Goal: Task Accomplishment & Management: Use online tool/utility

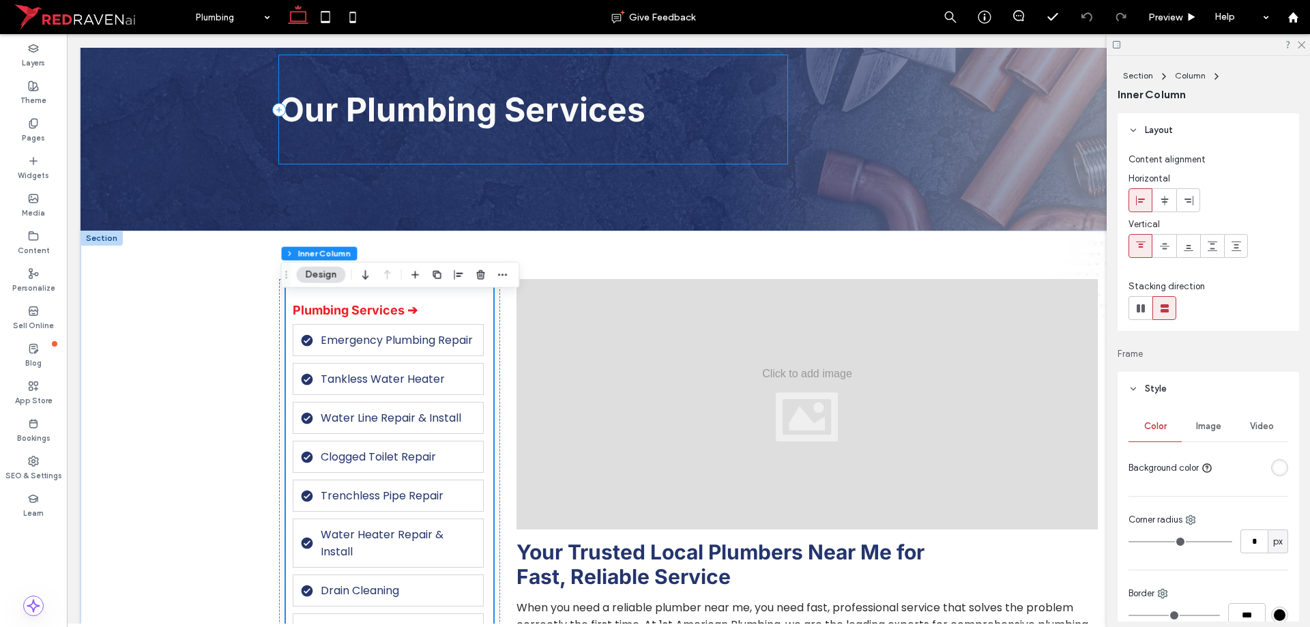
scroll to position [136, 0]
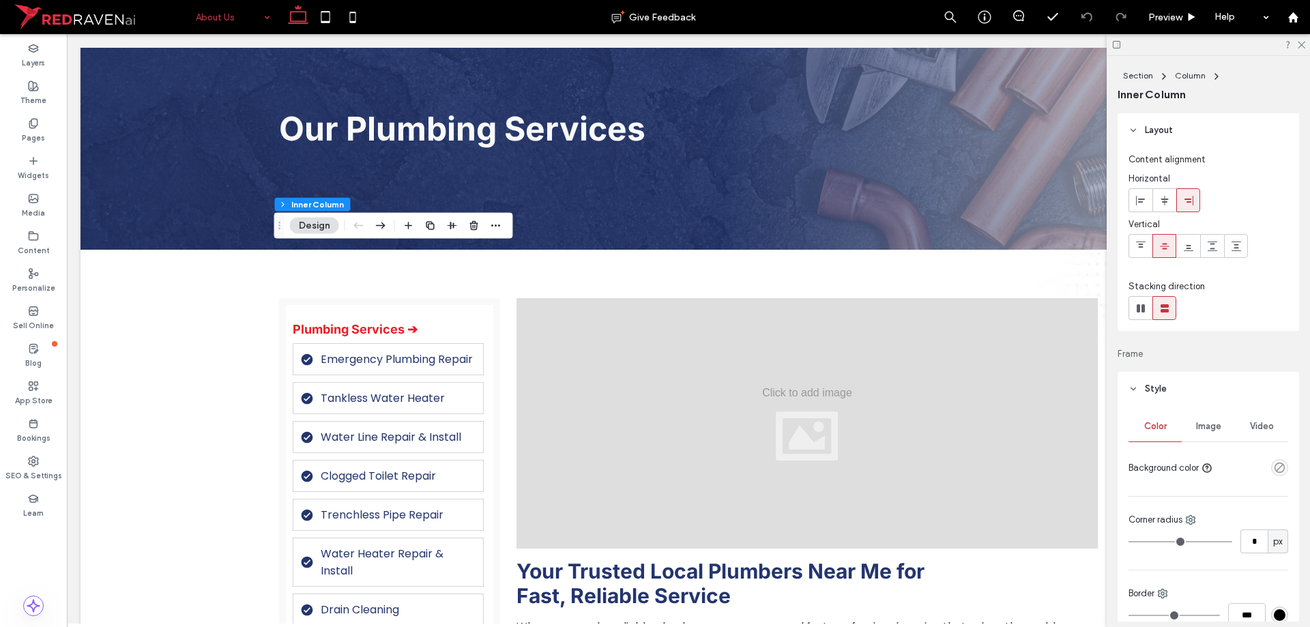
drag, startPoint x: 1210, startPoint y: 420, endPoint x: 1215, endPoint y: 455, distance: 35.9
click at [1210, 420] on div "Image" at bounding box center [1208, 426] width 53 height 30
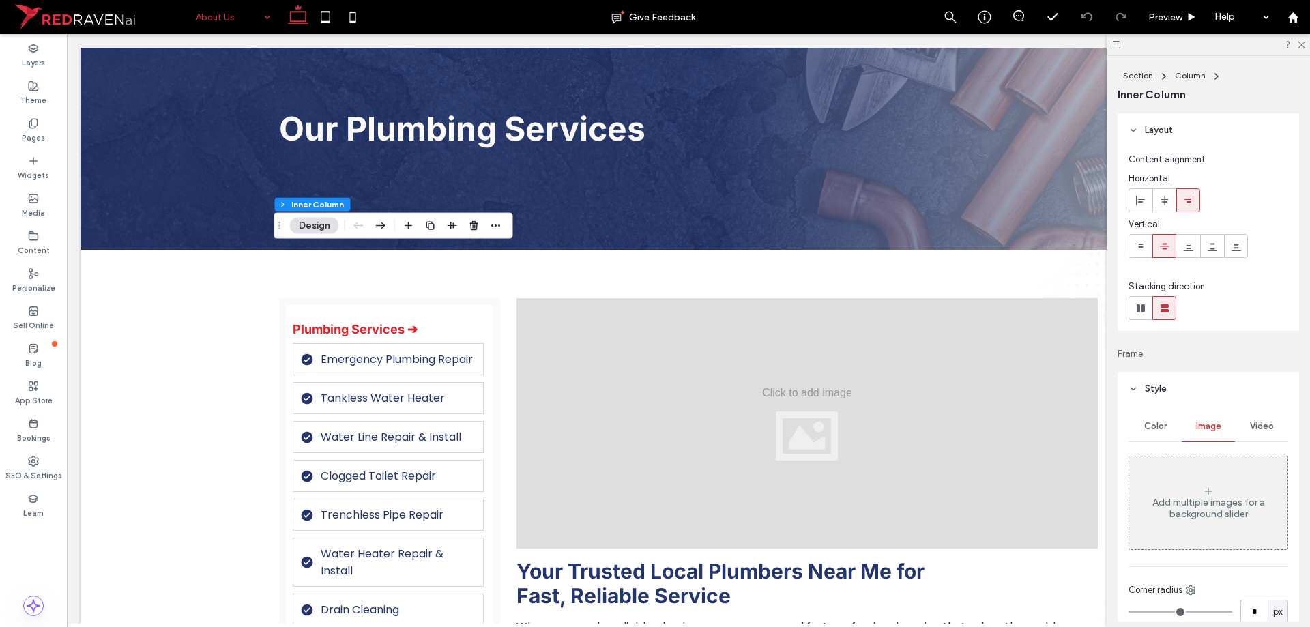
click at [1212, 476] on div "Add multiple images for a background slider" at bounding box center [1208, 503] width 158 height 90
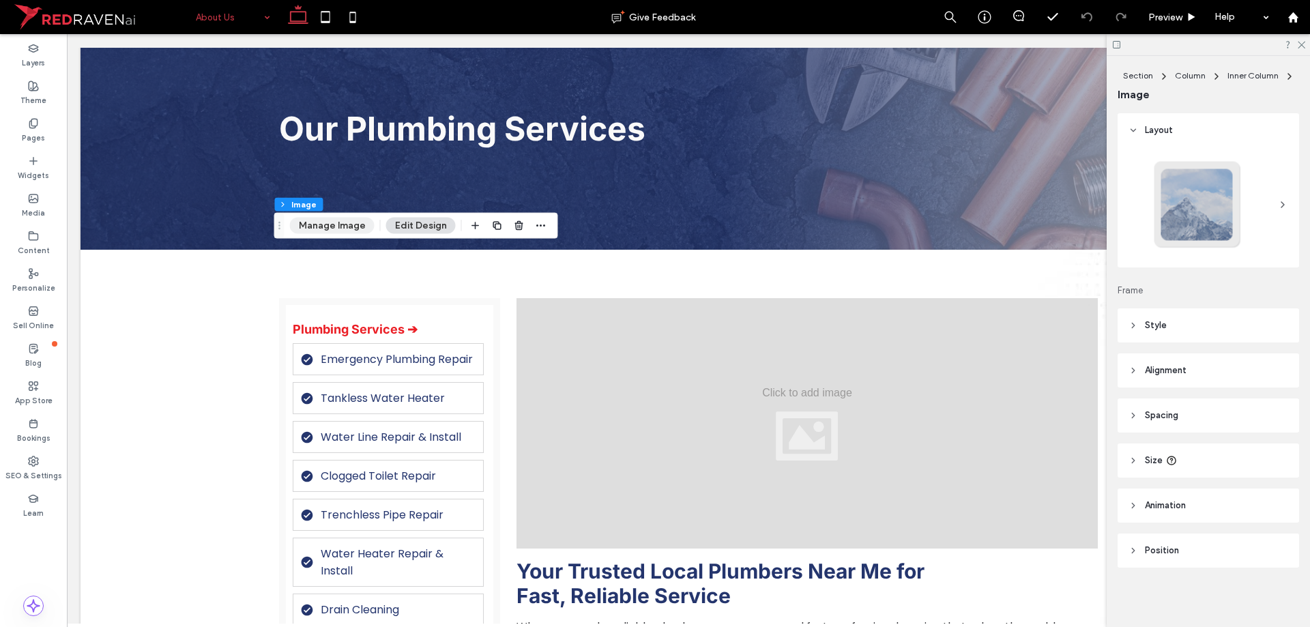
click at [331, 225] on button "Manage Image" at bounding box center [332, 226] width 85 height 16
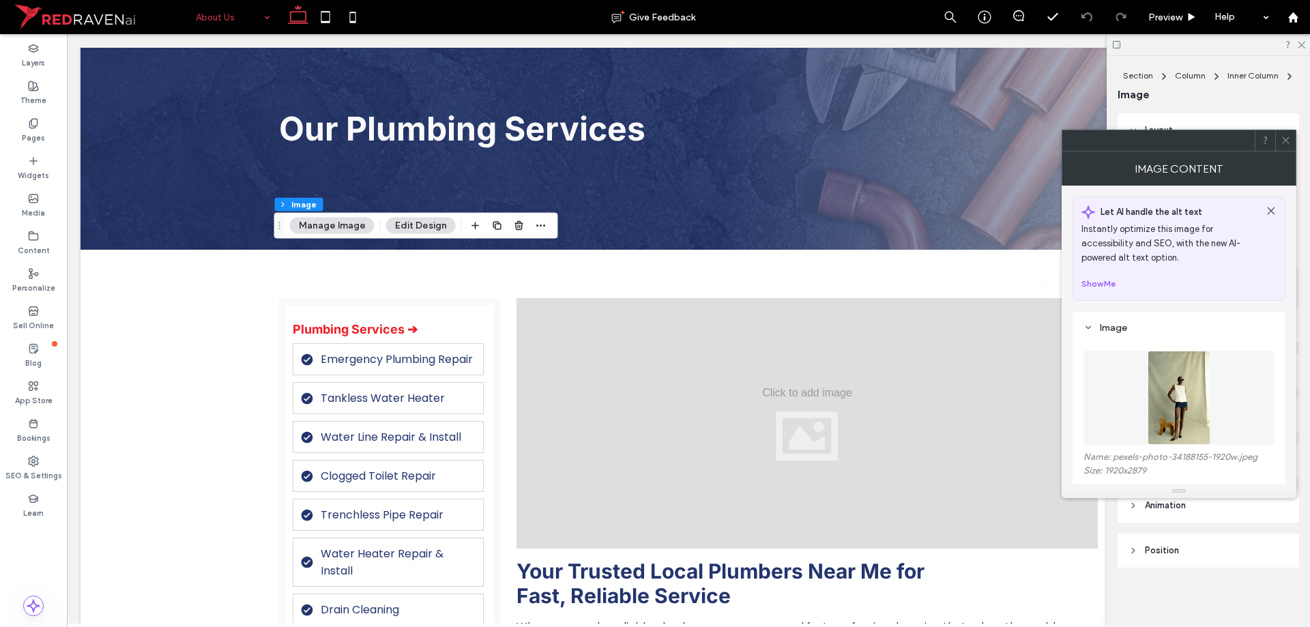
click at [1147, 393] on figure at bounding box center [1178, 398] width 191 height 94
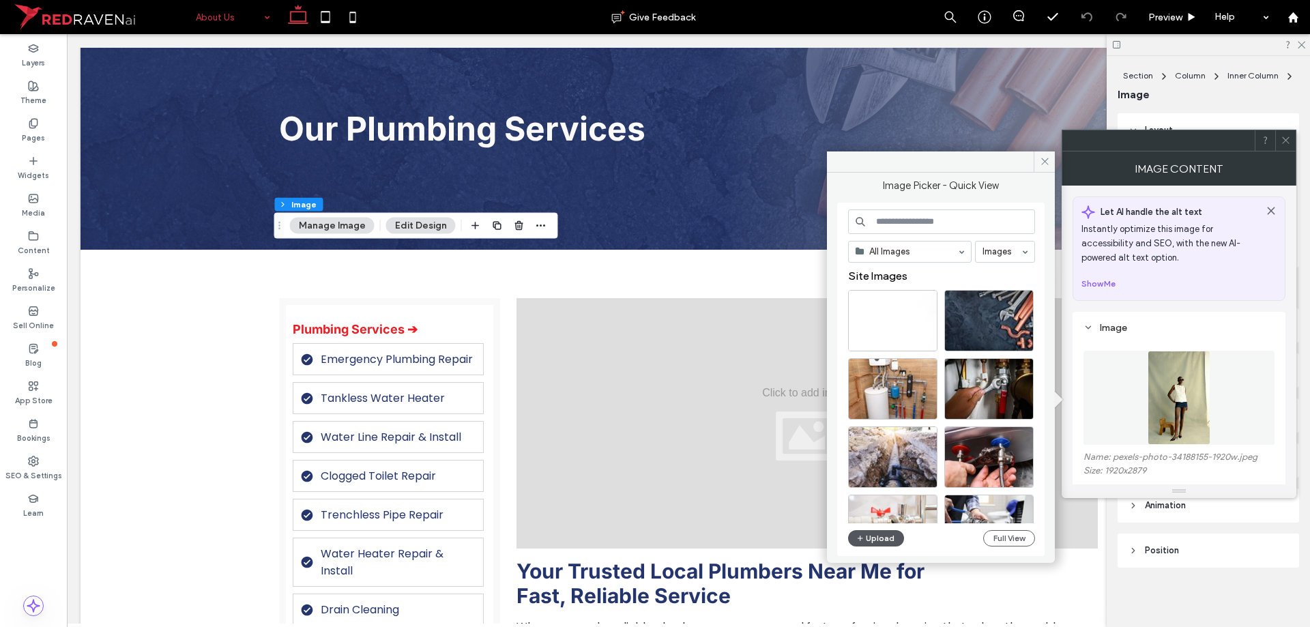
click at [881, 532] on button "Upload" at bounding box center [876, 538] width 56 height 16
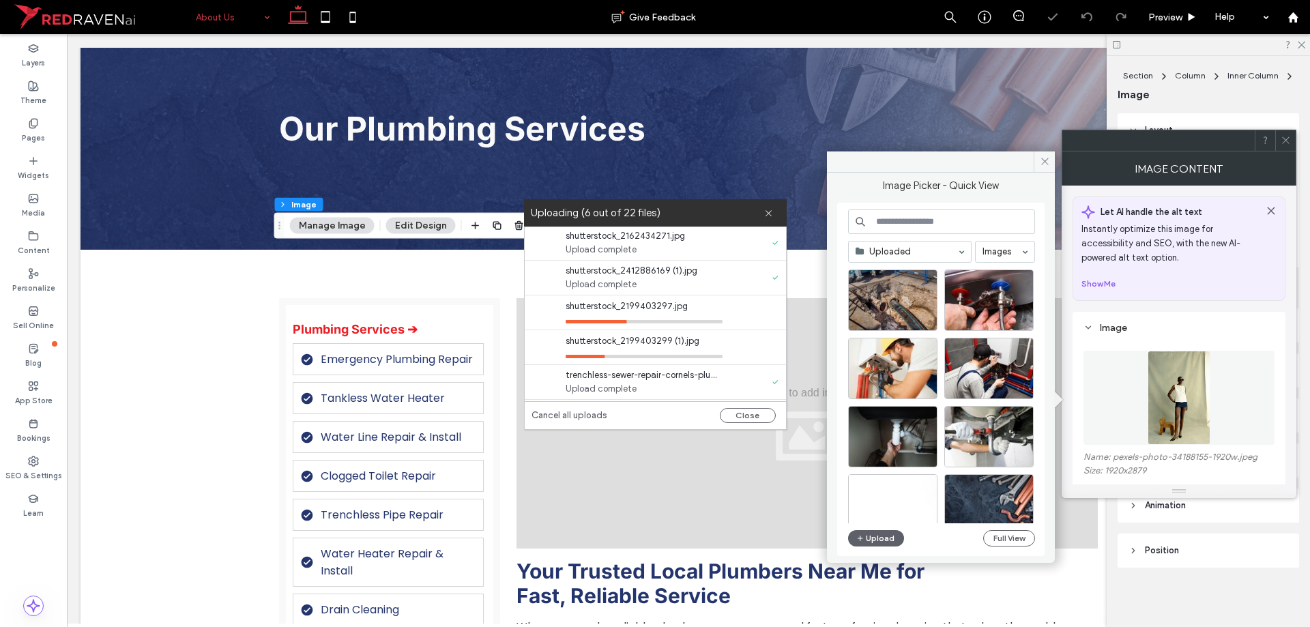
scroll to position [68, 0]
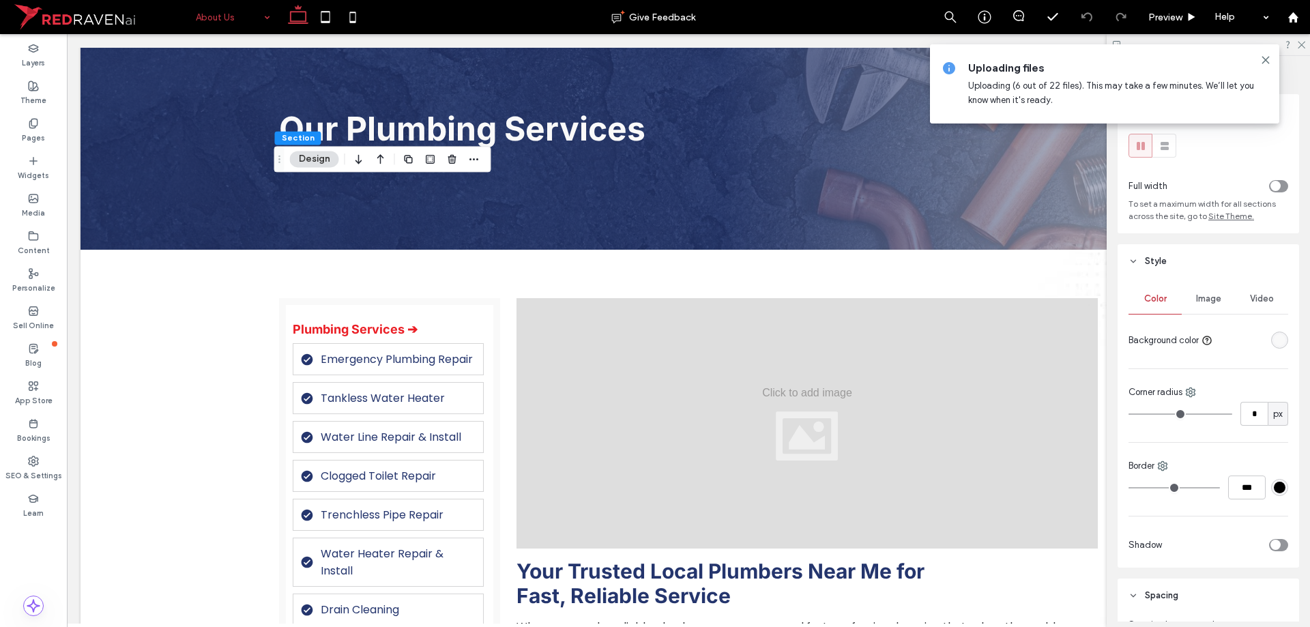
type input "*"
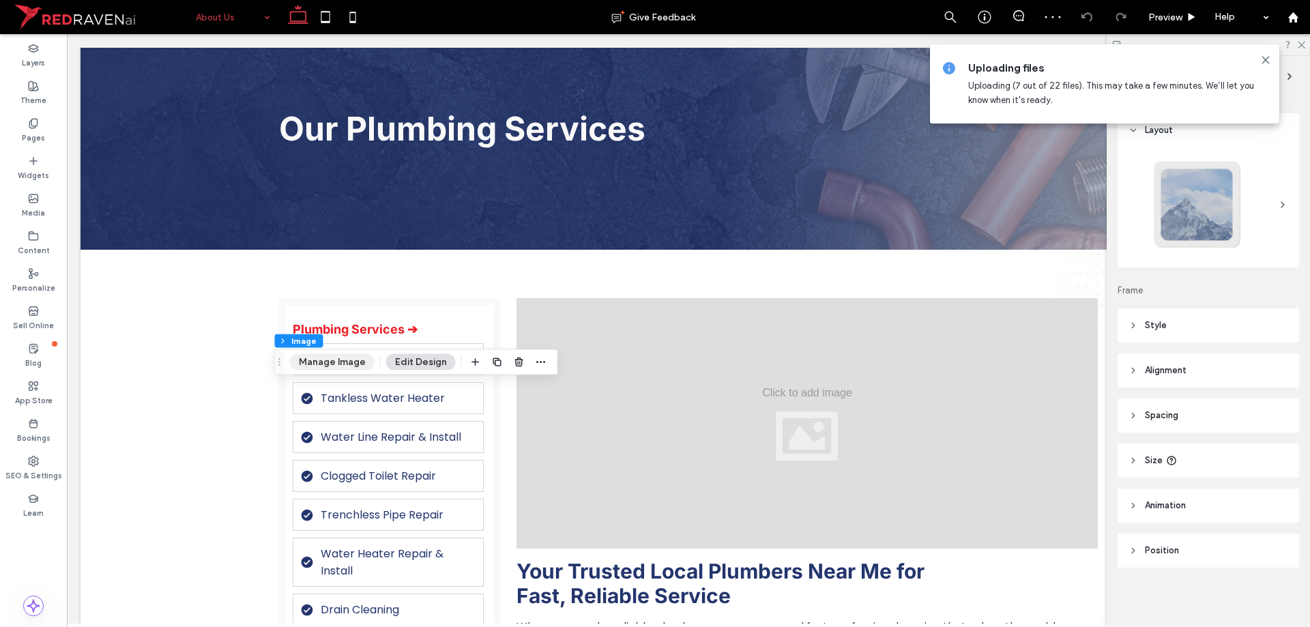
click at [351, 364] on button "Manage Image" at bounding box center [332, 362] width 85 height 16
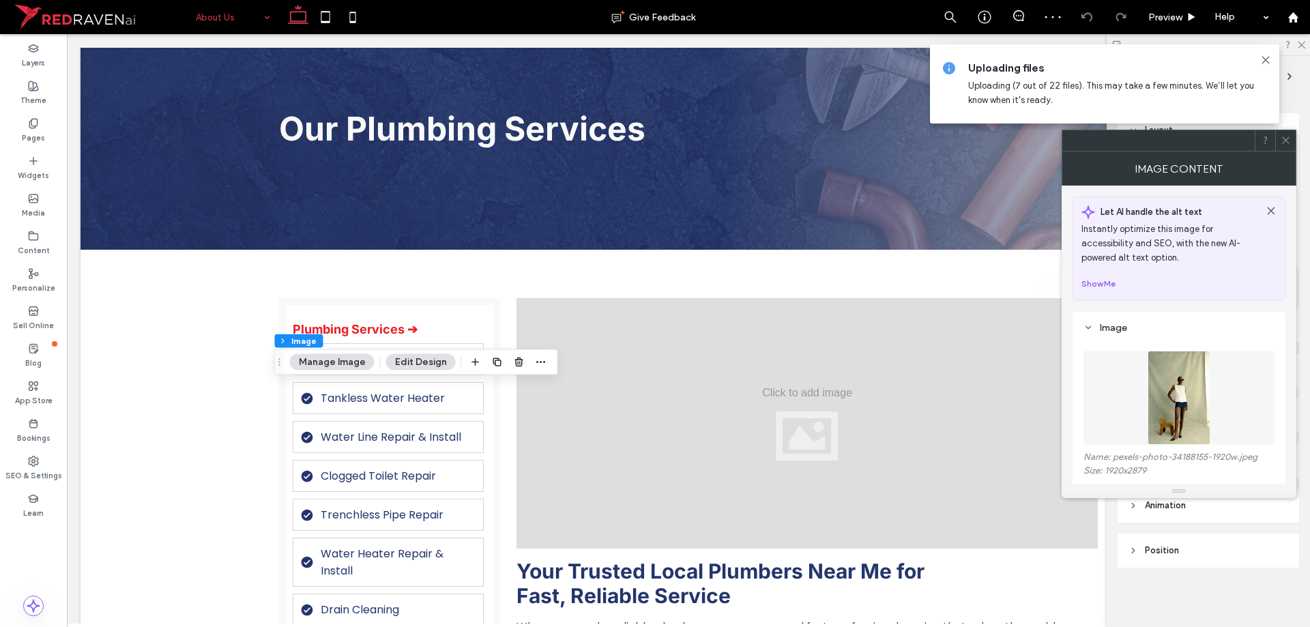
click at [1141, 320] on div "Image" at bounding box center [1178, 328] width 191 height 18
click at [1152, 330] on div "Image" at bounding box center [1178, 328] width 191 height 12
click at [1169, 393] on img at bounding box center [1179, 398] width 63 height 94
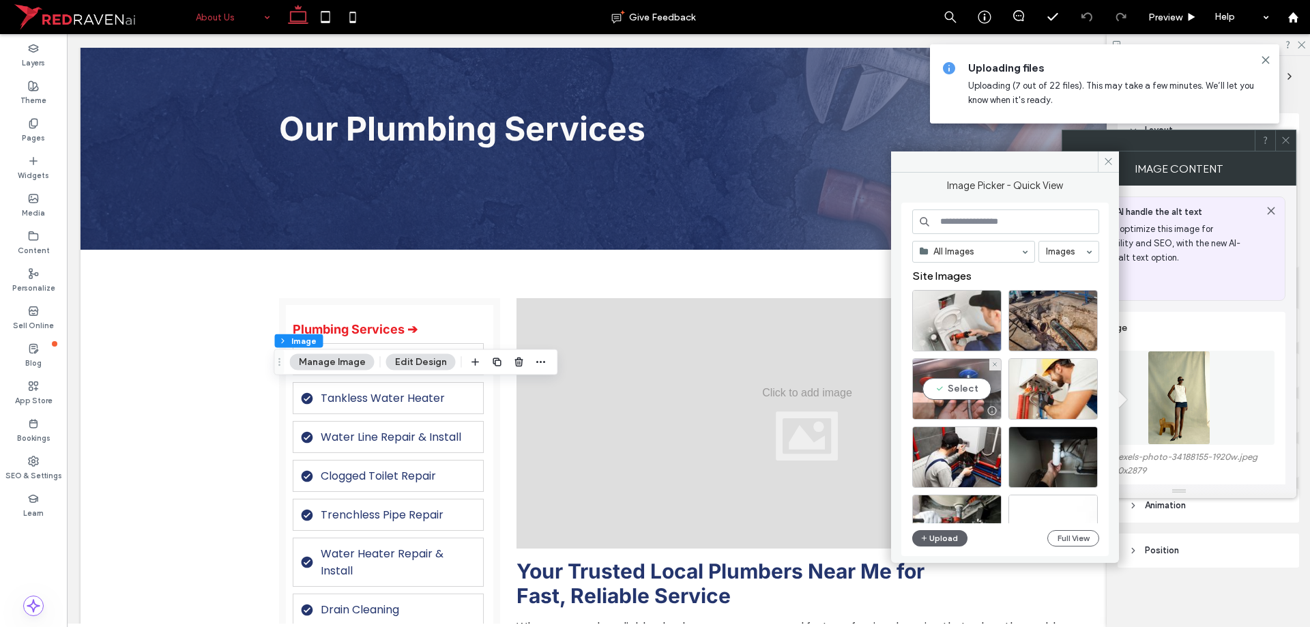
click at [955, 387] on div "Select" at bounding box center [956, 388] width 89 height 61
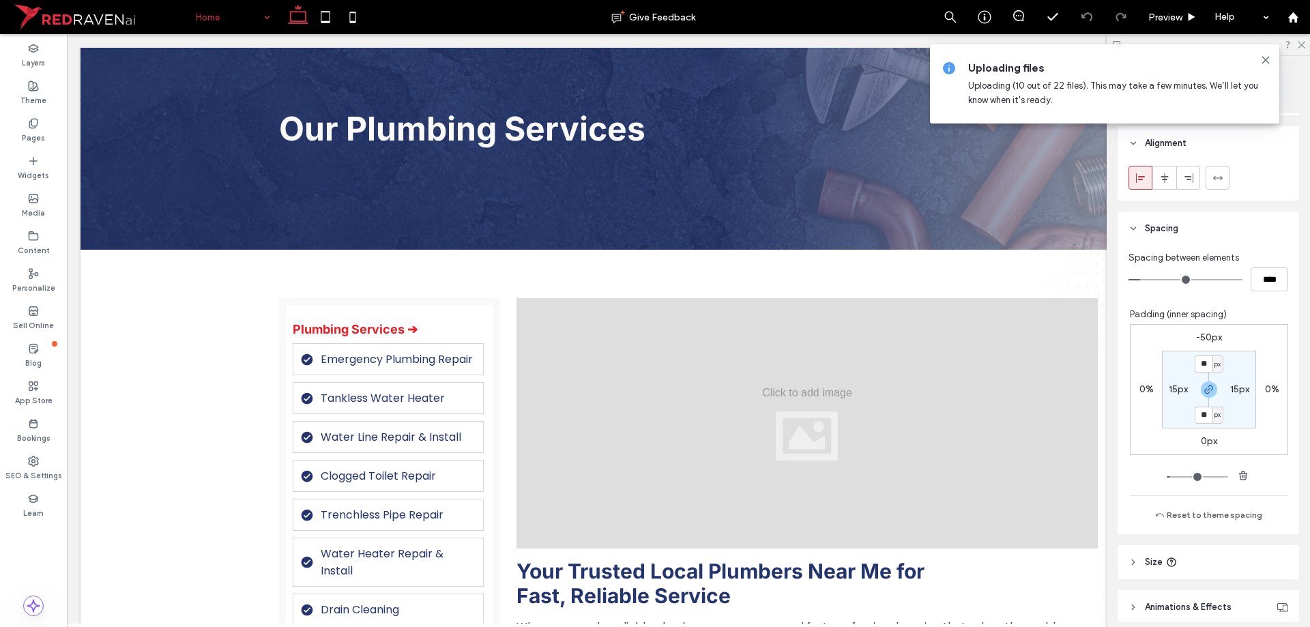
scroll to position [650, 0]
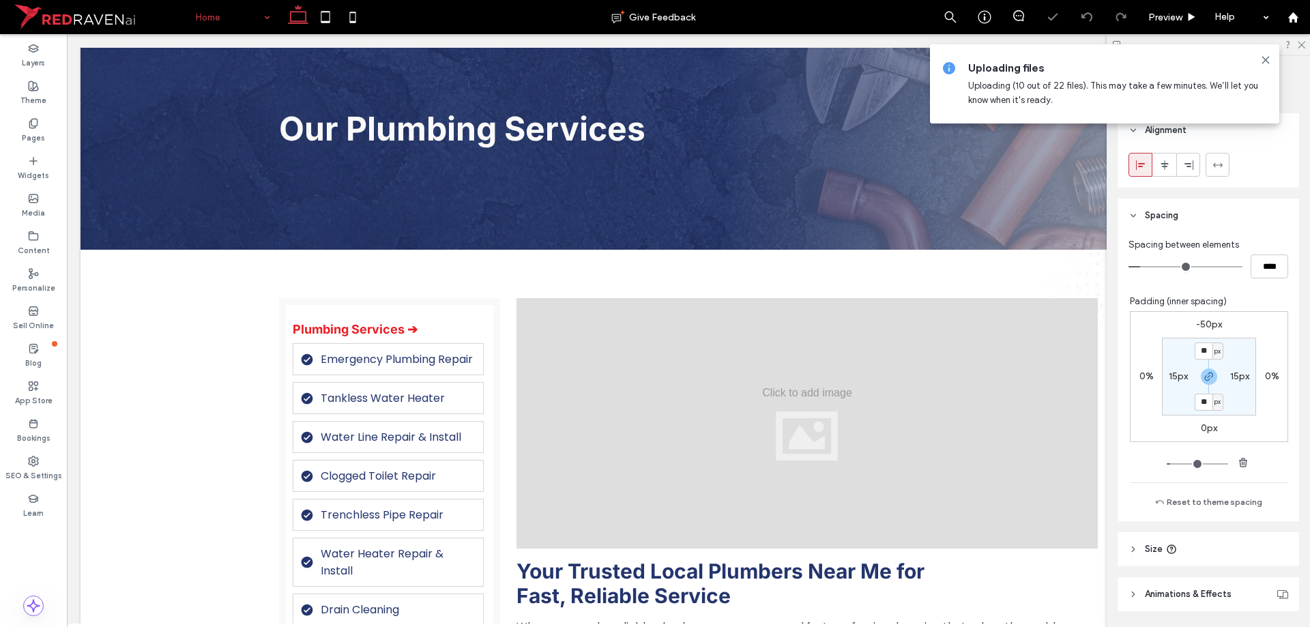
type input "***"
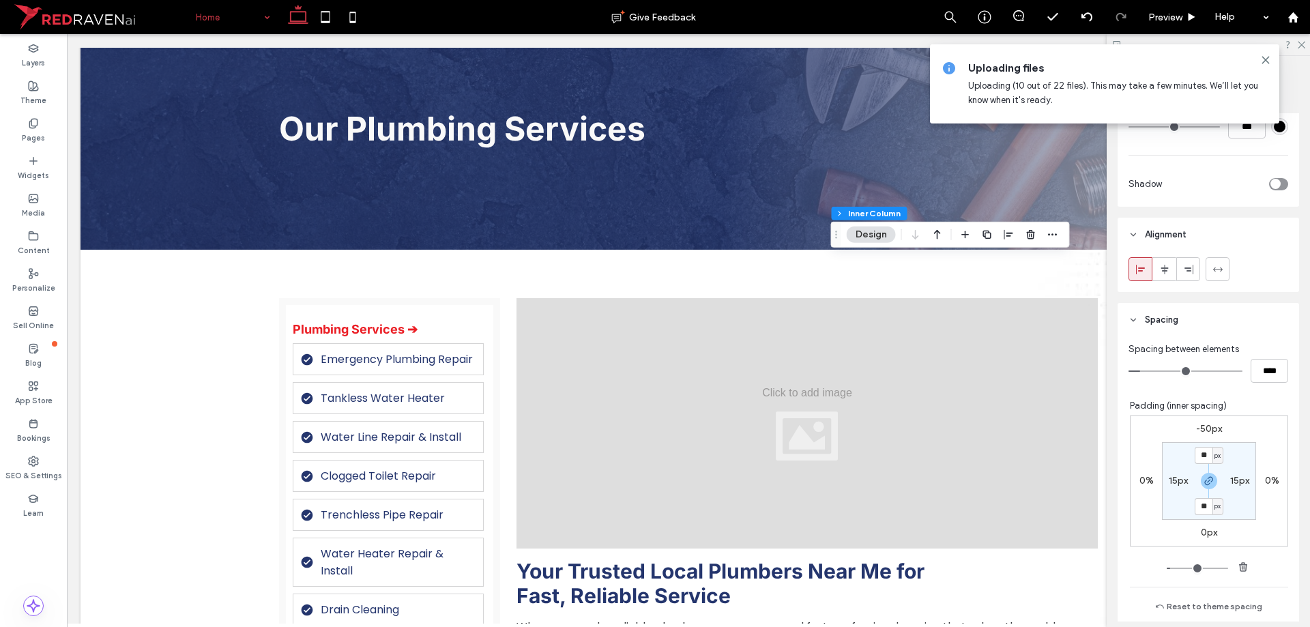
scroll to position [740, 0]
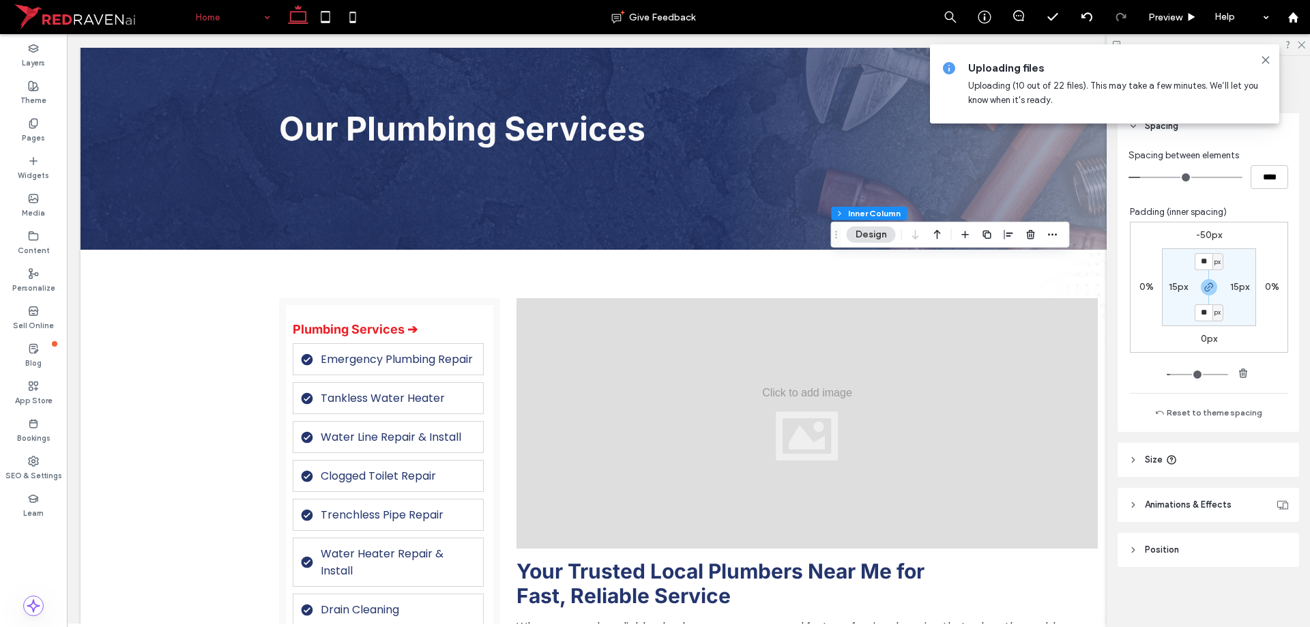
click at [1221, 459] on header "Size" at bounding box center [1208, 460] width 181 height 34
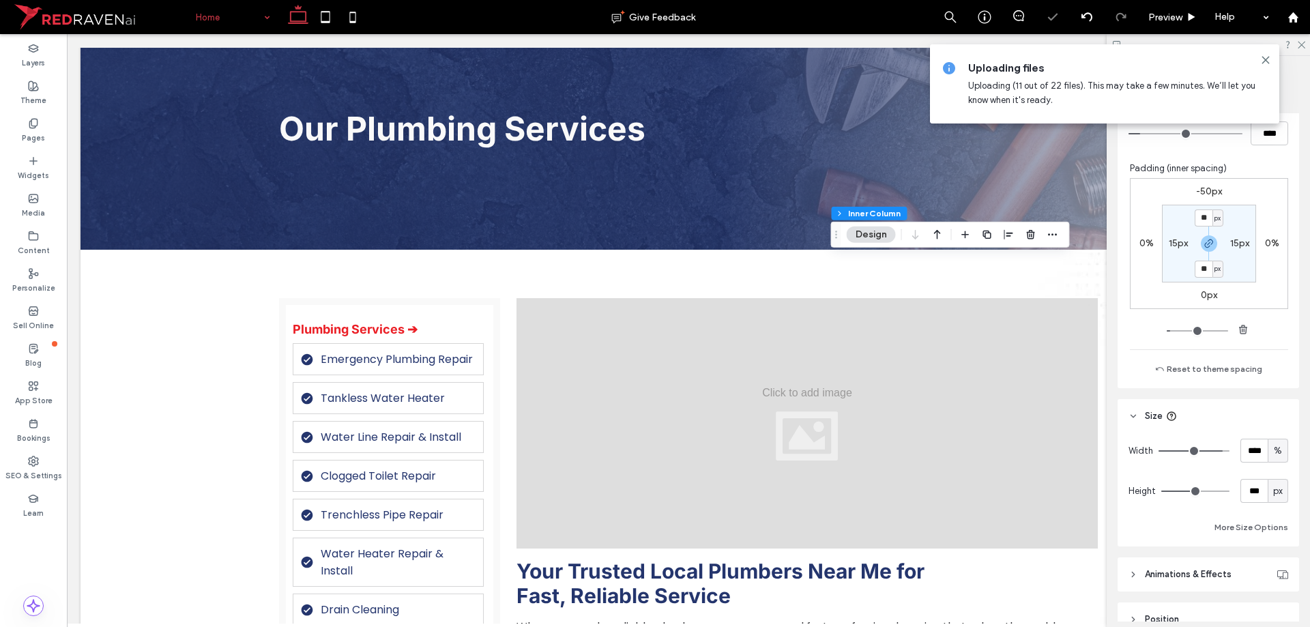
scroll to position [808, 0]
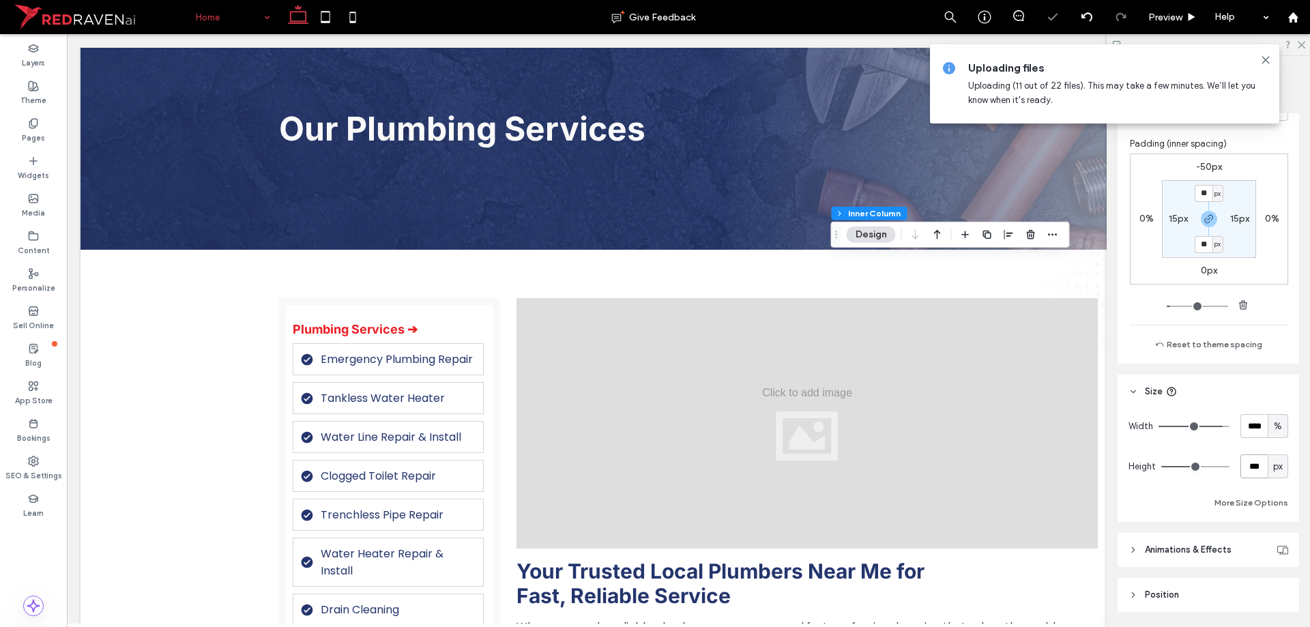
click at [1245, 454] on input "***" at bounding box center [1253, 466] width 27 height 24
type input "***"
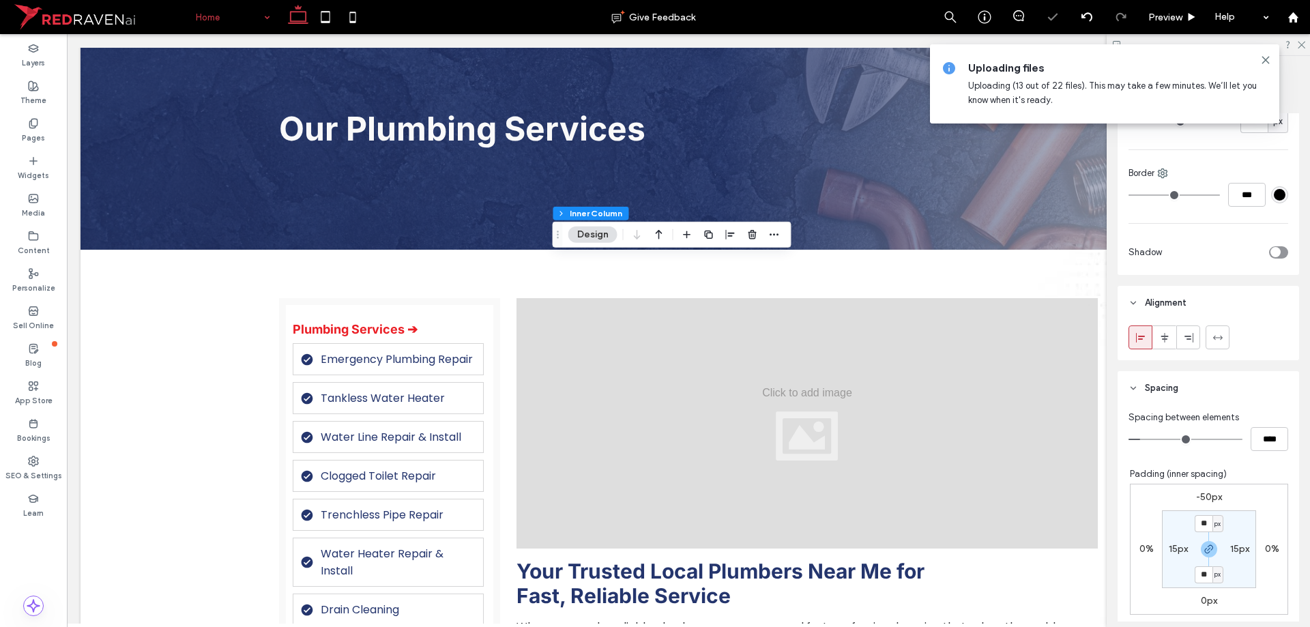
scroll to position [751, 0]
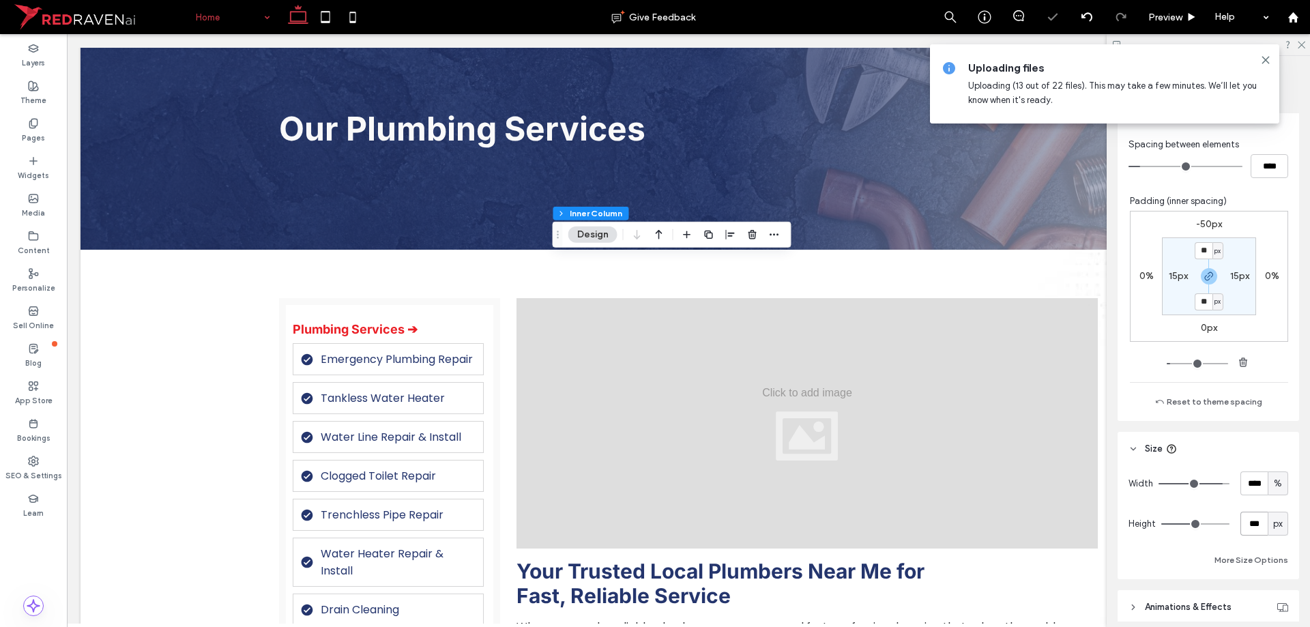
click at [1245, 533] on input "***" at bounding box center [1253, 524] width 27 height 24
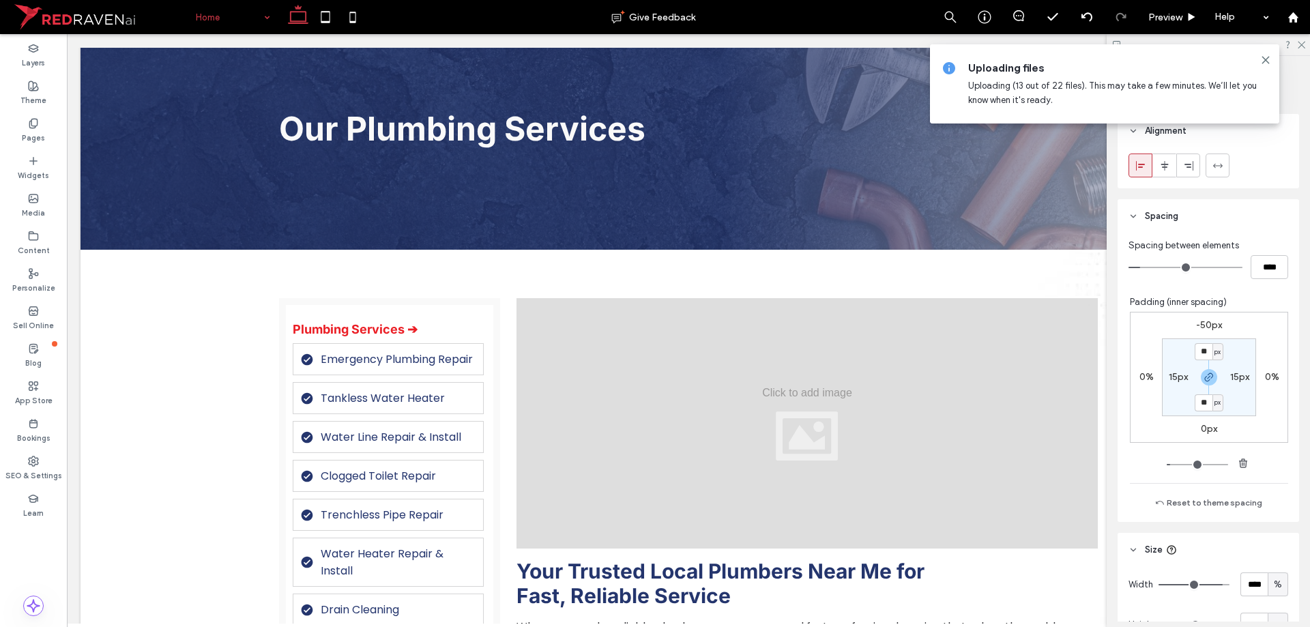
scroll to position [650, 0]
type input "***"
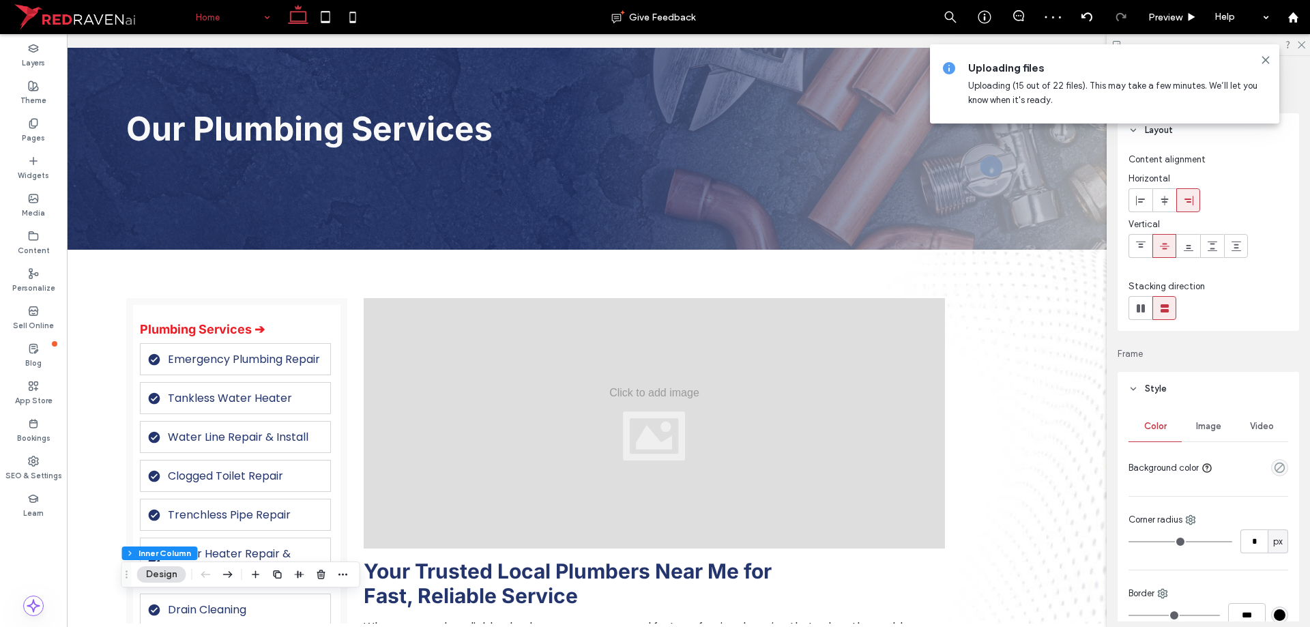
scroll to position [0, 126]
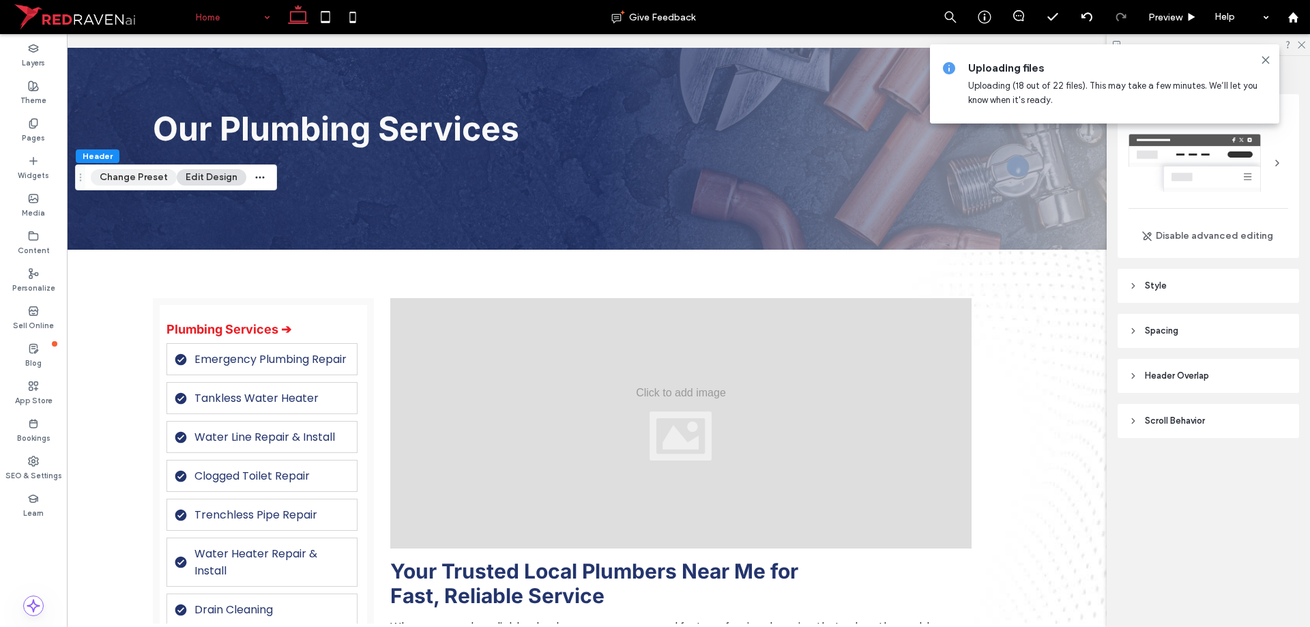
click at [130, 182] on button "Change Preset" at bounding box center [134, 177] width 86 height 16
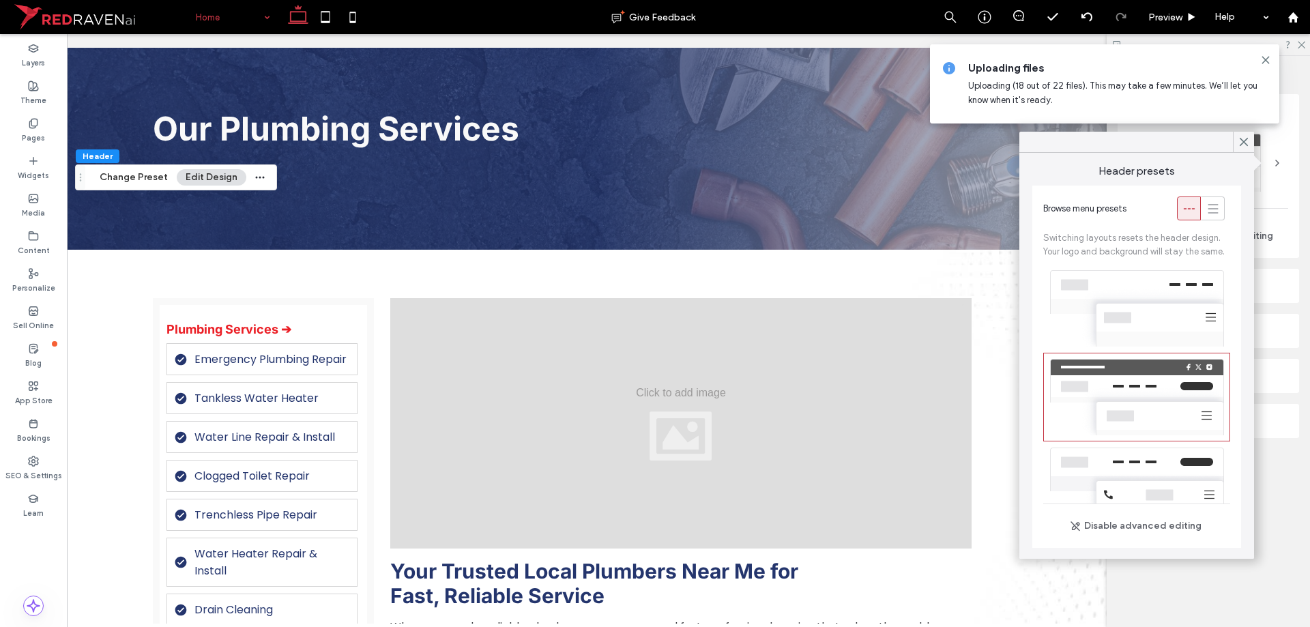
scroll to position [61, 0]
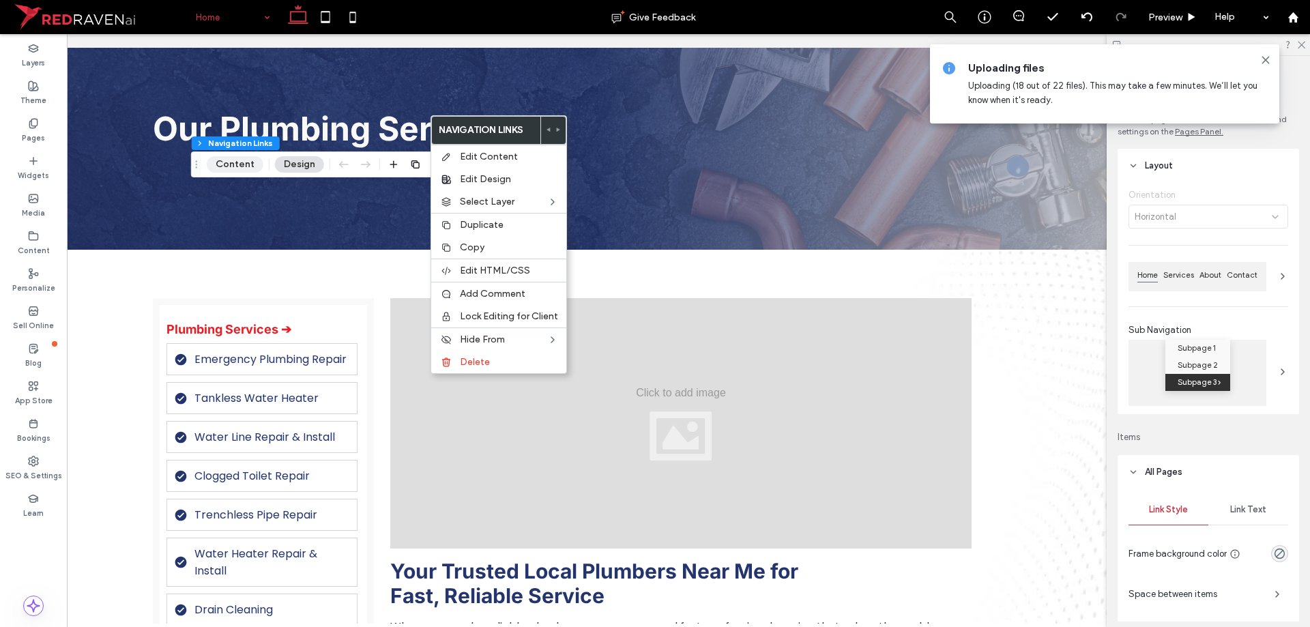
click at [252, 163] on button "Content" at bounding box center [235, 164] width 57 height 16
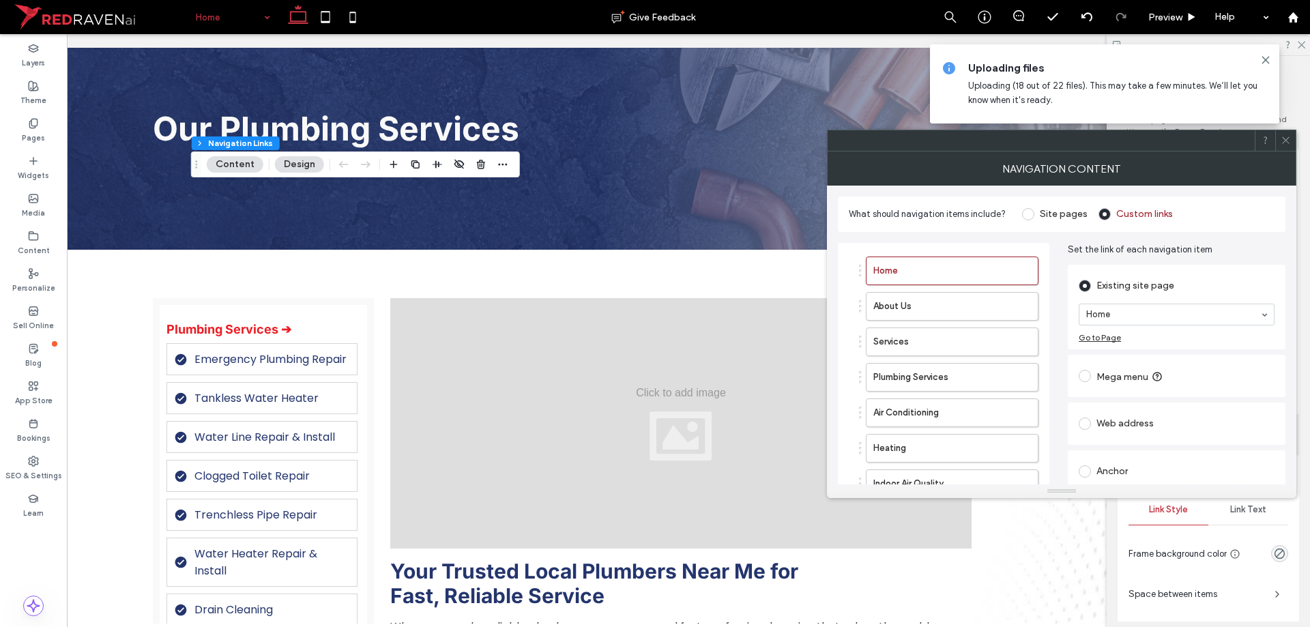
click at [1045, 200] on div "What should navigation items include? Site pages Custom links" at bounding box center [1062, 214] width 448 height 35
click at [1047, 207] on span "Site pages" at bounding box center [1055, 212] width 66 height 13
click at [1048, 214] on label "Site pages" at bounding box center [1064, 214] width 48 height 12
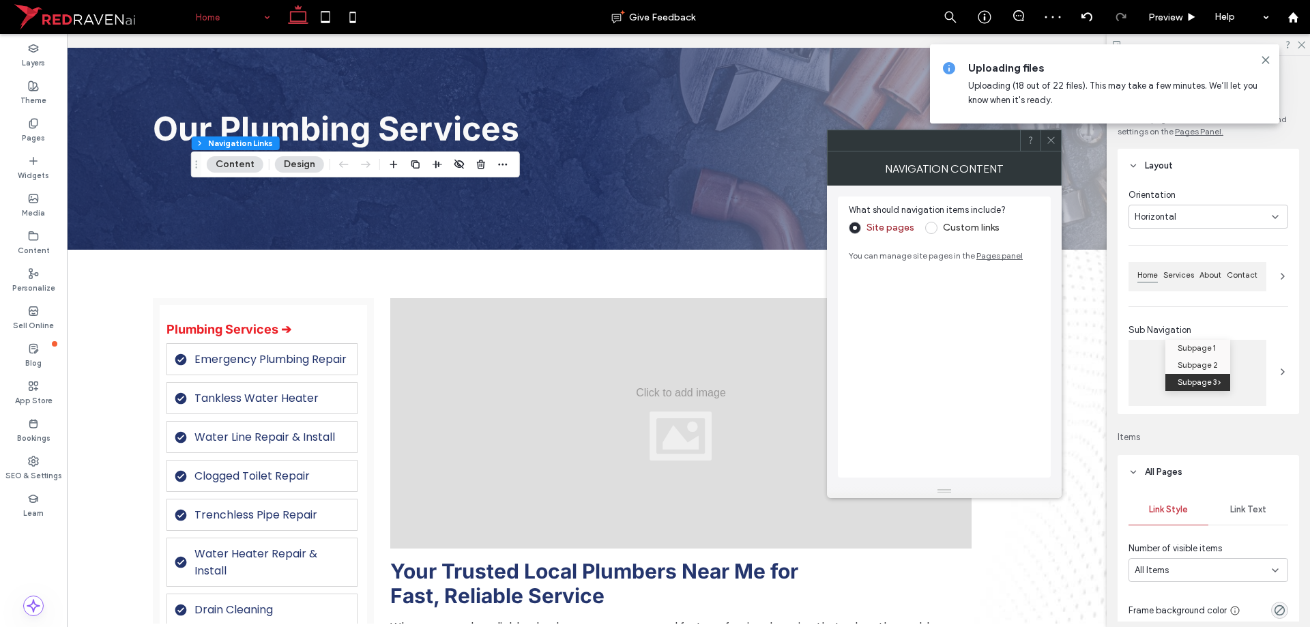
click at [1049, 138] on icon at bounding box center [1051, 140] width 10 height 10
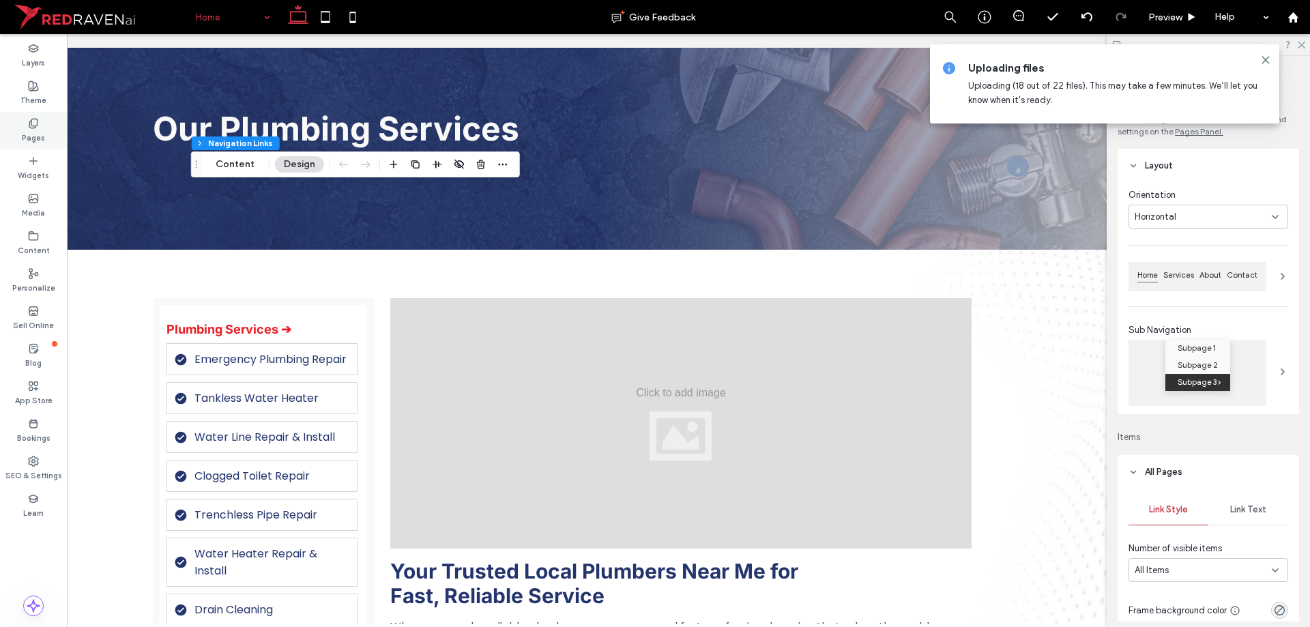
click at [55, 124] on div "Pages" at bounding box center [33, 131] width 67 height 38
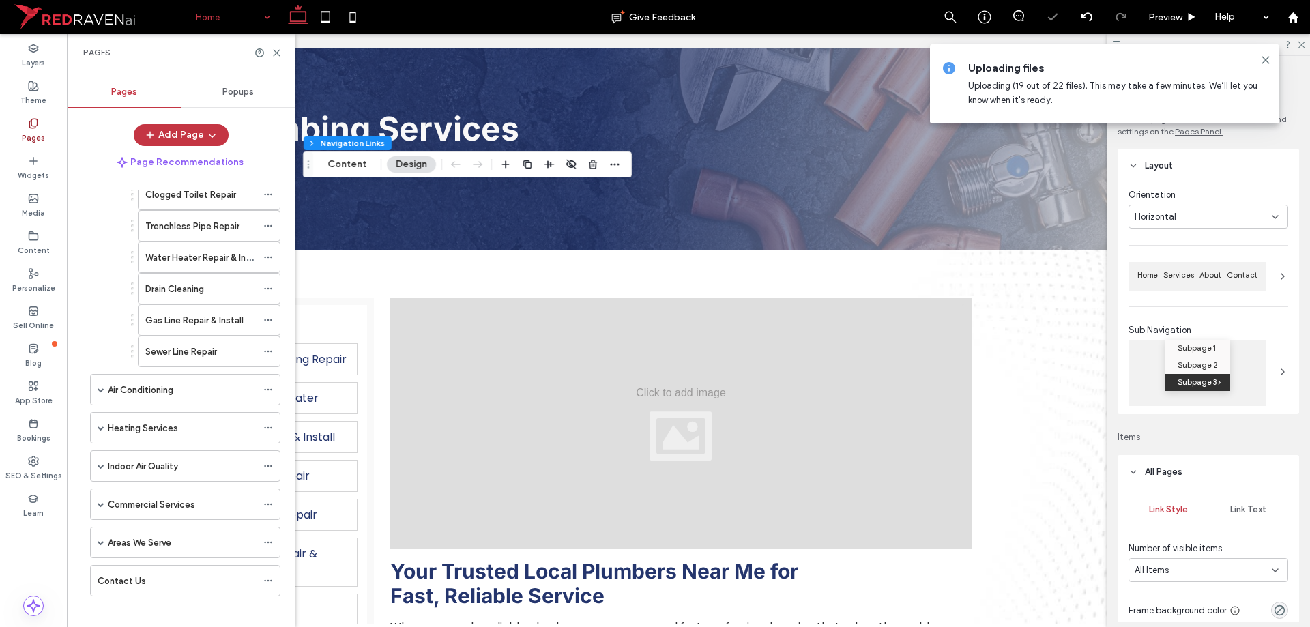
scroll to position [273, 0]
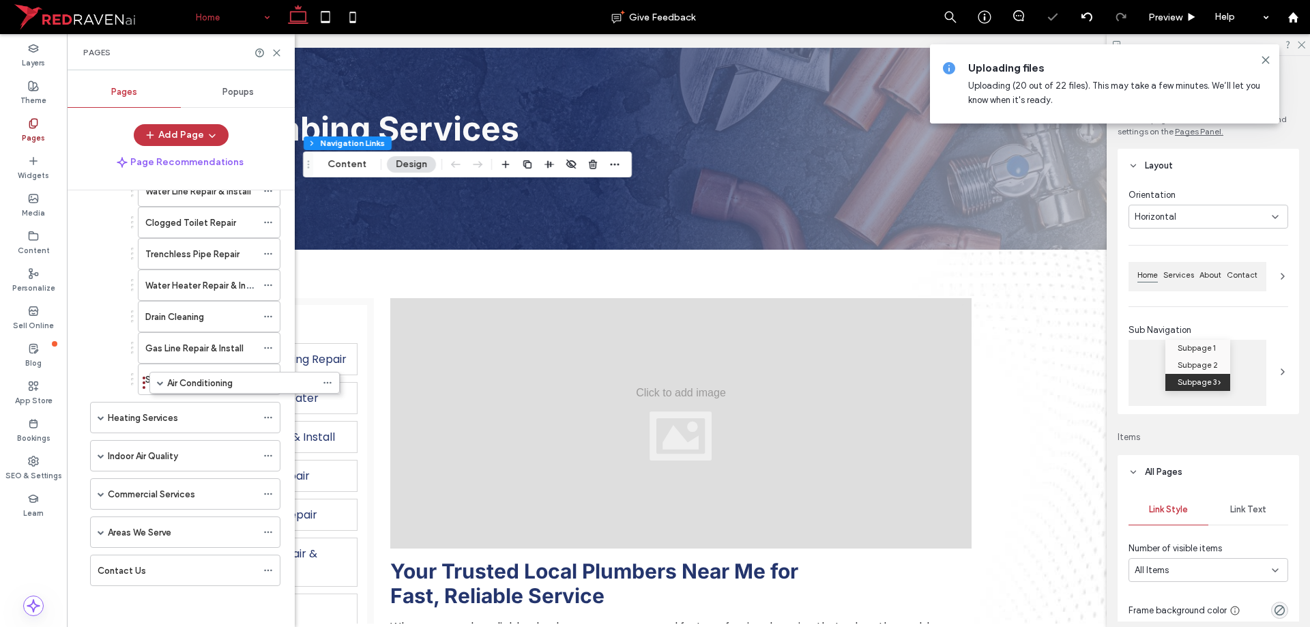
drag, startPoint x: 86, startPoint y: 379, endPoint x: 145, endPoint y: 381, distance: 59.4
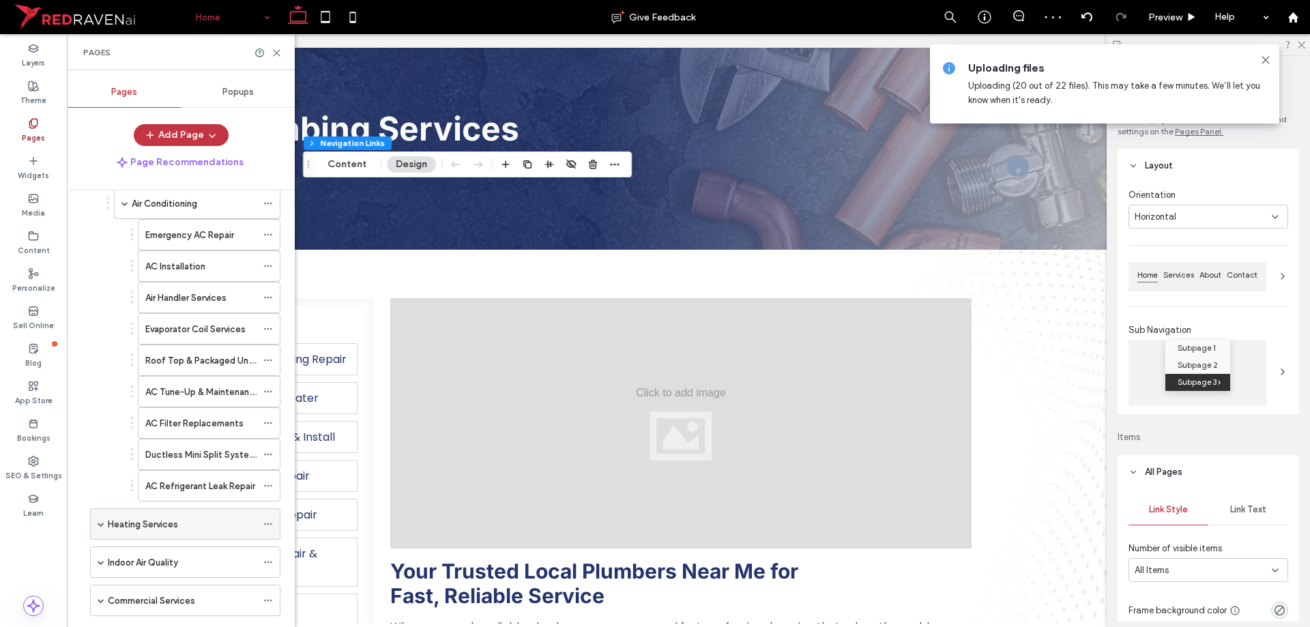
scroll to position [513, 0]
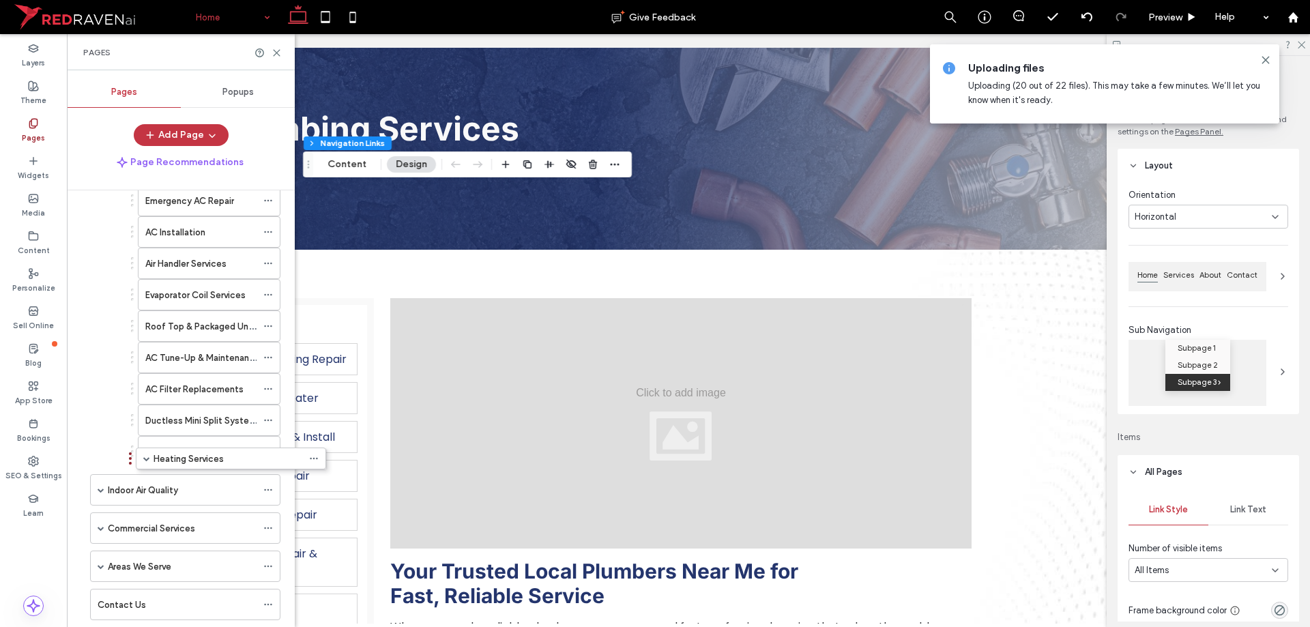
drag, startPoint x: 88, startPoint y: 462, endPoint x: 130, endPoint y: 469, distance: 42.8
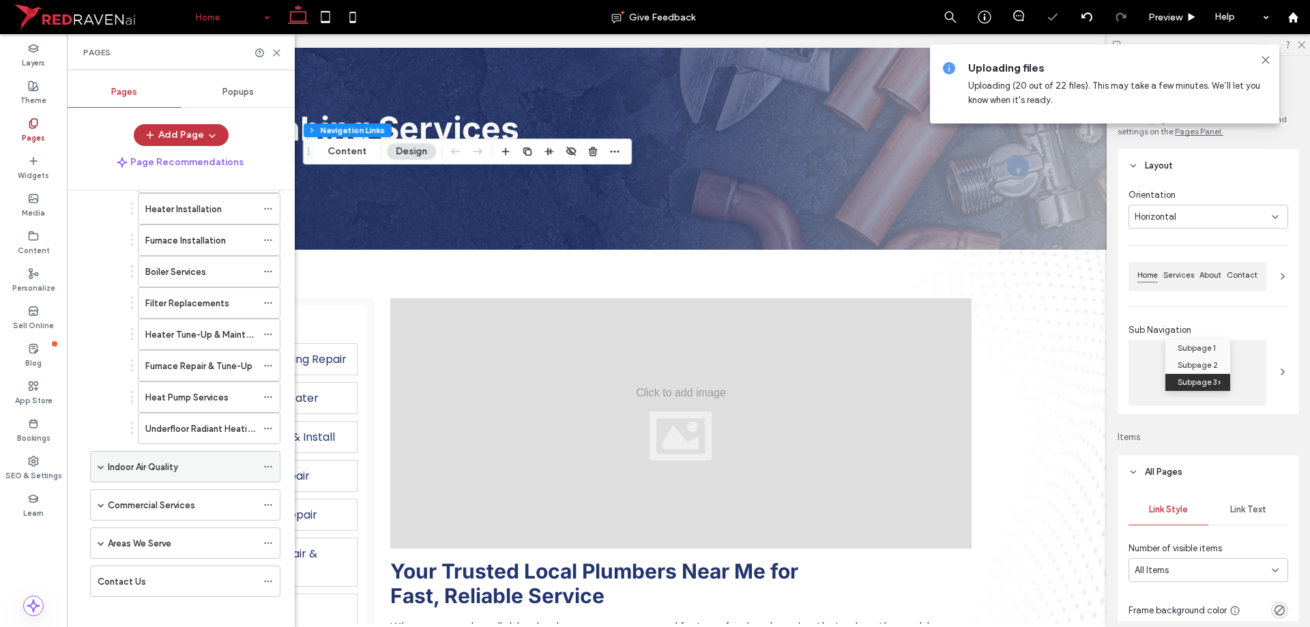
scroll to position [823, 0]
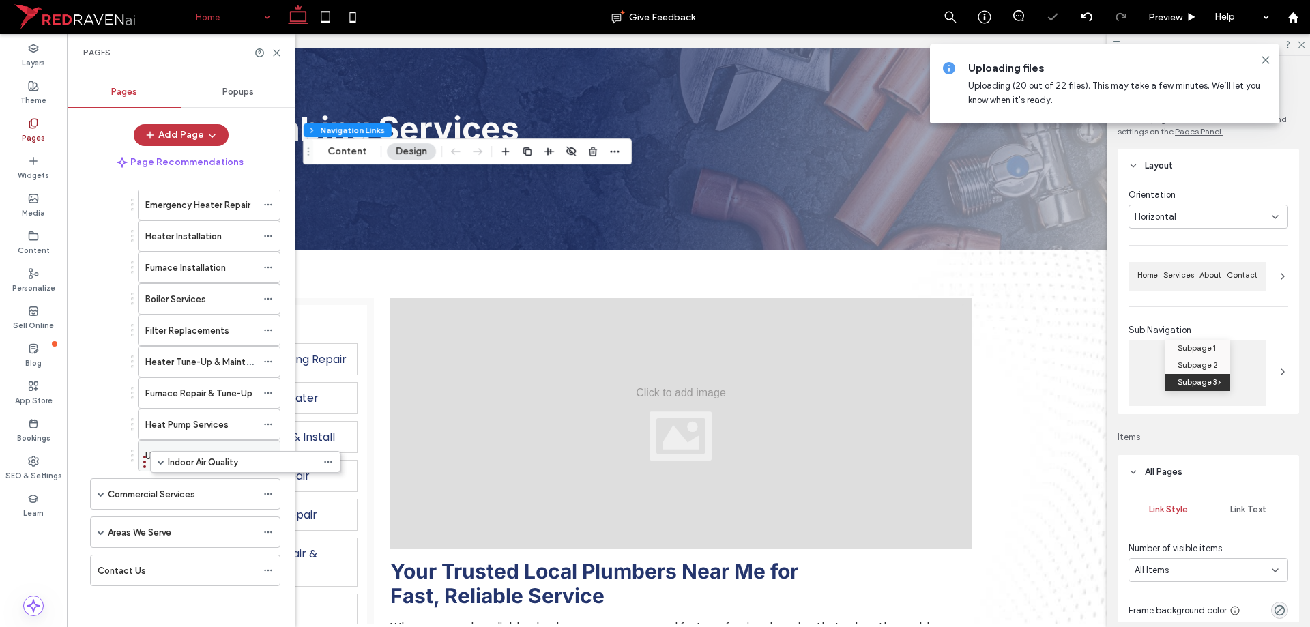
drag, startPoint x: 89, startPoint y: 464, endPoint x: 147, endPoint y: 470, distance: 58.3
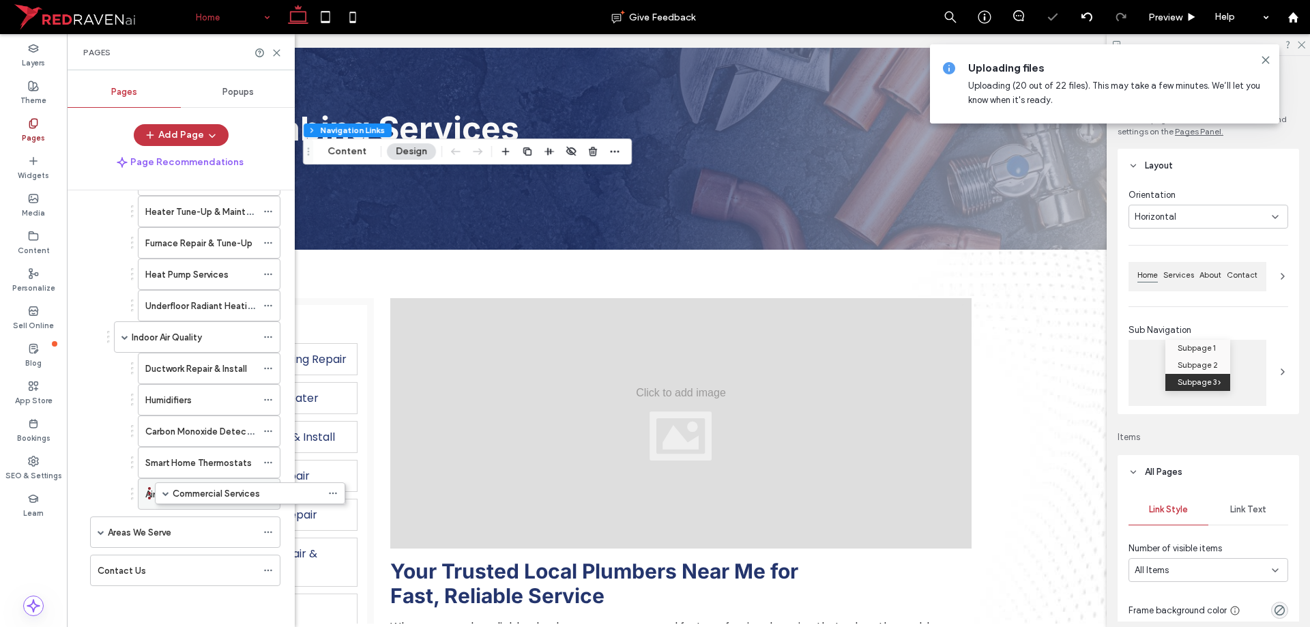
scroll to position [942, 0]
click at [278, 49] on icon at bounding box center [277, 53] width 10 height 10
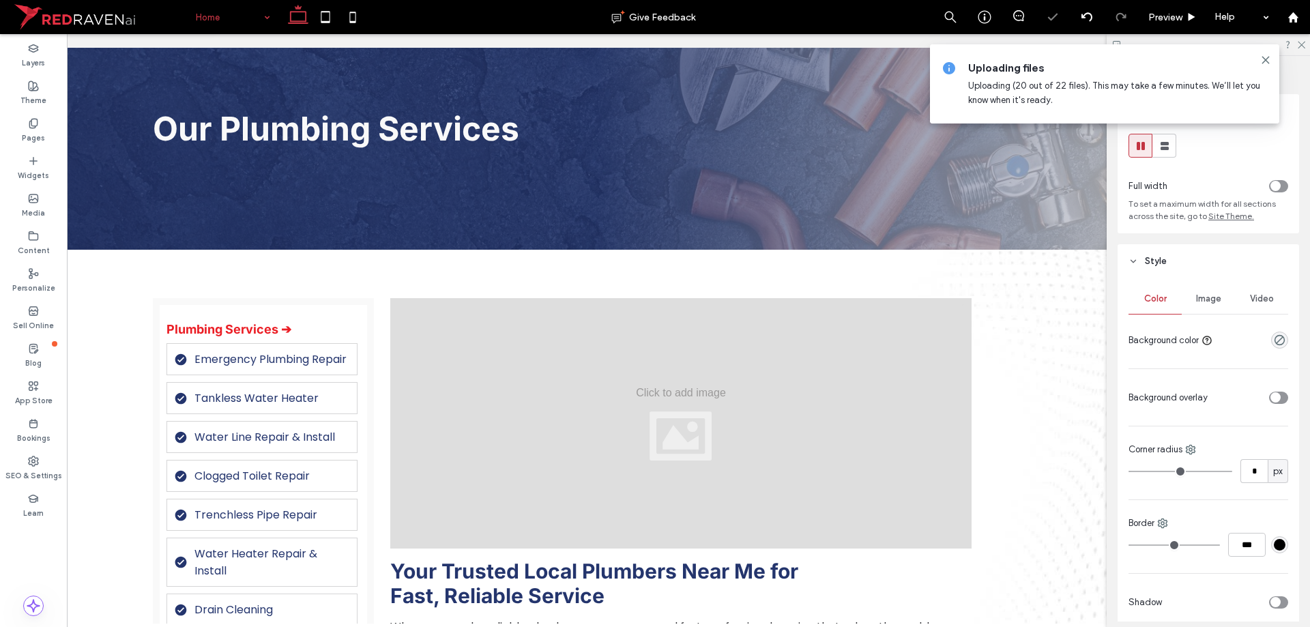
type input "*"
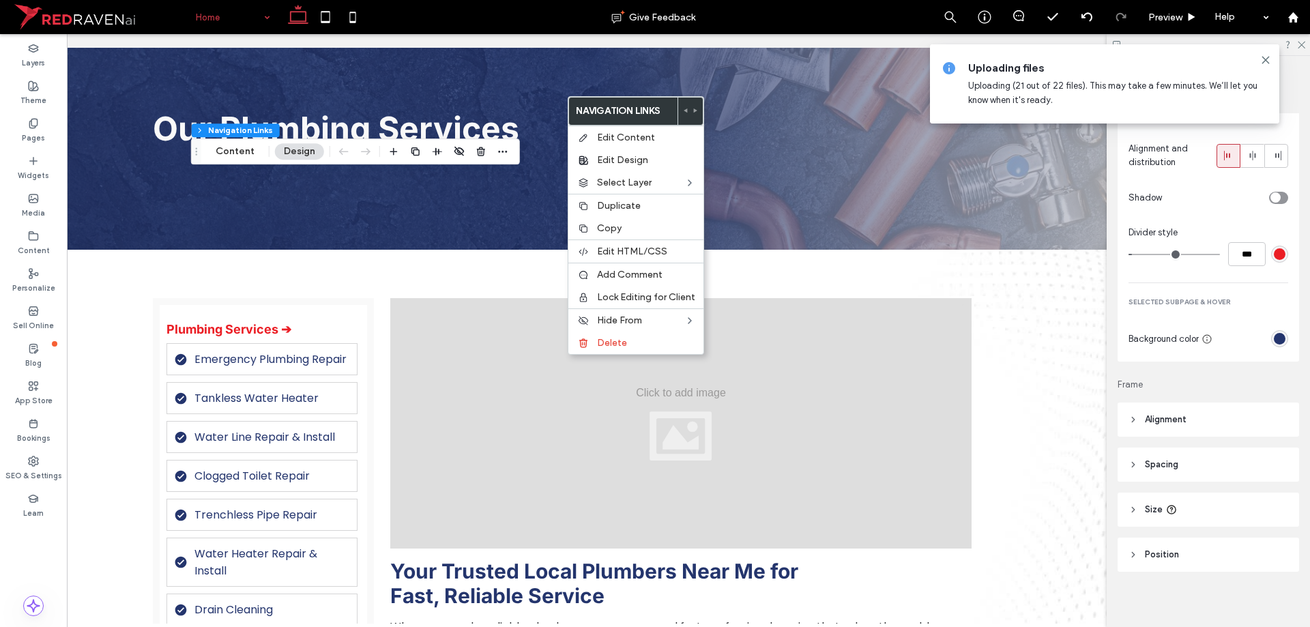
scroll to position [1138, 0]
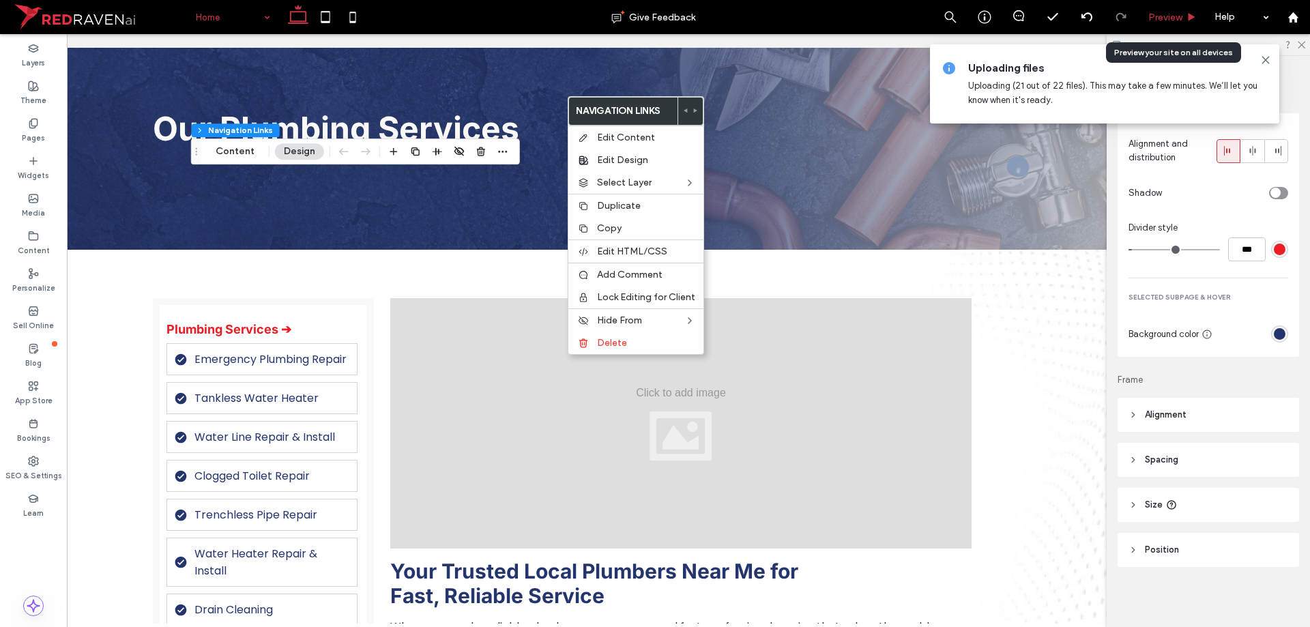
click at [1186, 15] on div "Preview" at bounding box center [1172, 18] width 69 height 12
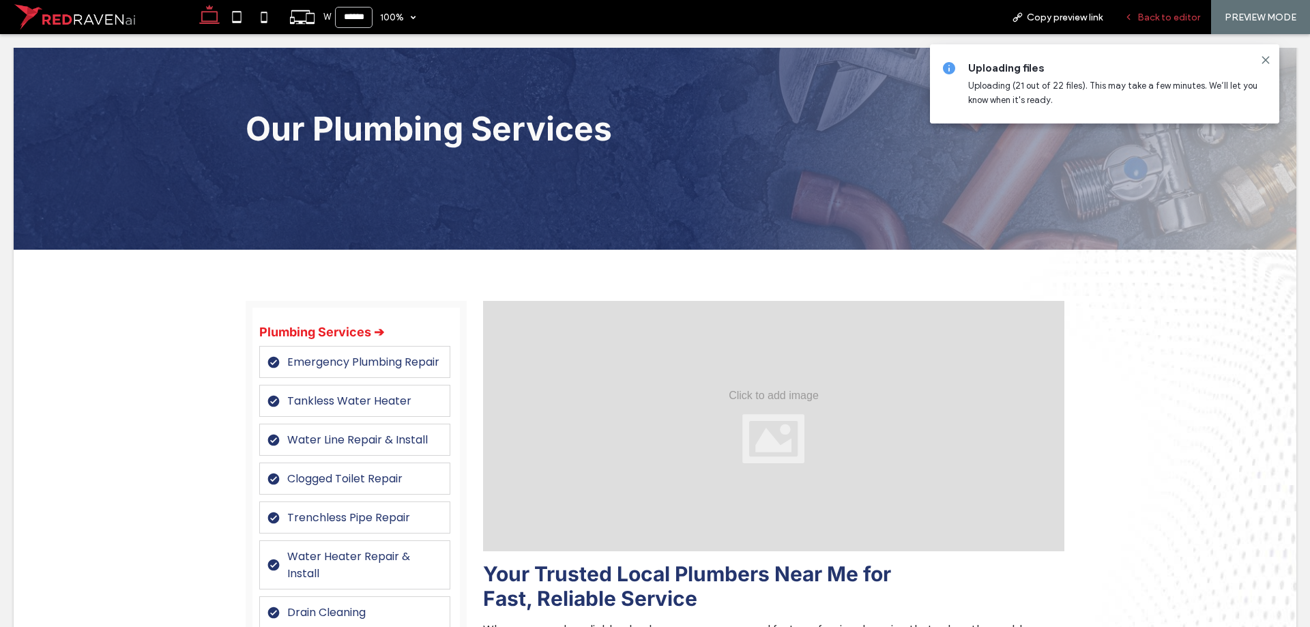
click at [1138, 15] on div "Back to editor" at bounding box center [1162, 18] width 97 height 12
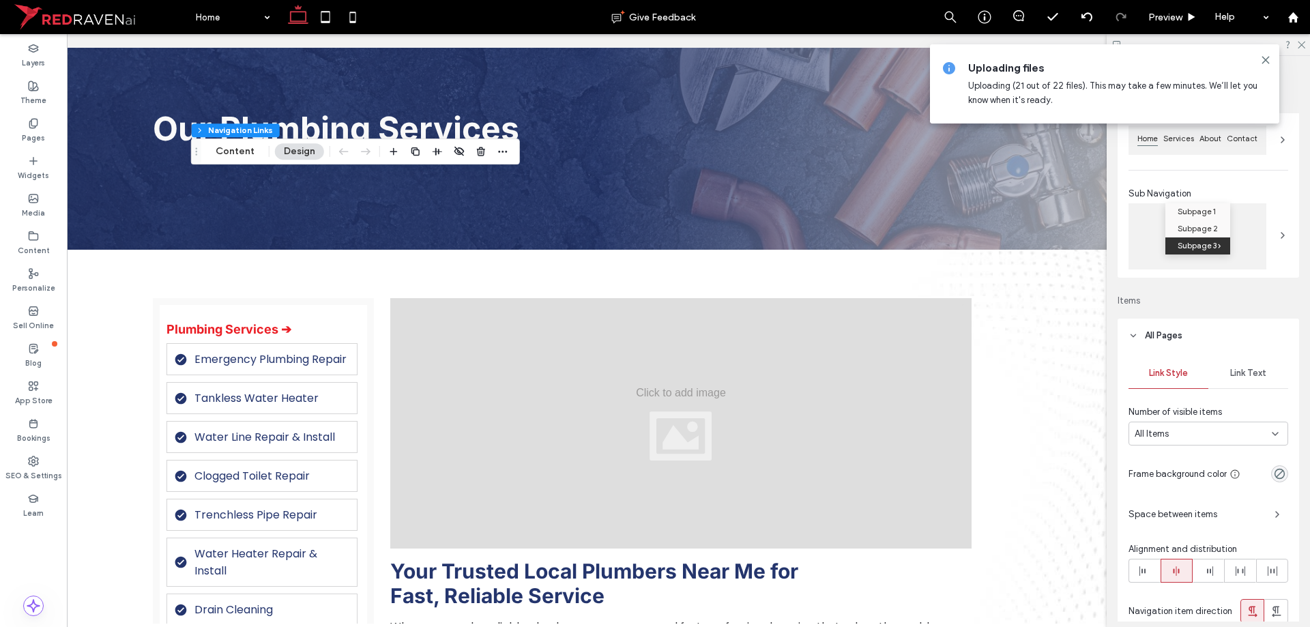
click at [1251, 377] on span "Link Text" at bounding box center [1248, 373] width 36 height 11
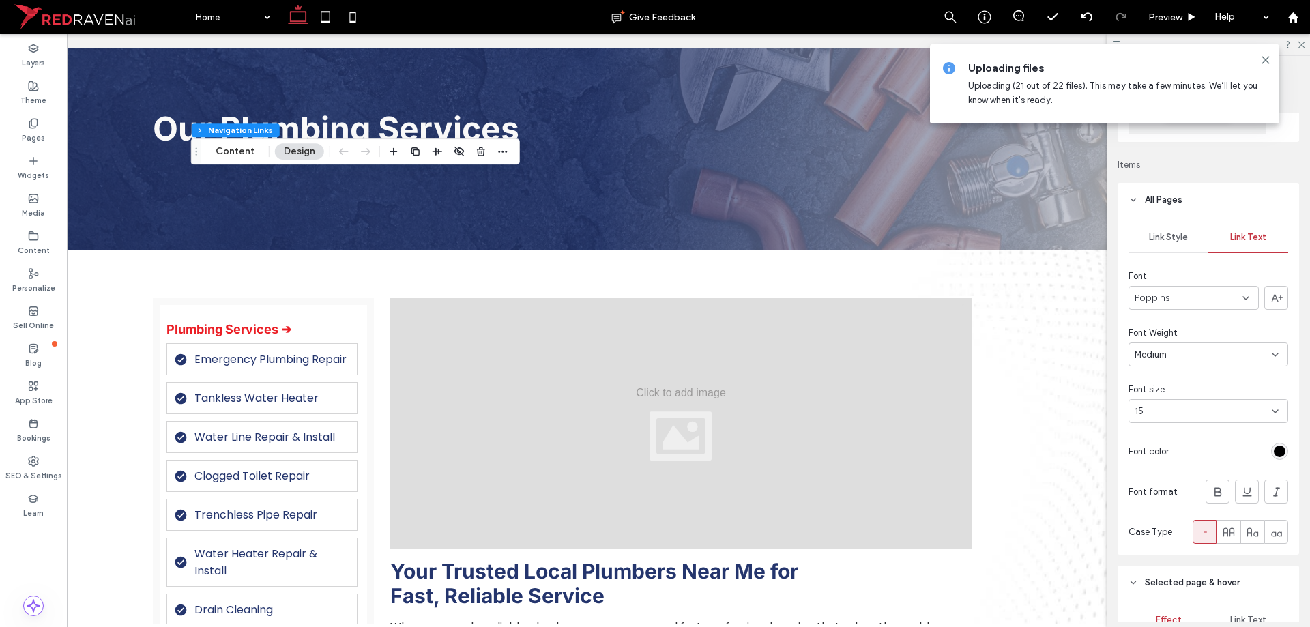
scroll to position [273, 0]
click at [1225, 409] on div "15" at bounding box center [1200, 411] width 131 height 14
click at [1153, 512] on div "16" at bounding box center [1204, 509] width 151 height 24
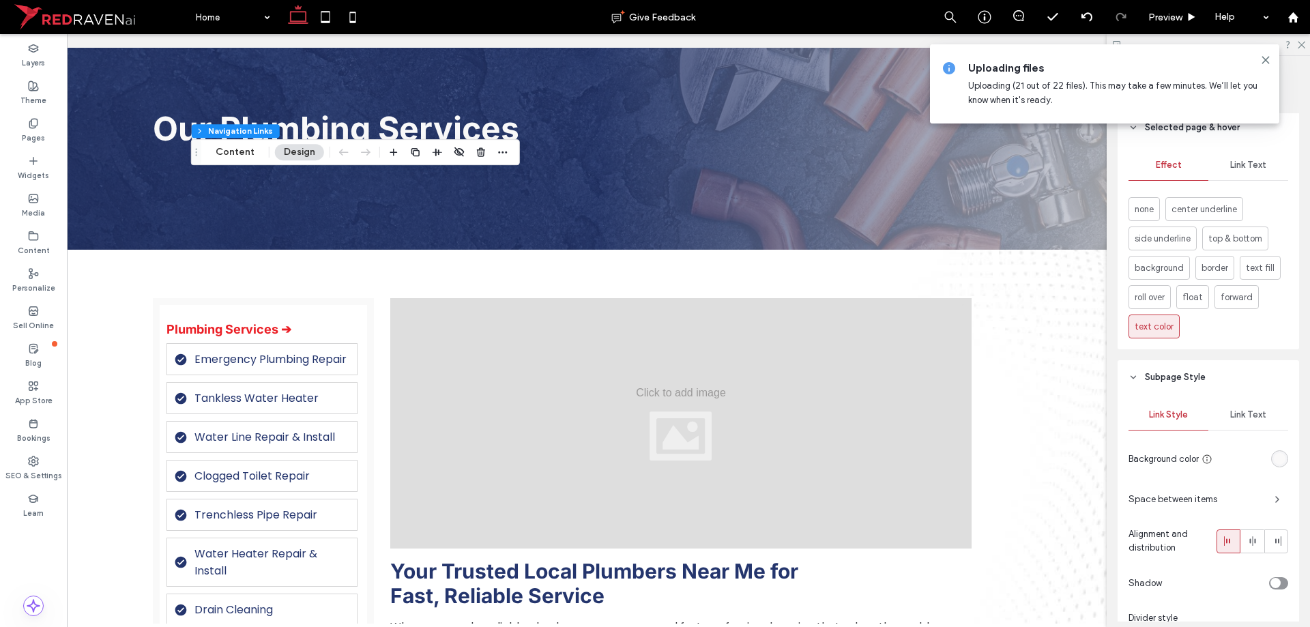
scroll to position [751, 0]
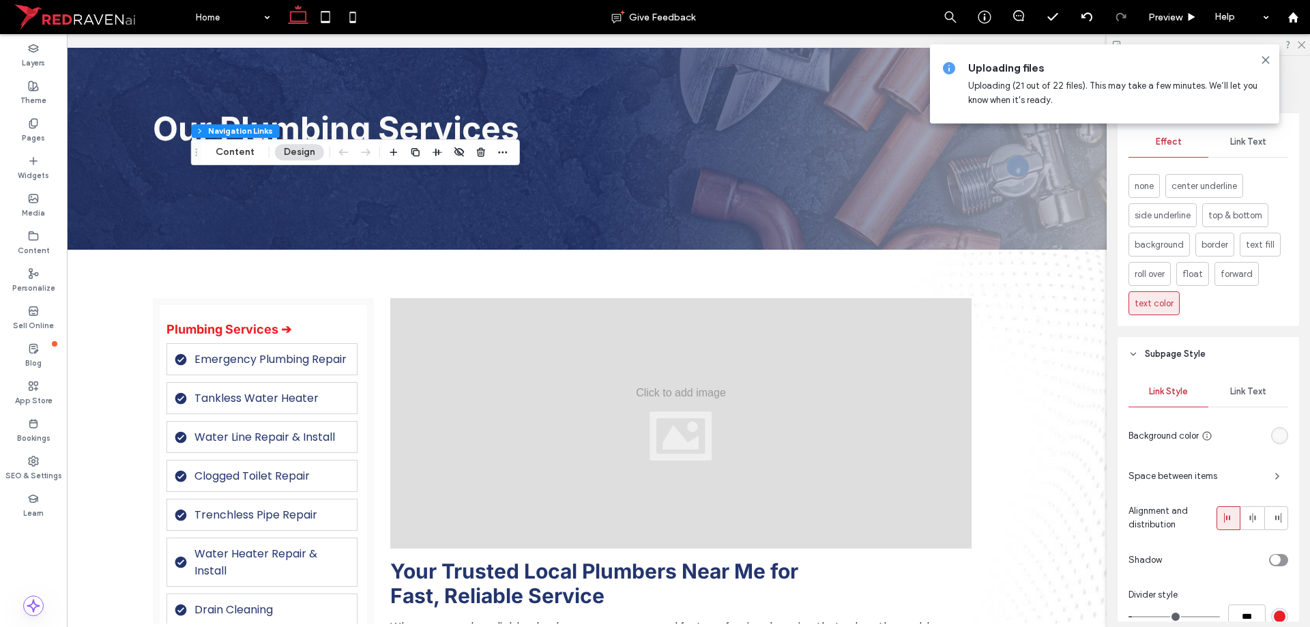
click at [1255, 396] on span "Link Text" at bounding box center [1248, 391] width 36 height 11
click at [1265, 596] on div at bounding box center [1231, 606] width 114 height 24
click at [1274, 602] on div "rgb(153, 153, 153)" at bounding box center [1280, 606] width 12 height 12
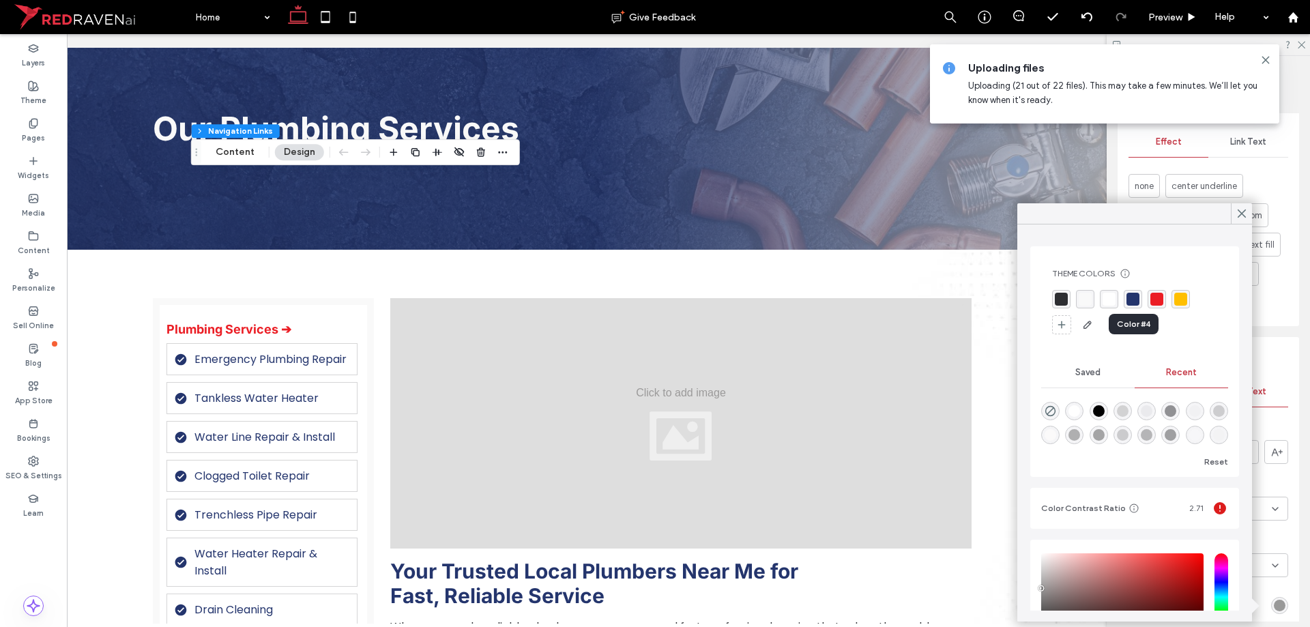
click at [1133, 300] on div "rgba(36, 53, 109, 1)" at bounding box center [1132, 299] width 13 height 13
click at [1282, 403] on div "Link Style Link Text Font Poppins Font Weight Normal Font size 16 Font color Fo…" at bounding box center [1208, 602] width 181 height 463
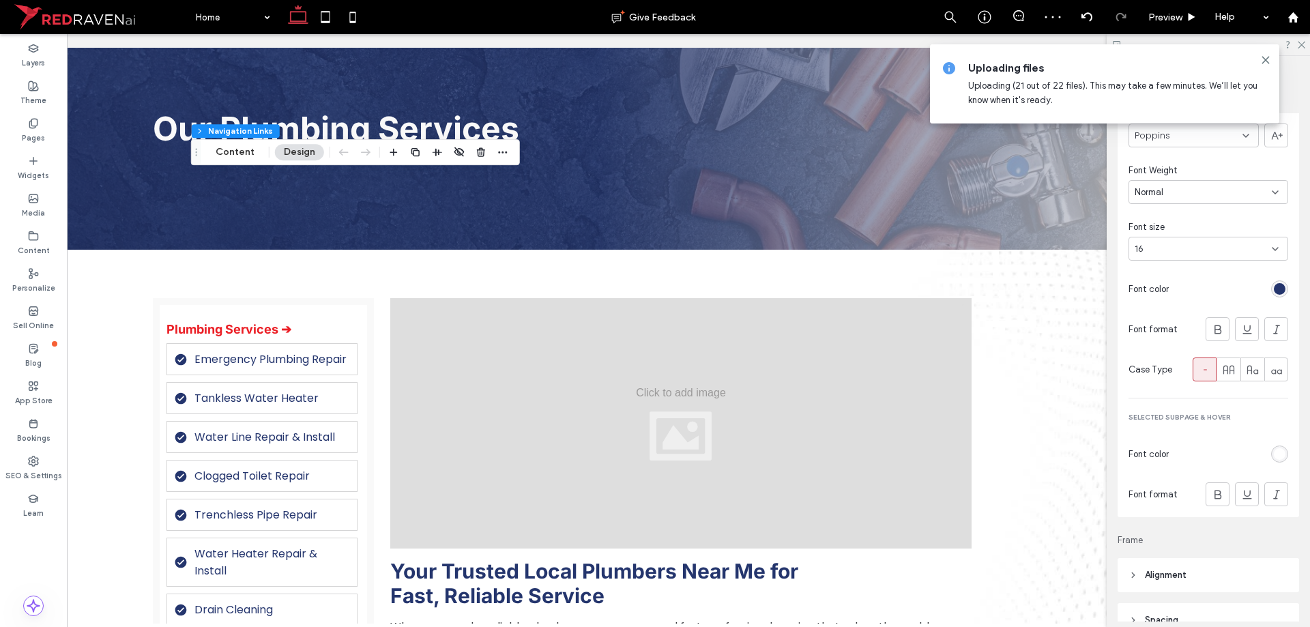
scroll to position [1092, 0]
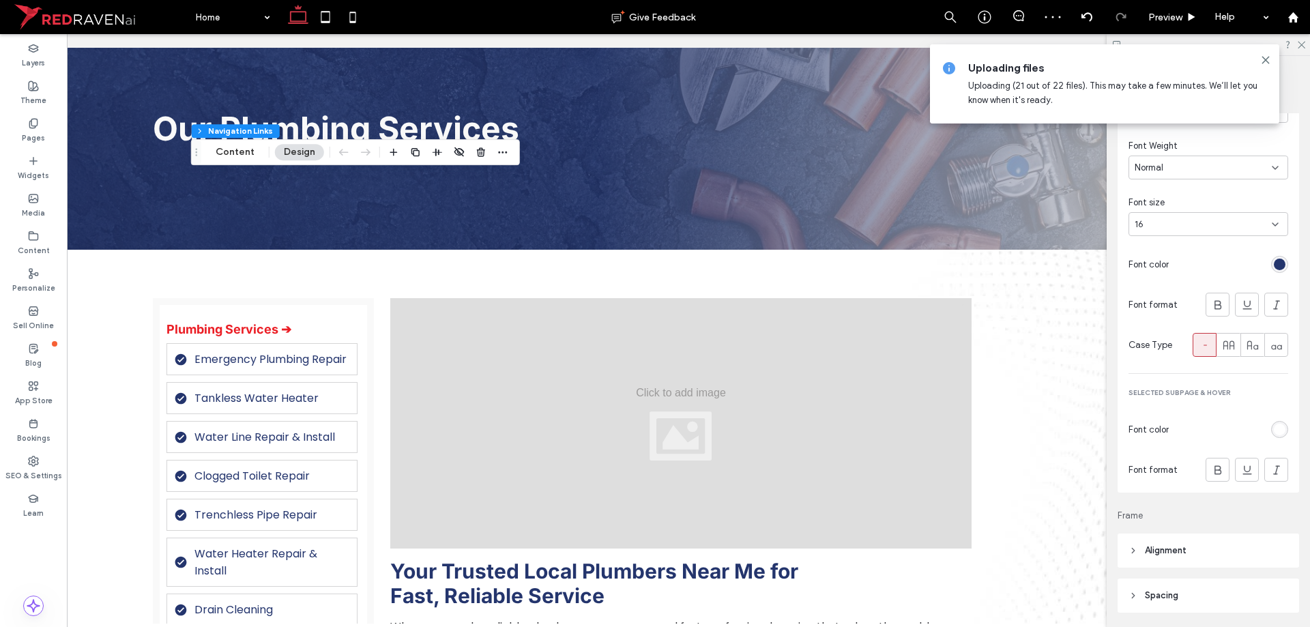
click at [1277, 438] on div at bounding box center [1231, 430] width 114 height 24
click at [1276, 435] on div "rgb(255, 255, 255)" at bounding box center [1279, 429] width 17 height 17
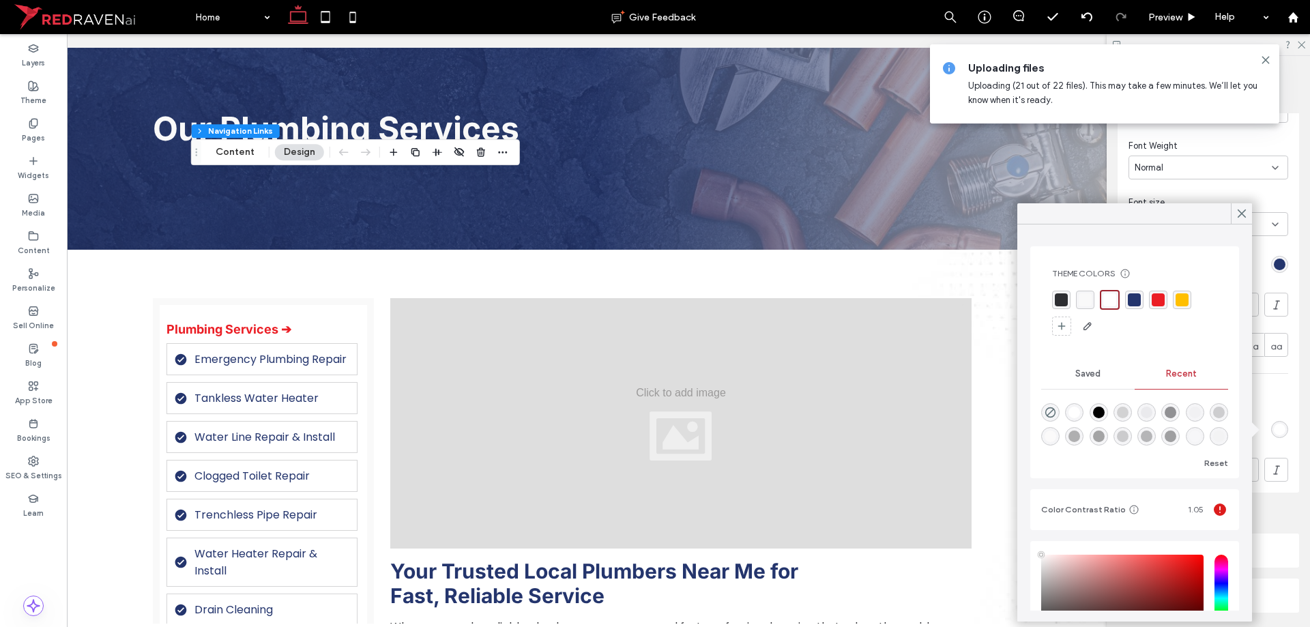
click at [1104, 302] on div "rgba(255, 255, 255, 1)" at bounding box center [1109, 299] width 13 height 13
click at [1175, 10] on div "Preview" at bounding box center [1173, 17] width 70 height 34
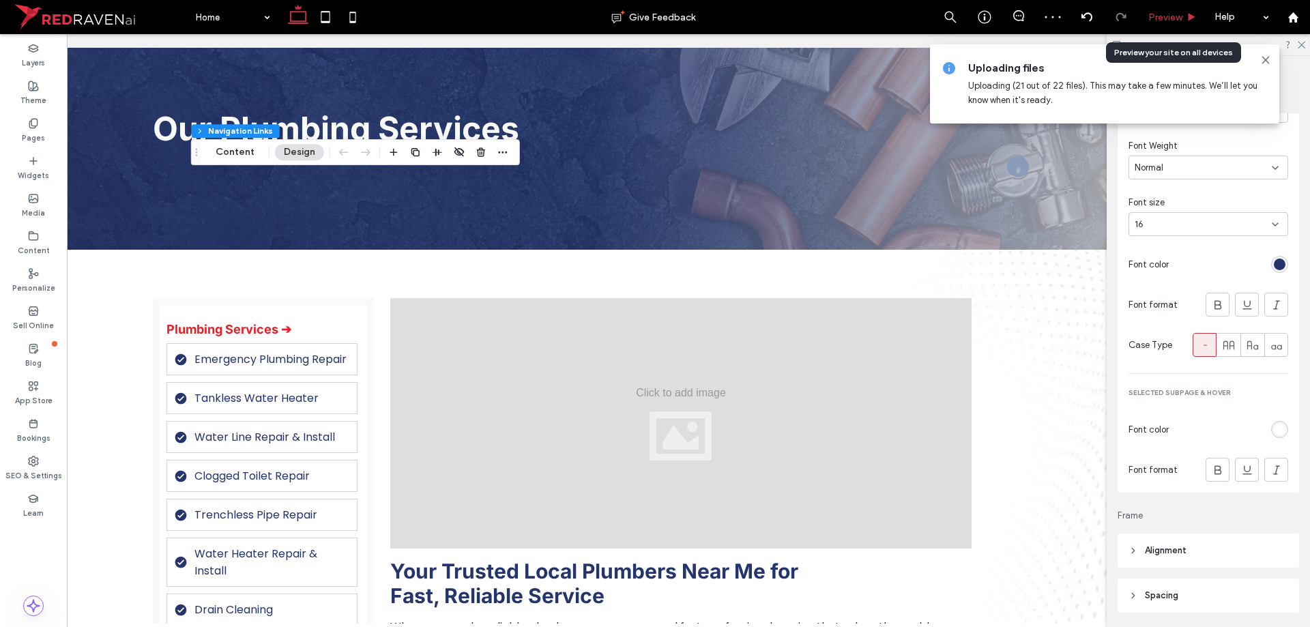
click at [1180, 9] on div "Preview" at bounding box center [1173, 17] width 70 height 34
click at [1171, 27] on div "Preview" at bounding box center [1173, 17] width 70 height 34
click at [1264, 58] on use at bounding box center [1265, 60] width 6 height 6
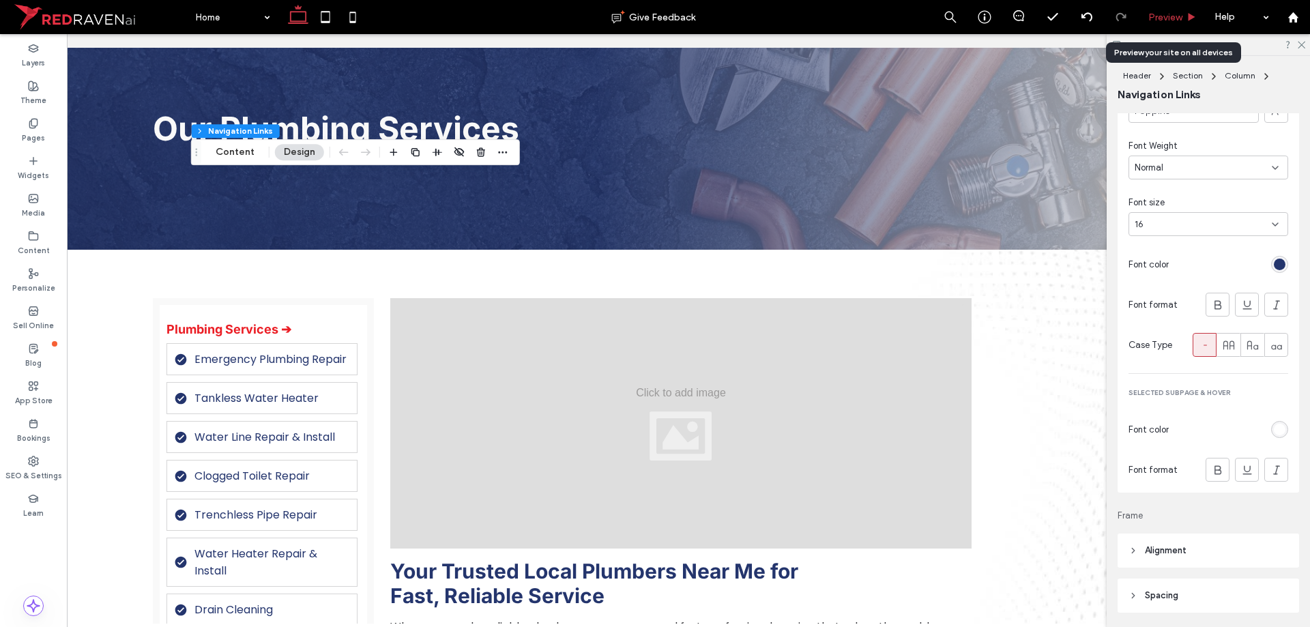
click at [1186, 18] on div "Preview" at bounding box center [1172, 18] width 69 height 12
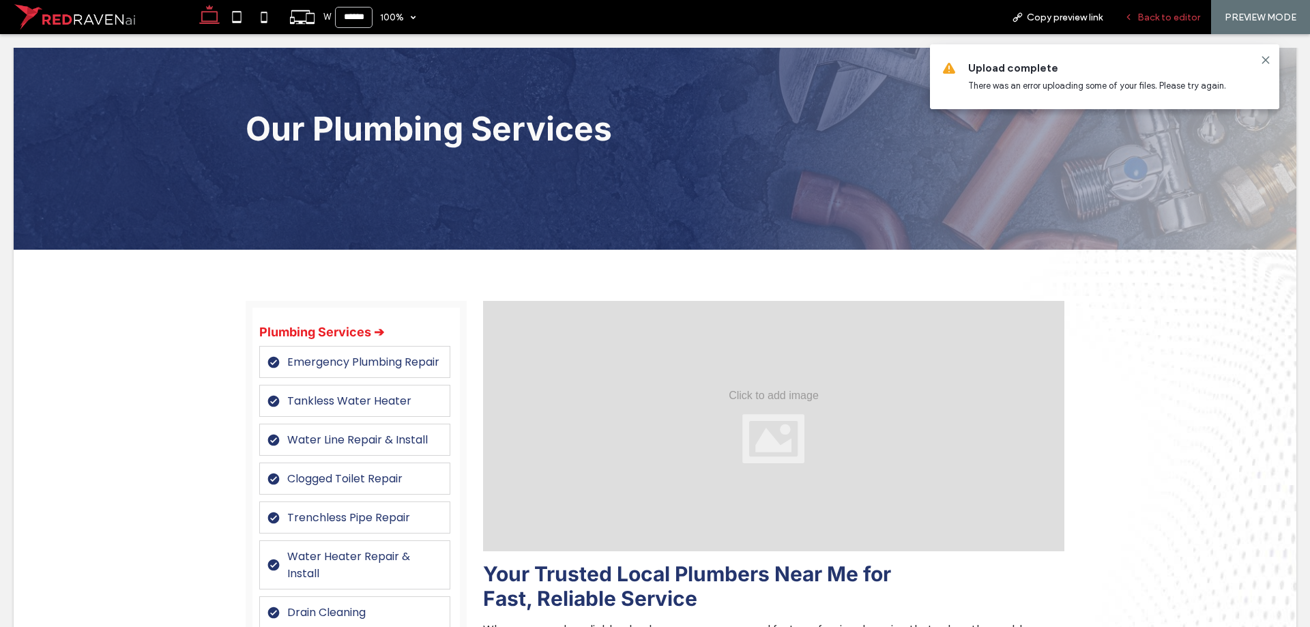
click at [1175, 29] on div "Back to editor" at bounding box center [1163, 17] width 98 height 34
click at [1187, 15] on span "Back to editor" at bounding box center [1168, 18] width 63 height 12
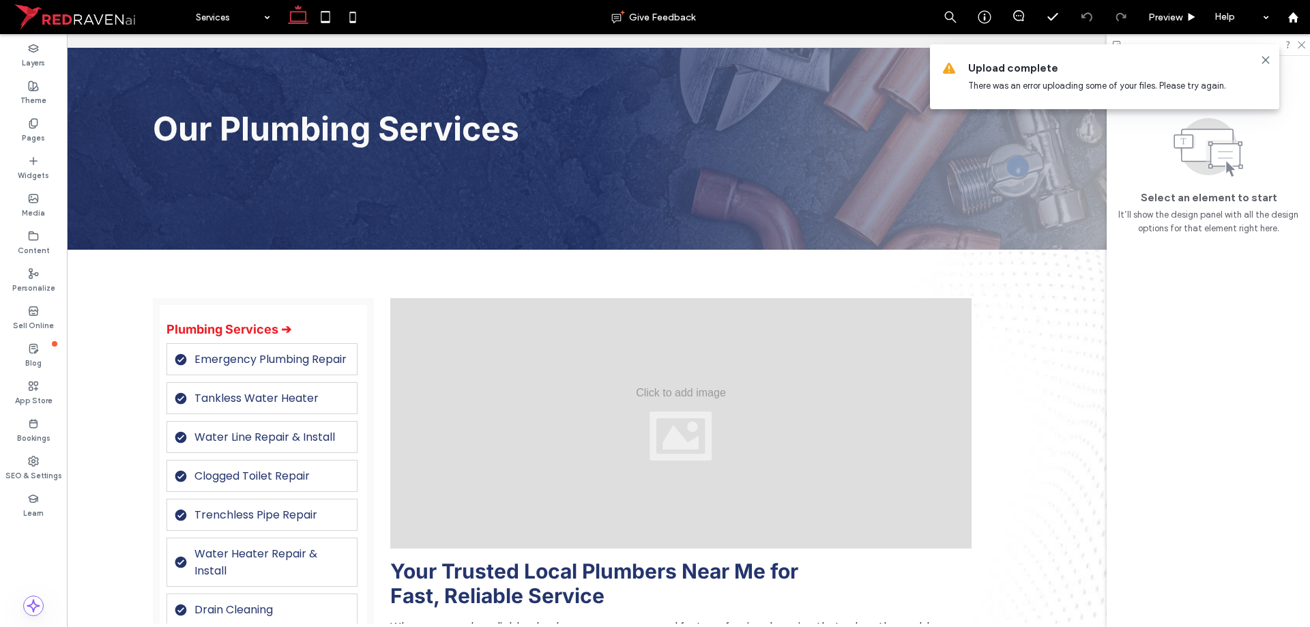
click at [1026, 62] on span "Upload complete" at bounding box center [1118, 68] width 300 height 15
click at [1029, 74] on span "Upload complete" at bounding box center [1118, 68] width 300 height 15
click at [1270, 61] on icon at bounding box center [1265, 60] width 11 height 11
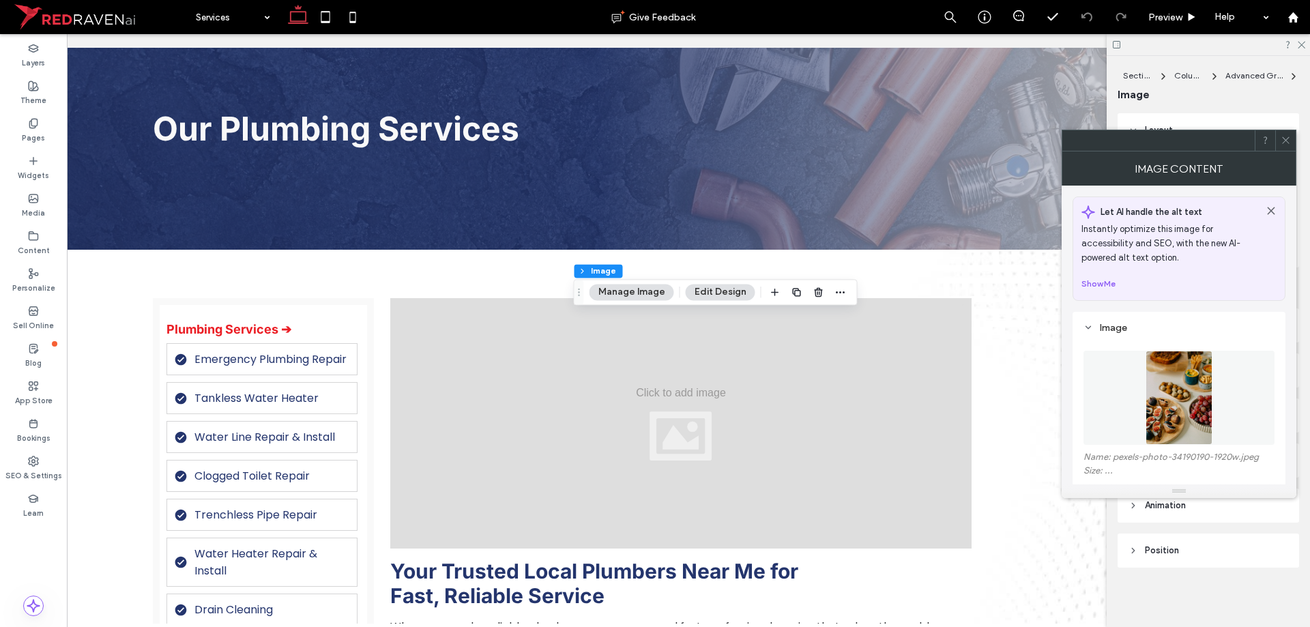
type input "**"
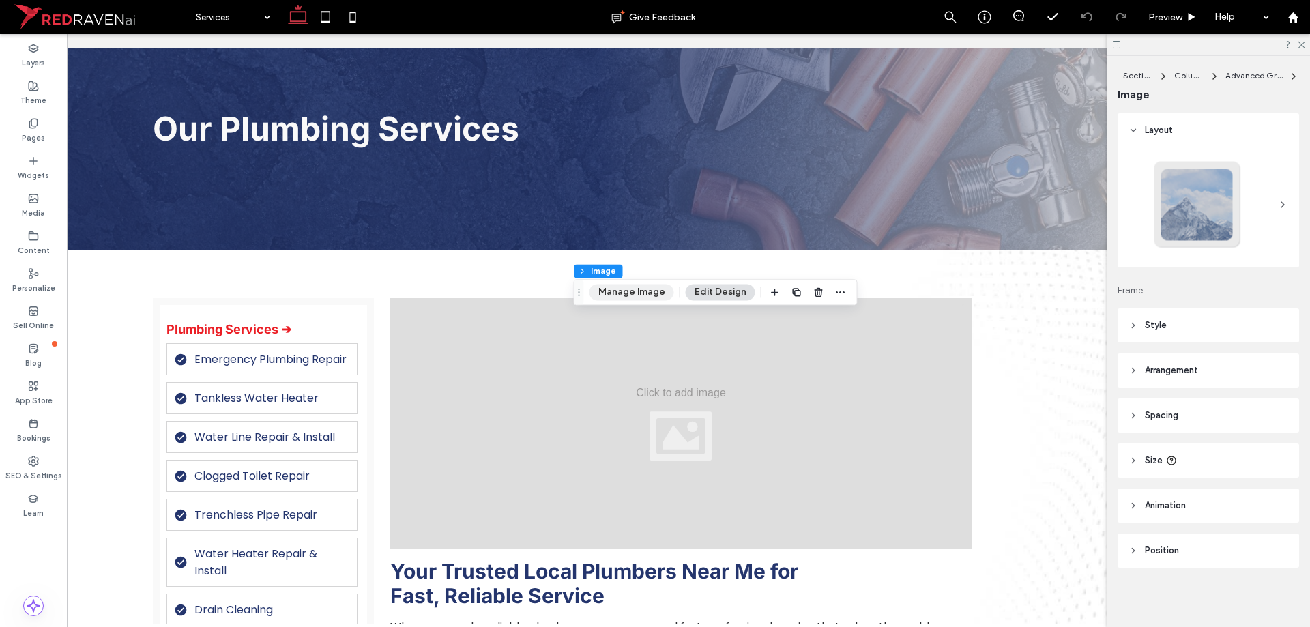
click at [617, 287] on button "Manage Image" at bounding box center [632, 292] width 85 height 16
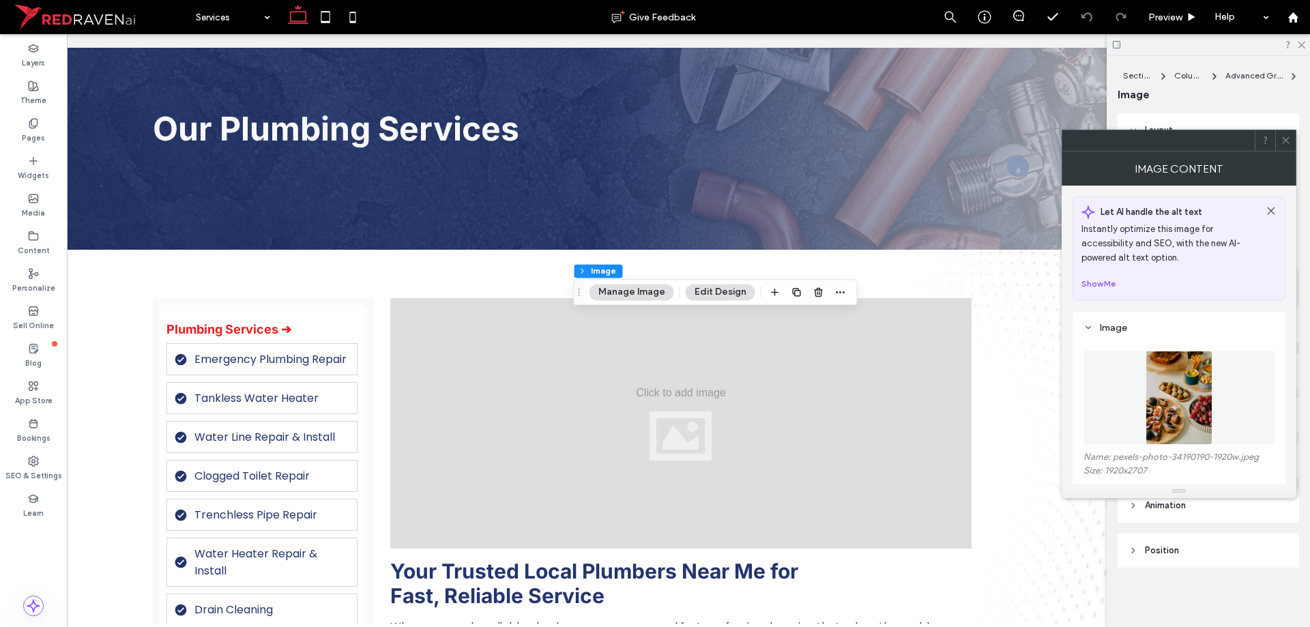
click at [1165, 379] on img at bounding box center [1179, 398] width 67 height 94
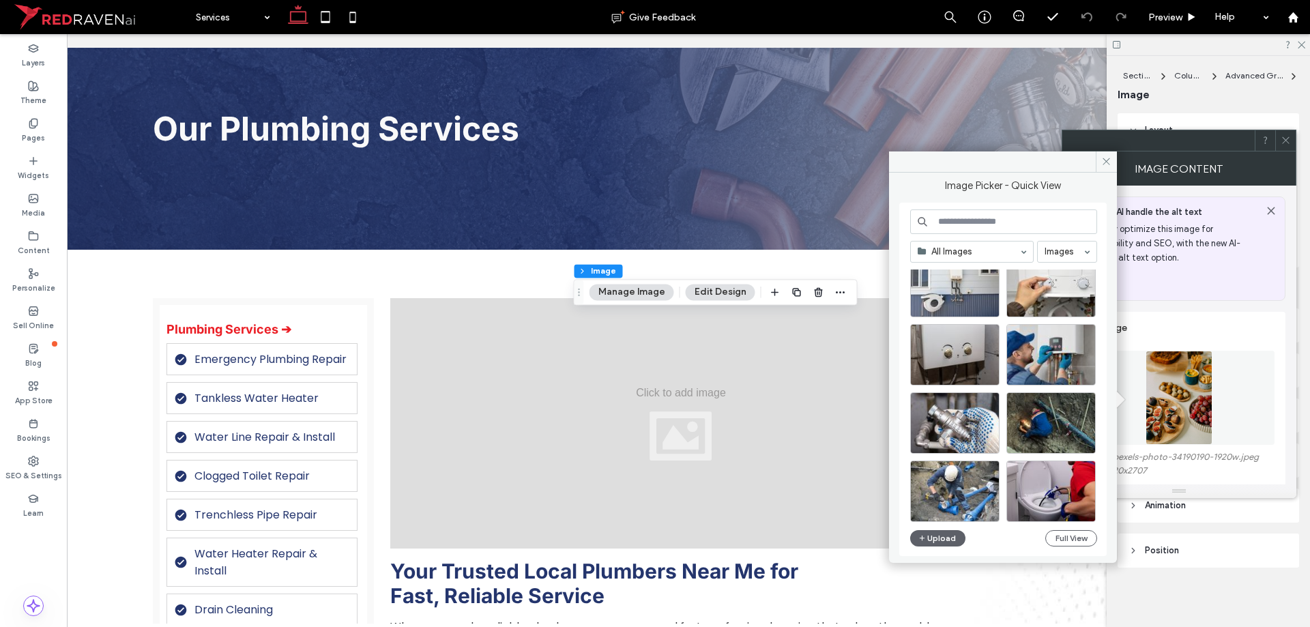
scroll to position [136, 0]
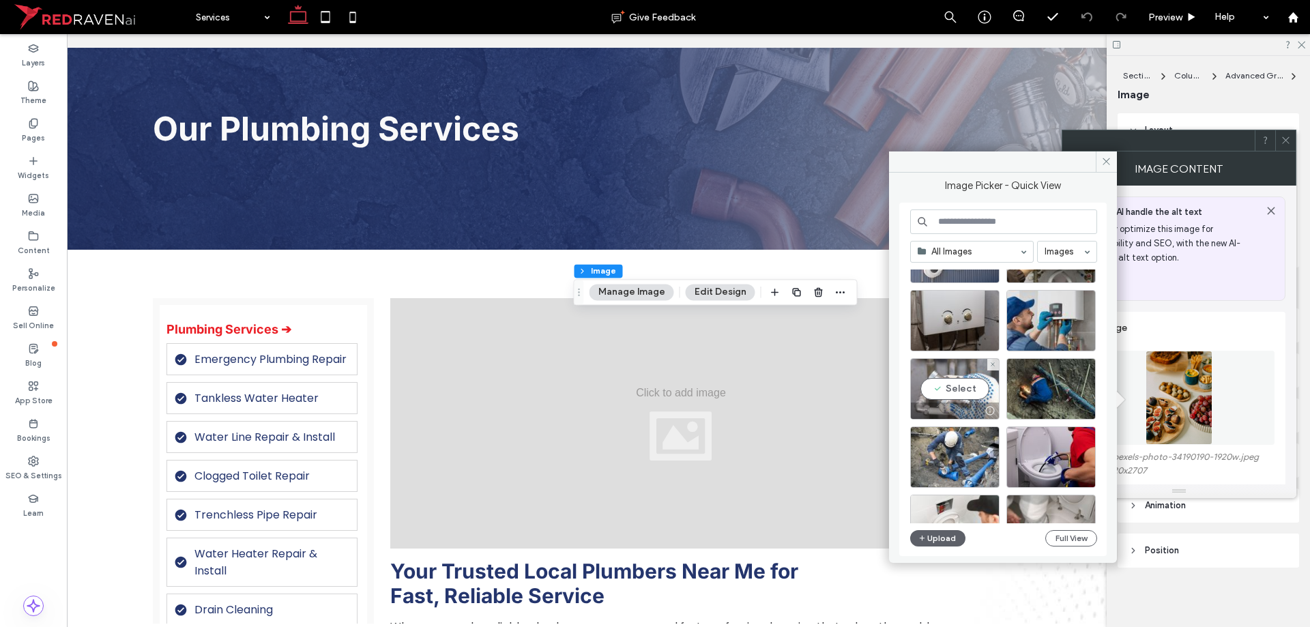
click at [961, 385] on div "Select" at bounding box center [954, 388] width 89 height 61
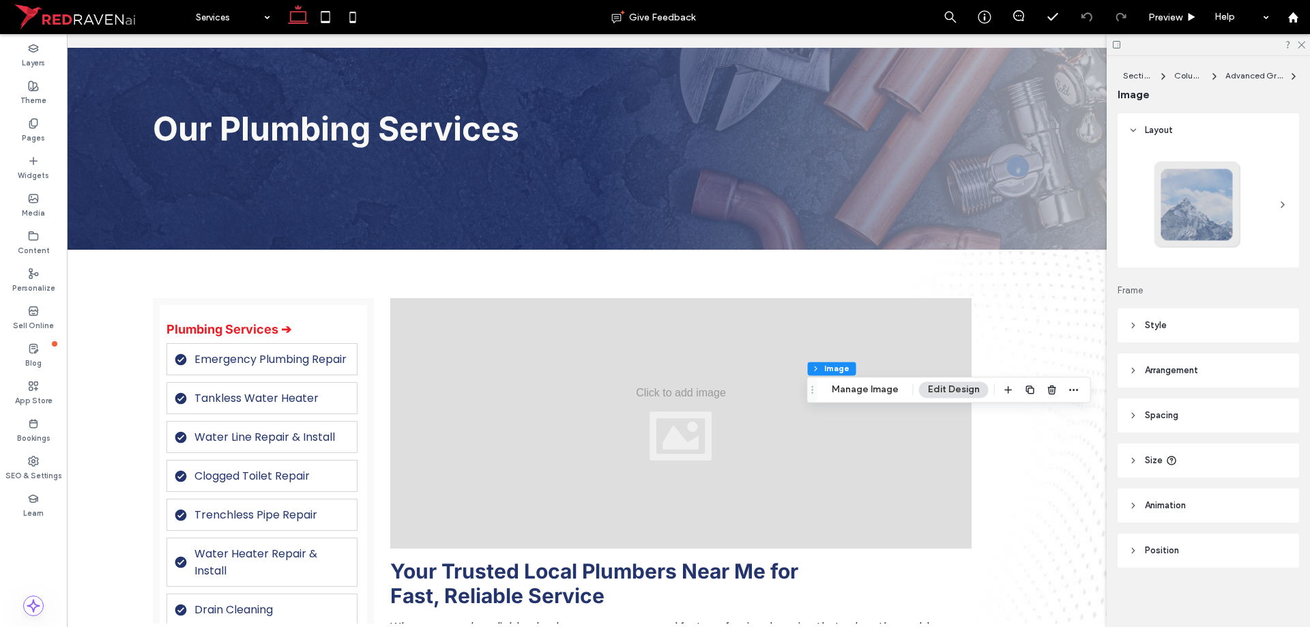
type input "*"
type input "***"
click at [837, 387] on button "Manage Image" at bounding box center [865, 389] width 85 height 16
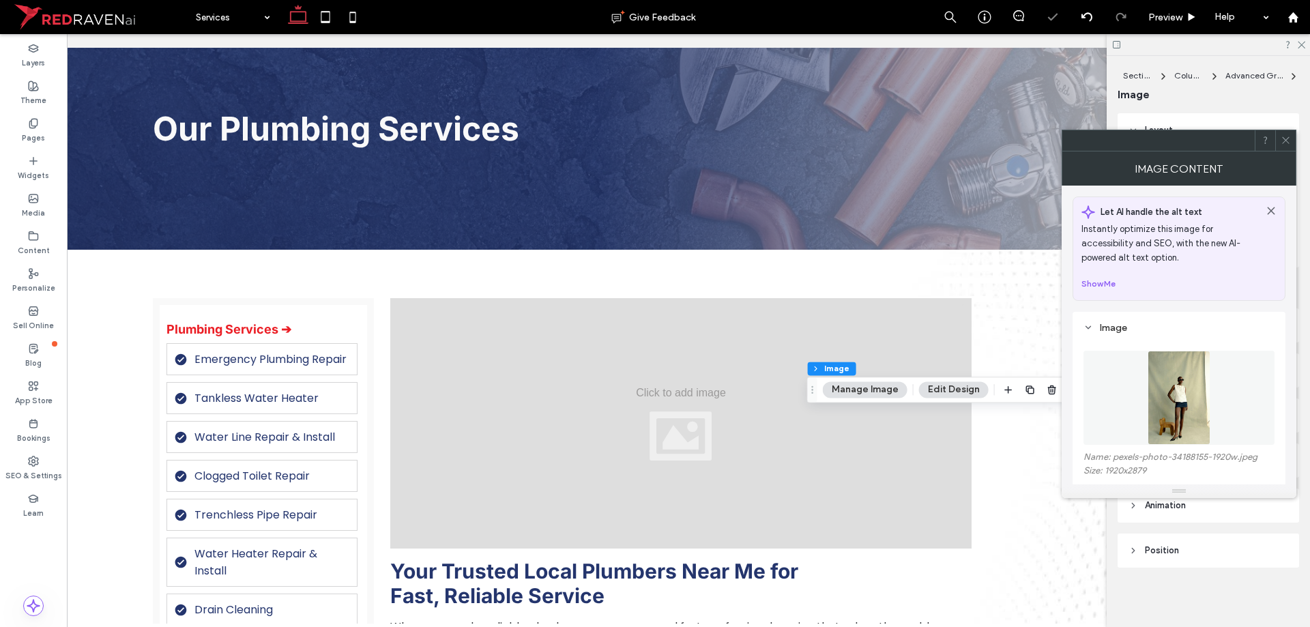
click at [1214, 362] on figure at bounding box center [1178, 398] width 191 height 94
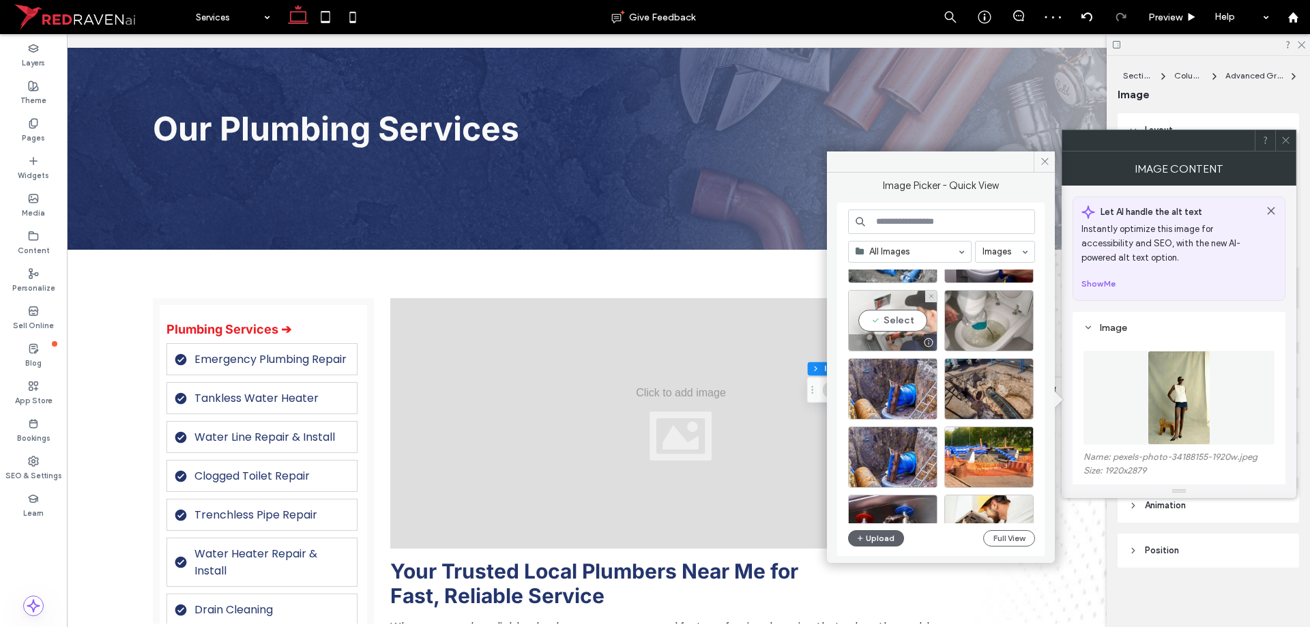
scroll to position [409, 0]
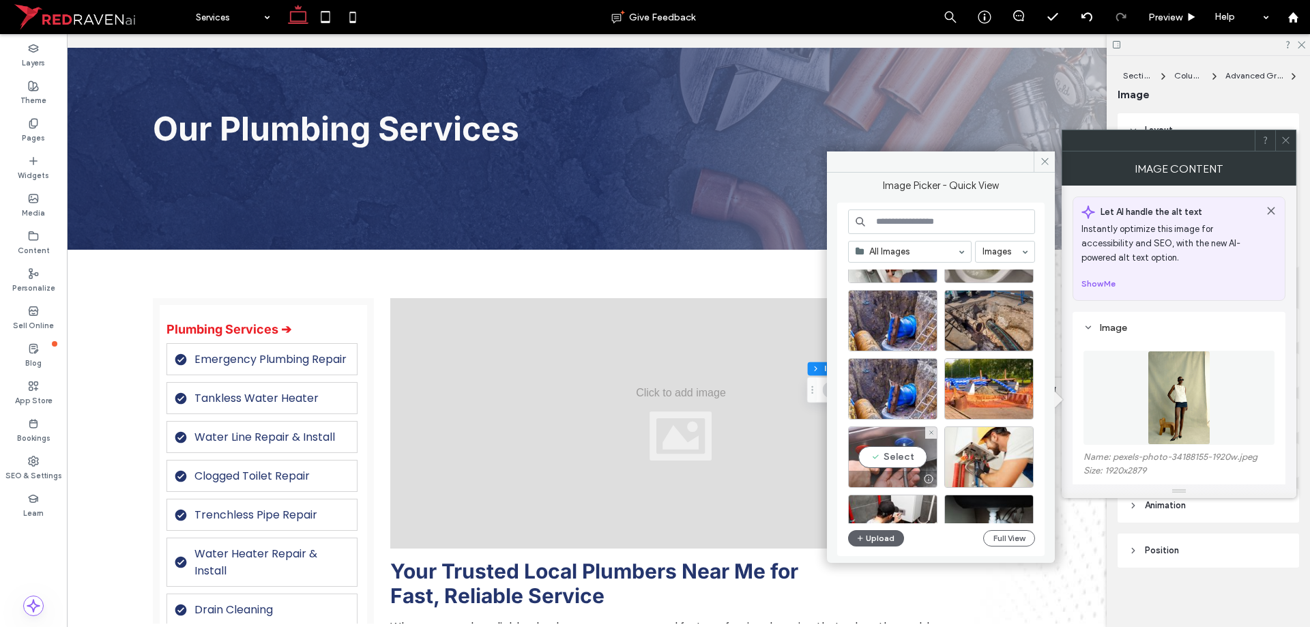
click at [875, 461] on div "Select" at bounding box center [892, 456] width 89 height 61
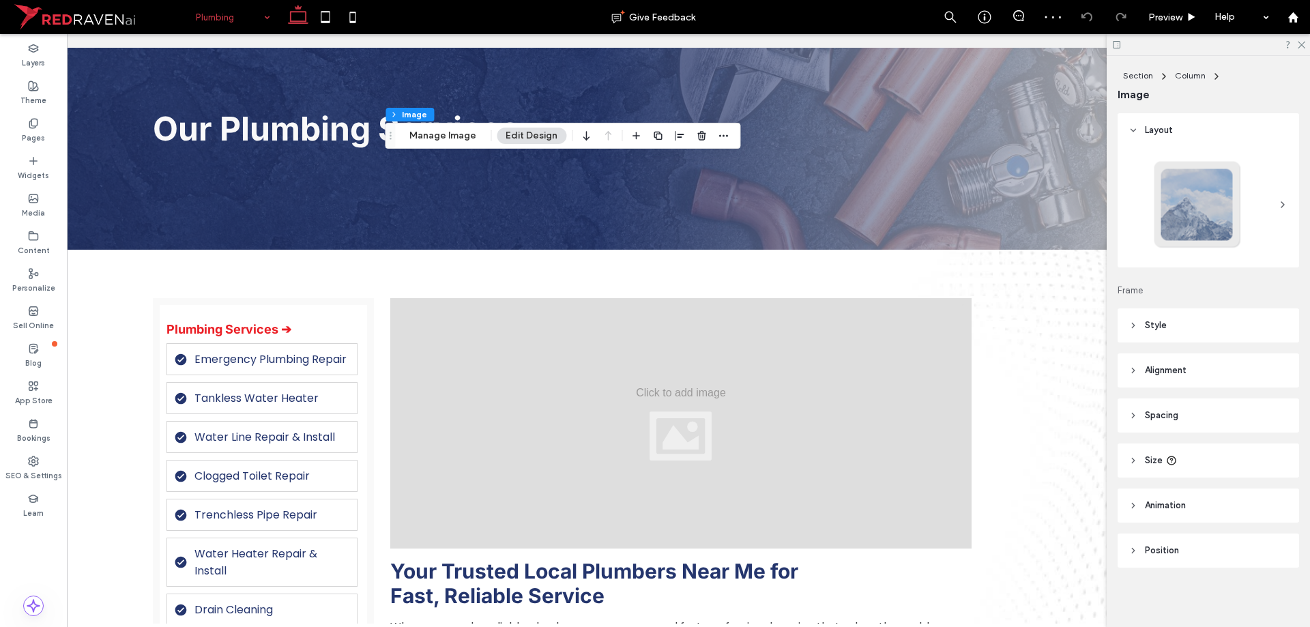
scroll to position [1, 0]
click at [1216, 330] on header "Style" at bounding box center [1208, 325] width 181 height 34
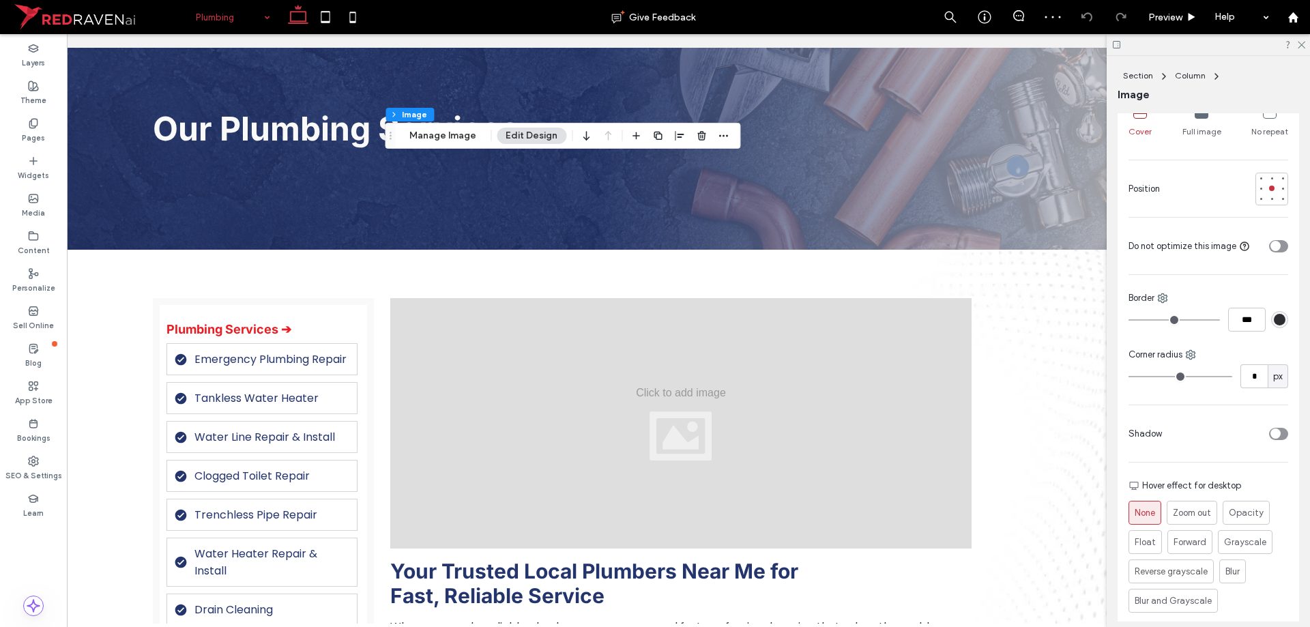
scroll to position [274, 0]
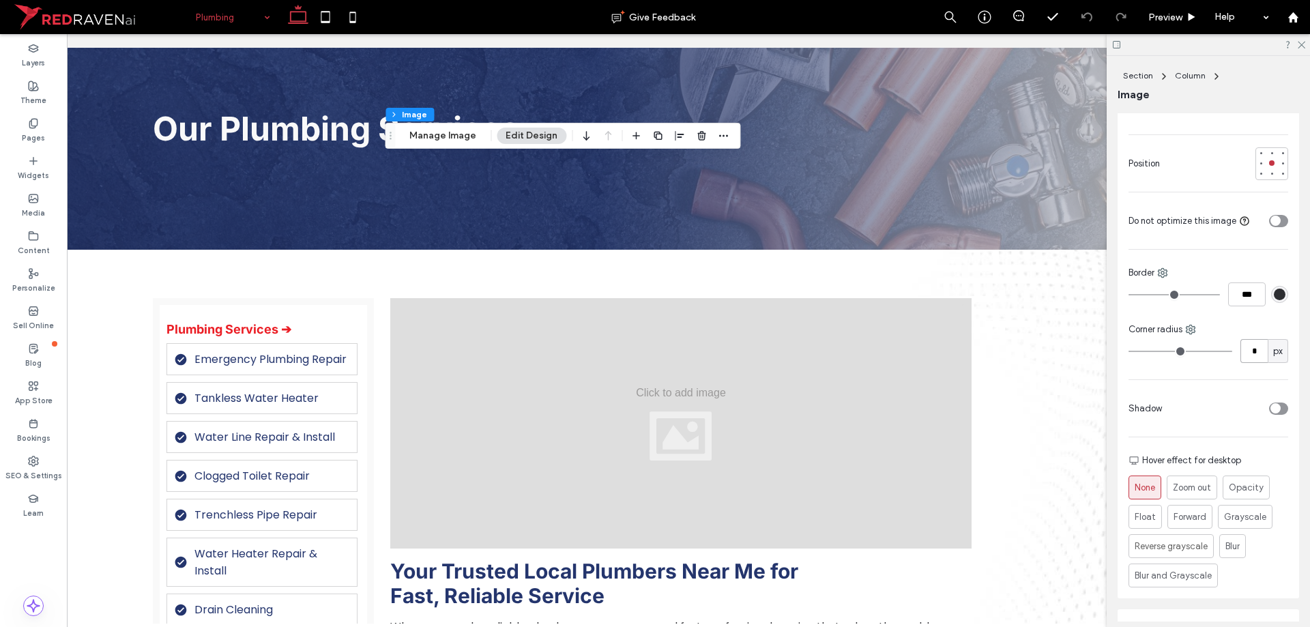
click at [1246, 358] on input "*" at bounding box center [1253, 351] width 27 height 24
type input "**"
click at [423, 134] on button "Manage Image" at bounding box center [443, 136] width 85 height 16
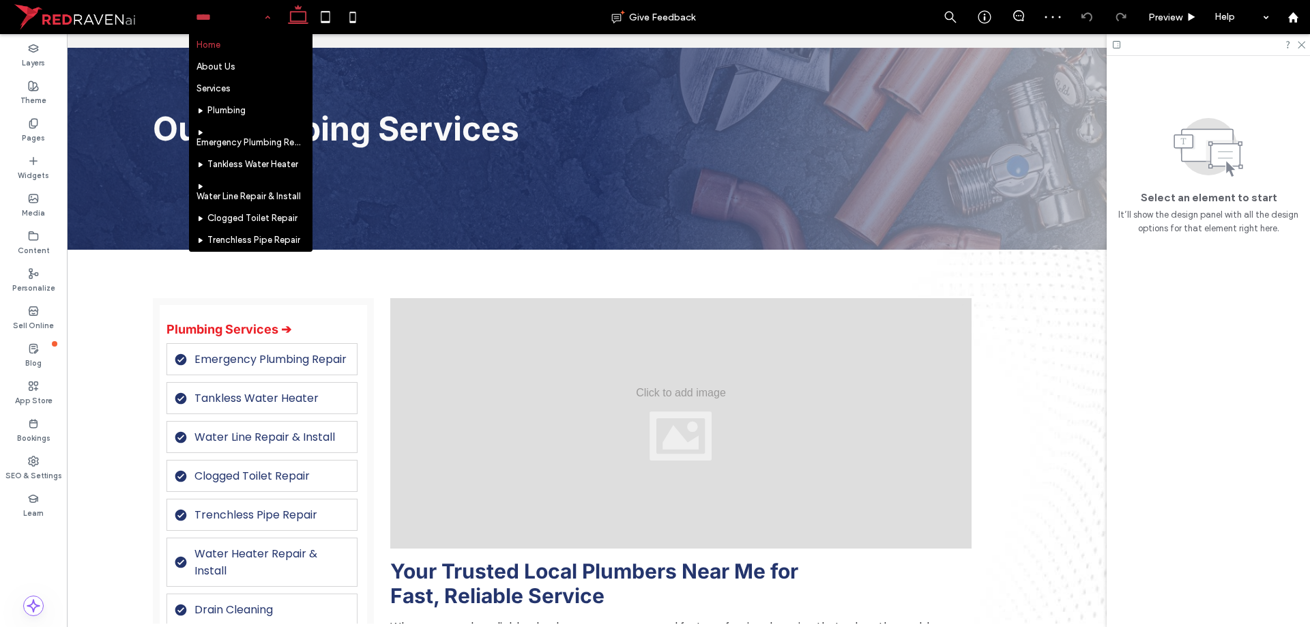
click at [224, 24] on input at bounding box center [230, 17] width 68 height 34
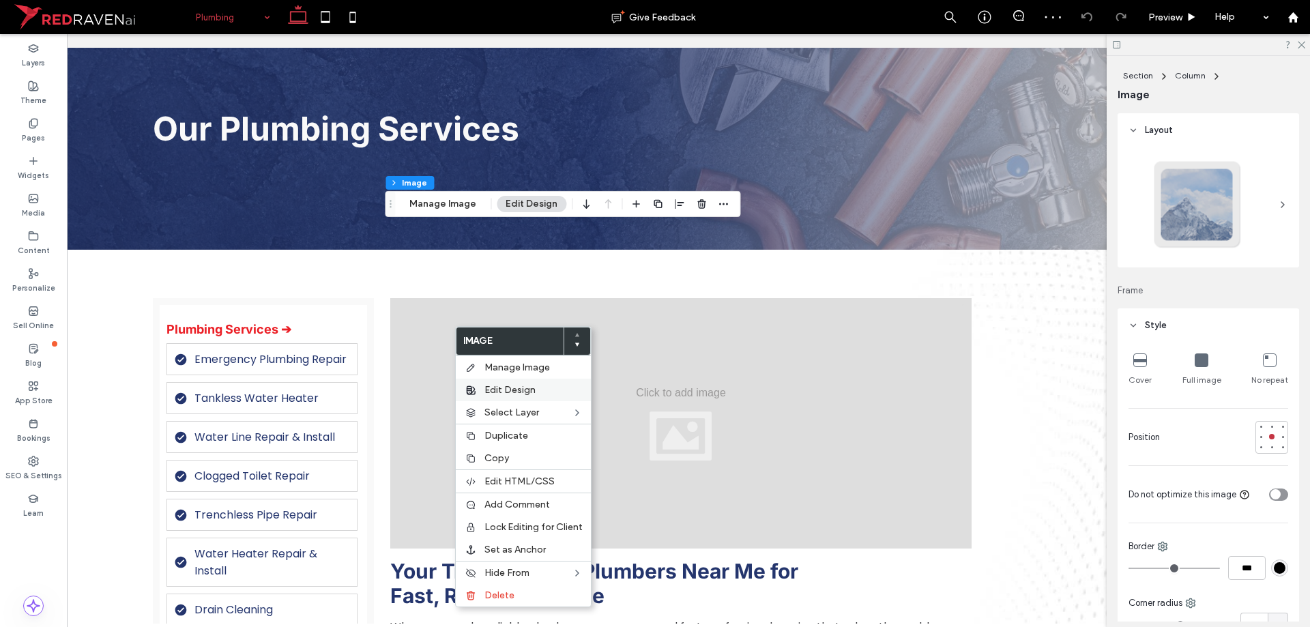
type input "**"
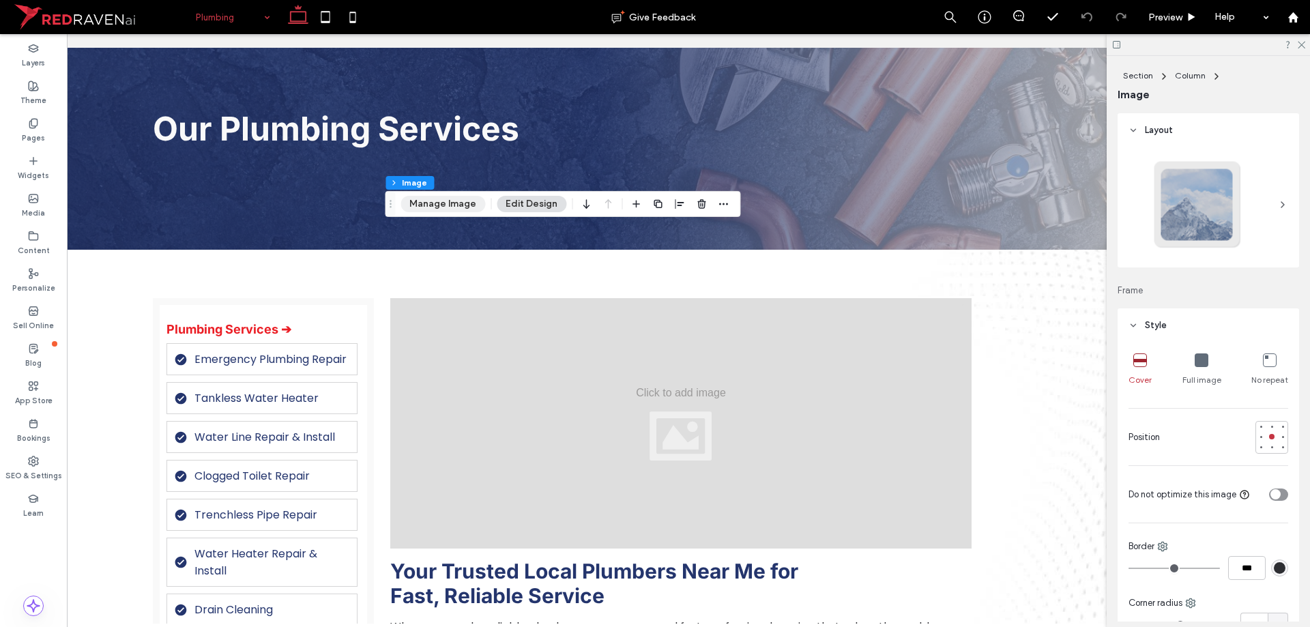
click at [469, 211] on button "Manage Image" at bounding box center [443, 204] width 85 height 16
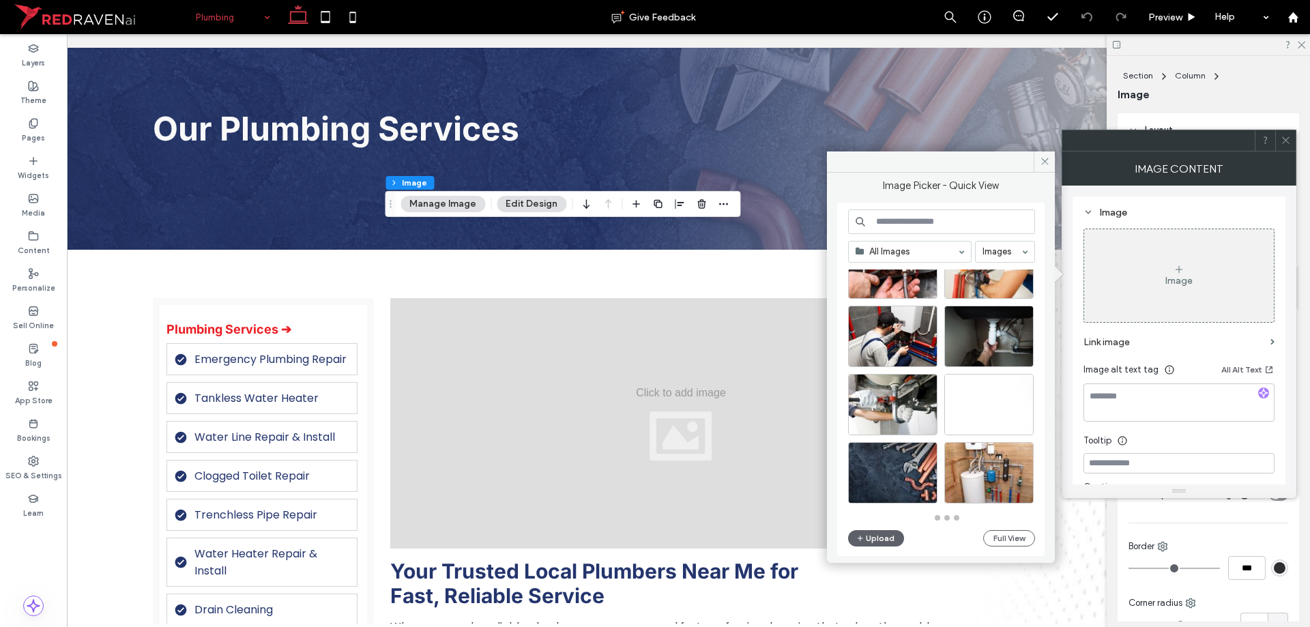
scroll to position [598, 0]
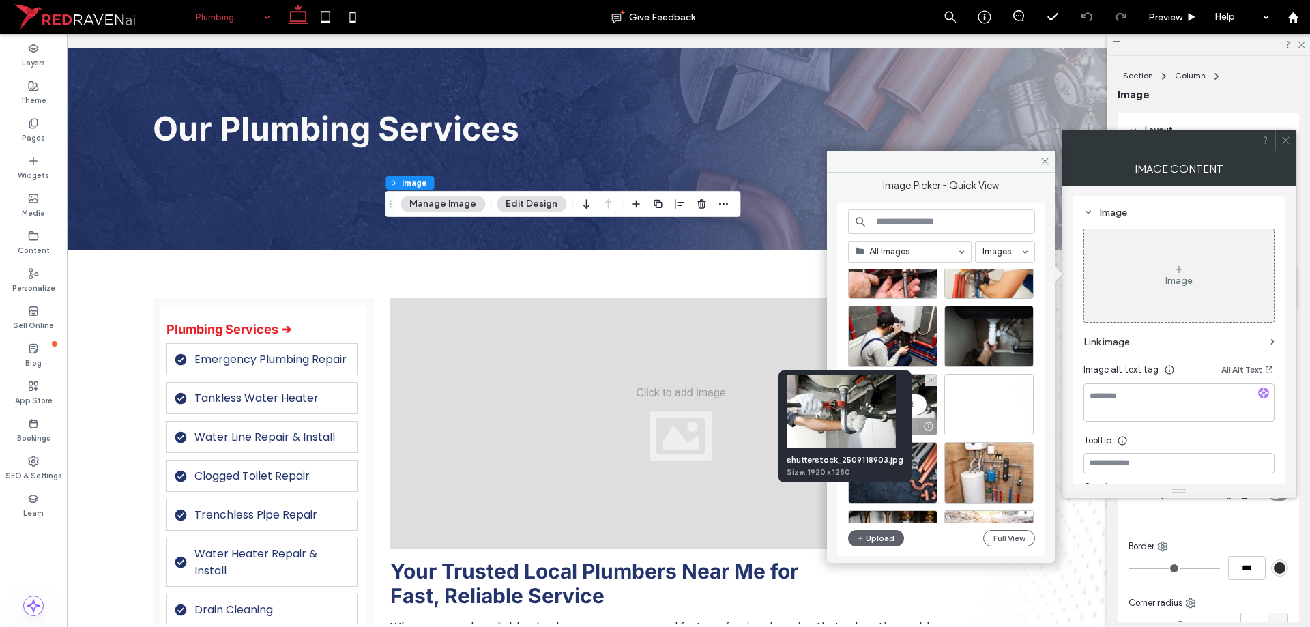
click at [905, 410] on div "shutterstock_2509118903.jpg Size: 1920 x 1280" at bounding box center [845, 426] width 133 height 112
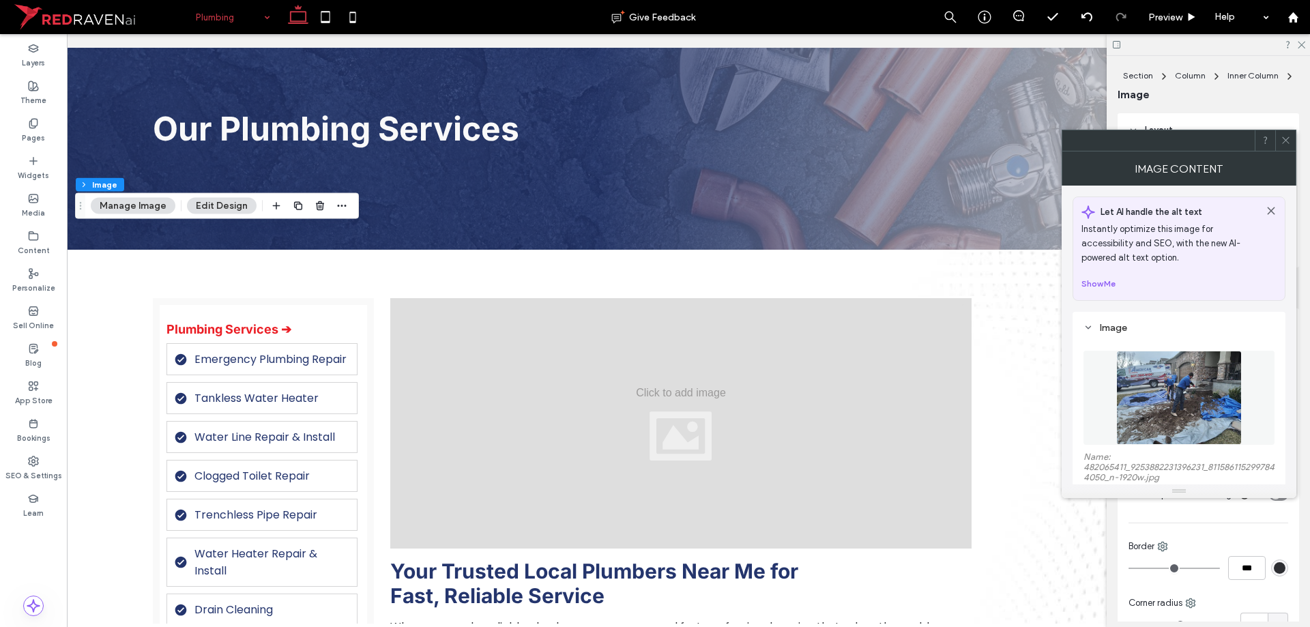
click at [1197, 401] on img at bounding box center [1178, 398] width 125 height 94
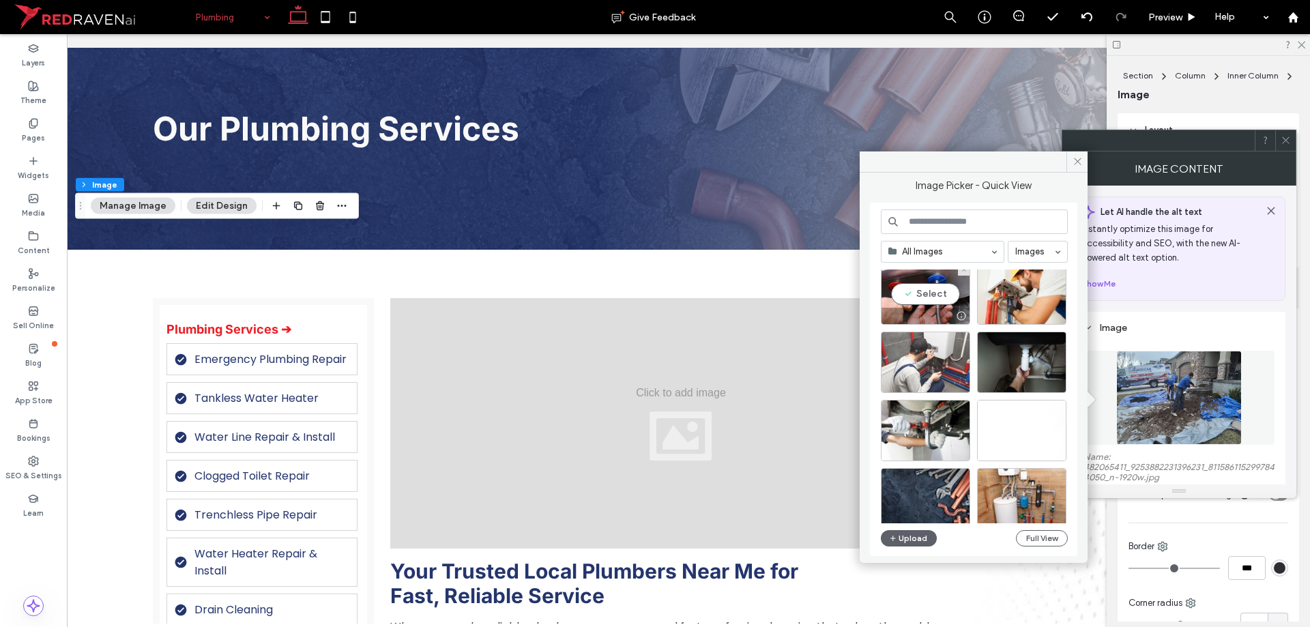
scroll to position [585, 0]
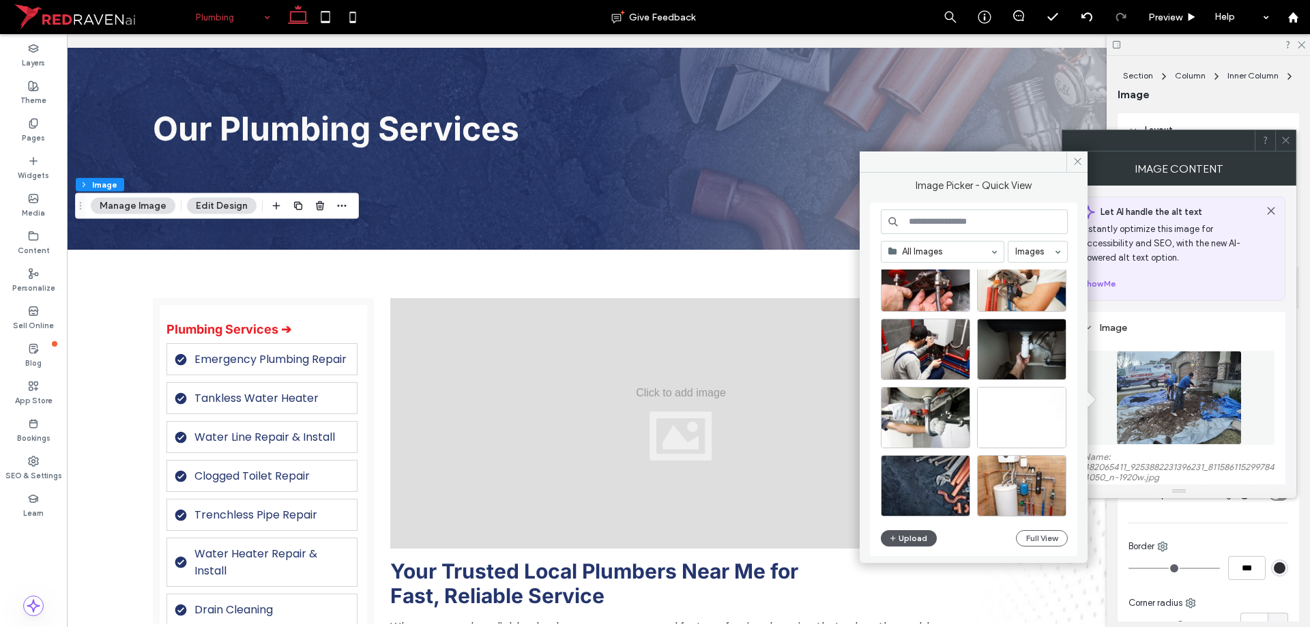
click at [922, 531] on button "Upload" at bounding box center [909, 538] width 56 height 16
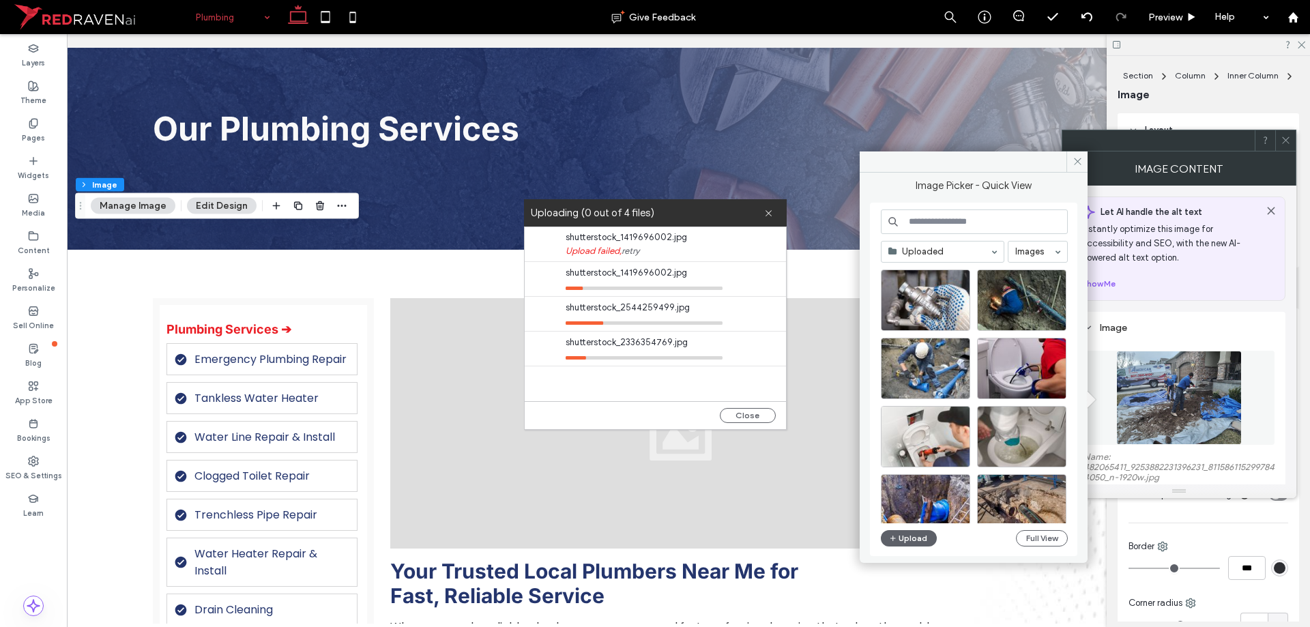
scroll to position [0, 0]
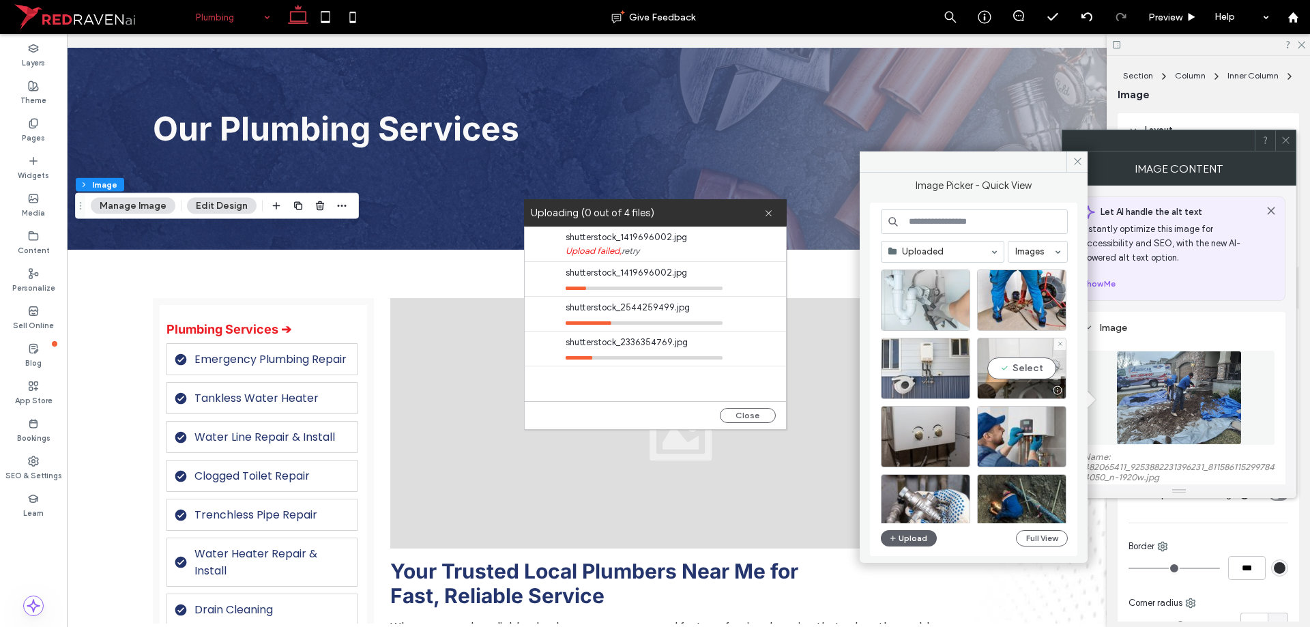
click at [933, 303] on div at bounding box center [925, 300] width 89 height 61
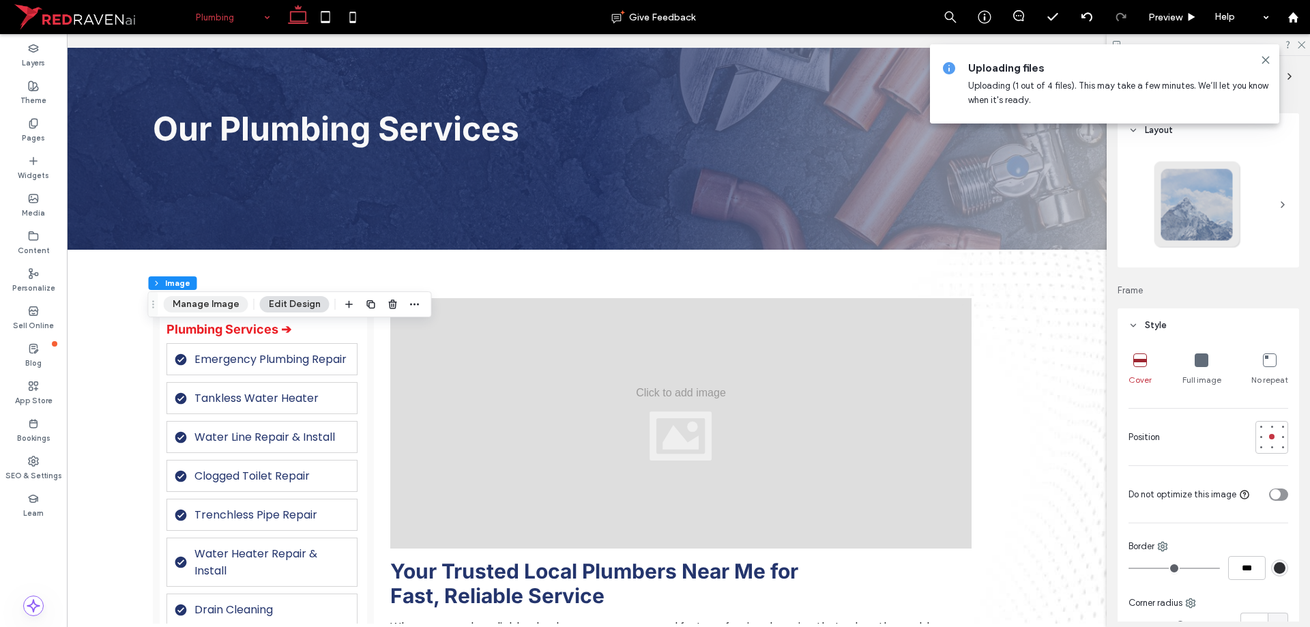
click at [209, 306] on button "Manage Image" at bounding box center [206, 304] width 85 height 16
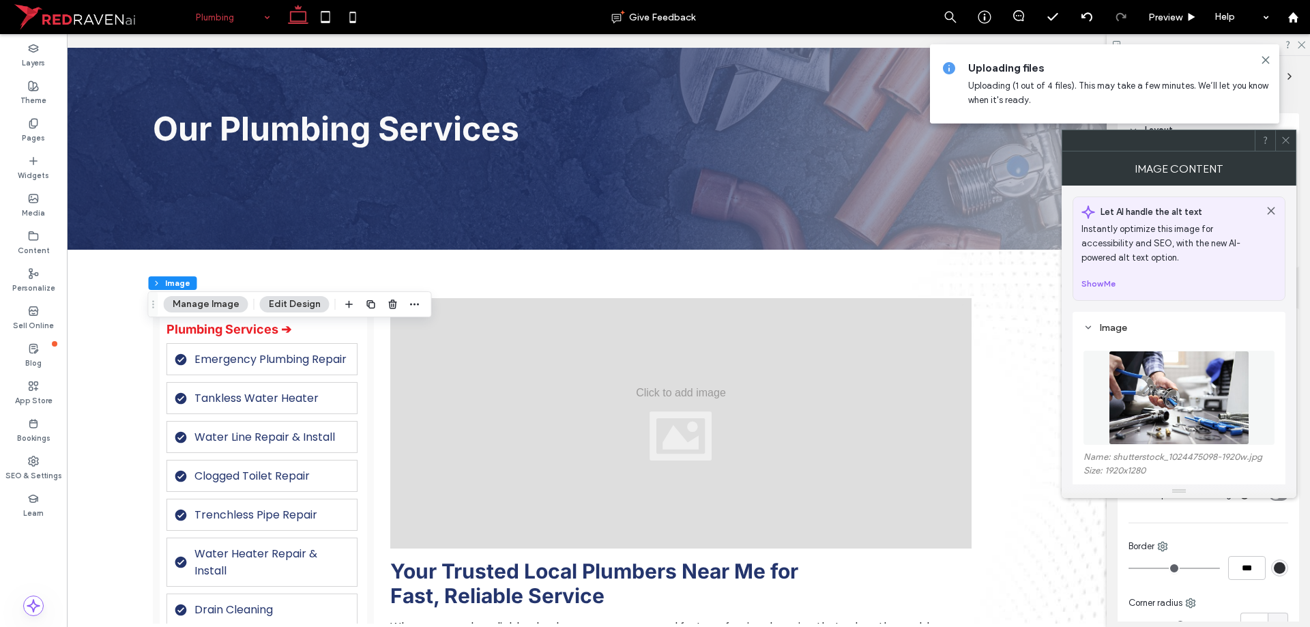
click at [1202, 364] on img at bounding box center [1179, 398] width 141 height 94
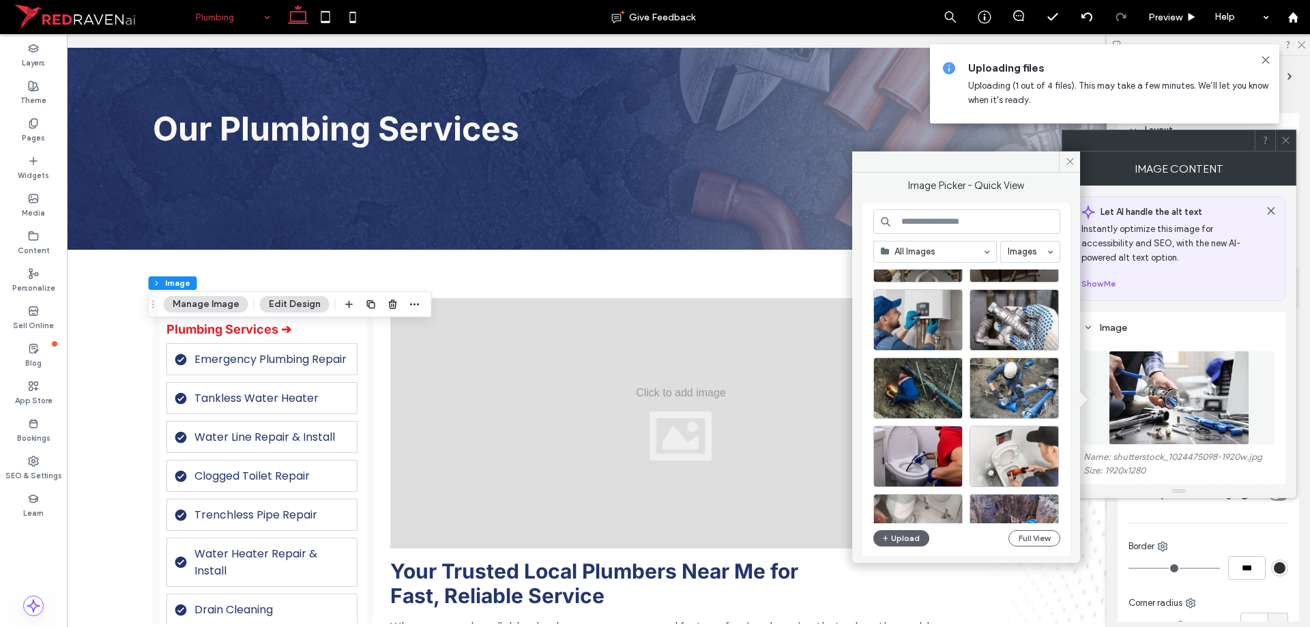
scroll to position [205, 0]
click at [1000, 403] on div at bounding box center [1014, 411] width 88 height 16
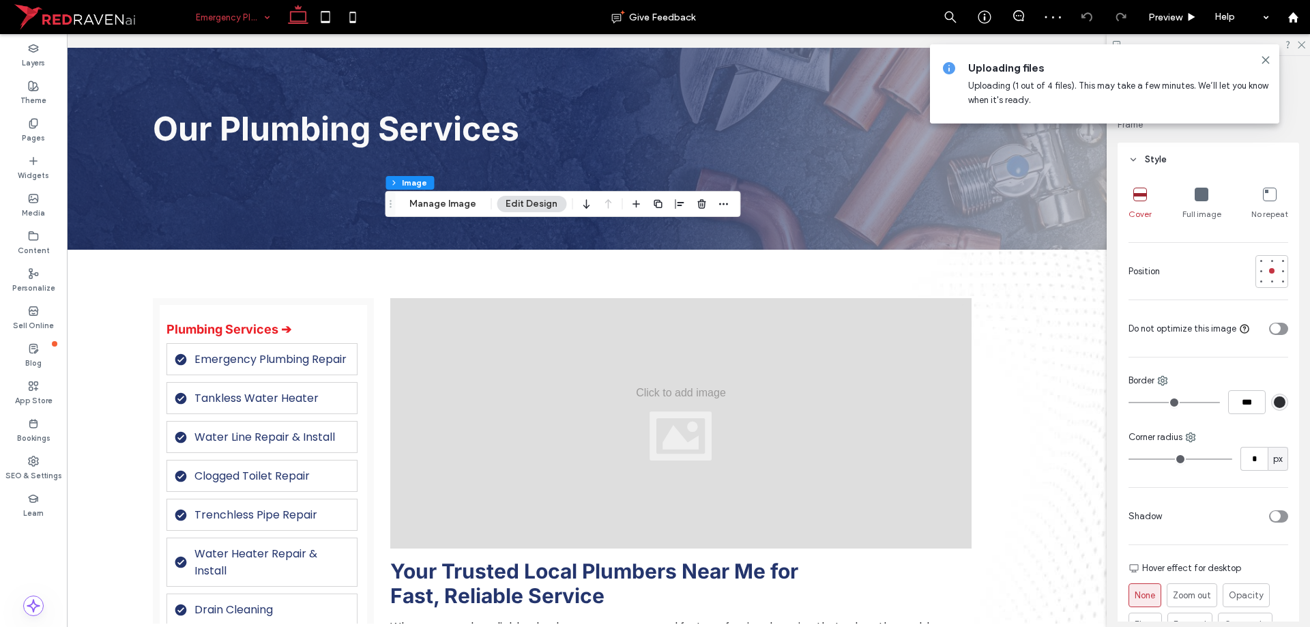
scroll to position [341, 0]
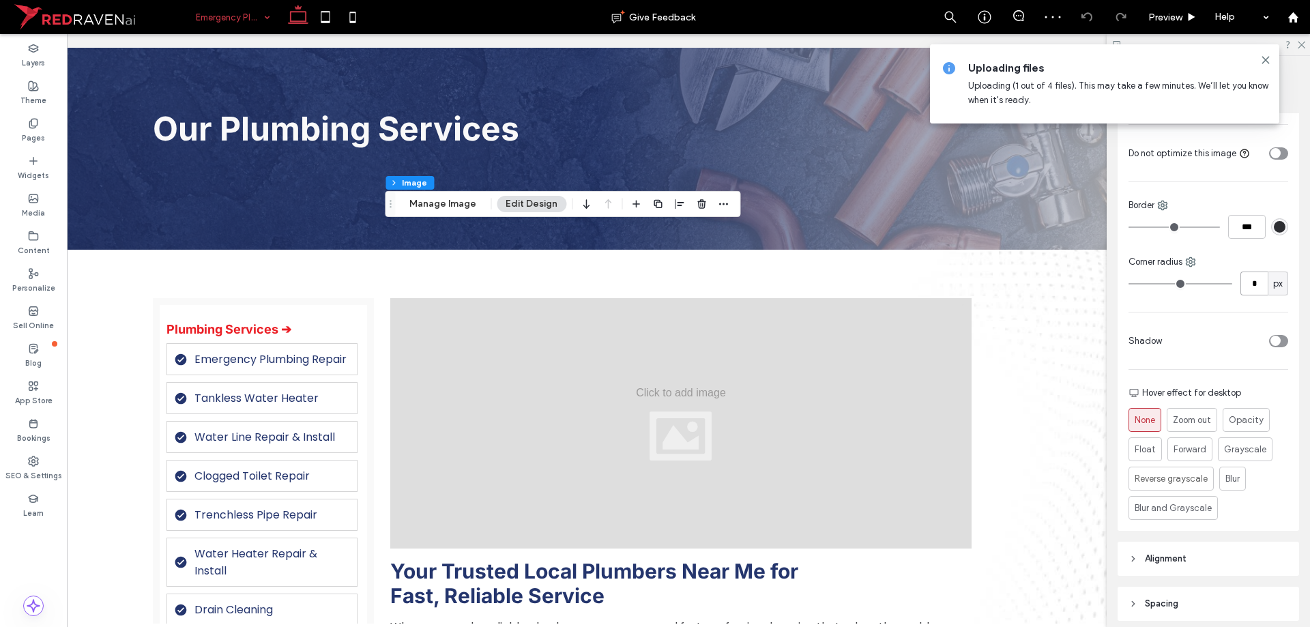
click at [1242, 279] on input "*" at bounding box center [1253, 284] width 27 height 24
type input "**"
click at [442, 205] on button "Manage Image" at bounding box center [443, 204] width 85 height 16
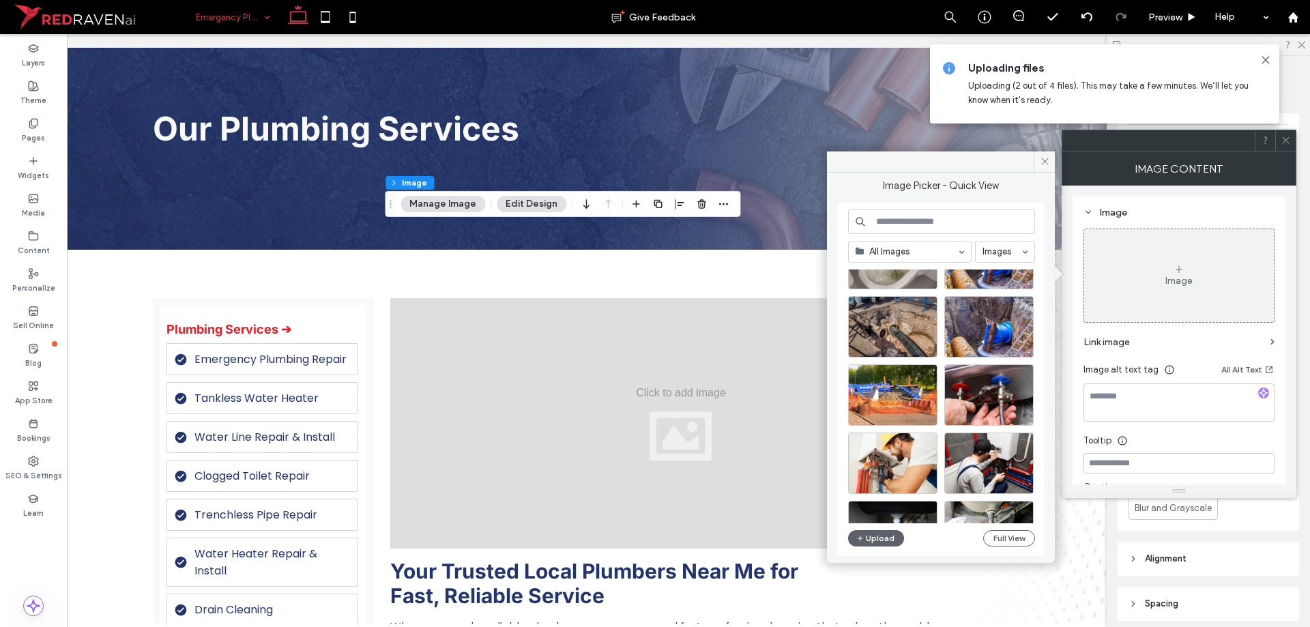
scroll to position [449, 0]
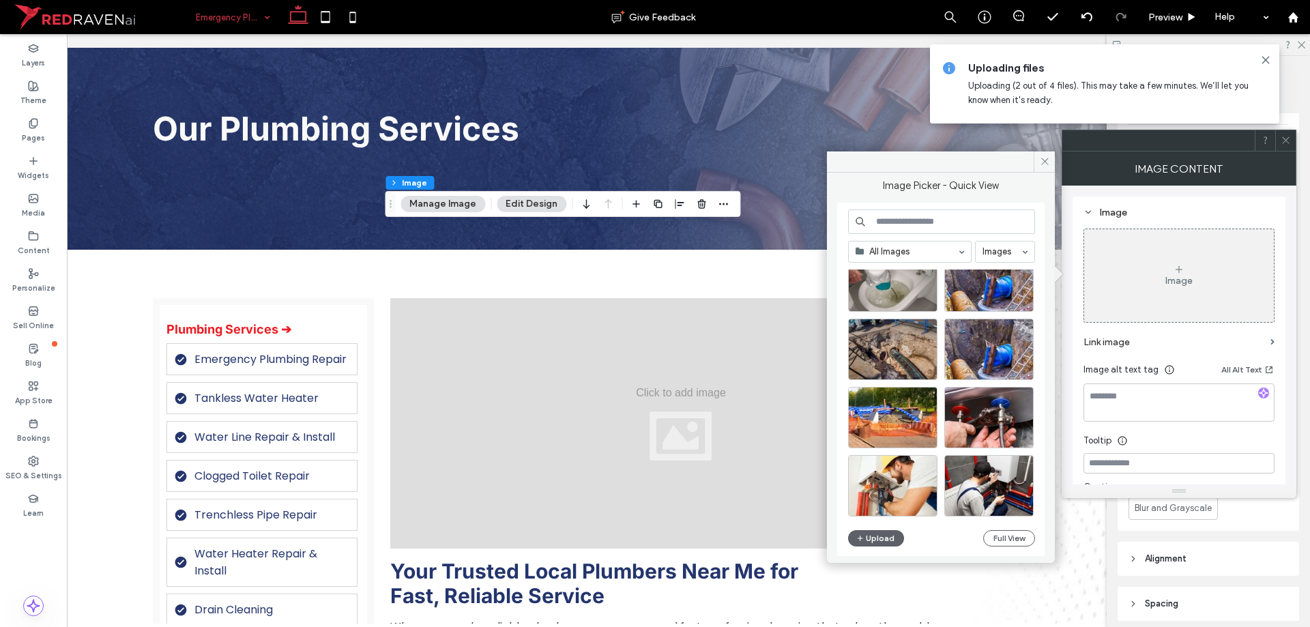
click at [881, 548] on div "All Images Images Site Images Upload Full View" at bounding box center [941, 379] width 187 height 340
click at [879, 539] on button "Upload" at bounding box center [876, 538] width 56 height 16
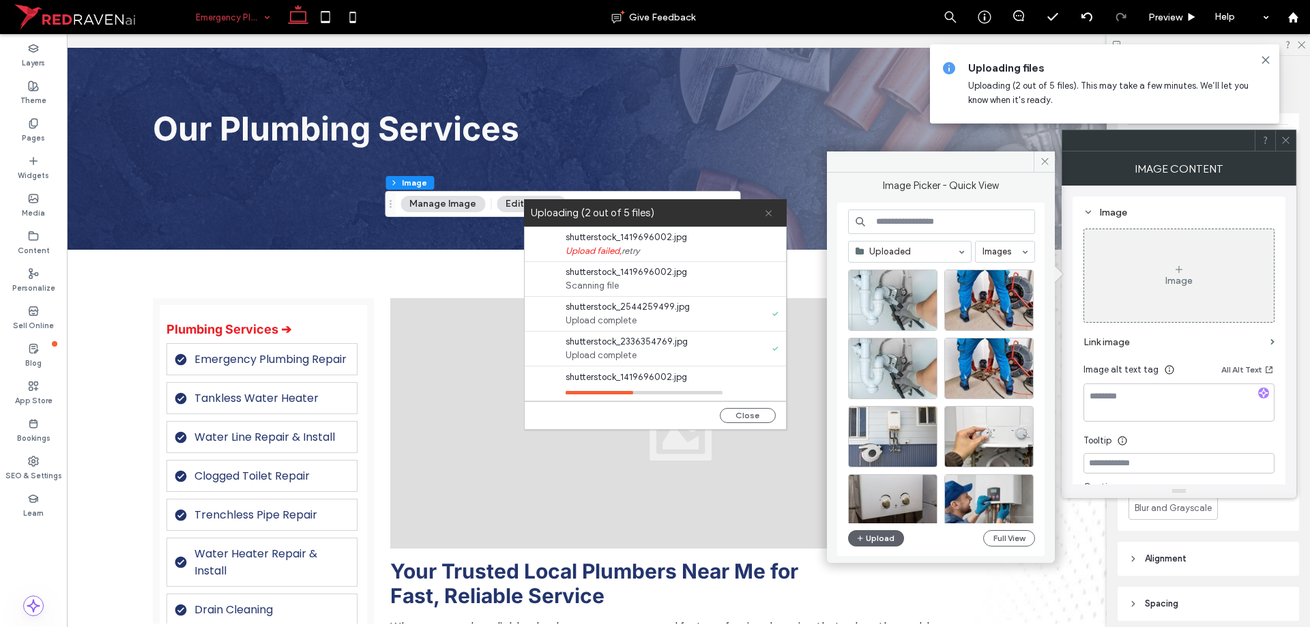
click at [769, 207] on span at bounding box center [768, 212] width 9 height 27
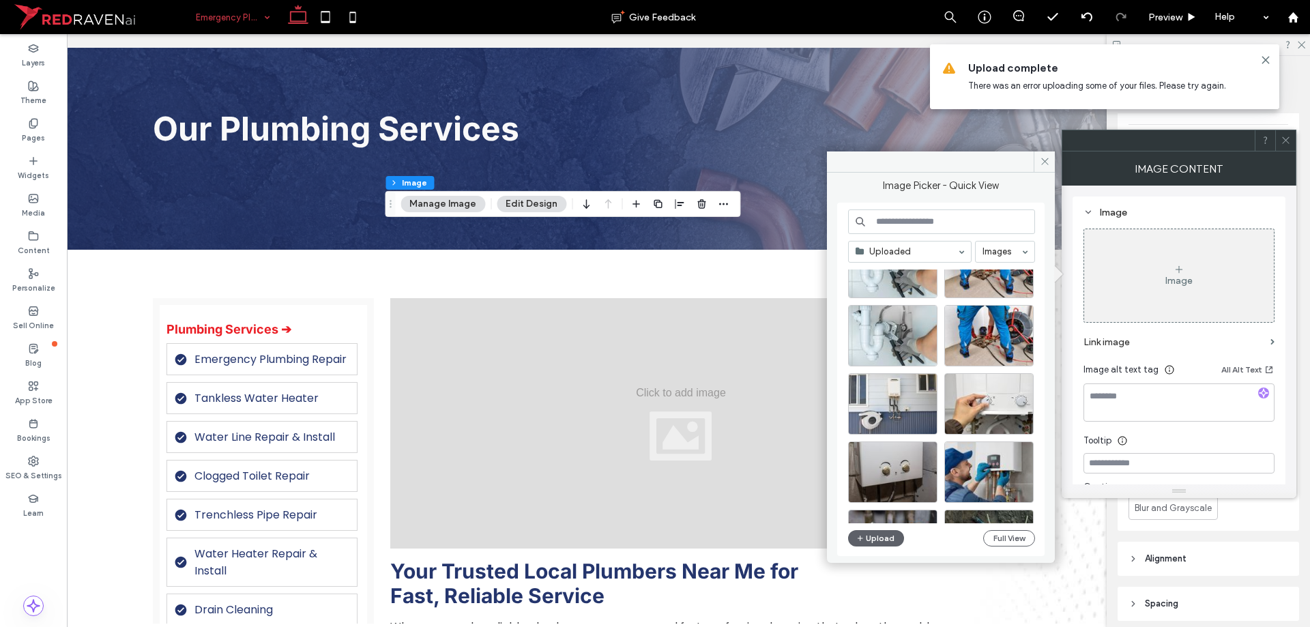
scroll to position [0, 0]
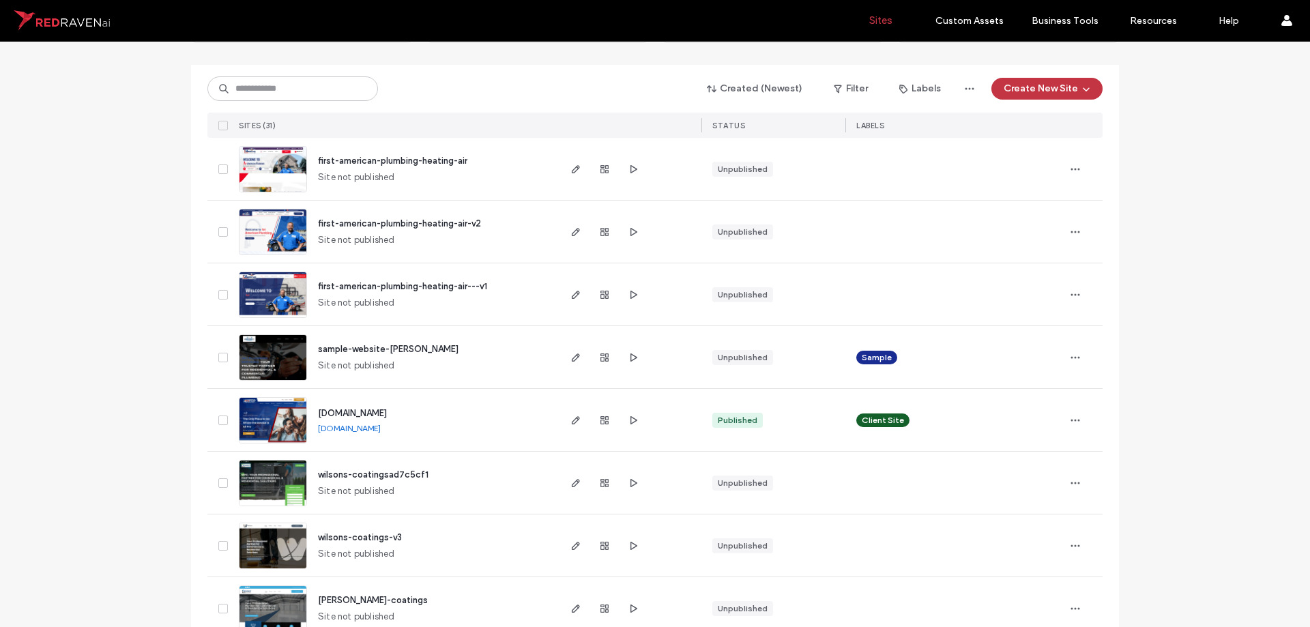
scroll to position [136, 0]
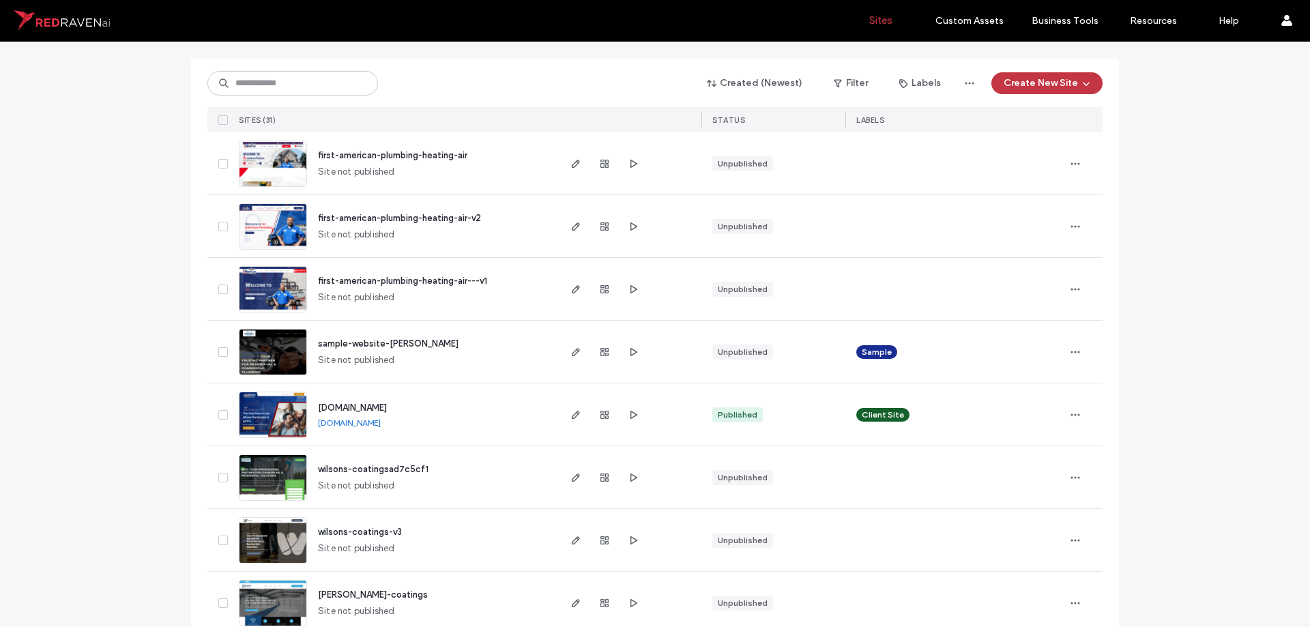
click at [375, 424] on link "www.allproservicegroup.com" at bounding box center [349, 423] width 63 height 10
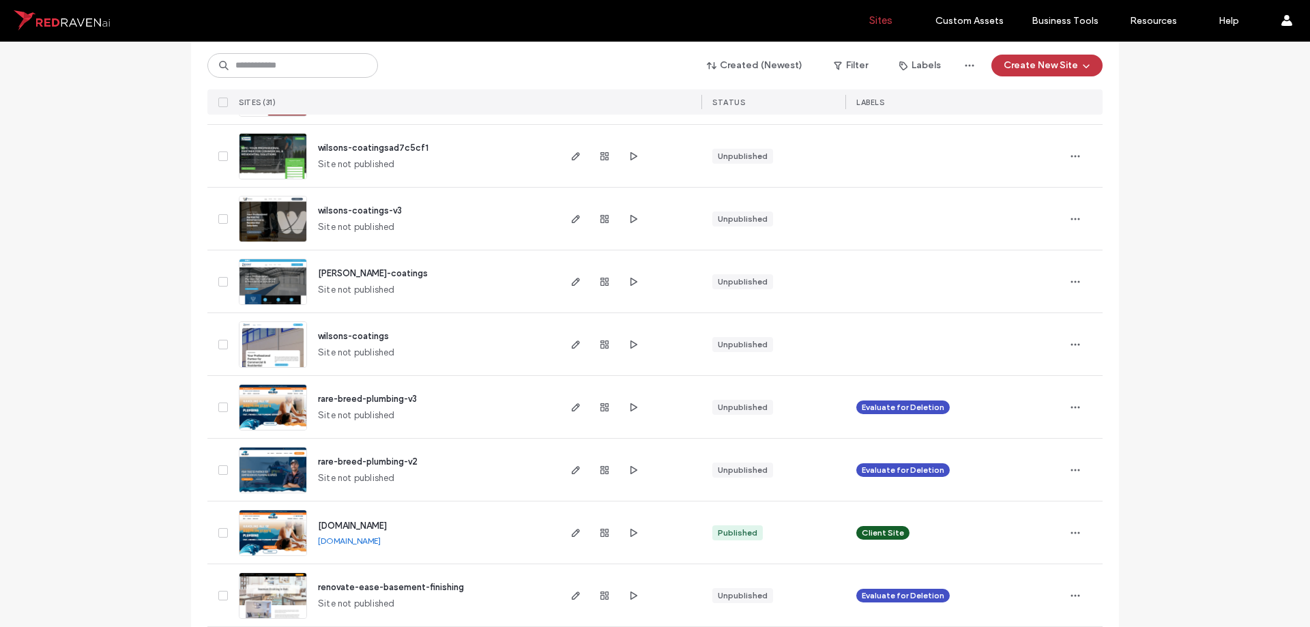
scroll to position [478, 0]
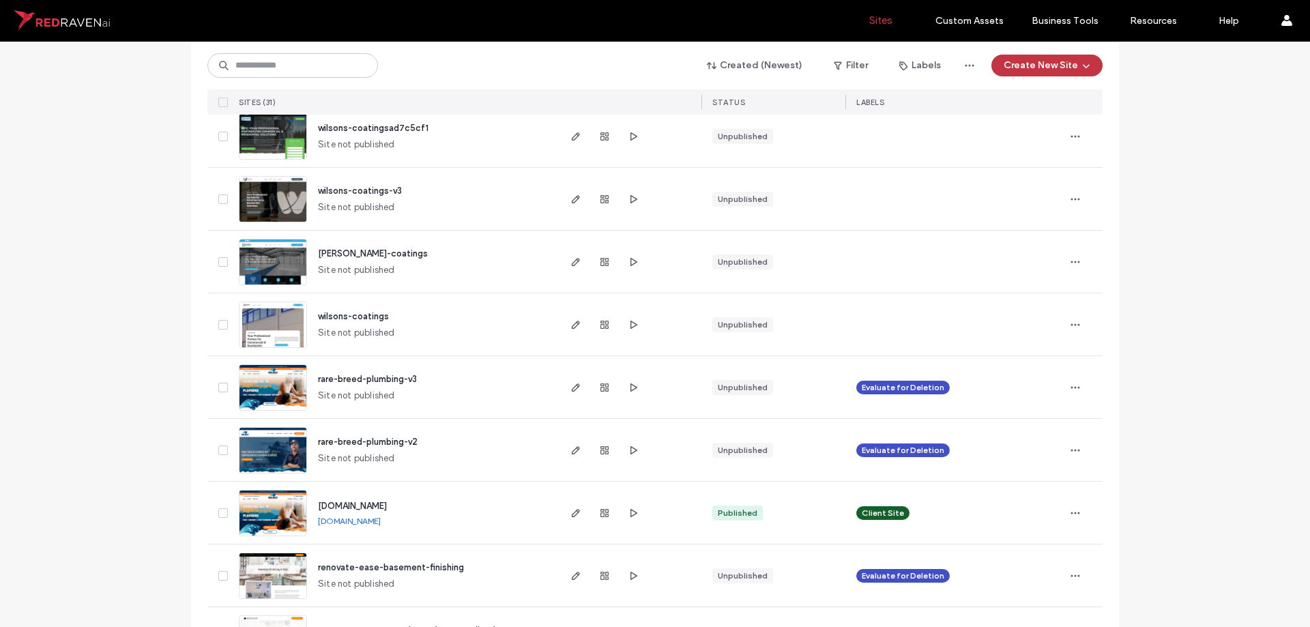
click at [381, 521] on link "www.callrarebreed.com" at bounding box center [349, 521] width 63 height 10
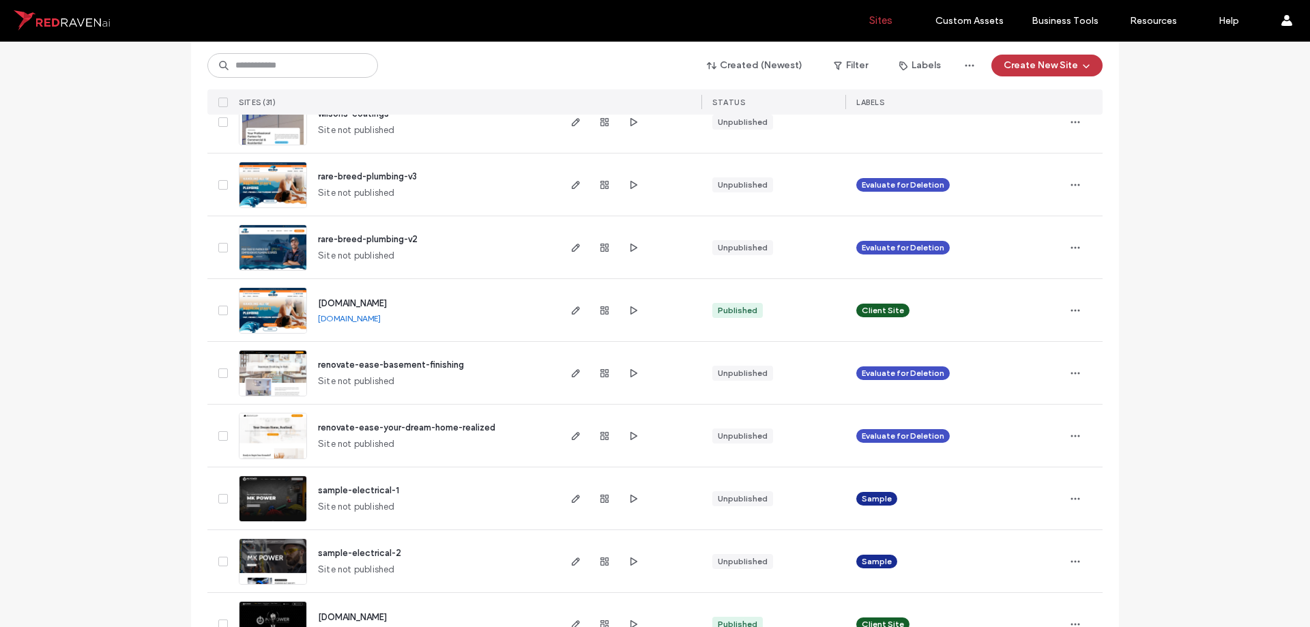
scroll to position [819, 0]
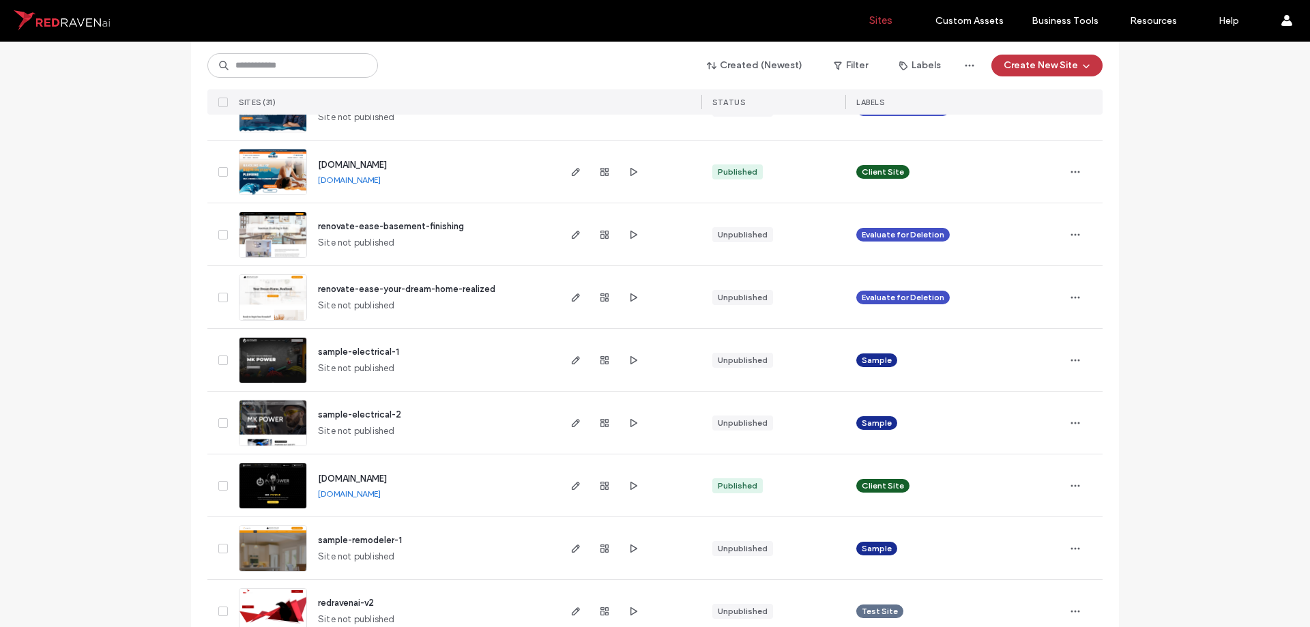
click at [348, 497] on link "www.mkpower.com" at bounding box center [349, 494] width 63 height 10
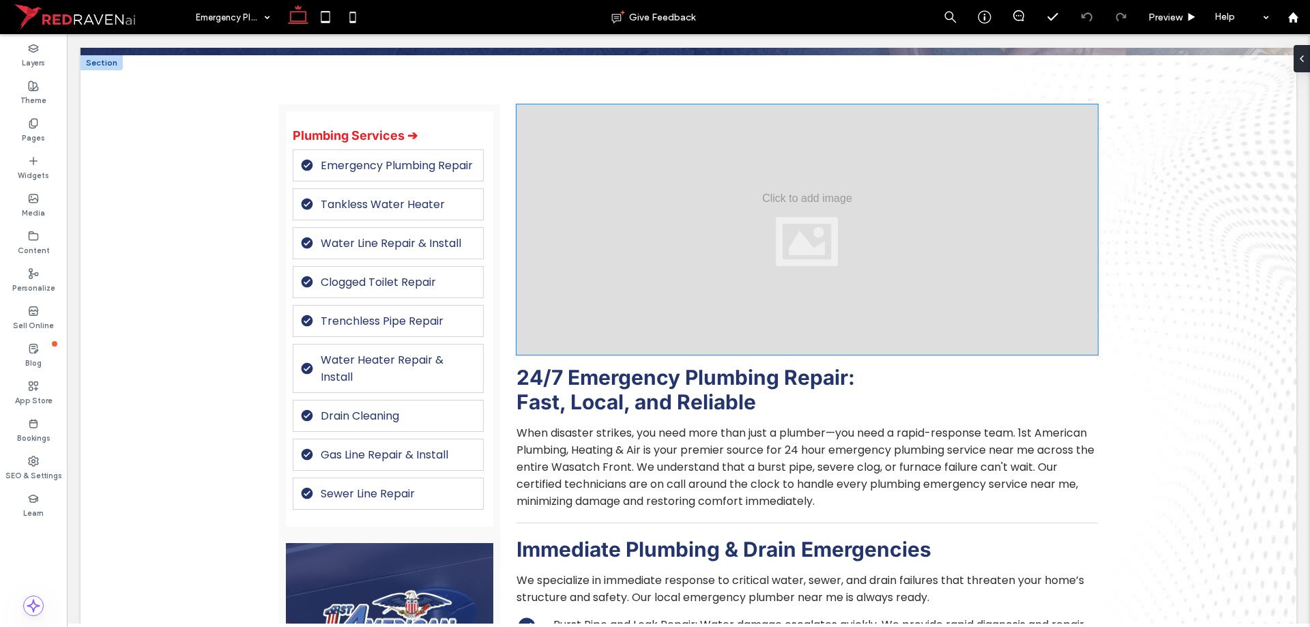
click at [701, 247] on div at bounding box center [807, 229] width 581 height 250
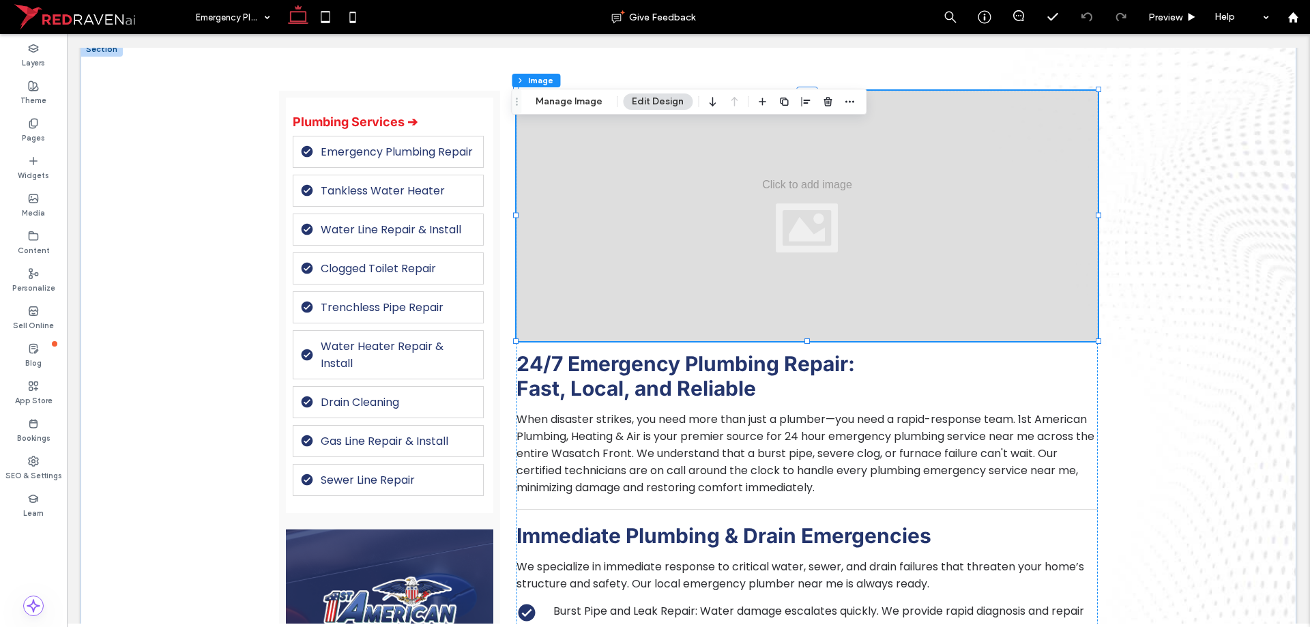
type input "**"
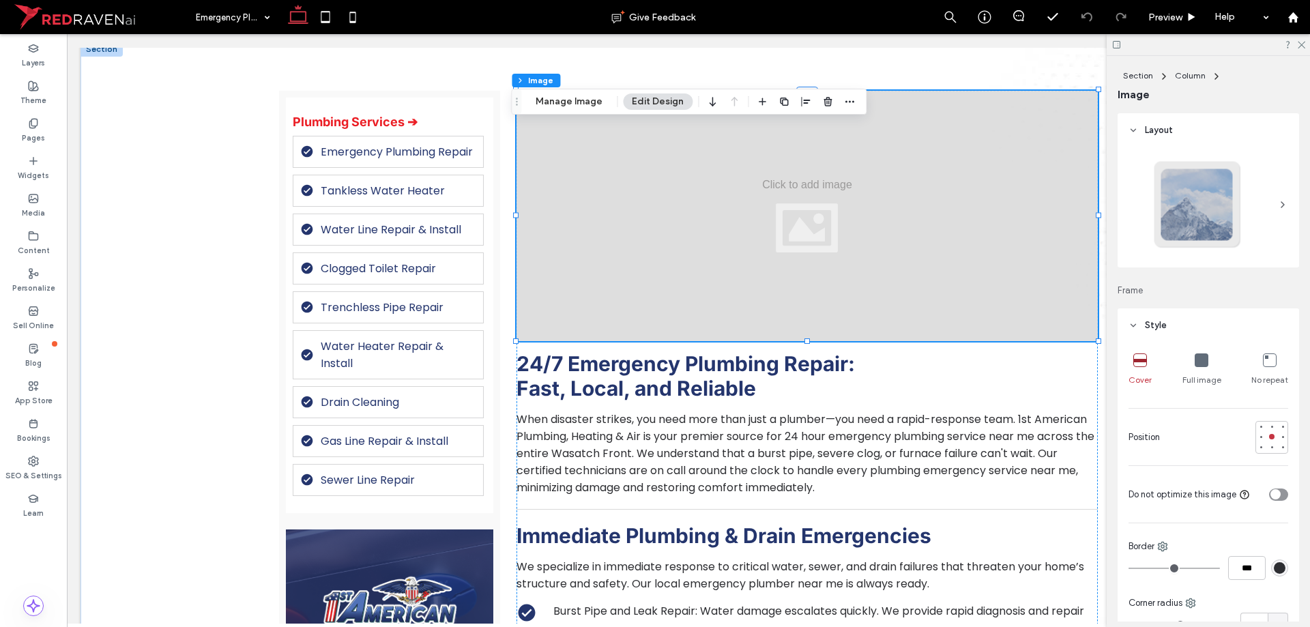
click at [557, 112] on div "Section Column Image Manage Image Edit Design" at bounding box center [688, 102] width 355 height 26
click at [557, 105] on button "Manage Image" at bounding box center [569, 101] width 85 height 16
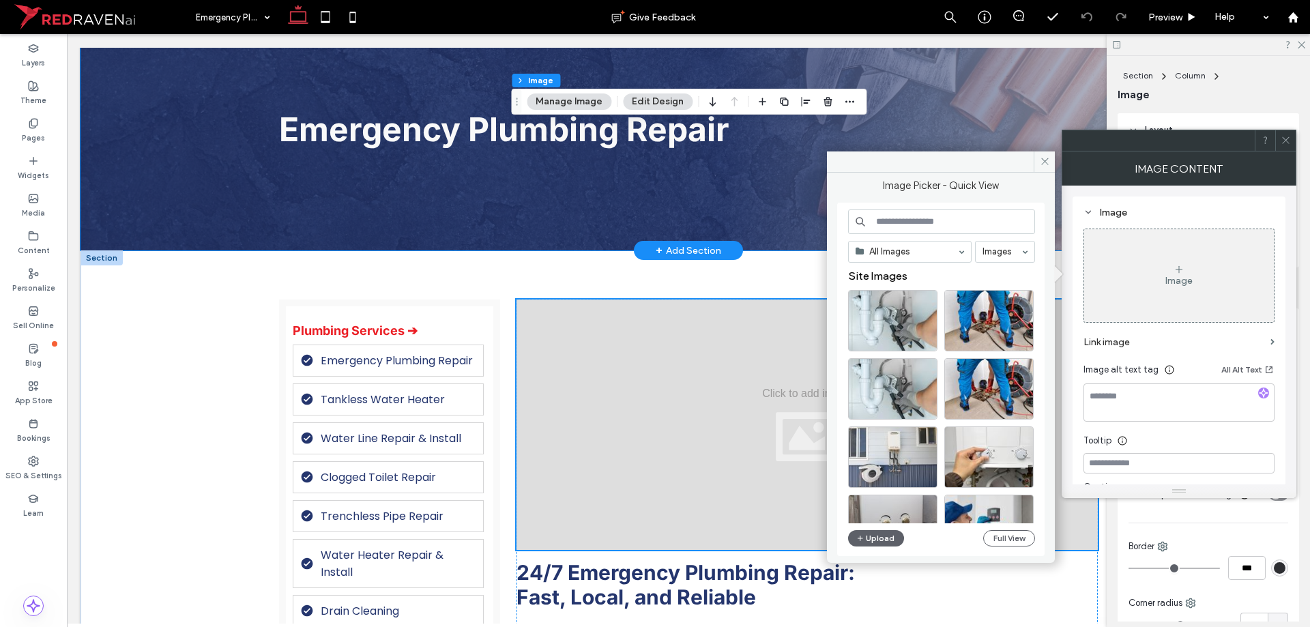
scroll to position [0, 0]
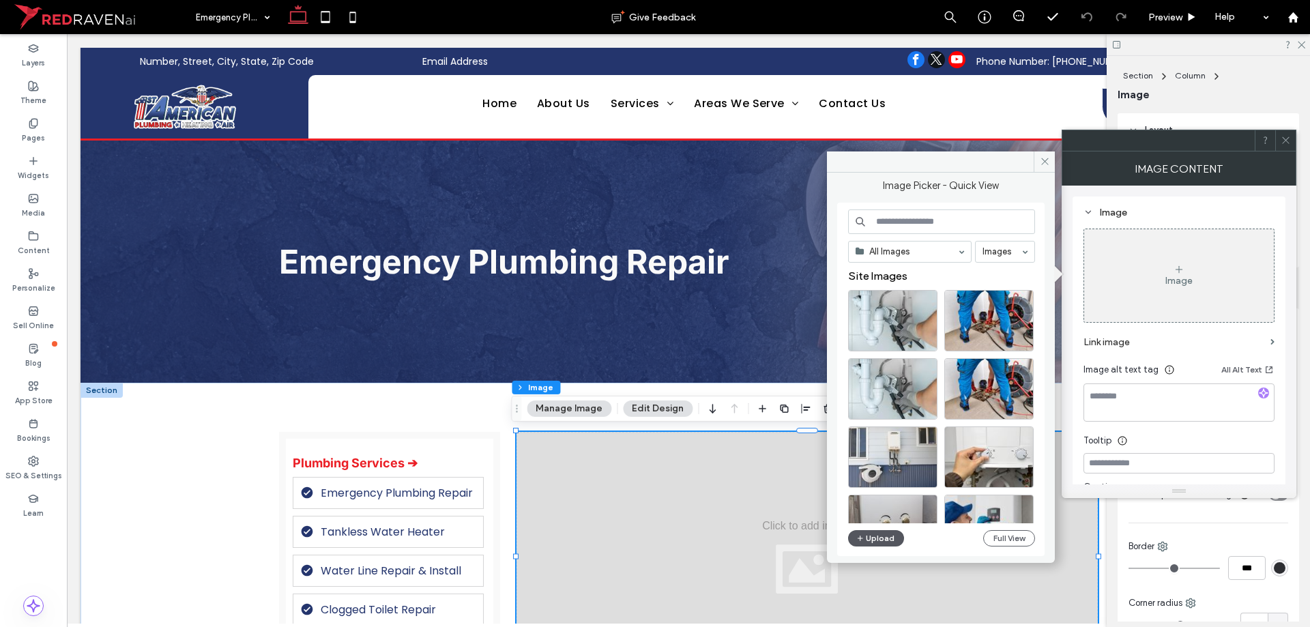
click at [864, 540] on span "button" at bounding box center [861, 538] width 10 height 15
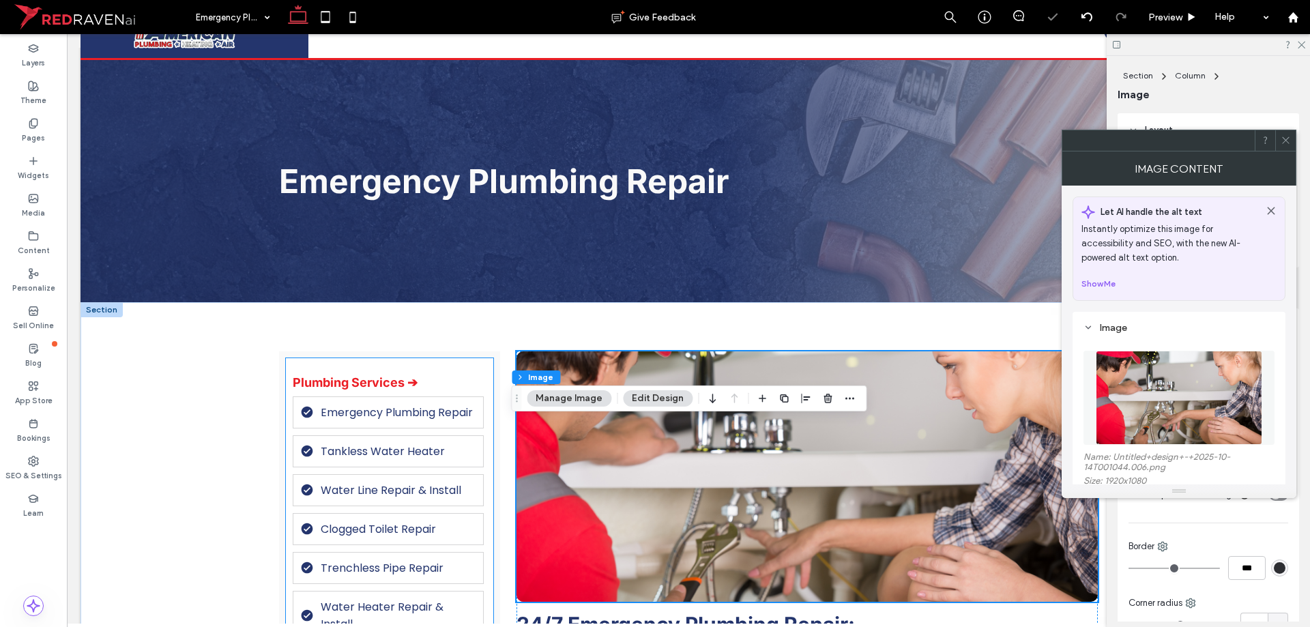
scroll to position [273, 0]
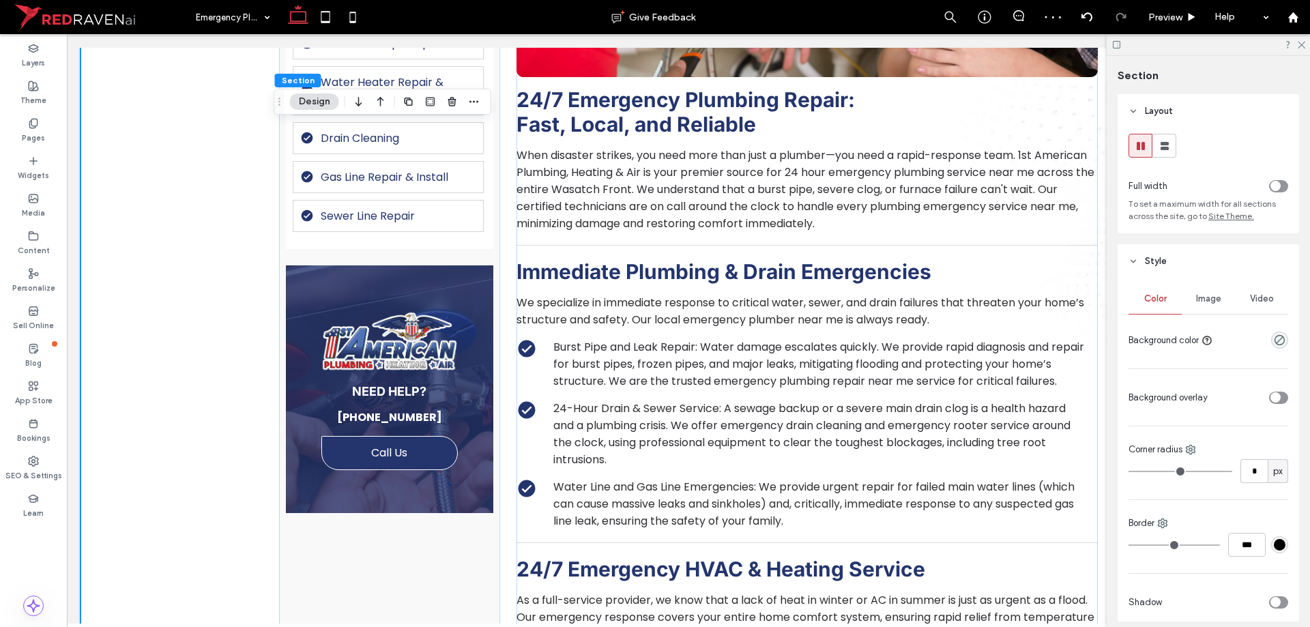
scroll to position [682, 0]
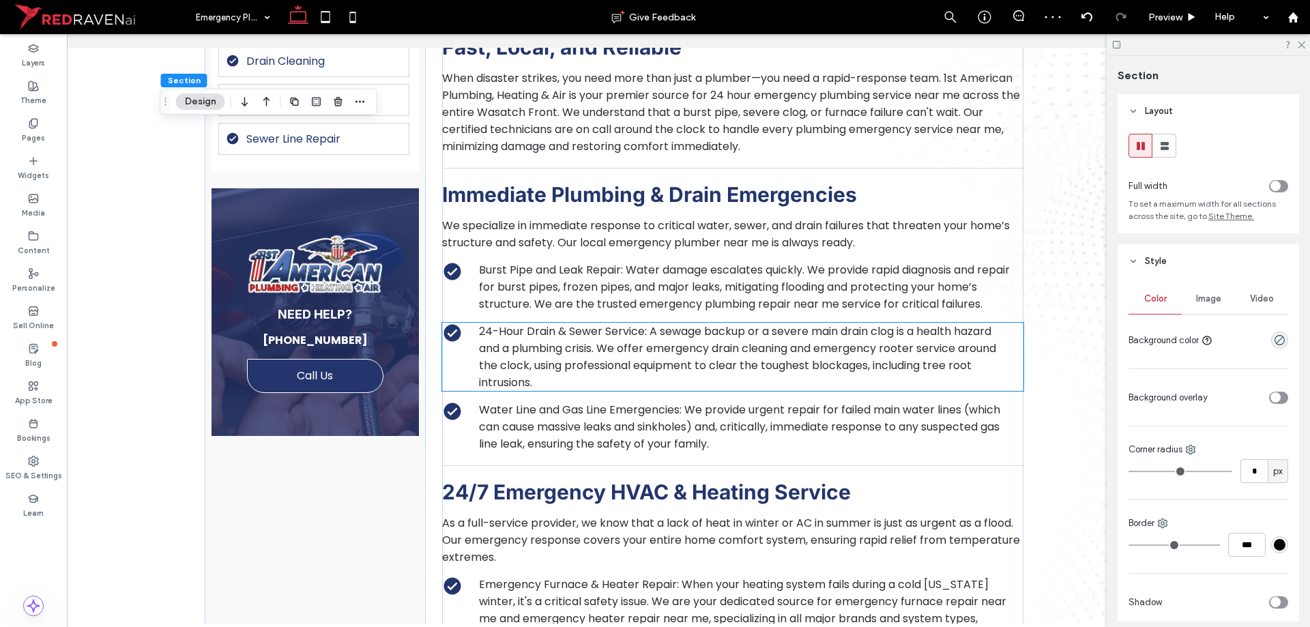
drag, startPoint x: 426, startPoint y: 362, endPoint x: 628, endPoint y: 365, distance: 202.0
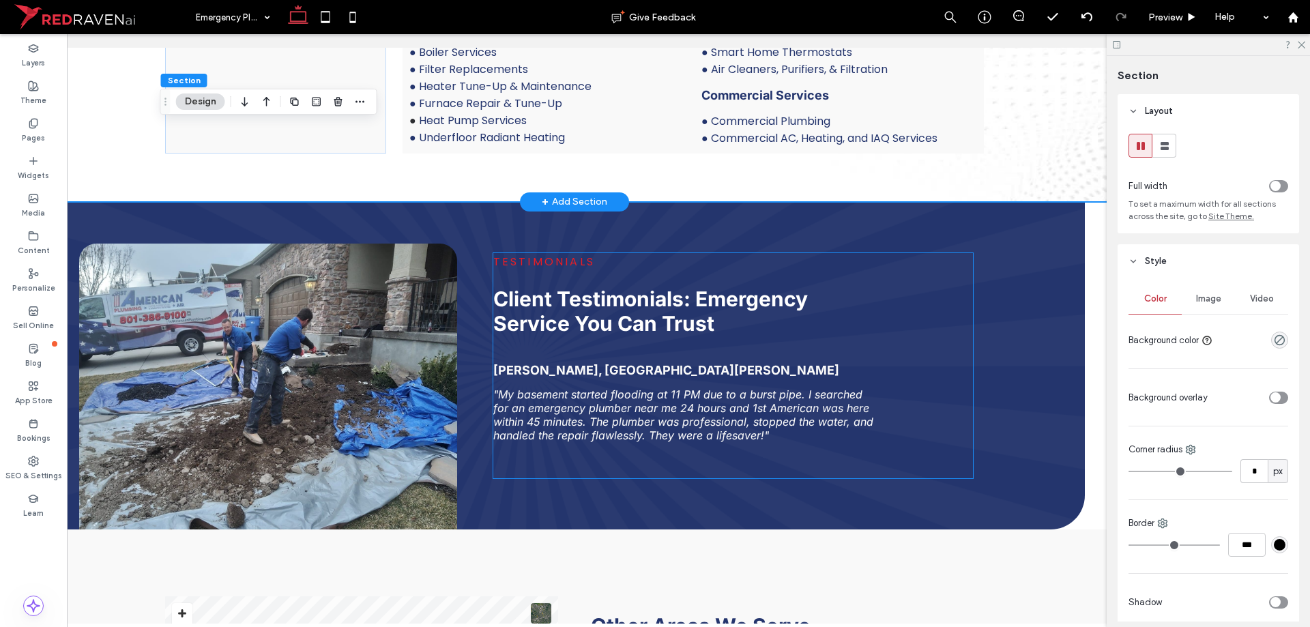
scroll to position [2252, 0]
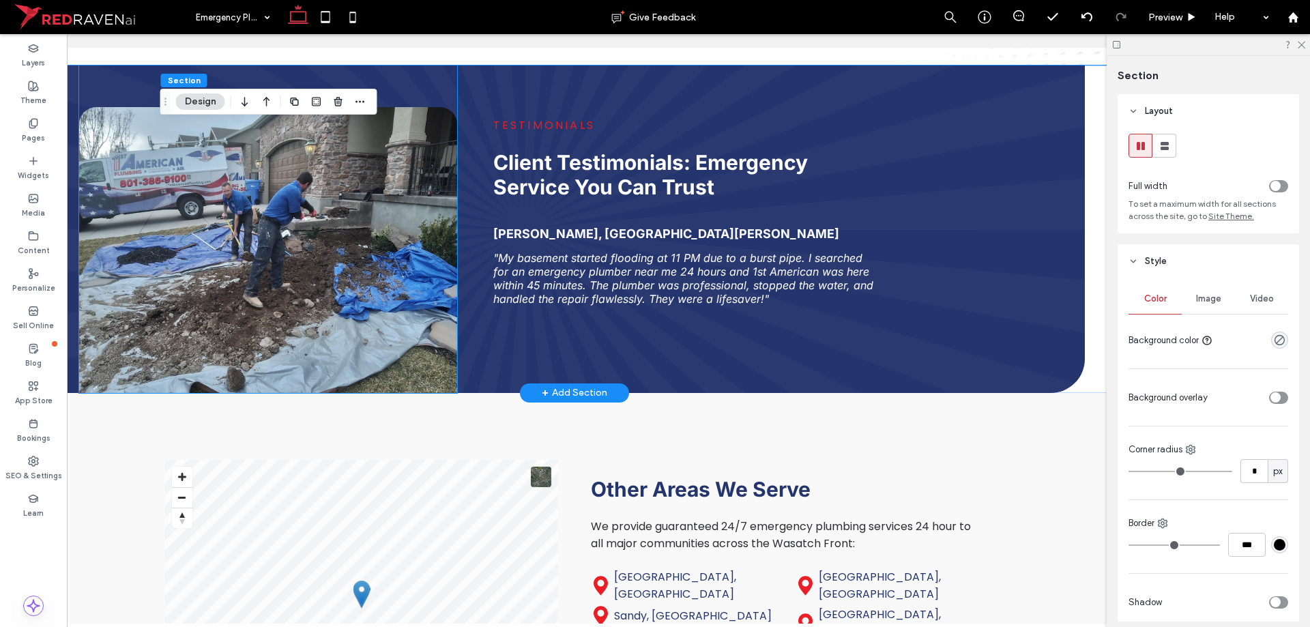
click at [328, 304] on img at bounding box center [268, 250] width 379 height 286
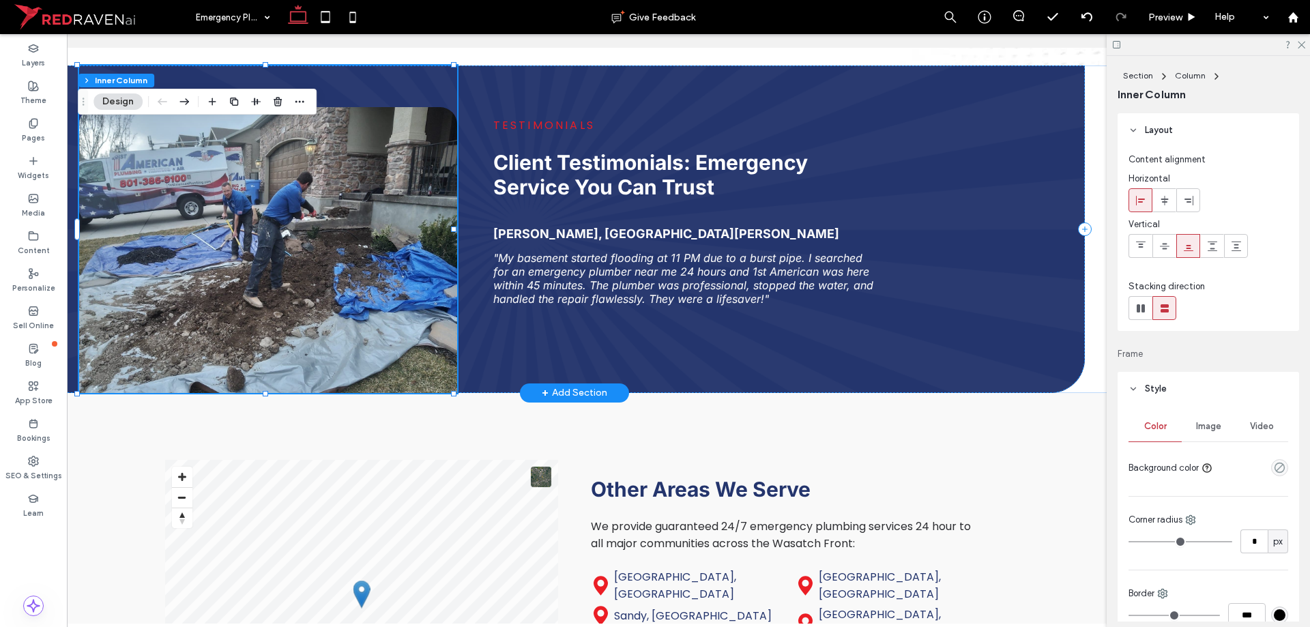
click at [327, 304] on img at bounding box center [268, 250] width 379 height 286
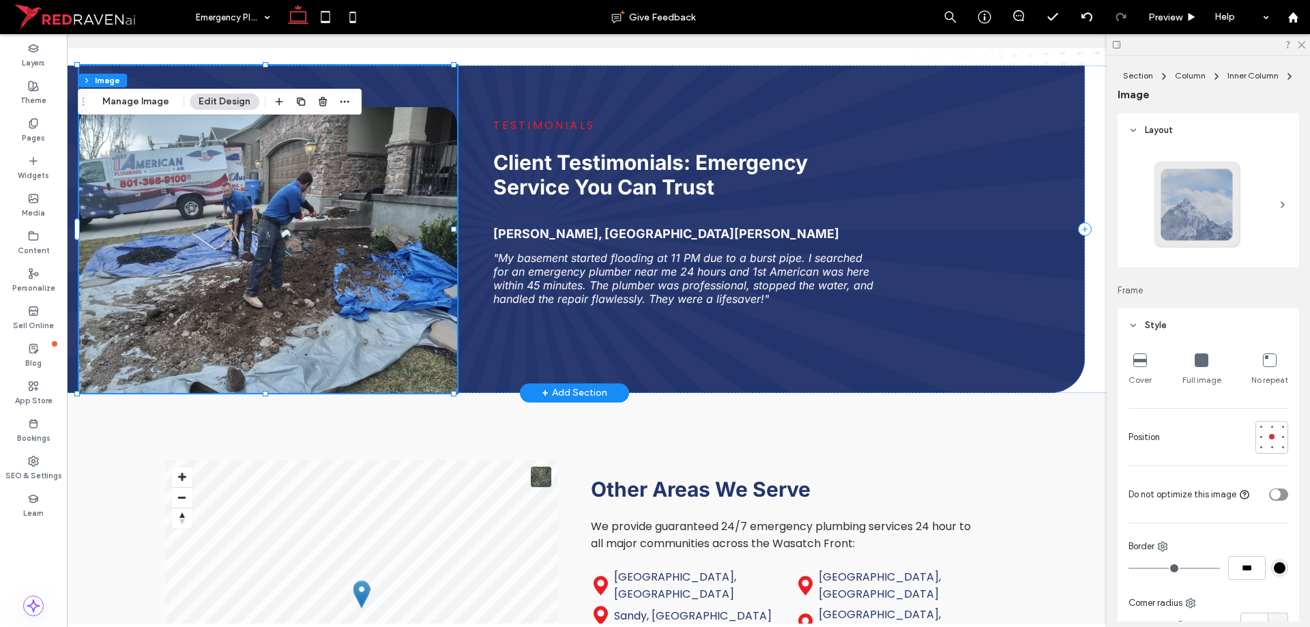
type input "**"
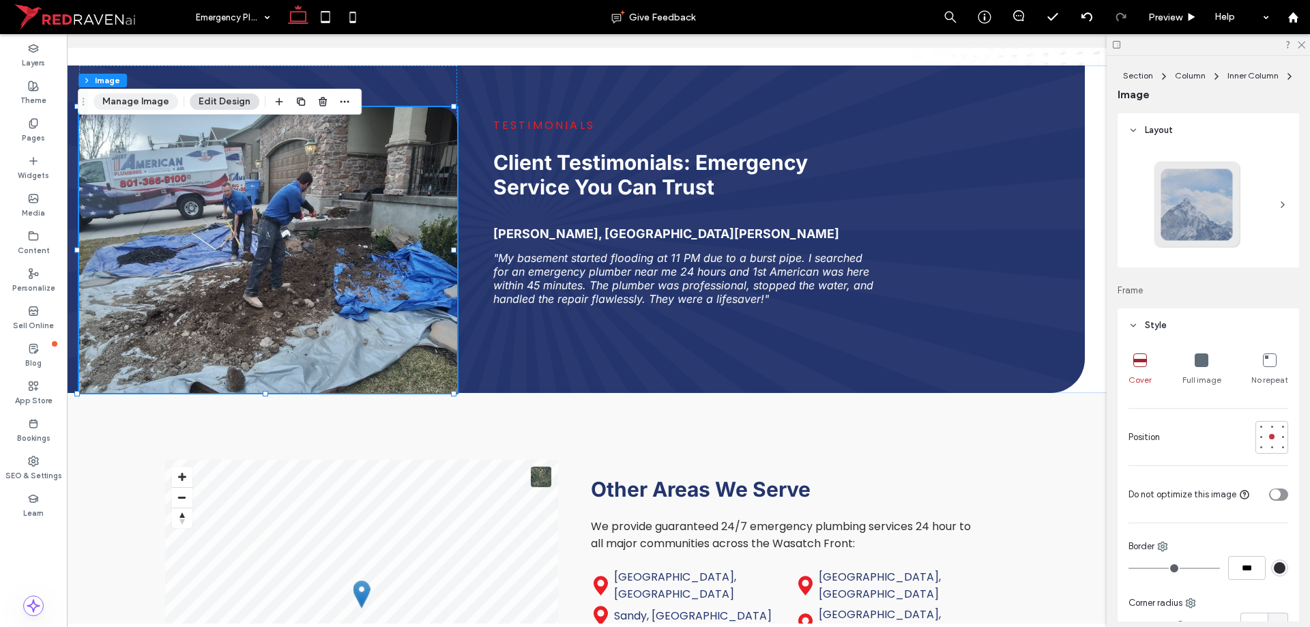
click at [130, 107] on button "Manage Image" at bounding box center [135, 101] width 85 height 16
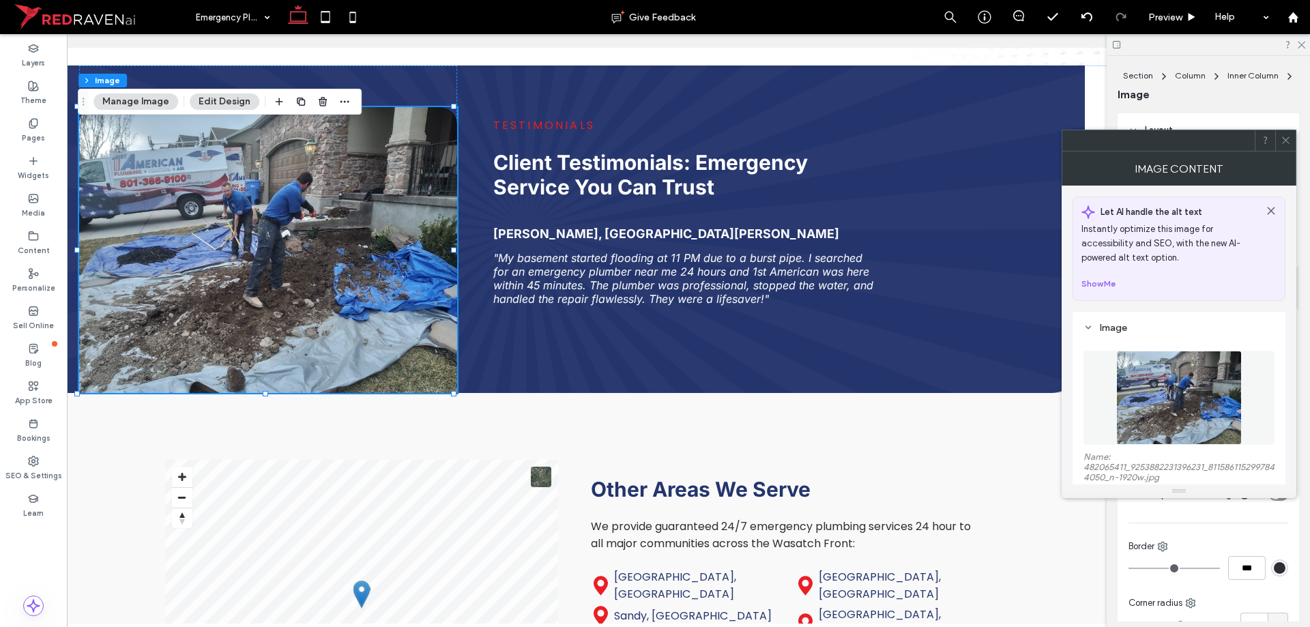
click at [1175, 402] on img at bounding box center [1178, 398] width 125 height 94
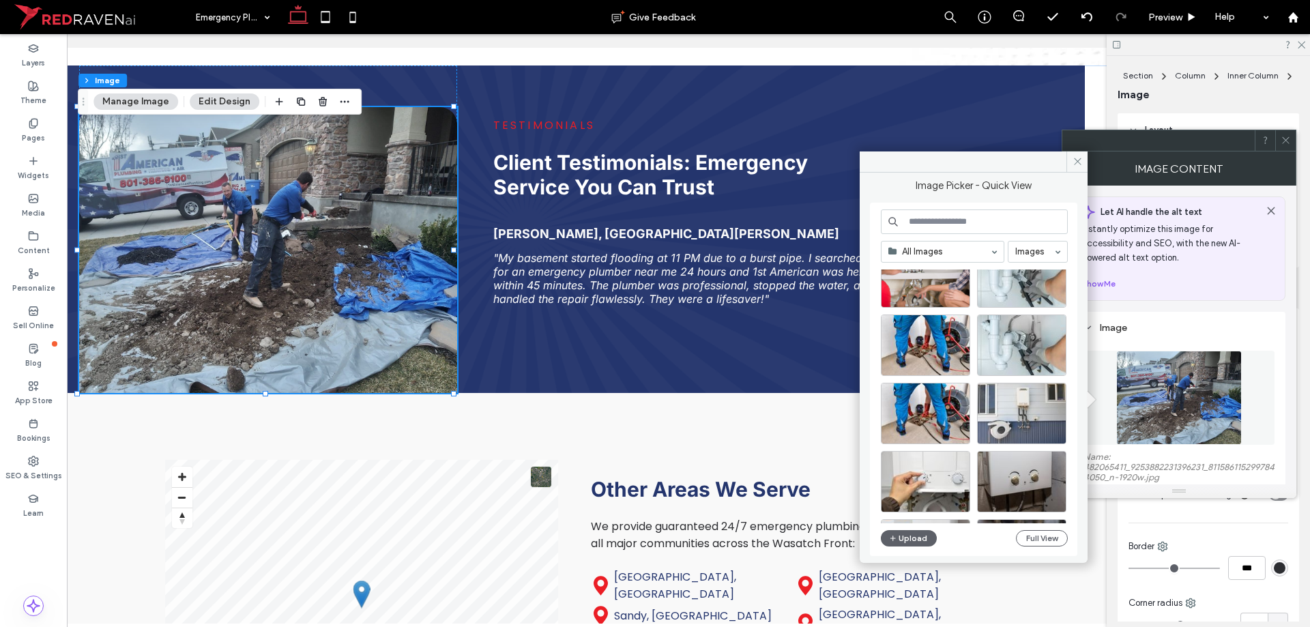
scroll to position [273, 0]
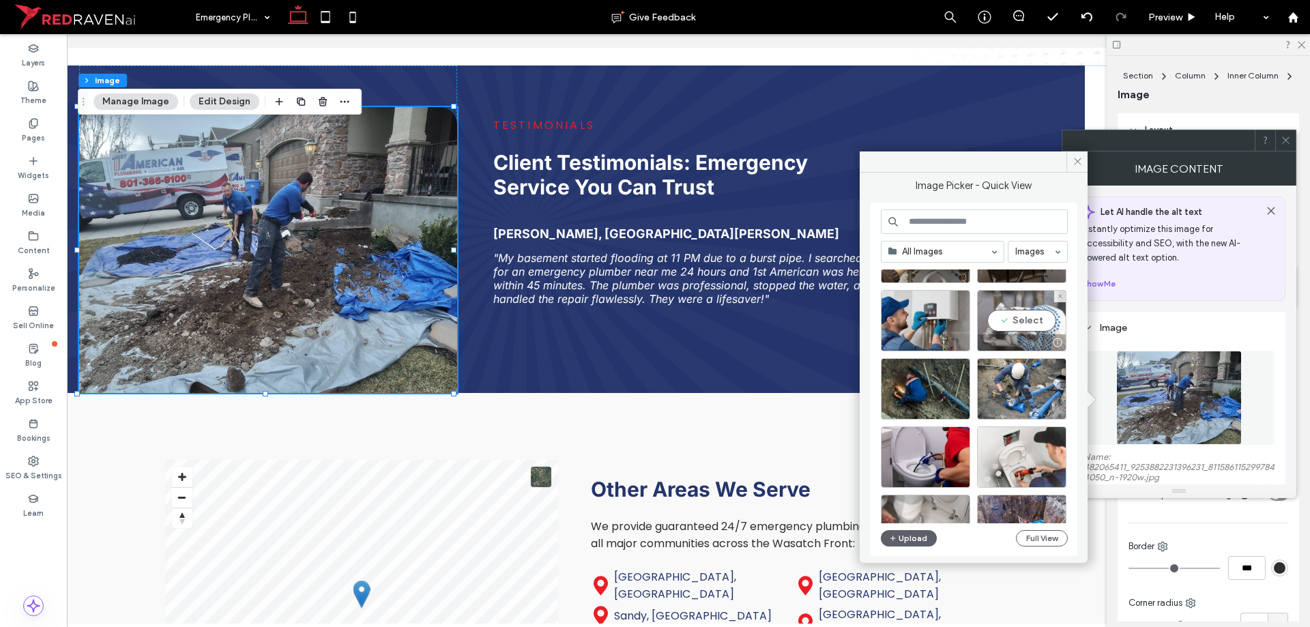
drag, startPoint x: 1013, startPoint y: 332, endPoint x: 1059, endPoint y: 297, distance: 57.6
click at [1013, 332] on div "Select" at bounding box center [1021, 320] width 89 height 61
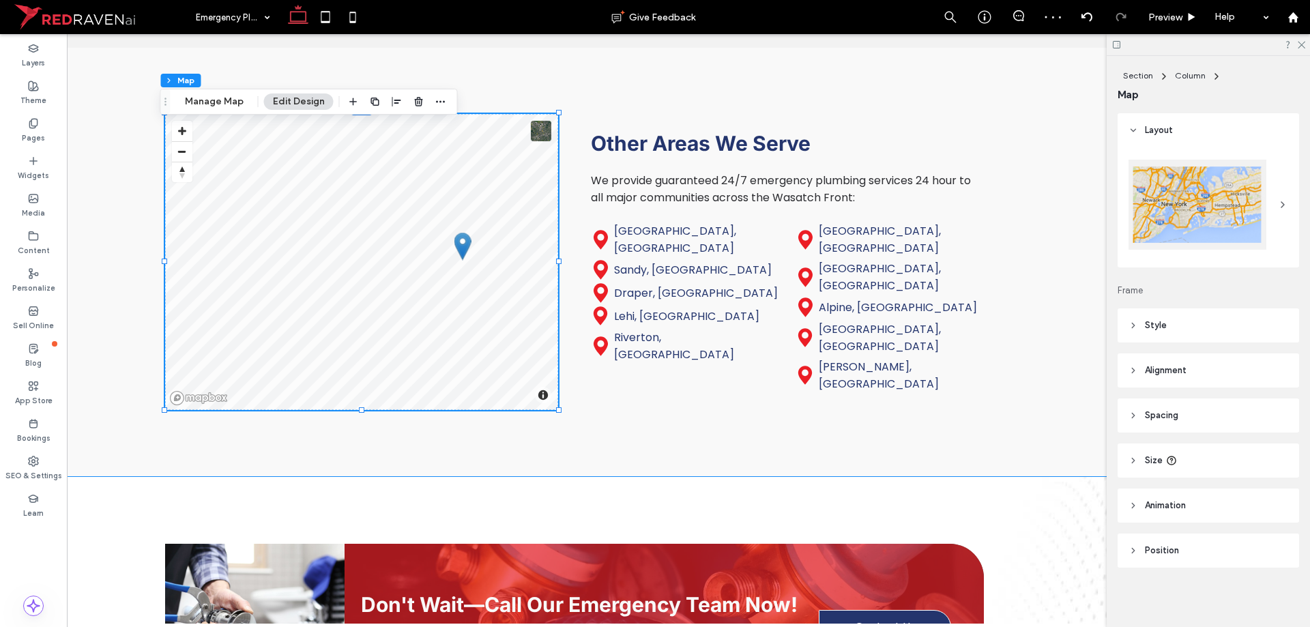
scroll to position [2729, 0]
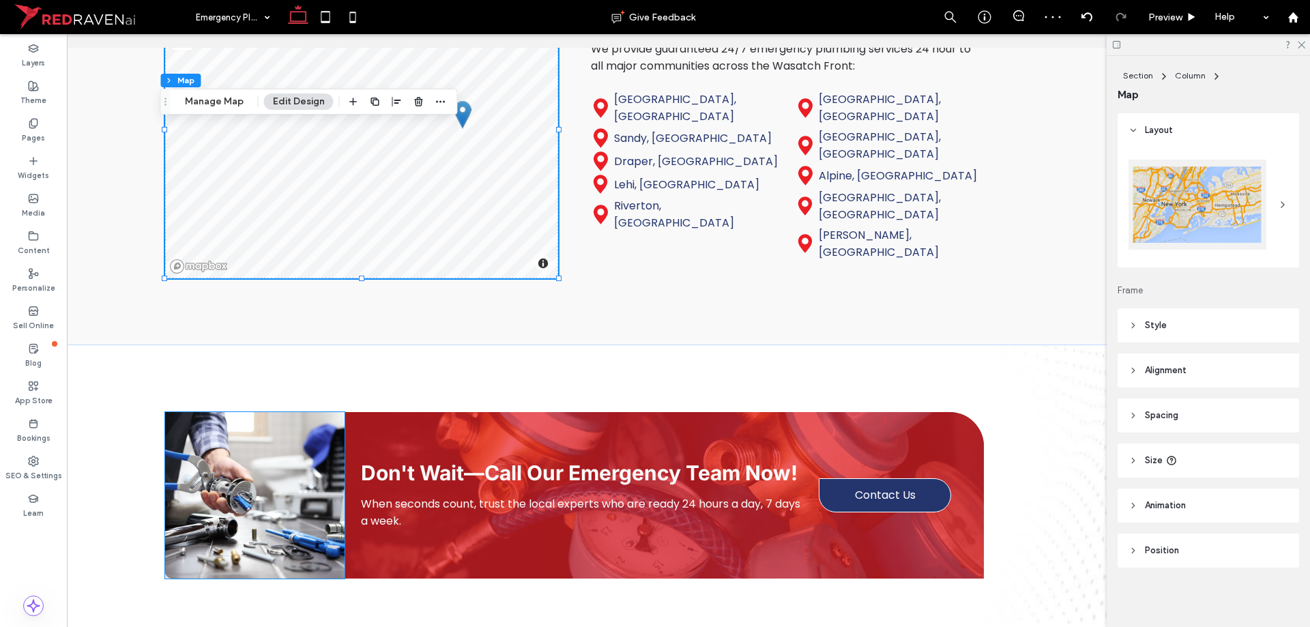
click at [238, 514] on img at bounding box center [254, 495] width 179 height 166
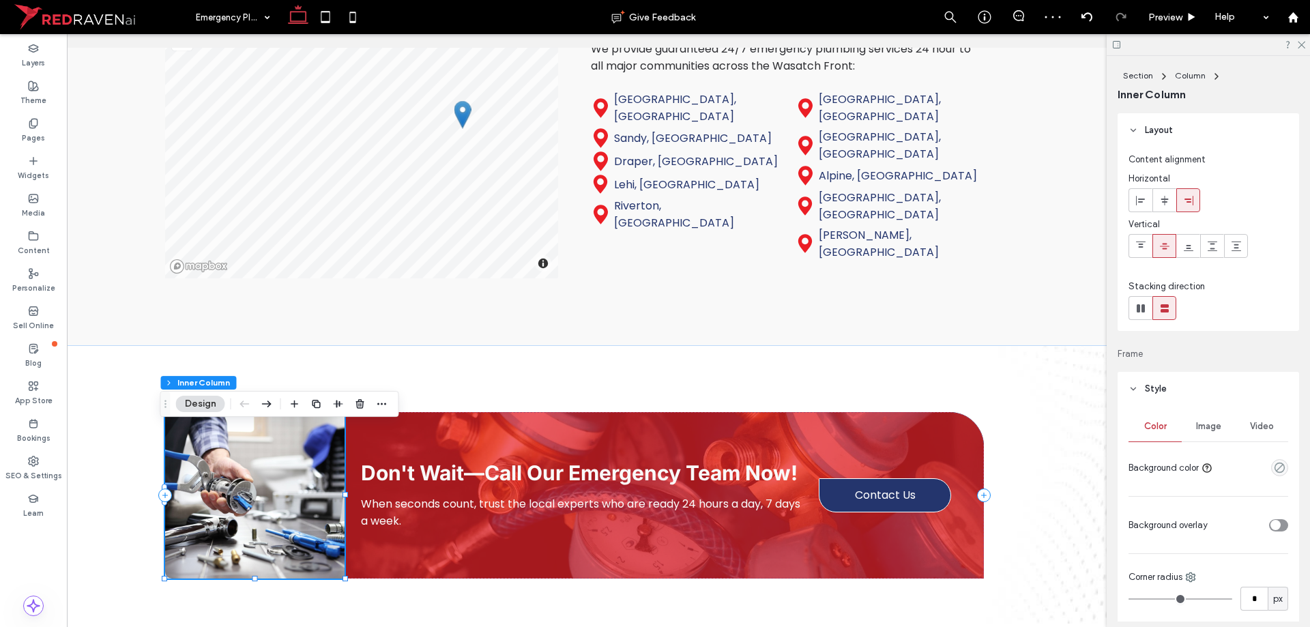
click at [240, 511] on img at bounding box center [254, 495] width 179 height 166
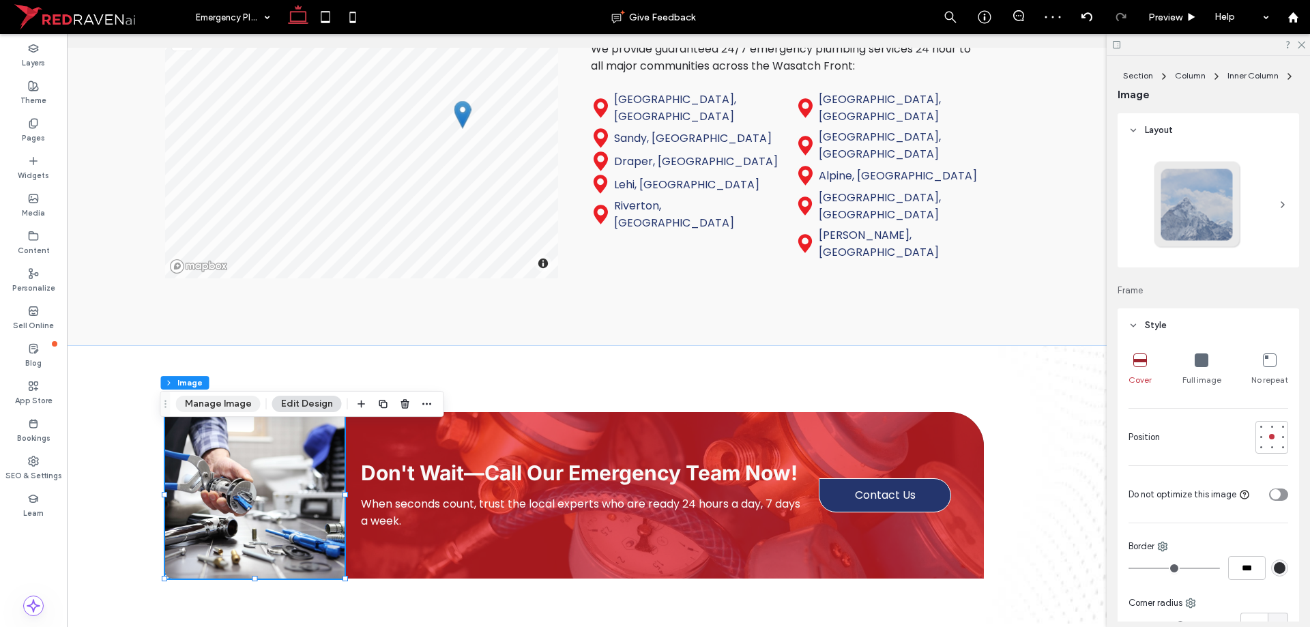
click at [252, 400] on button "Manage Image" at bounding box center [218, 404] width 85 height 16
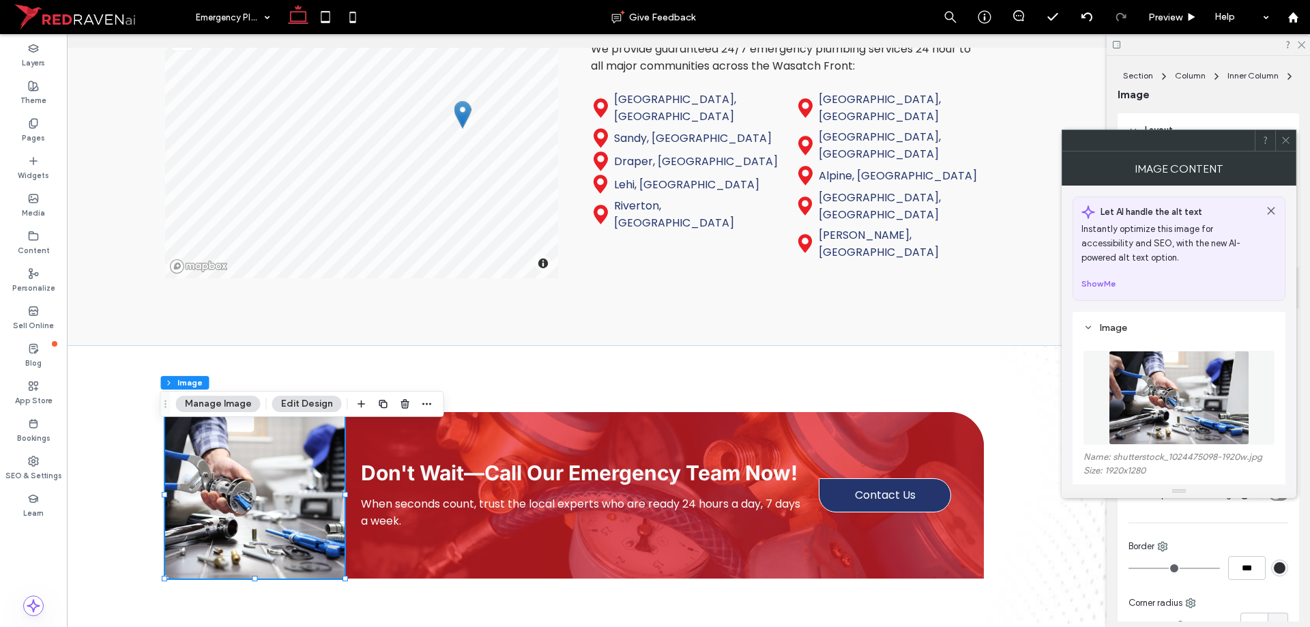
click at [1157, 421] on img at bounding box center [1179, 398] width 141 height 94
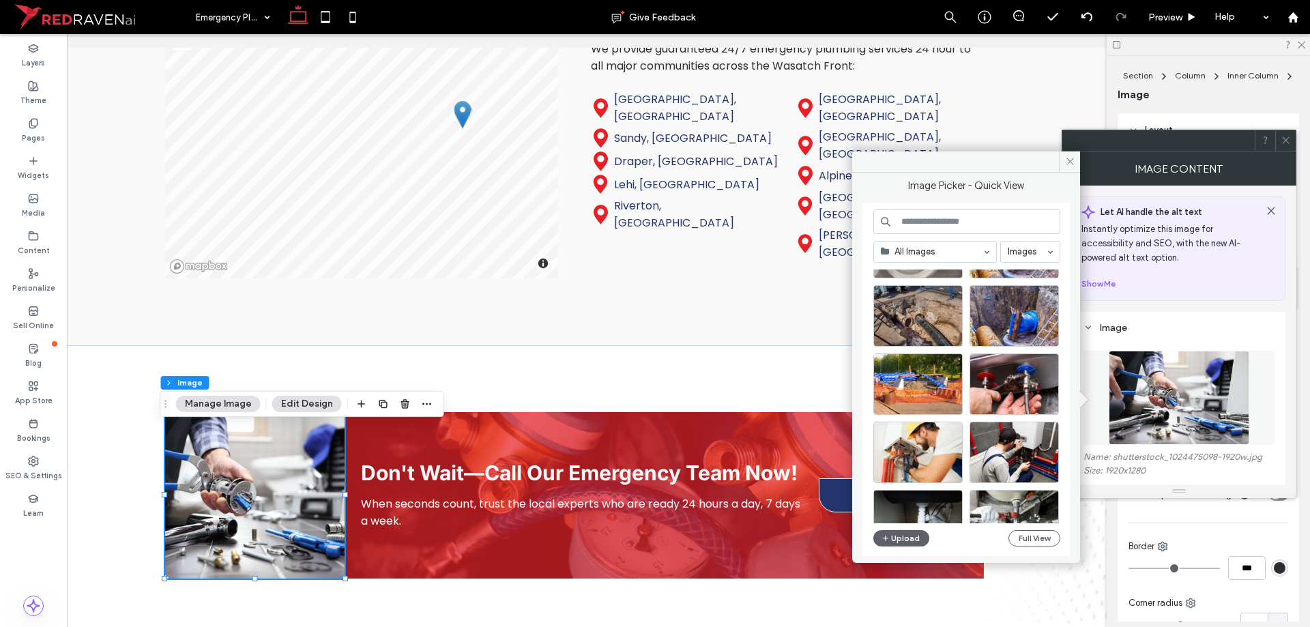
scroll to position [585, 0]
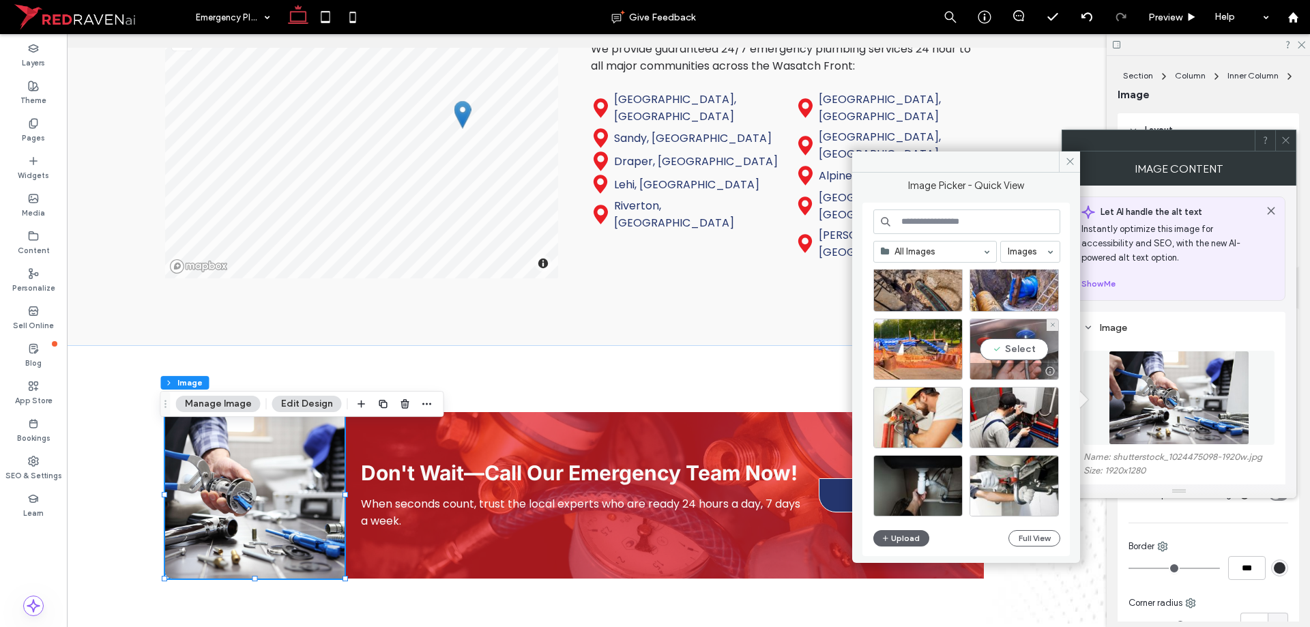
click at [1010, 351] on div "Select" at bounding box center [1014, 349] width 89 height 61
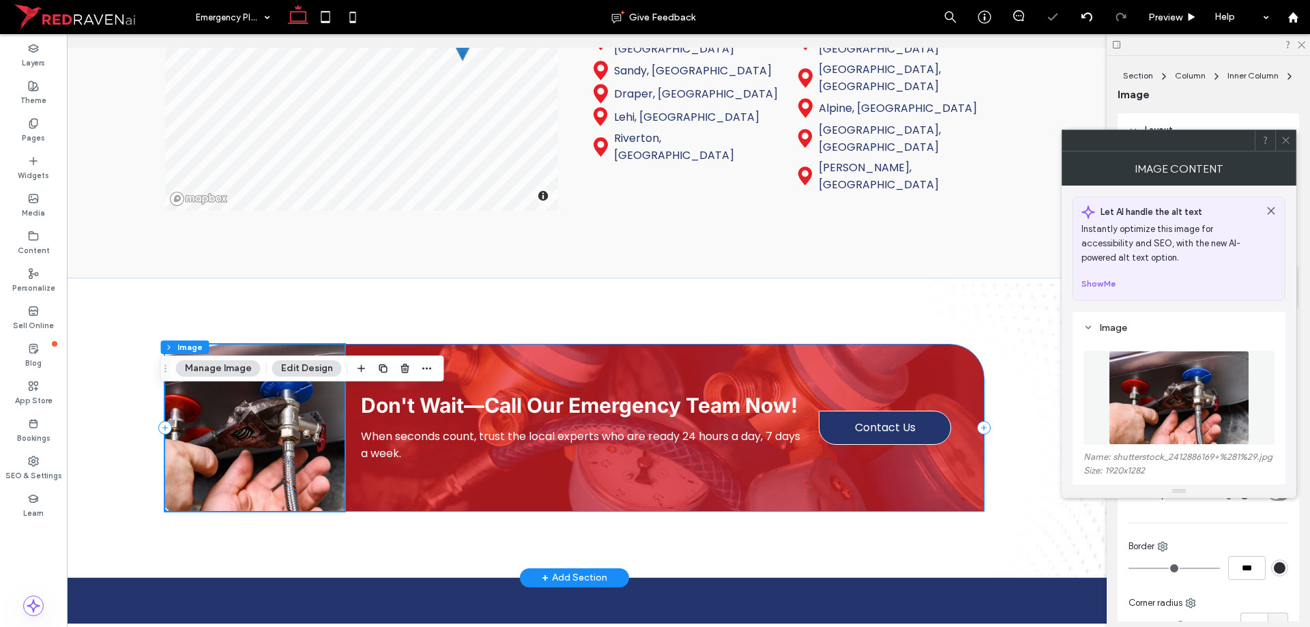
scroll to position [2797, 0]
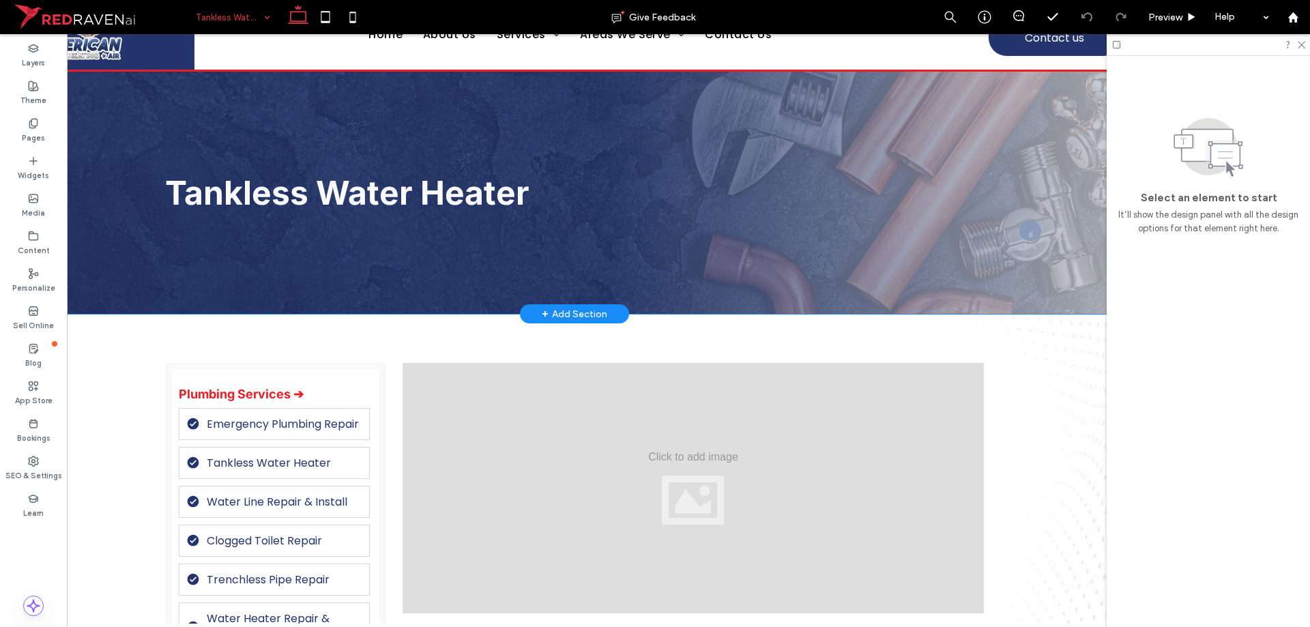
scroll to position [68, 0]
click at [339, 190] on span "Tankless Water Heater" at bounding box center [347, 193] width 364 height 40
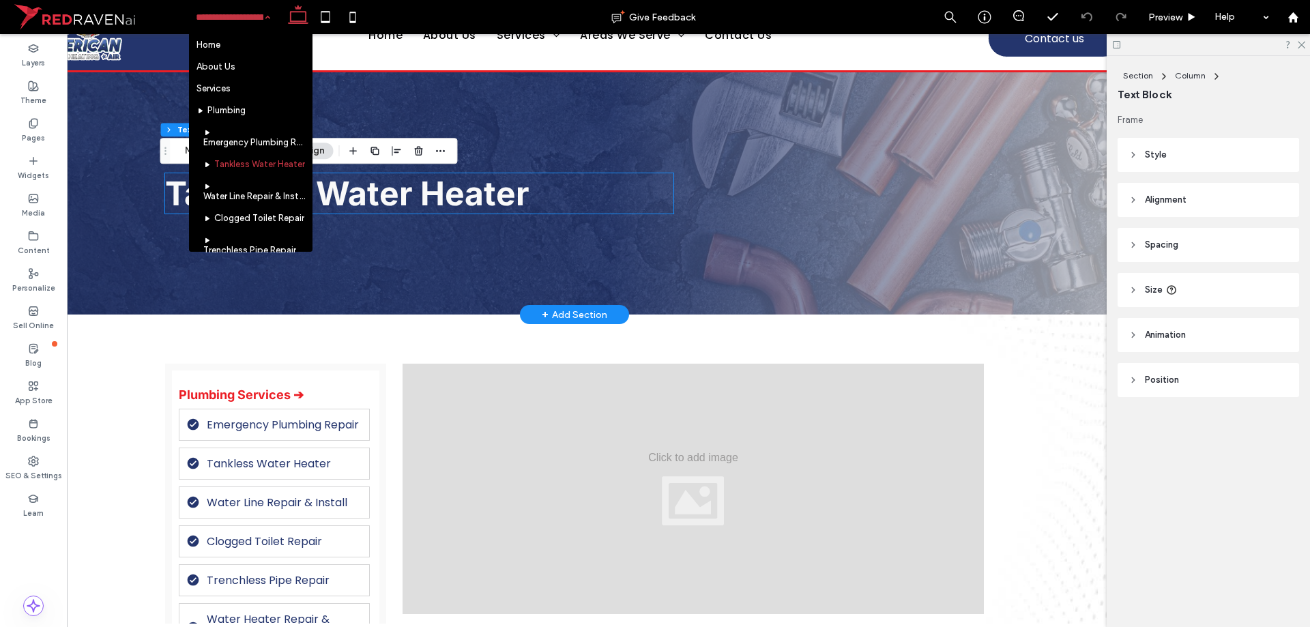
click at [339, 190] on div "Tankless Water Heater" at bounding box center [419, 193] width 508 height 40
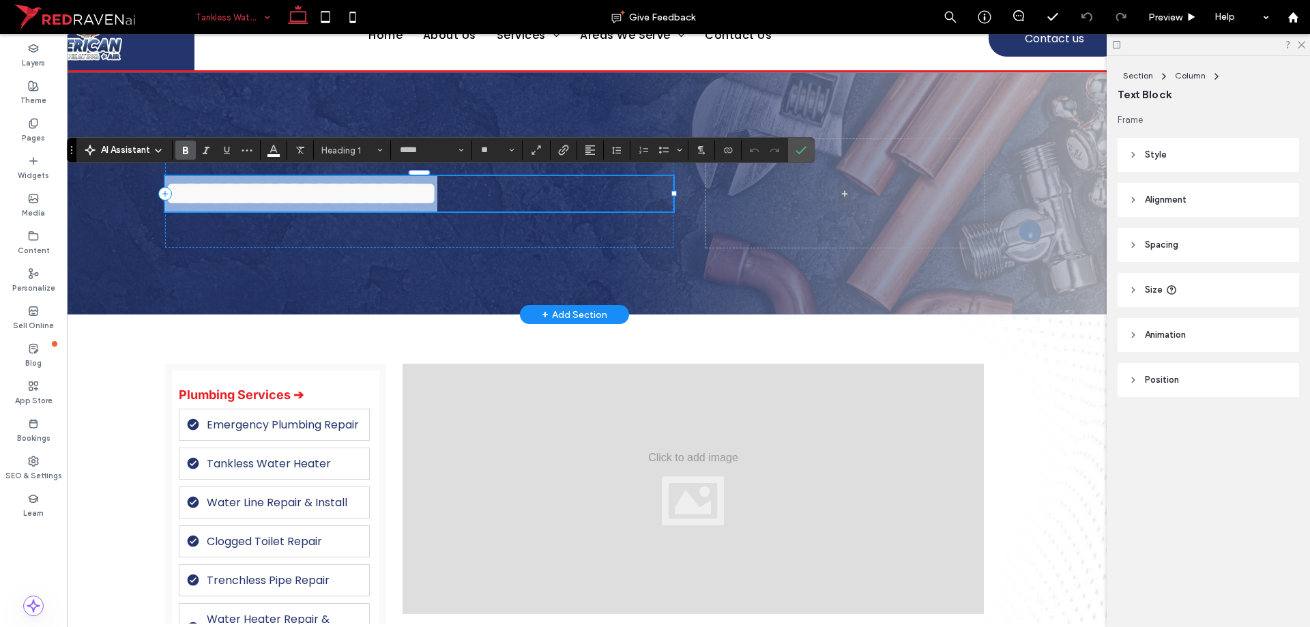
click at [378, 195] on span "**********" at bounding box center [301, 193] width 272 height 32
copy span "**********"
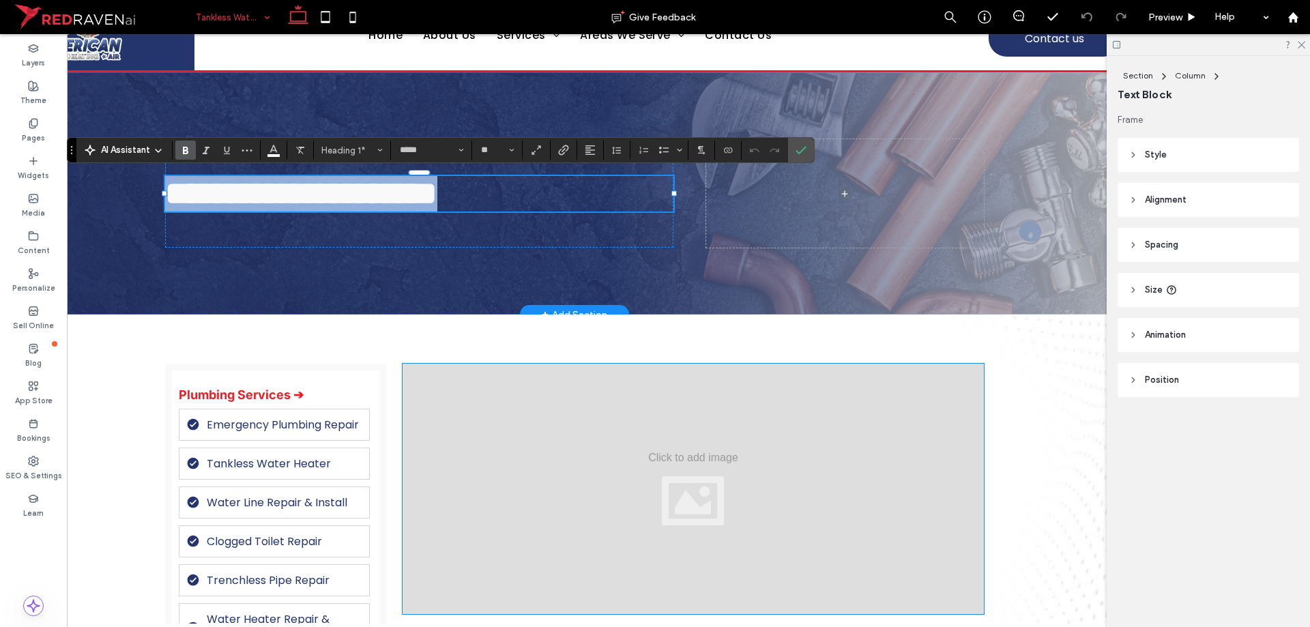
click at [670, 431] on div at bounding box center [693, 489] width 581 height 250
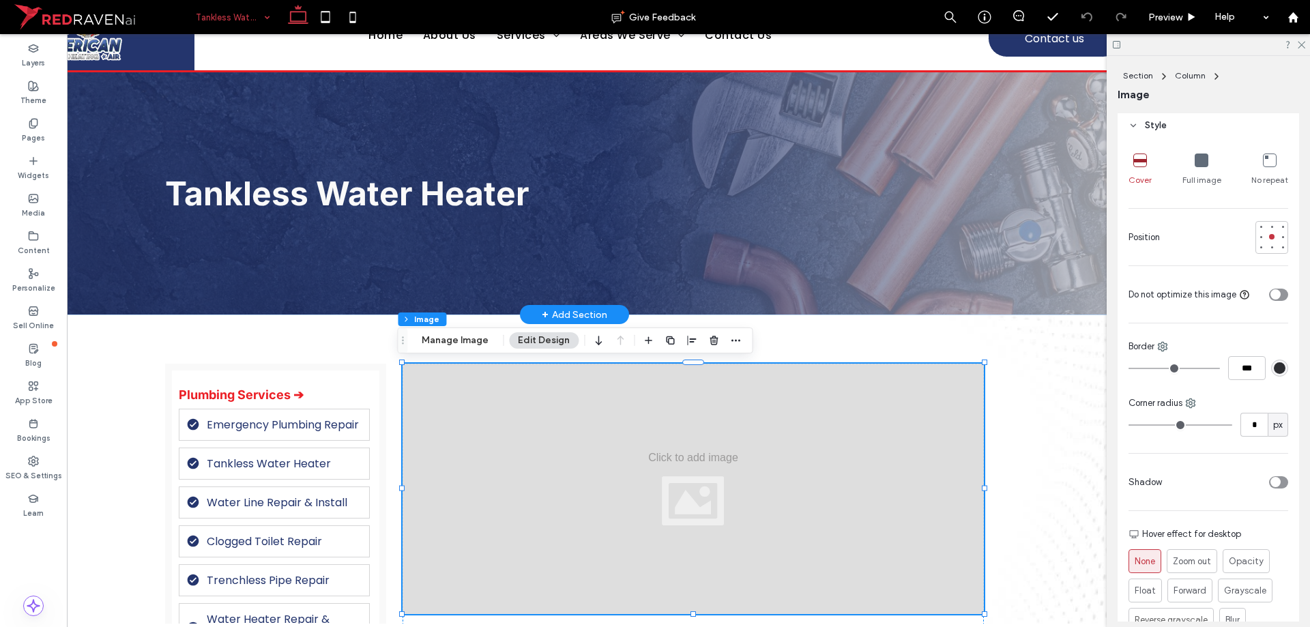
scroll to position [205, 0]
click at [1240, 433] on div "Cover Full image No repeat Position Do not optimize this image Border *** Corne…" at bounding box center [1208, 402] width 181 height 529
click at [1240, 423] on input "*" at bounding box center [1253, 420] width 27 height 24
type input "**"
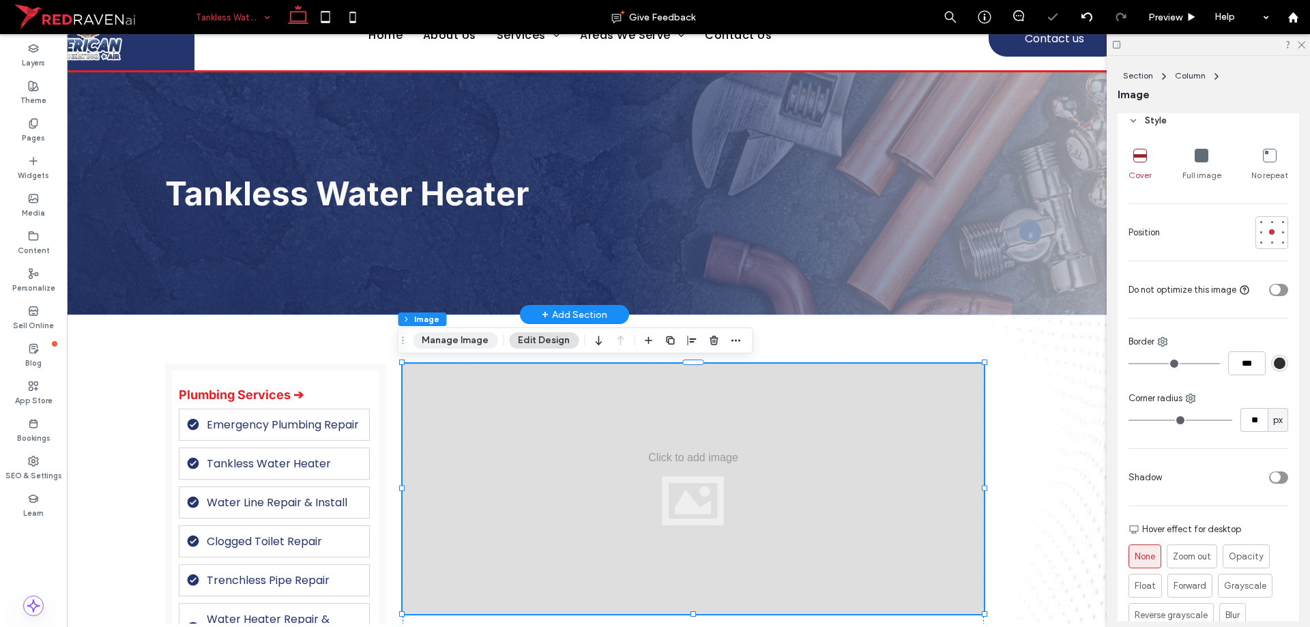
click at [455, 345] on button "Manage Image" at bounding box center [455, 340] width 85 height 16
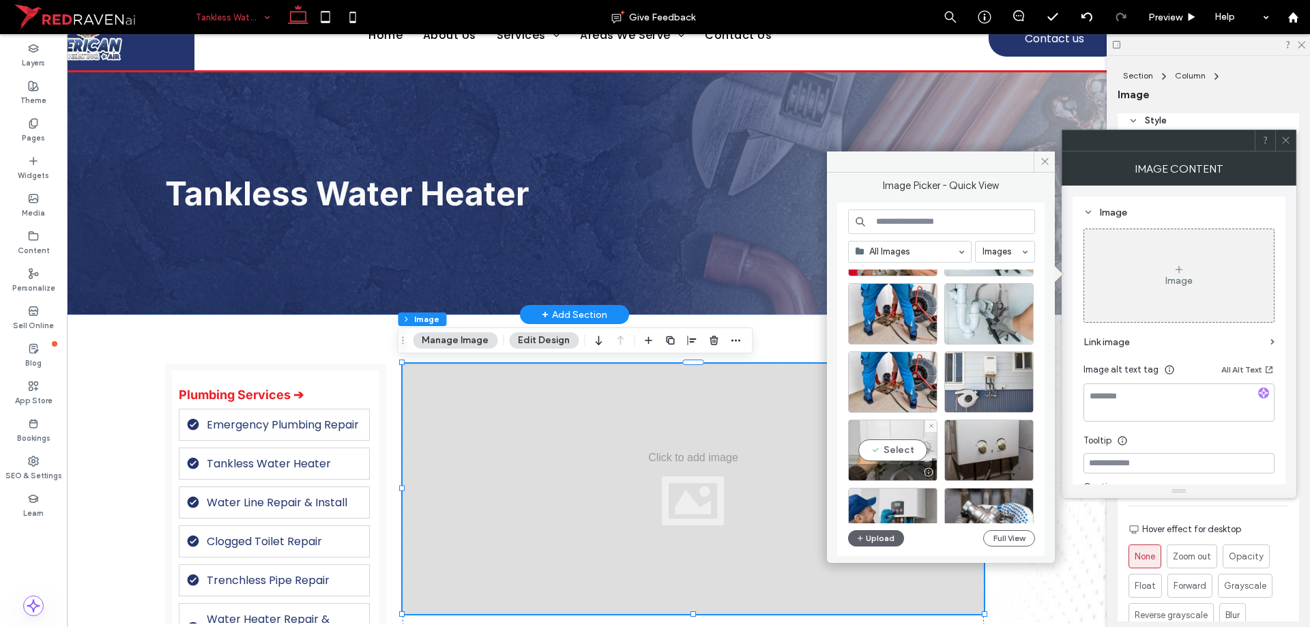
scroll to position [0, 0]
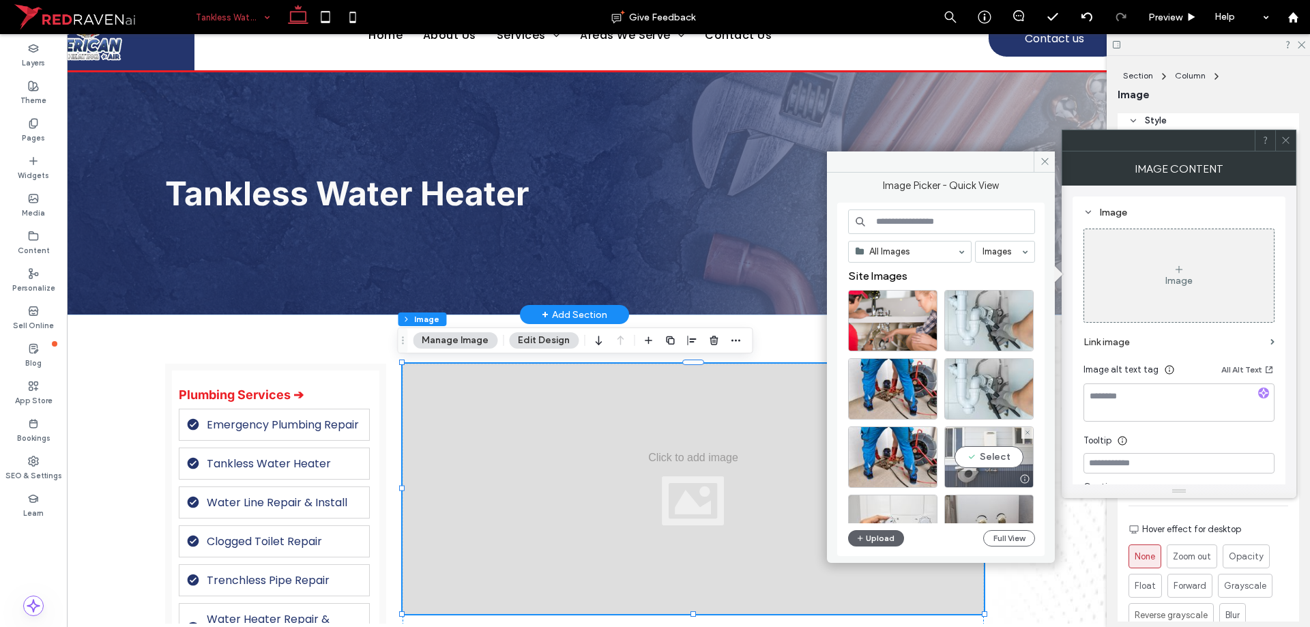
click at [987, 449] on div "Select" at bounding box center [988, 456] width 89 height 61
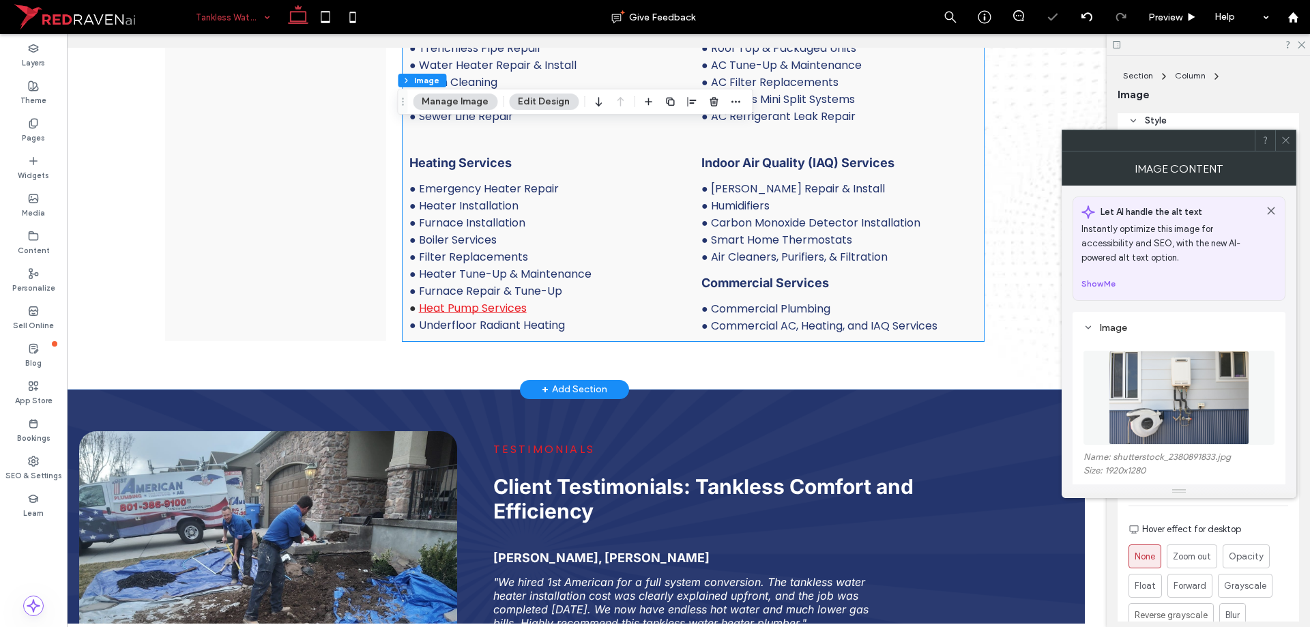
scroll to position [2047, 0]
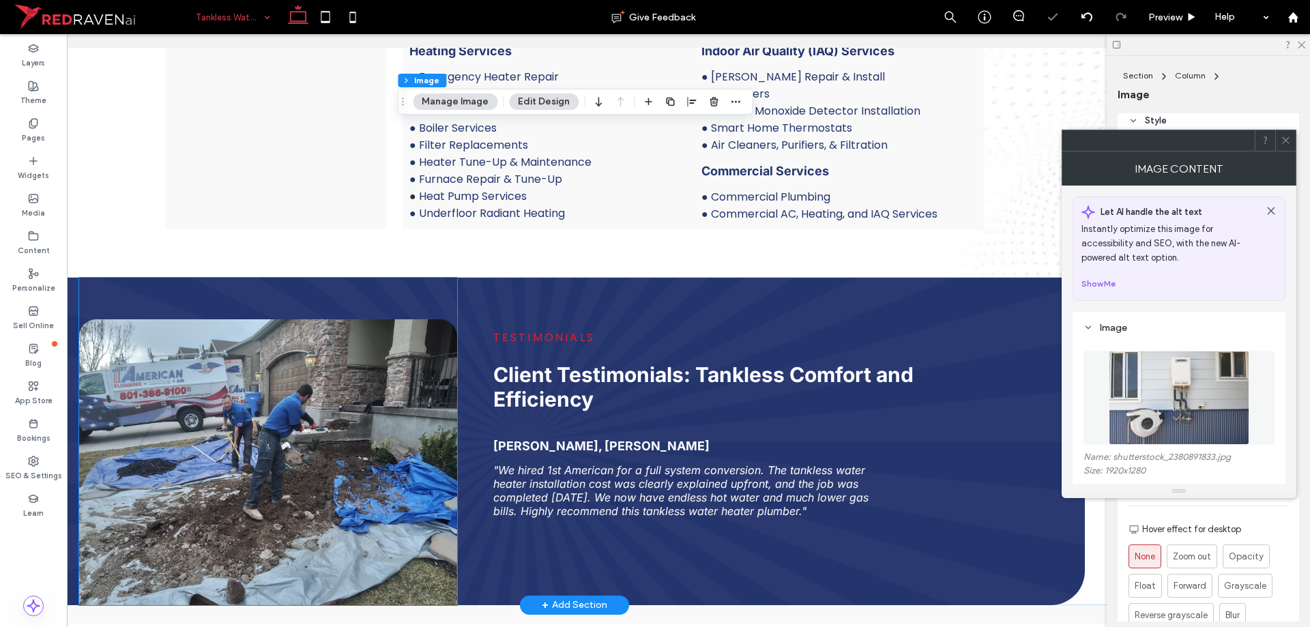
click at [282, 418] on img at bounding box center [268, 462] width 379 height 286
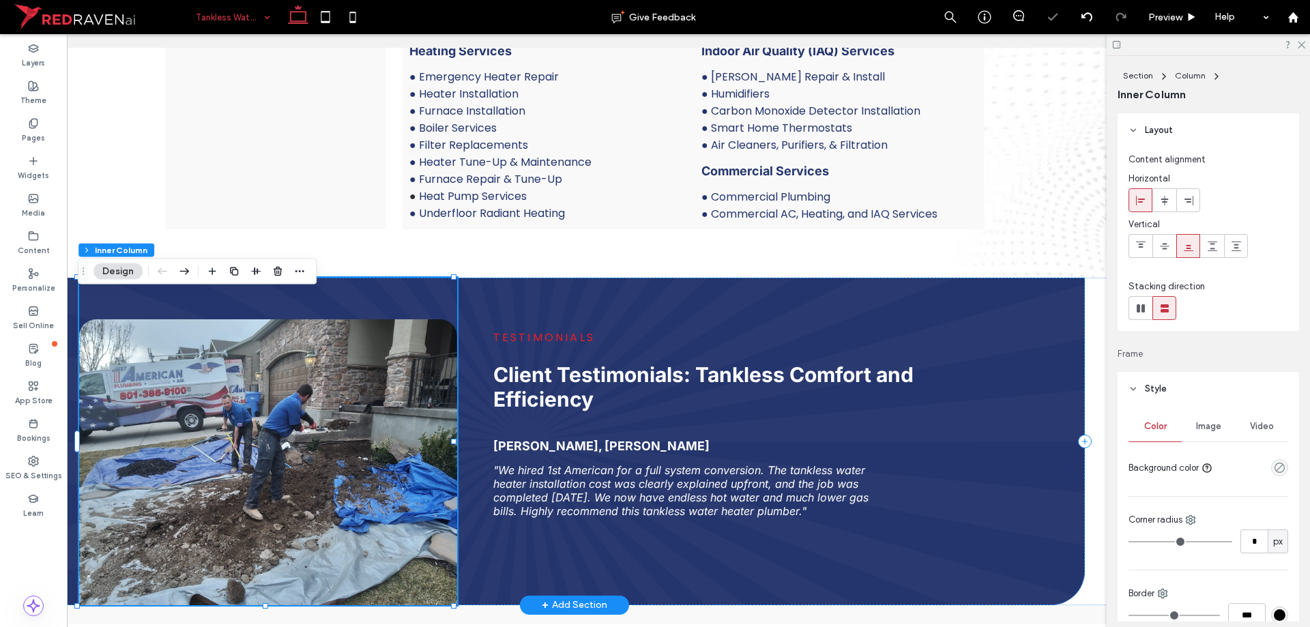
click at [282, 418] on img at bounding box center [268, 462] width 379 height 286
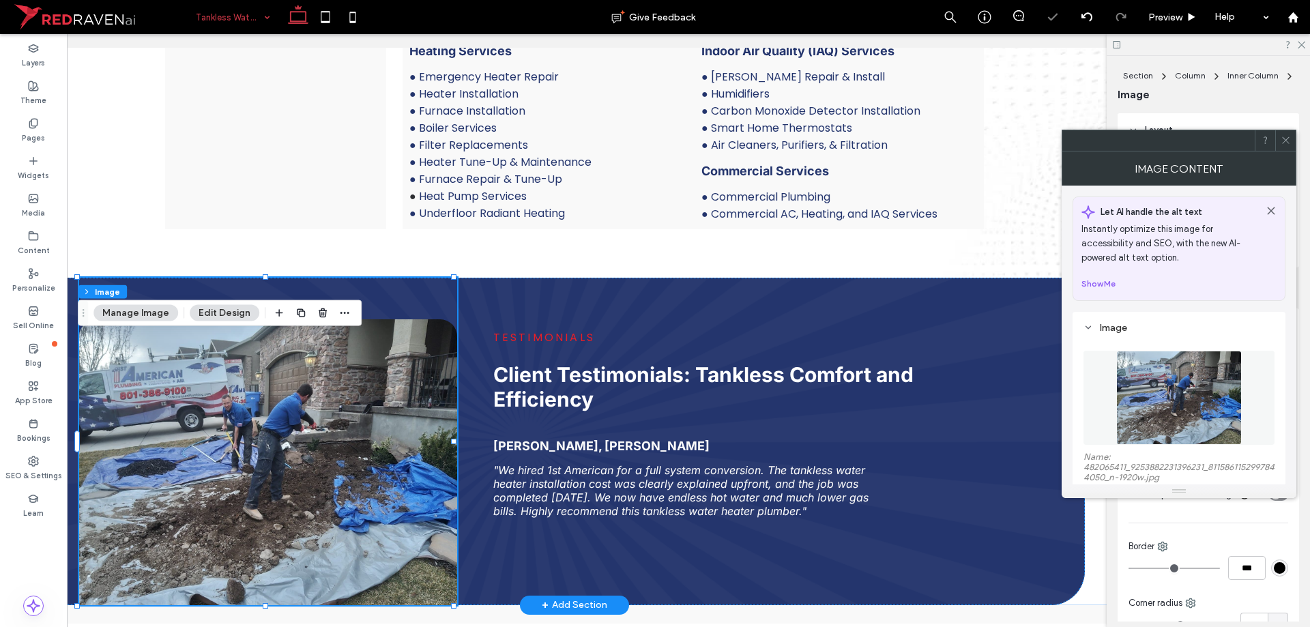
type input "**"
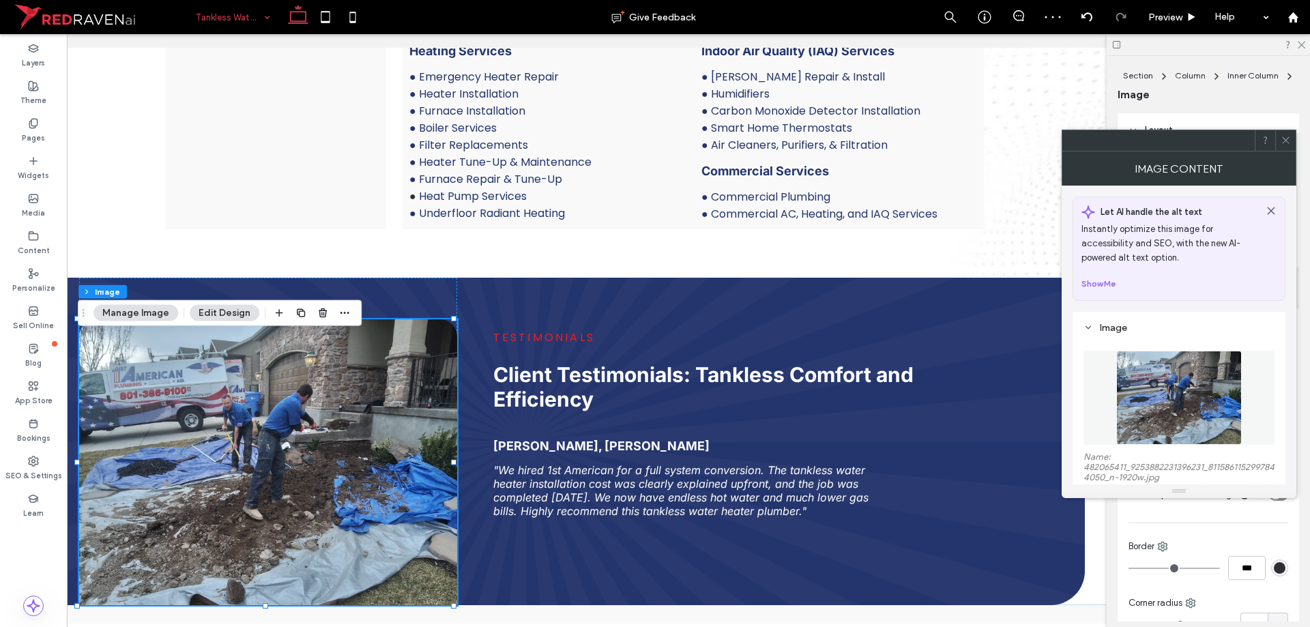
click at [1202, 373] on img at bounding box center [1178, 398] width 125 height 94
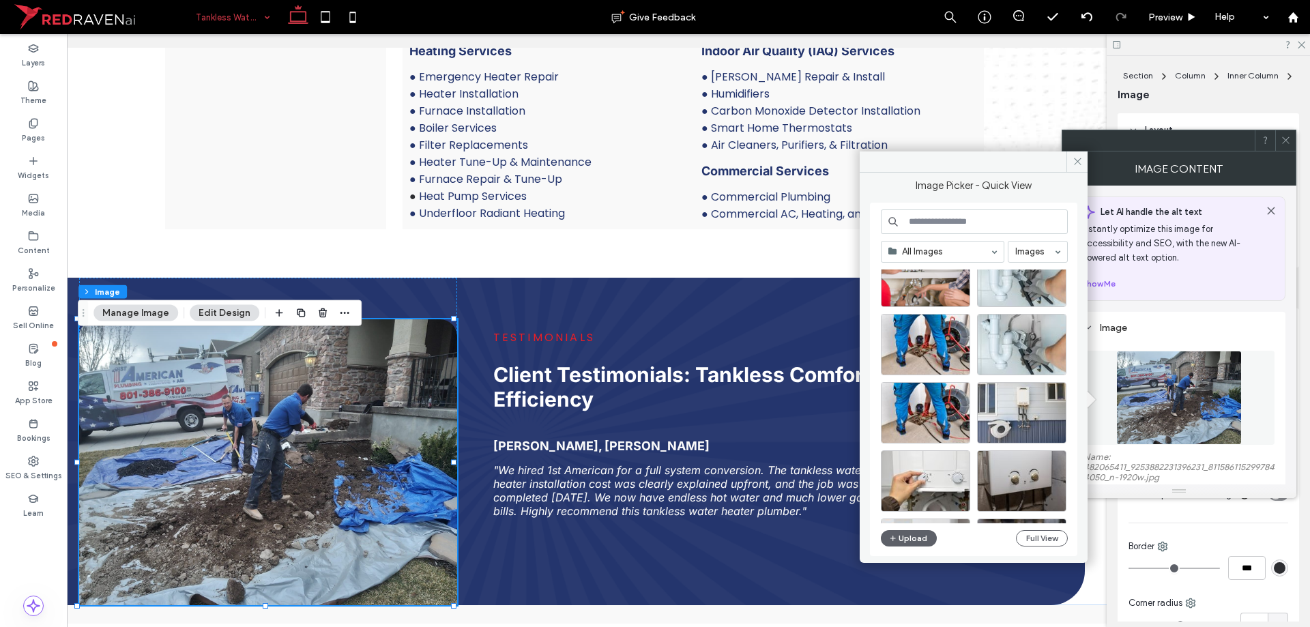
scroll to position [68, 0]
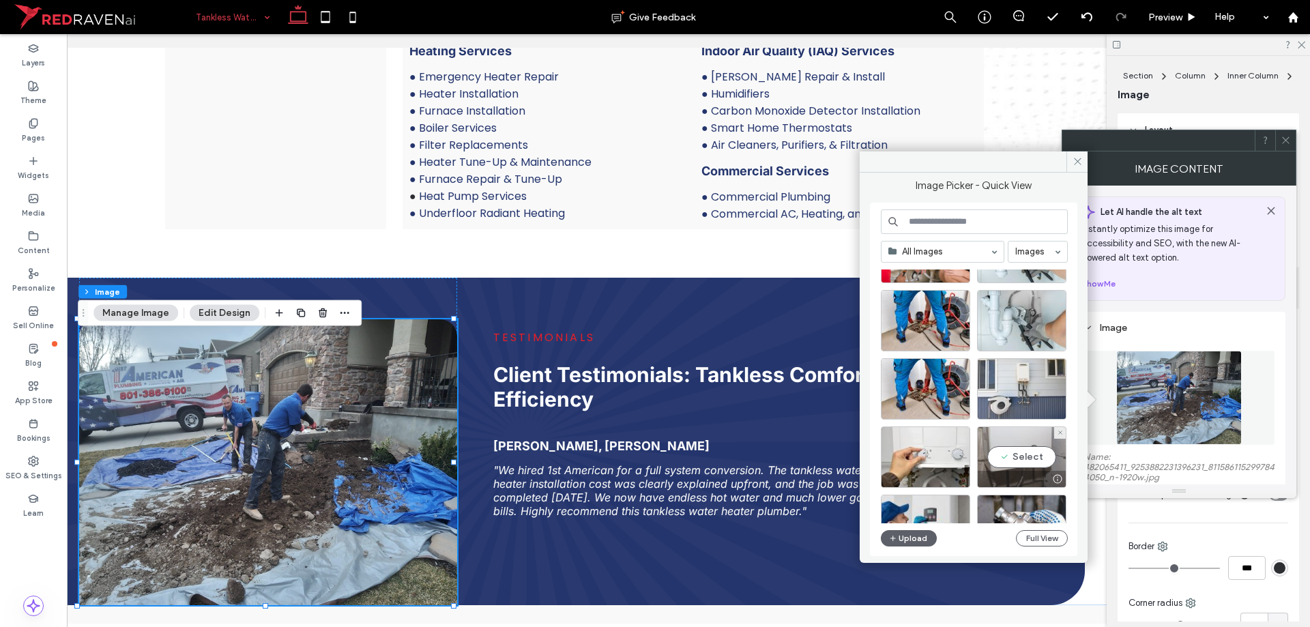
click at [1018, 461] on div "Select" at bounding box center [1021, 456] width 89 height 61
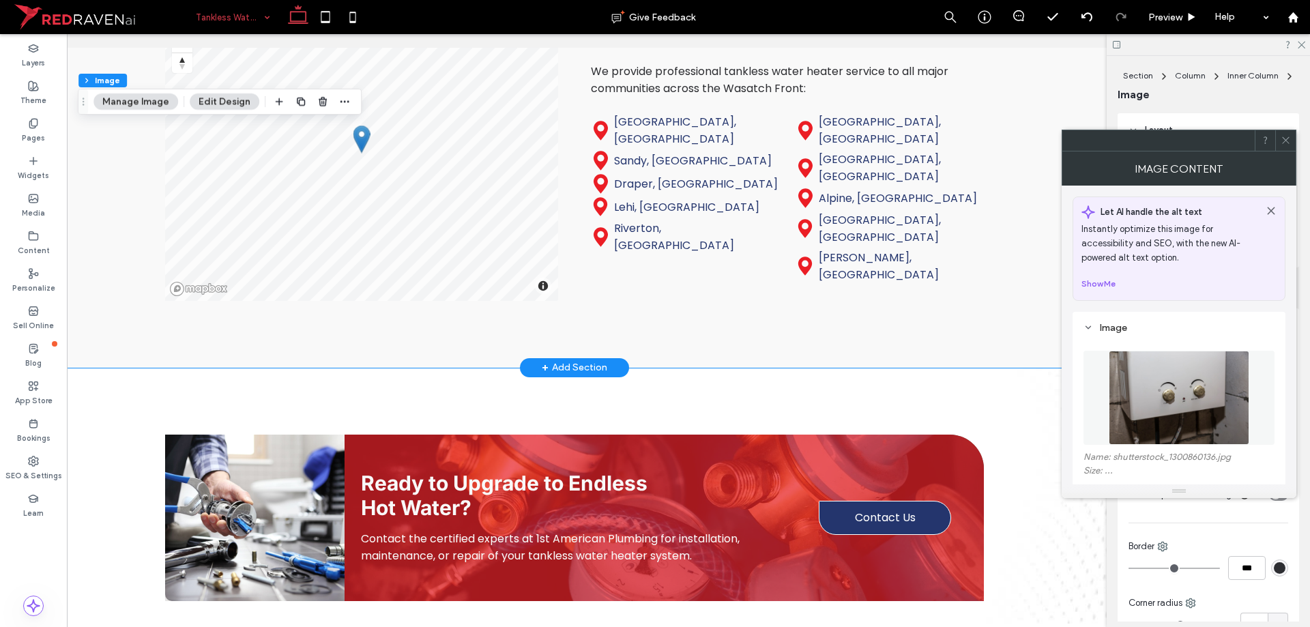
scroll to position [2866, 0]
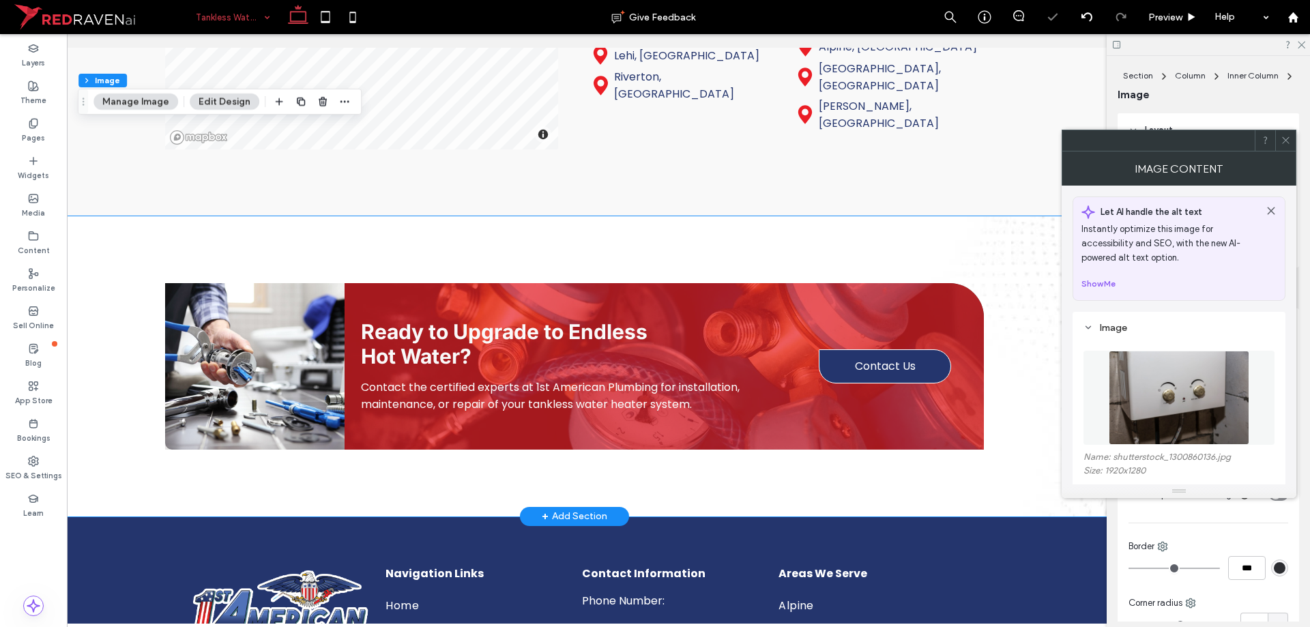
click at [141, 377] on div "Ready to Upgrade to Endless Hot Water? Contact the certified experts at 1st Ame…" at bounding box center [575, 366] width 1216 height 300
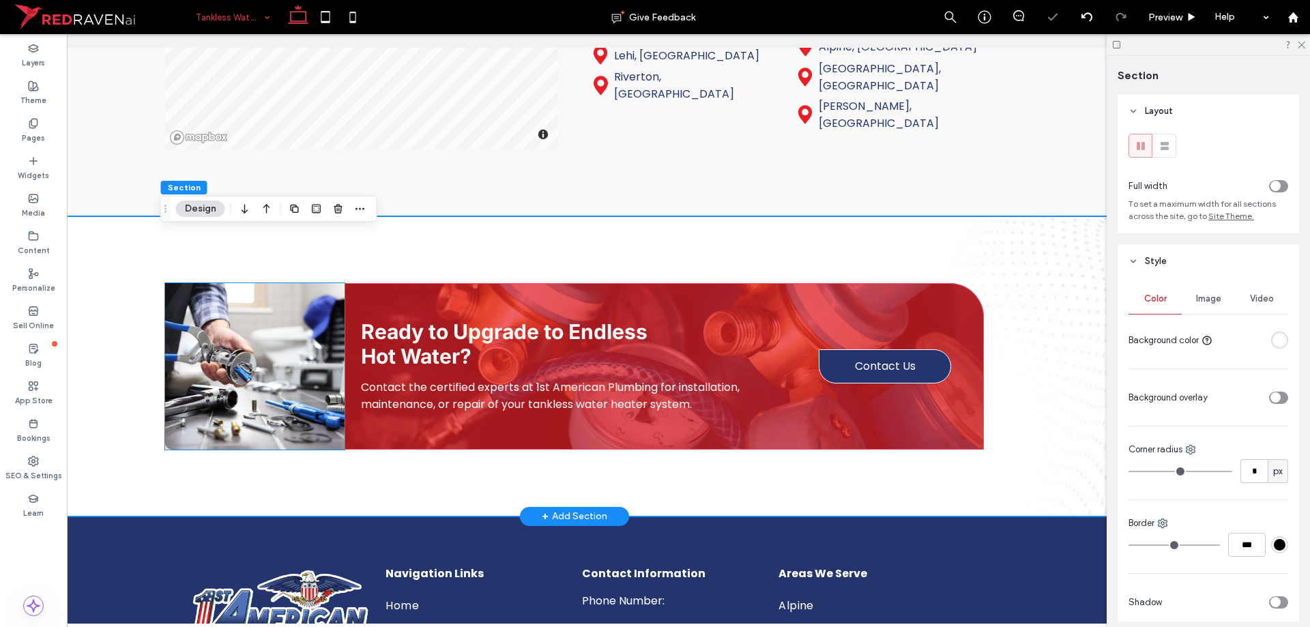
click at [244, 377] on img at bounding box center [254, 366] width 179 height 166
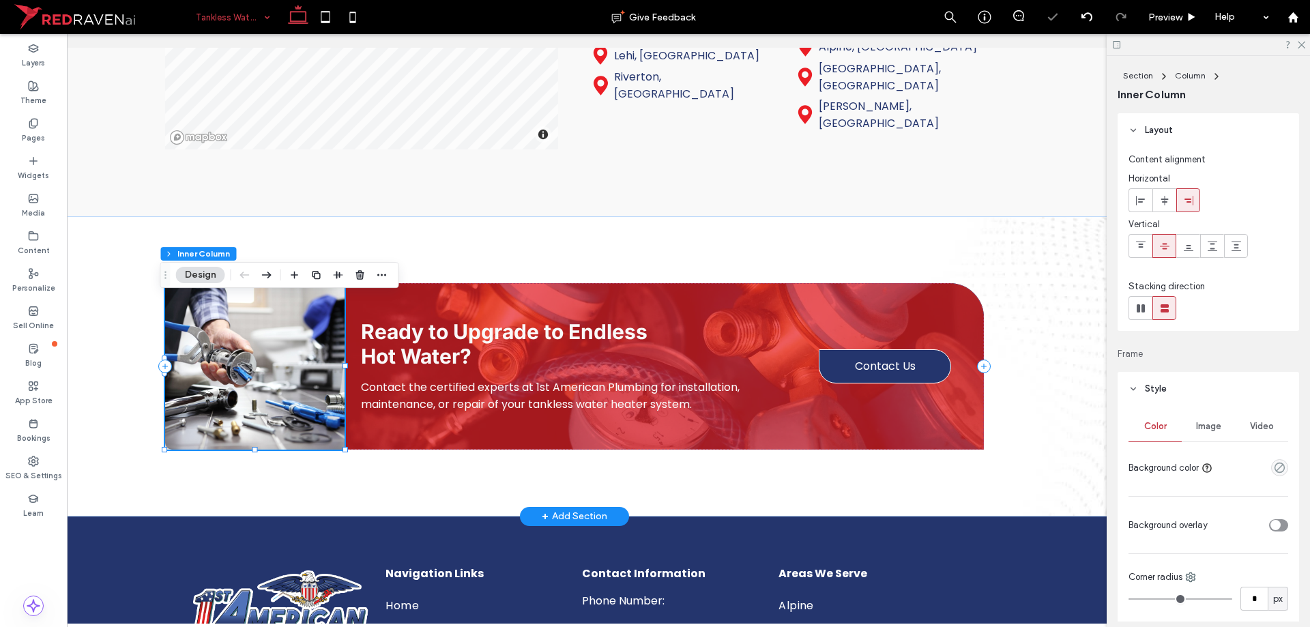
click at [244, 377] on img at bounding box center [254, 366] width 179 height 166
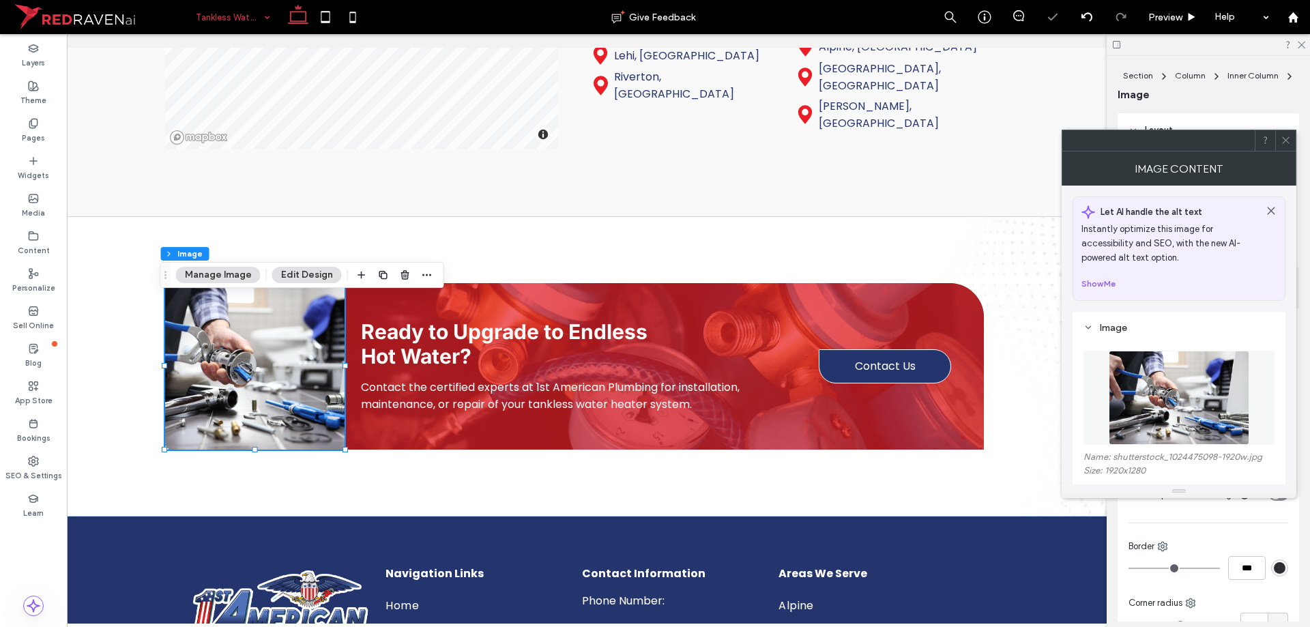
drag, startPoint x: 1195, startPoint y: 405, endPoint x: 1126, endPoint y: 401, distance: 68.4
click at [1195, 405] on img at bounding box center [1179, 398] width 141 height 94
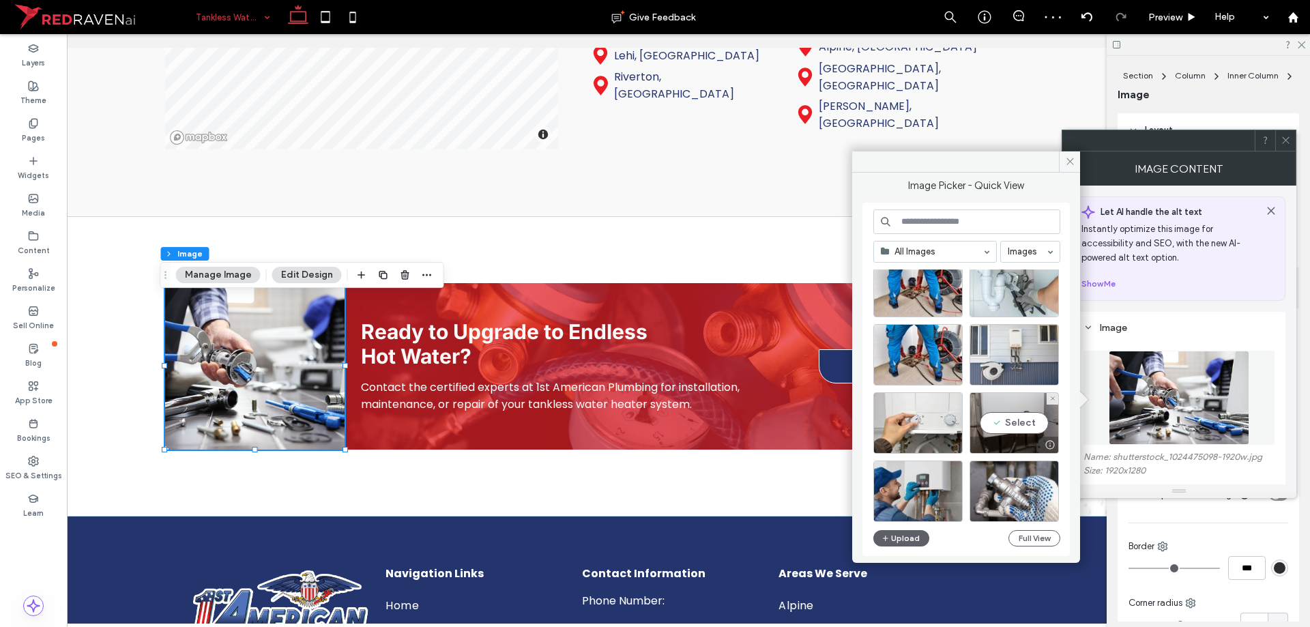
scroll to position [136, 0]
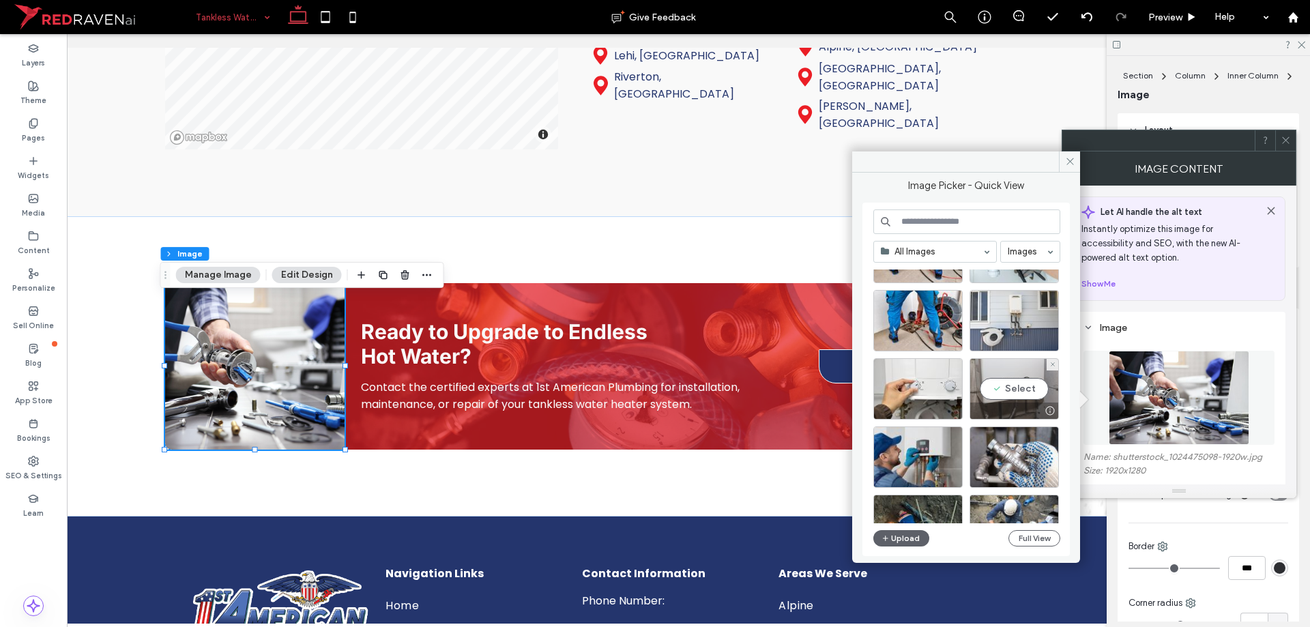
click at [1028, 392] on div "Select" at bounding box center [1014, 388] width 89 height 61
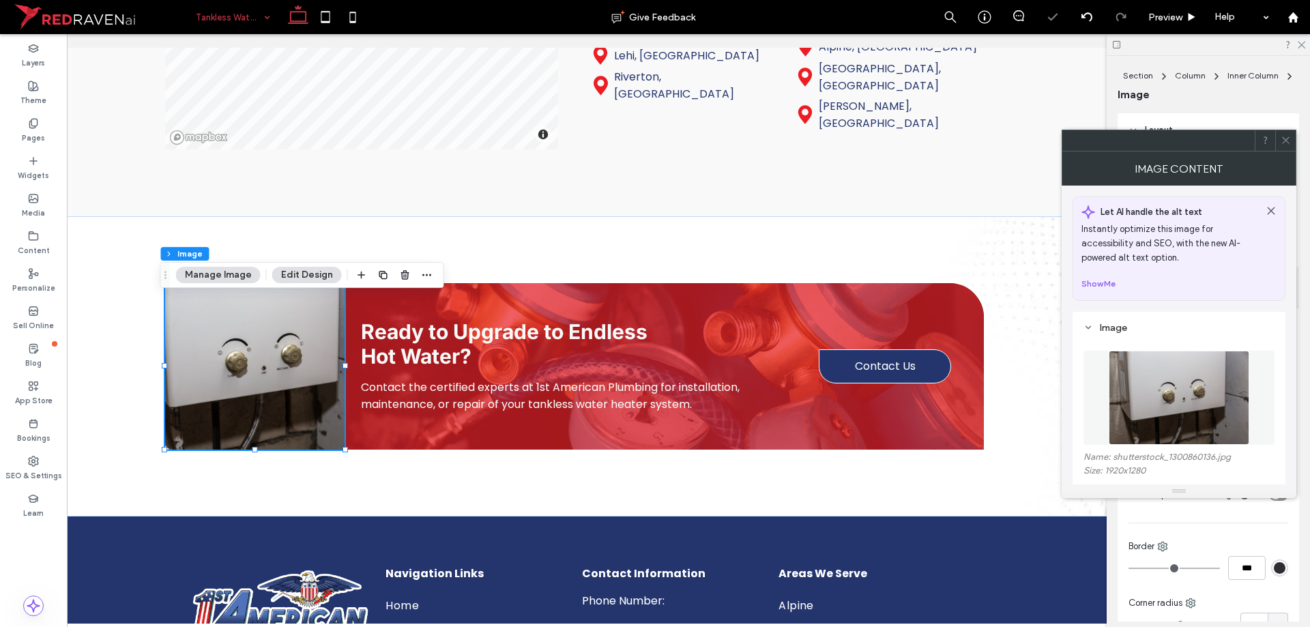
click at [1239, 394] on img at bounding box center [1179, 398] width 141 height 94
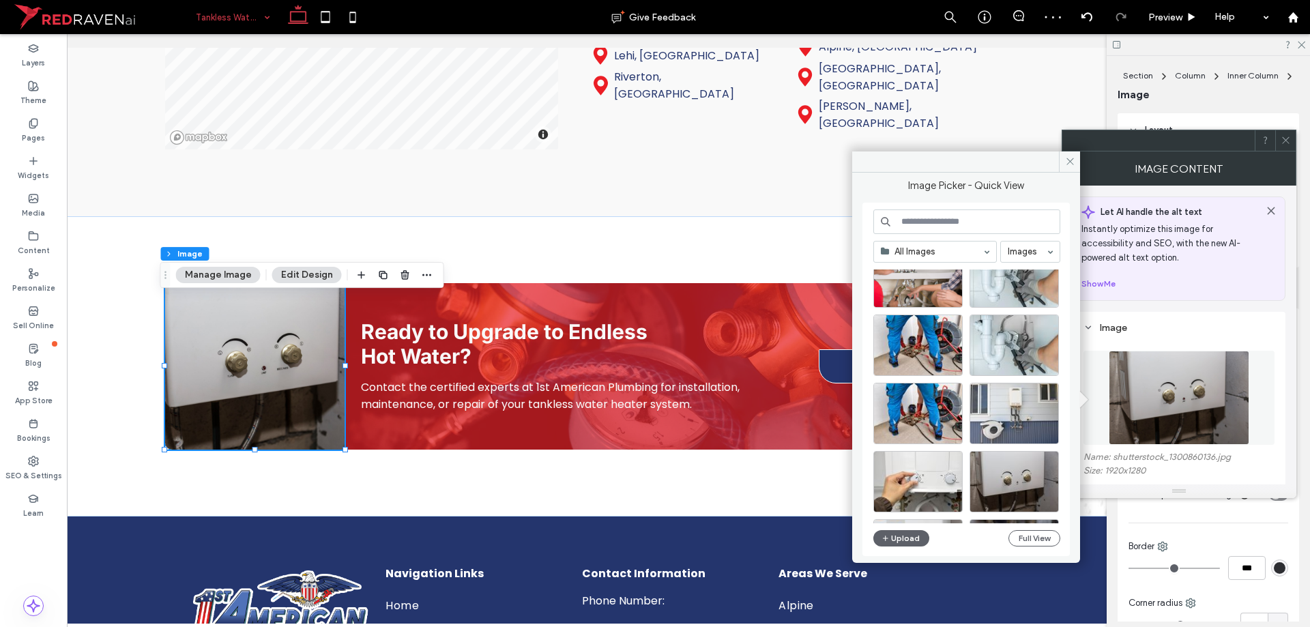
scroll to position [68, 0]
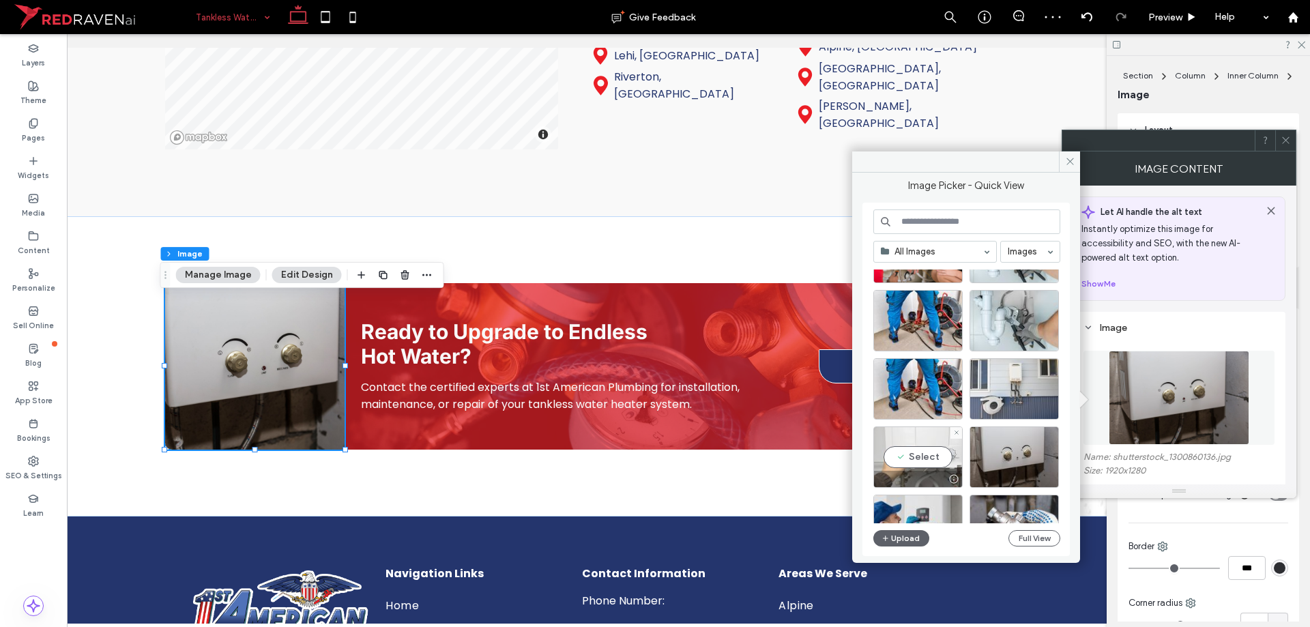
click at [898, 471] on div at bounding box center [918, 479] width 88 height 16
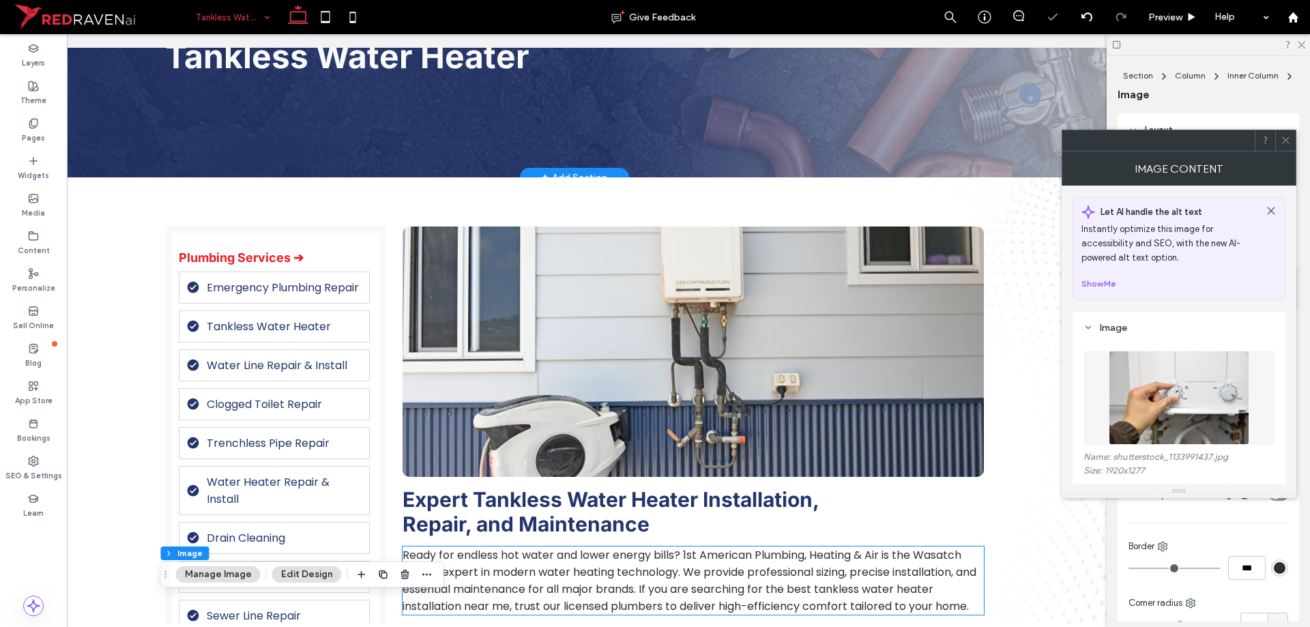
scroll to position [205, 0]
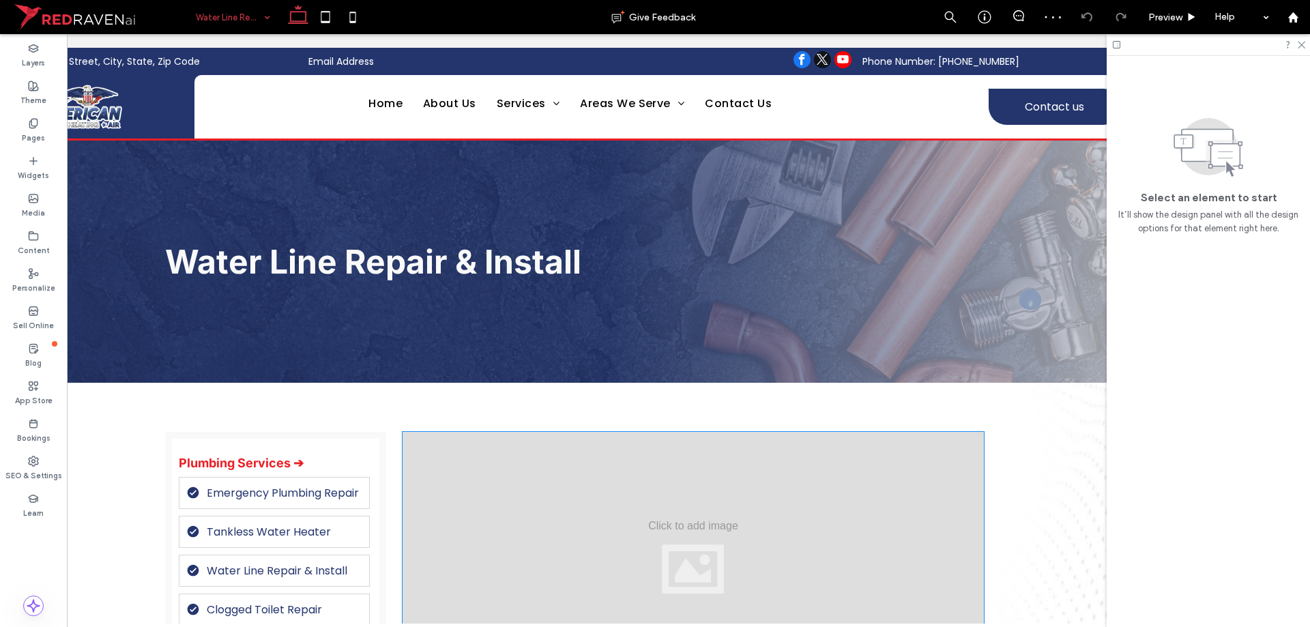
click at [504, 473] on div at bounding box center [693, 557] width 581 height 250
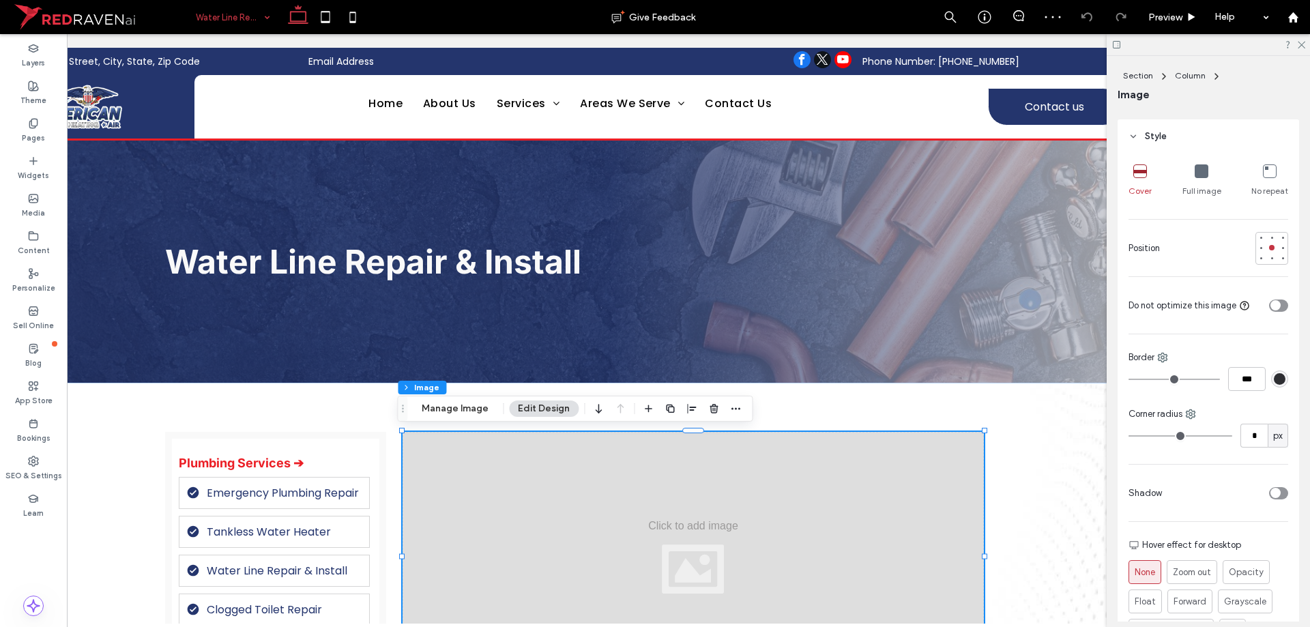
scroll to position [205, 0]
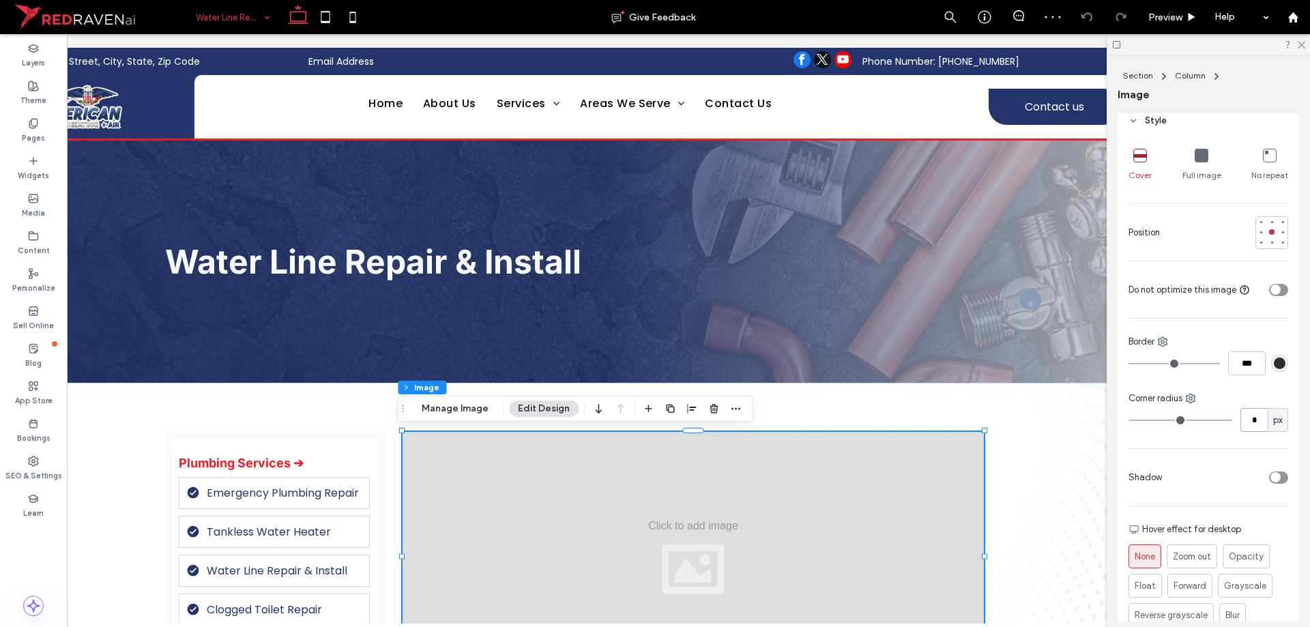
click at [1249, 414] on input "*" at bounding box center [1253, 420] width 27 height 24
type input "**"
click at [289, 266] on span "Water Line Repair & Install" at bounding box center [373, 262] width 416 height 40
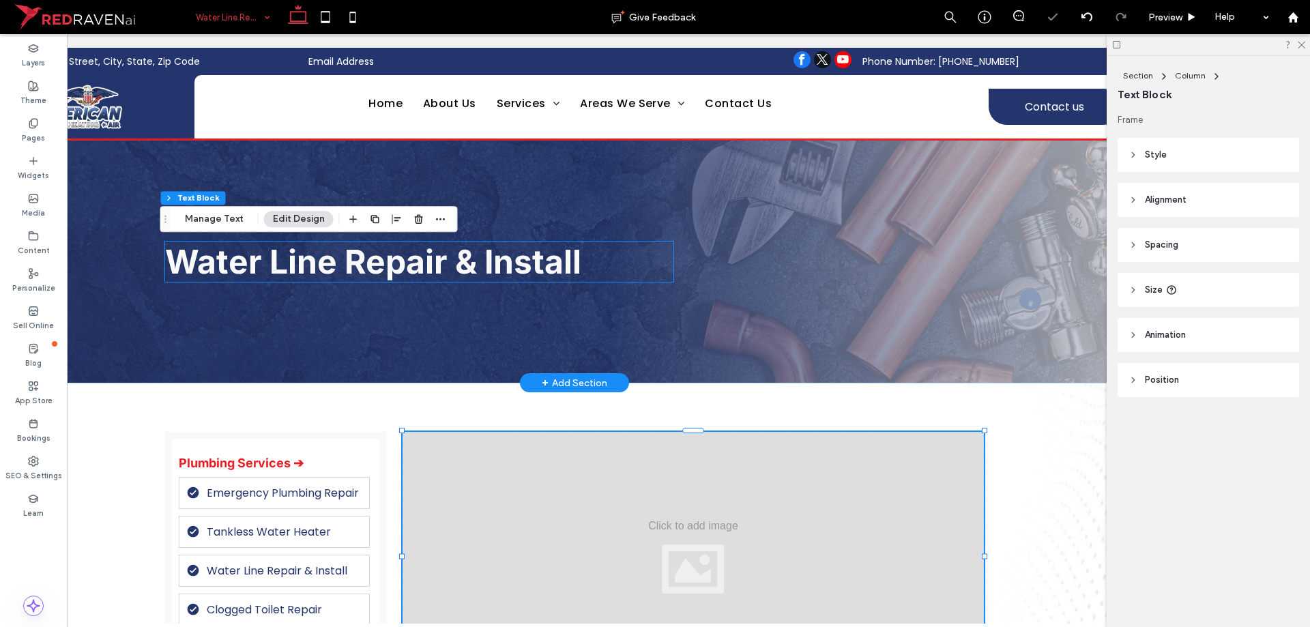
click at [289, 266] on div "Water Line Repair & Install" at bounding box center [419, 262] width 508 height 40
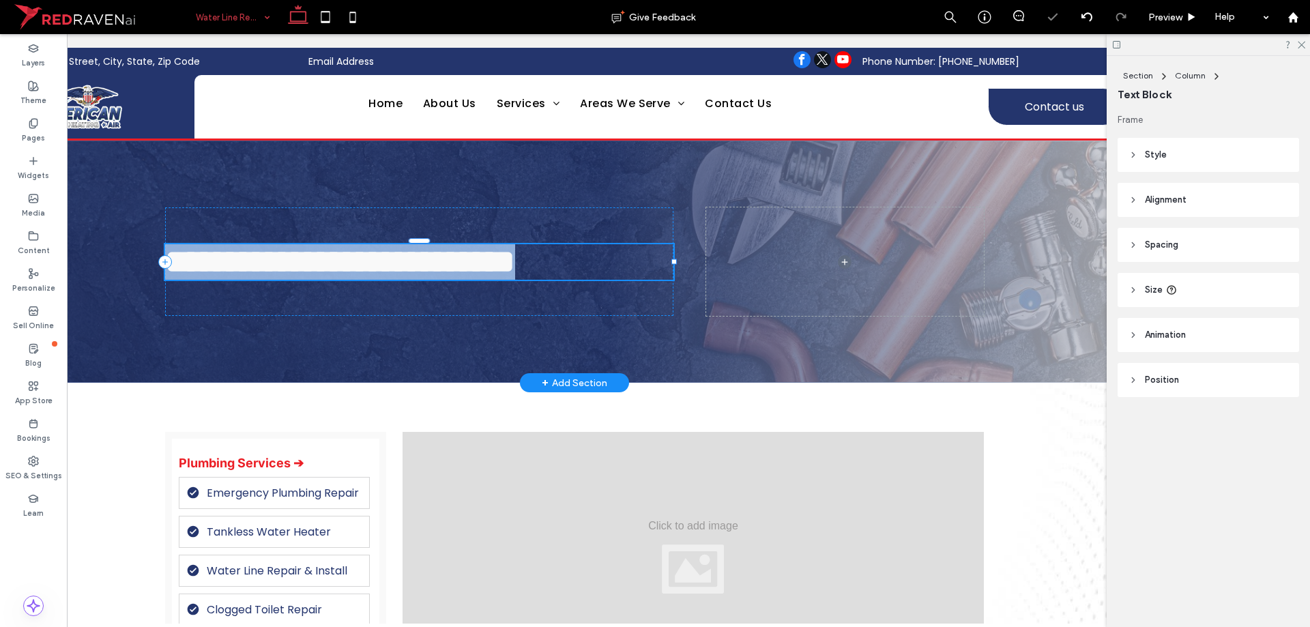
type input "*****"
type input "**"
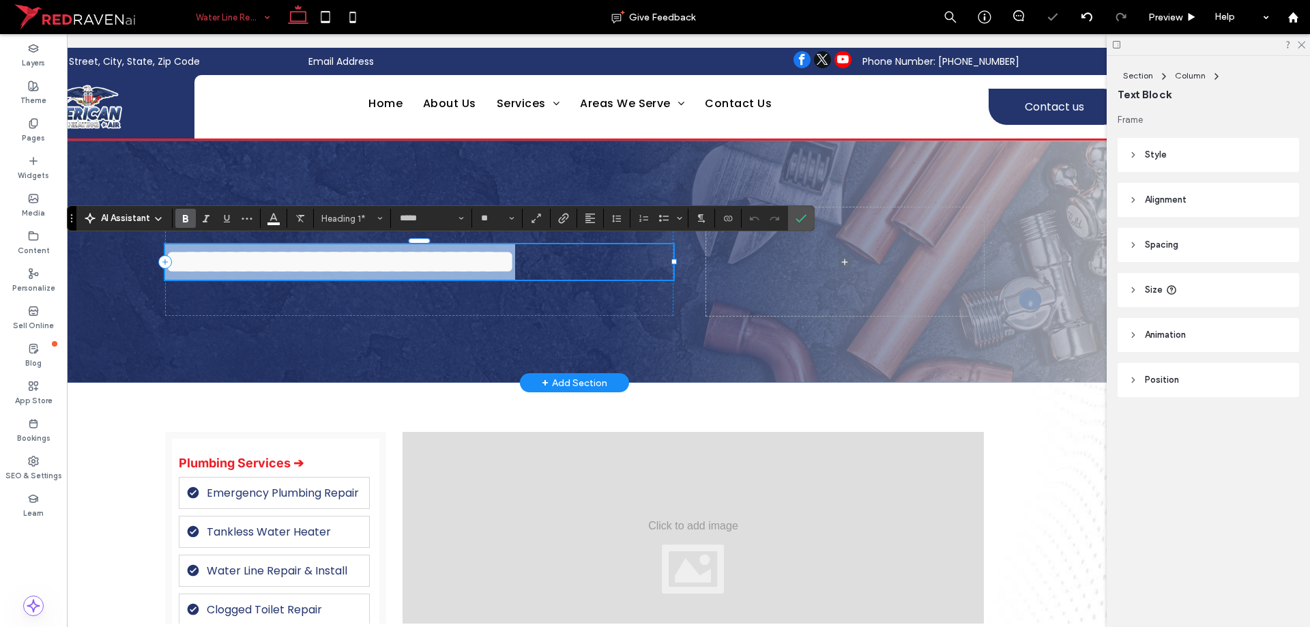
copy span "**********"
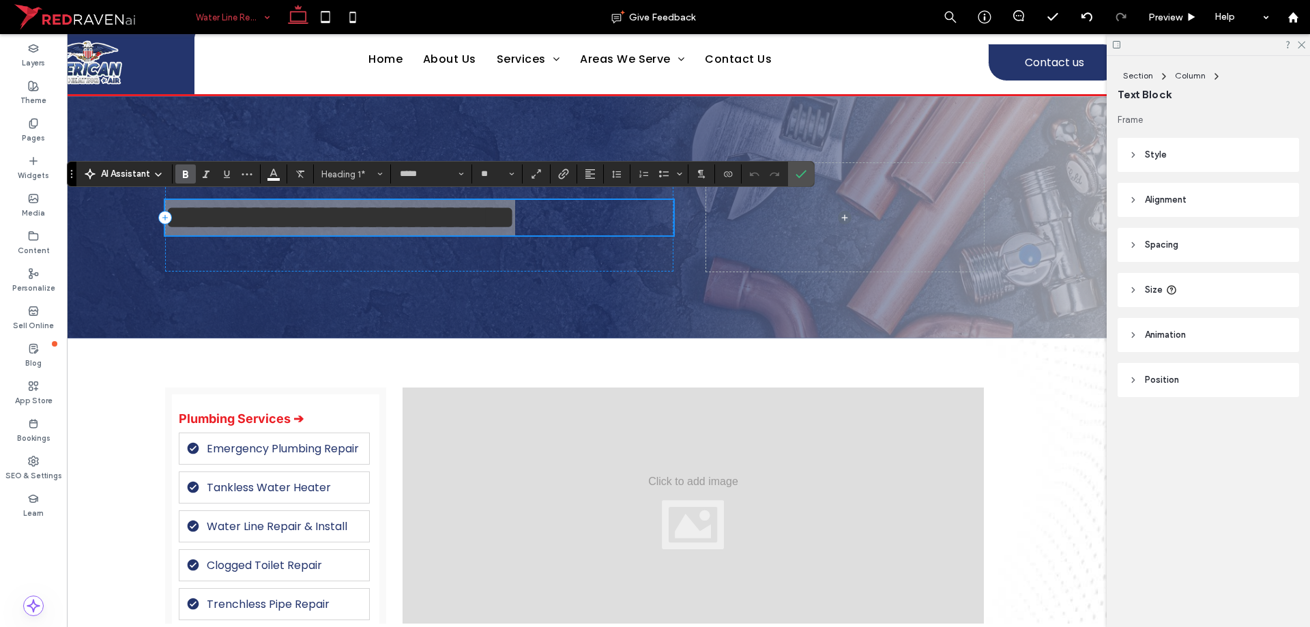
scroll to position [68, 0]
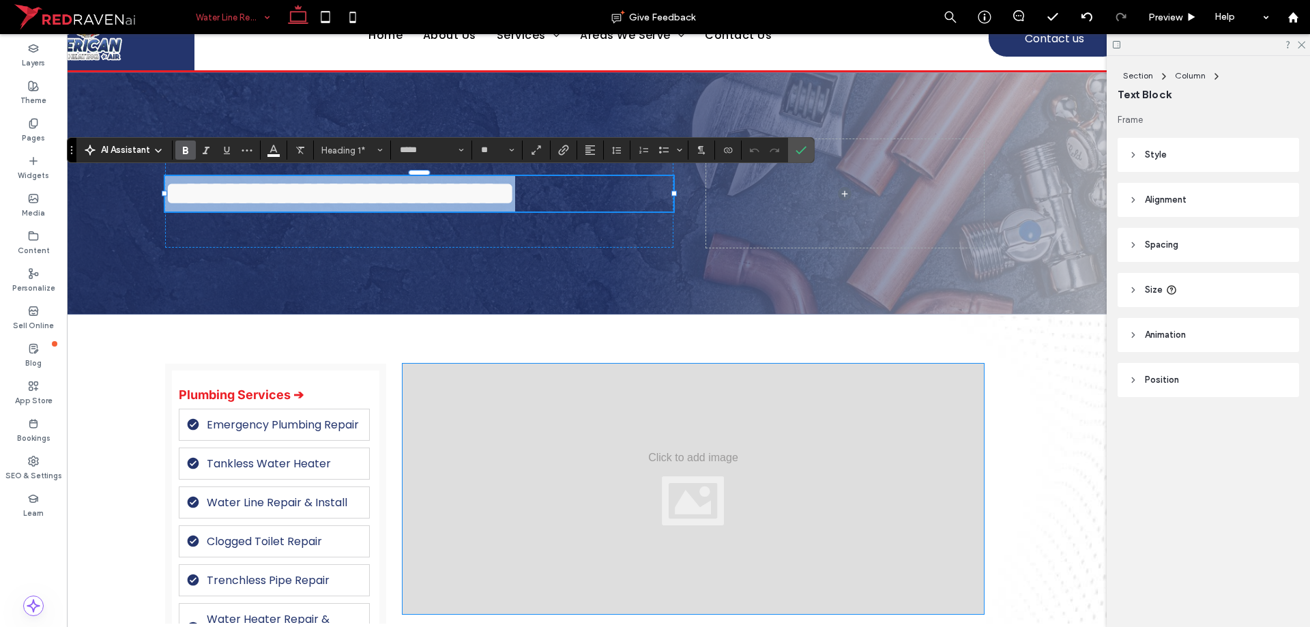
click at [583, 510] on div at bounding box center [693, 489] width 581 height 250
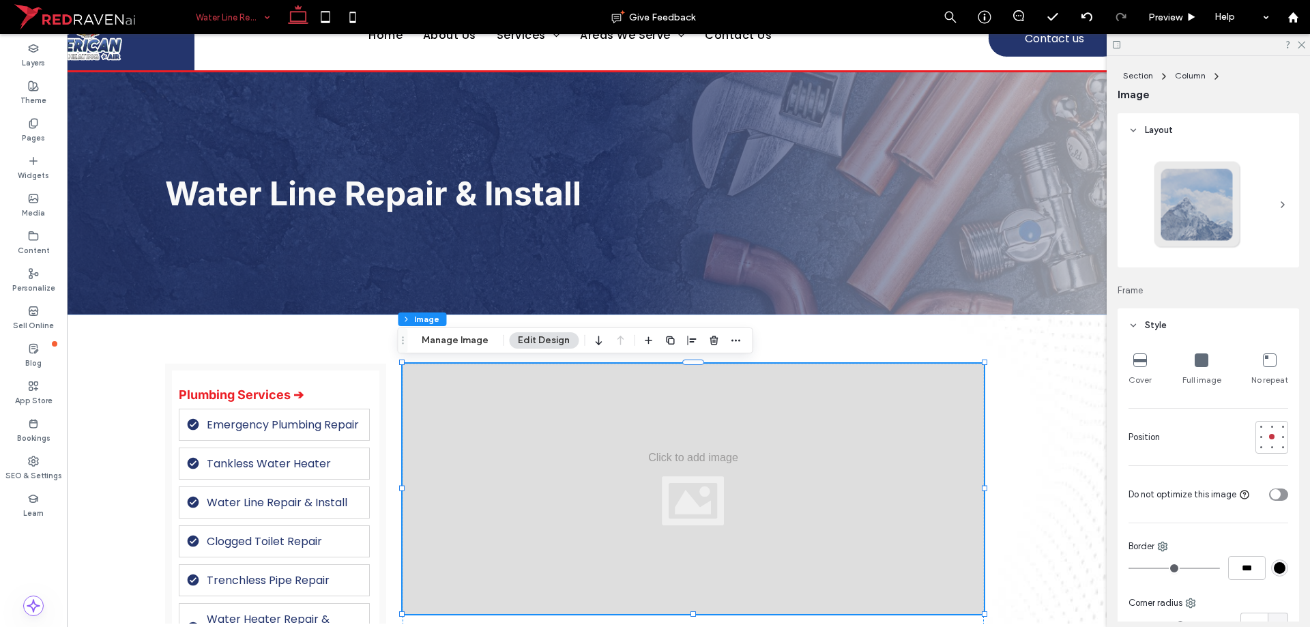
type input "**"
click at [442, 341] on button "Manage Image" at bounding box center [455, 340] width 85 height 16
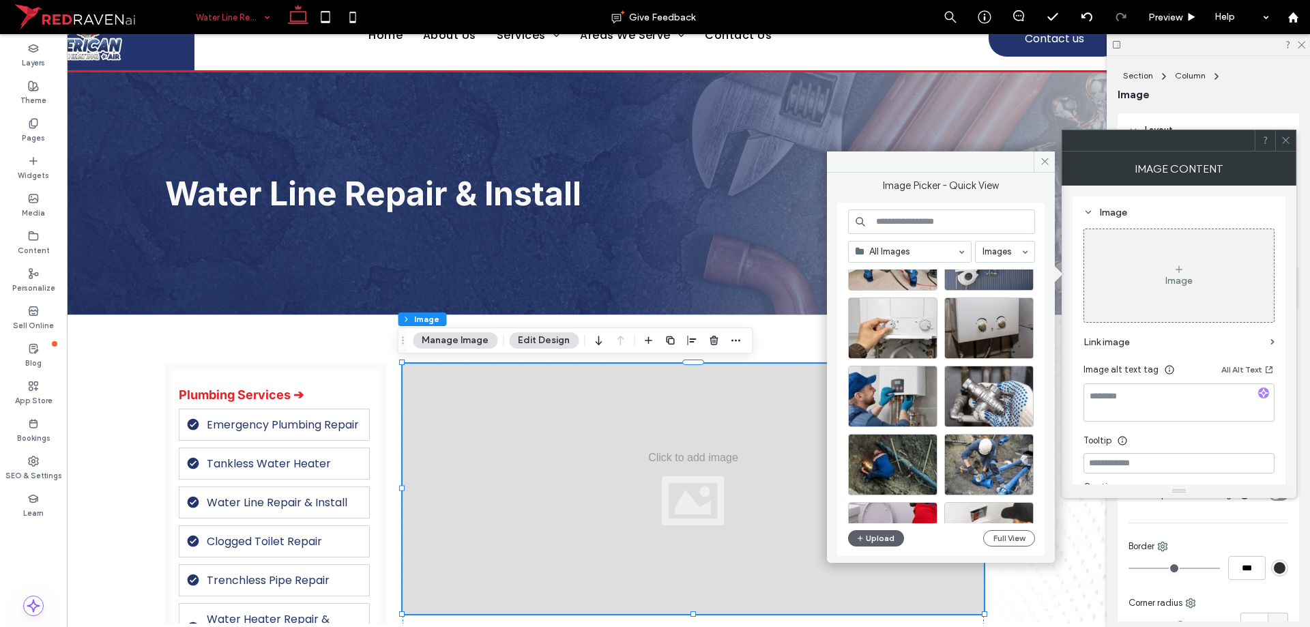
scroll to position [205, 0]
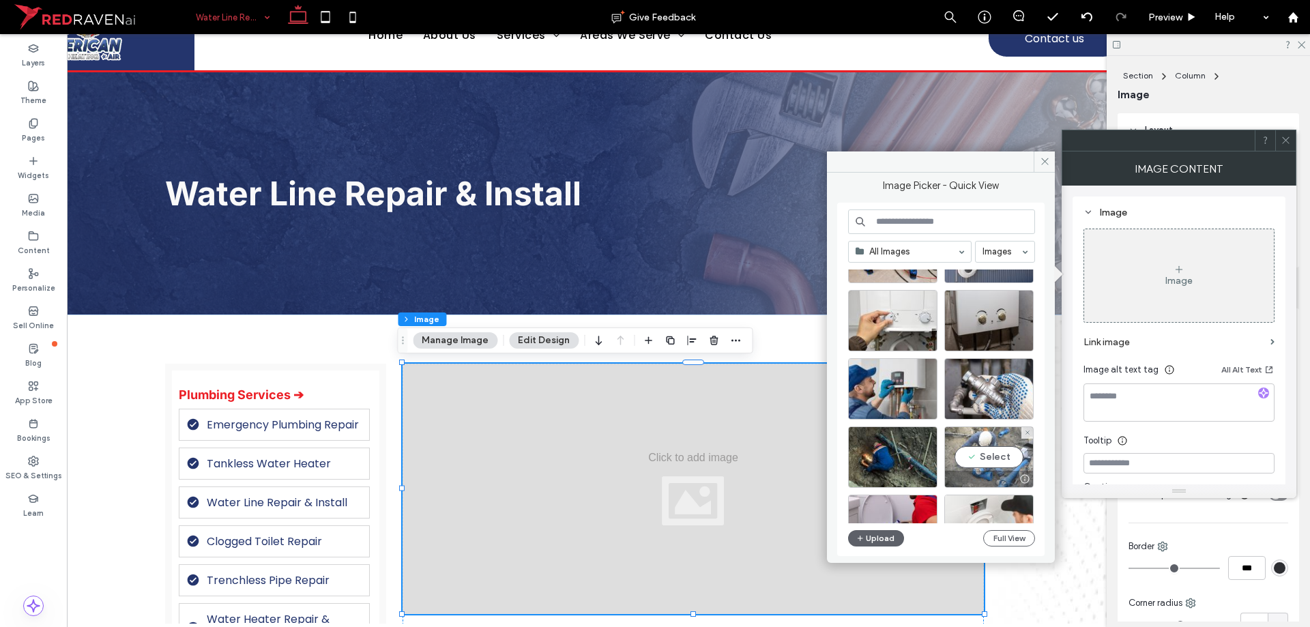
click at [978, 464] on div "Select" at bounding box center [988, 456] width 89 height 61
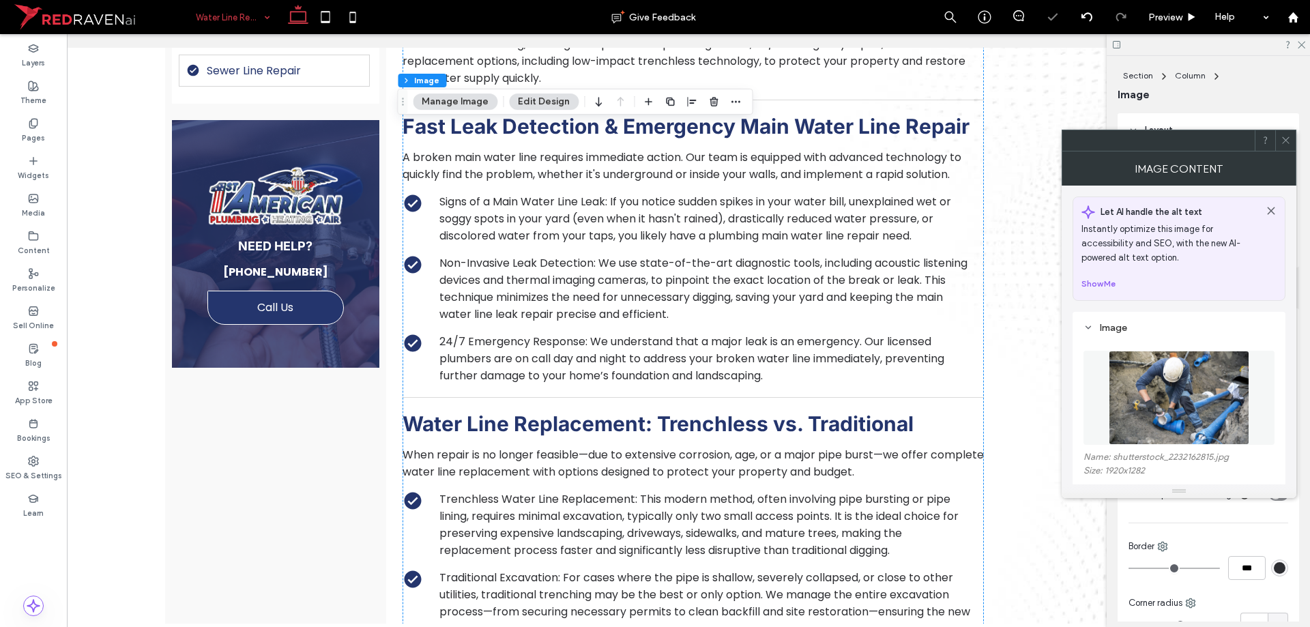
click at [341, 471] on div "Plumbing Services ➔ Emergency Plumbing Repair Tankless Water Heater Water Line …" at bounding box center [275, 608] width 221 height 1854
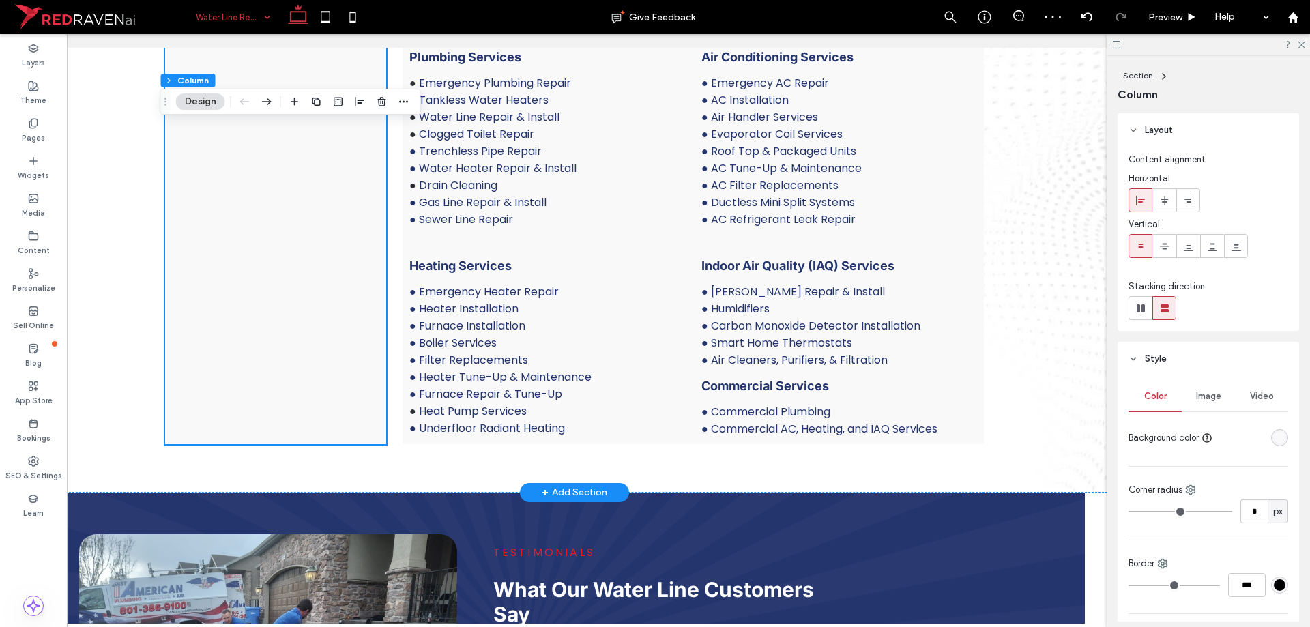
scroll to position [2115, 0]
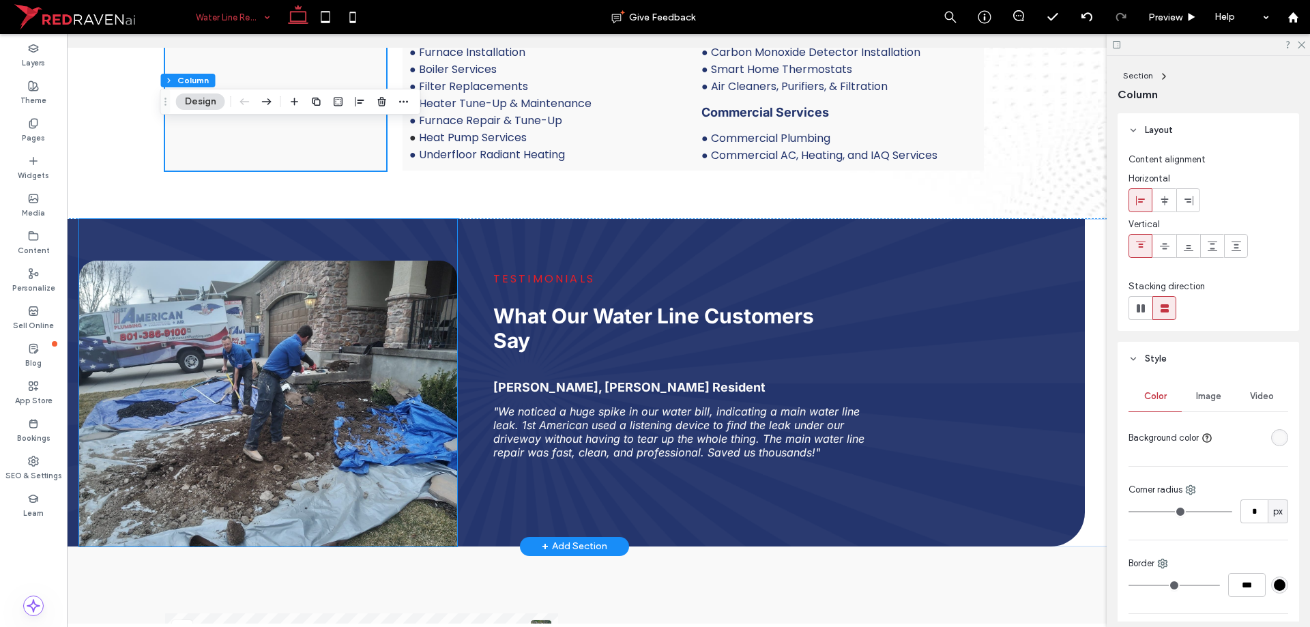
click at [307, 465] on img at bounding box center [268, 404] width 379 height 286
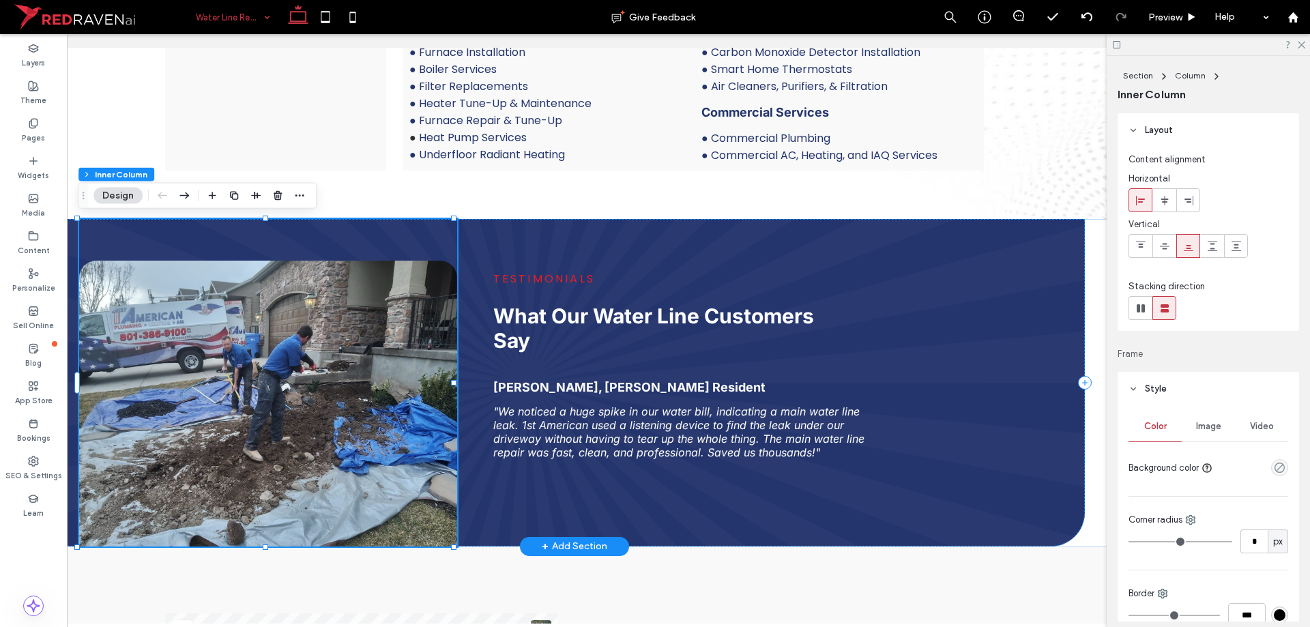
click at [307, 465] on img at bounding box center [268, 404] width 379 height 286
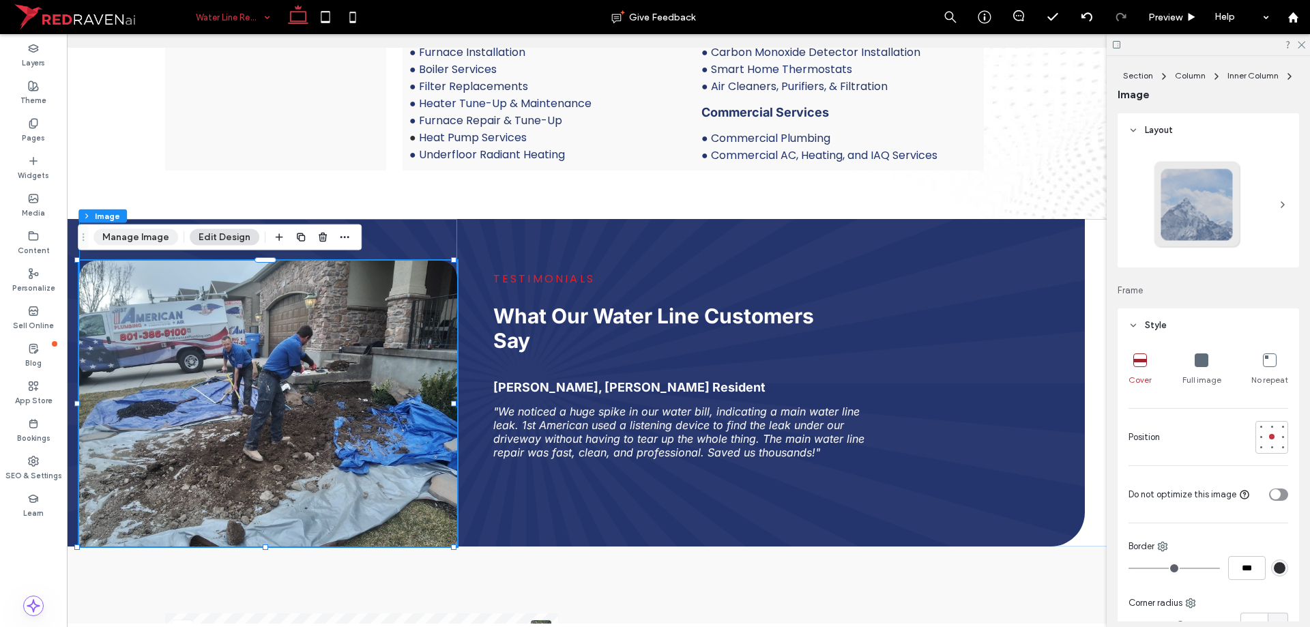
click at [137, 245] on button "Manage Image" at bounding box center [135, 237] width 85 height 16
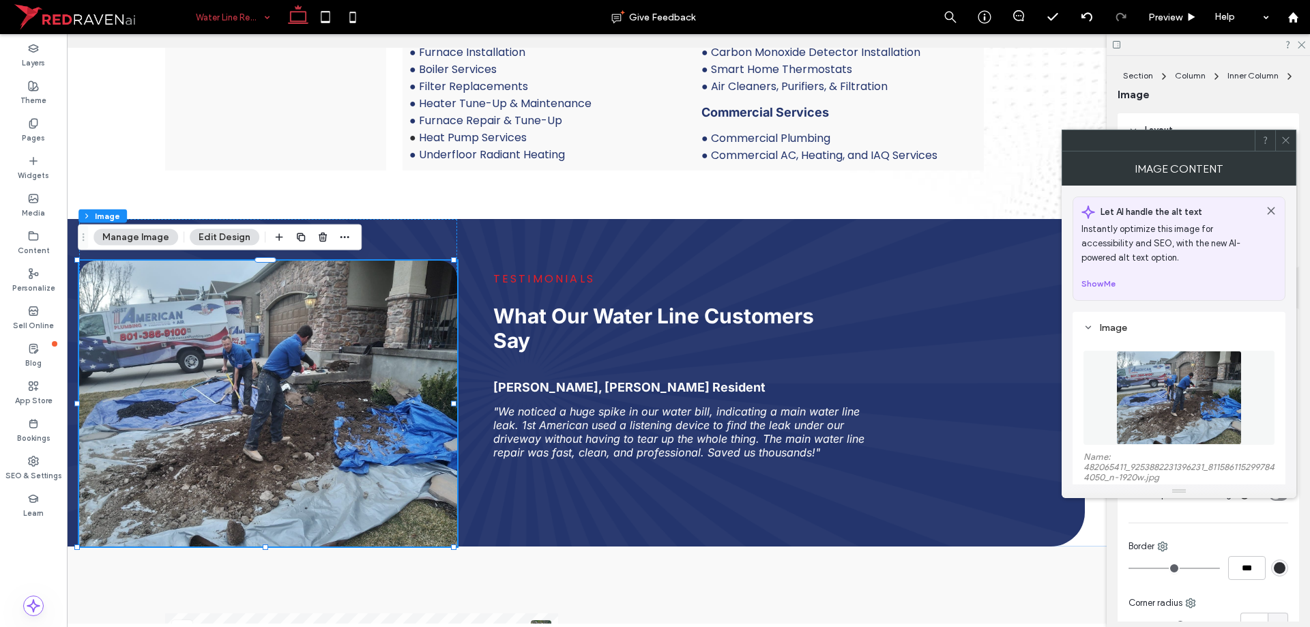
click at [1144, 371] on img at bounding box center [1178, 398] width 125 height 94
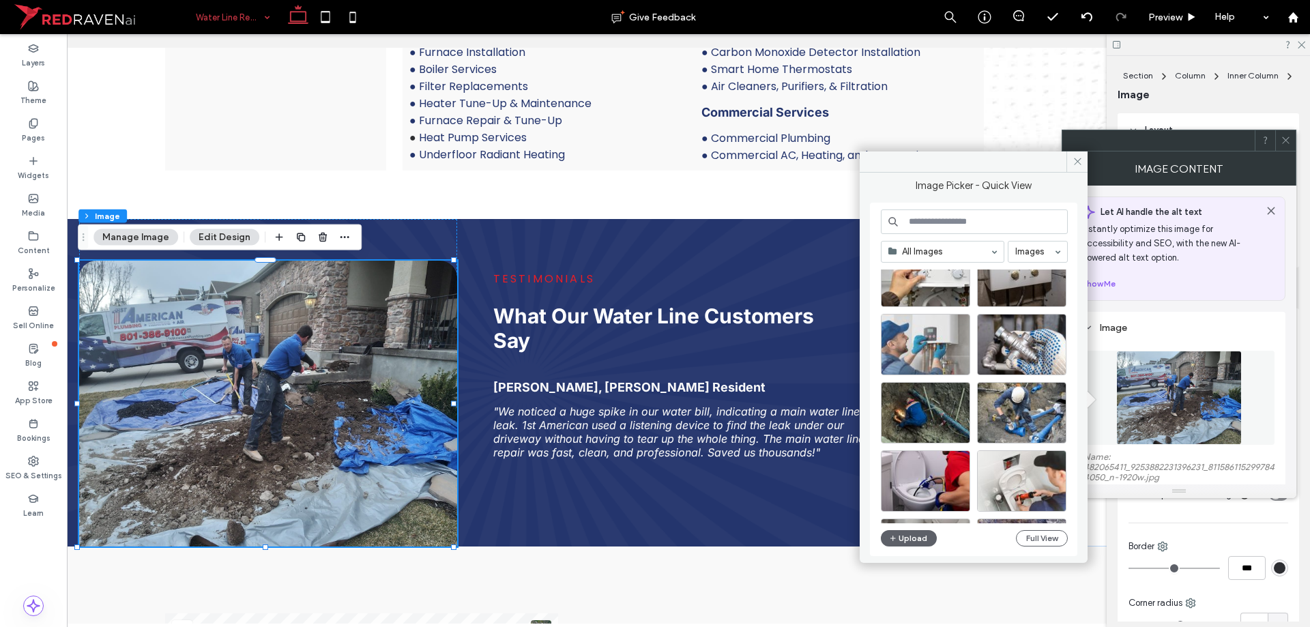
scroll to position [273, 0]
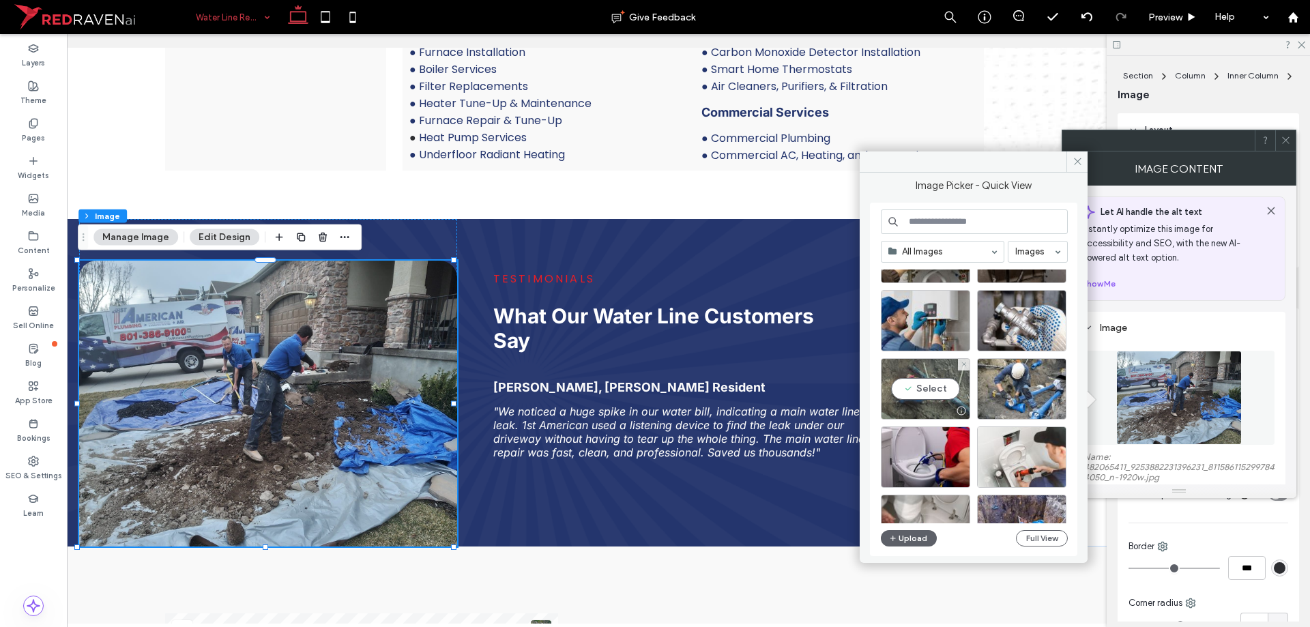
click at [908, 395] on div "Select" at bounding box center [925, 388] width 89 height 61
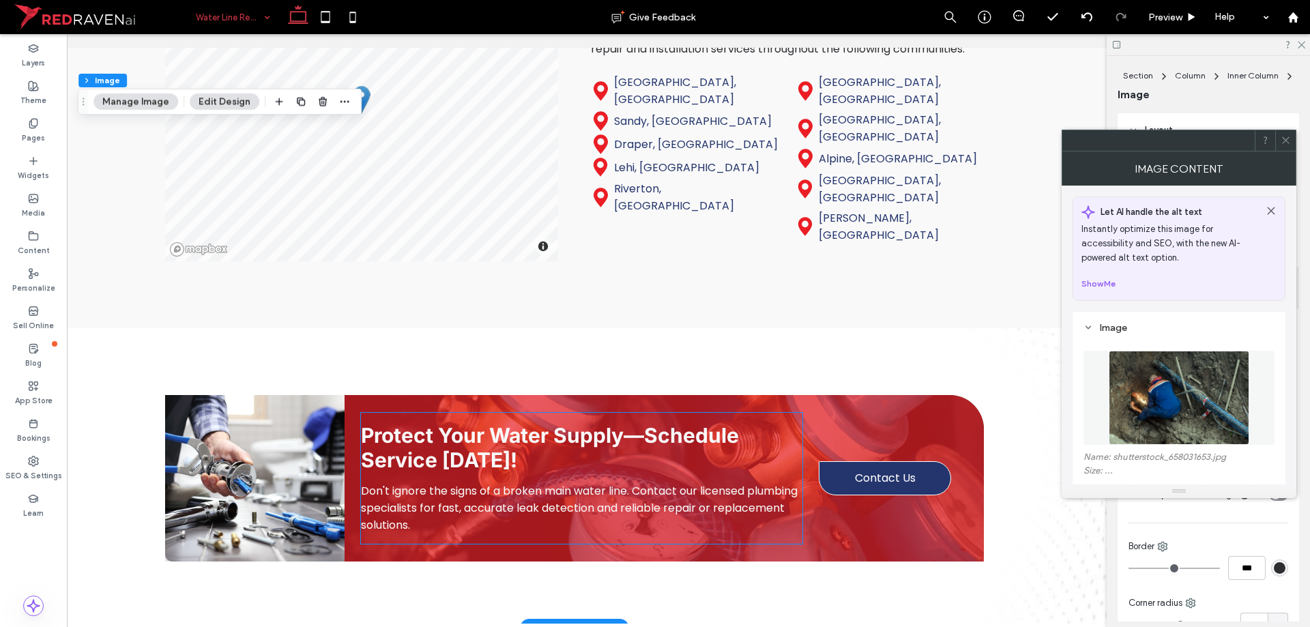
scroll to position [2797, 0]
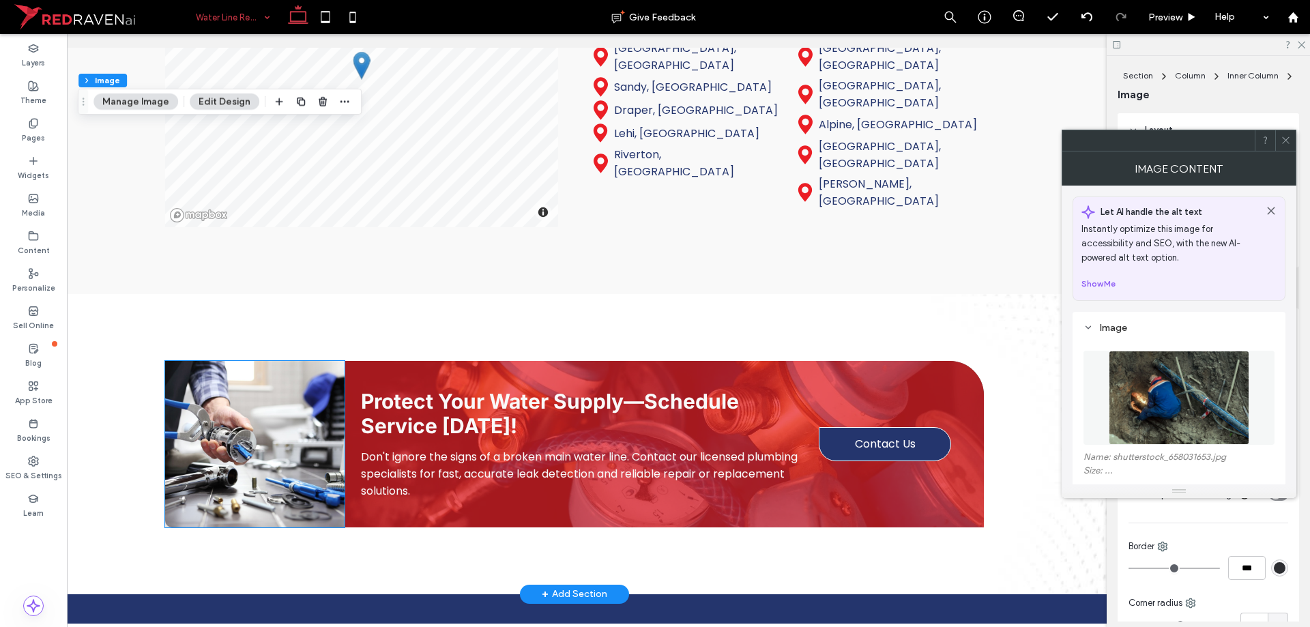
click at [278, 465] on img at bounding box center [254, 444] width 179 height 166
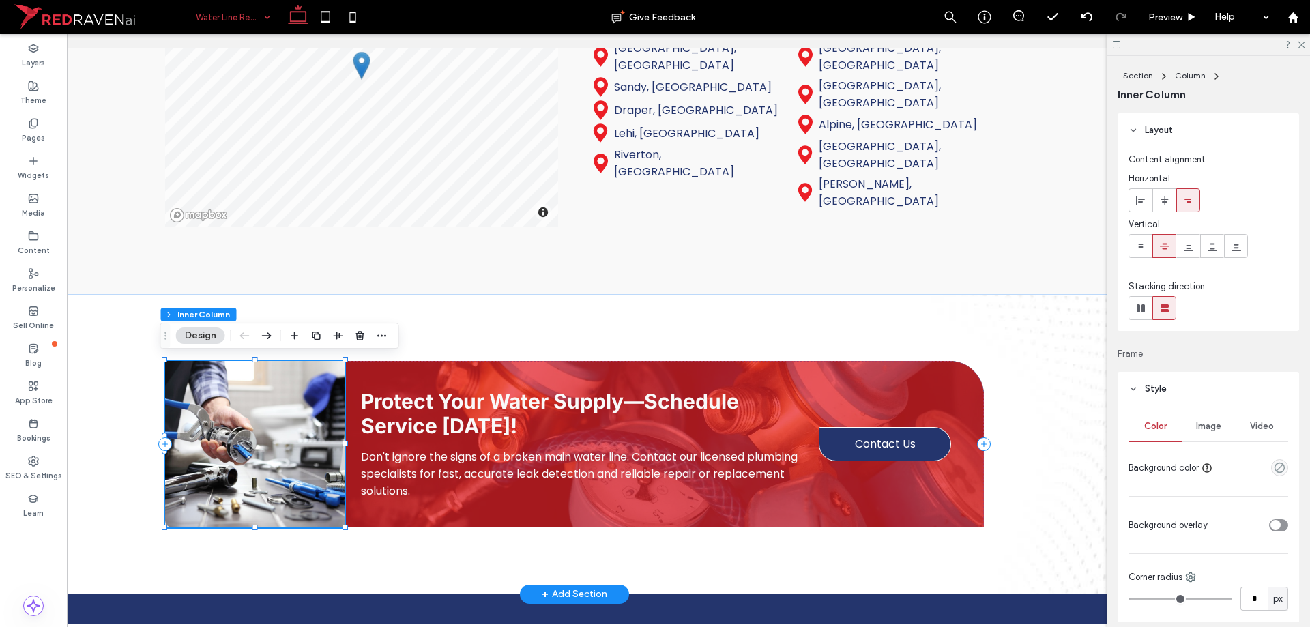
click at [278, 465] on img at bounding box center [254, 444] width 179 height 166
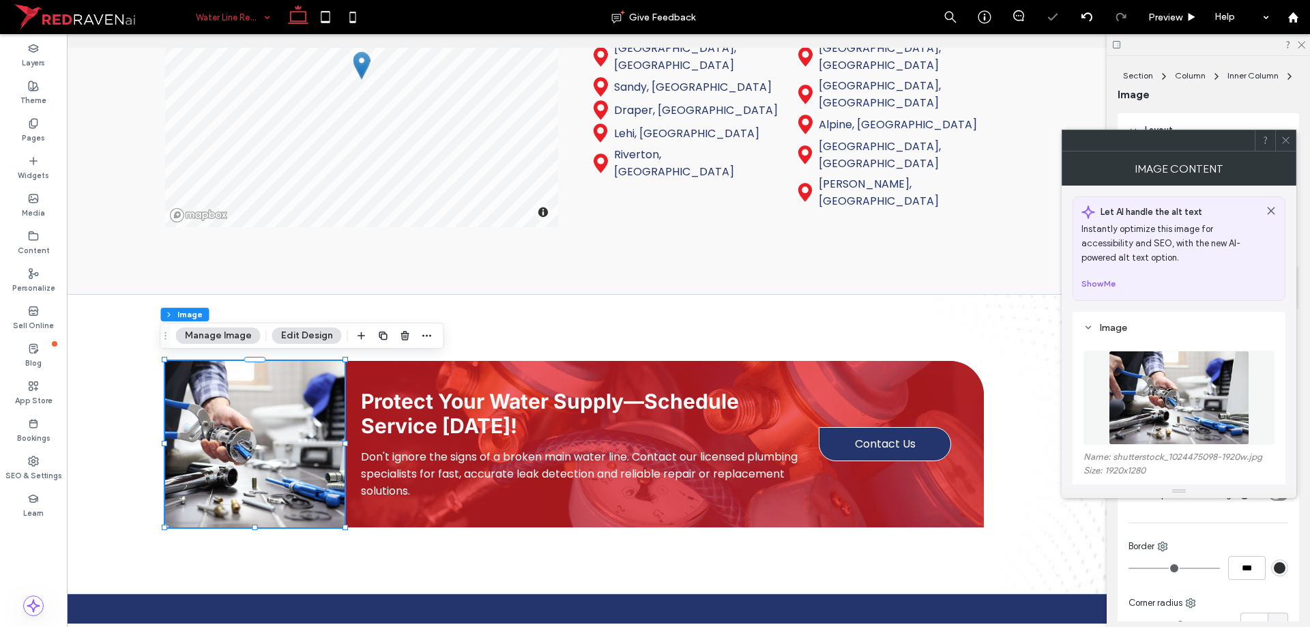
click at [1240, 413] on img at bounding box center [1179, 398] width 141 height 94
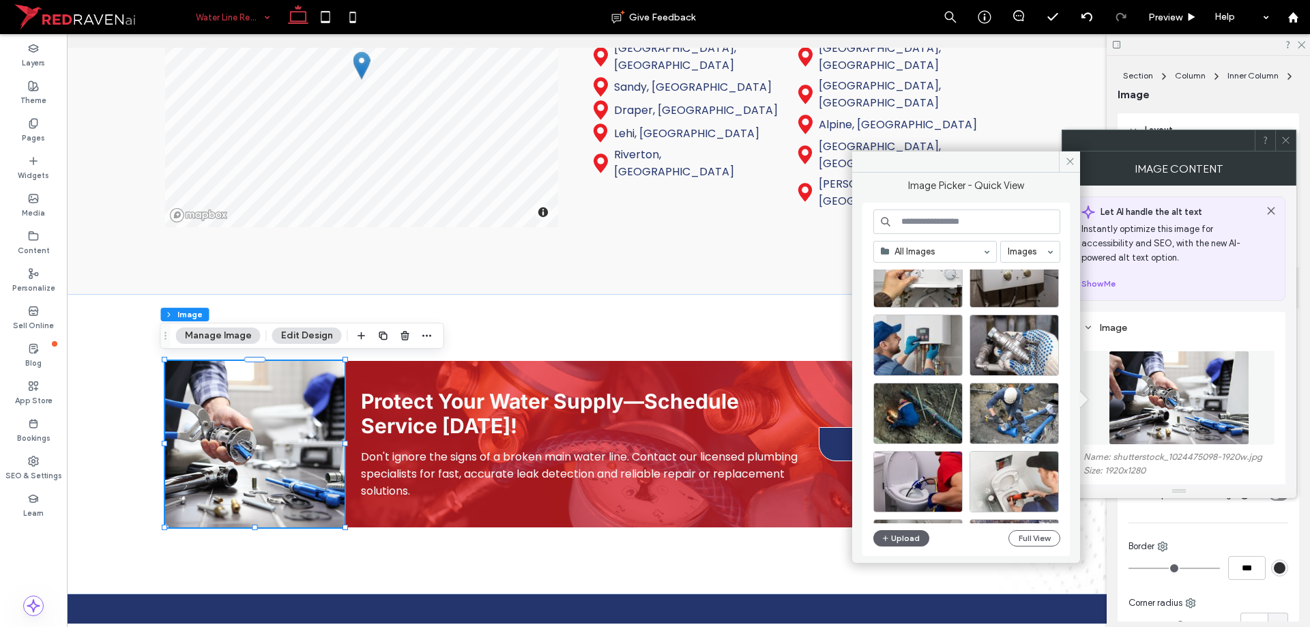
scroll to position [273, 0]
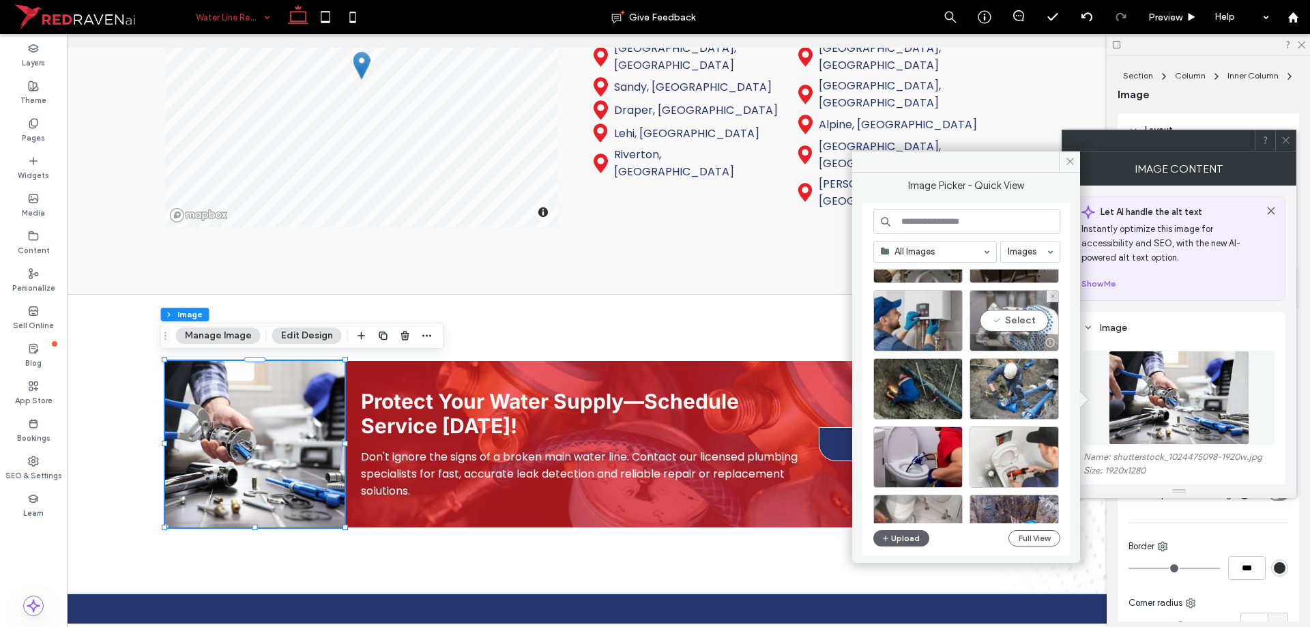
click at [1004, 328] on div "Select" at bounding box center [1014, 320] width 89 height 61
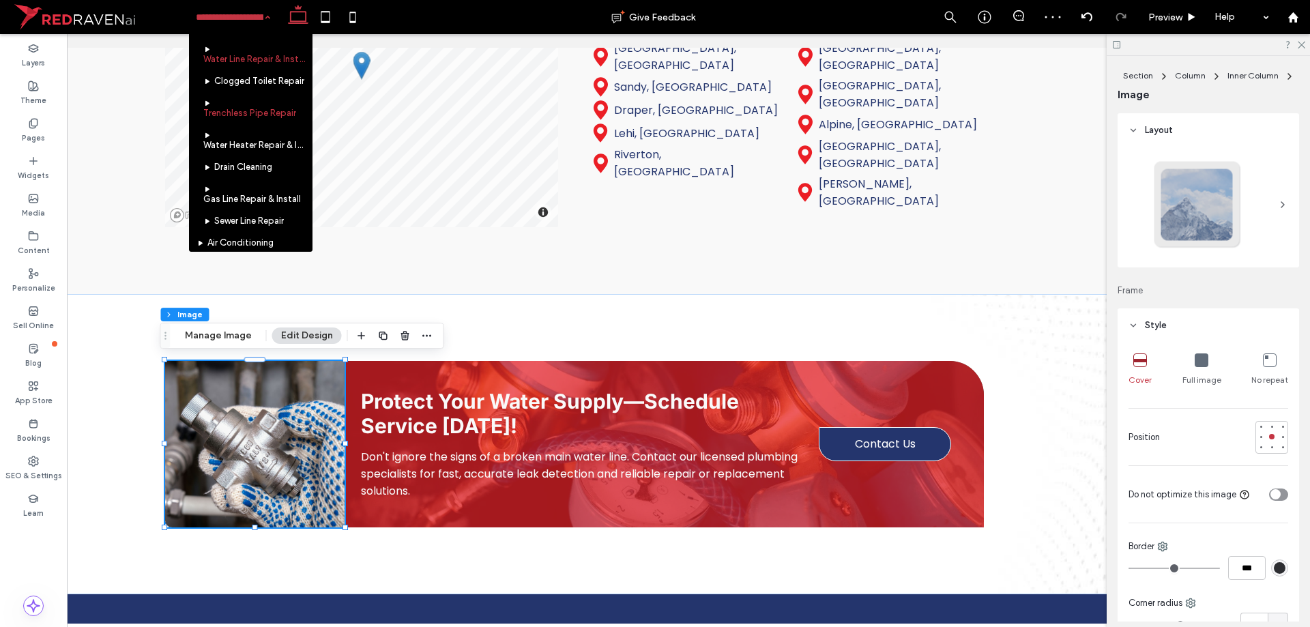
scroll to position [136, 0]
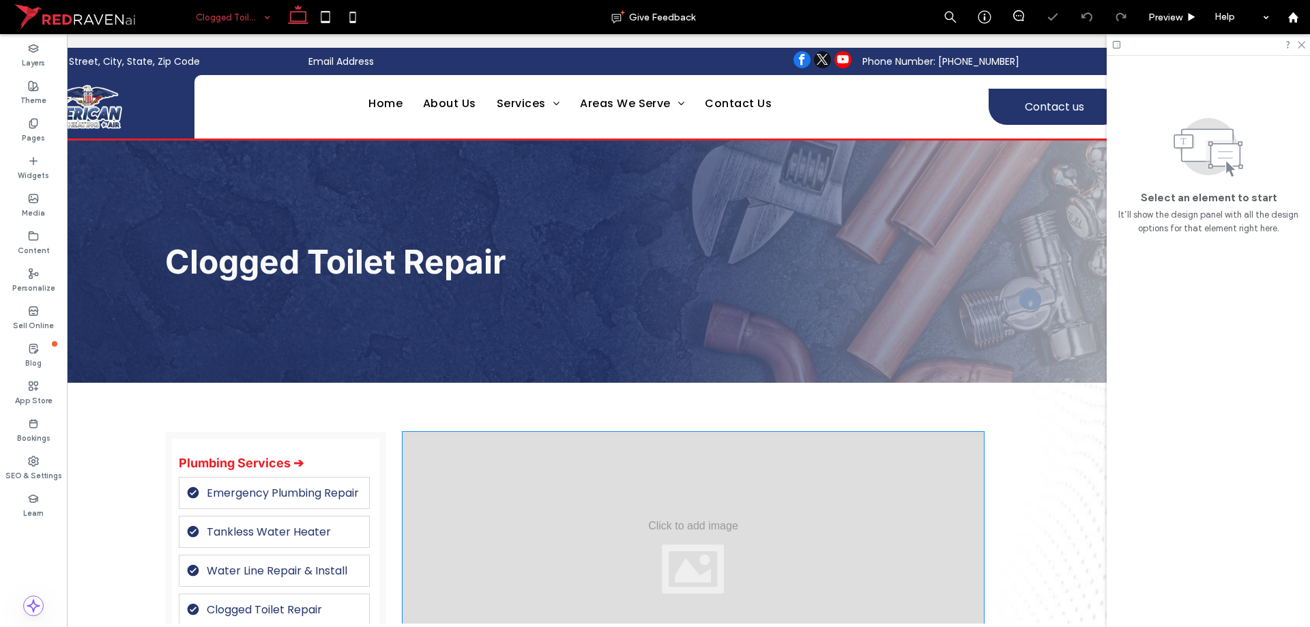
click at [555, 432] on div at bounding box center [693, 557] width 581 height 250
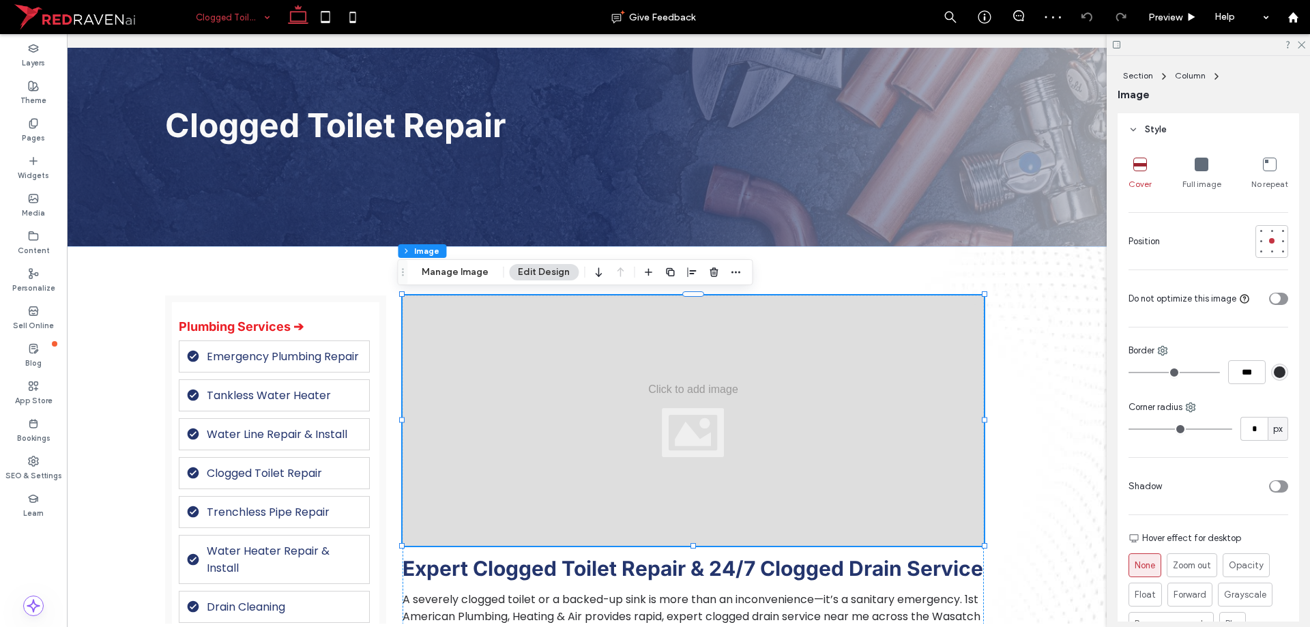
scroll to position [205, 0]
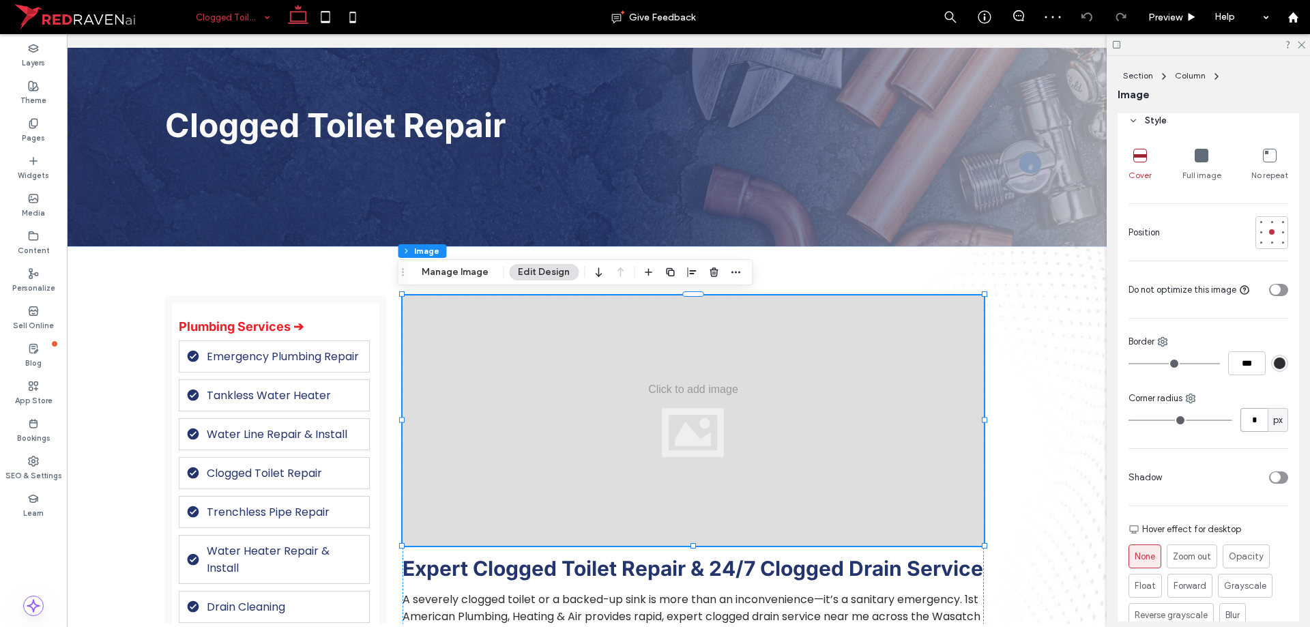
click at [1251, 418] on input "*" at bounding box center [1253, 420] width 27 height 24
type input "**"
click at [432, 263] on div "Section Column Image Manage Image Edit Design" at bounding box center [574, 272] width 355 height 26
click at [433, 269] on button "Manage Image" at bounding box center [455, 272] width 85 height 16
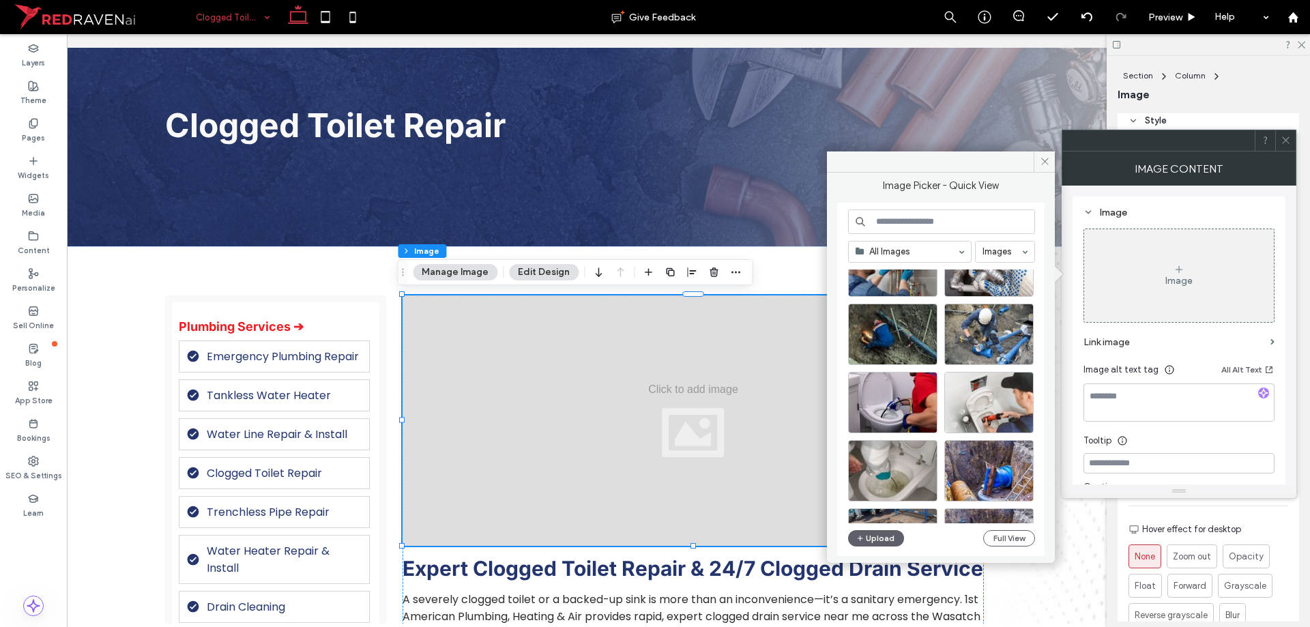
scroll to position [409, 0]
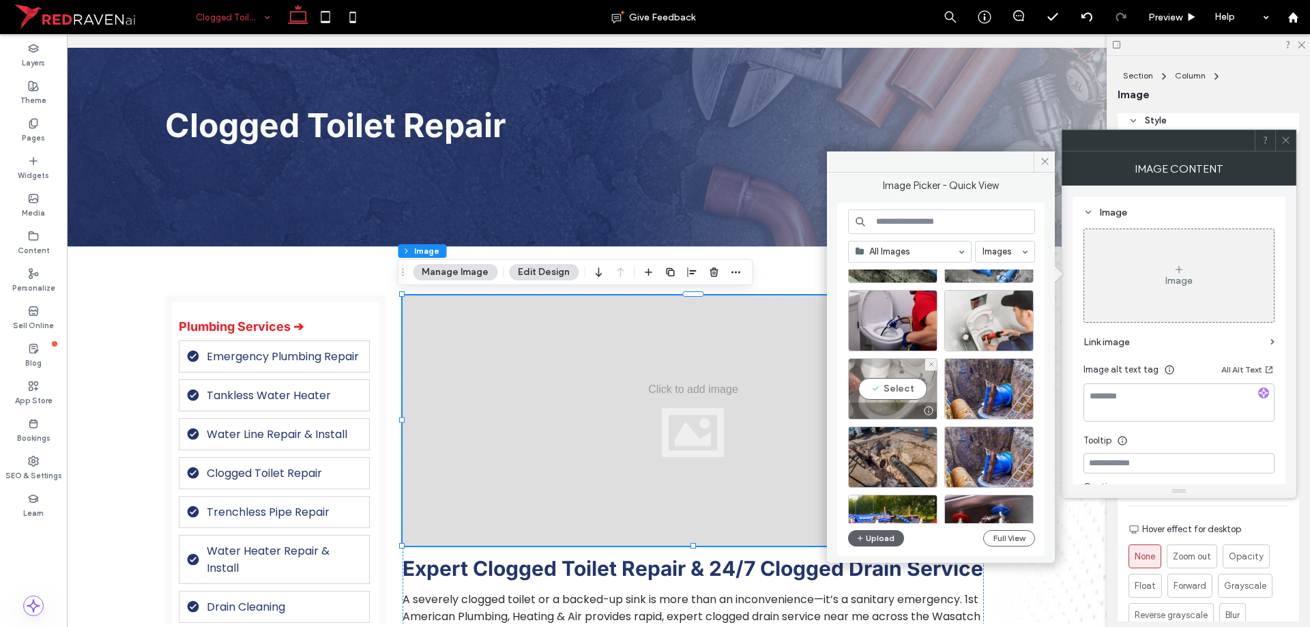
click at [899, 377] on div "Select" at bounding box center [892, 388] width 89 height 61
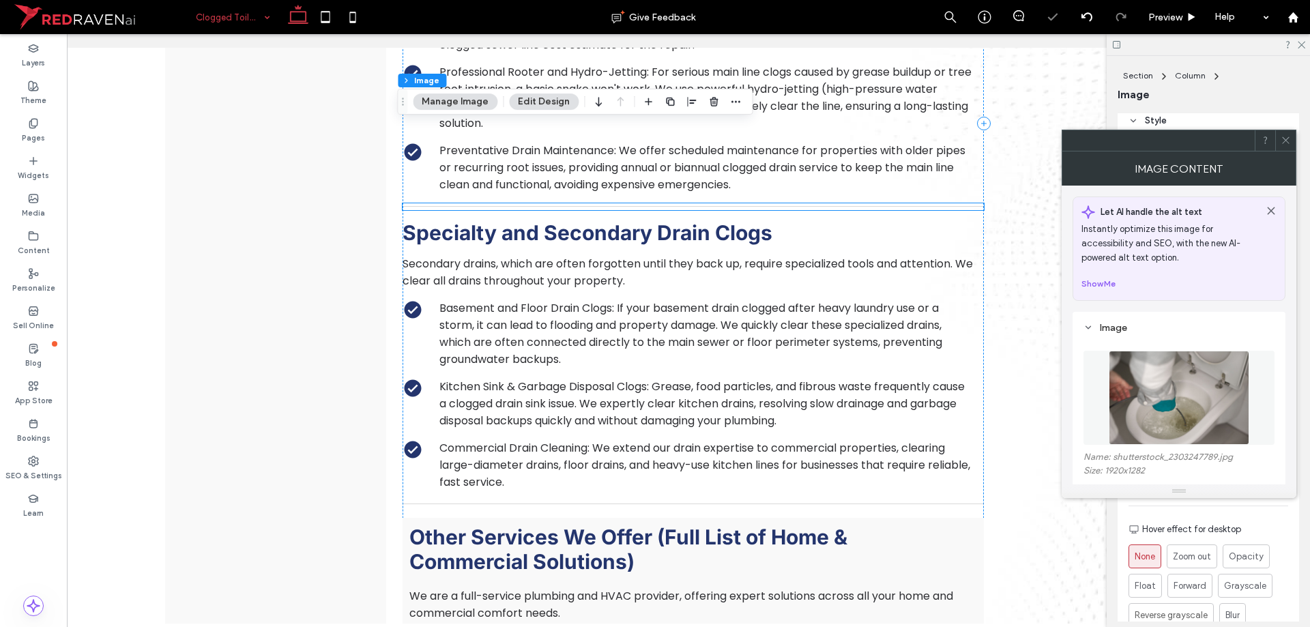
scroll to position [1365, 0]
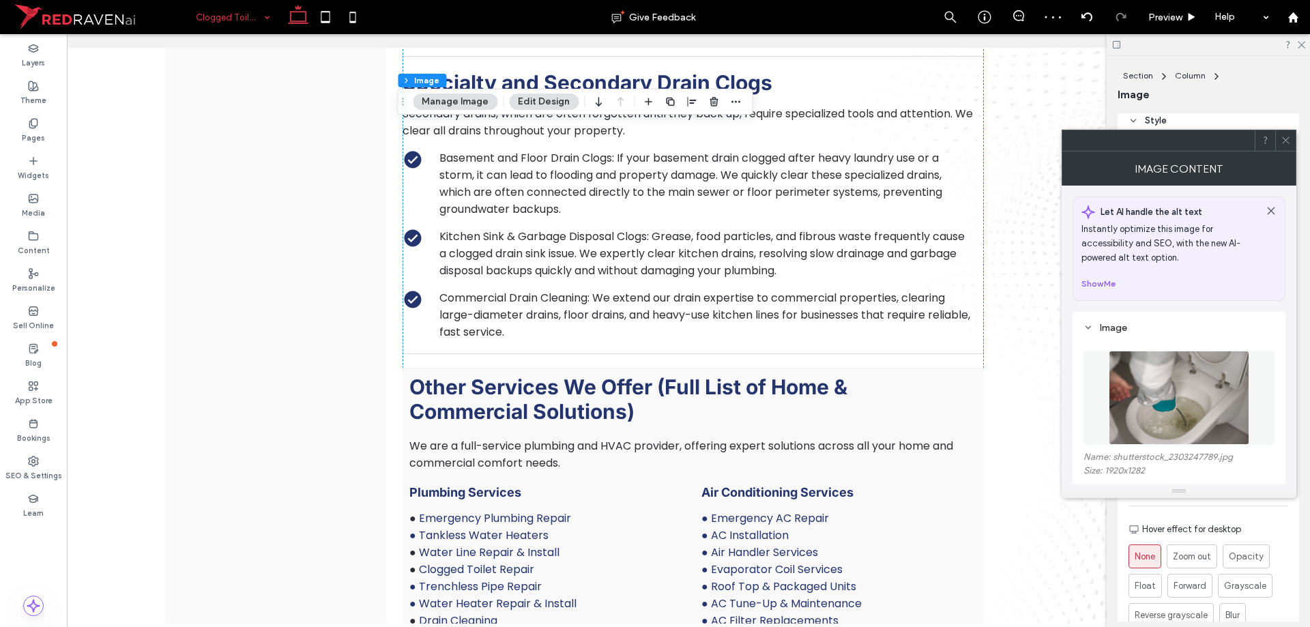
click at [1154, 409] on img at bounding box center [1179, 398] width 141 height 94
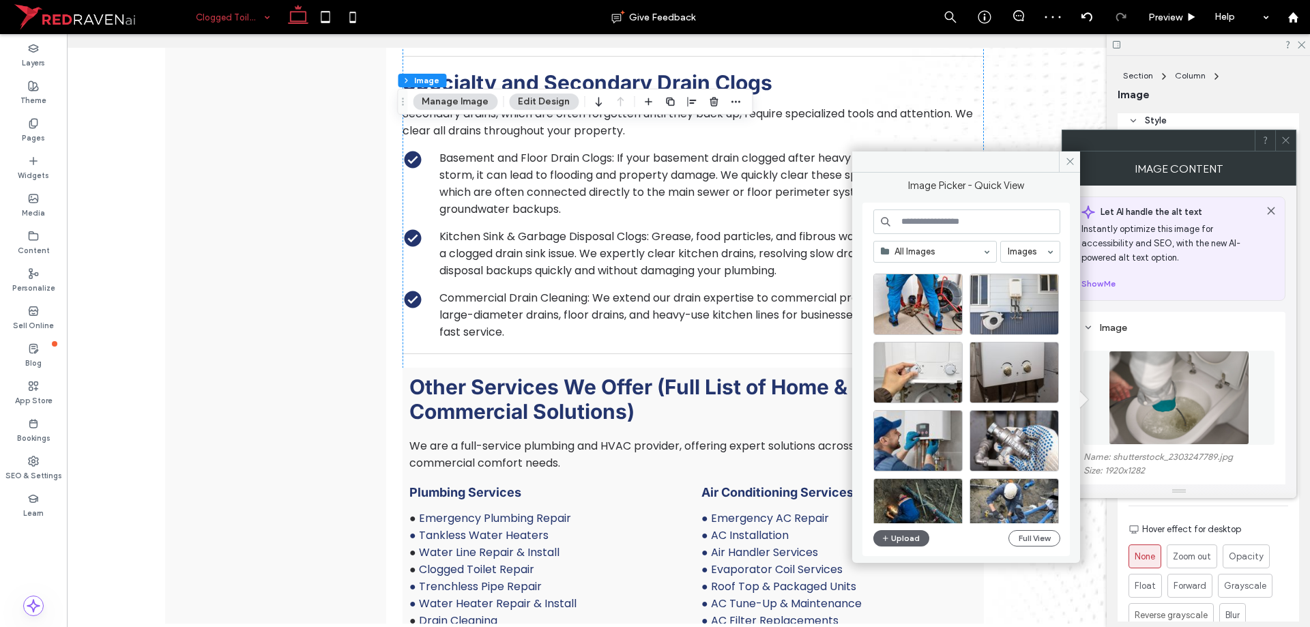
scroll to position [273, 0]
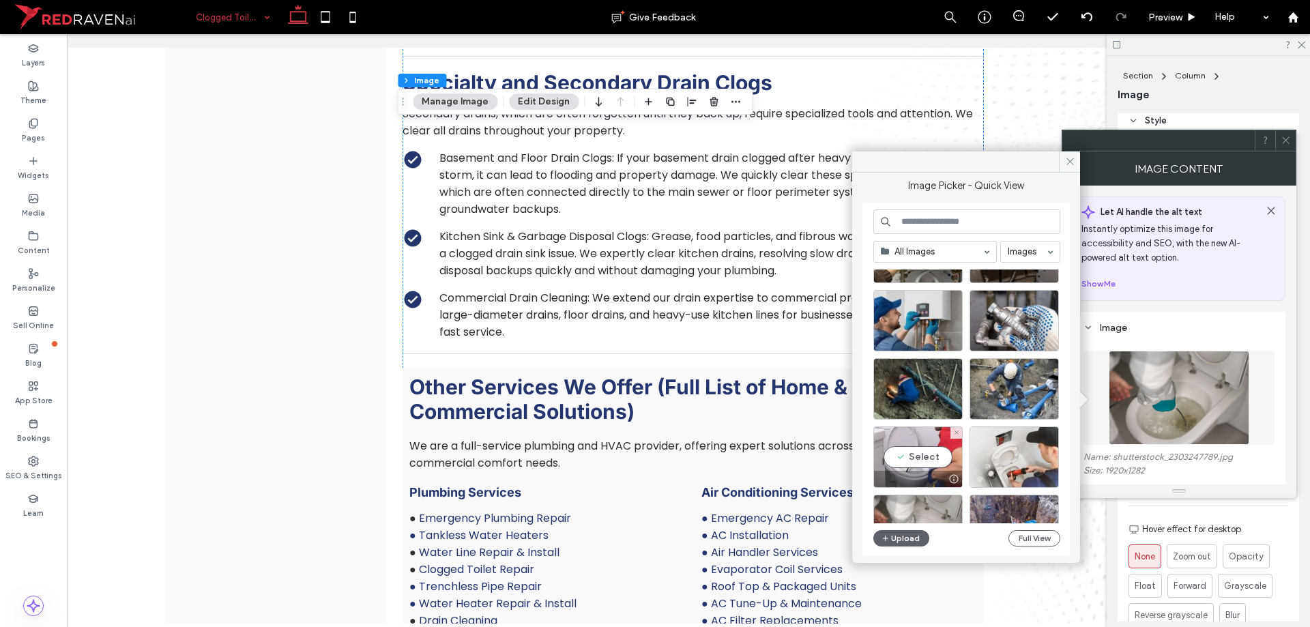
click at [908, 471] on div at bounding box center [918, 479] width 88 height 16
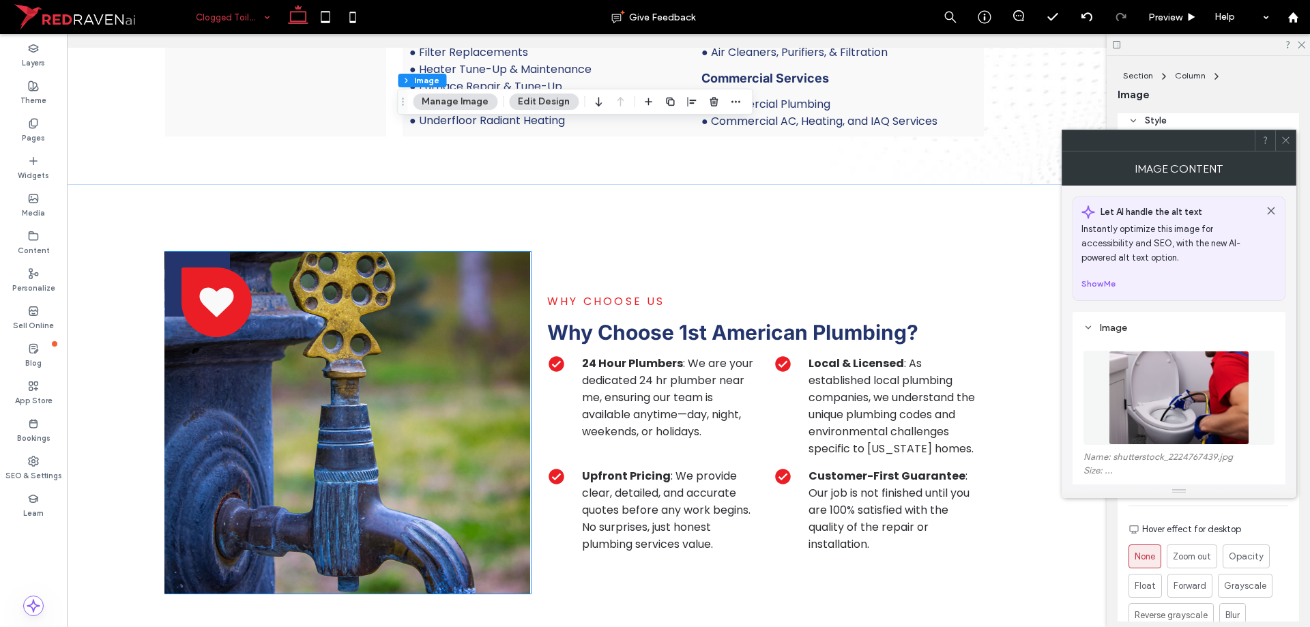
scroll to position [2183, 0]
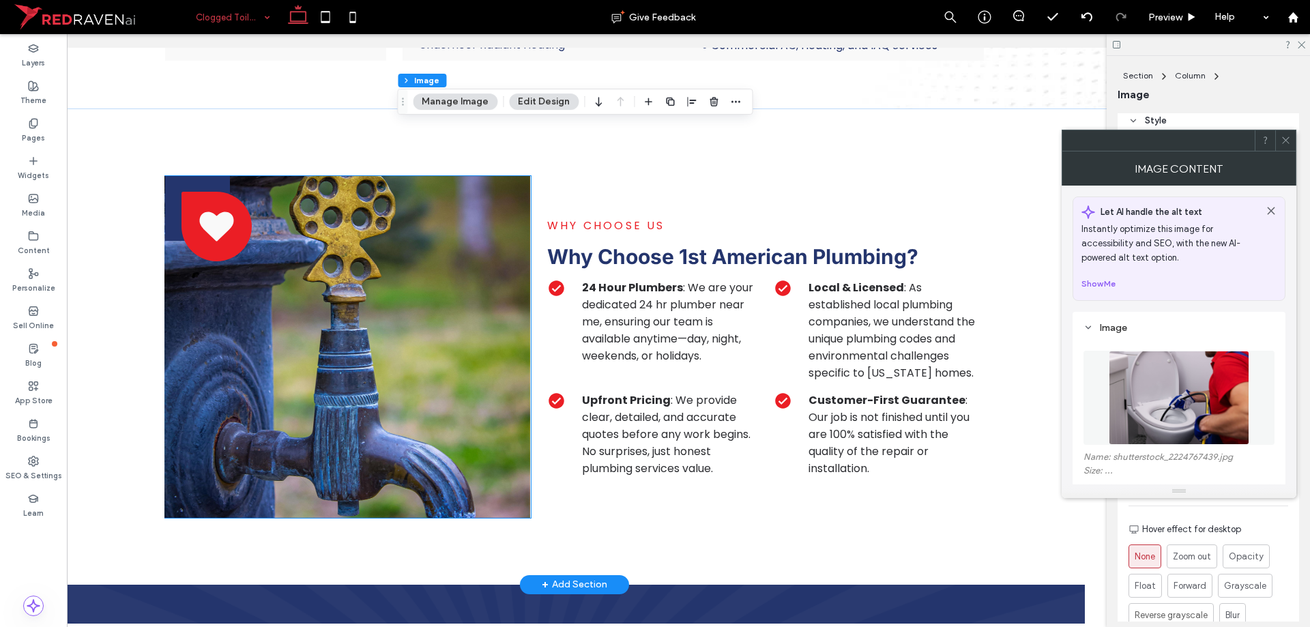
click at [444, 348] on img at bounding box center [347, 347] width 366 height 342
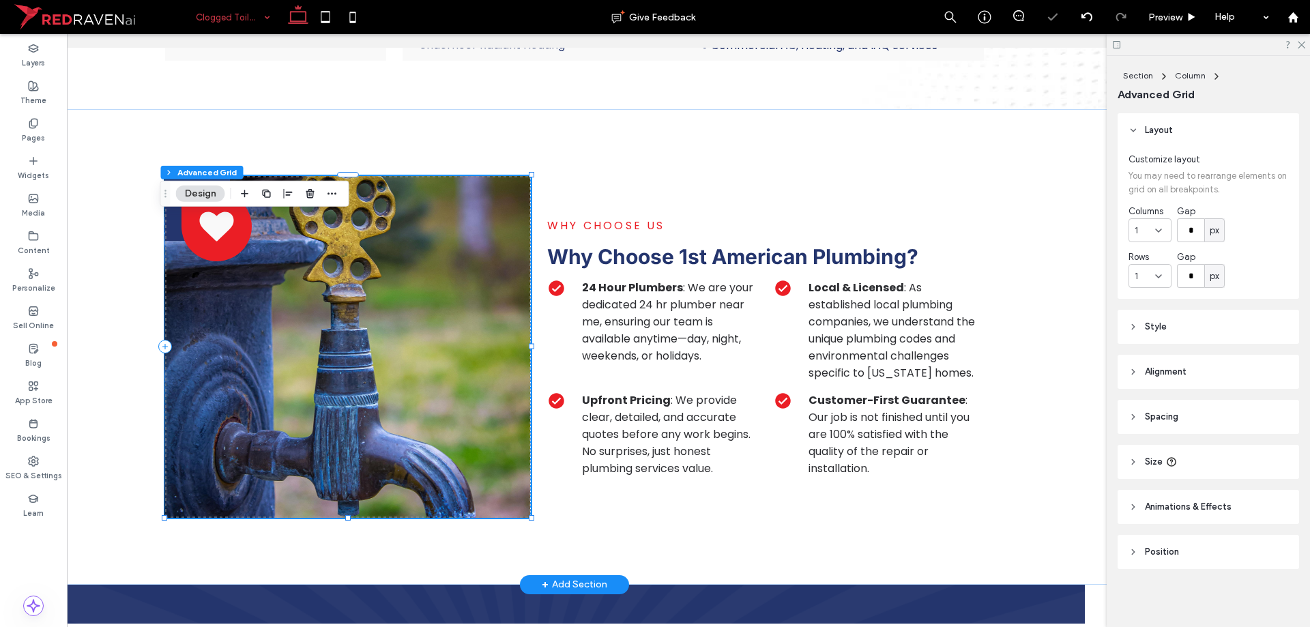
click at [441, 359] on img at bounding box center [347, 347] width 366 height 342
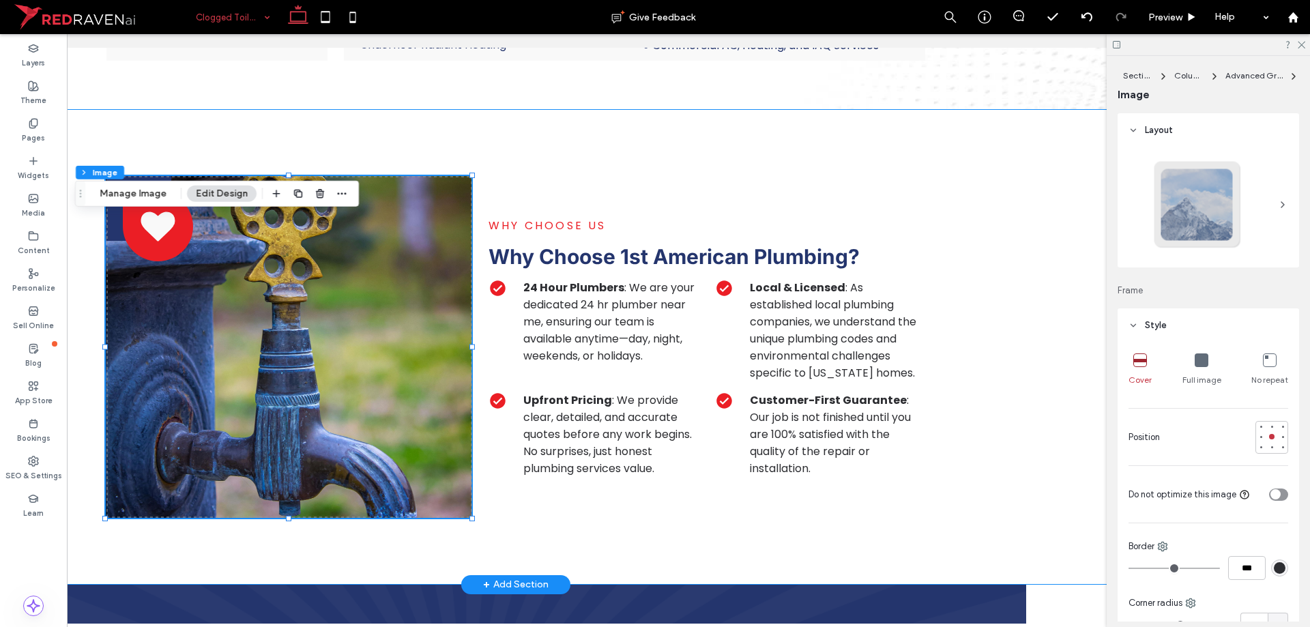
scroll to position [0, 203]
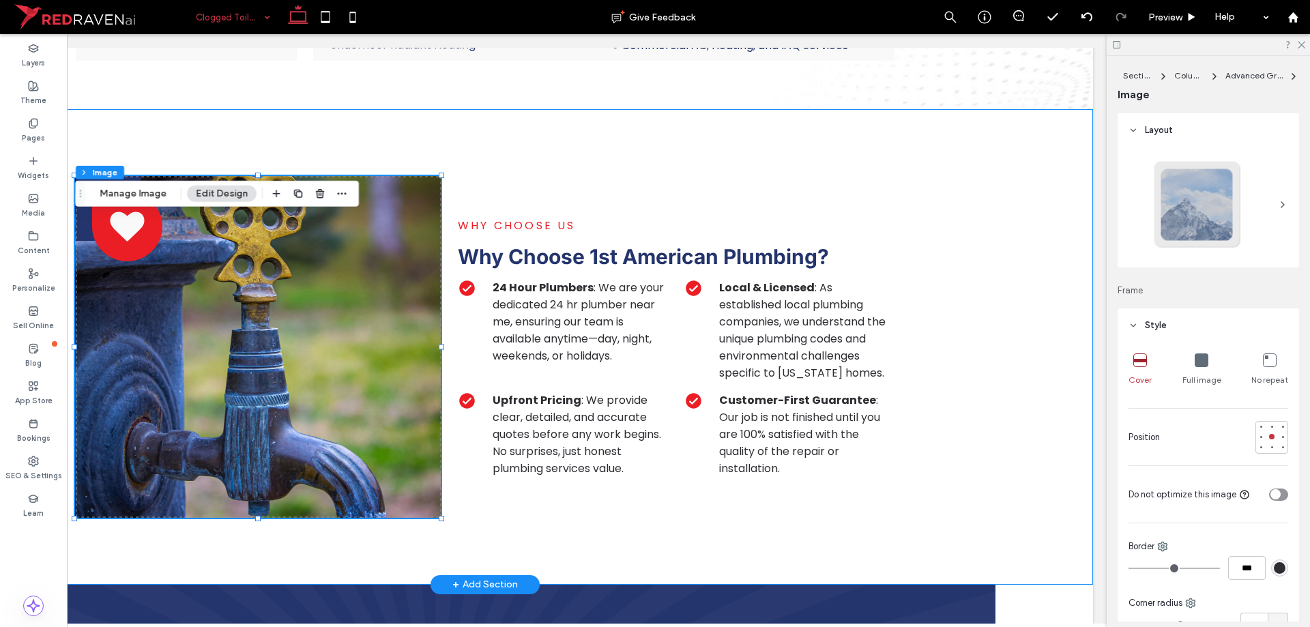
drag, startPoint x: 828, startPoint y: 332, endPoint x: 993, endPoint y: 322, distance: 165.4
click at [1012, 261] on div "-0.17% 0px WHY CHOOSE US Why Choose 1st American Plumbing? 24 Hour Plumbers : W…" at bounding box center [485, 347] width 1216 height 476
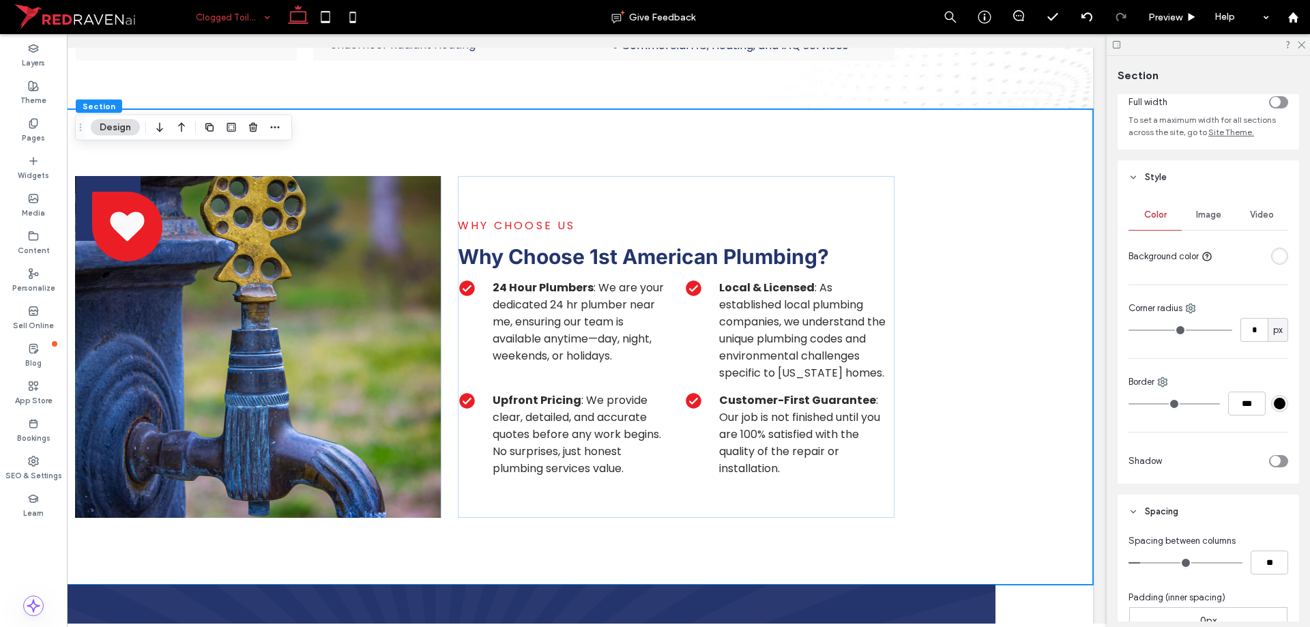
scroll to position [205, 0]
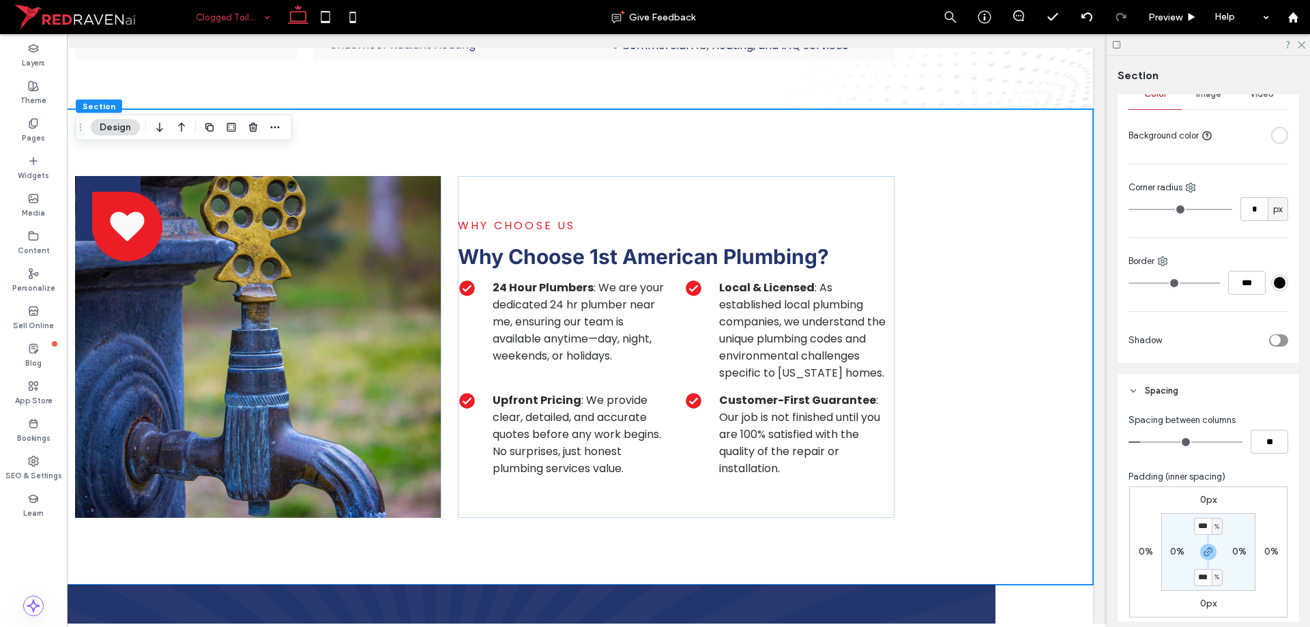
click at [1205, 99] on div "Image" at bounding box center [1208, 94] width 53 height 30
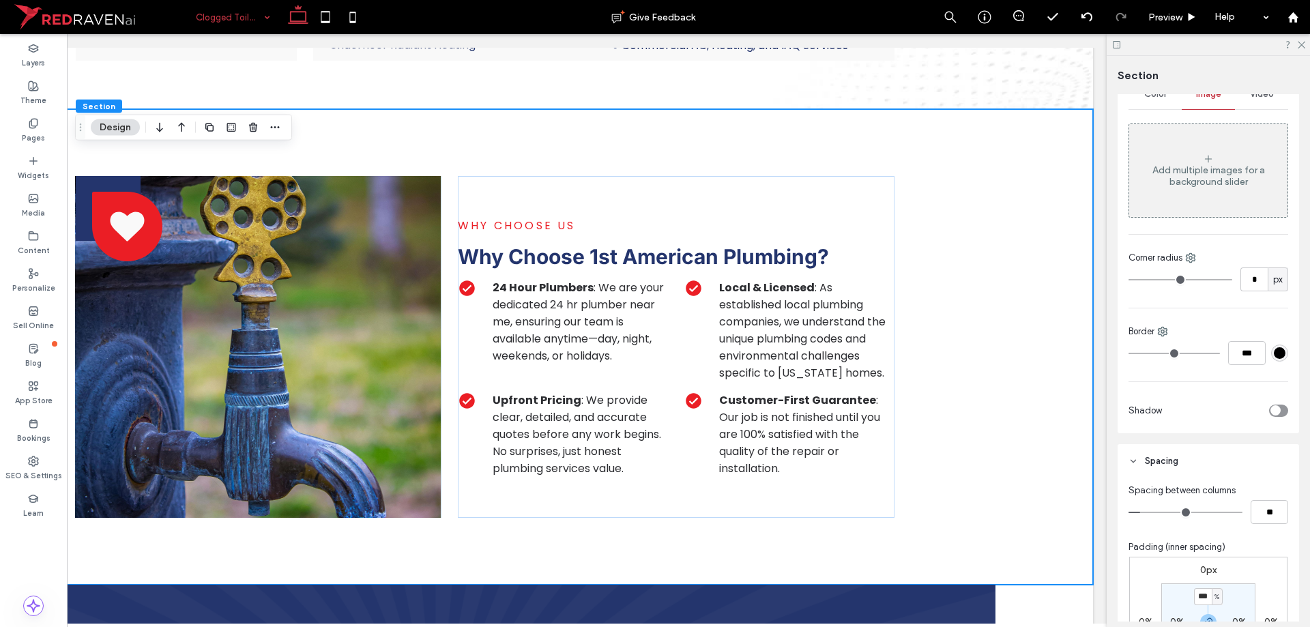
click at [1202, 166] on div "Add multiple images for a background slider" at bounding box center [1208, 175] width 158 height 23
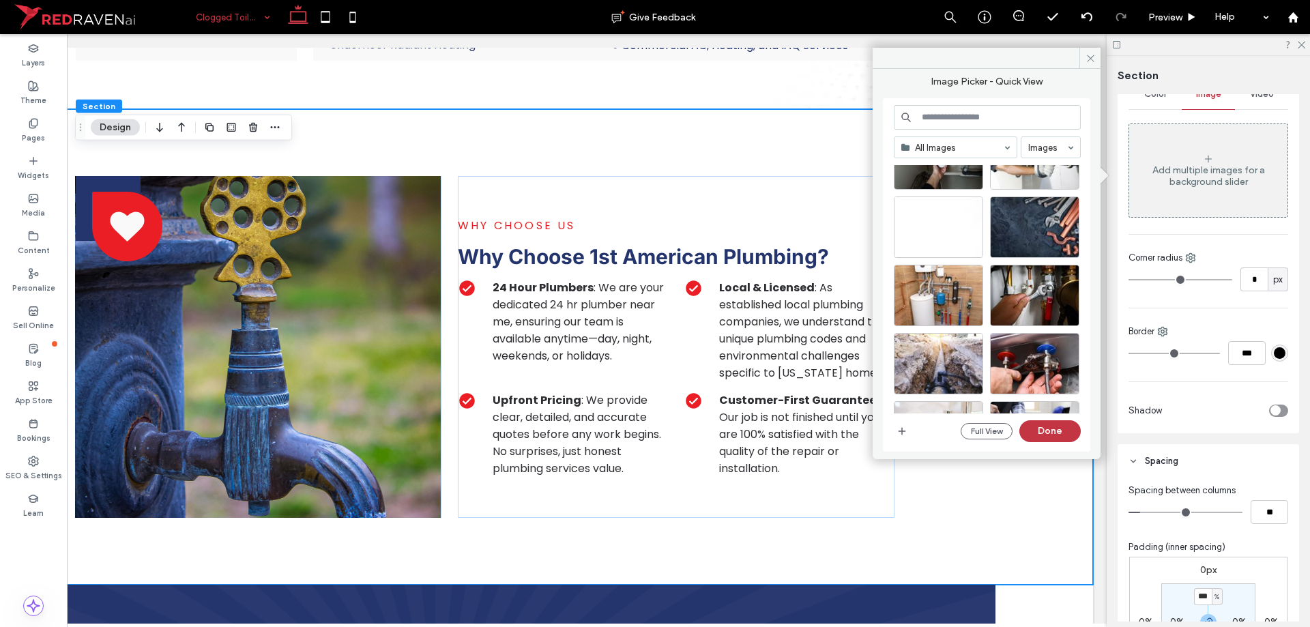
scroll to position [740, 0]
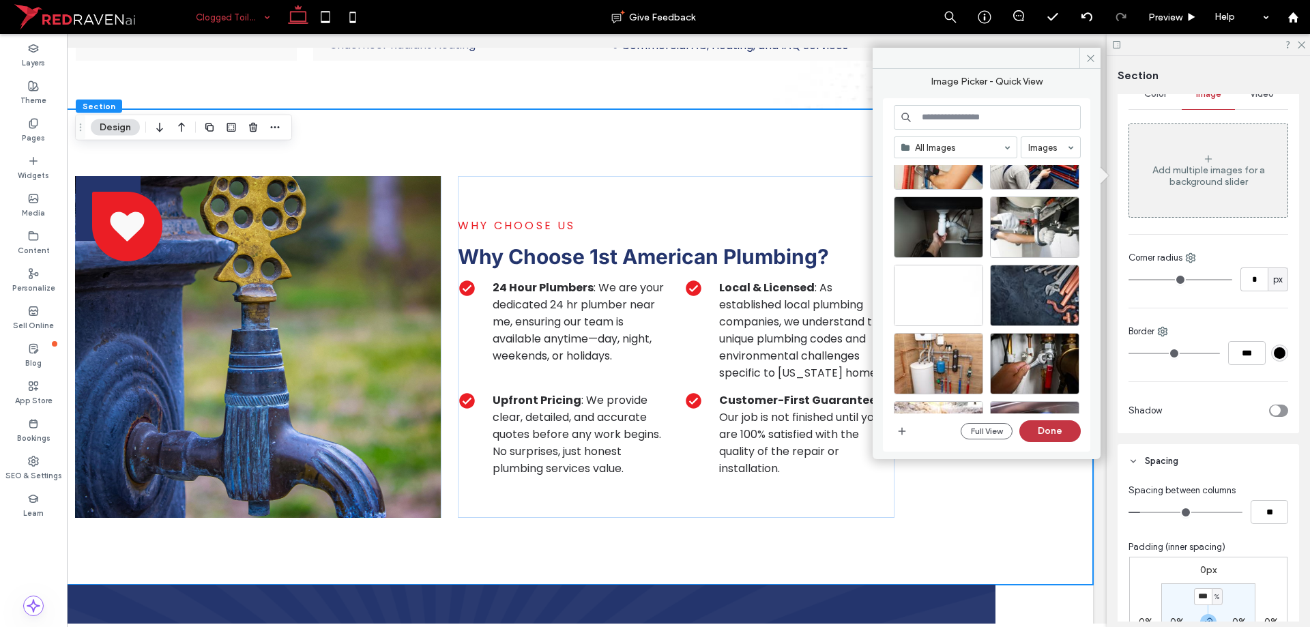
click at [927, 295] on div at bounding box center [938, 295] width 89 height 61
drag, startPoint x: 1053, startPoint y: 431, endPoint x: 1198, endPoint y: 396, distance: 148.9
click at [1053, 431] on button "Done" at bounding box center [1049, 431] width 61 height 22
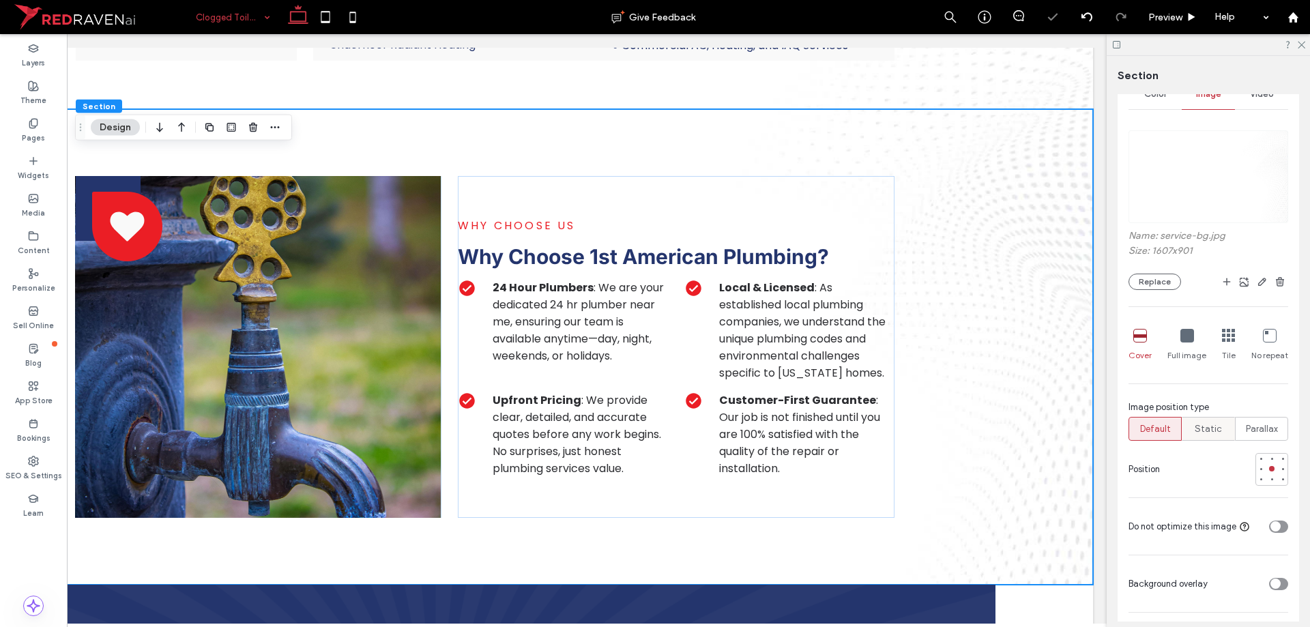
click at [1216, 437] on div "Static" at bounding box center [1208, 429] width 35 height 23
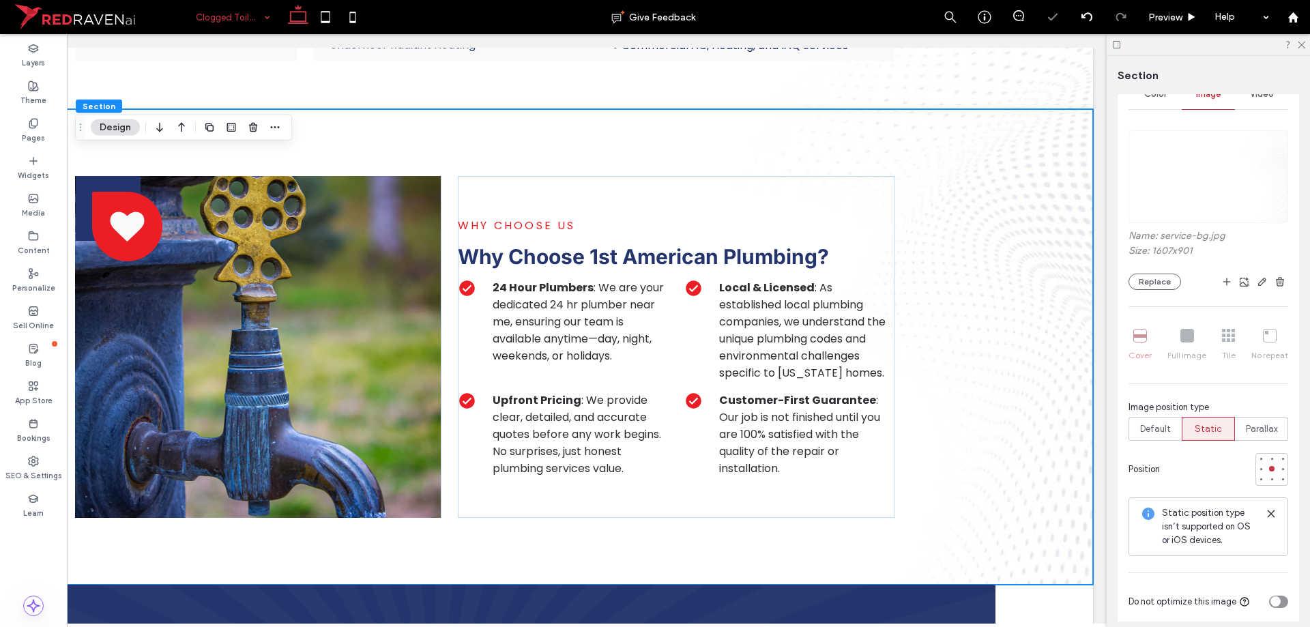
type input "*"
click at [928, 235] on div "WHY CHOOSE US Why Choose 1st American Plumbing? 24 Hour Plumbers : We are your …" at bounding box center [485, 347] width 1216 height 476
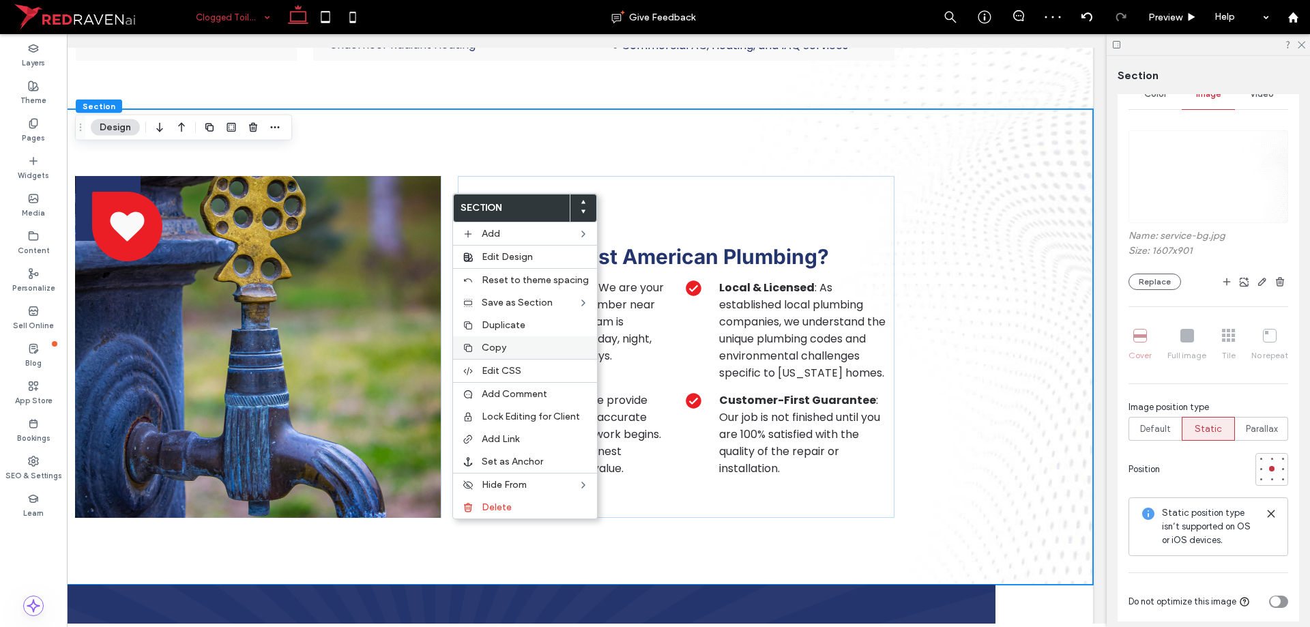
click at [517, 340] on div "Copy" at bounding box center [525, 347] width 144 height 23
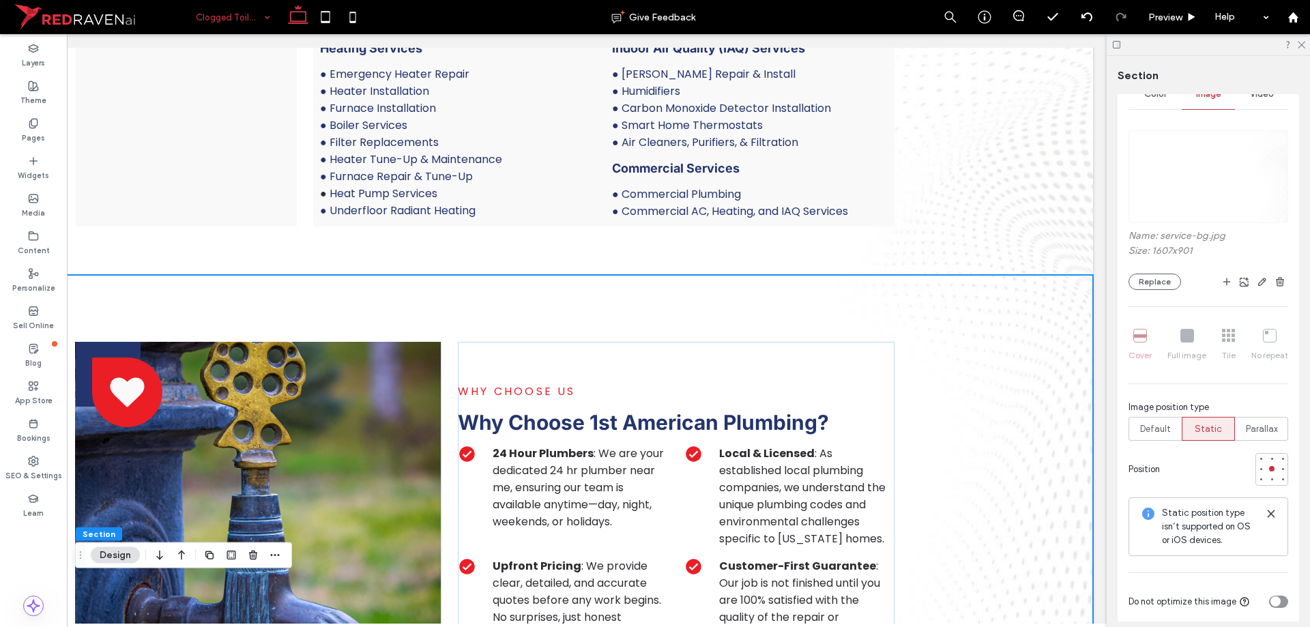
scroll to position [2183, 0]
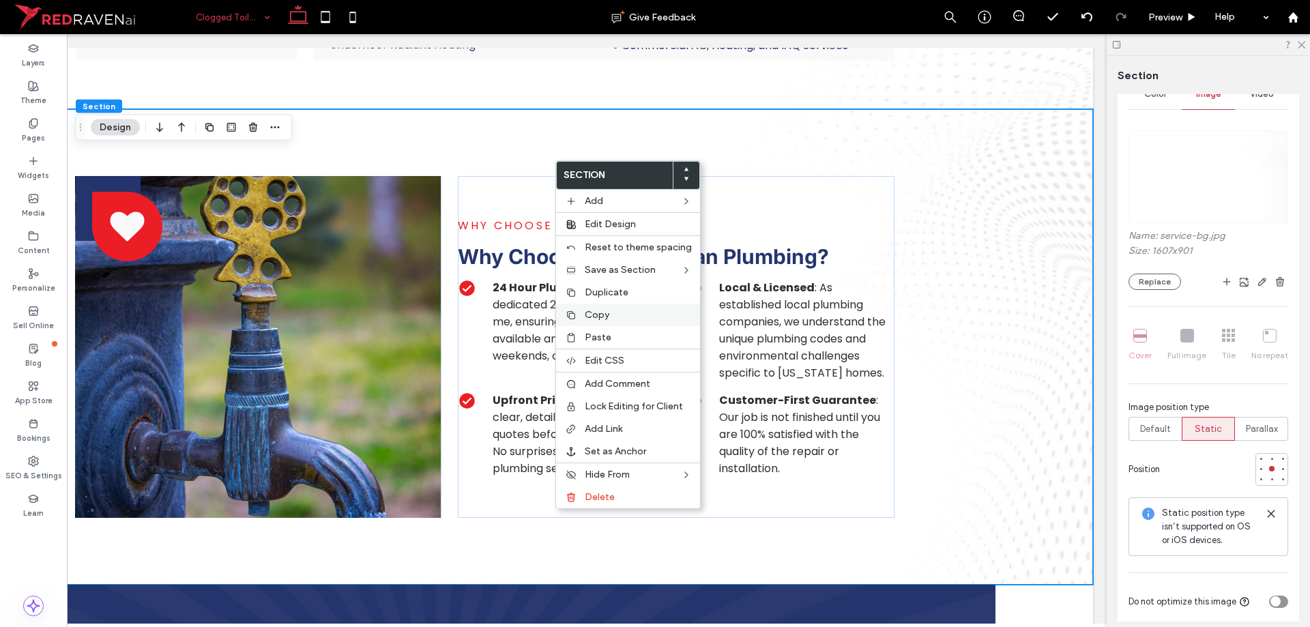
click at [608, 319] on span "Copy" at bounding box center [597, 315] width 25 height 12
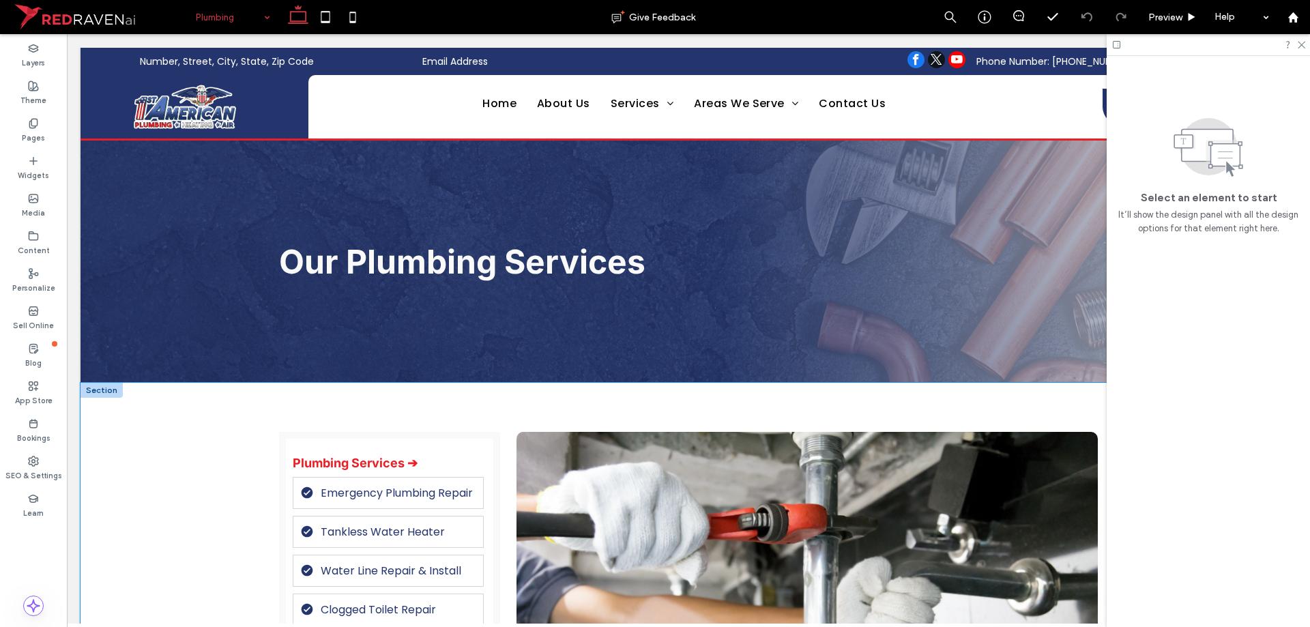
scroll to position [1433, 0]
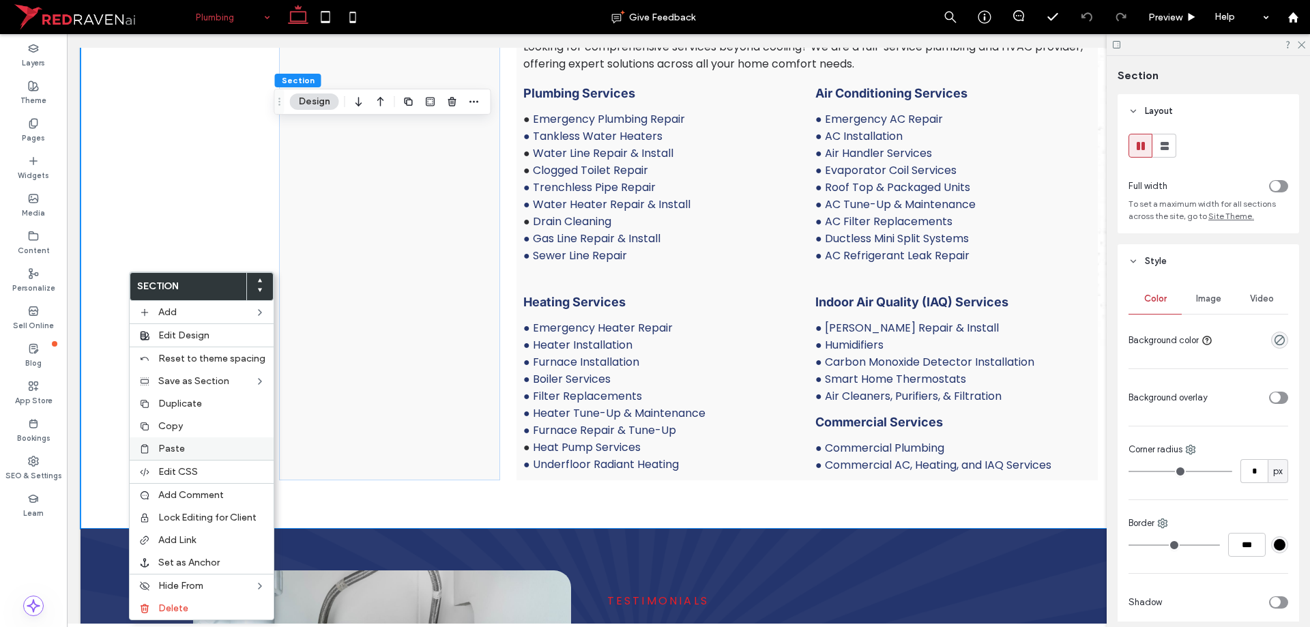
click at [200, 441] on div "Paste" at bounding box center [202, 448] width 144 height 23
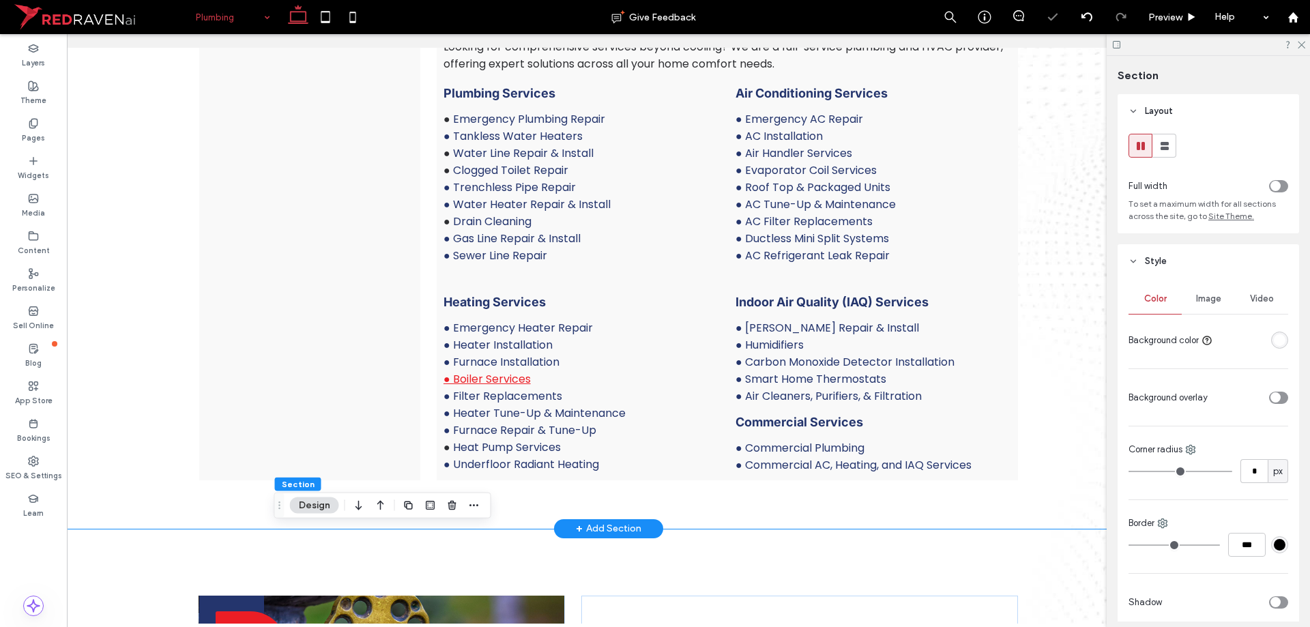
drag, startPoint x: 140, startPoint y: 368, endPoint x: 484, endPoint y: 374, distance: 344.6
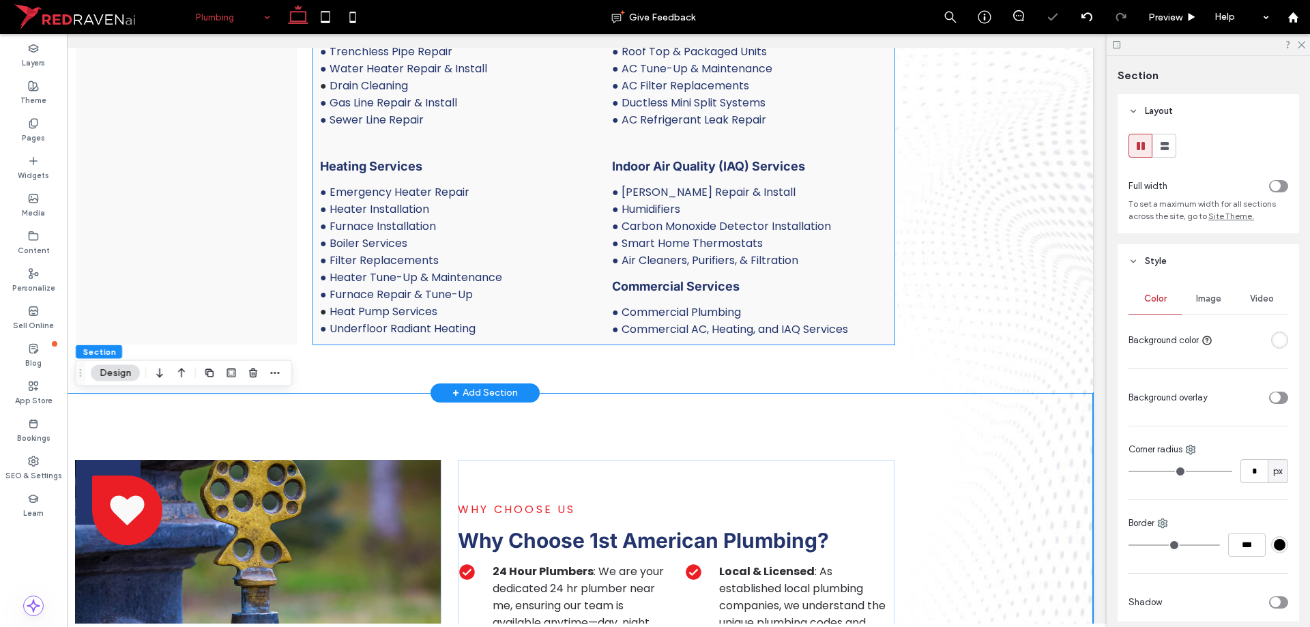
scroll to position [1569, 0]
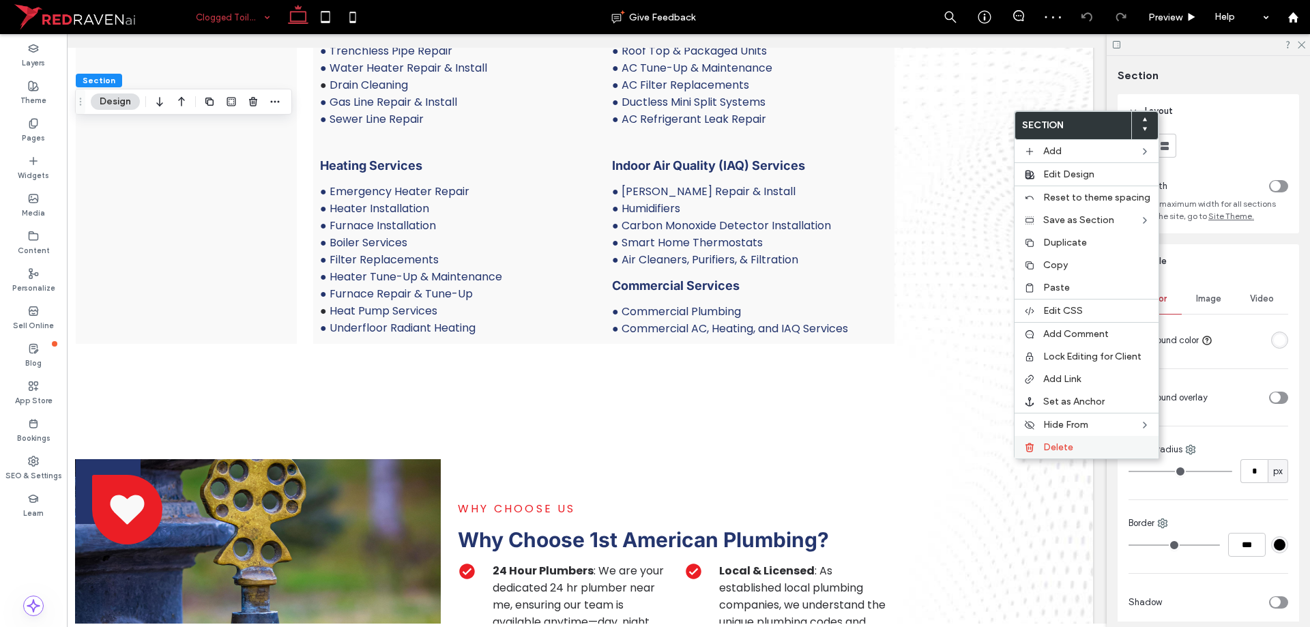
click at [1043, 450] on span "Delete" at bounding box center [1058, 447] width 30 height 12
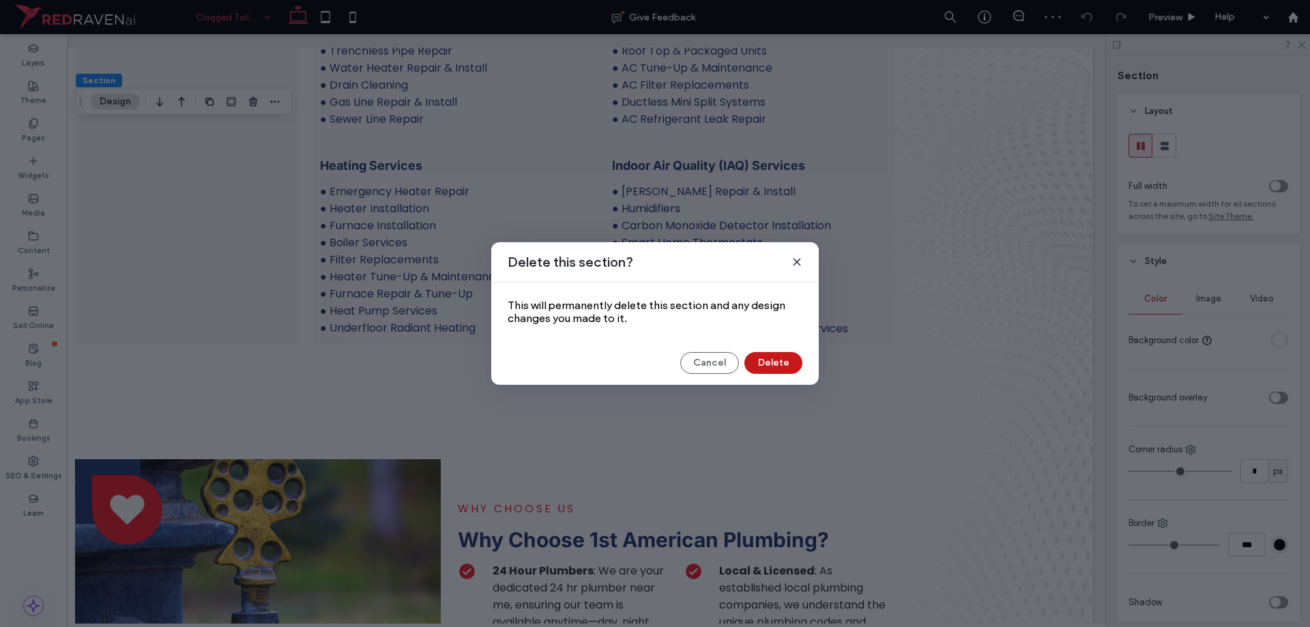
click at [783, 372] on button "Delete" at bounding box center [773, 363] width 58 height 22
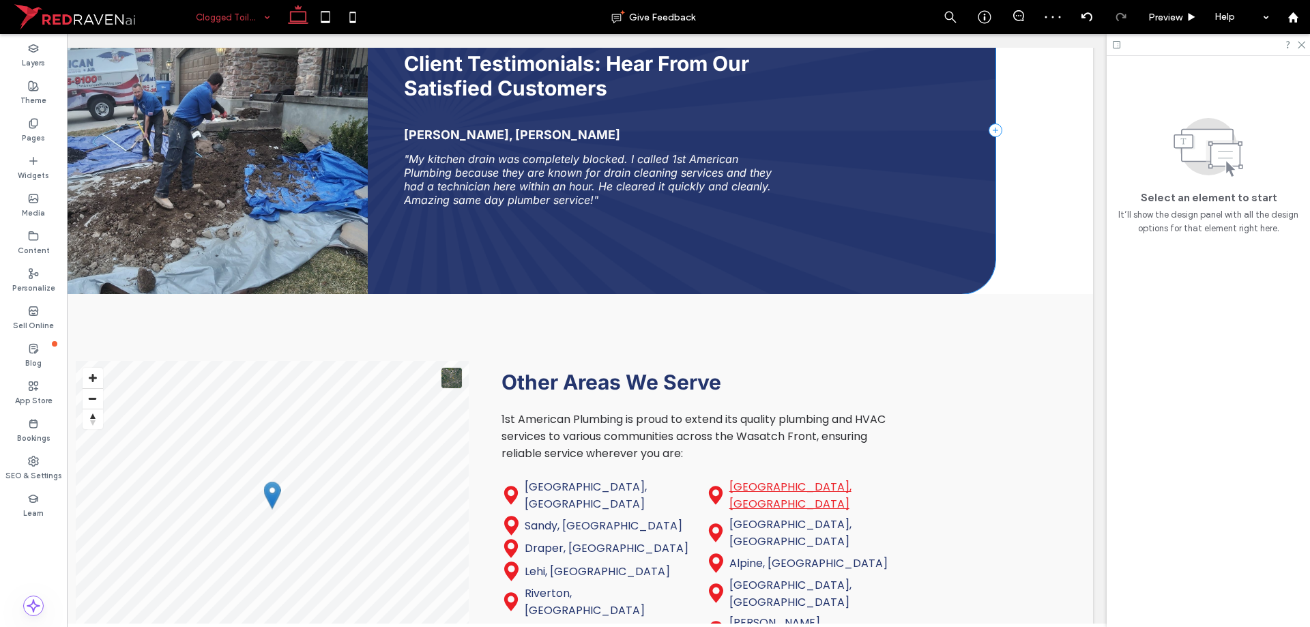
scroll to position [2525, 0]
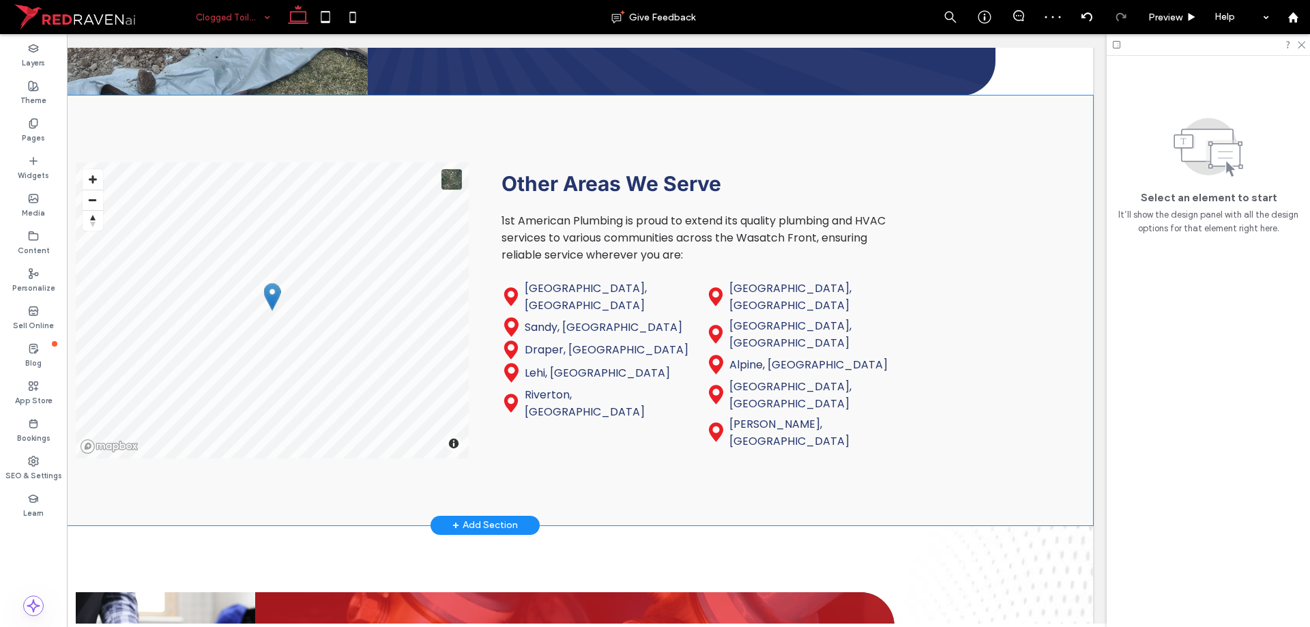
drag, startPoint x: 886, startPoint y: 407, endPoint x: 477, endPoint y: 388, distance: 409.8
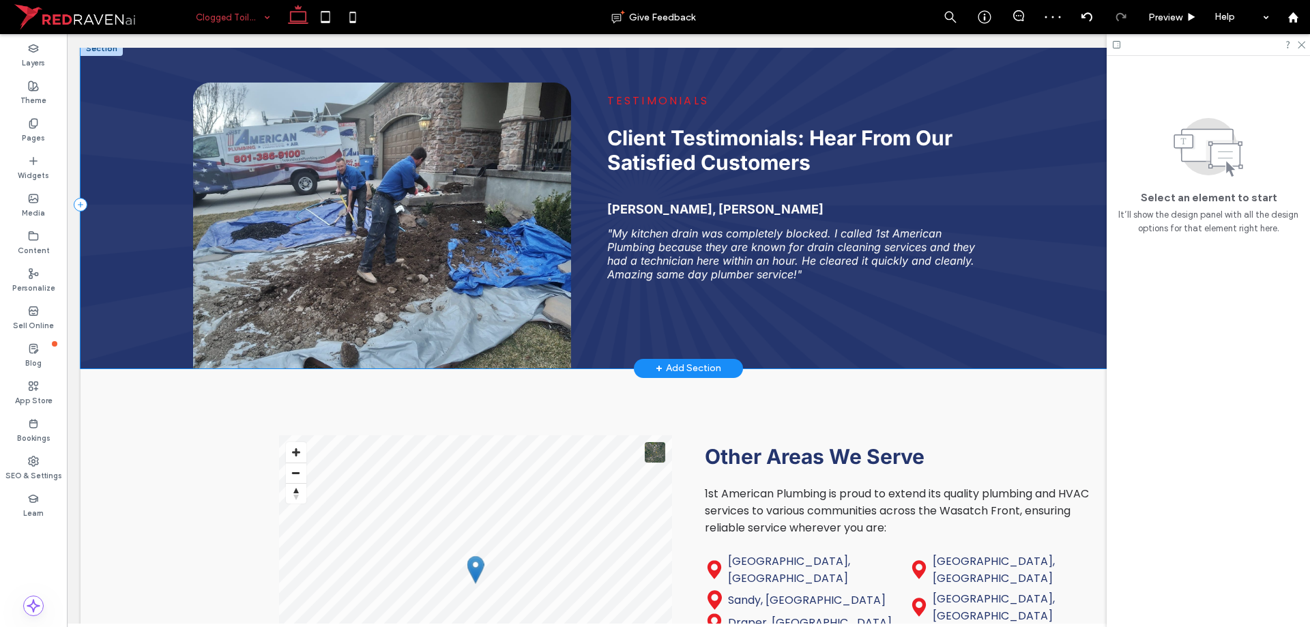
scroll to position [2183, 0]
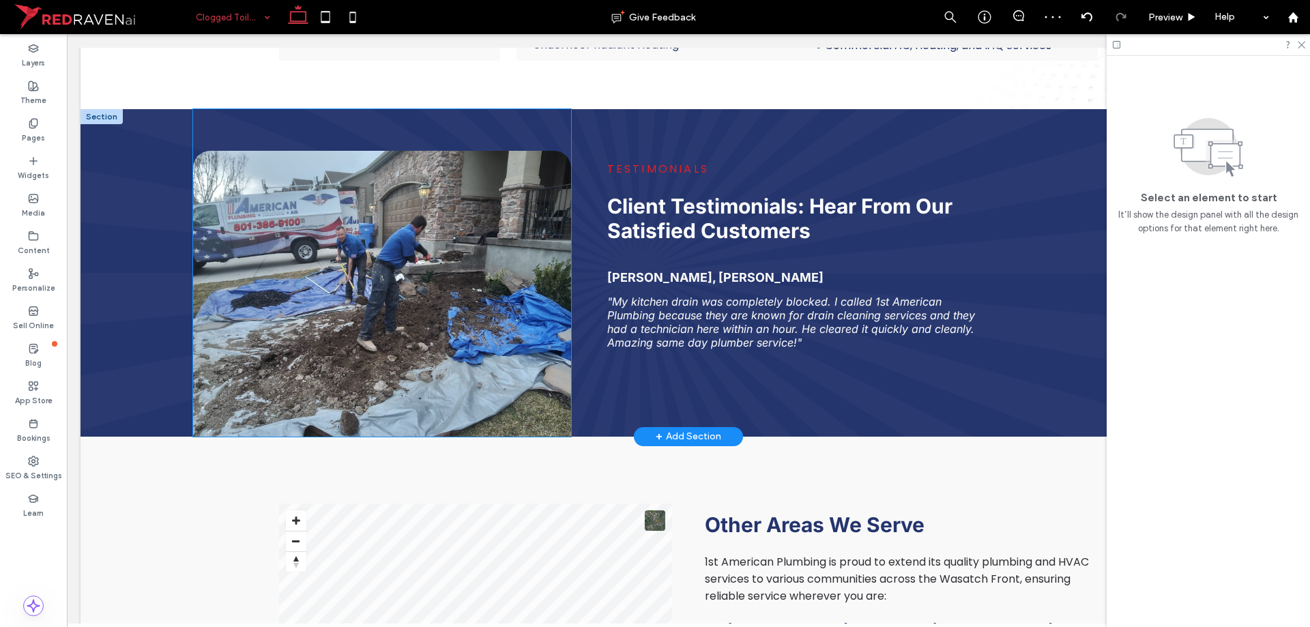
click at [469, 383] on img at bounding box center [382, 294] width 379 height 286
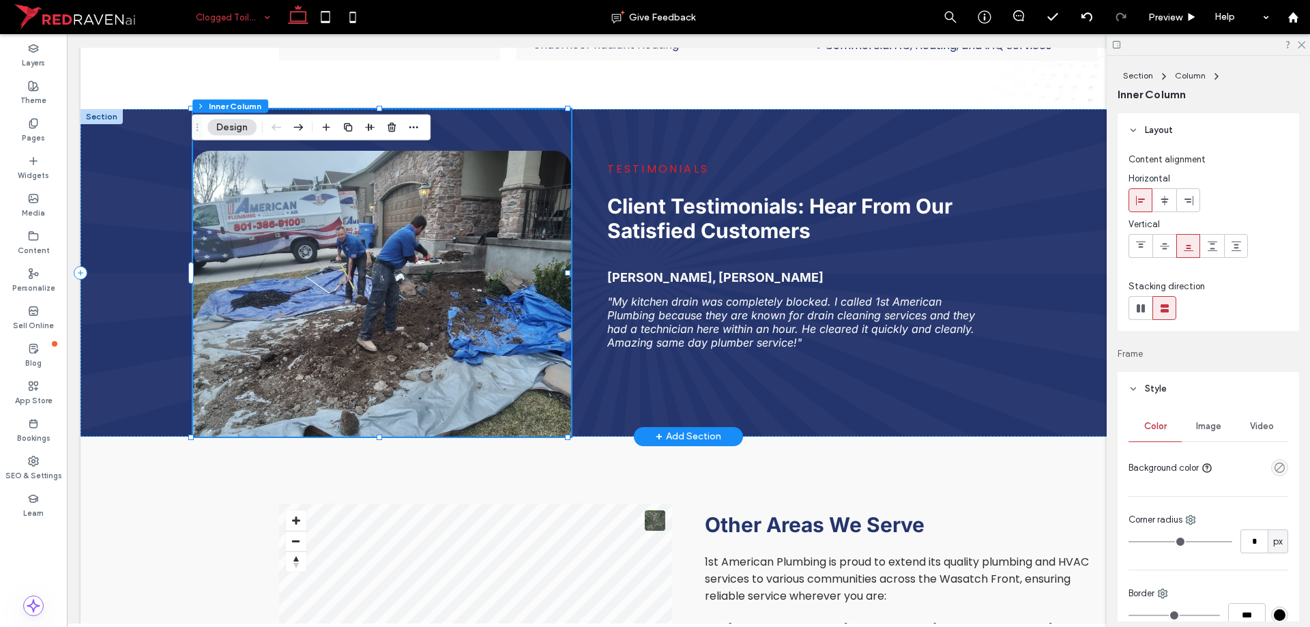
click at [469, 383] on img at bounding box center [382, 294] width 379 height 286
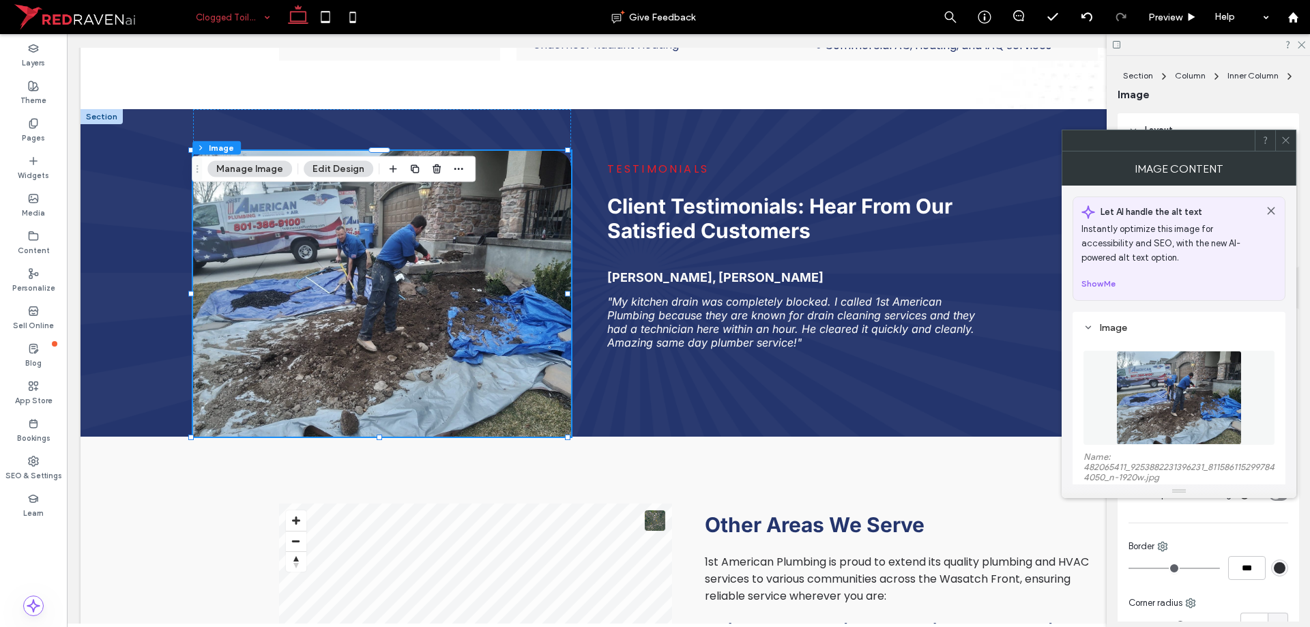
click at [1203, 418] on img at bounding box center [1178, 398] width 125 height 94
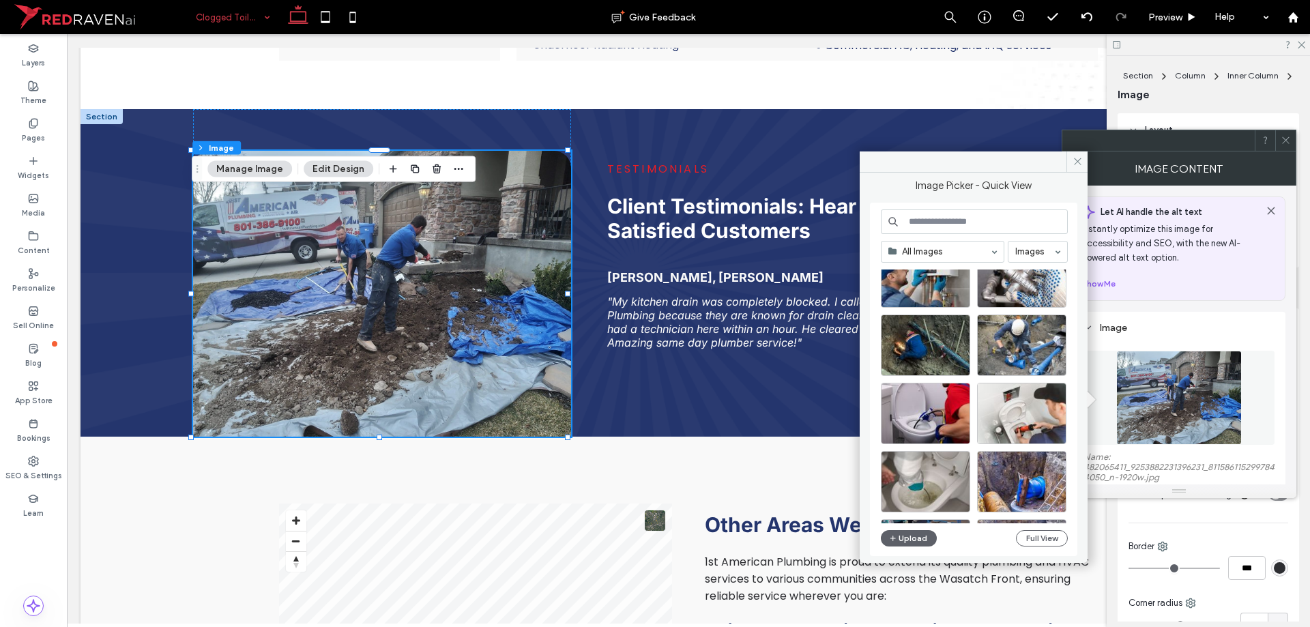
scroll to position [341, 0]
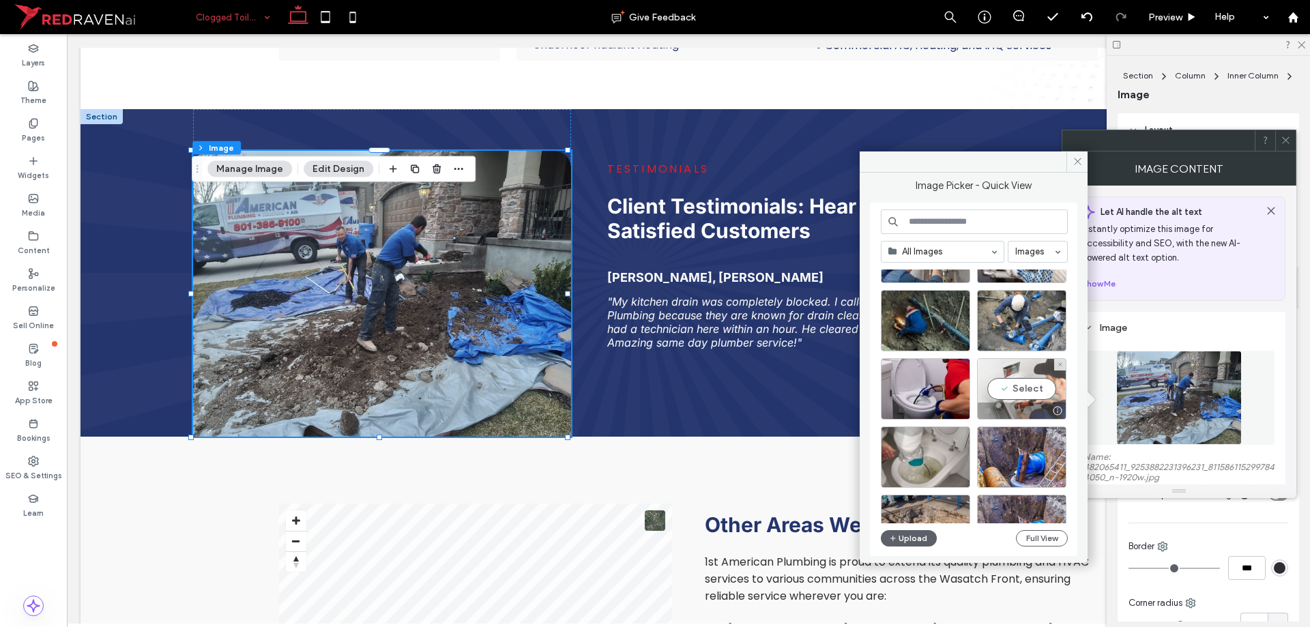
click at [1023, 386] on div "Select" at bounding box center [1021, 388] width 89 height 61
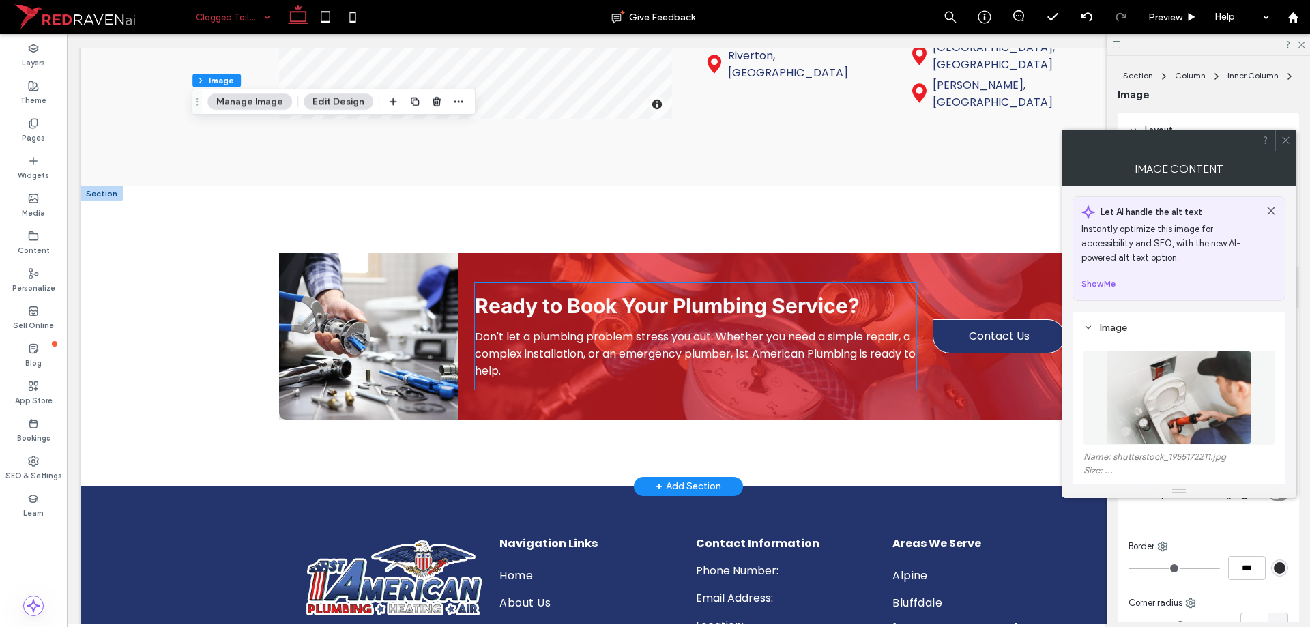
scroll to position [2866, 0]
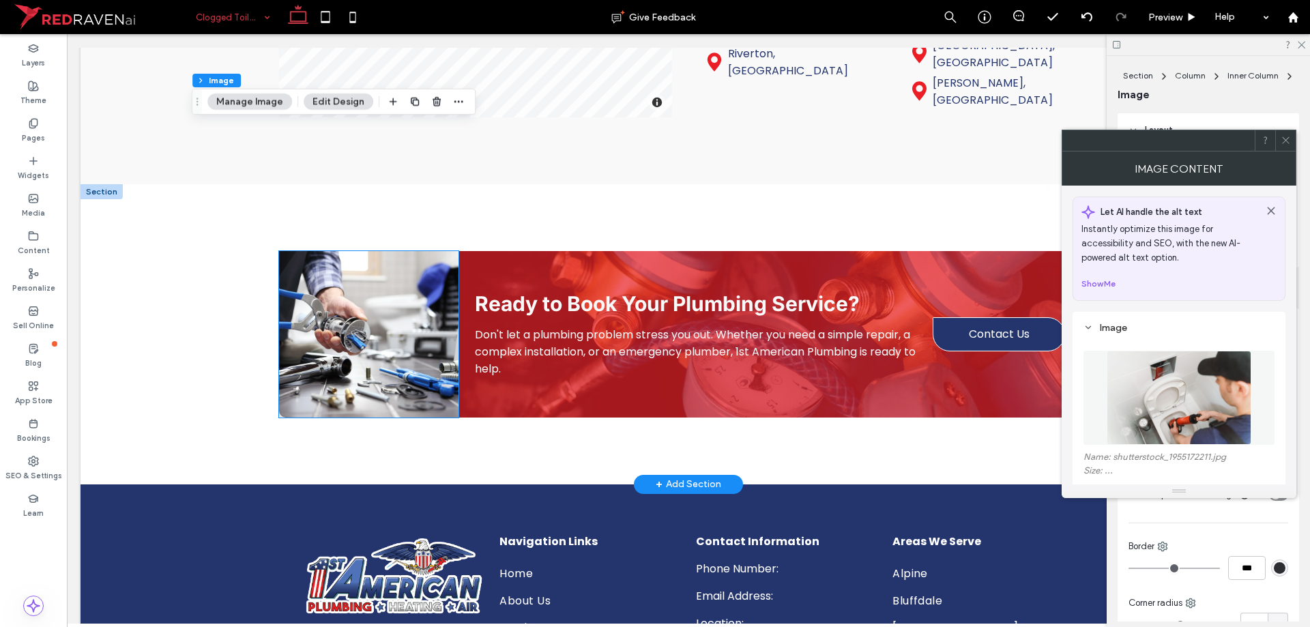
click at [360, 403] on img at bounding box center [368, 334] width 179 height 166
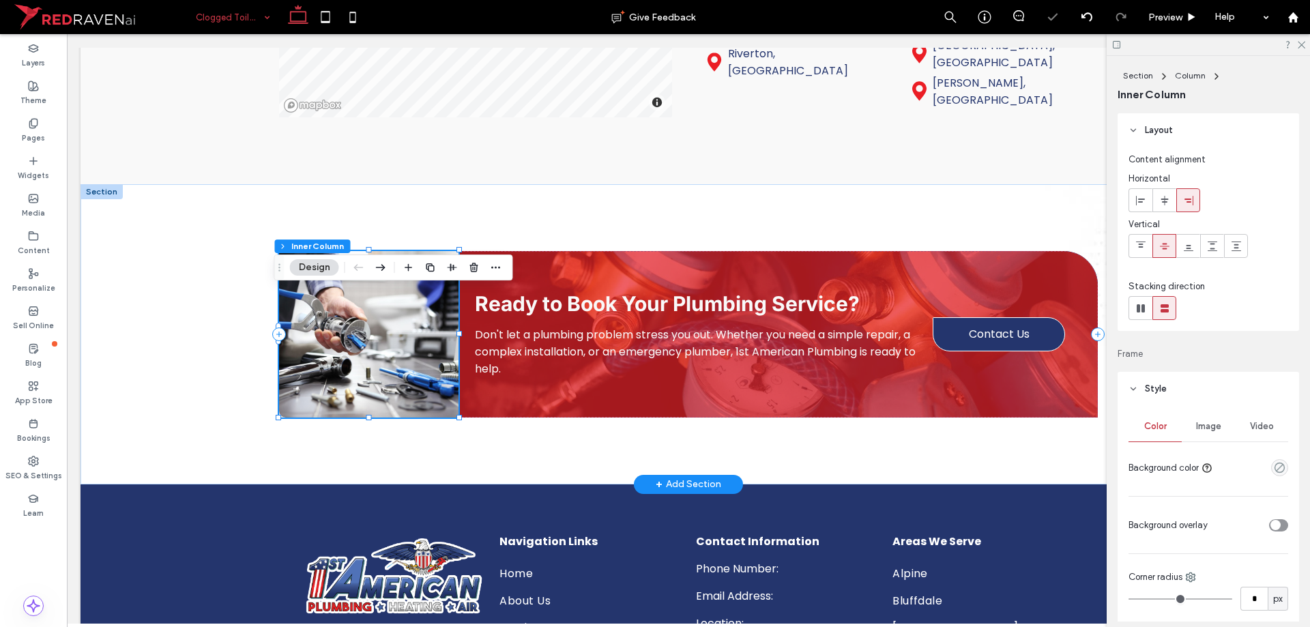
click at [360, 390] on img at bounding box center [368, 334] width 179 height 166
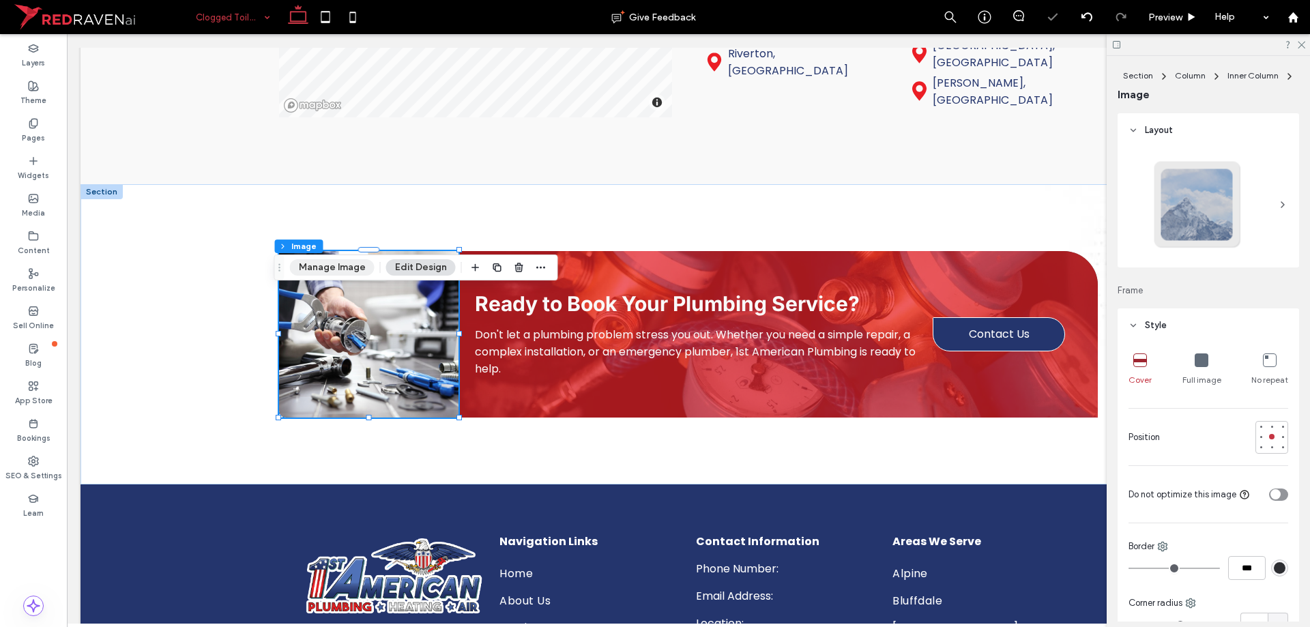
click at [342, 267] on button "Manage Image" at bounding box center [332, 267] width 85 height 16
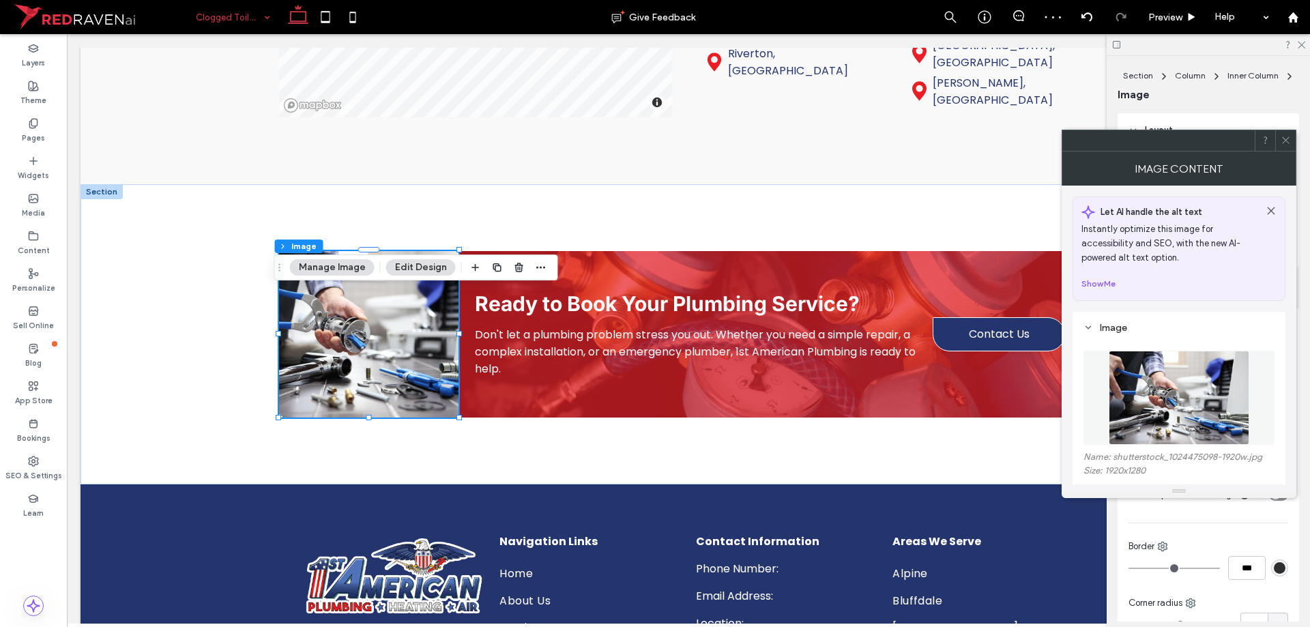
click at [1173, 401] on img at bounding box center [1179, 398] width 141 height 94
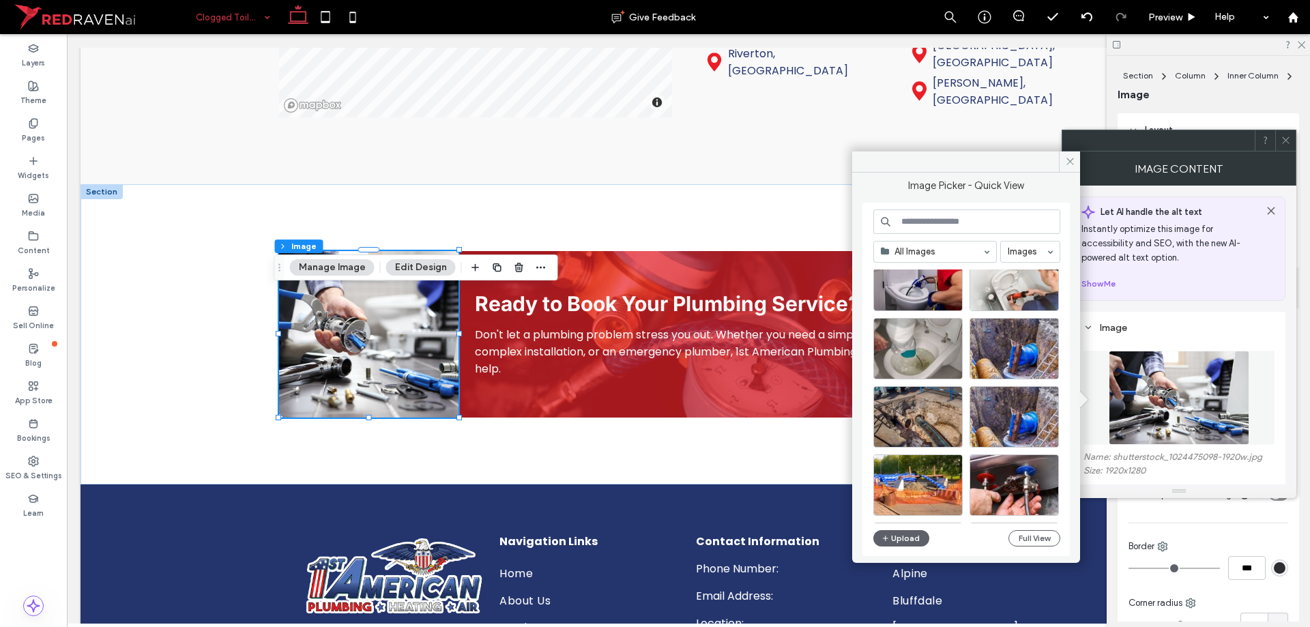
scroll to position [449, 0]
click at [913, 356] on div "Select" at bounding box center [917, 349] width 89 height 61
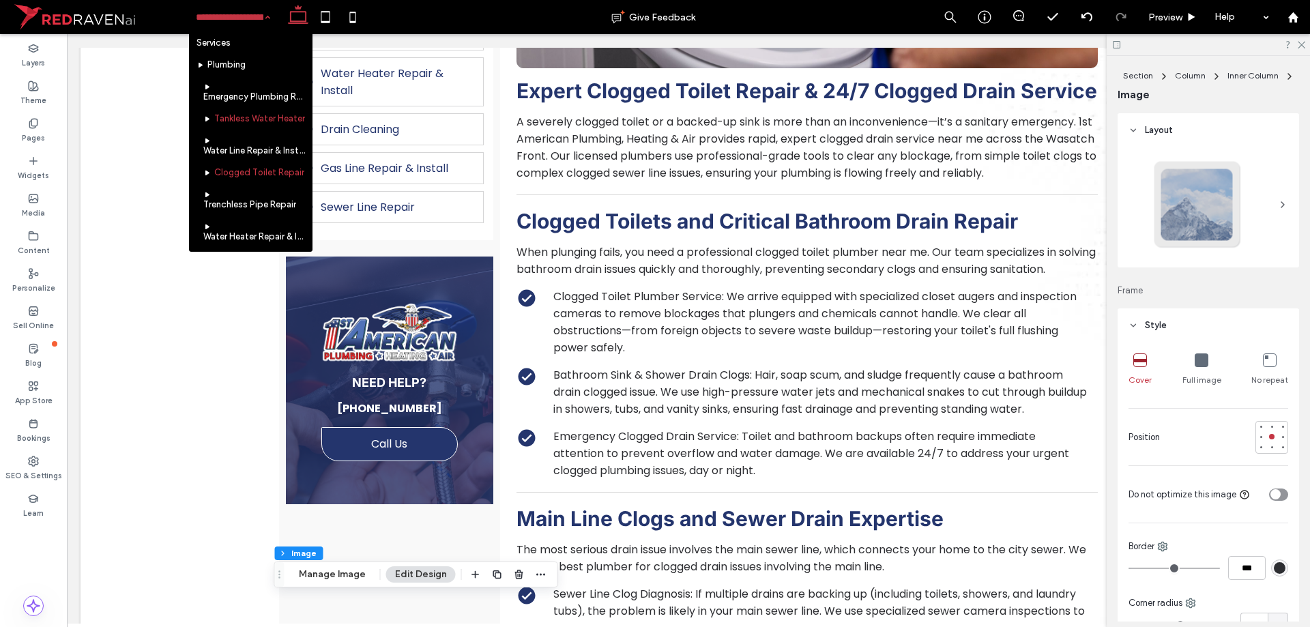
scroll to position [68, 0]
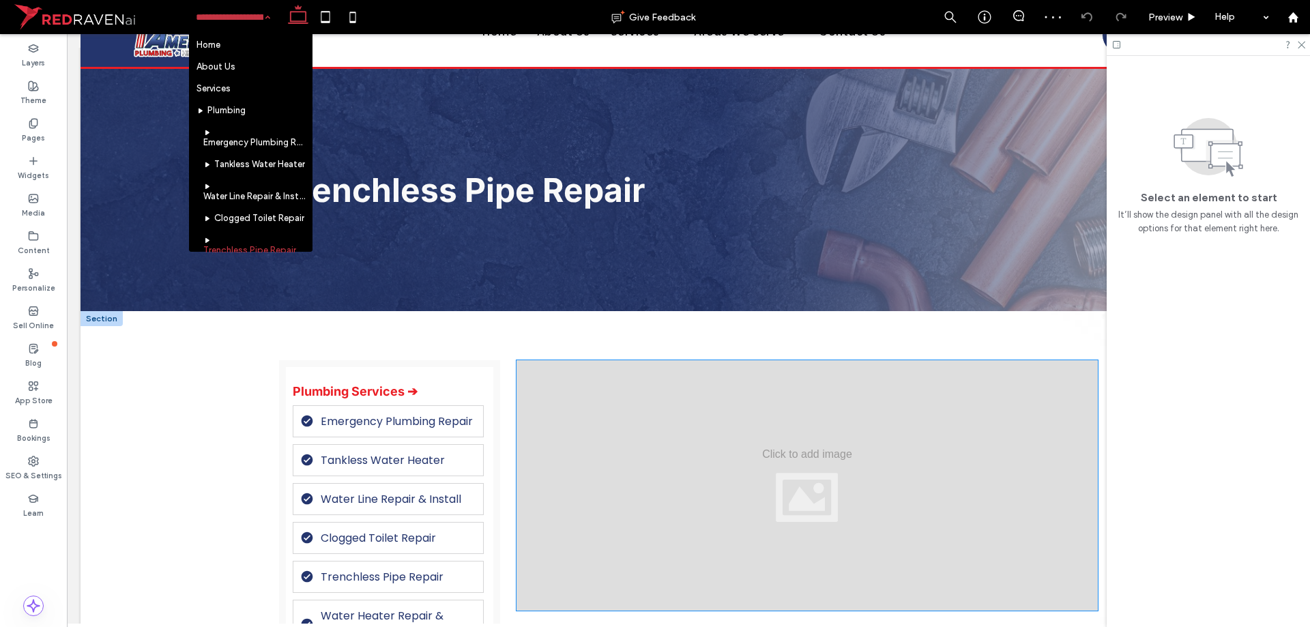
scroll to position [205, 0]
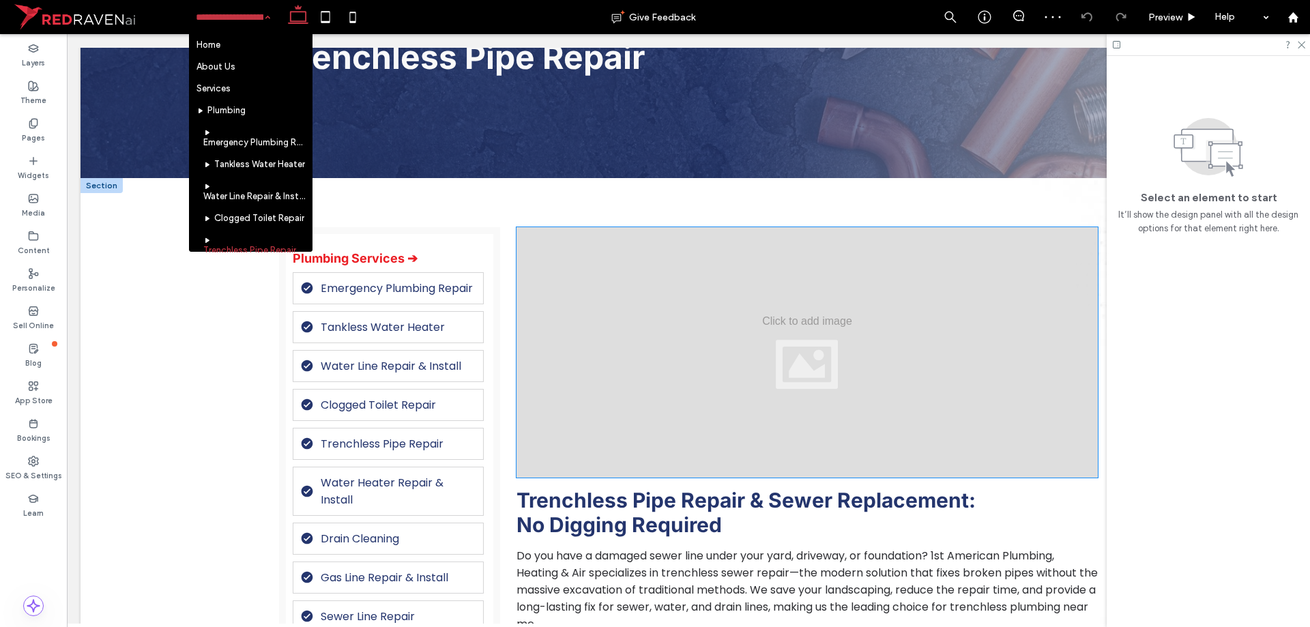
click at [614, 332] on div at bounding box center [807, 352] width 581 height 250
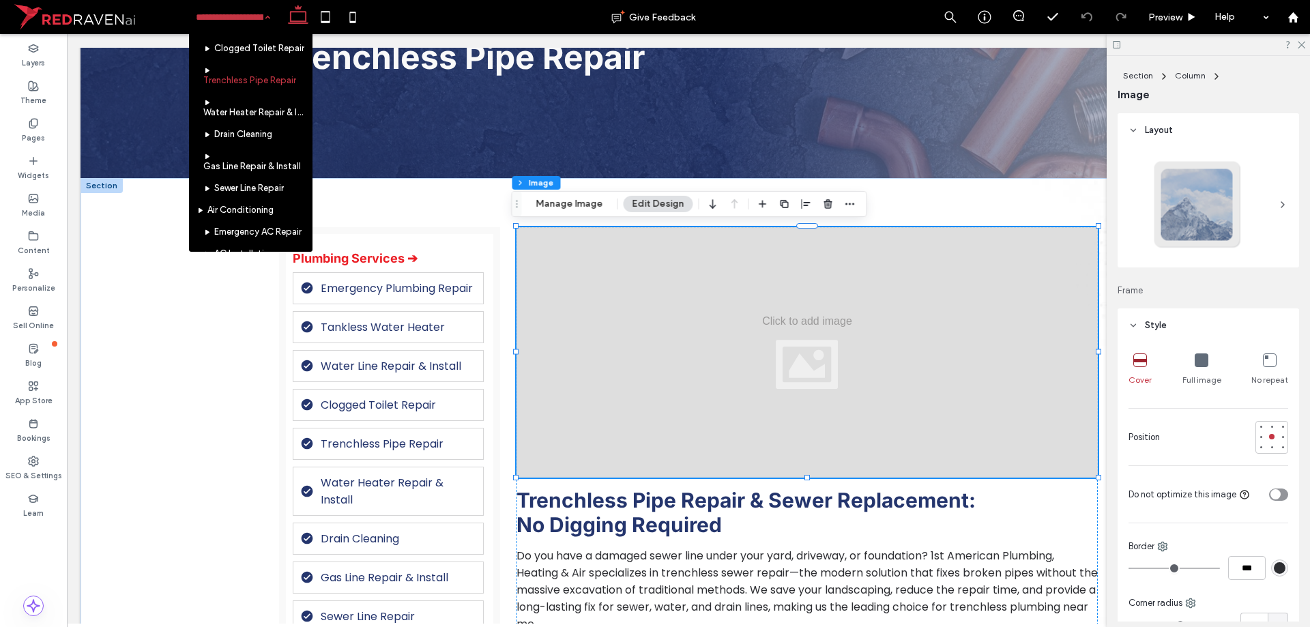
scroll to position [136, 0]
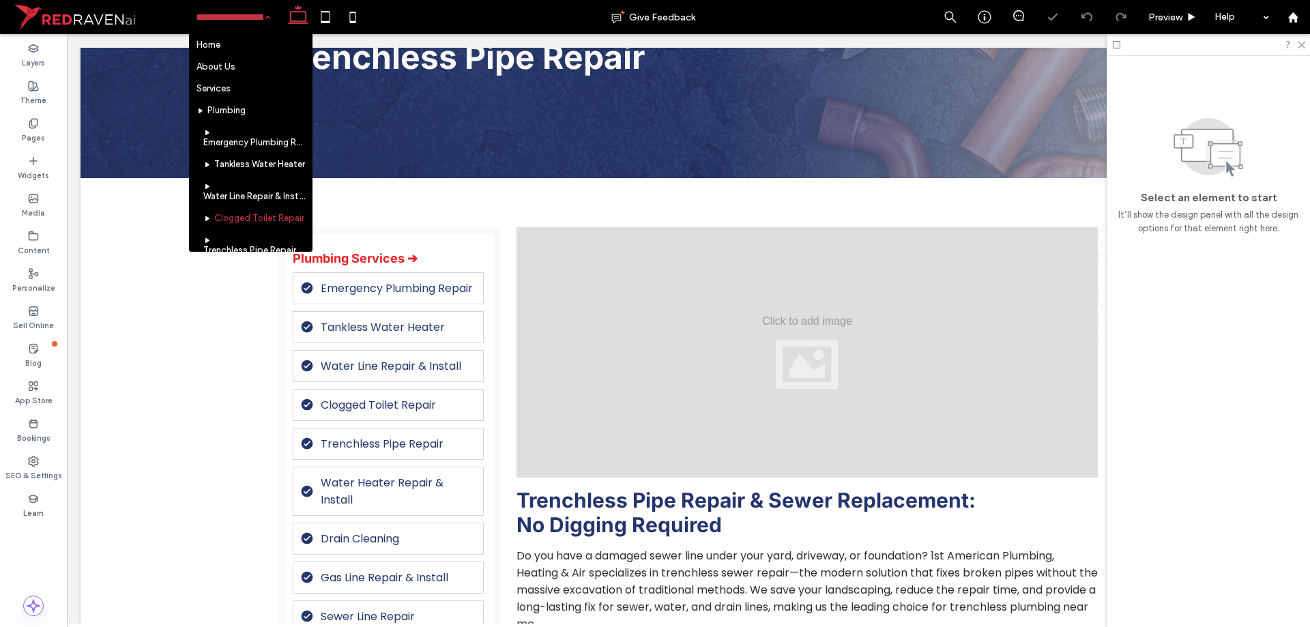
click at [216, 8] on input at bounding box center [230, 17] width 68 height 34
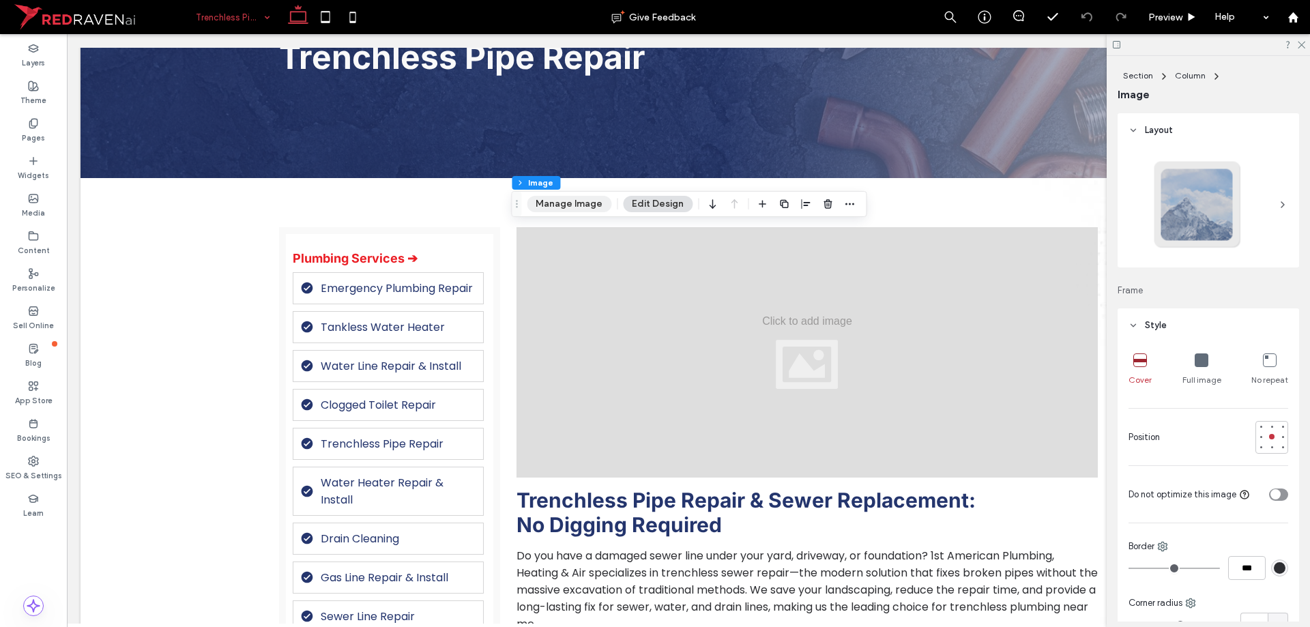
click at [574, 207] on button "Manage Image" at bounding box center [569, 204] width 85 height 16
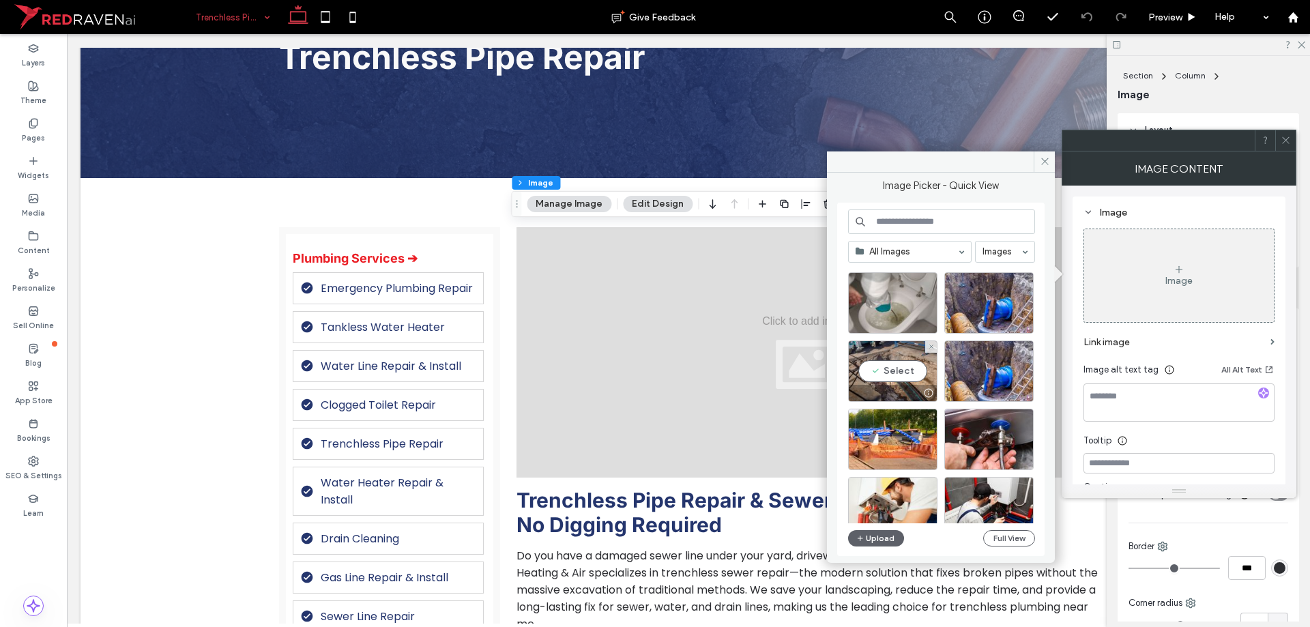
scroll to position [546, 0]
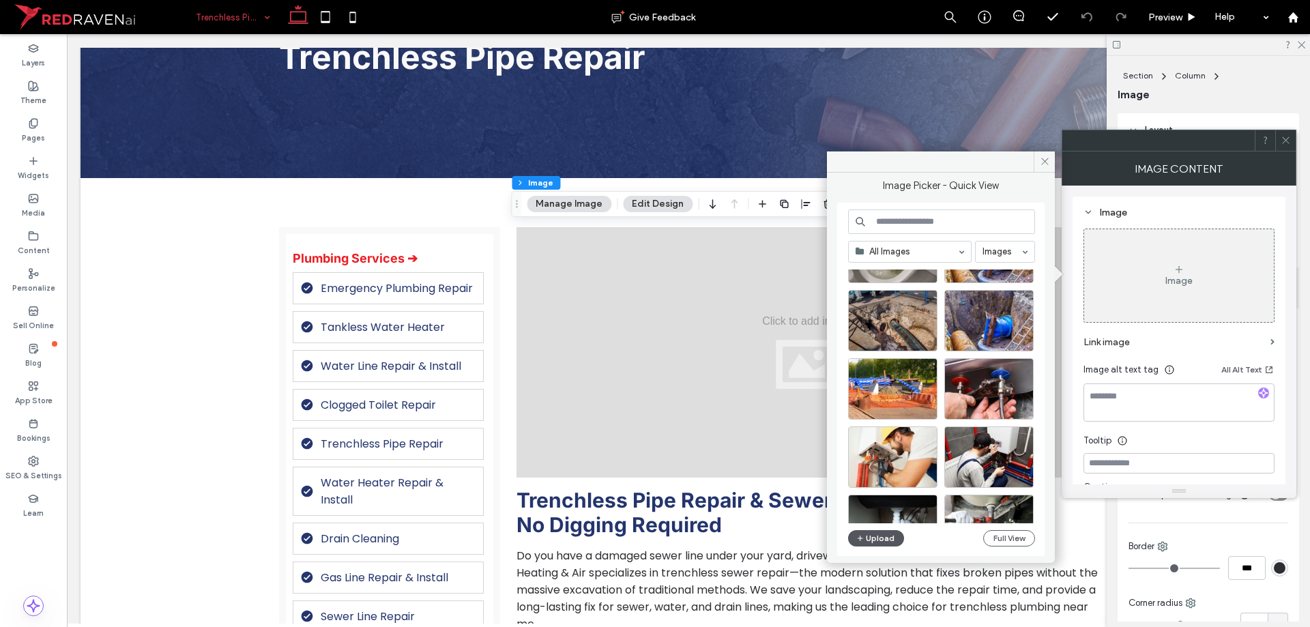
click at [876, 530] on button "Upload" at bounding box center [876, 538] width 56 height 16
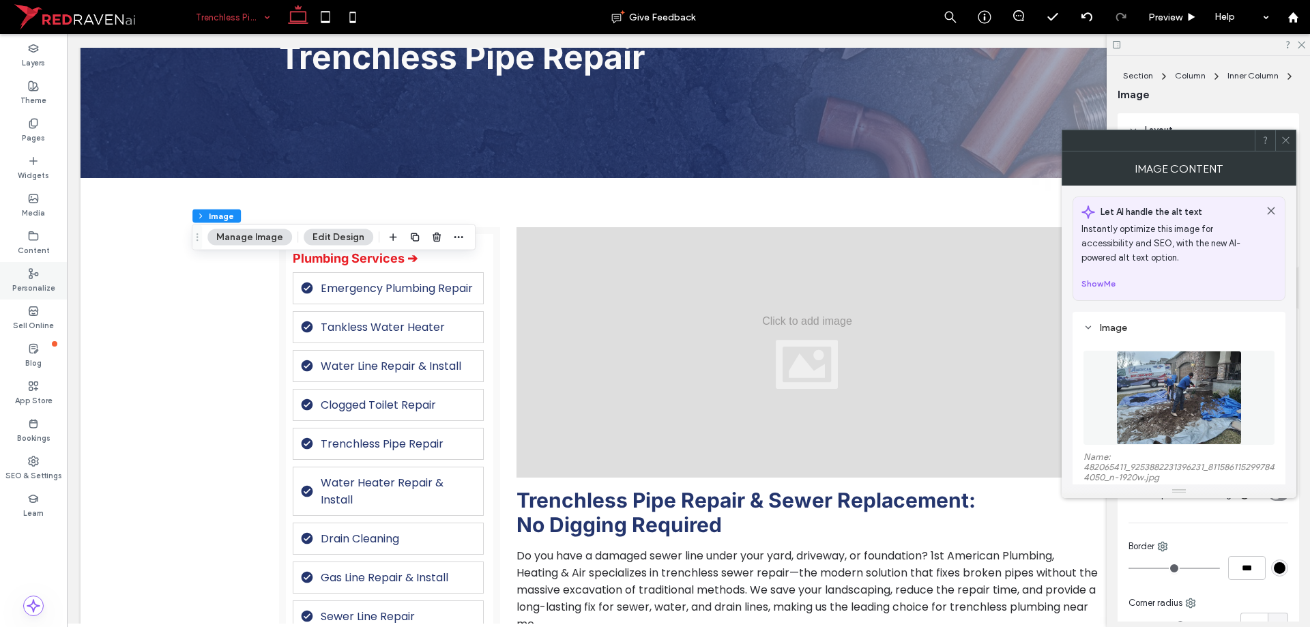
type input "**"
click at [1162, 361] on img at bounding box center [1178, 398] width 125 height 94
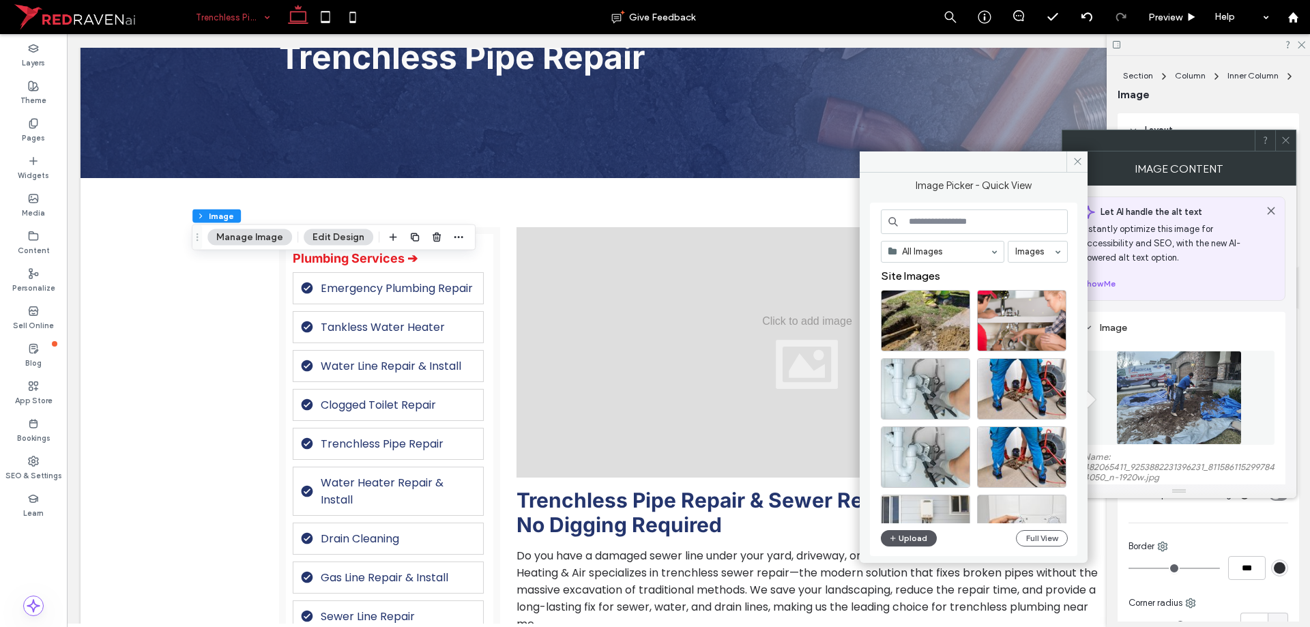
drag, startPoint x: 901, startPoint y: 538, endPoint x: 900, endPoint y: 546, distance: 7.5
click at [900, 546] on button "Upload" at bounding box center [909, 538] width 56 height 16
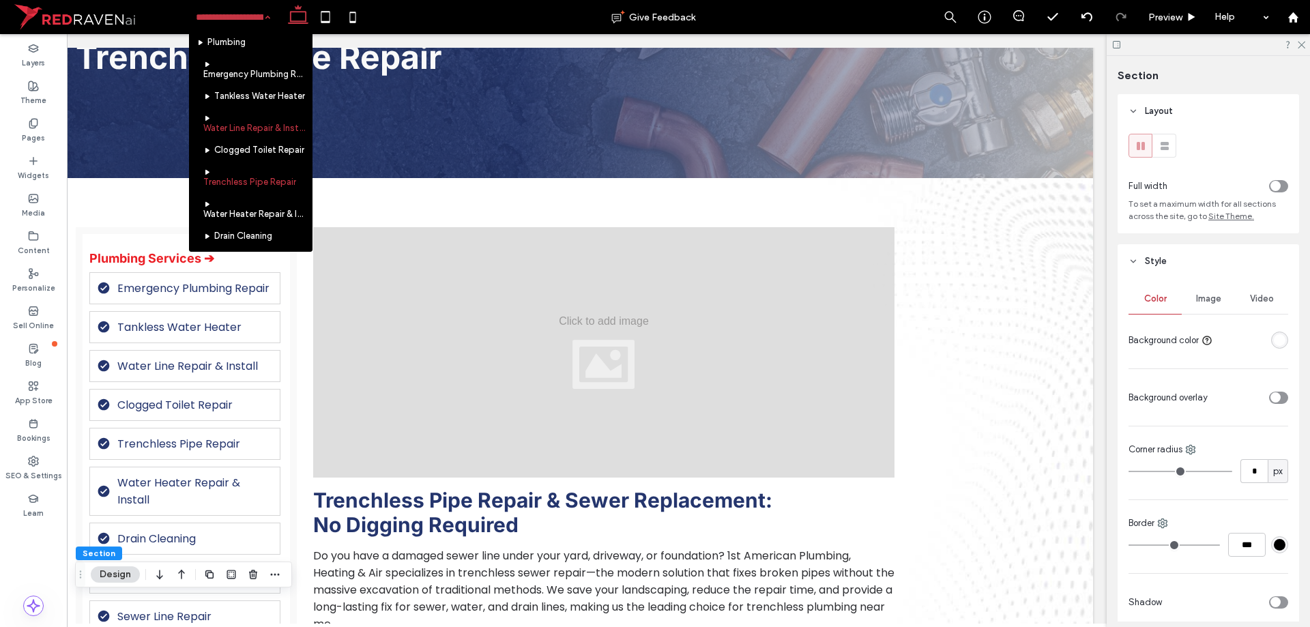
scroll to position [136, 0]
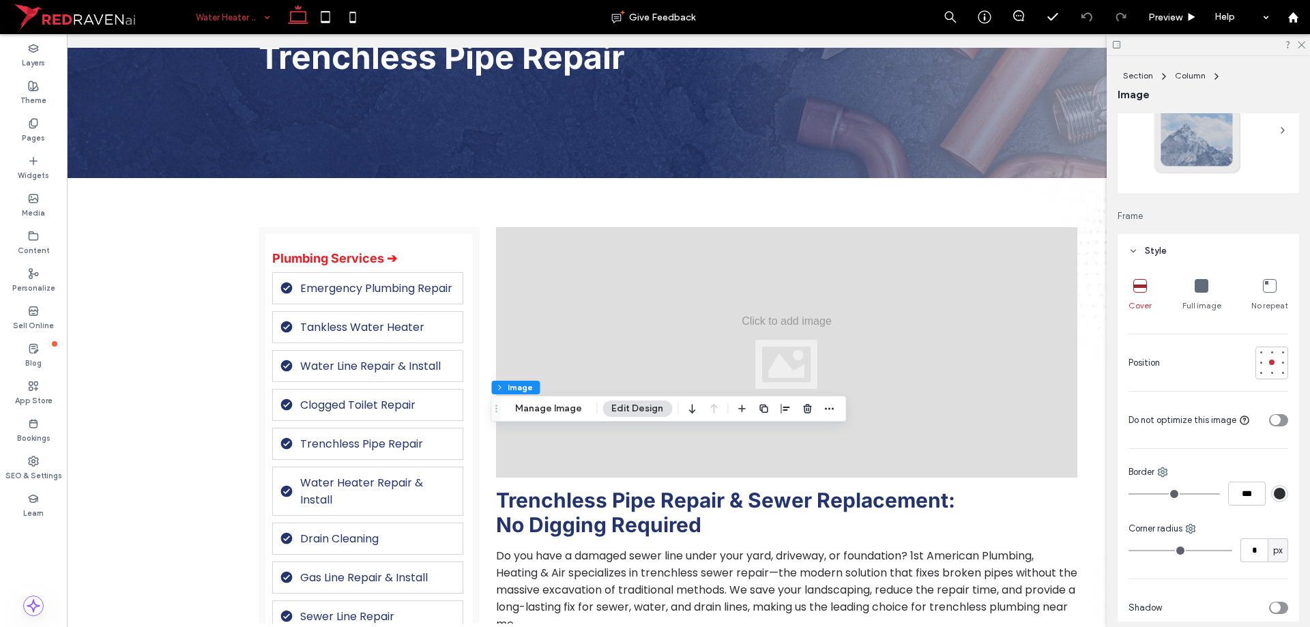
scroll to position [205, 0]
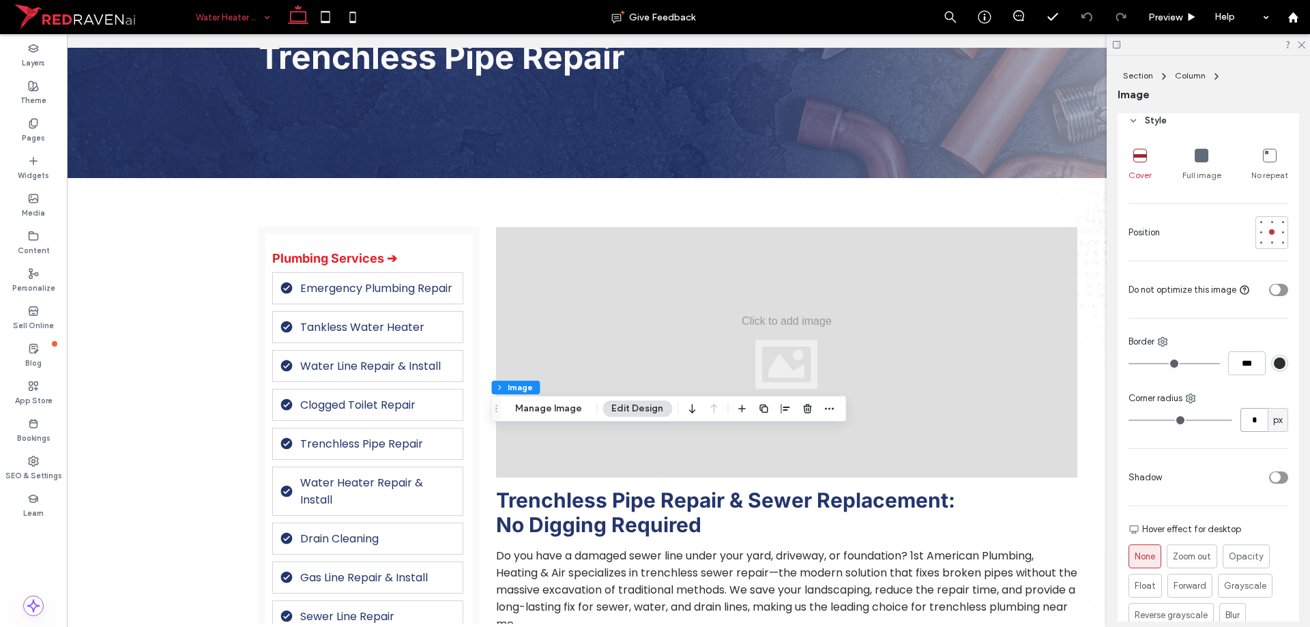
click at [1240, 410] on input "*" at bounding box center [1253, 420] width 27 height 24
type input "**"
click at [553, 398] on div "Section Column Image Manage Image Edit Design" at bounding box center [668, 409] width 355 height 26
click at [547, 406] on button "Manage Image" at bounding box center [548, 409] width 85 height 16
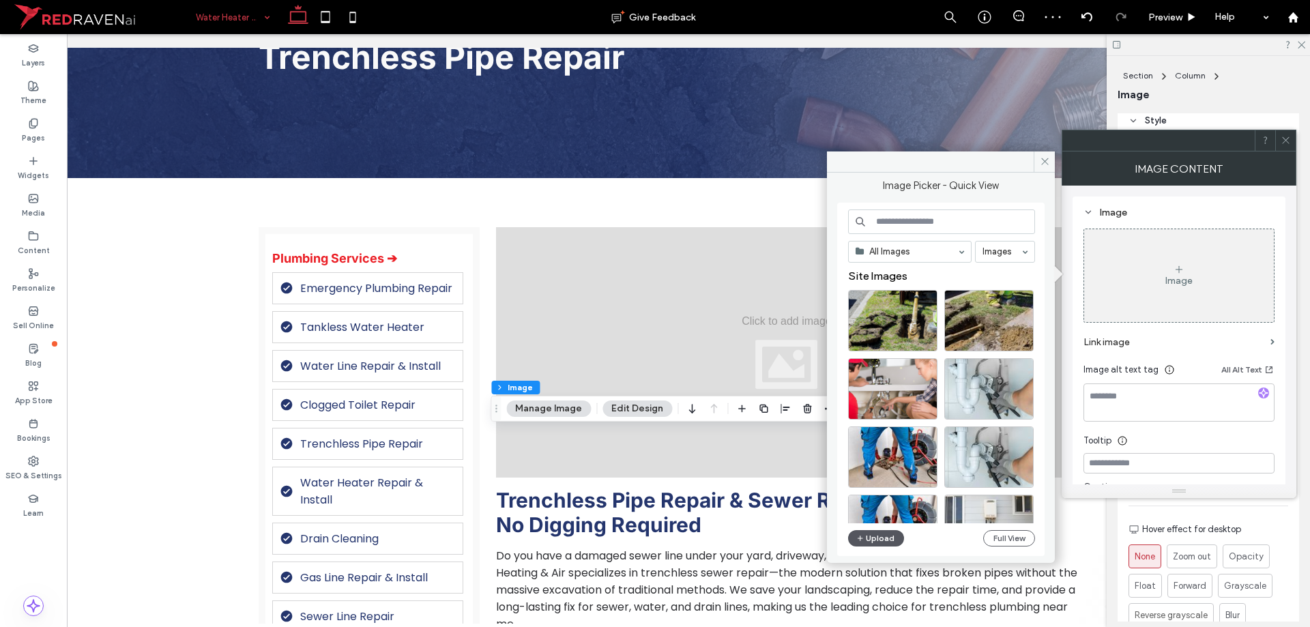
click at [889, 534] on button "Upload" at bounding box center [876, 538] width 56 height 16
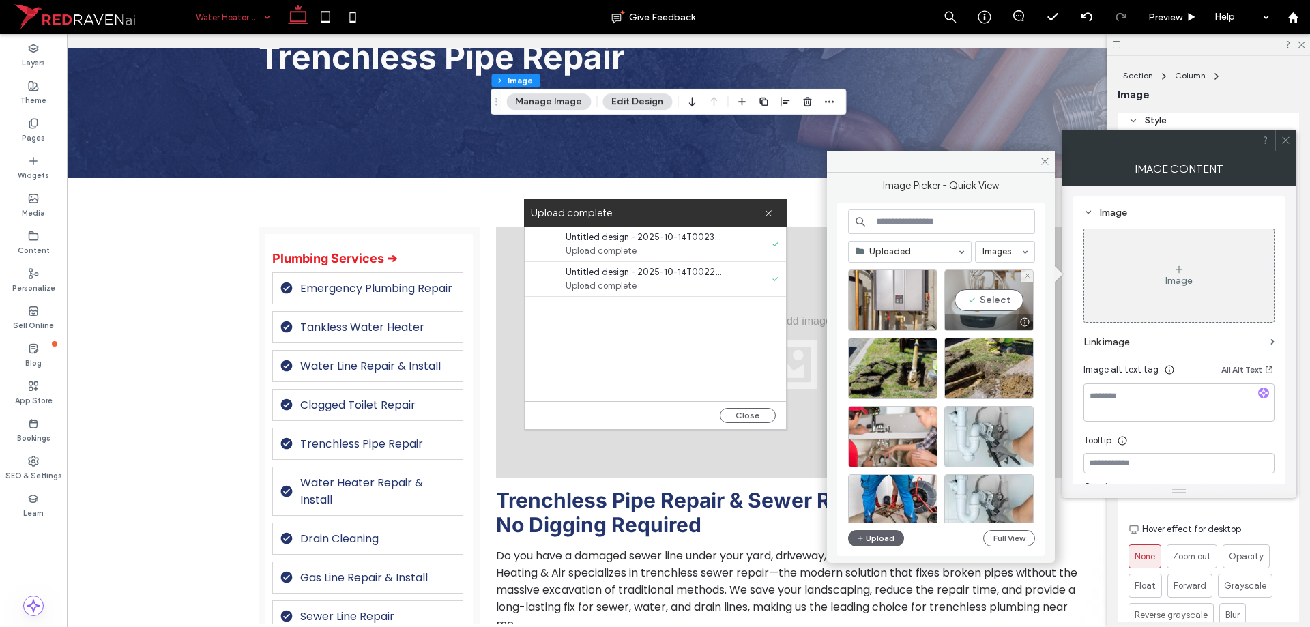
click at [986, 305] on div "Select" at bounding box center [988, 300] width 89 height 61
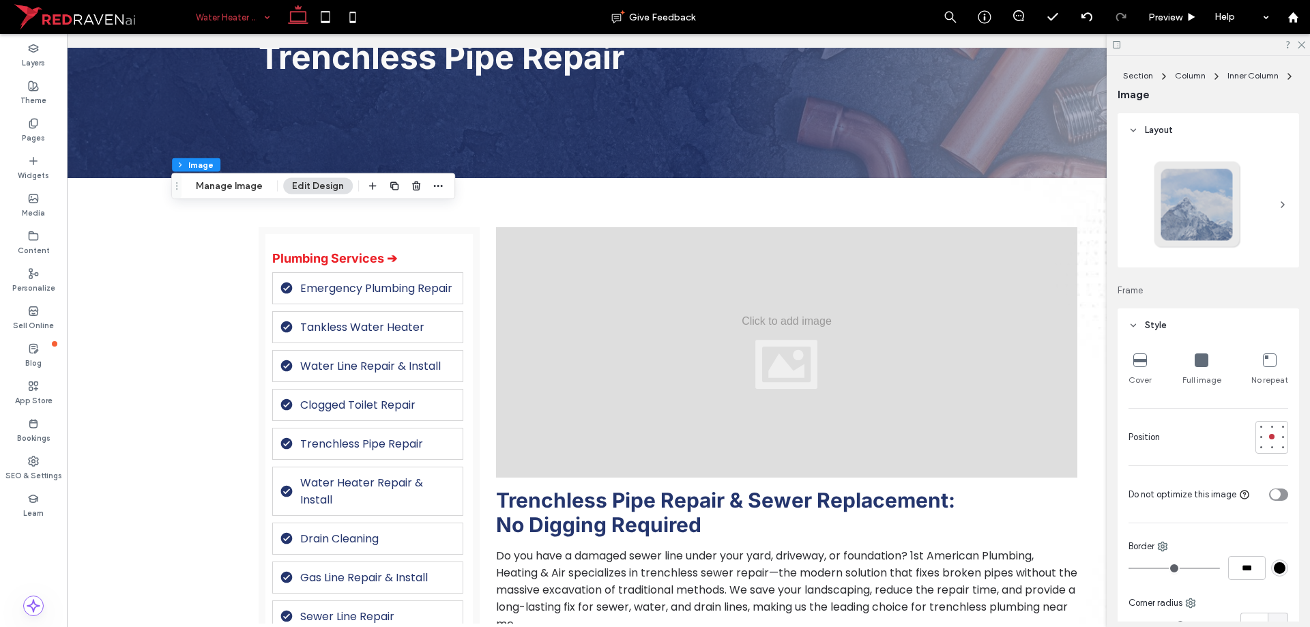
type input "**"
click at [232, 177] on div "Section Column Inner Column Image Manage Image Edit Design" at bounding box center [313, 186] width 284 height 26
click at [230, 184] on button "Manage Image" at bounding box center [229, 186] width 85 height 16
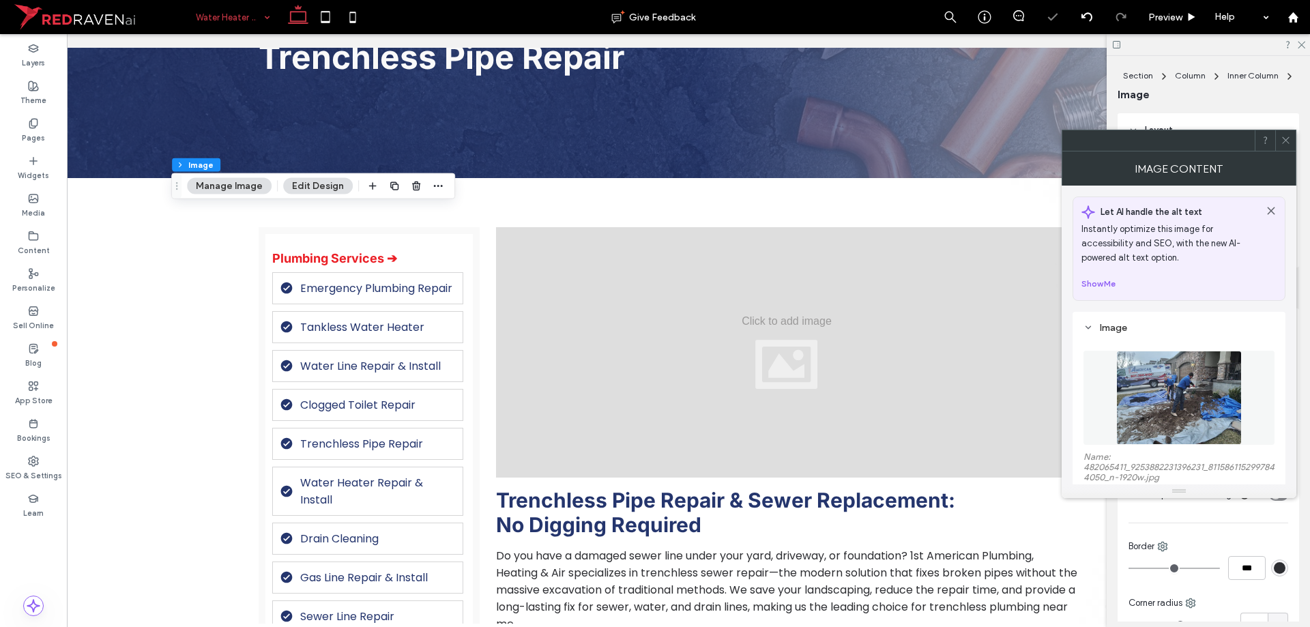
click at [1138, 366] on img at bounding box center [1178, 398] width 125 height 94
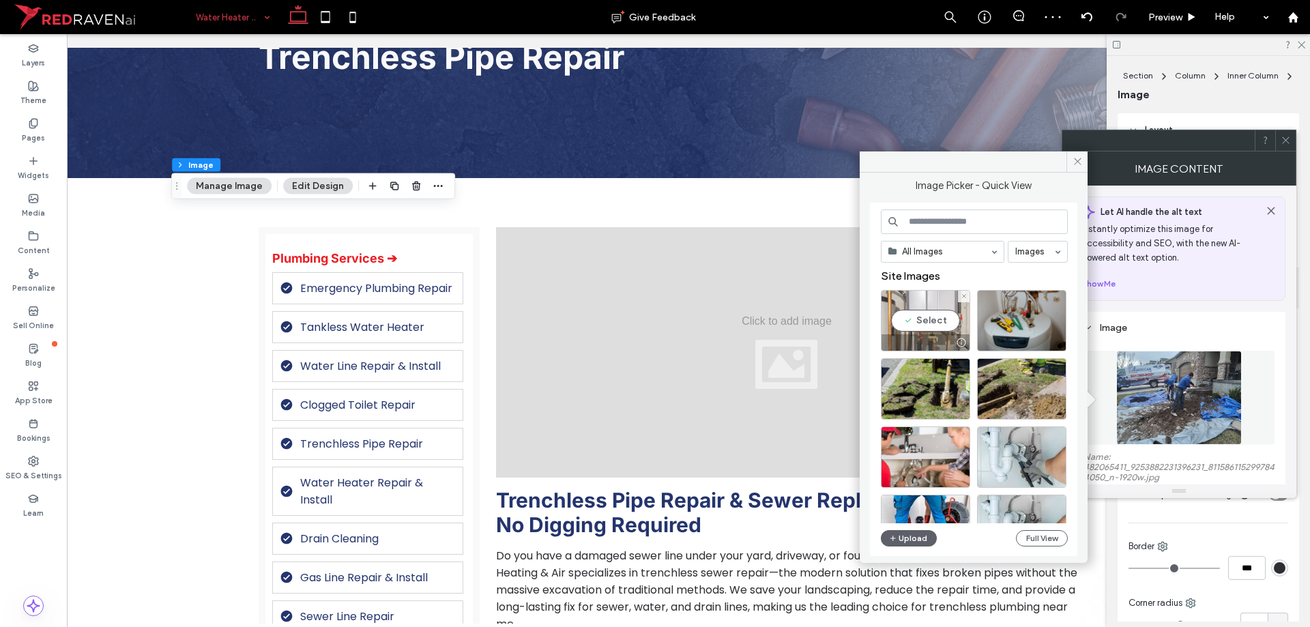
click at [902, 317] on div "Select" at bounding box center [925, 320] width 89 height 61
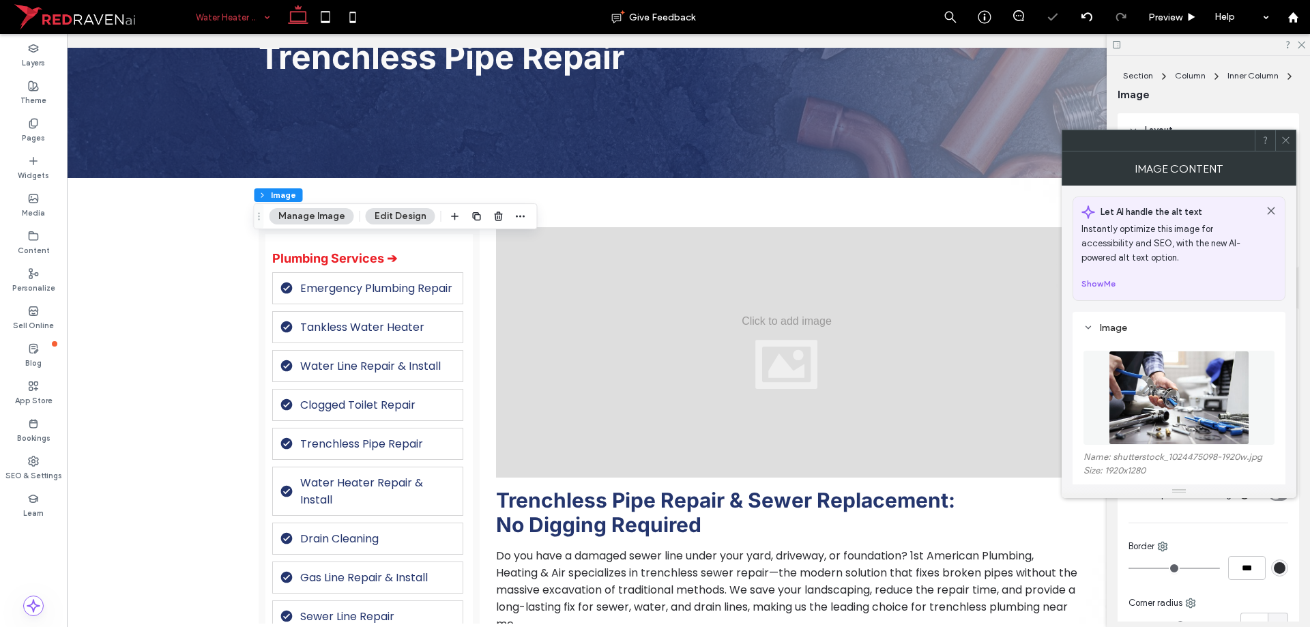
click at [1157, 420] on img at bounding box center [1179, 398] width 141 height 94
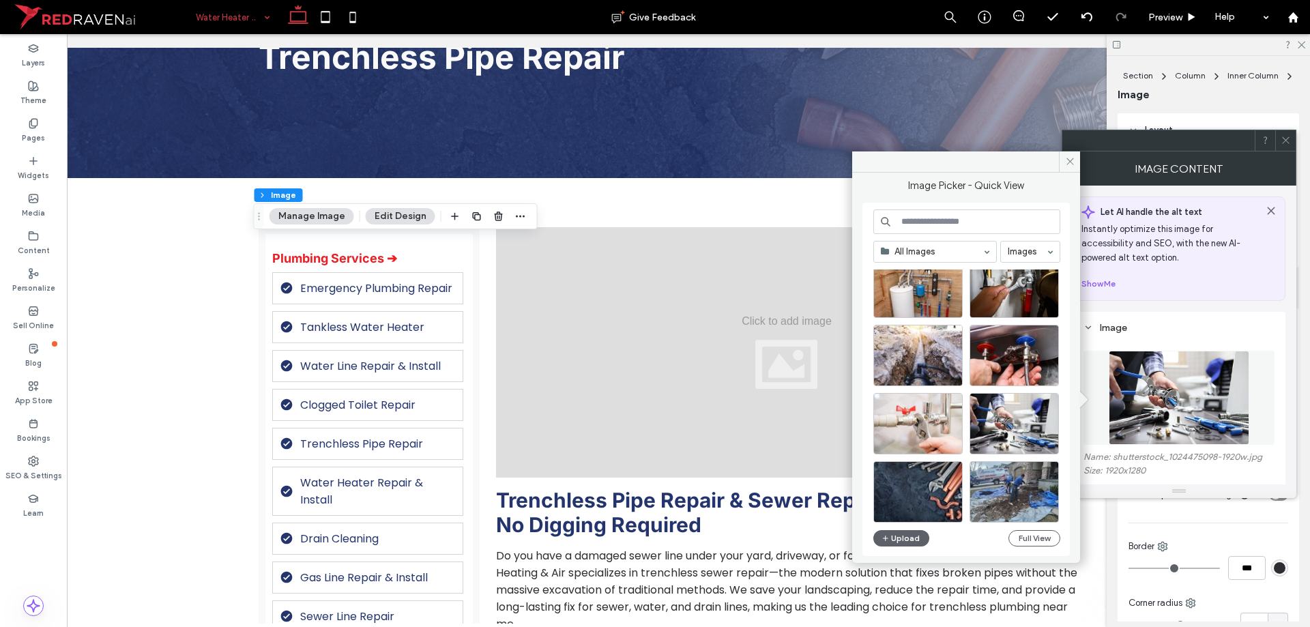
scroll to position [1023, 0]
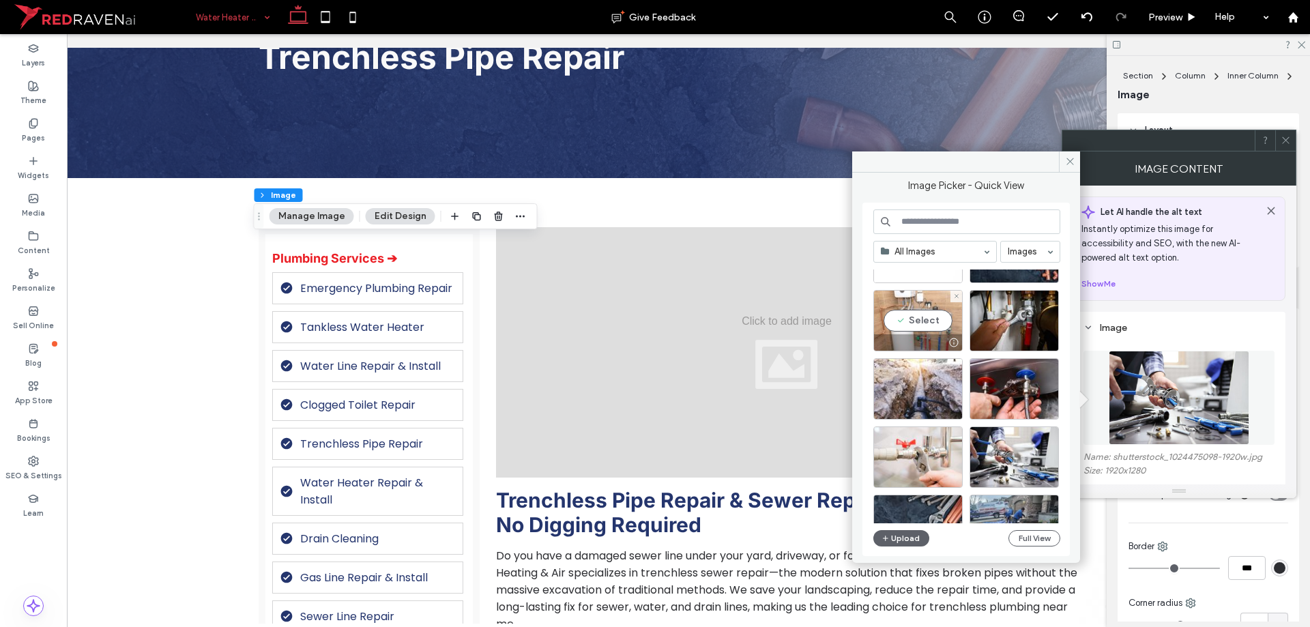
click at [927, 325] on div "Select" at bounding box center [917, 320] width 89 height 61
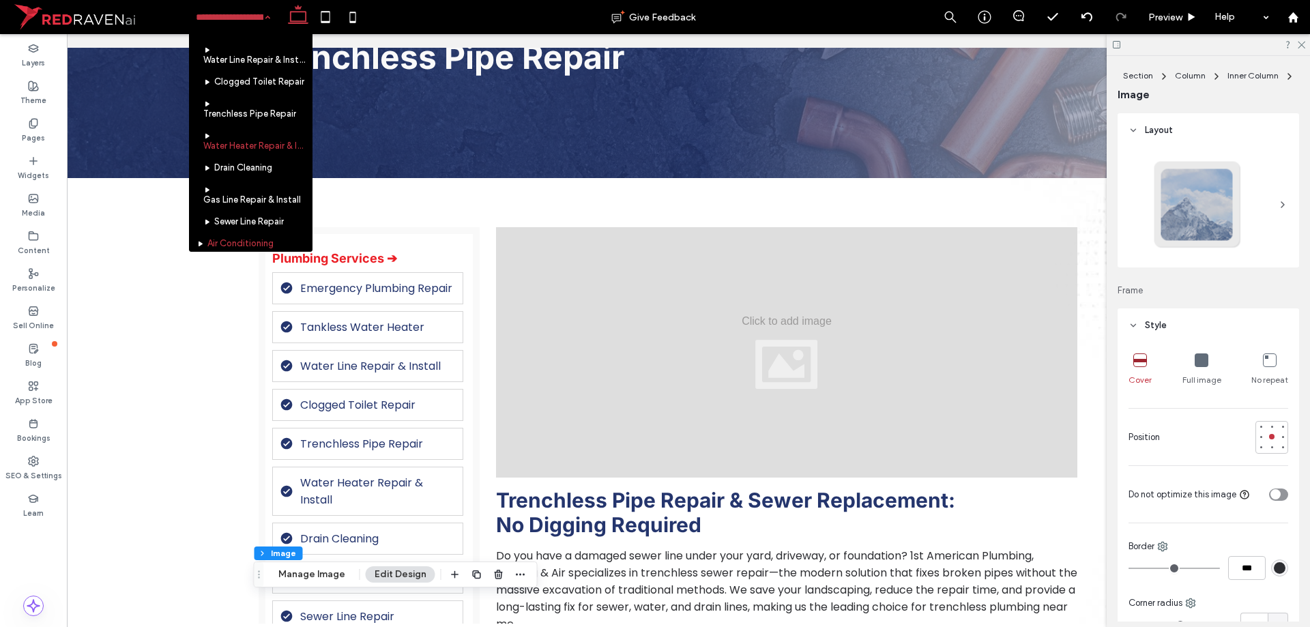
scroll to position [205, 0]
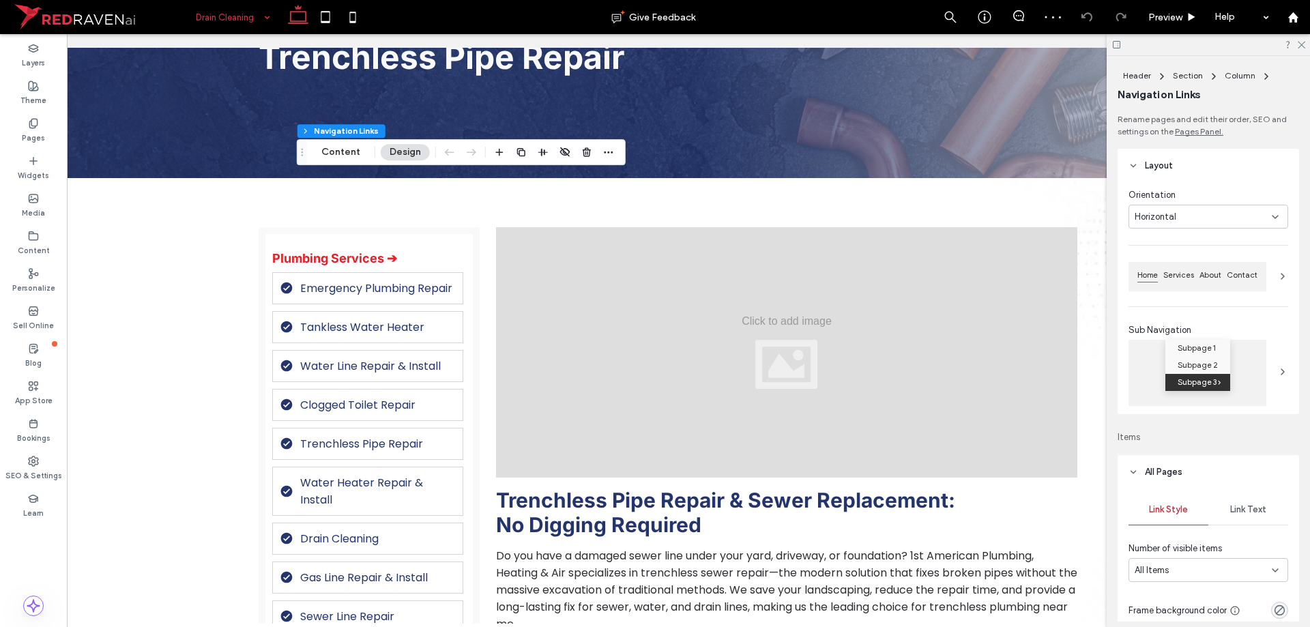
scroll to position [136, 0]
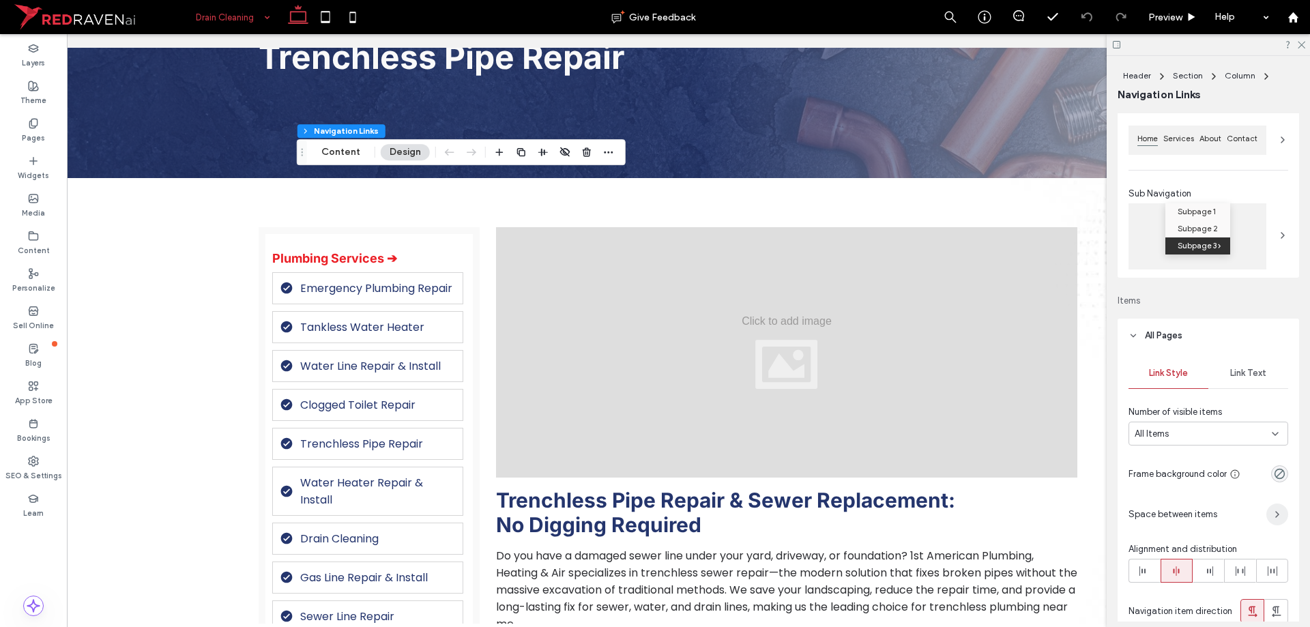
click at [1277, 524] on span "button" at bounding box center [1277, 515] width 22 height 22
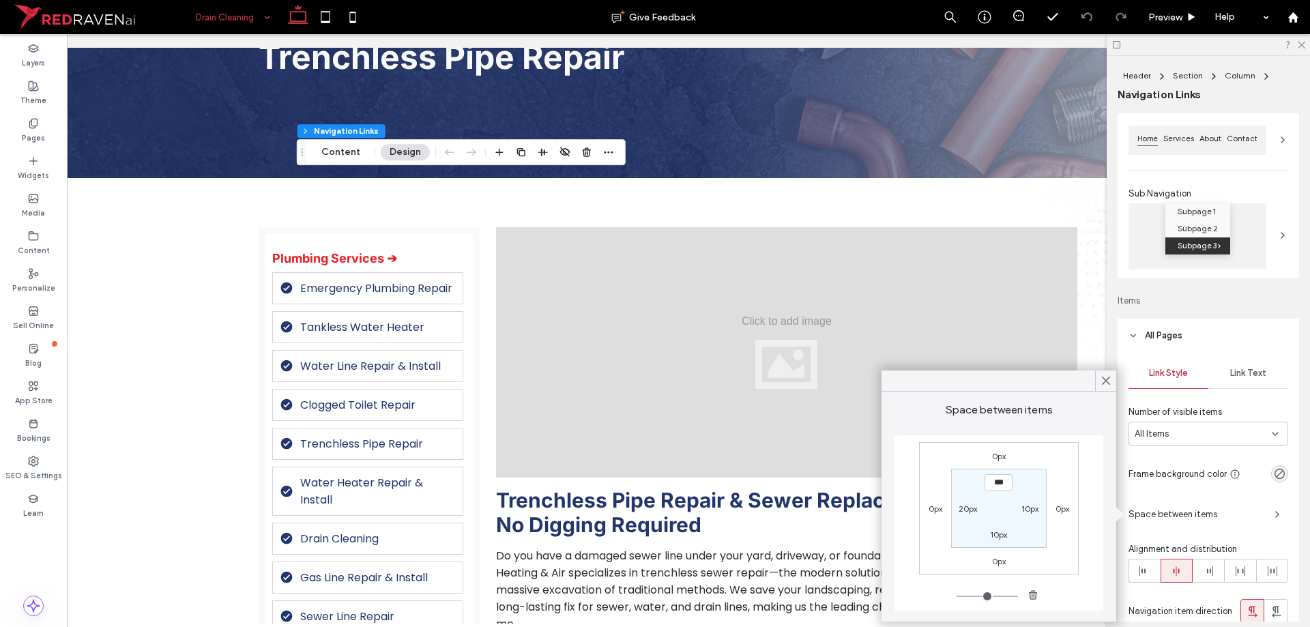
click at [1008, 538] on div "10px" at bounding box center [998, 534] width 31 height 14
click at [998, 536] on label "10px" at bounding box center [998, 534] width 17 height 10
type input "**"
click at [985, 534] on input "****" at bounding box center [999, 533] width 28 height 17
type input "*"
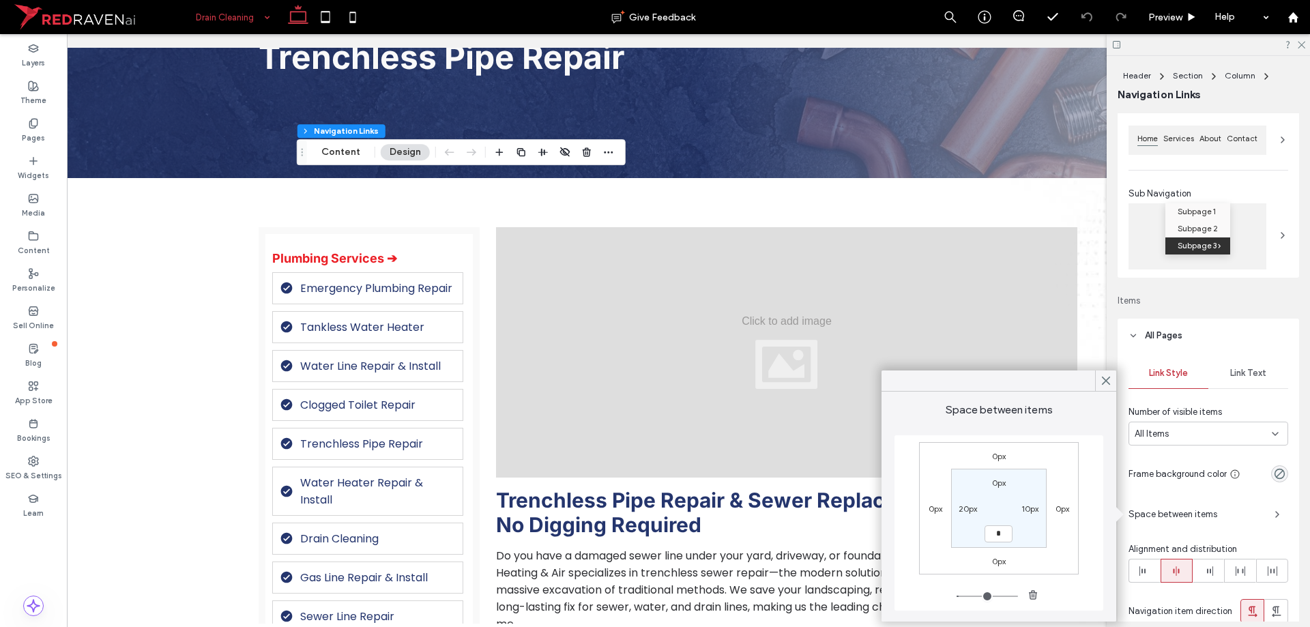
type input "***"
click at [1030, 533] on section "0px 10px *** 20px" at bounding box center [998, 508] width 95 height 78
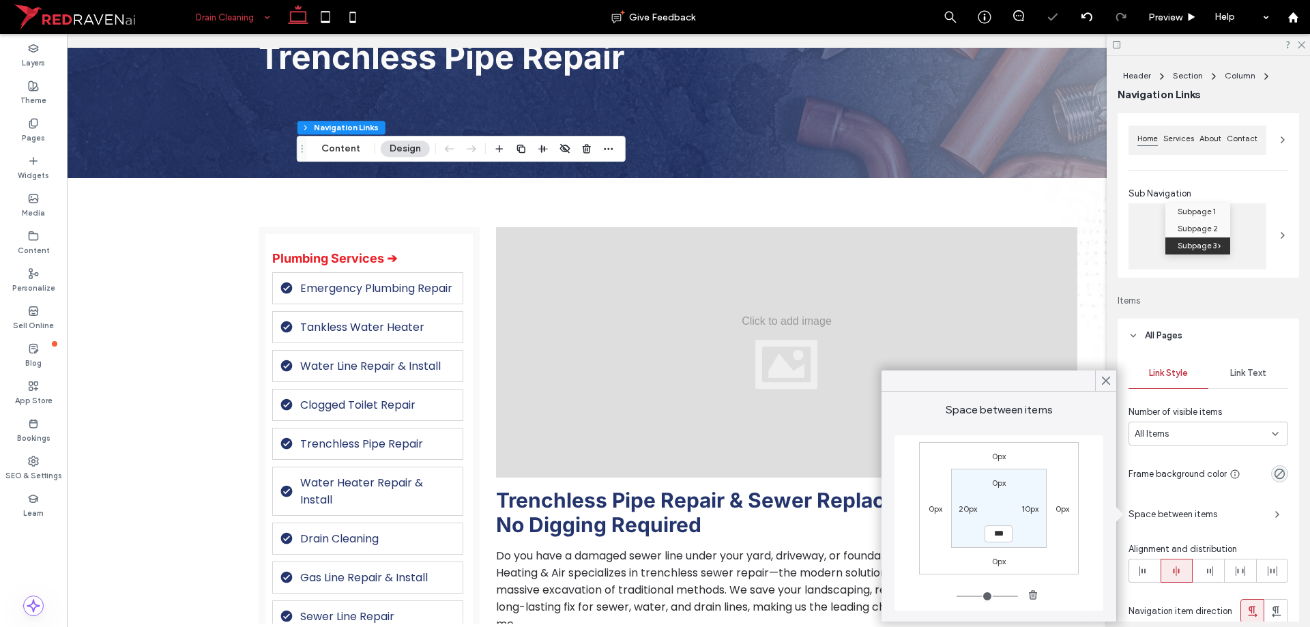
click at [1245, 370] on span "Link Text" at bounding box center [1248, 373] width 36 height 11
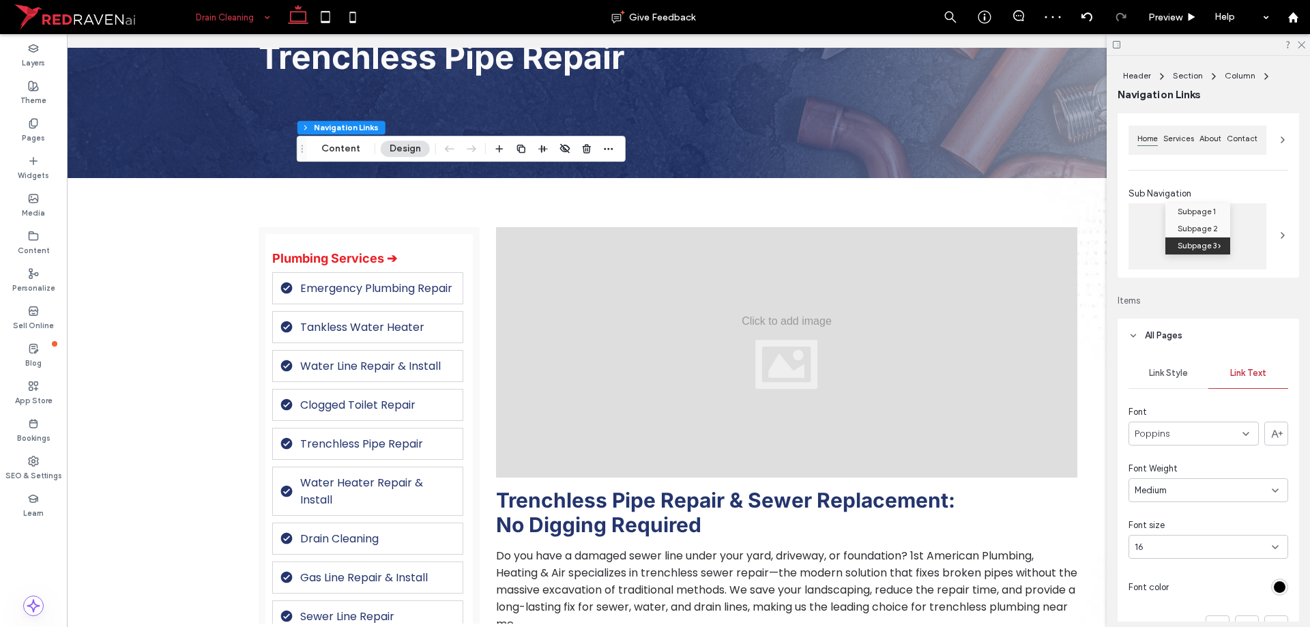
click at [1174, 549] on div "16" at bounding box center [1200, 547] width 131 height 14
click at [1168, 505] on div "18" at bounding box center [1204, 503] width 151 height 24
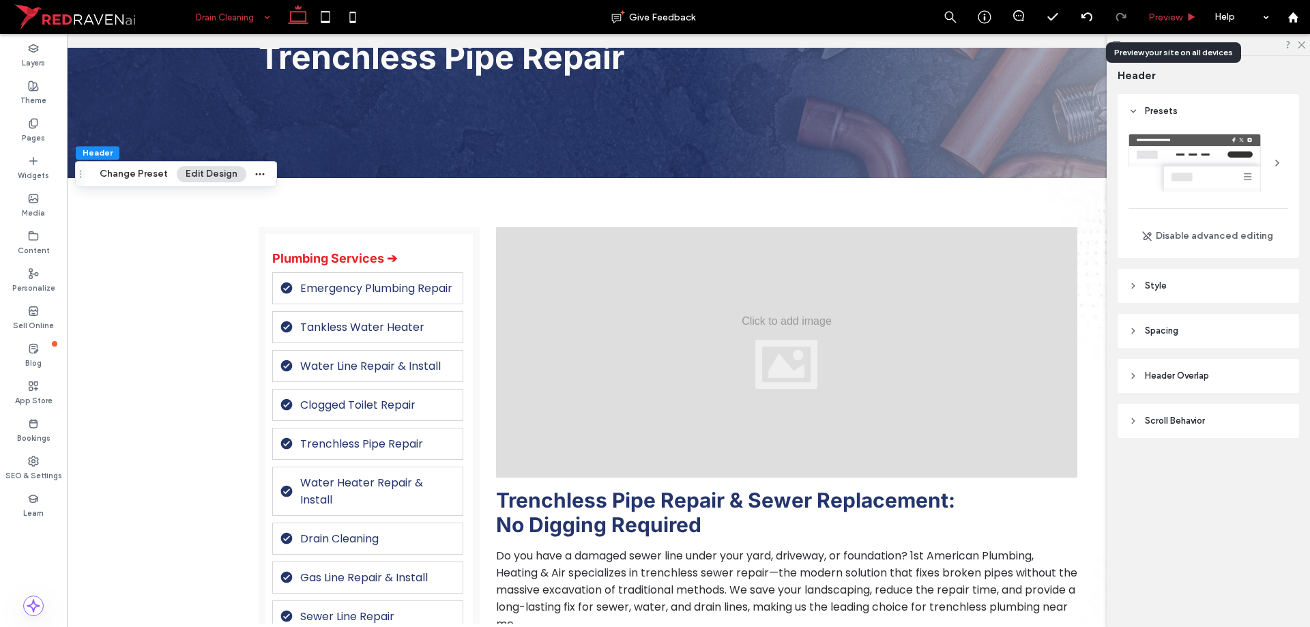
click at [1157, 25] on div "Preview" at bounding box center [1173, 17] width 70 height 34
click at [1163, 14] on span "Preview" at bounding box center [1165, 18] width 34 height 12
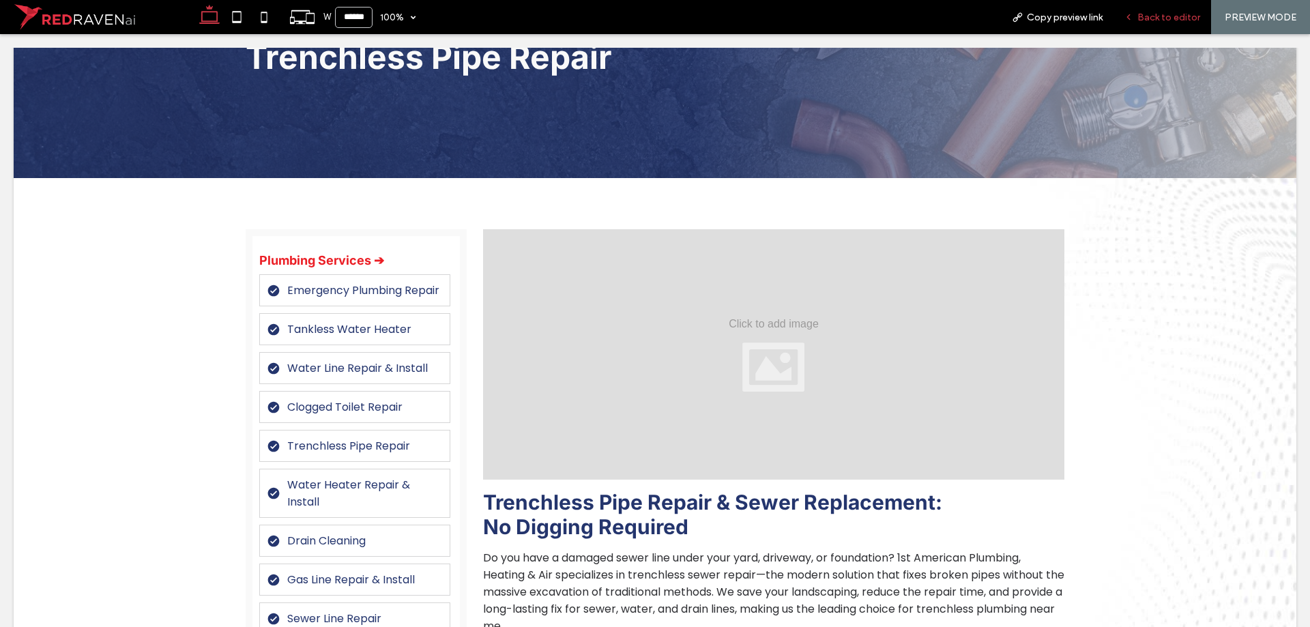
click at [1155, 9] on div "Back to editor" at bounding box center [1163, 17] width 98 height 34
click at [1193, 9] on div "Back to editor" at bounding box center [1163, 17] width 98 height 34
click at [1178, 4] on div "Back to editor" at bounding box center [1163, 17] width 98 height 34
click at [1165, 9] on div "Back to editor" at bounding box center [1163, 17] width 98 height 34
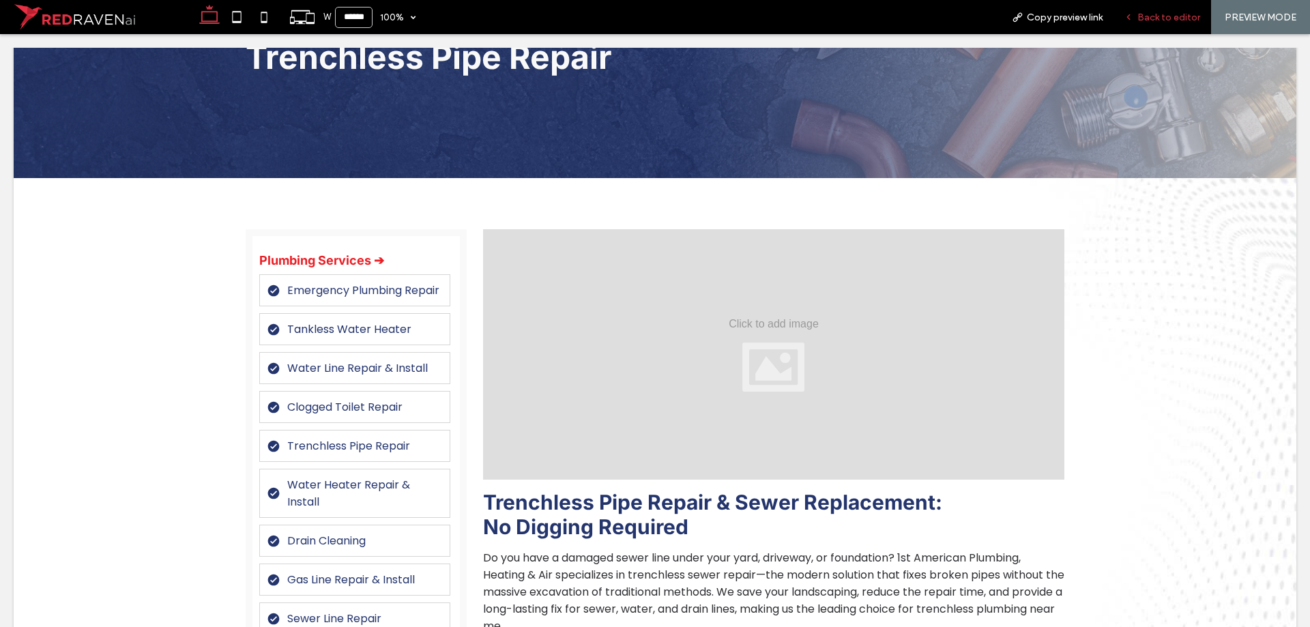
click at [1161, 12] on span "Back to editor" at bounding box center [1168, 18] width 63 height 12
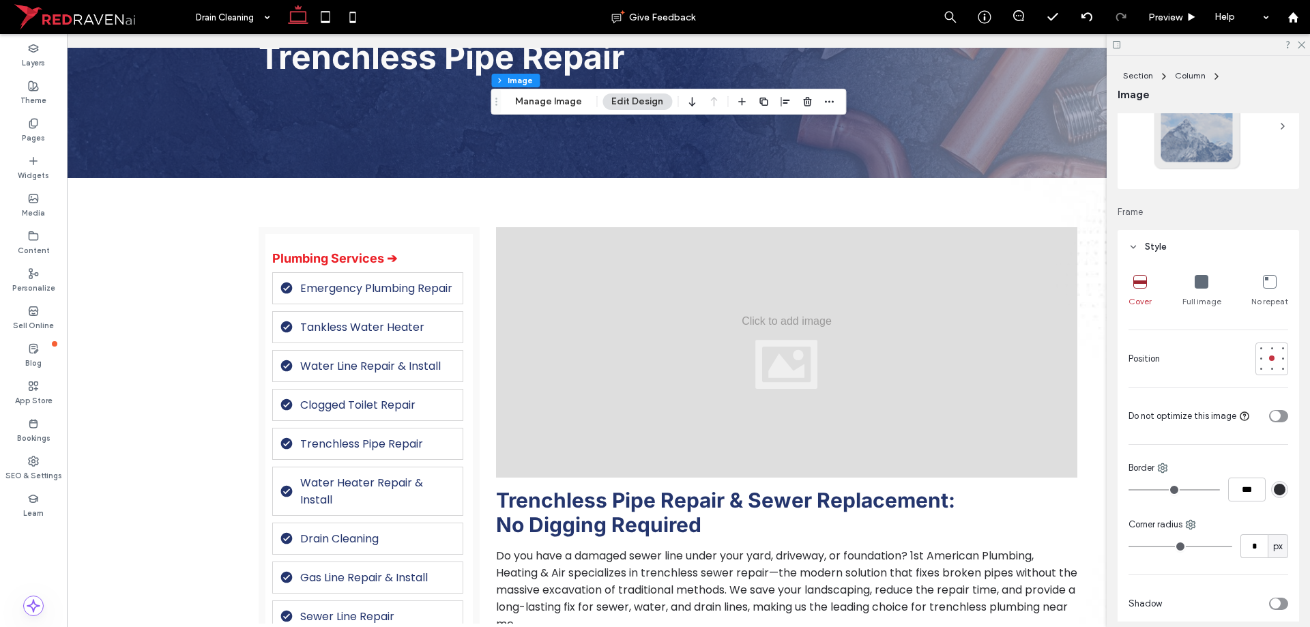
scroll to position [205, 0]
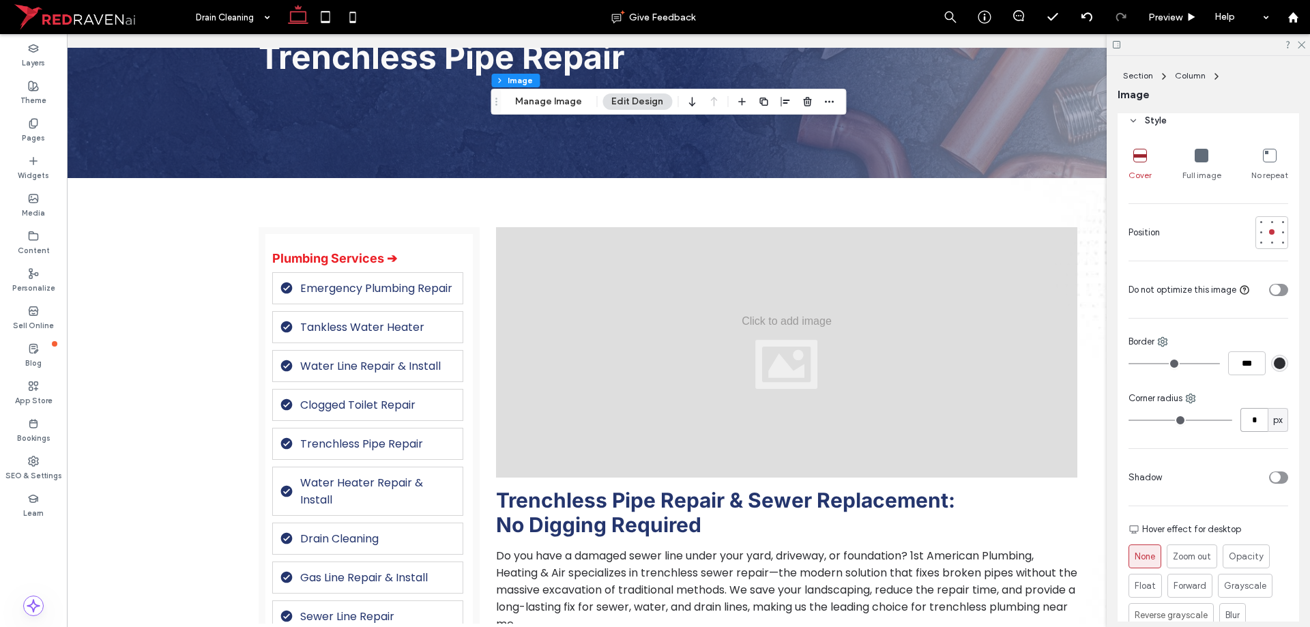
click at [1260, 414] on input "*" at bounding box center [1253, 420] width 27 height 24
type input "**"
click at [527, 97] on button "Manage Image" at bounding box center [548, 101] width 85 height 16
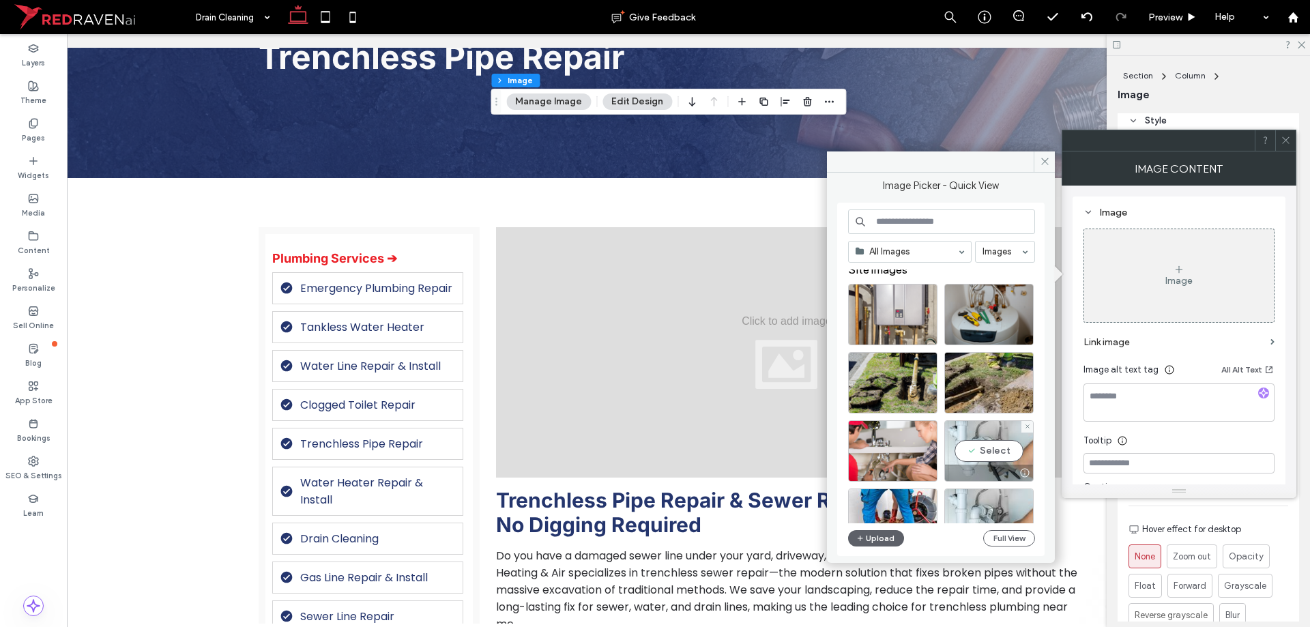
scroll to position [0, 0]
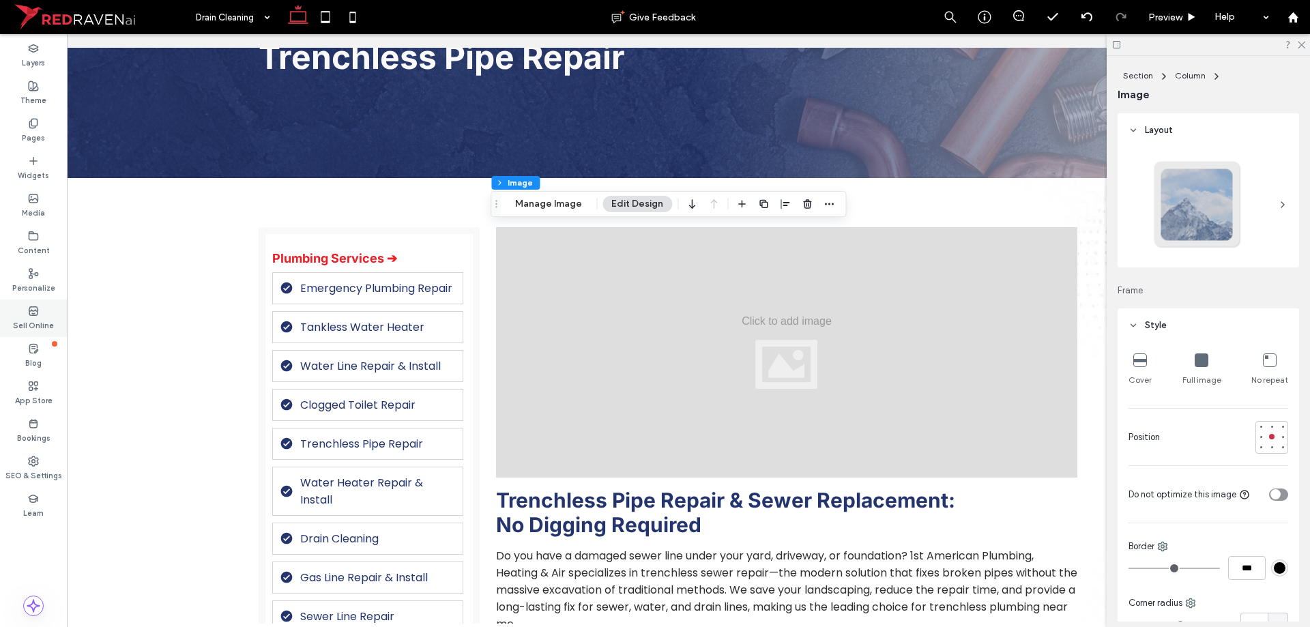
type input "**"
click at [571, 205] on button "Manage Image" at bounding box center [548, 204] width 85 height 16
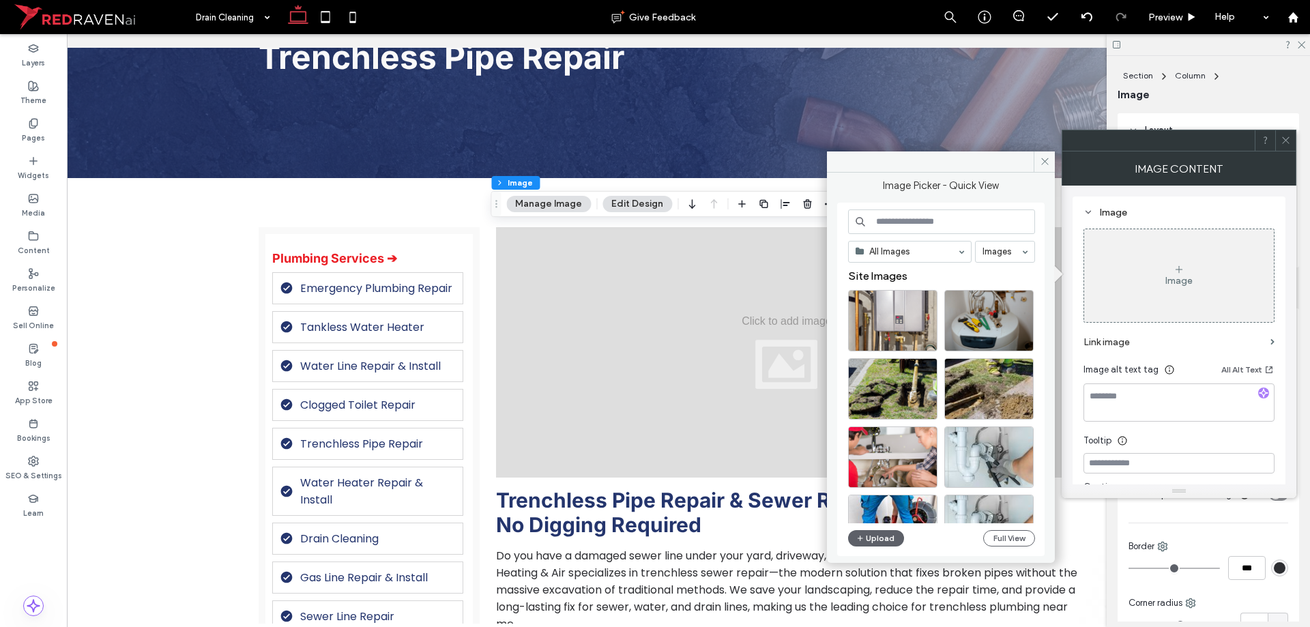
click at [890, 550] on div "All Images Images Site Images Upload Full View" at bounding box center [940, 379] width 207 height 353
click at [888, 555] on div "All Images Images Site Images Upload Full View" at bounding box center [940, 379] width 207 height 353
click at [884, 544] on button "Upload" at bounding box center [876, 538] width 56 height 16
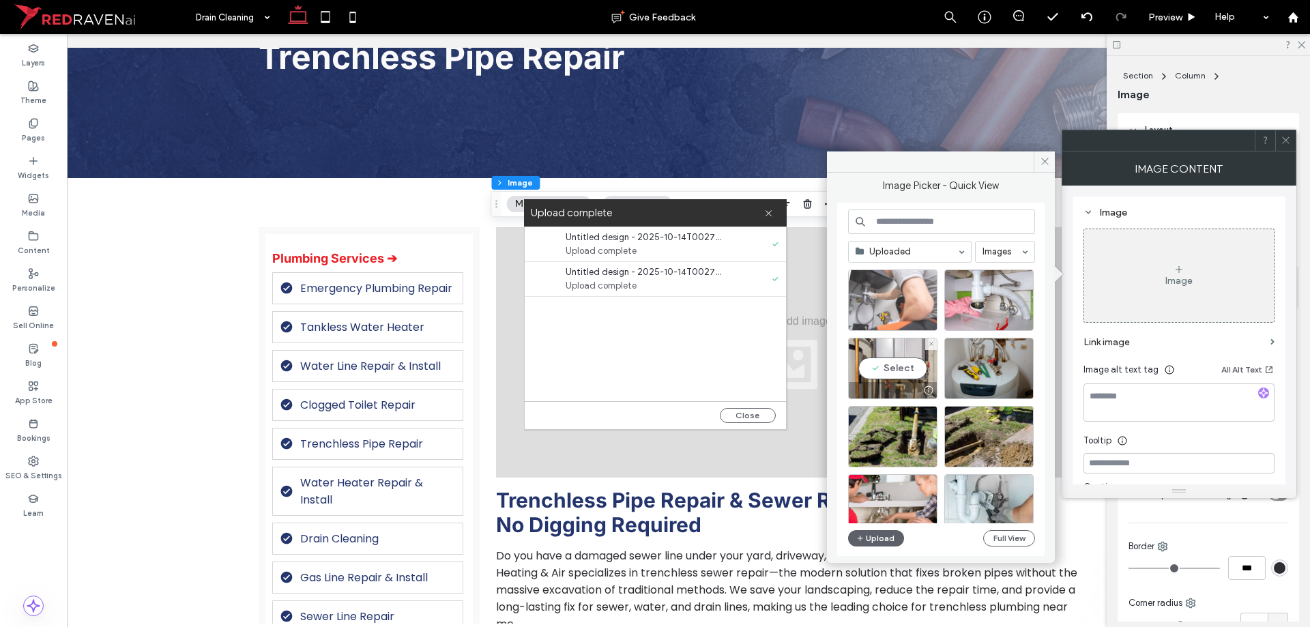
click at [873, 310] on div at bounding box center [892, 300] width 89 height 61
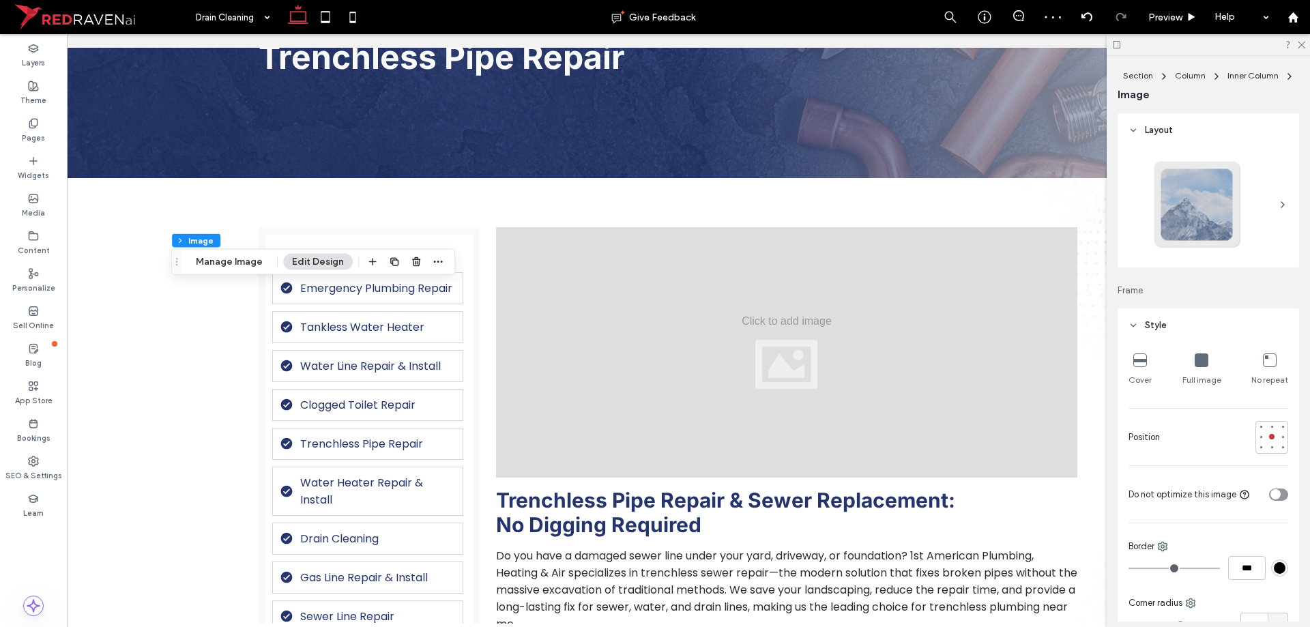
type input "**"
click at [218, 266] on button "Manage Image" at bounding box center [229, 262] width 85 height 16
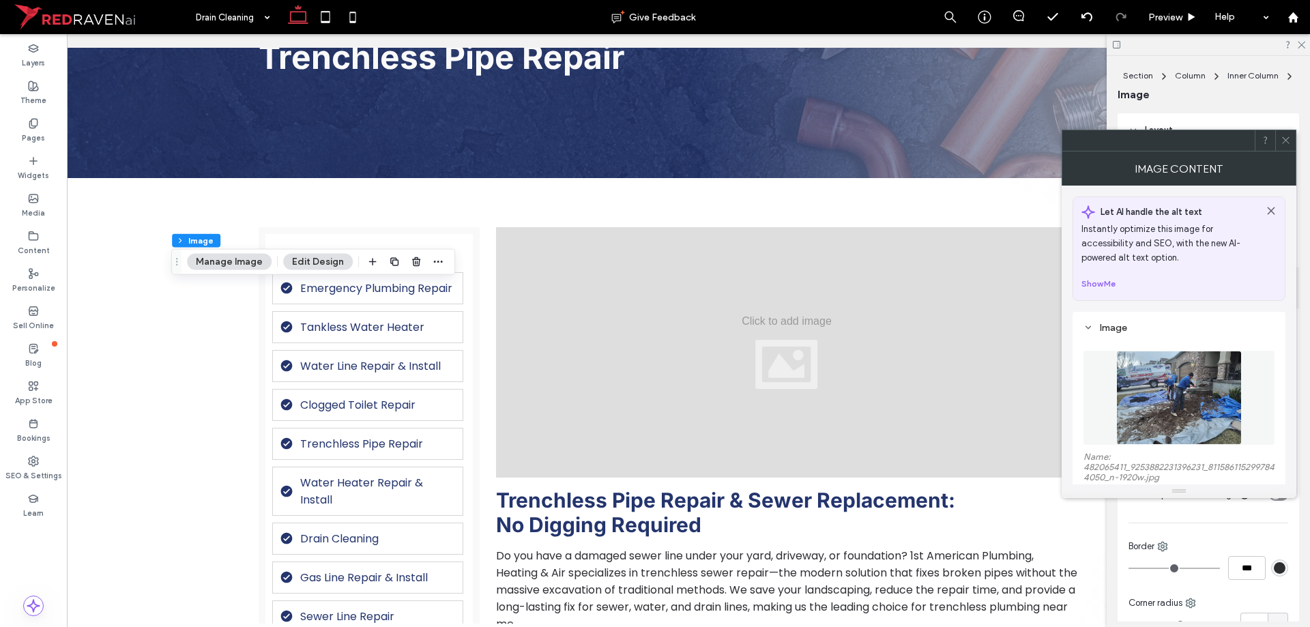
click at [1177, 412] on img at bounding box center [1178, 398] width 125 height 94
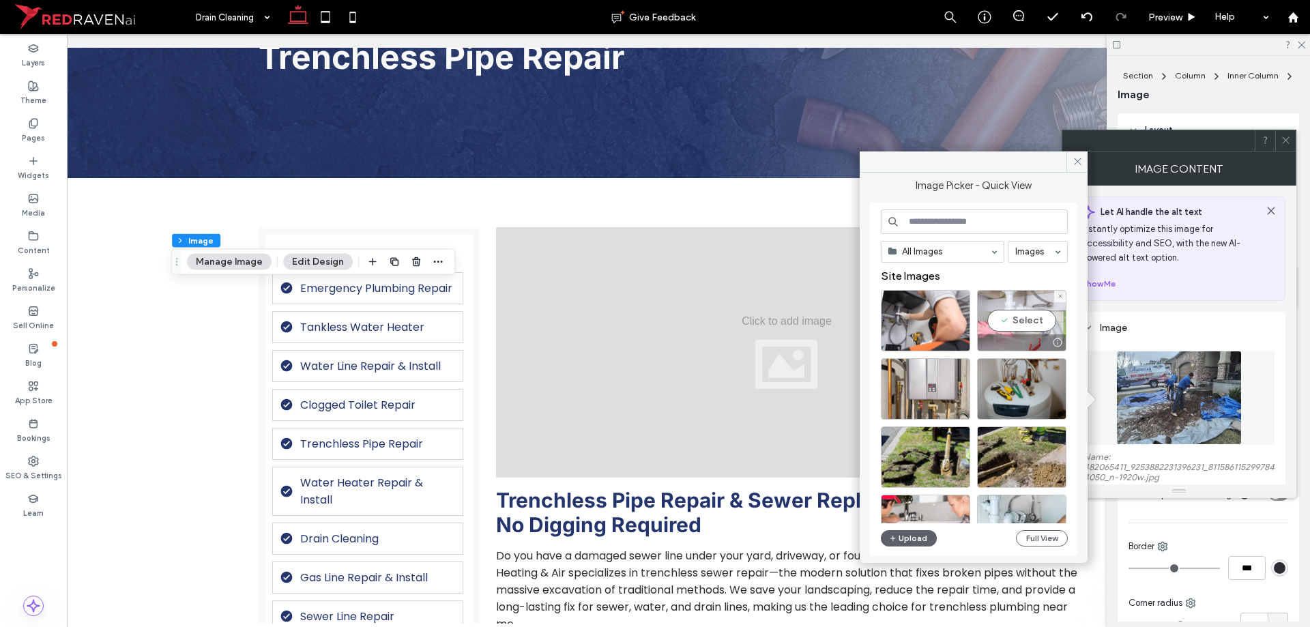
click at [1038, 317] on div "Select" at bounding box center [1021, 320] width 89 height 61
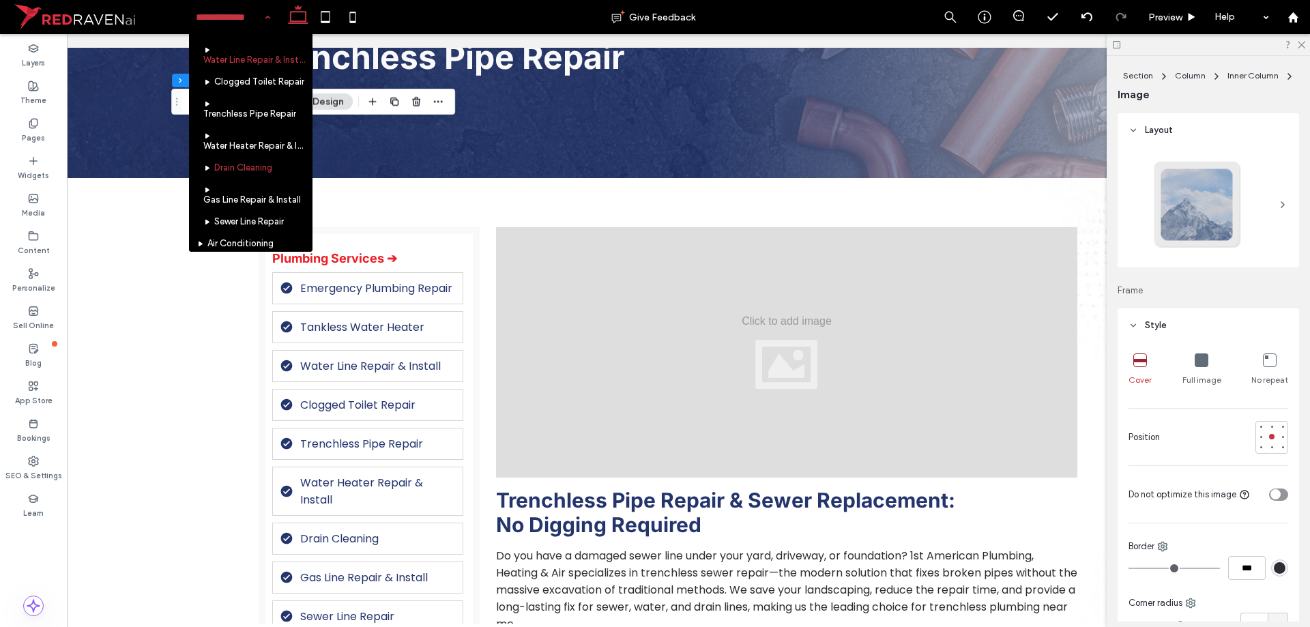
scroll to position [205, 0]
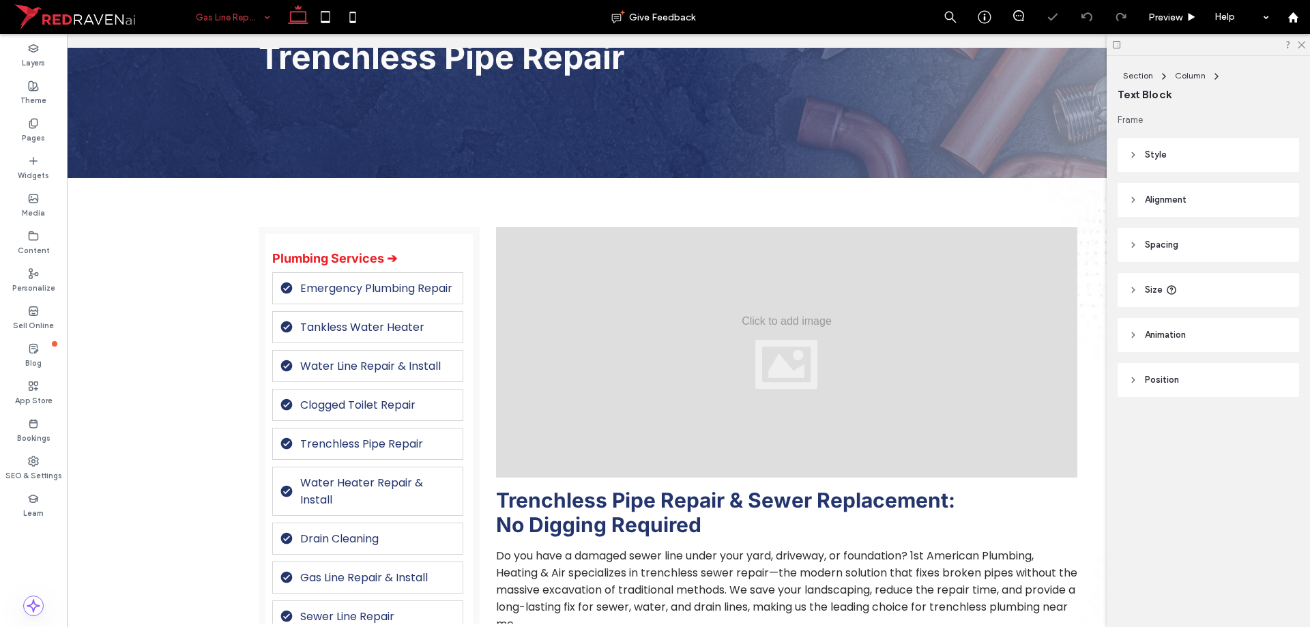
type input "*****"
type input "**"
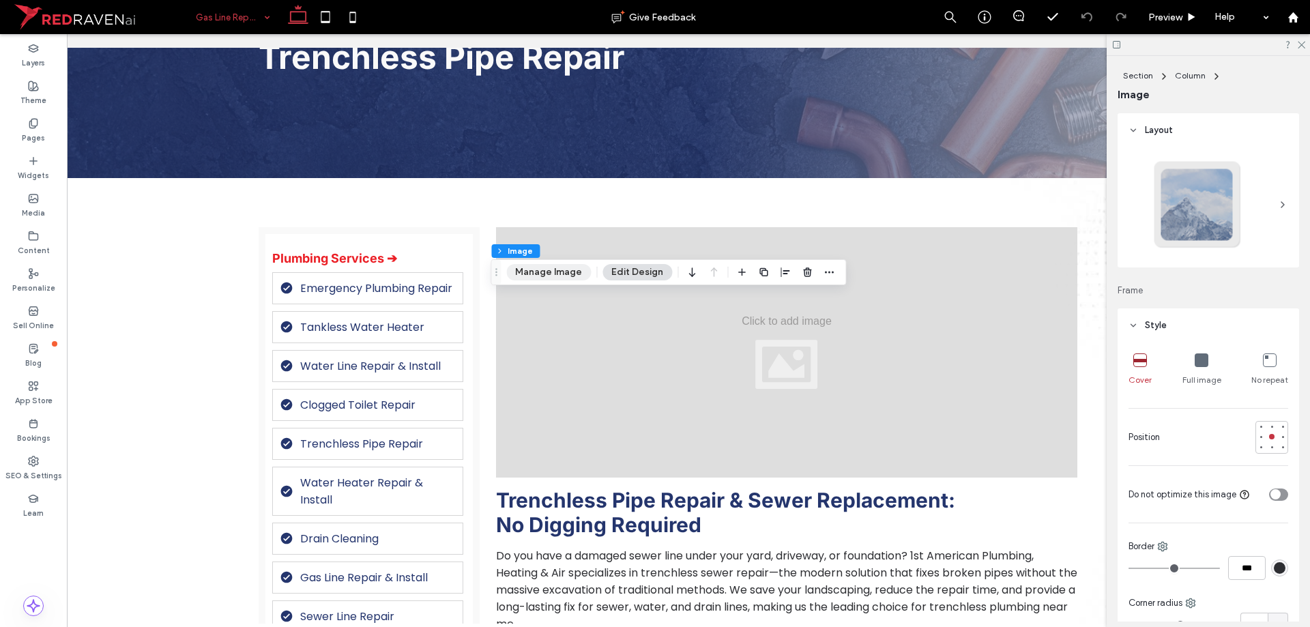
click at [557, 274] on button "Manage Image" at bounding box center [548, 272] width 85 height 16
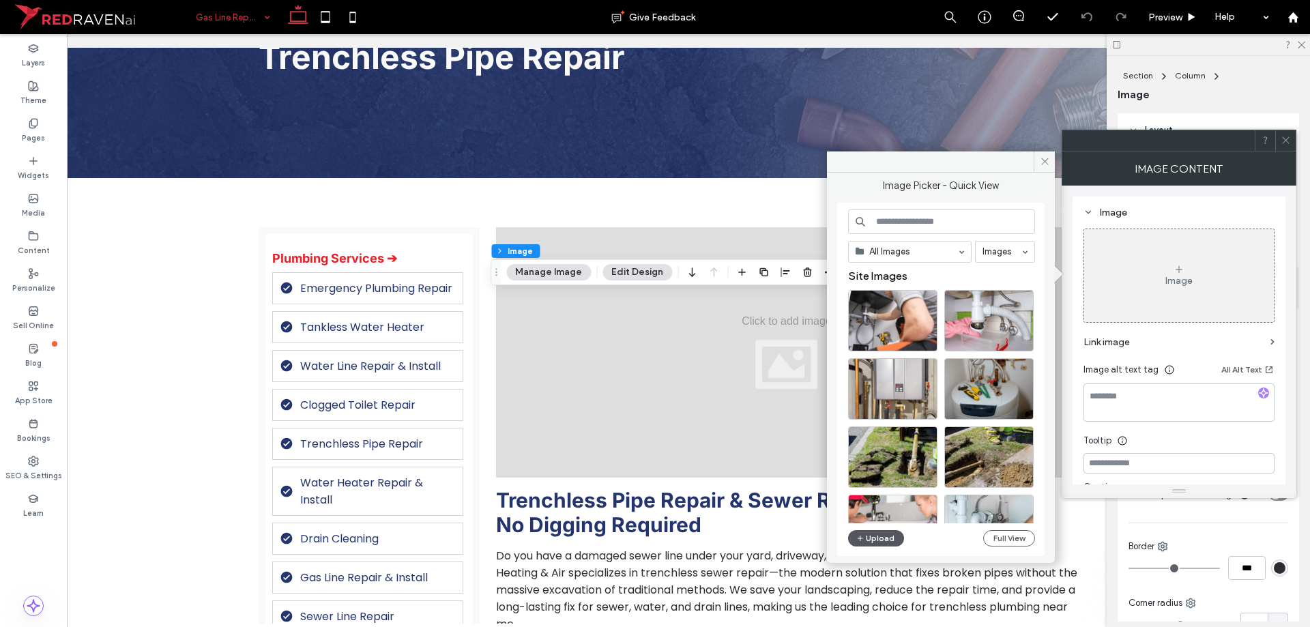
click at [860, 533] on icon "button" at bounding box center [860, 538] width 8 height 11
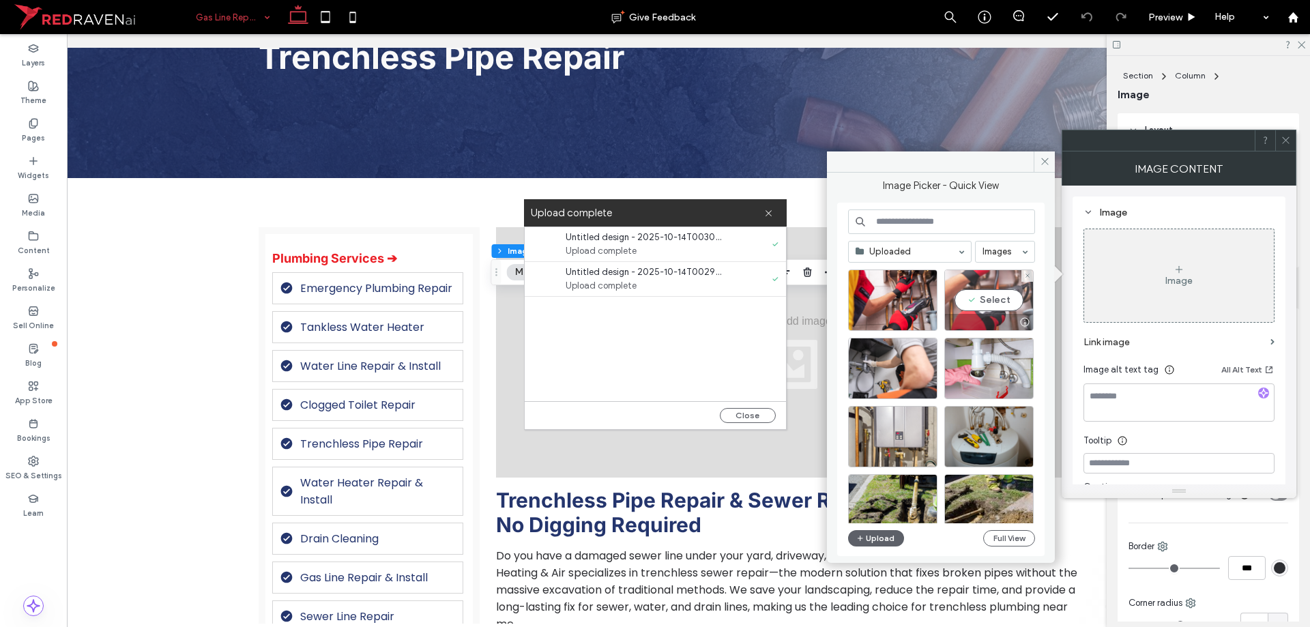
click at [973, 314] on div at bounding box center [989, 322] width 88 height 16
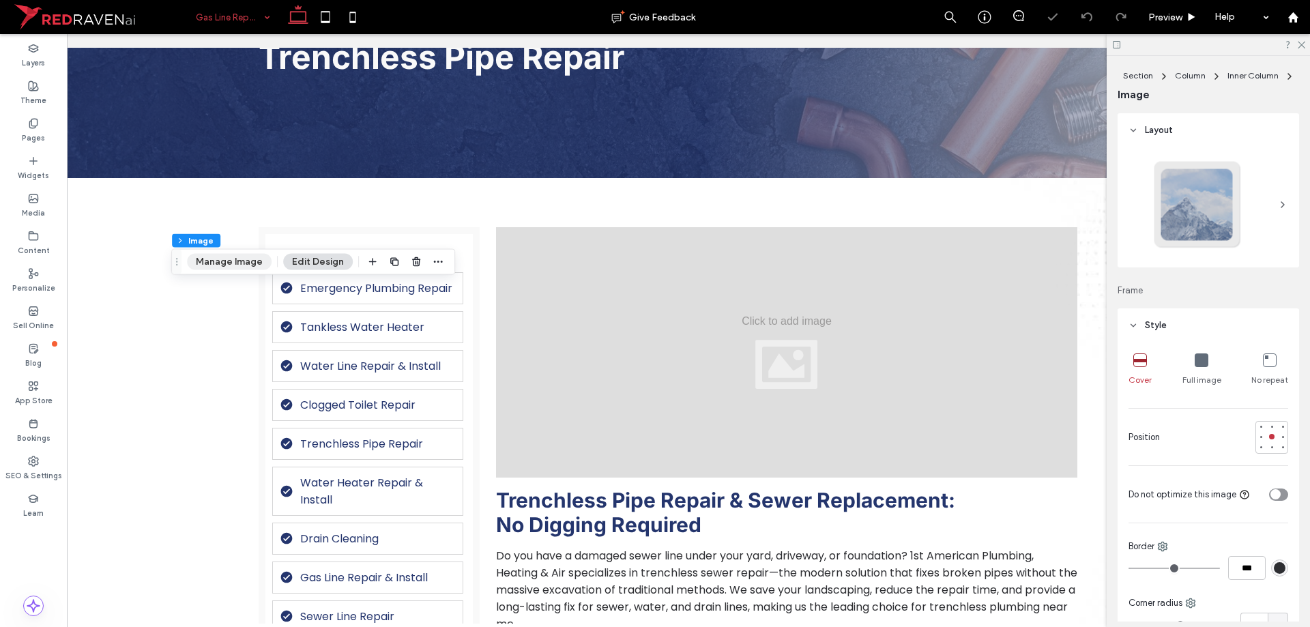
click at [234, 254] on button "Manage Image" at bounding box center [229, 262] width 85 height 16
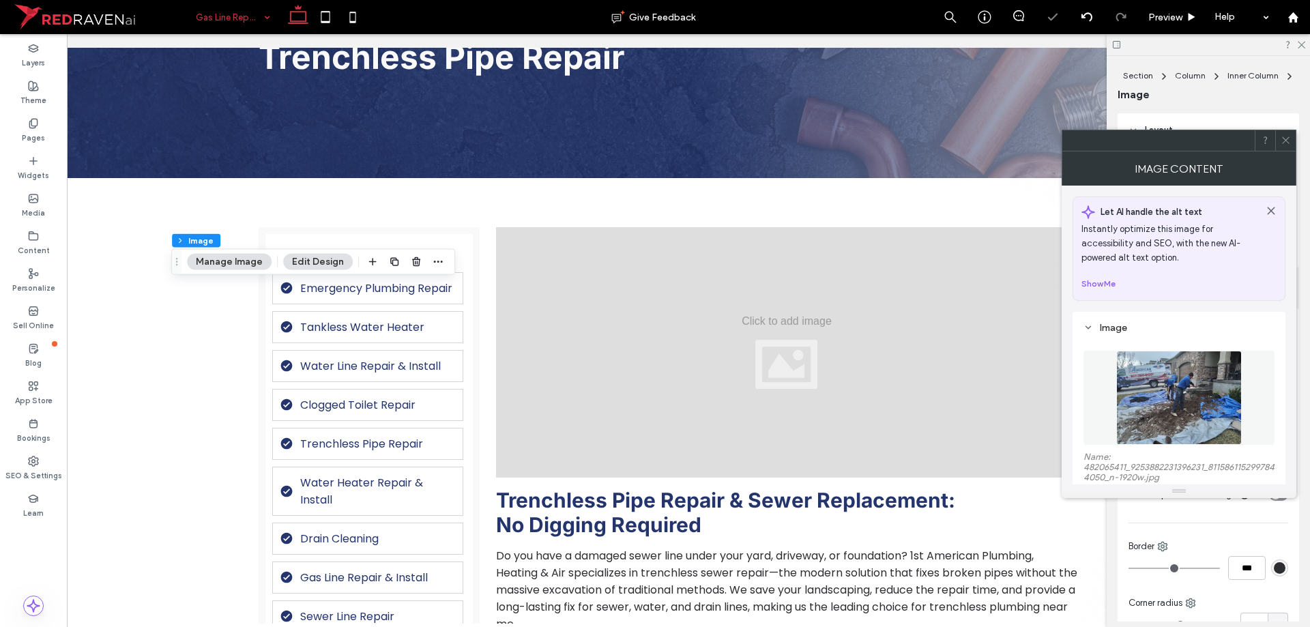
click at [1223, 380] on img at bounding box center [1178, 398] width 125 height 94
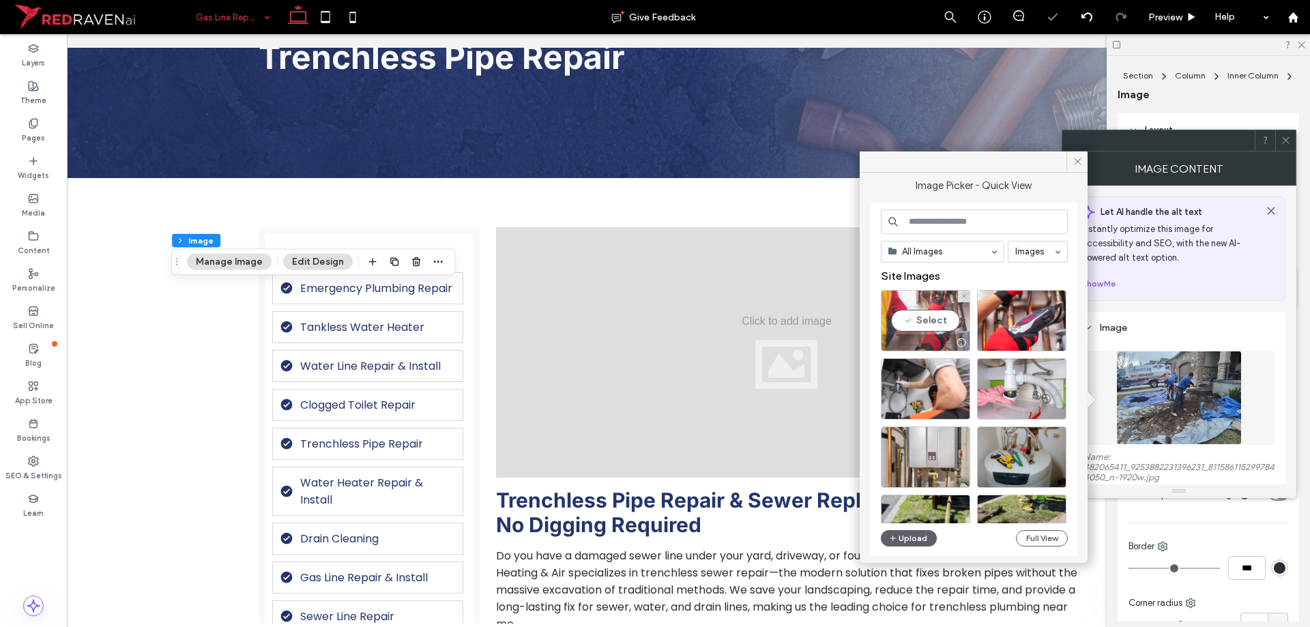
click at [935, 315] on div "Select" at bounding box center [925, 320] width 89 height 61
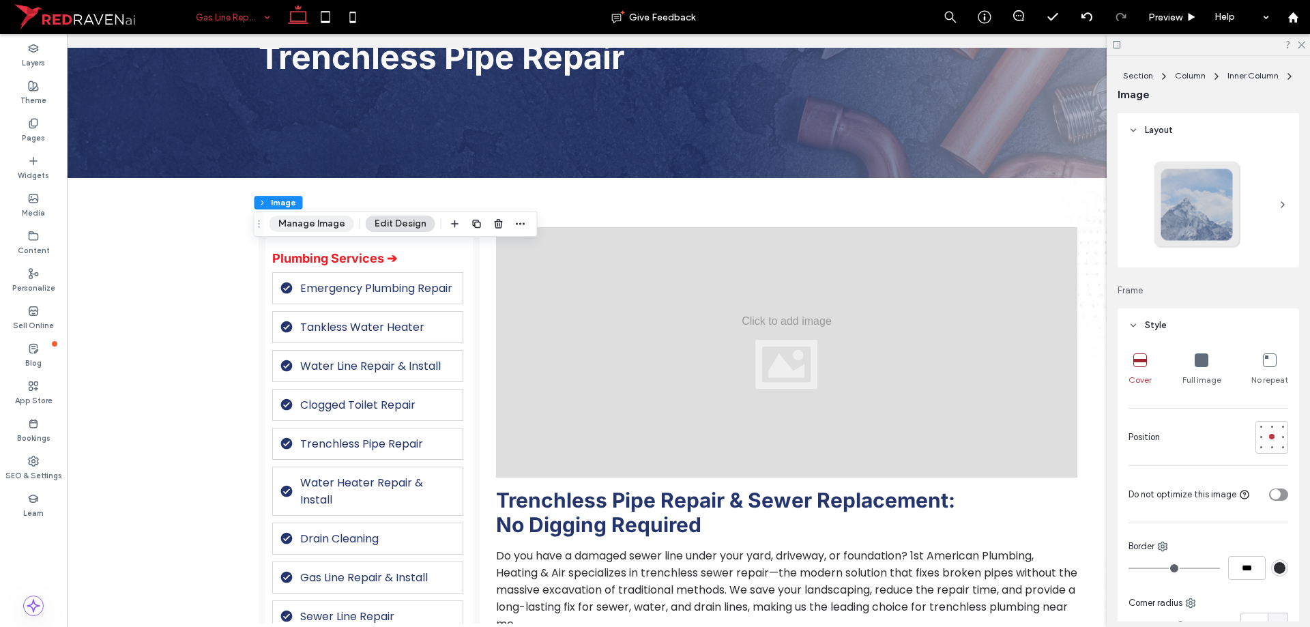
click at [327, 220] on button "Manage Image" at bounding box center [312, 224] width 85 height 16
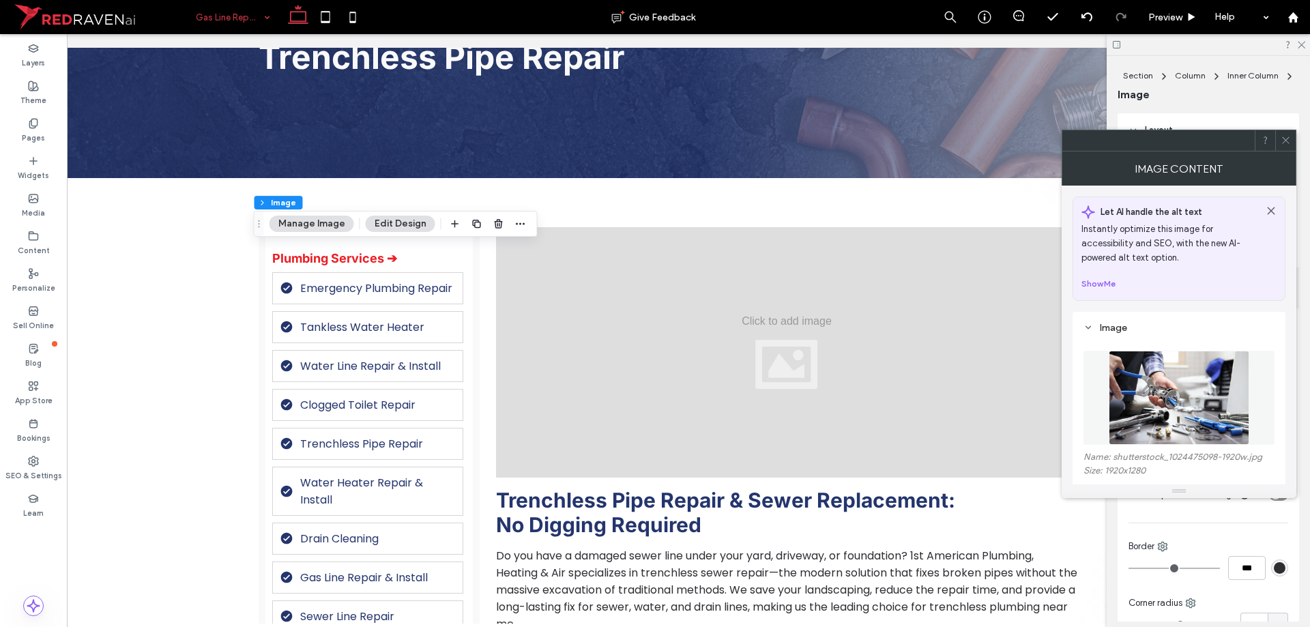
click at [1121, 396] on img at bounding box center [1179, 398] width 141 height 94
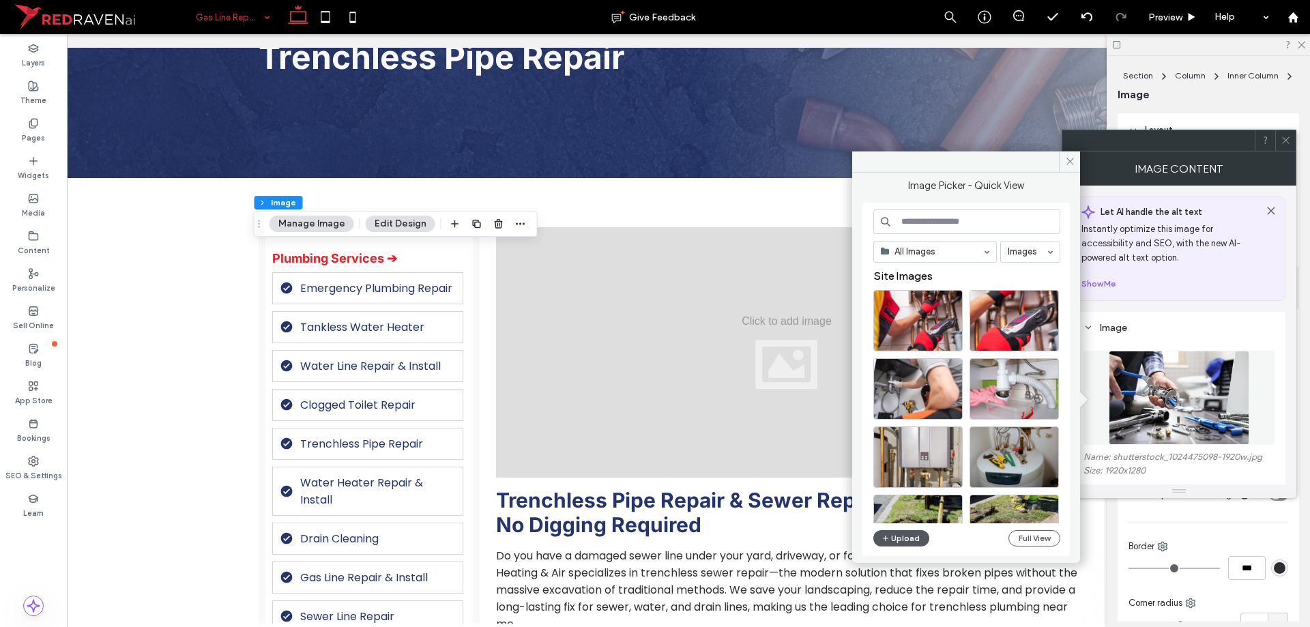
click at [908, 536] on button "Upload" at bounding box center [901, 538] width 56 height 16
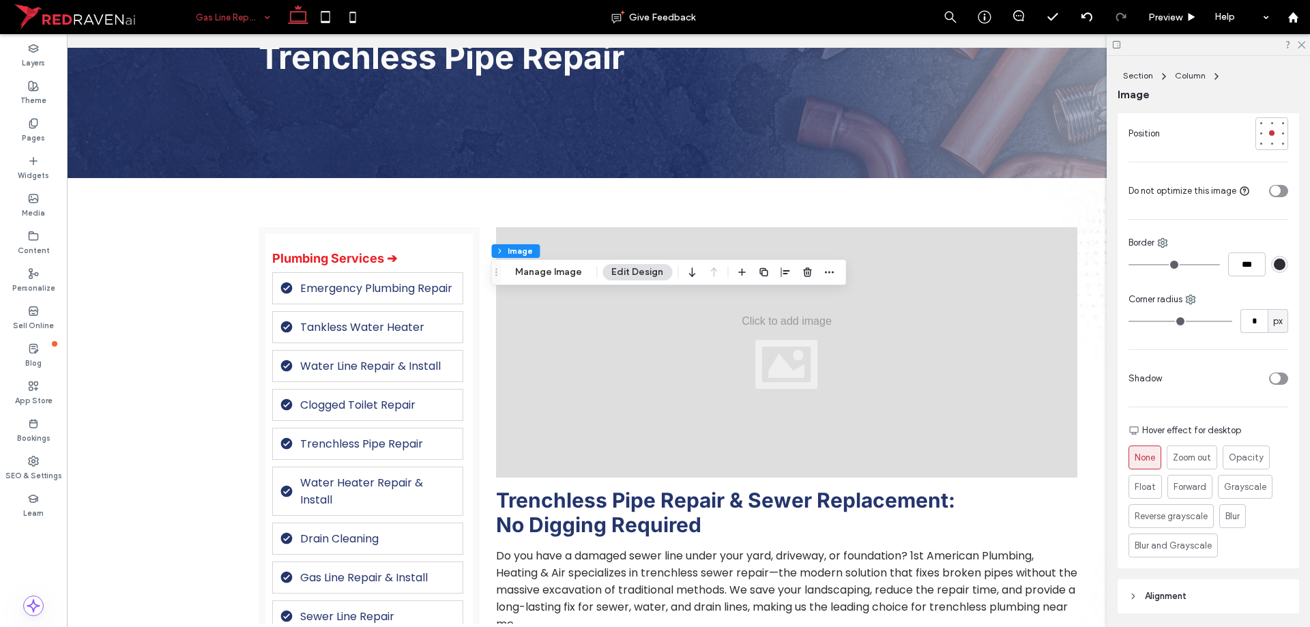
scroll to position [409, 0]
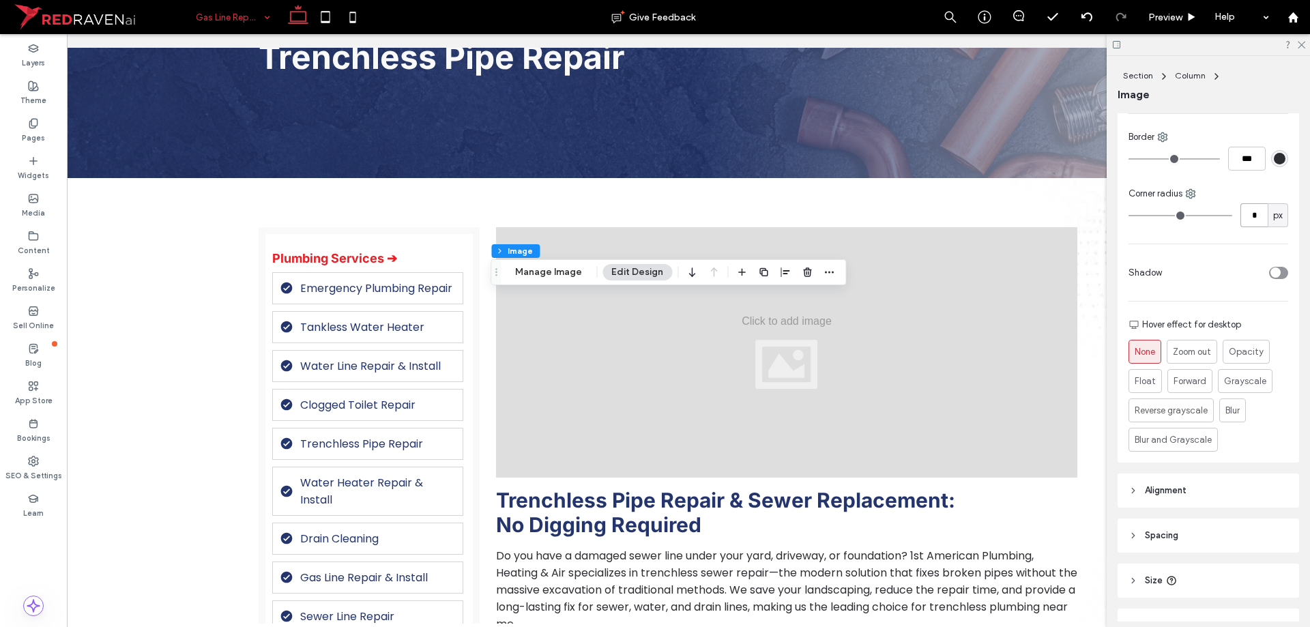
click at [1253, 219] on input "*" at bounding box center [1253, 215] width 27 height 24
type input "**"
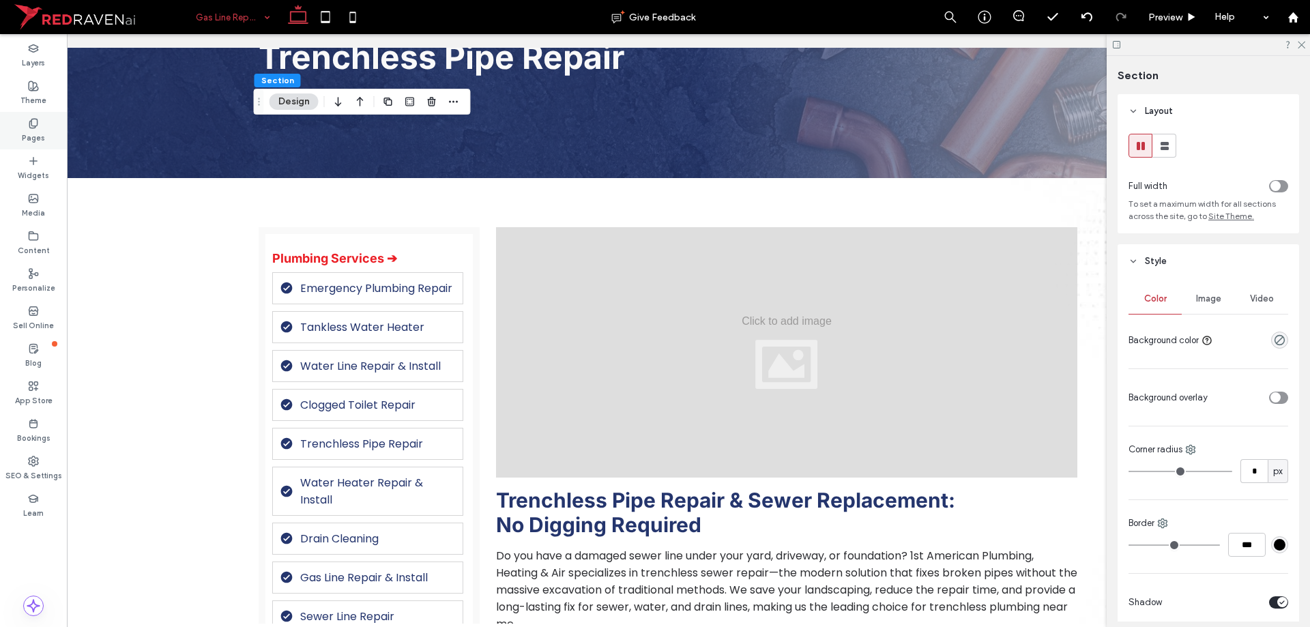
click at [31, 133] on label "Pages" at bounding box center [33, 136] width 23 height 15
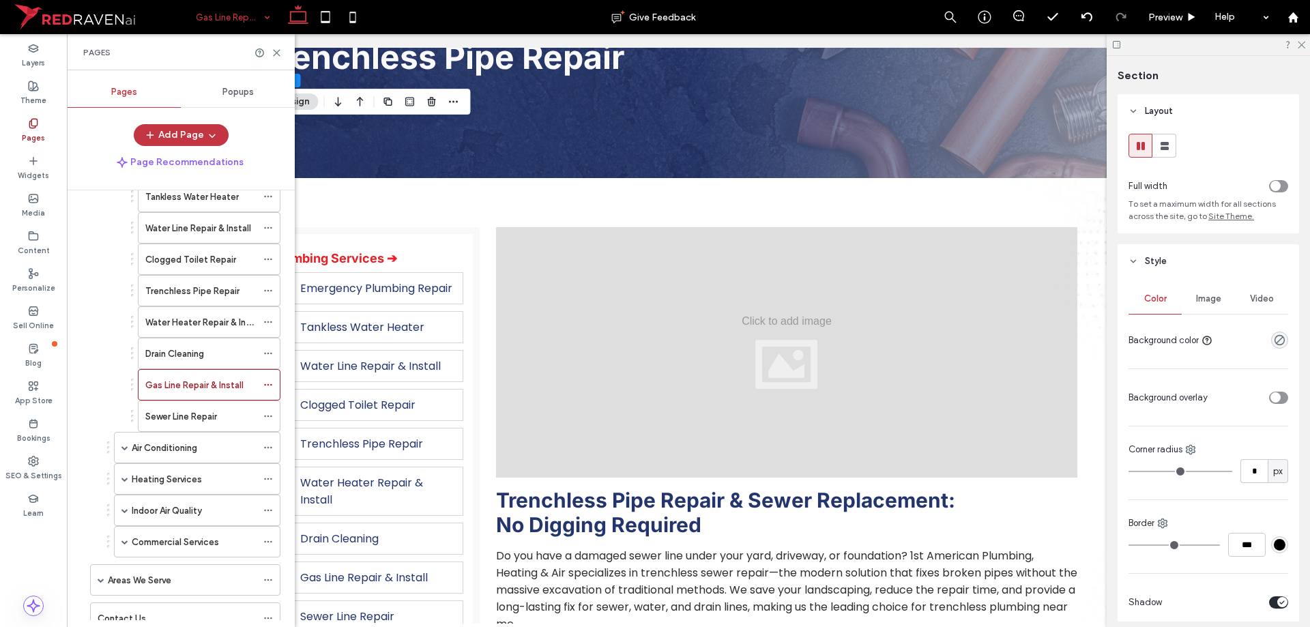
scroll to position [205, 0]
click at [222, 417] on div "Sewer Line Repair" at bounding box center [200, 415] width 111 height 14
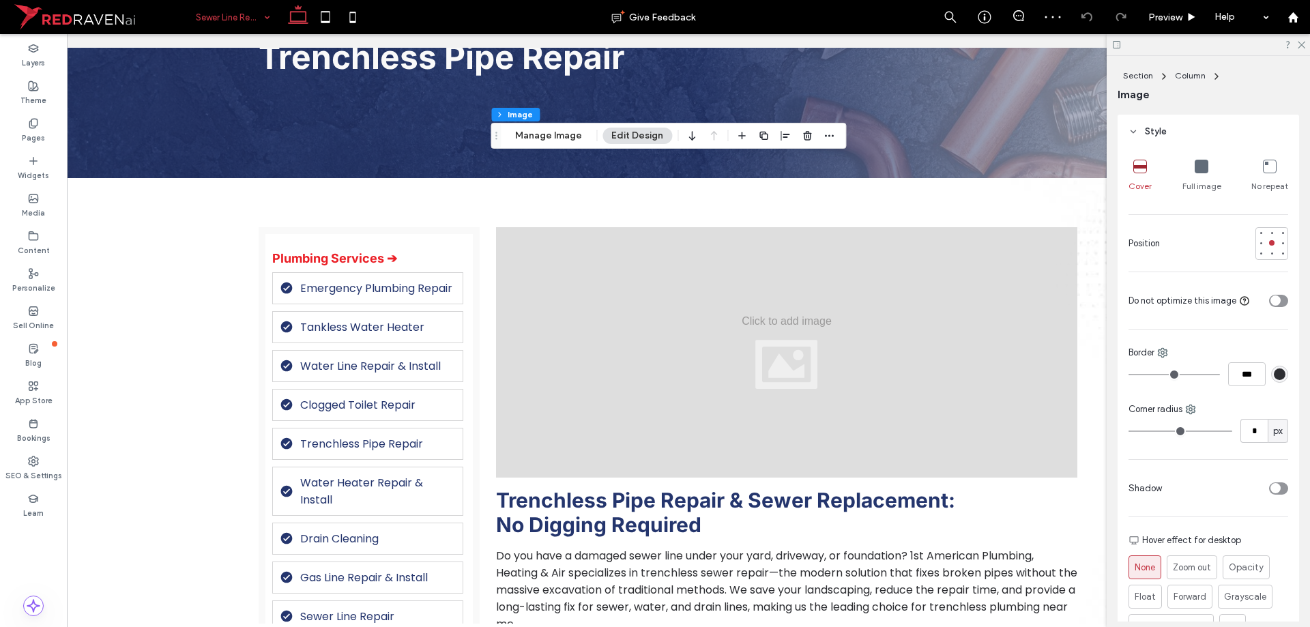
scroll to position [273, 0]
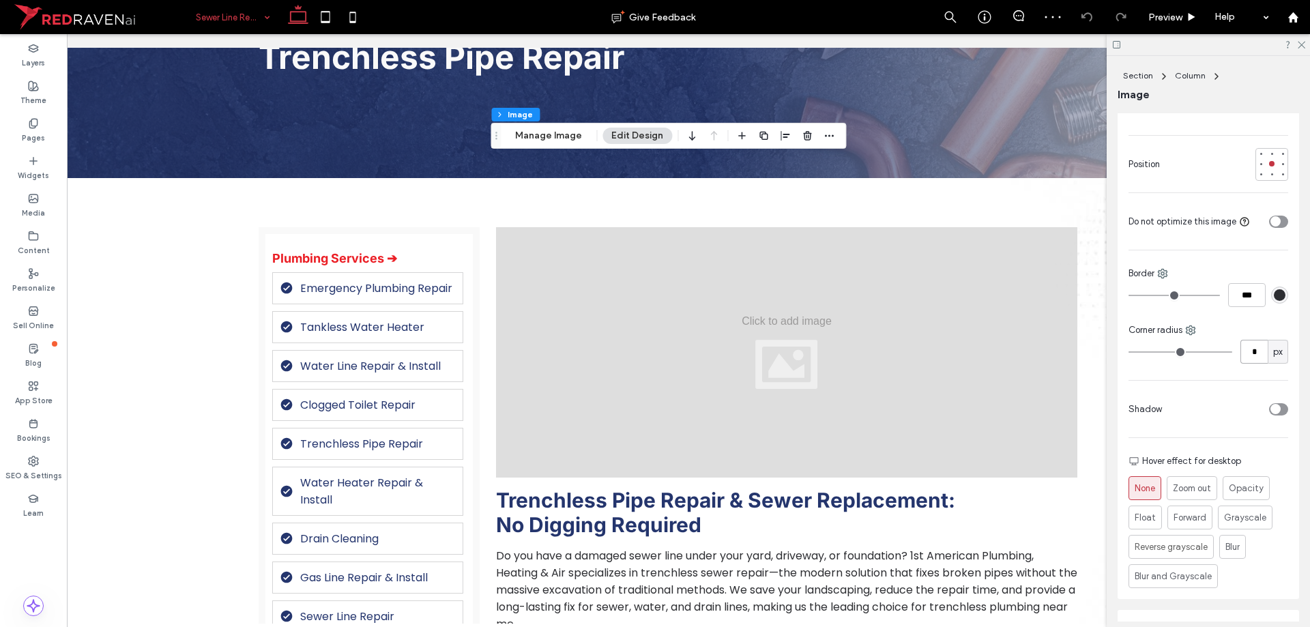
click at [1247, 354] on input "*" at bounding box center [1253, 352] width 27 height 24
type input "**"
click at [568, 129] on button "Manage Image" at bounding box center [548, 136] width 85 height 16
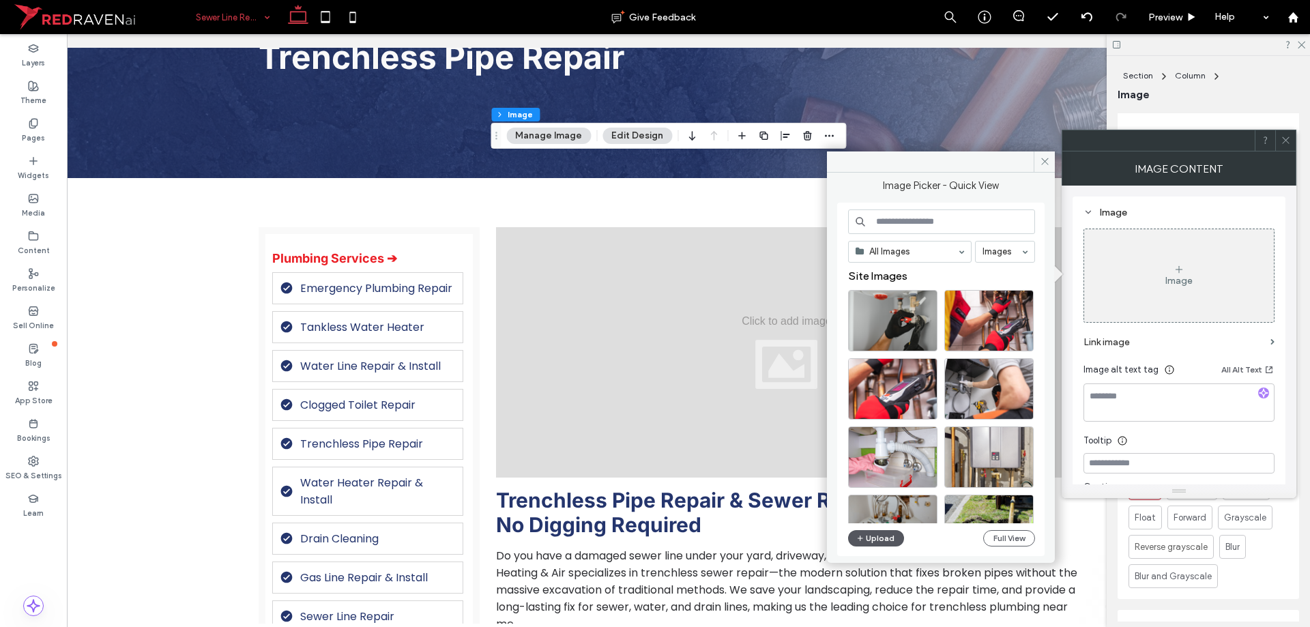
click at [891, 536] on button "Upload" at bounding box center [876, 538] width 56 height 16
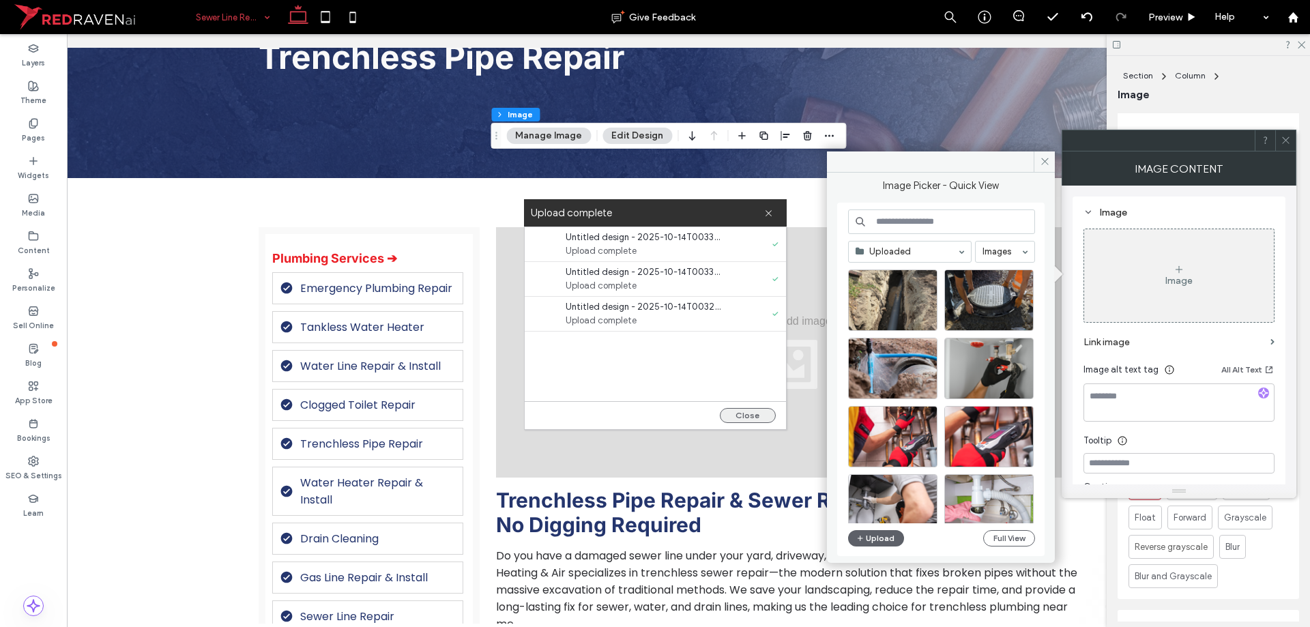
click at [746, 418] on button "Close" at bounding box center [748, 415] width 56 height 15
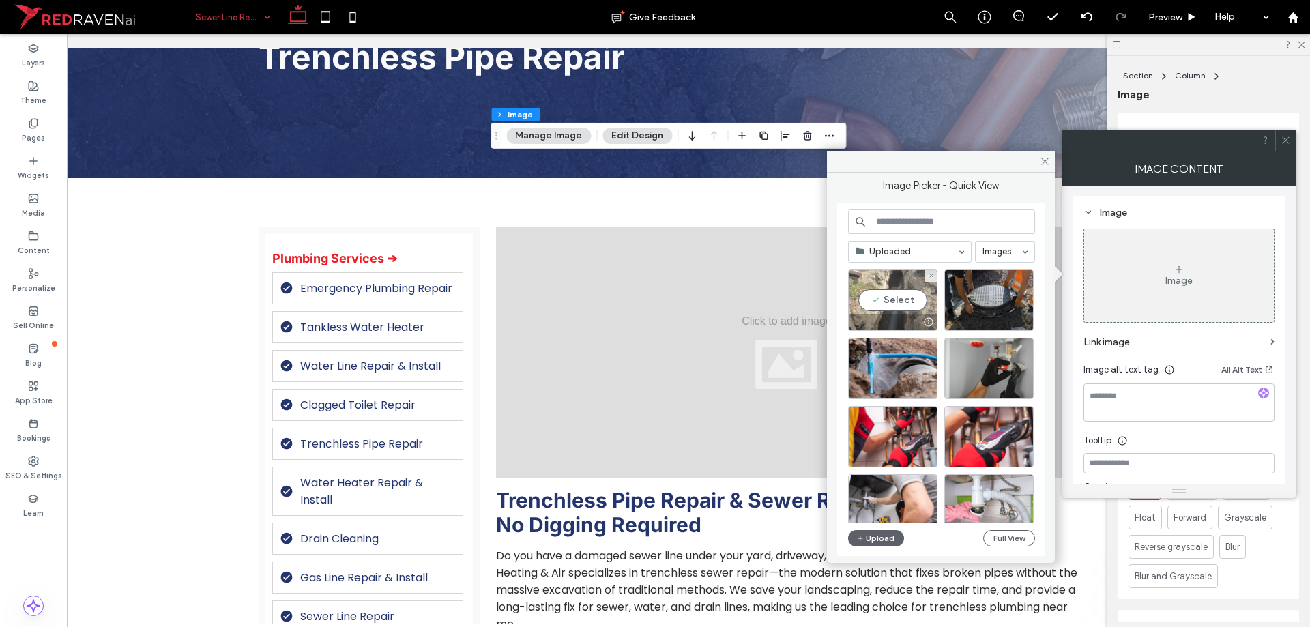
click at [875, 314] on div at bounding box center [893, 322] width 88 height 16
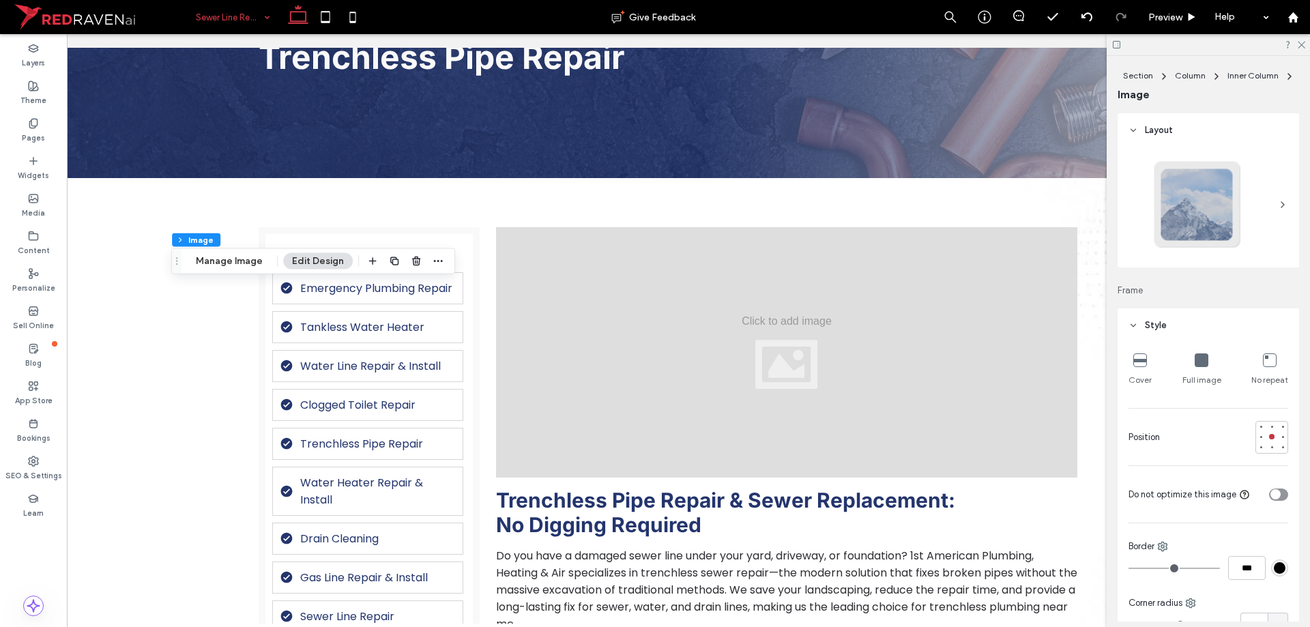
type input "**"
click at [240, 260] on button "Manage Image" at bounding box center [229, 261] width 85 height 16
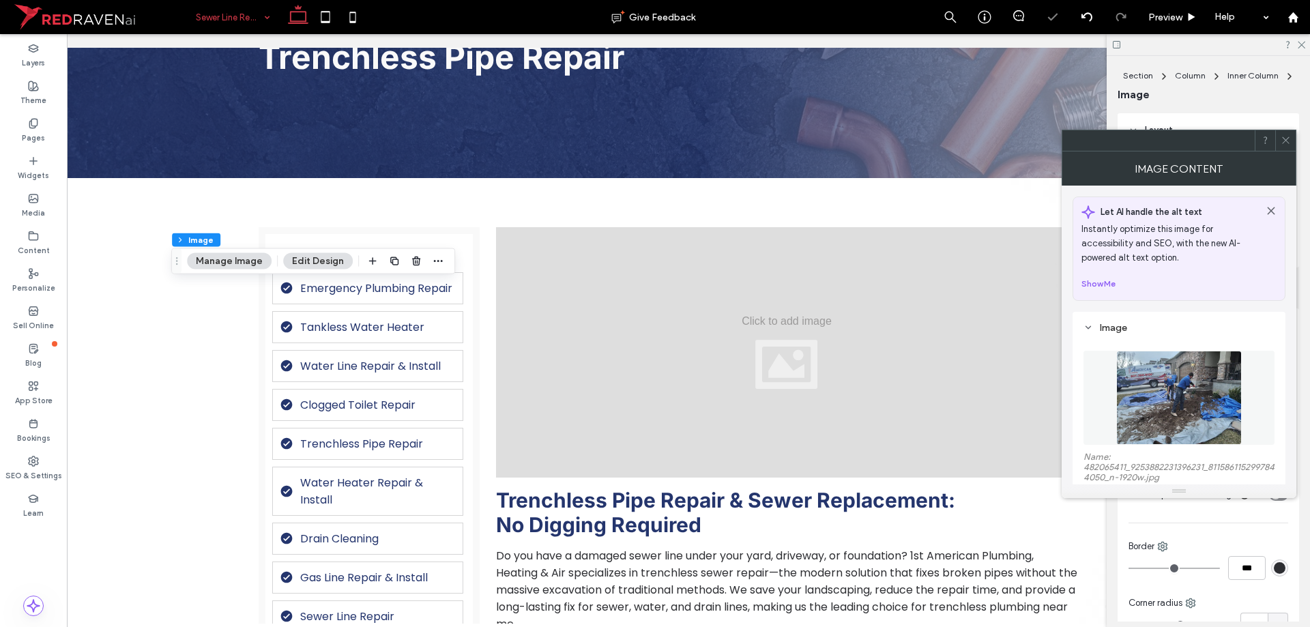
click at [1180, 339] on div "Name: 482065411_9253882231396231_8115861152997844050_n-1920w.jpg Size: 1548x116…" at bounding box center [1178, 433] width 191 height 192
click at [1185, 377] on img at bounding box center [1178, 398] width 125 height 94
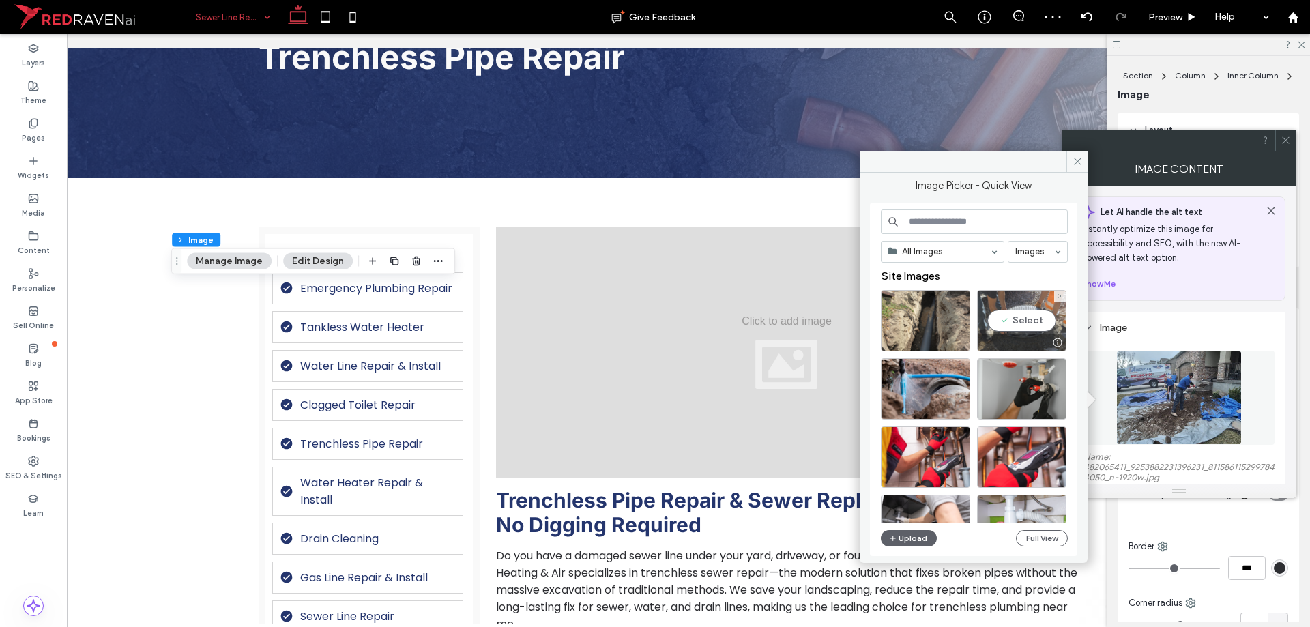
click at [1013, 333] on div "Select" at bounding box center [1021, 320] width 89 height 61
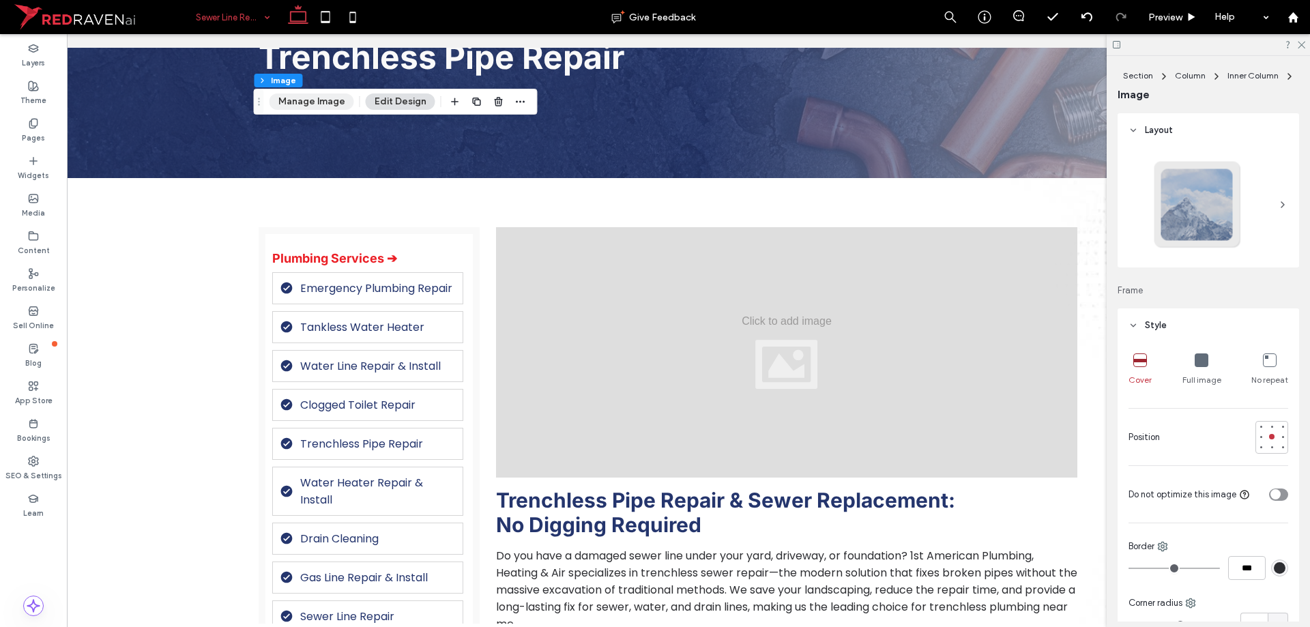
click at [319, 100] on button "Manage Image" at bounding box center [312, 101] width 85 height 16
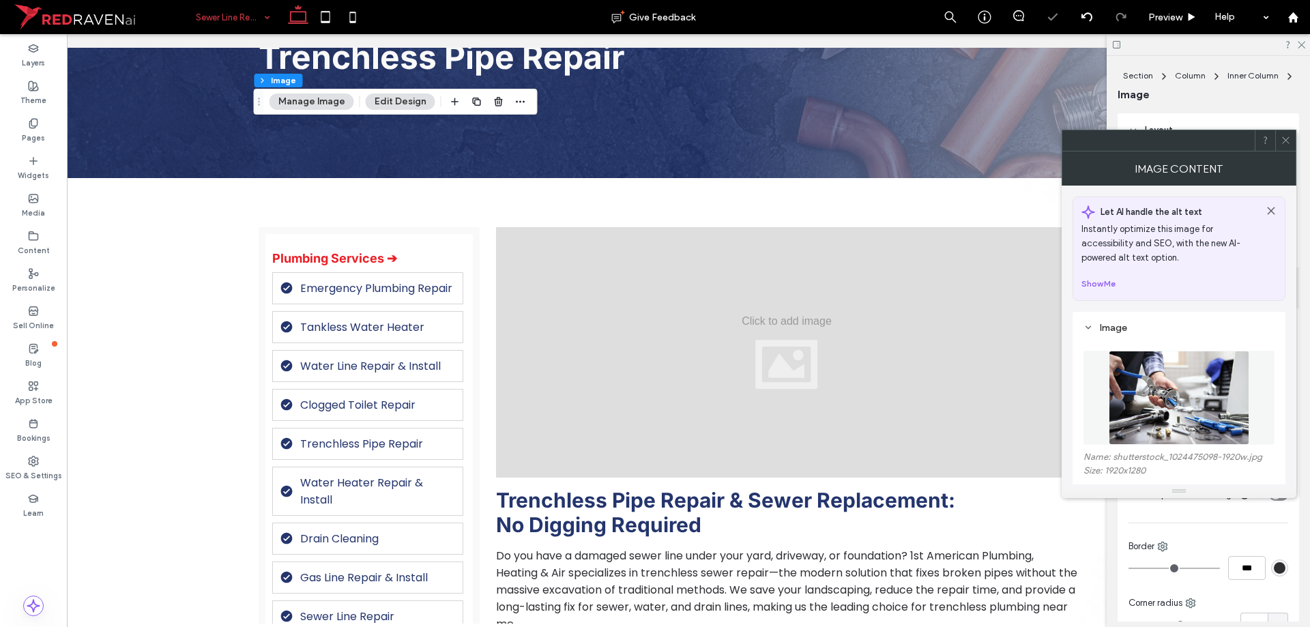
click at [1221, 390] on img at bounding box center [1179, 398] width 141 height 94
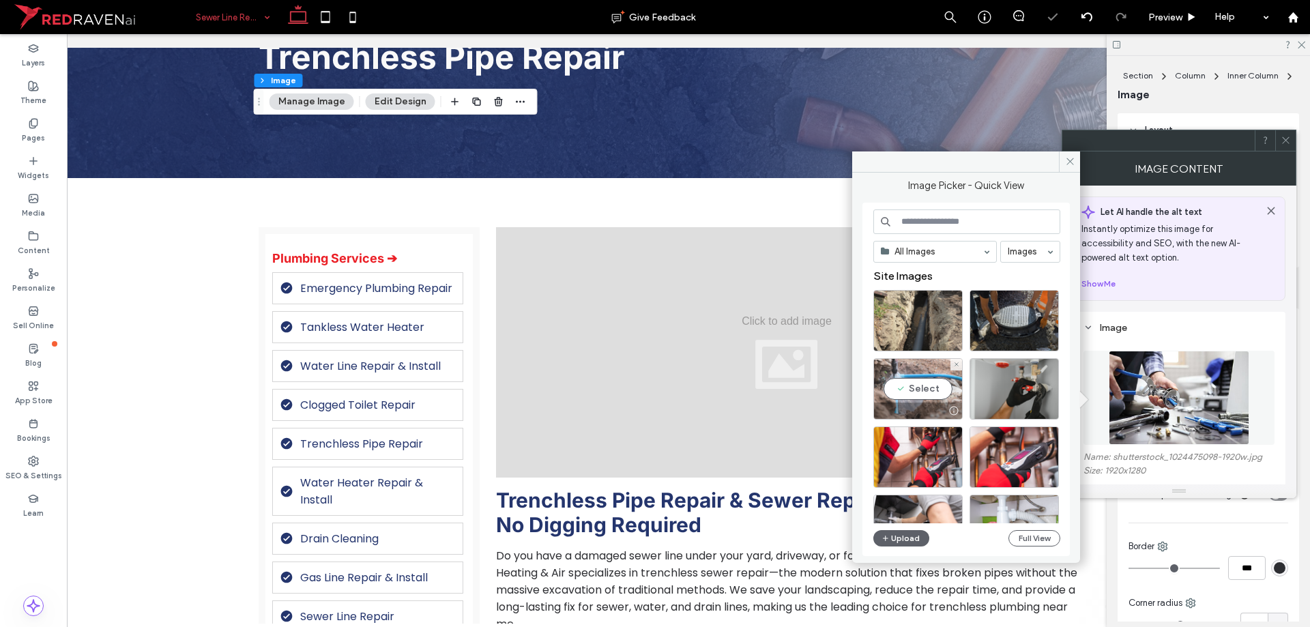
click at [911, 387] on div "Select" at bounding box center [917, 388] width 89 height 61
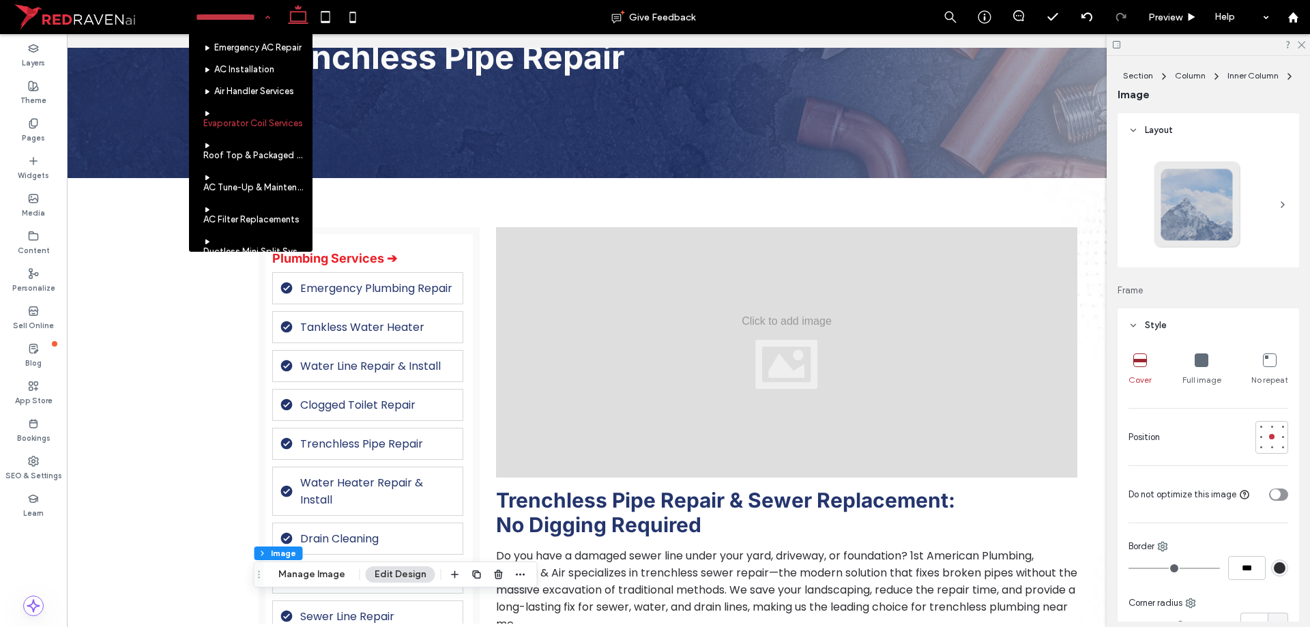
scroll to position [341, 0]
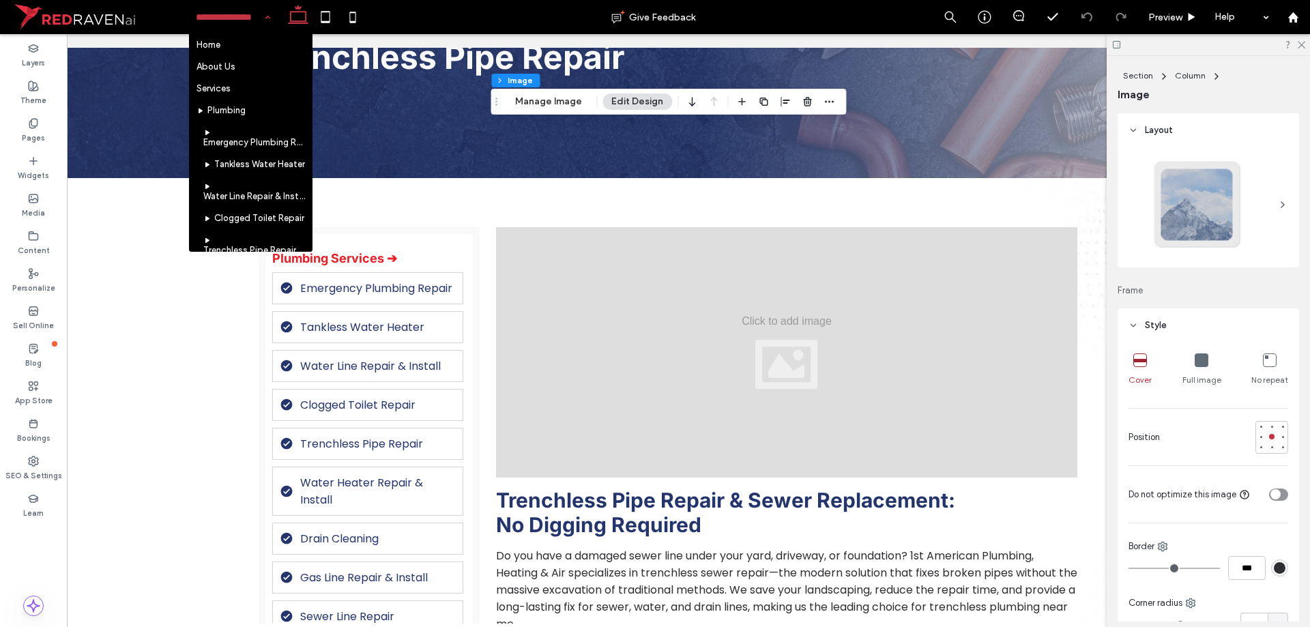
scroll to position [205, 0]
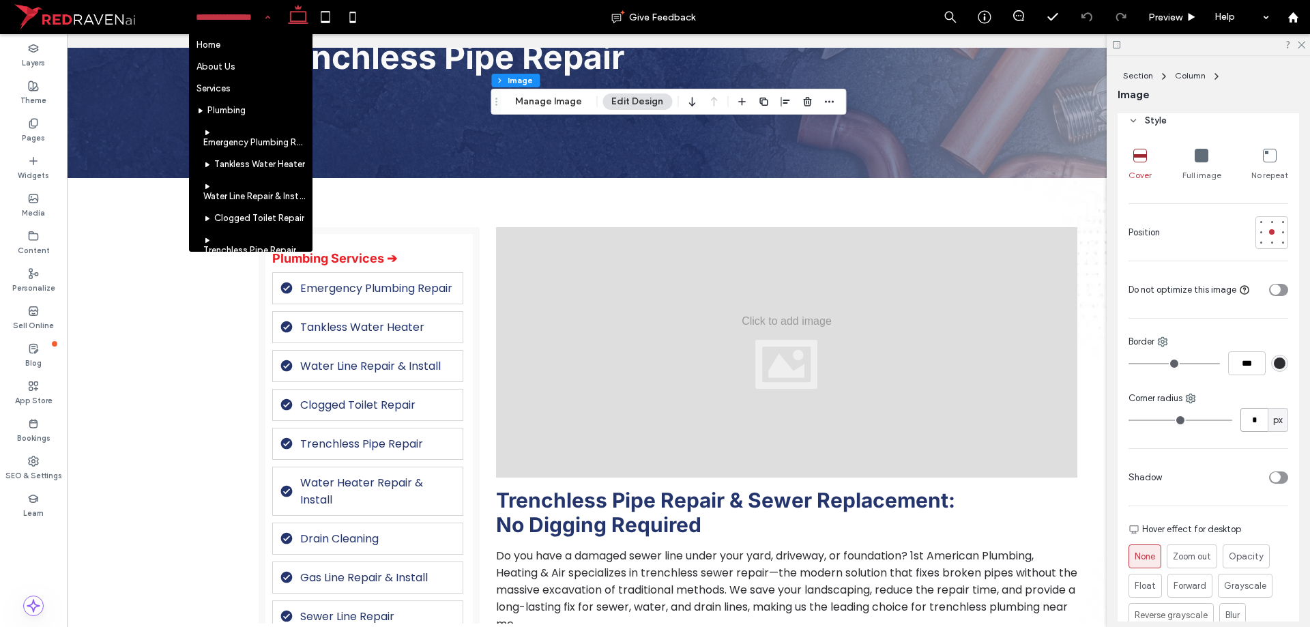
click at [1255, 418] on input "*" at bounding box center [1253, 420] width 27 height 24
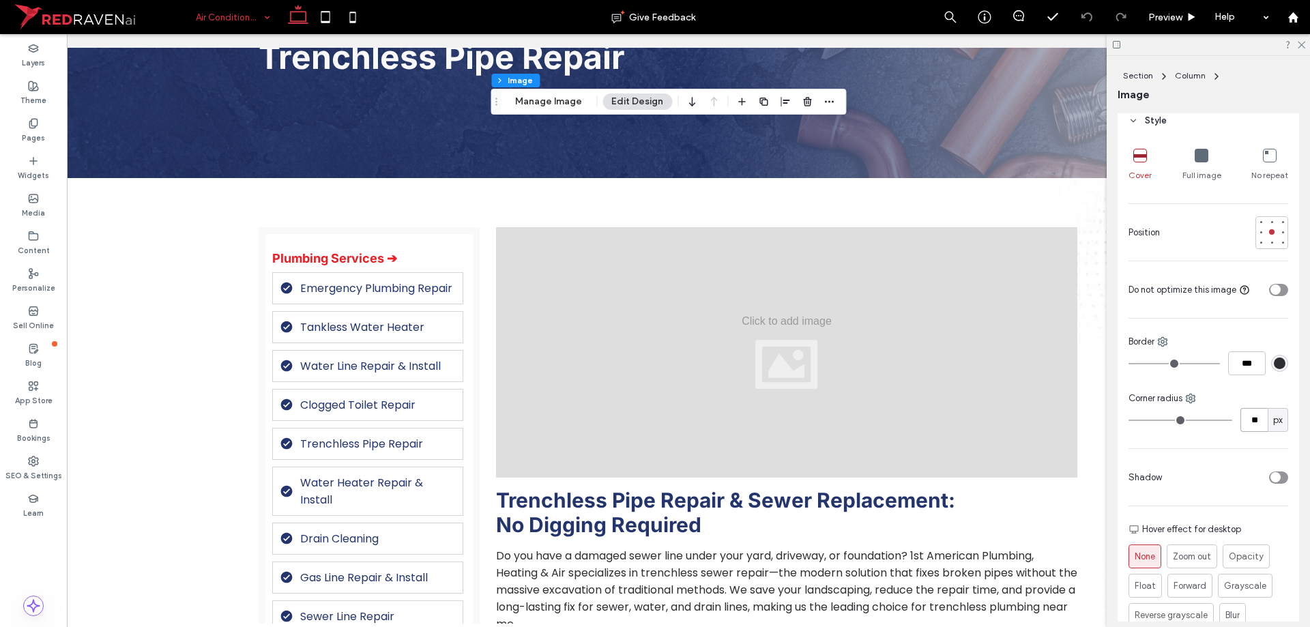
type input "**"
click at [567, 107] on button "Manage Image" at bounding box center [548, 101] width 85 height 16
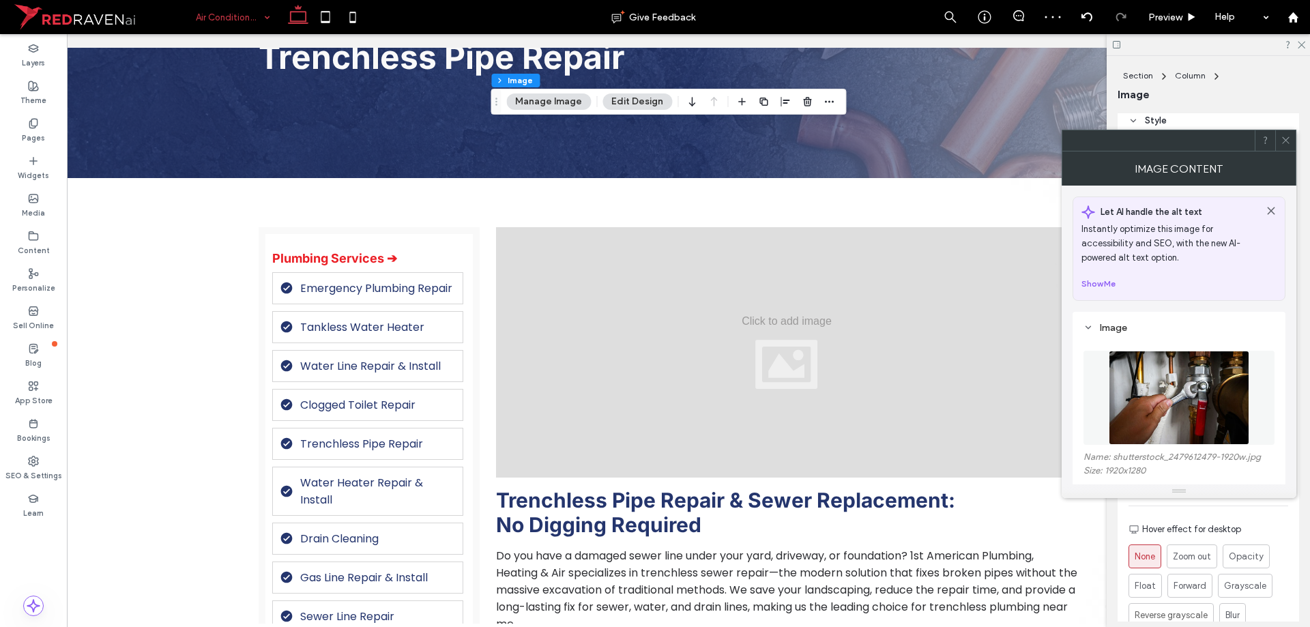
click at [1147, 432] on img at bounding box center [1179, 398] width 141 height 94
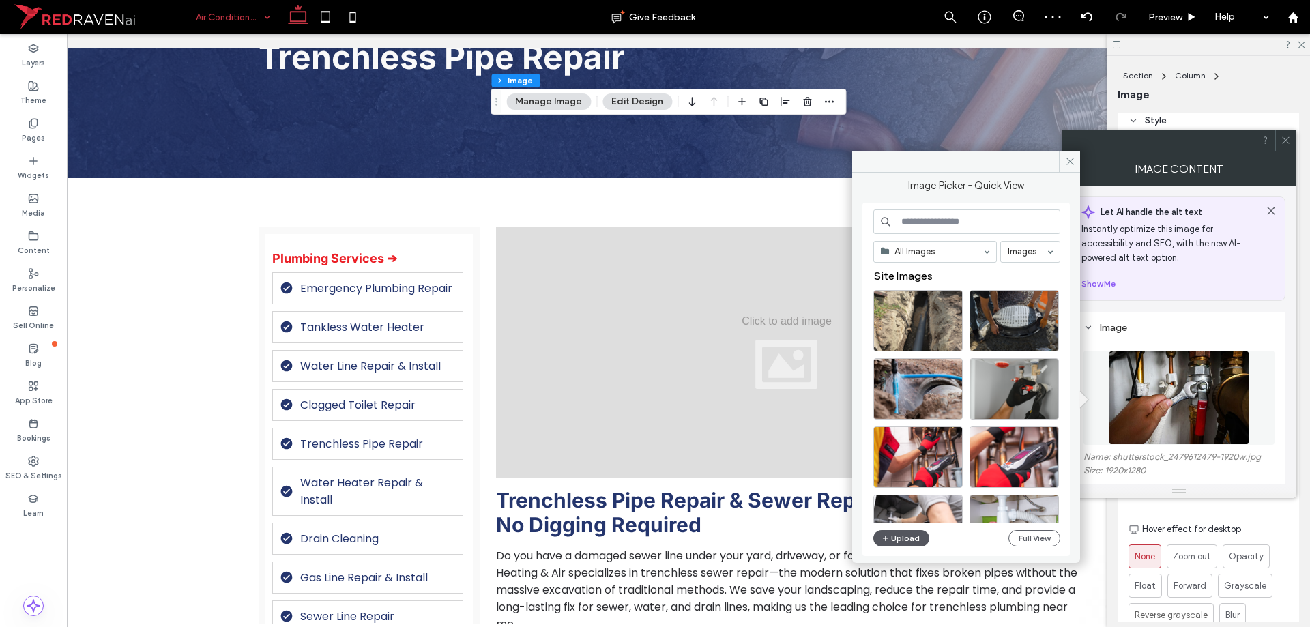
click at [905, 534] on button "Upload" at bounding box center [901, 538] width 56 height 16
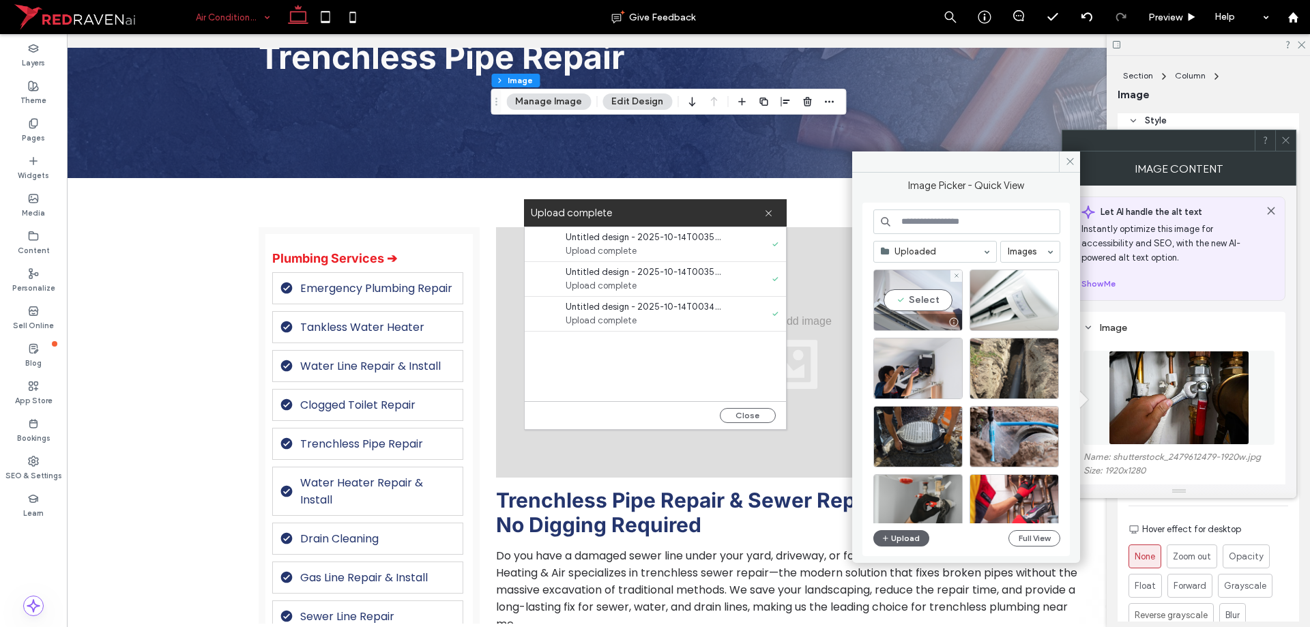
click at [911, 302] on div "Select" at bounding box center [917, 300] width 89 height 61
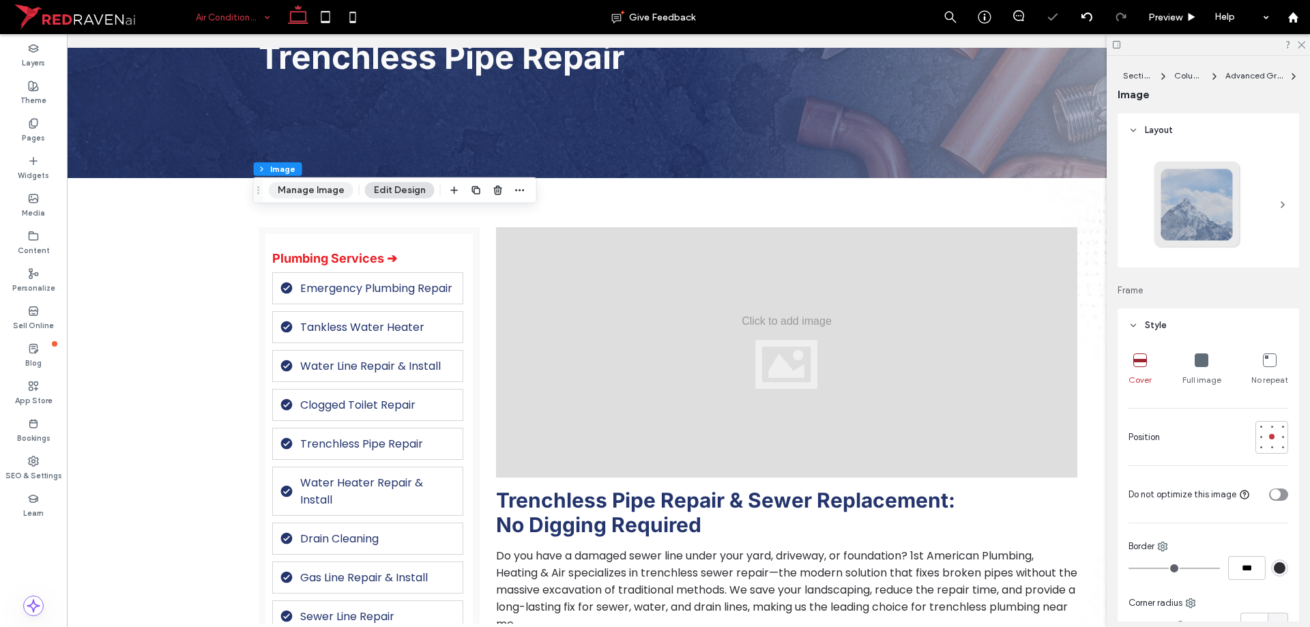
click at [332, 197] on button "Manage Image" at bounding box center [311, 190] width 85 height 16
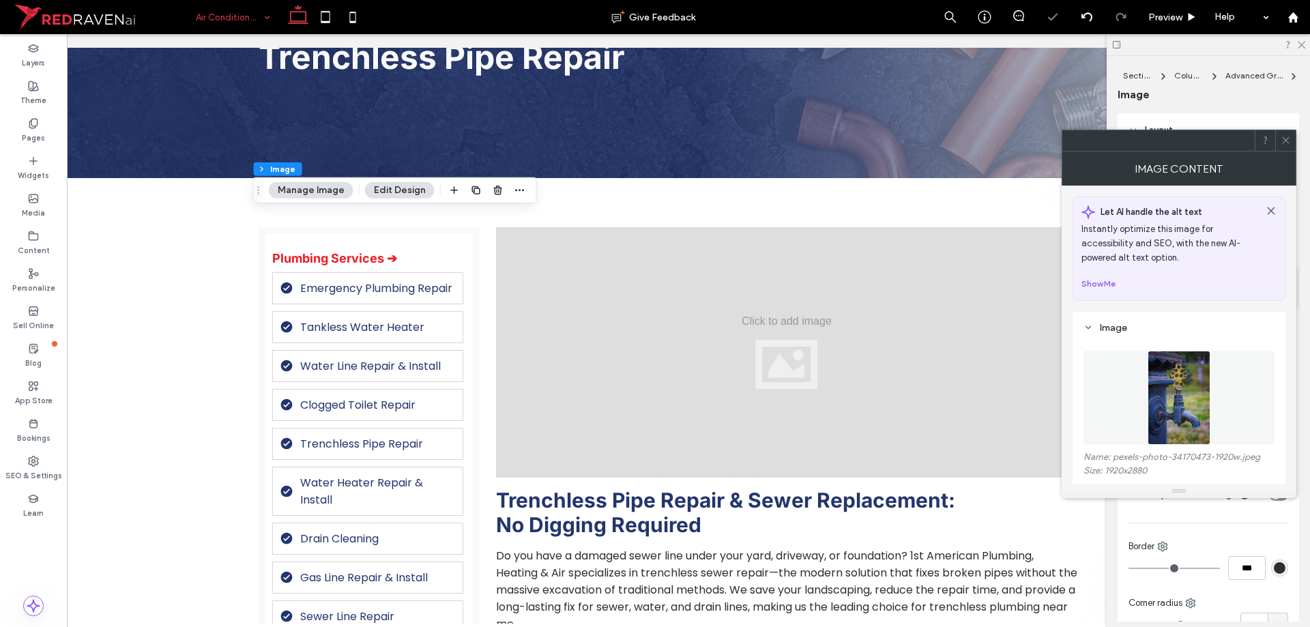
click at [1191, 391] on img at bounding box center [1179, 398] width 63 height 94
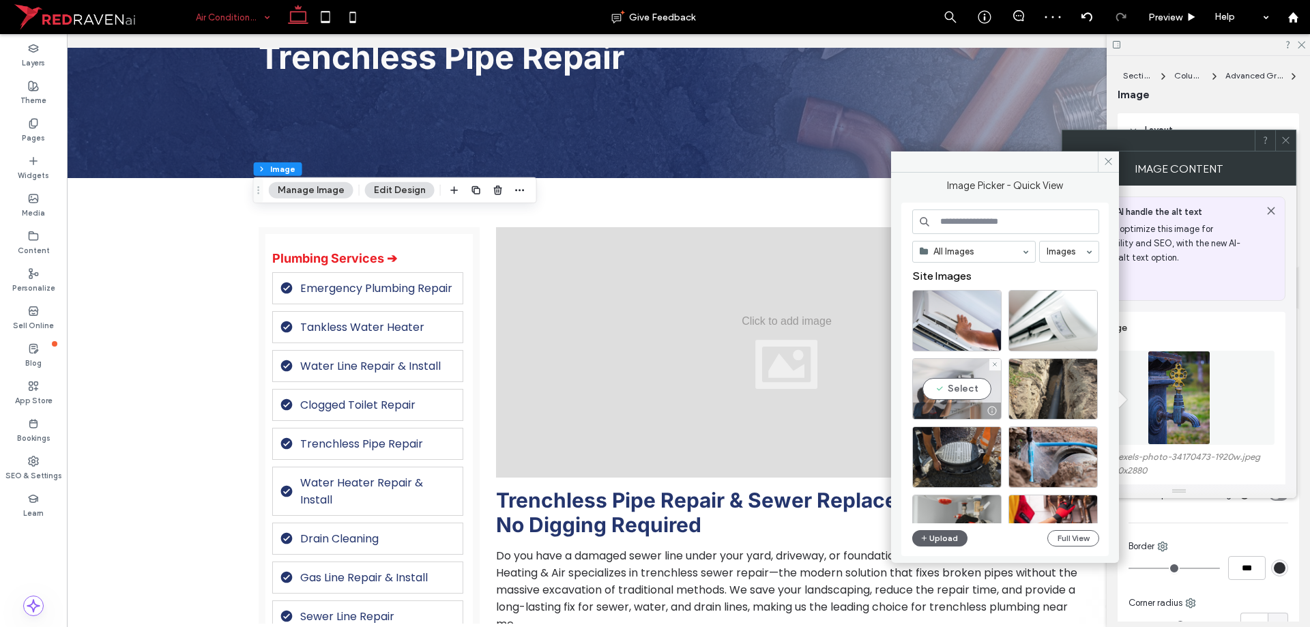
click at [954, 390] on div "Select" at bounding box center [956, 388] width 89 height 61
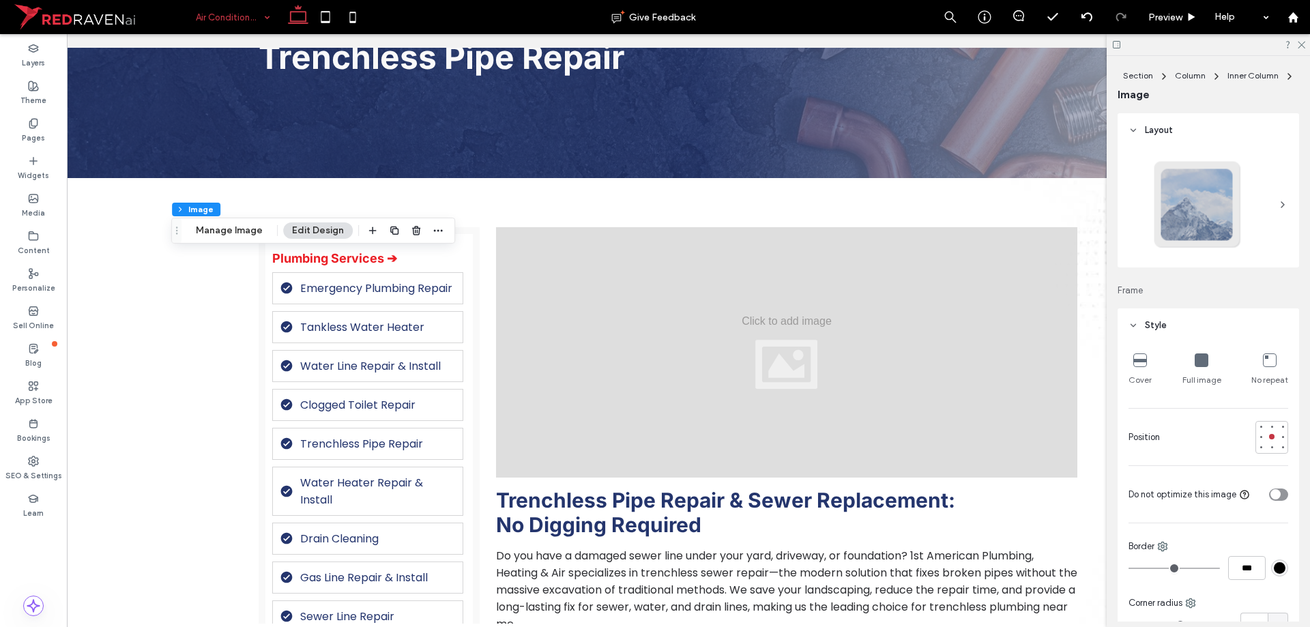
type input "**"
click at [244, 235] on button "Manage Image" at bounding box center [229, 230] width 85 height 16
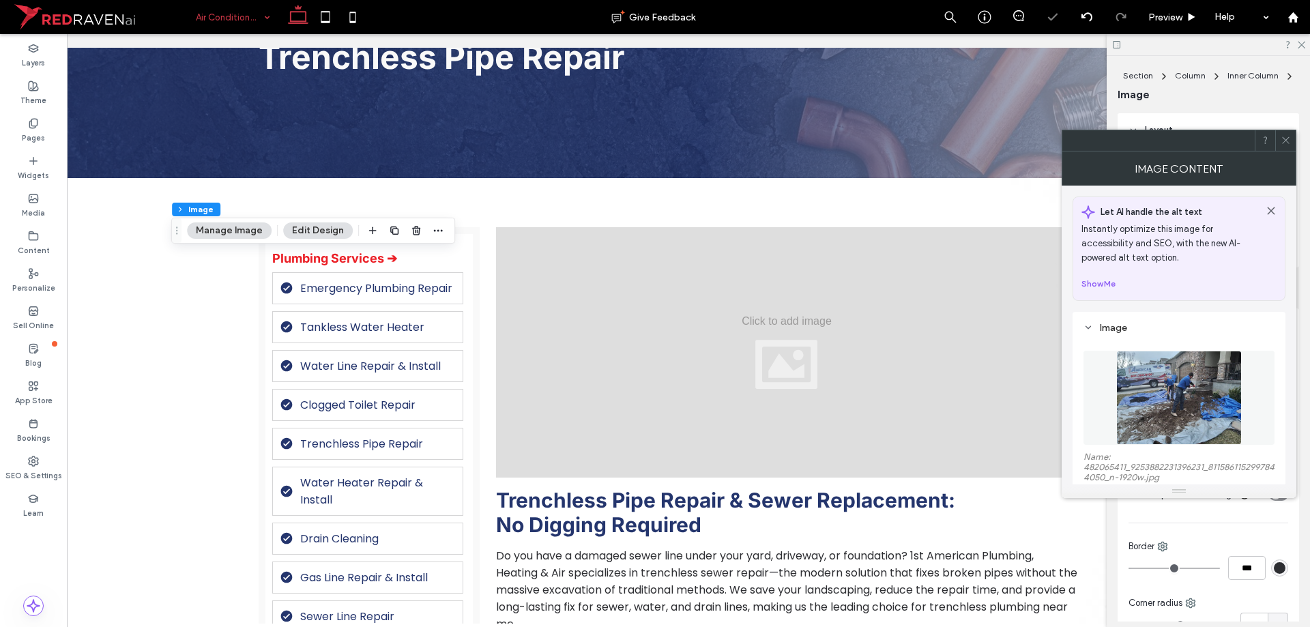
click at [1221, 375] on img at bounding box center [1178, 398] width 125 height 94
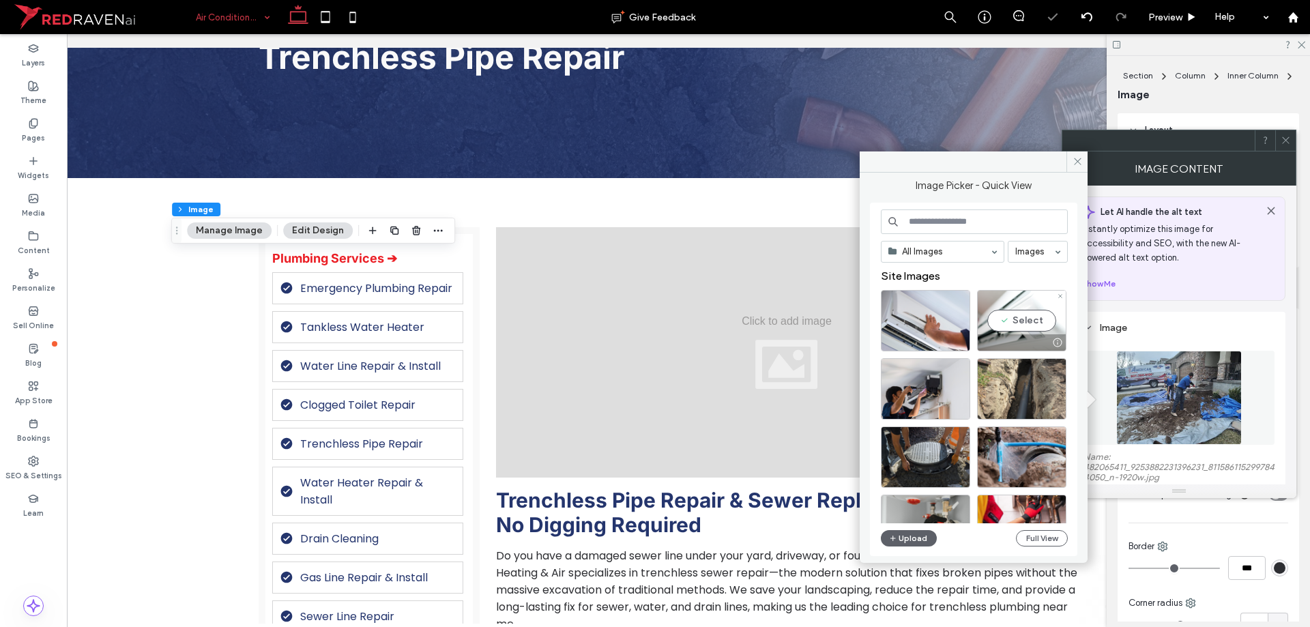
click at [1034, 323] on div "Select" at bounding box center [1021, 320] width 89 height 61
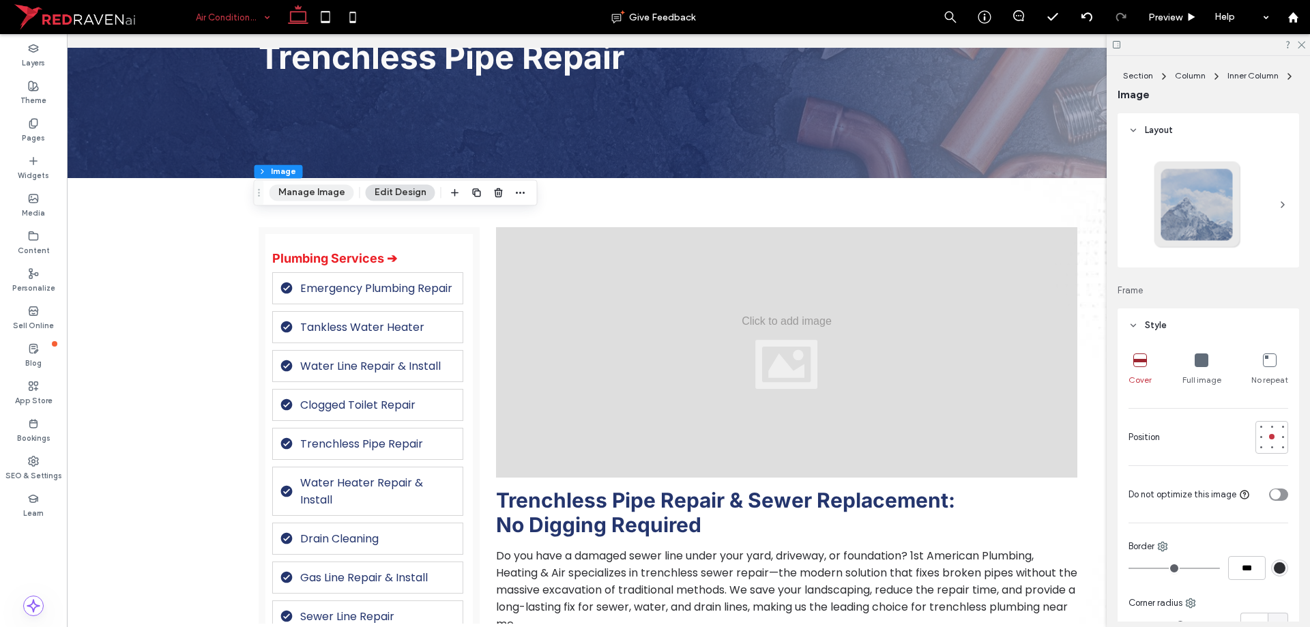
click at [295, 194] on button "Manage Image" at bounding box center [312, 192] width 85 height 16
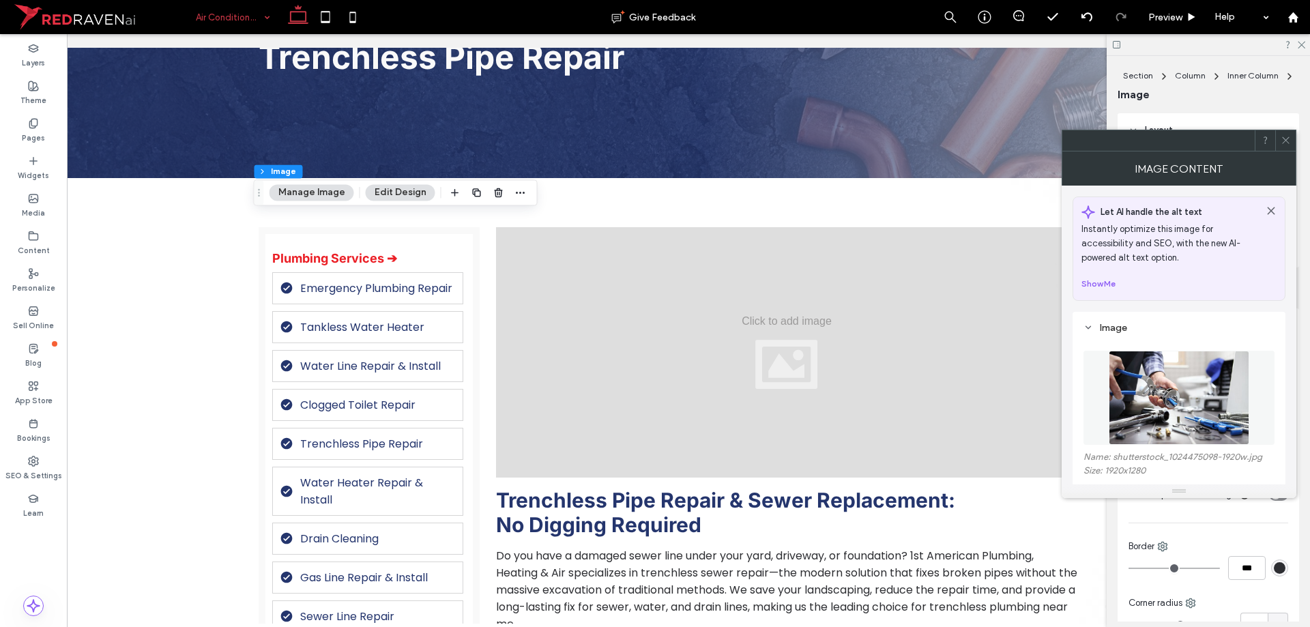
click at [1161, 383] on img at bounding box center [1179, 398] width 141 height 94
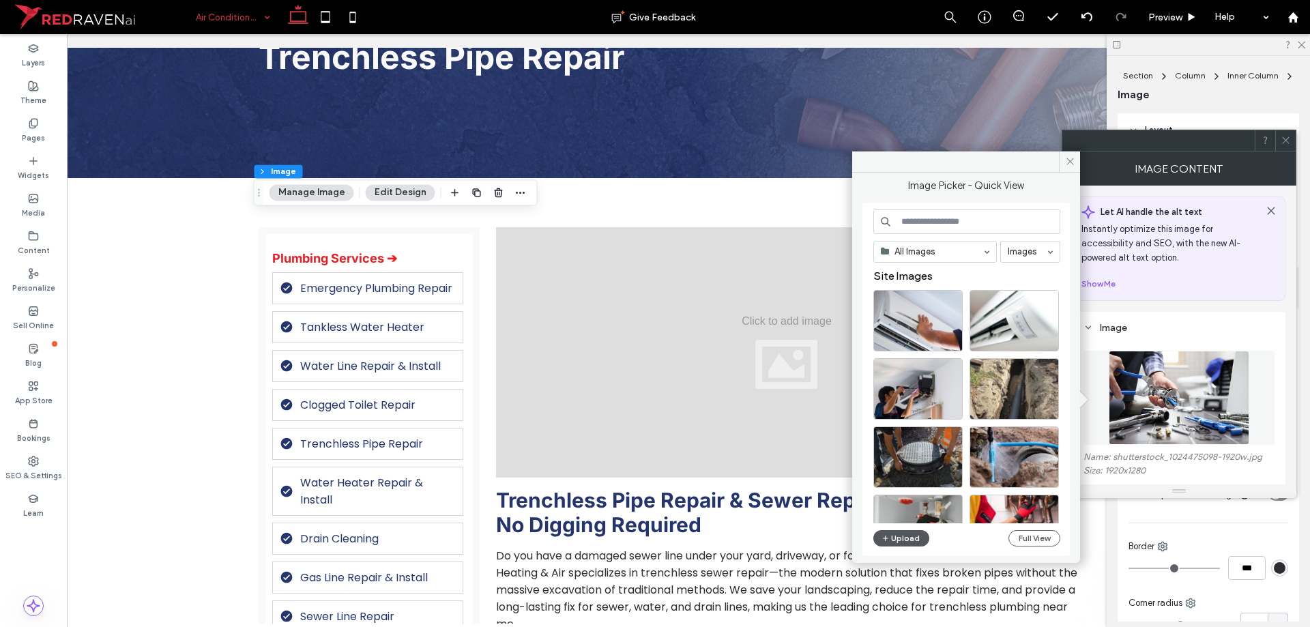
click at [903, 541] on button "Upload" at bounding box center [901, 538] width 56 height 16
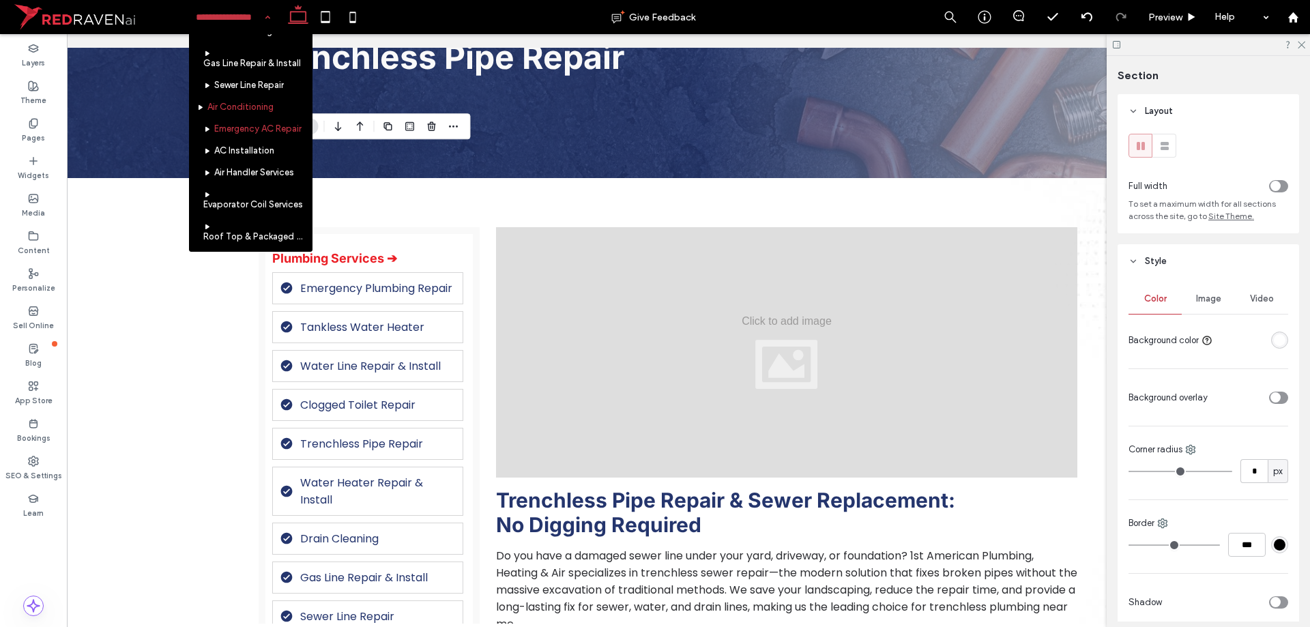
scroll to position [341, 0]
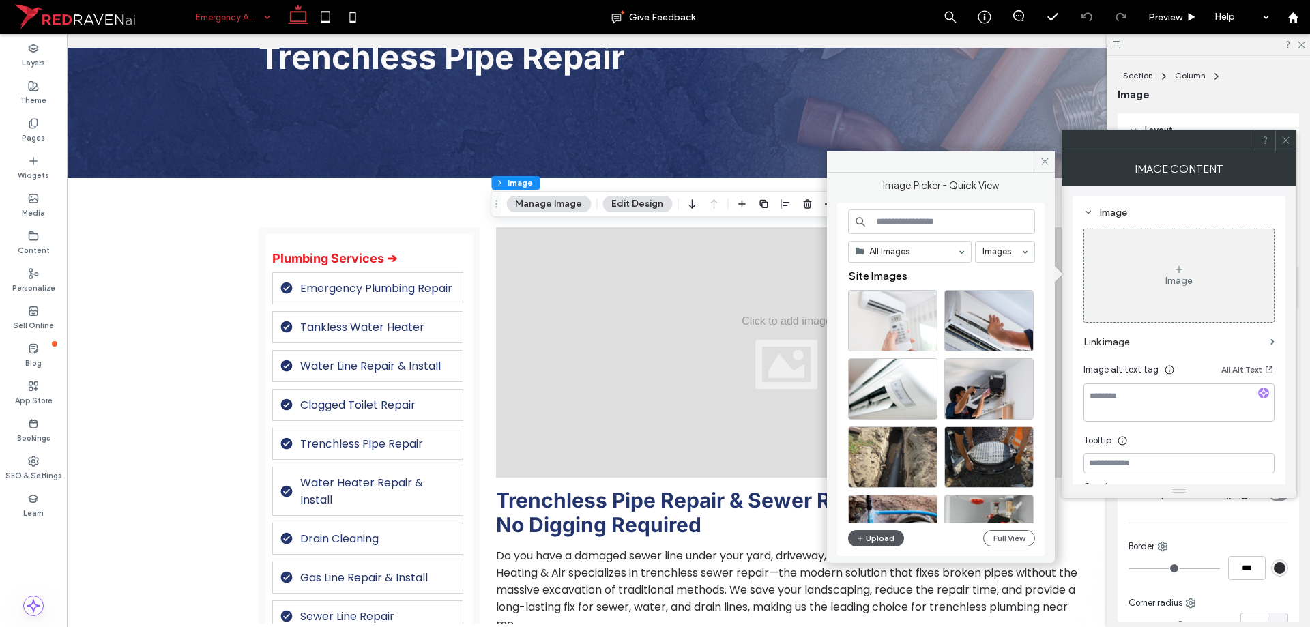
click at [884, 539] on button "Upload" at bounding box center [876, 538] width 56 height 16
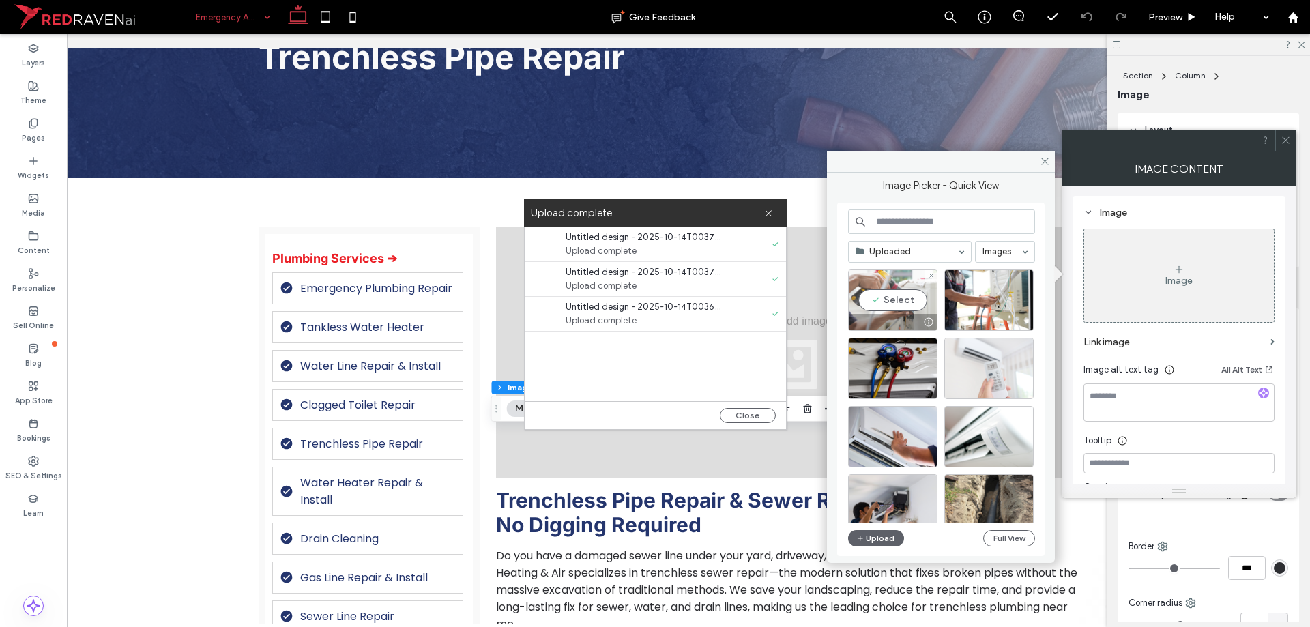
click at [872, 282] on div "Select" at bounding box center [892, 300] width 89 height 61
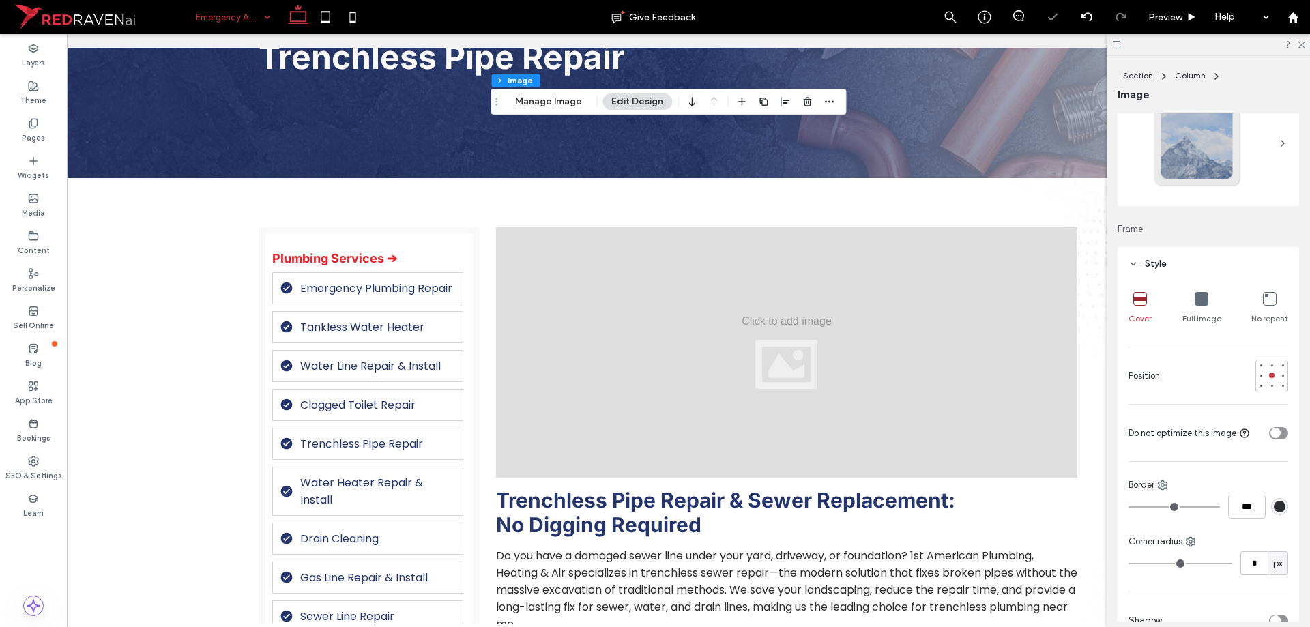
scroll to position [136, 0]
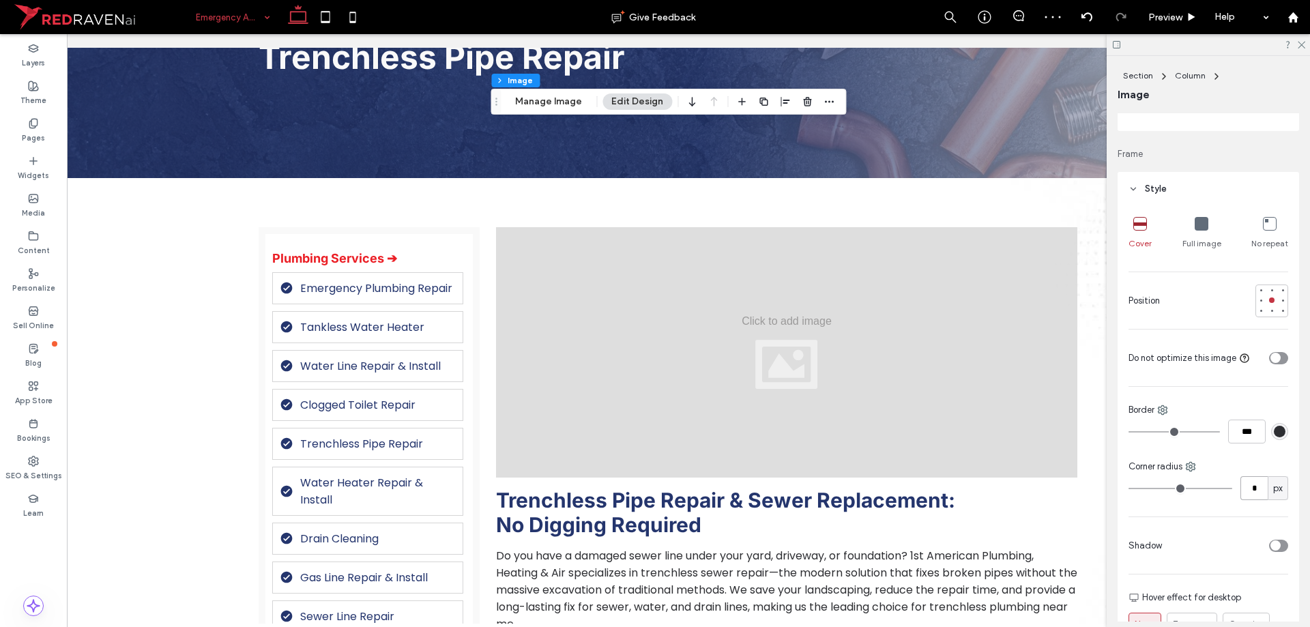
click at [1246, 486] on input "*" at bounding box center [1253, 488] width 27 height 24
type input "**"
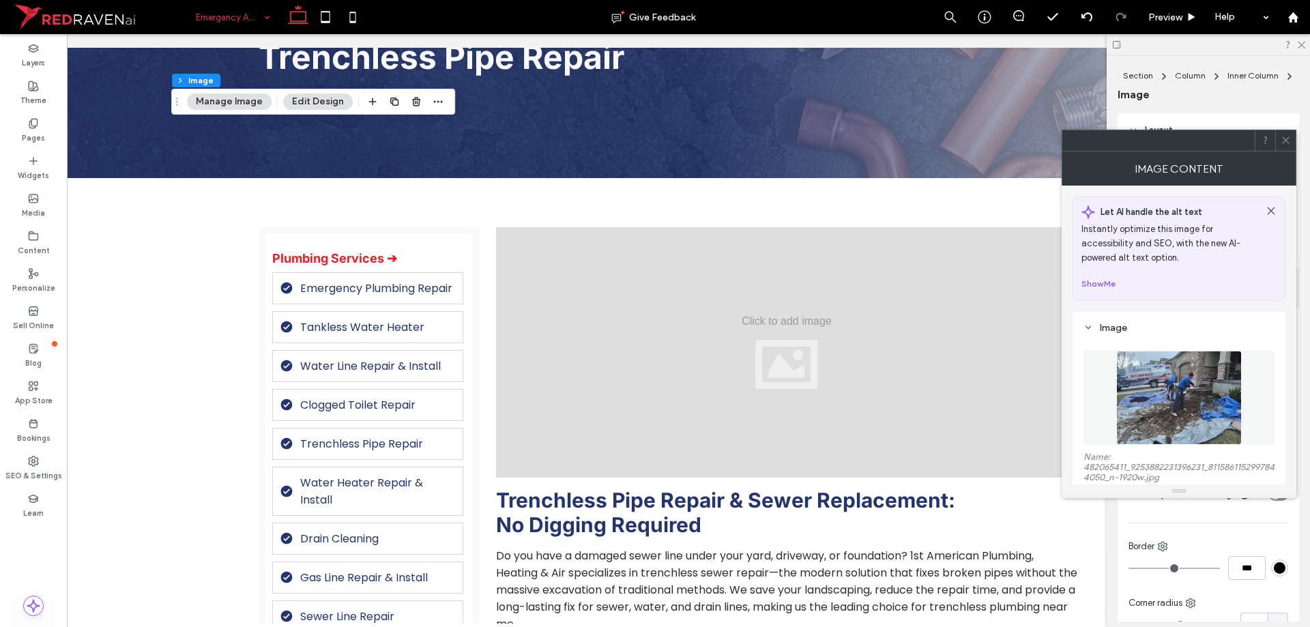
type input "**"
click at [1180, 431] on img at bounding box center [1178, 398] width 125 height 94
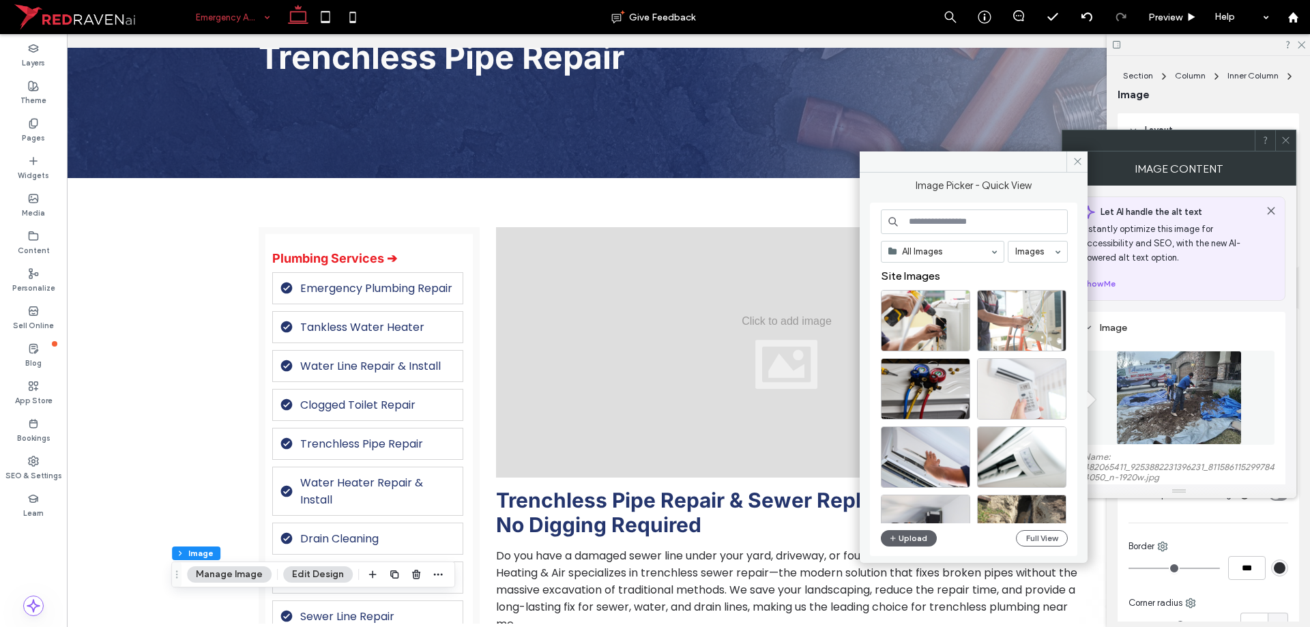
click at [1020, 332] on div at bounding box center [1021, 320] width 89 height 61
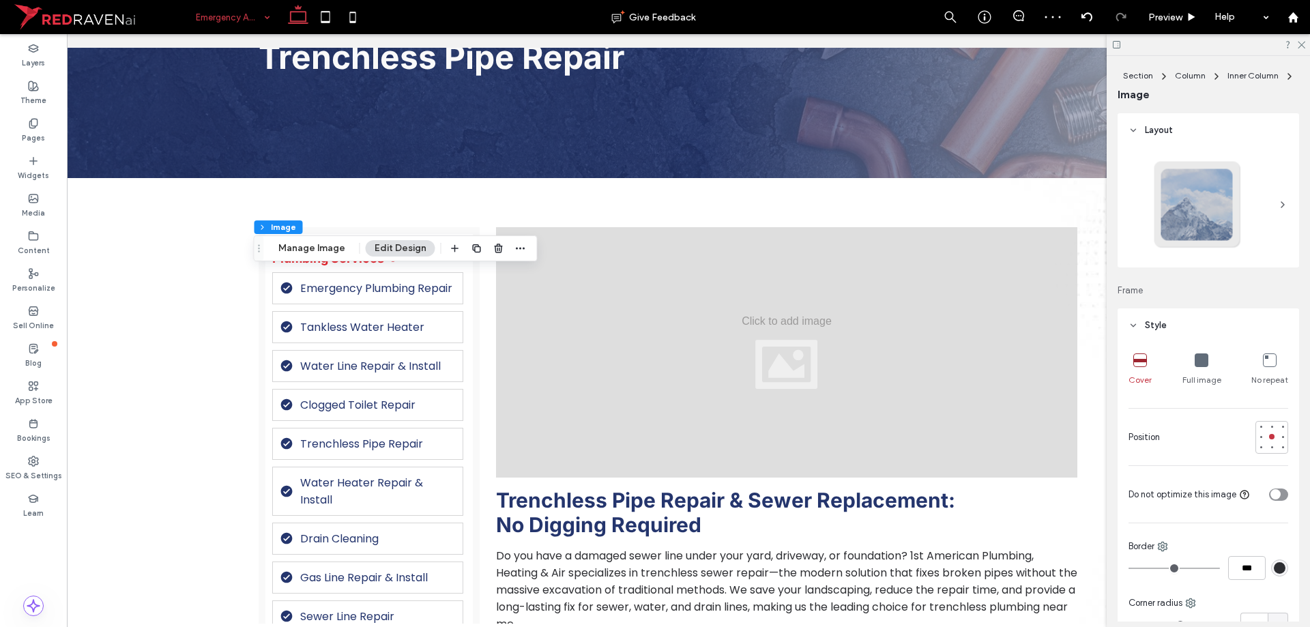
click at [321, 237] on div "Section Column Inner Column Image Manage Image Edit Design" at bounding box center [396, 248] width 284 height 26
click at [317, 249] on button "Manage Image" at bounding box center [312, 248] width 85 height 16
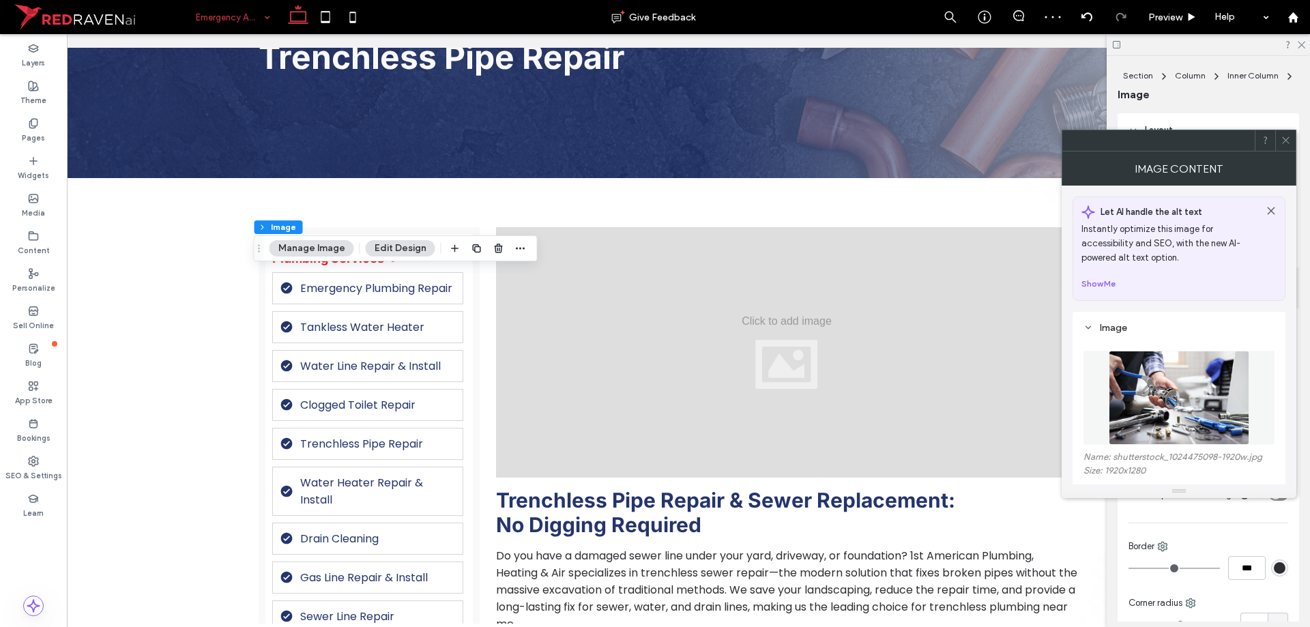
click at [1169, 386] on img at bounding box center [1179, 398] width 141 height 94
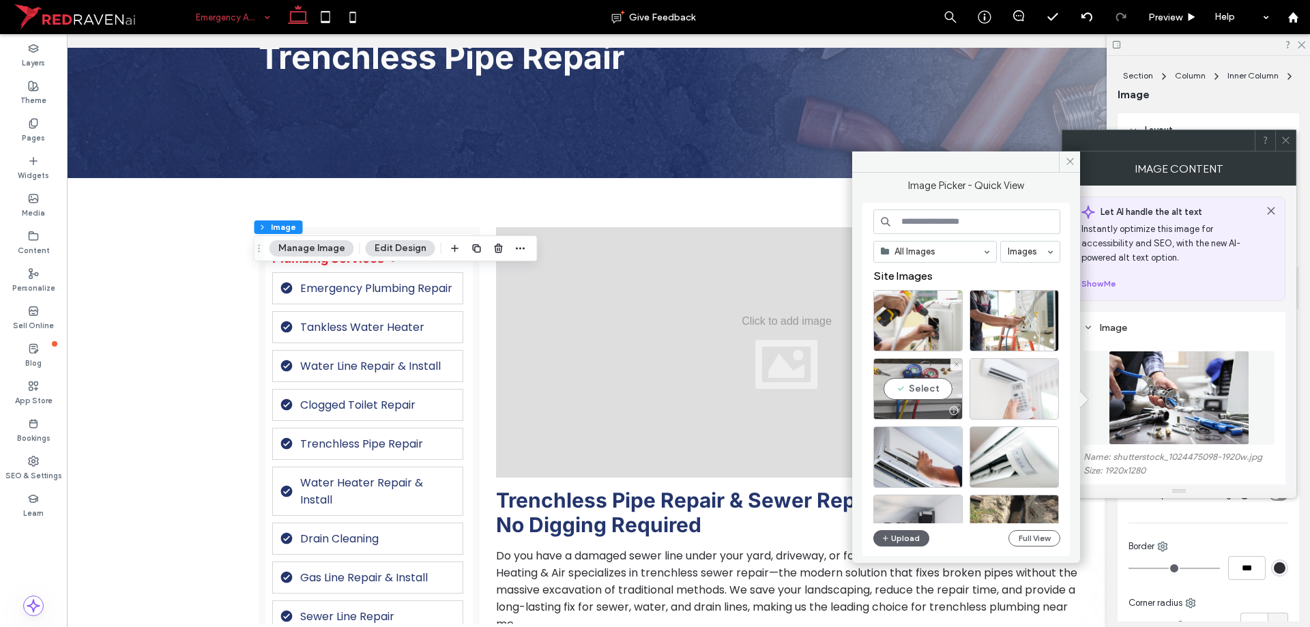
click at [926, 387] on div "Select" at bounding box center [917, 388] width 89 height 61
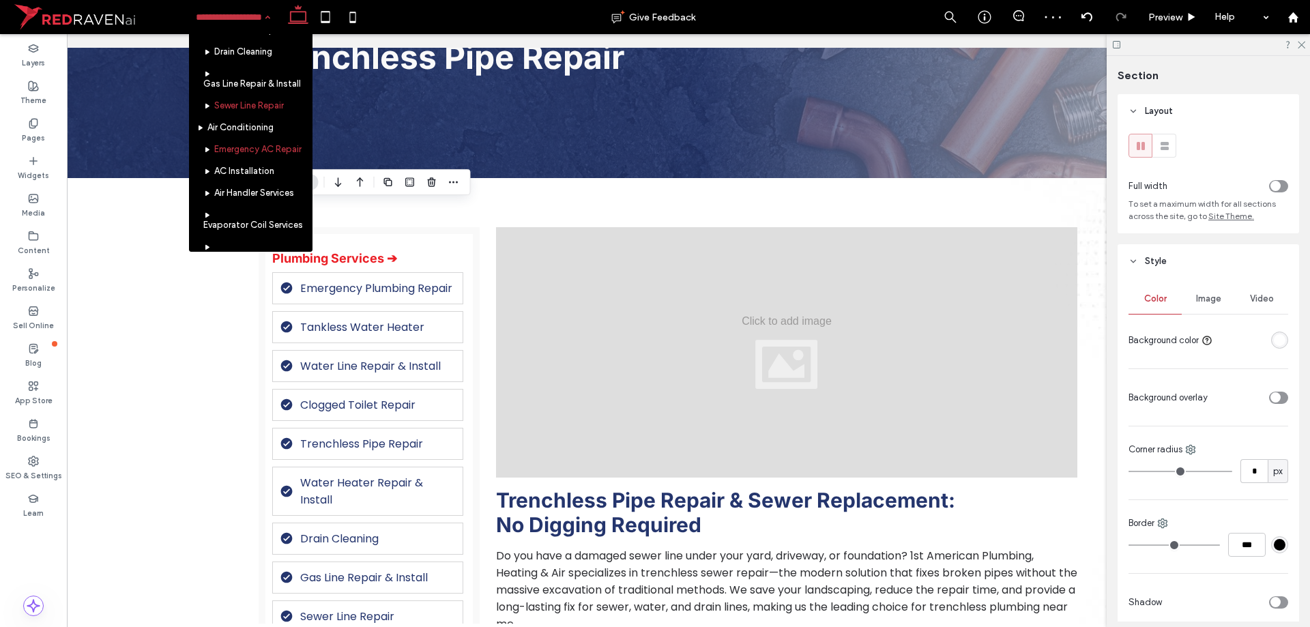
scroll to position [341, 0]
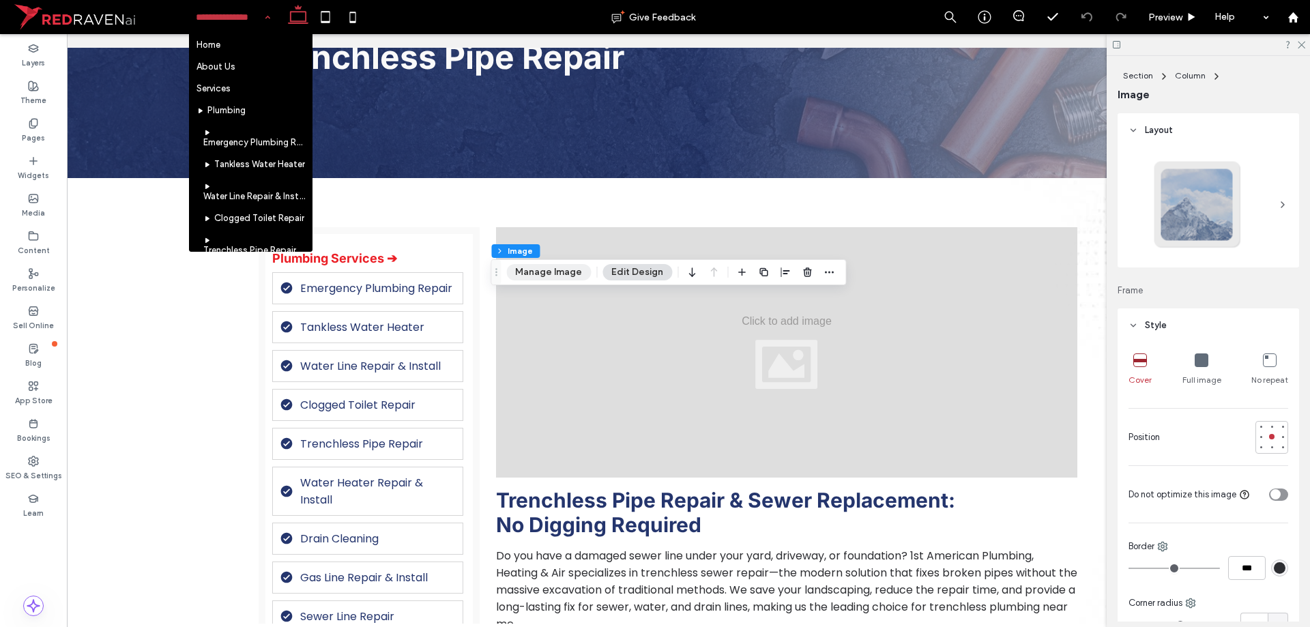
click at [546, 272] on button "Manage Image" at bounding box center [548, 272] width 85 height 16
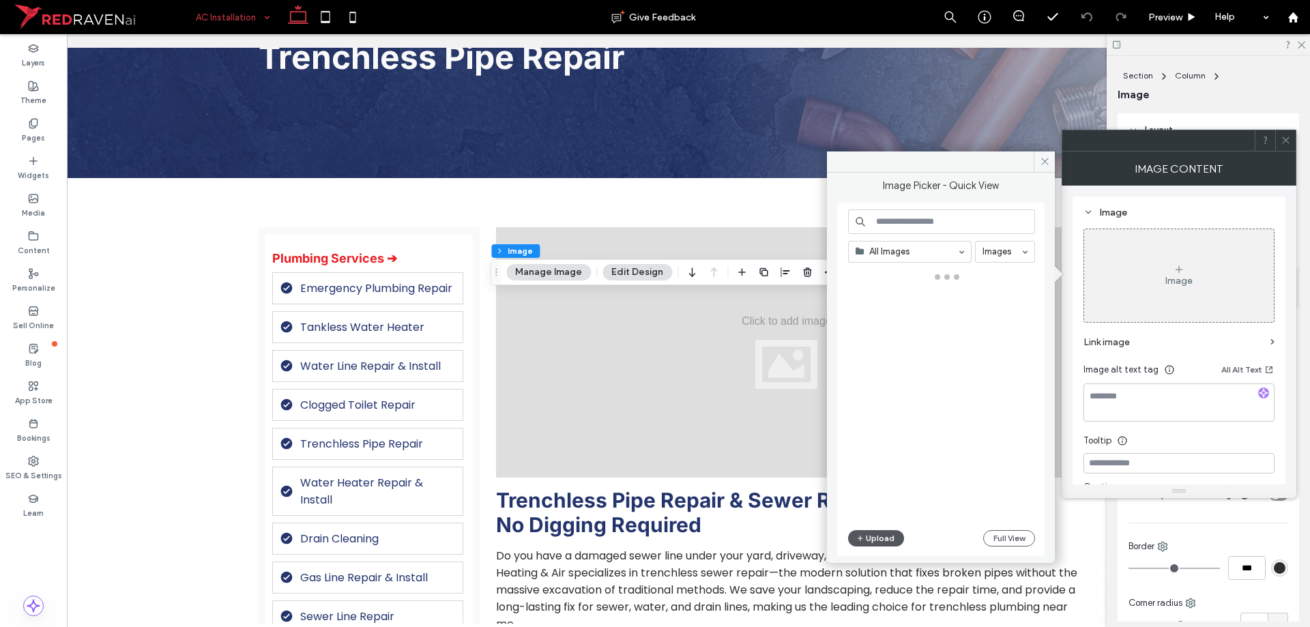
click at [884, 535] on button "Upload" at bounding box center [876, 538] width 56 height 16
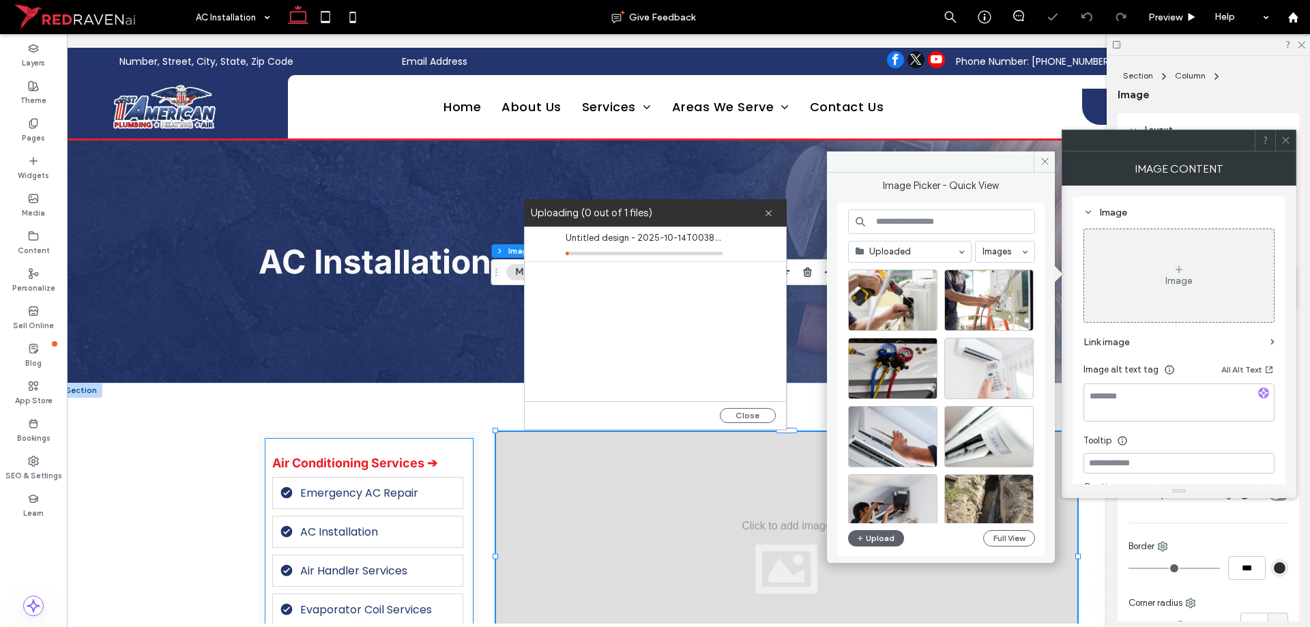
scroll to position [136, 0]
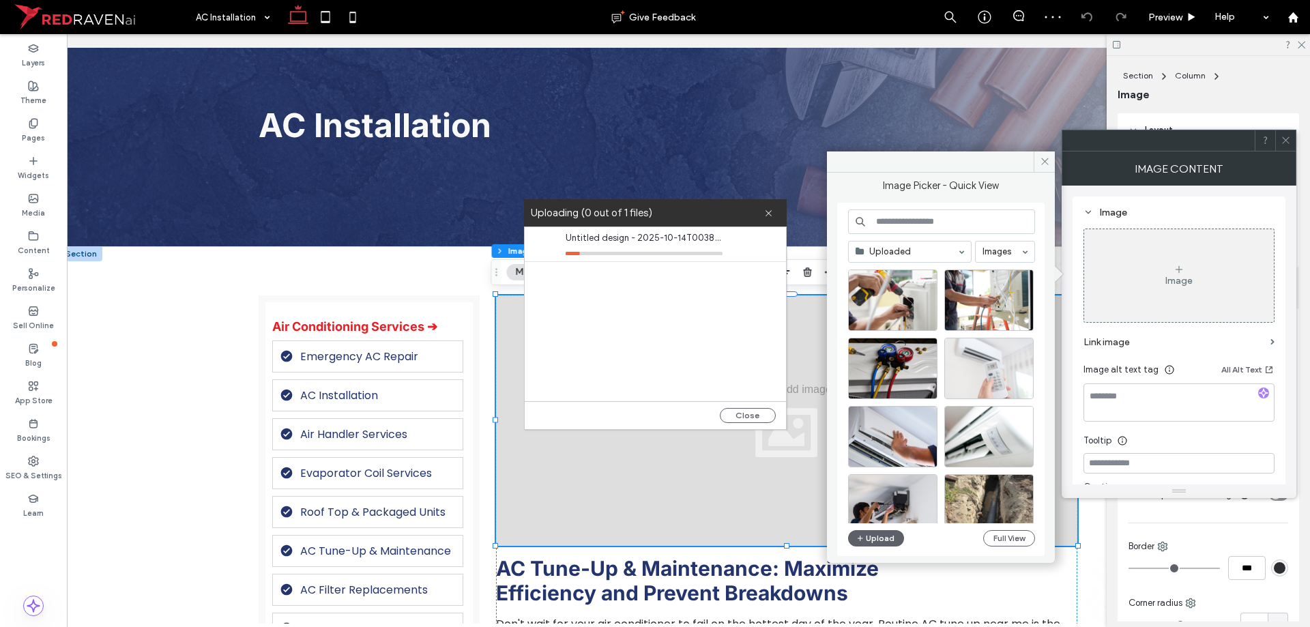
click at [901, 558] on div "Image Picker - Quick View Uploaded Images Upload Full View" at bounding box center [941, 356] width 228 height 411
click at [877, 540] on button "Upload" at bounding box center [876, 538] width 56 height 16
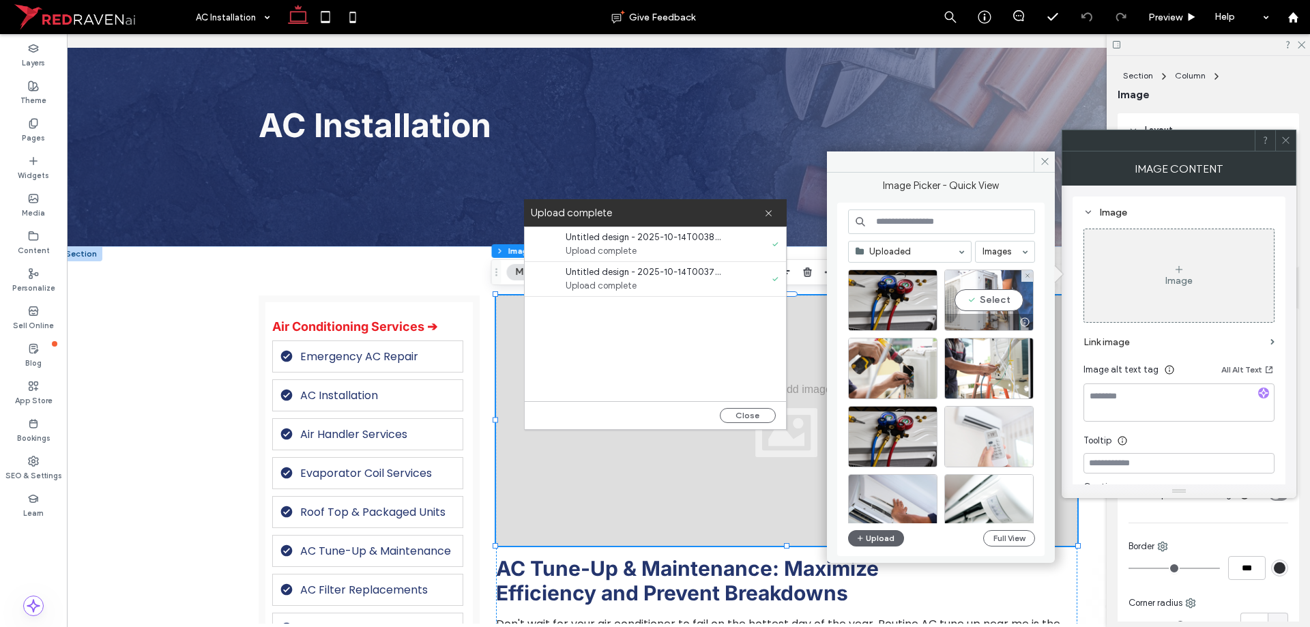
click at [973, 317] on div at bounding box center [989, 322] width 88 height 16
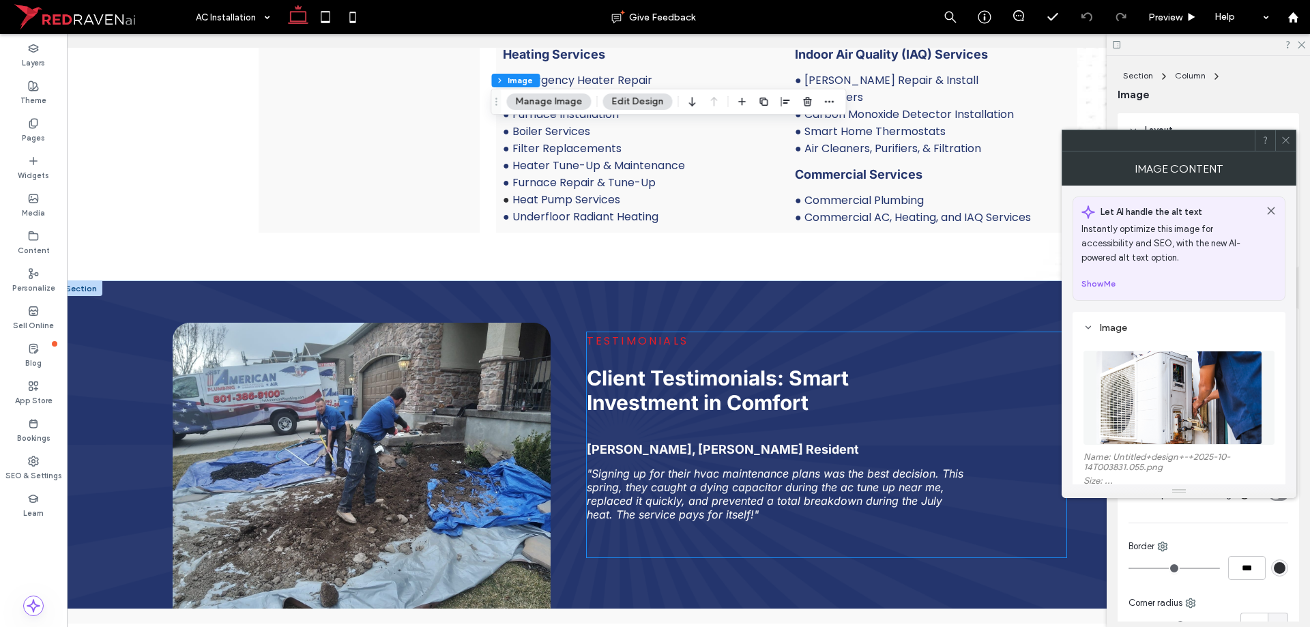
scroll to position [2115, 0]
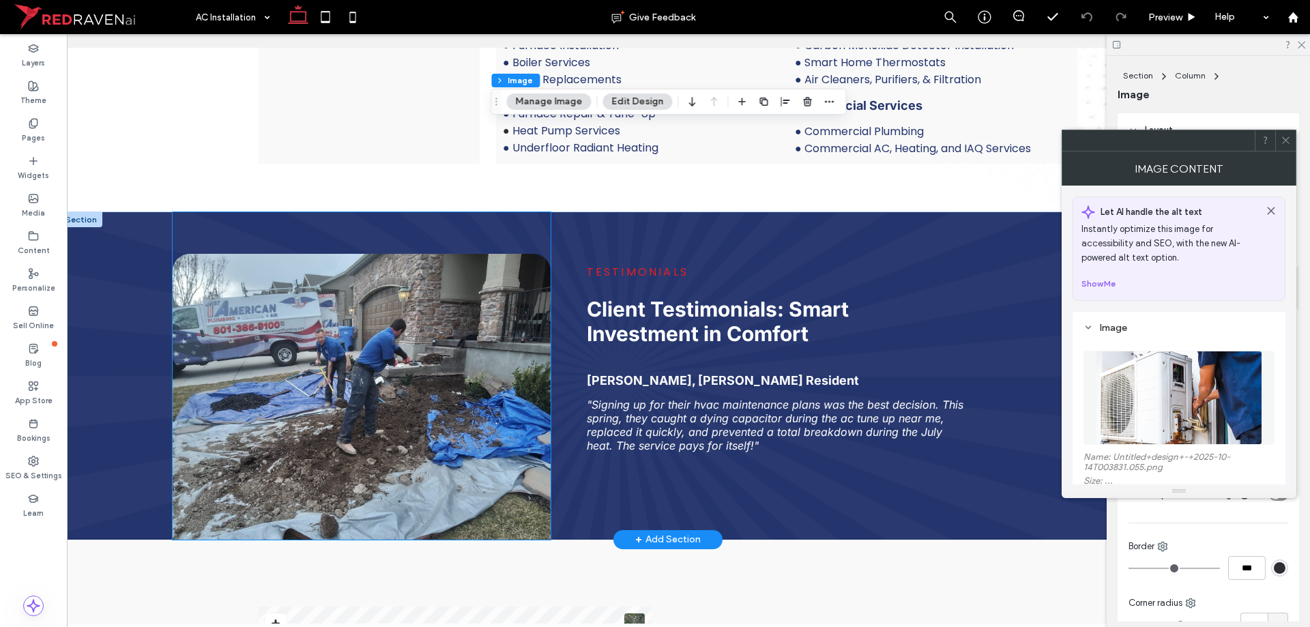
click at [451, 381] on img at bounding box center [362, 397] width 379 height 286
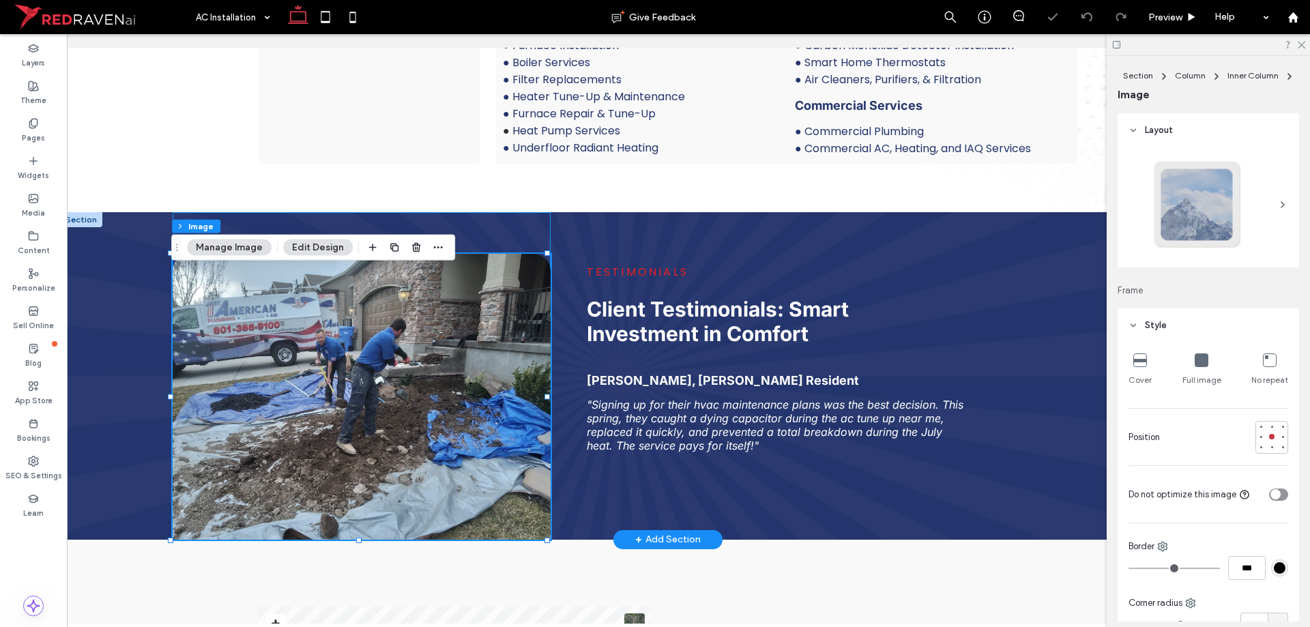
type input "**"
click at [255, 246] on button "Manage Image" at bounding box center [229, 247] width 85 height 16
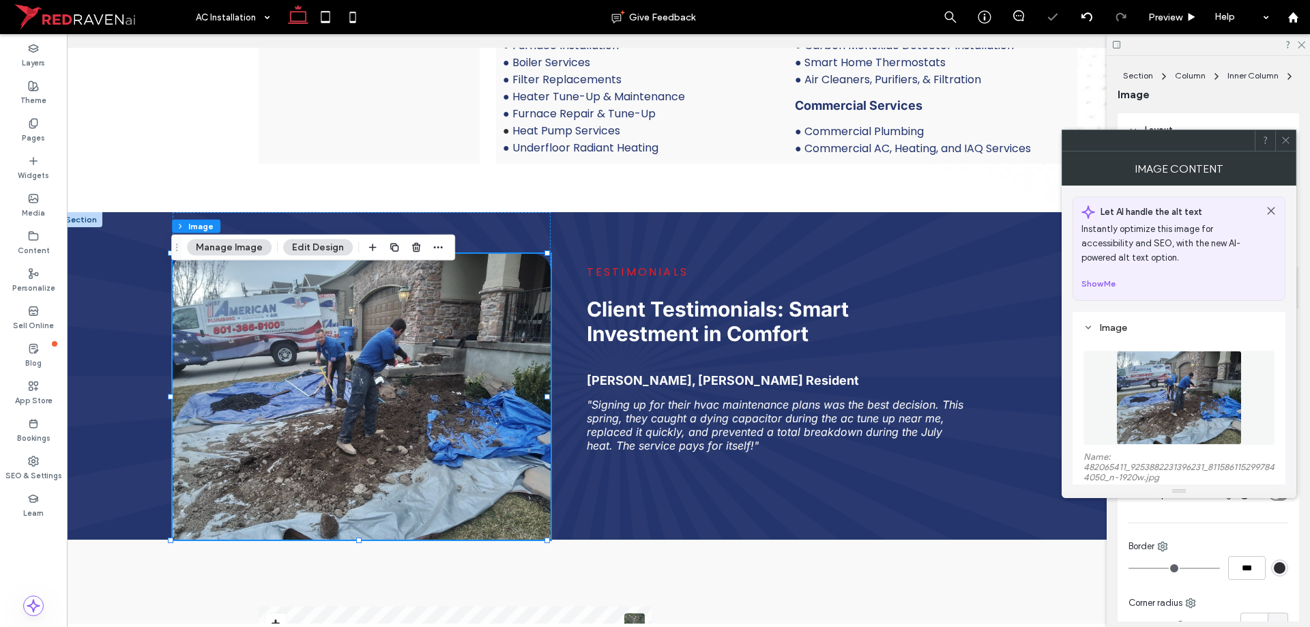
click at [1224, 409] on img at bounding box center [1178, 398] width 125 height 94
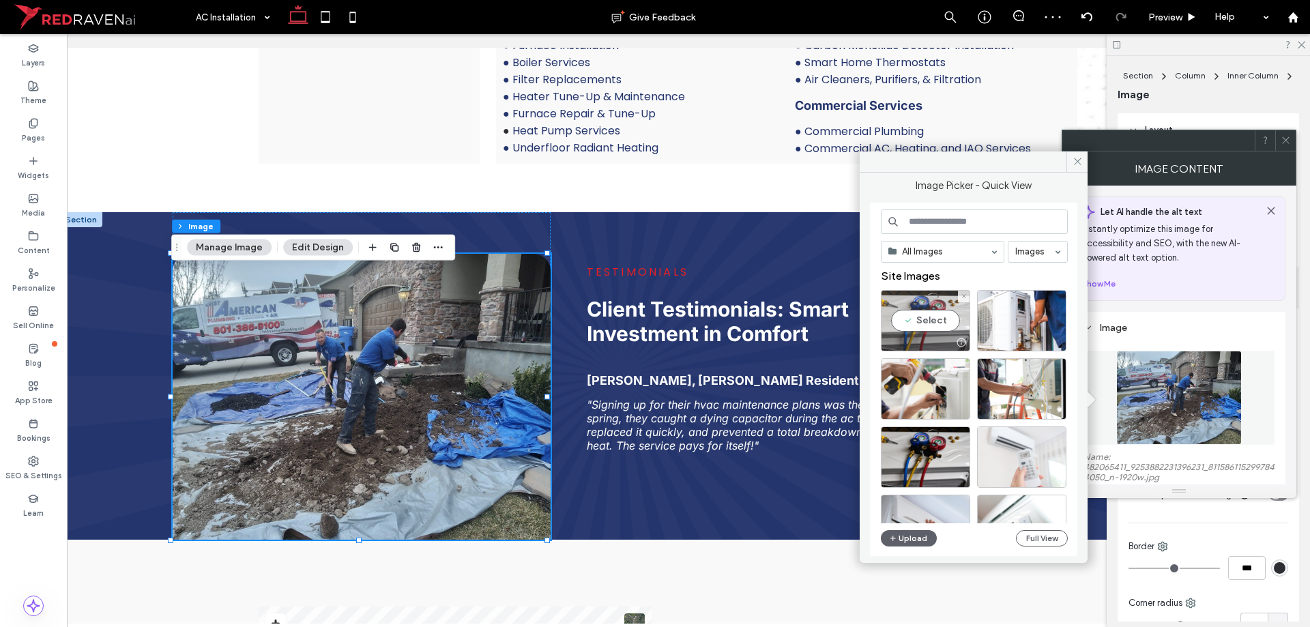
click at [918, 311] on div "Select" at bounding box center [925, 320] width 89 height 61
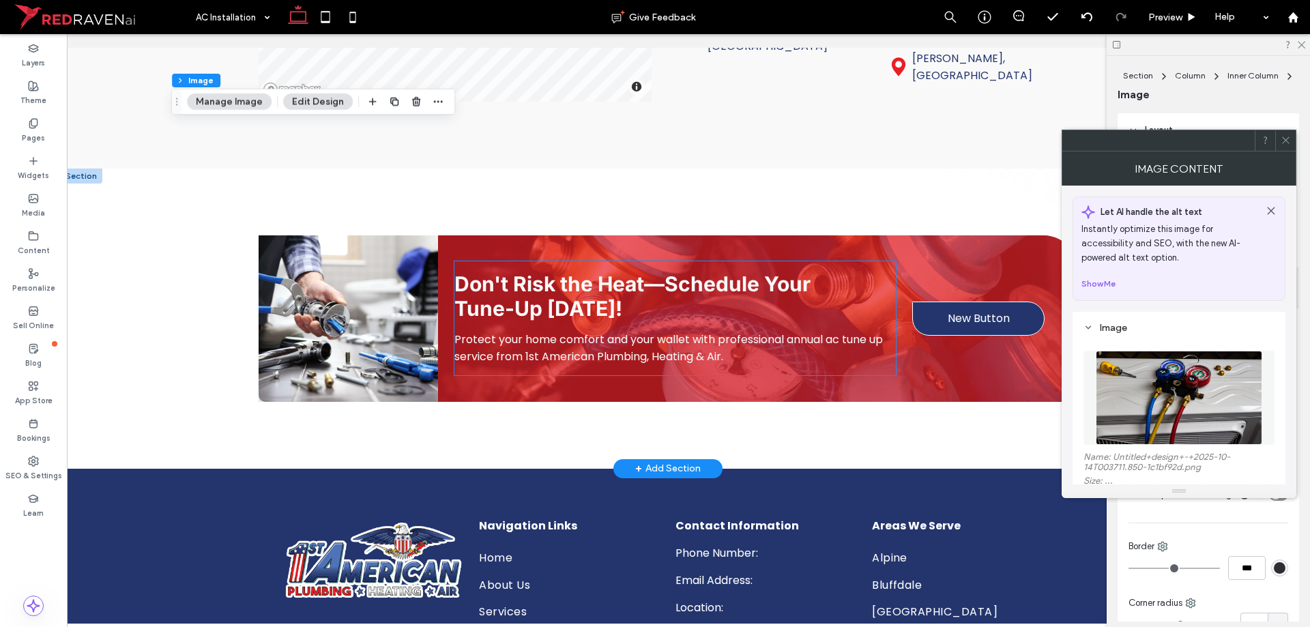
scroll to position [2866, 0]
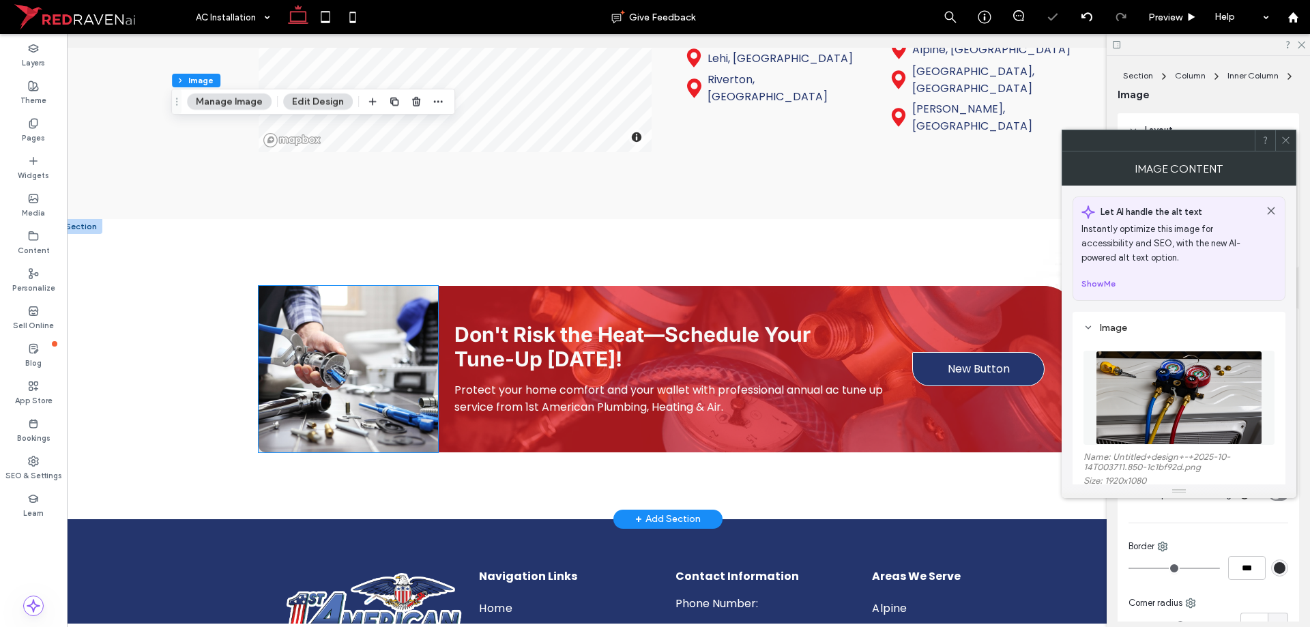
click at [336, 392] on img at bounding box center [348, 369] width 179 height 166
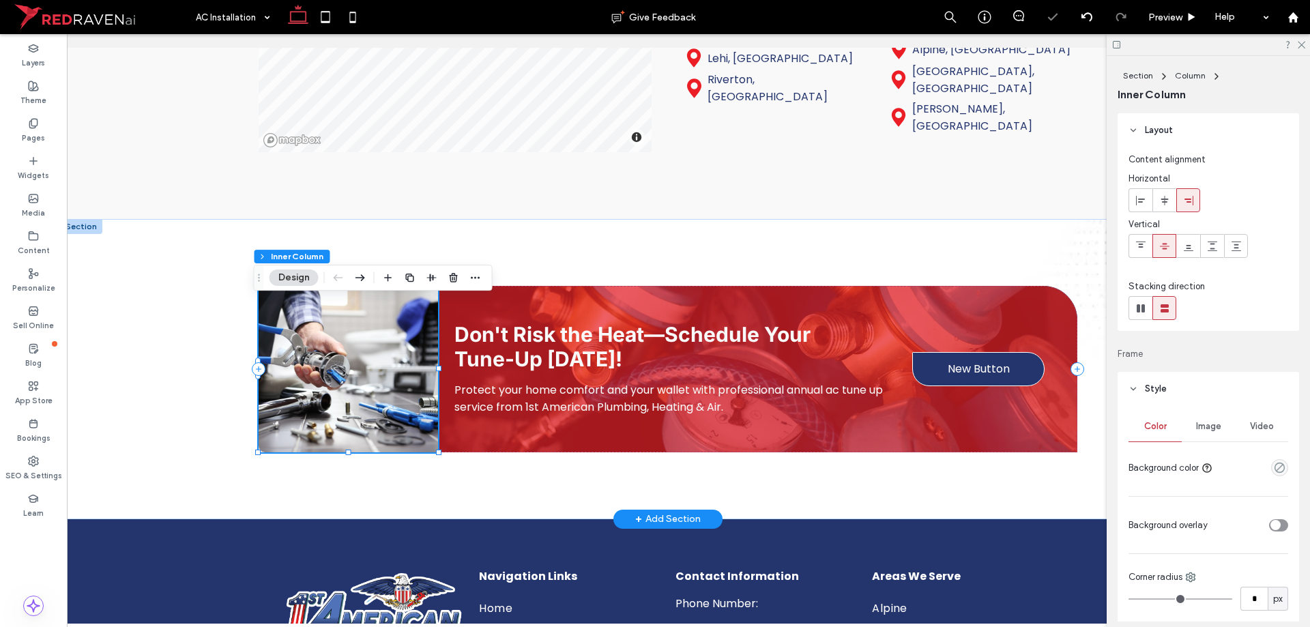
click at [336, 392] on img at bounding box center [348, 369] width 179 height 166
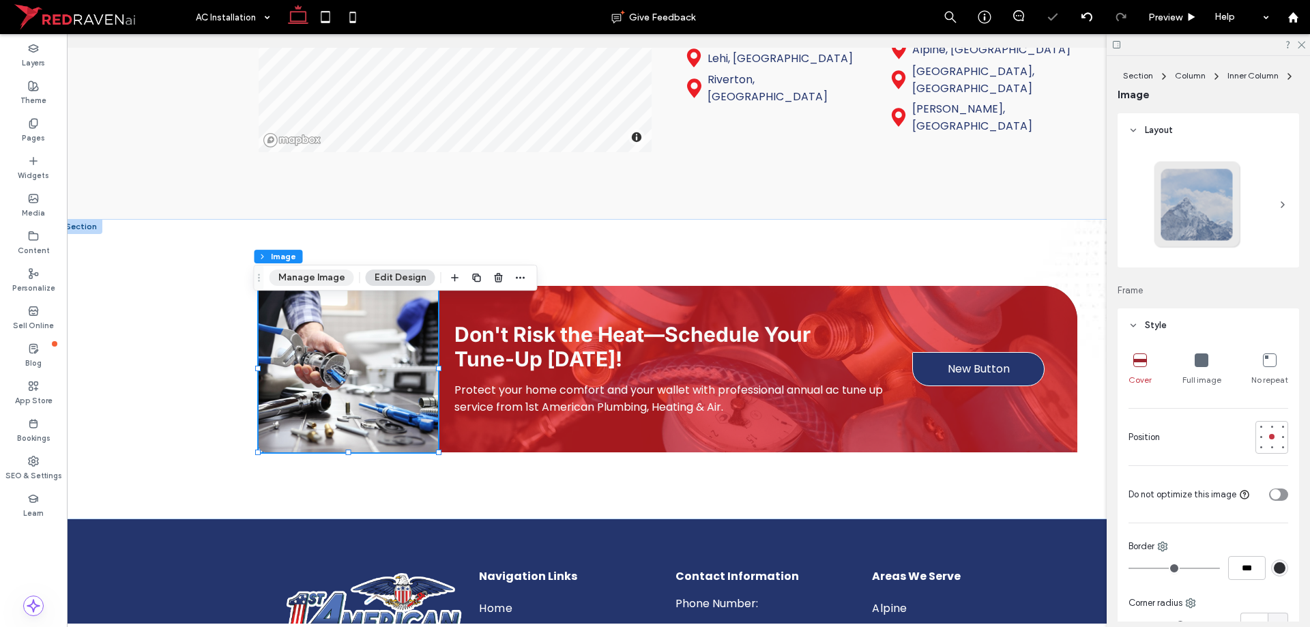
click at [318, 273] on button "Manage Image" at bounding box center [312, 278] width 85 height 16
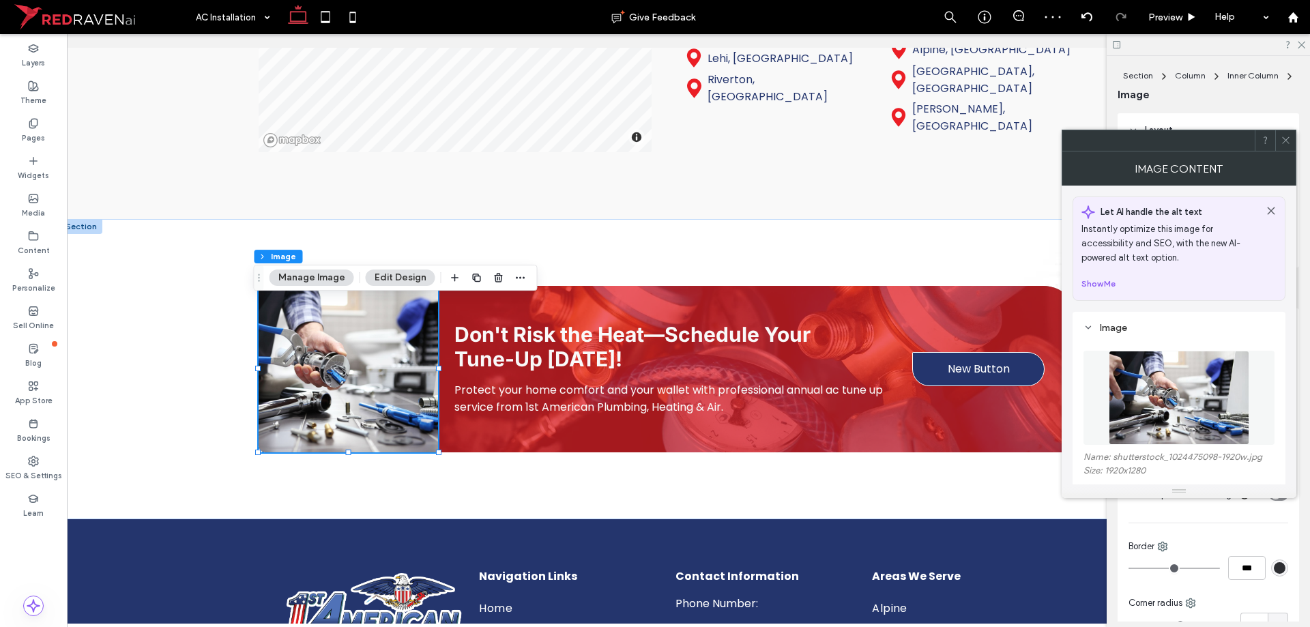
click at [1212, 385] on img at bounding box center [1179, 398] width 141 height 94
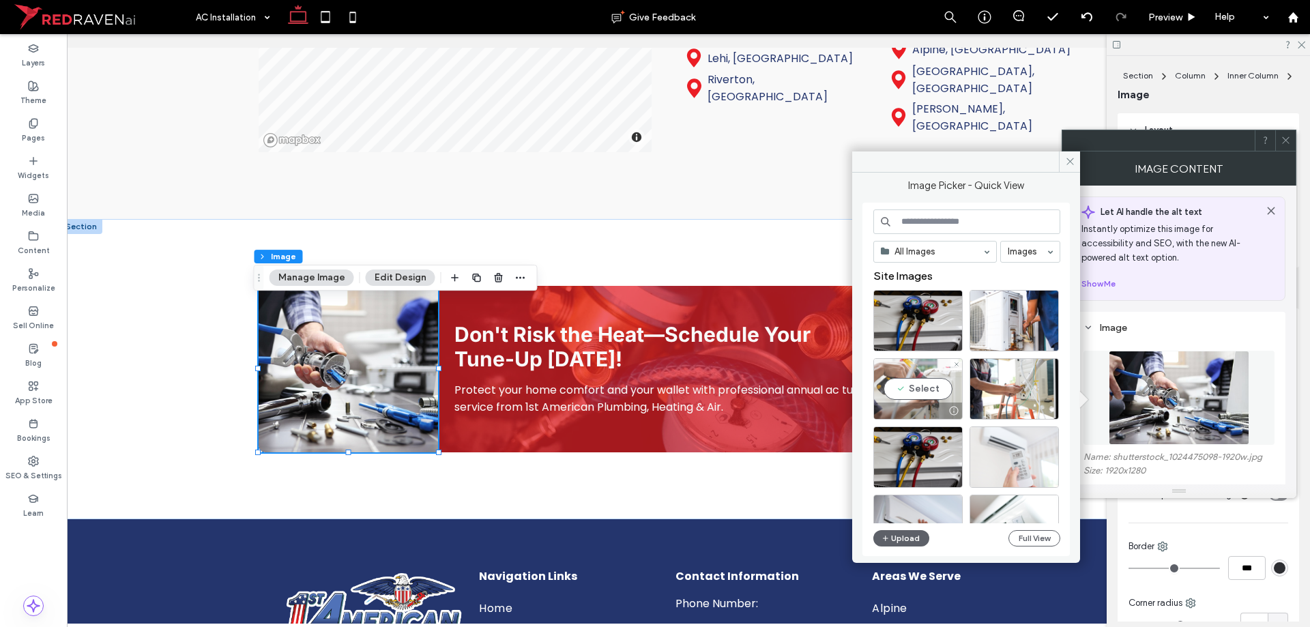
click at [907, 400] on div "Select" at bounding box center [917, 388] width 89 height 61
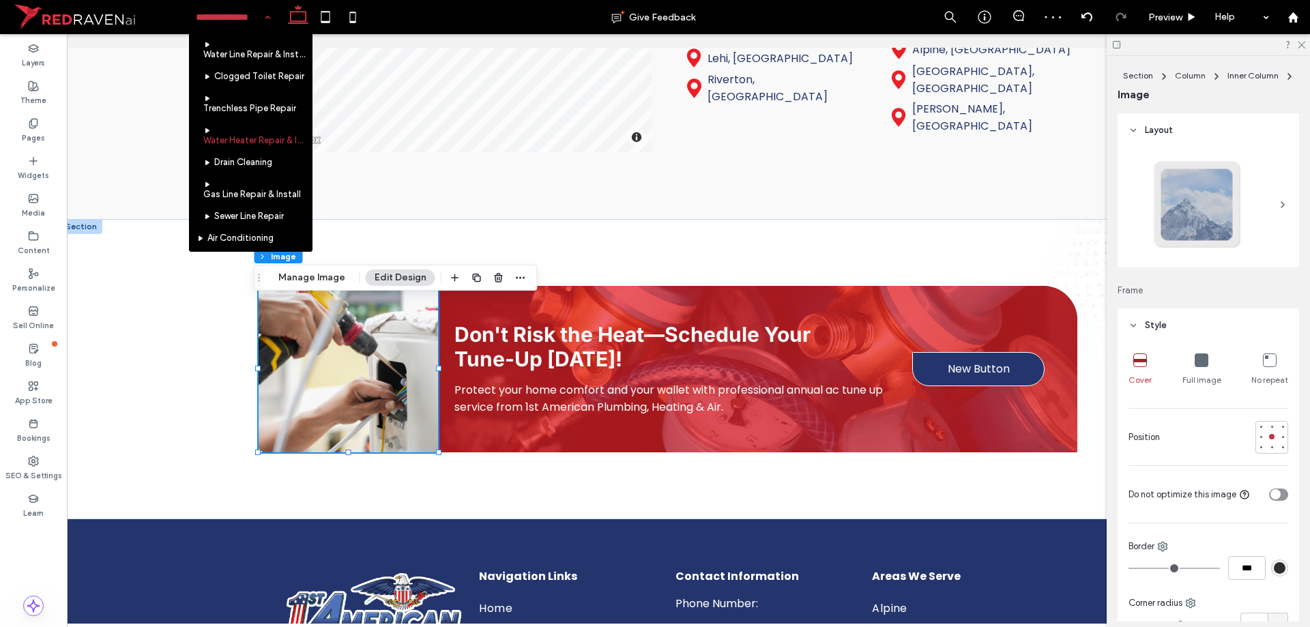
scroll to position [273, 0]
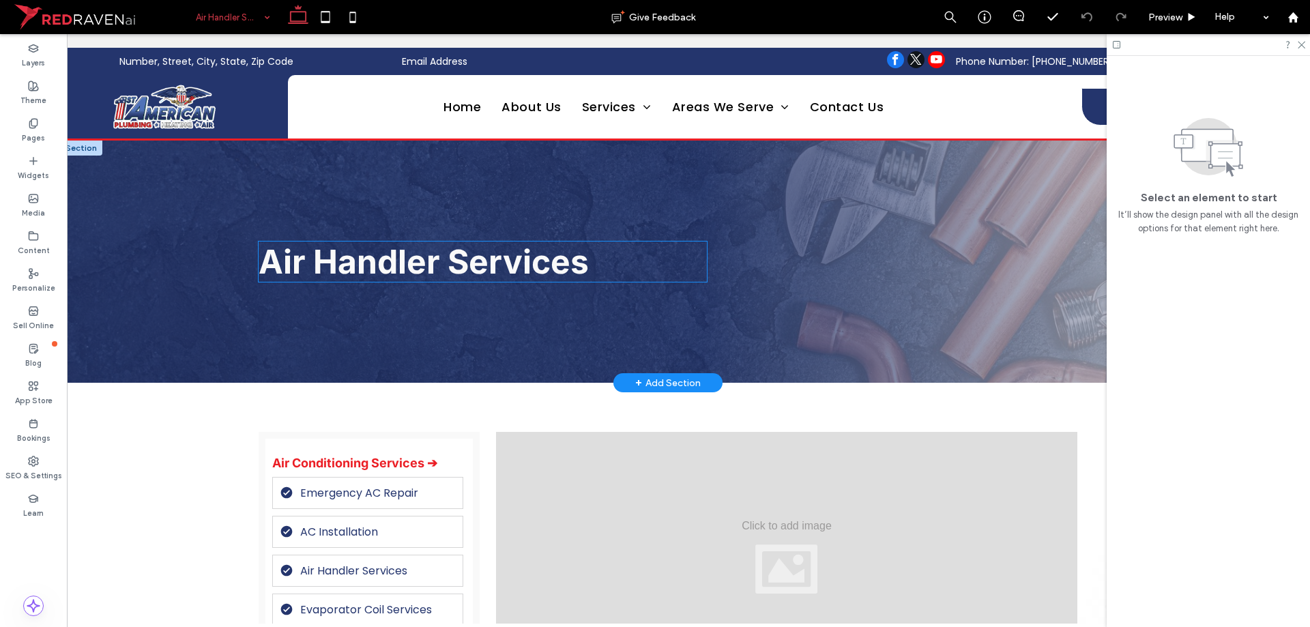
click at [320, 270] on span "Air Handler Services" at bounding box center [424, 262] width 330 height 40
click at [320, 270] on div "Air Handler Services" at bounding box center [483, 262] width 448 height 40
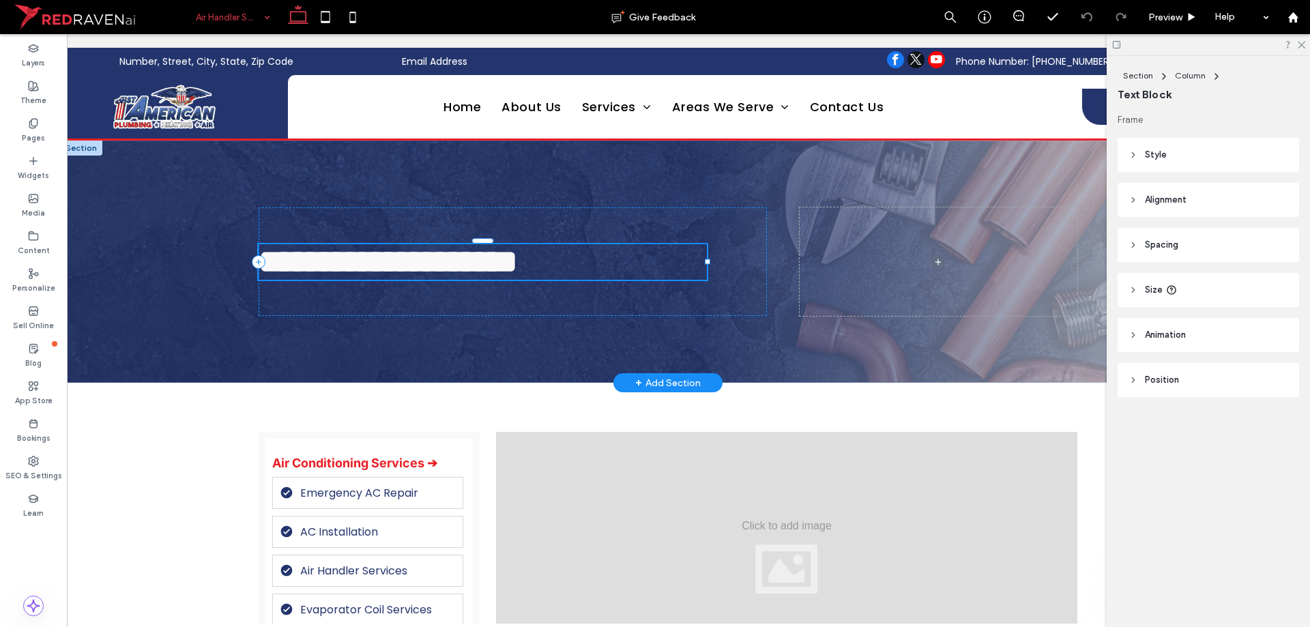
type input "*****"
type input "**"
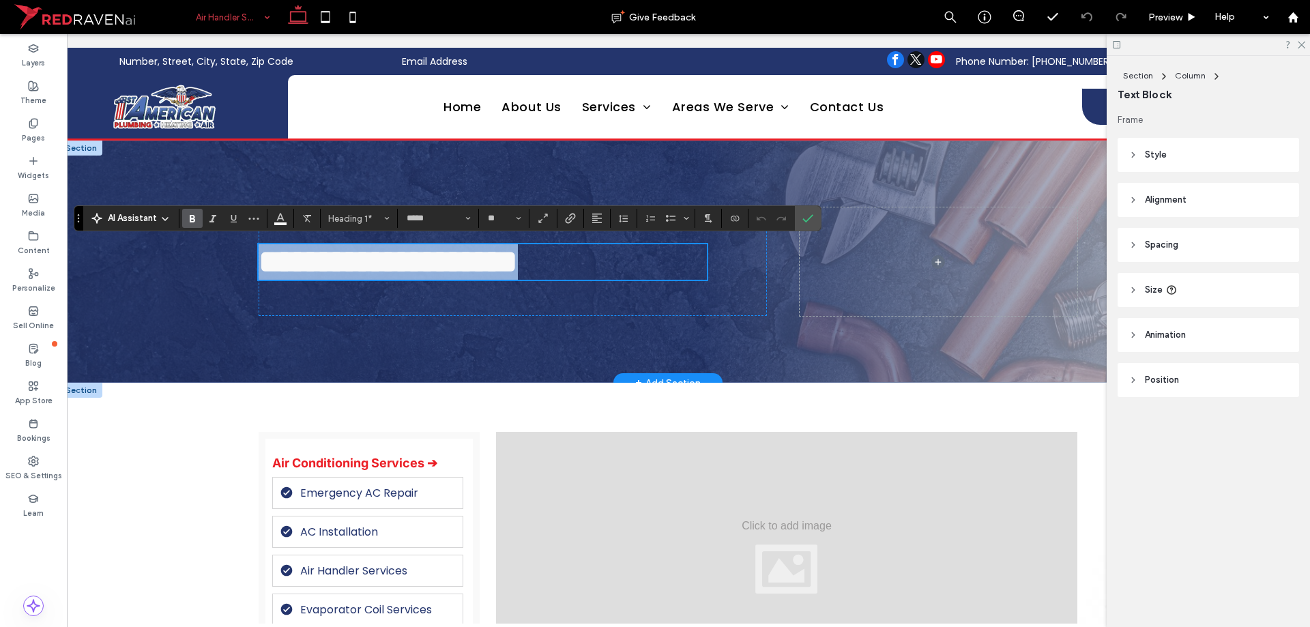
scroll to position [136, 0]
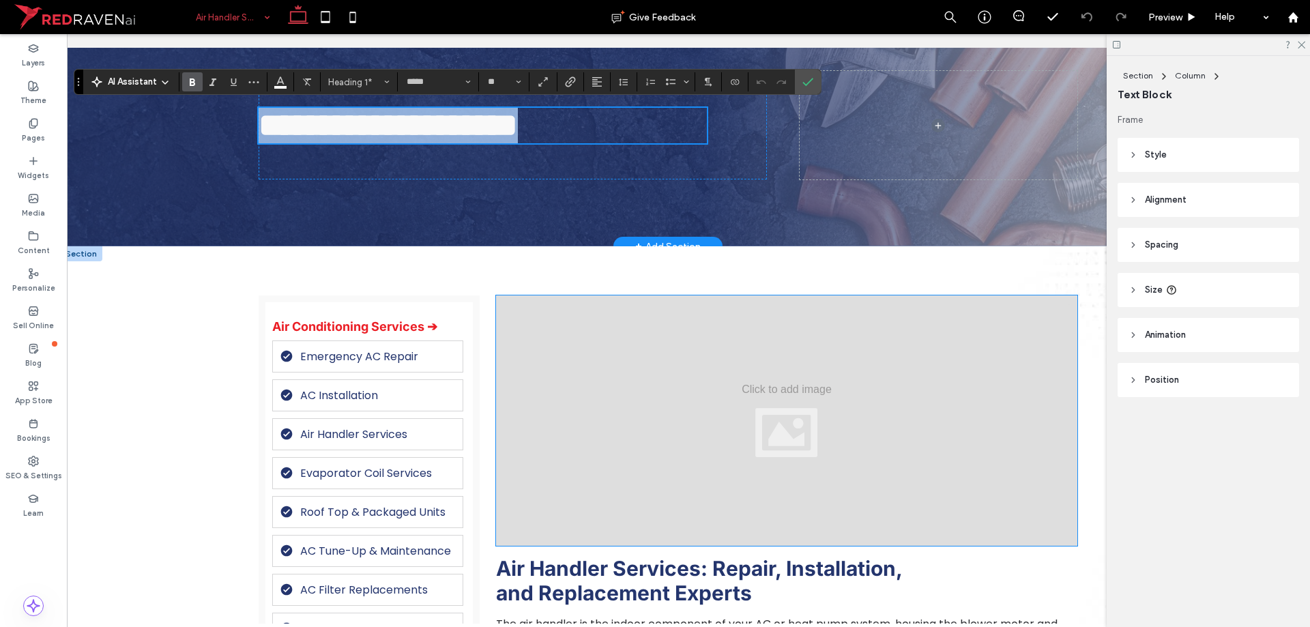
click at [608, 411] on div at bounding box center [786, 420] width 581 height 250
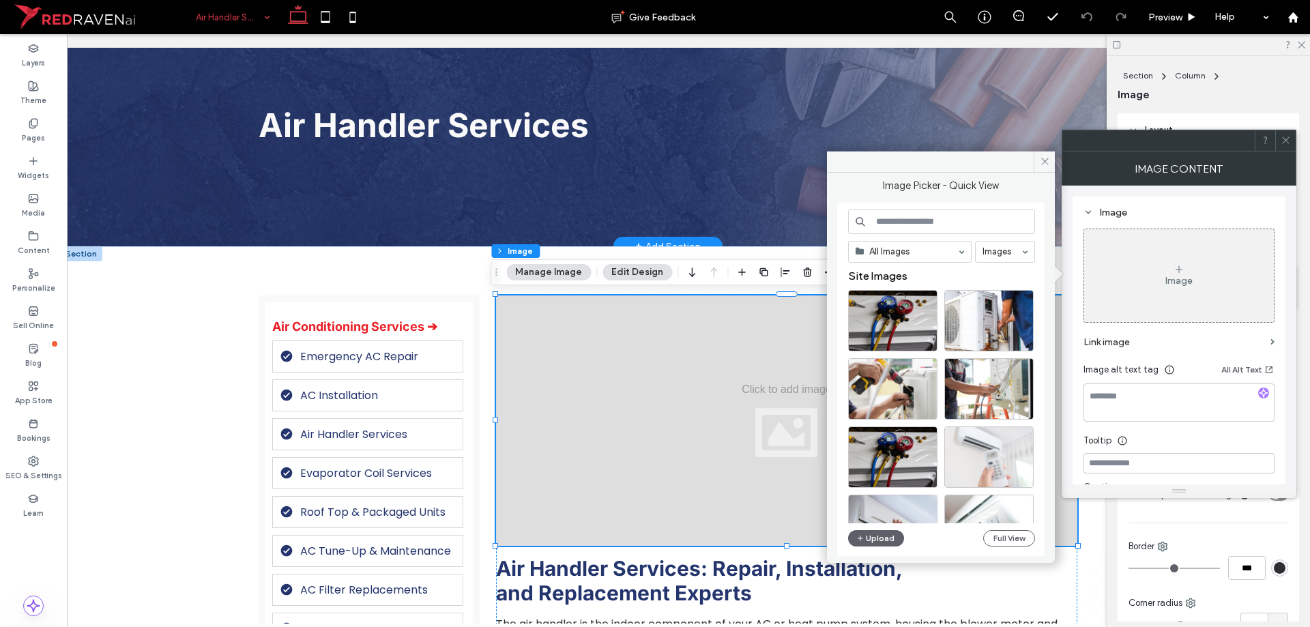
click at [868, 526] on div "All Images Images Site Images Upload Full View" at bounding box center [941, 379] width 187 height 340
click at [873, 537] on button "Upload" at bounding box center [876, 538] width 56 height 16
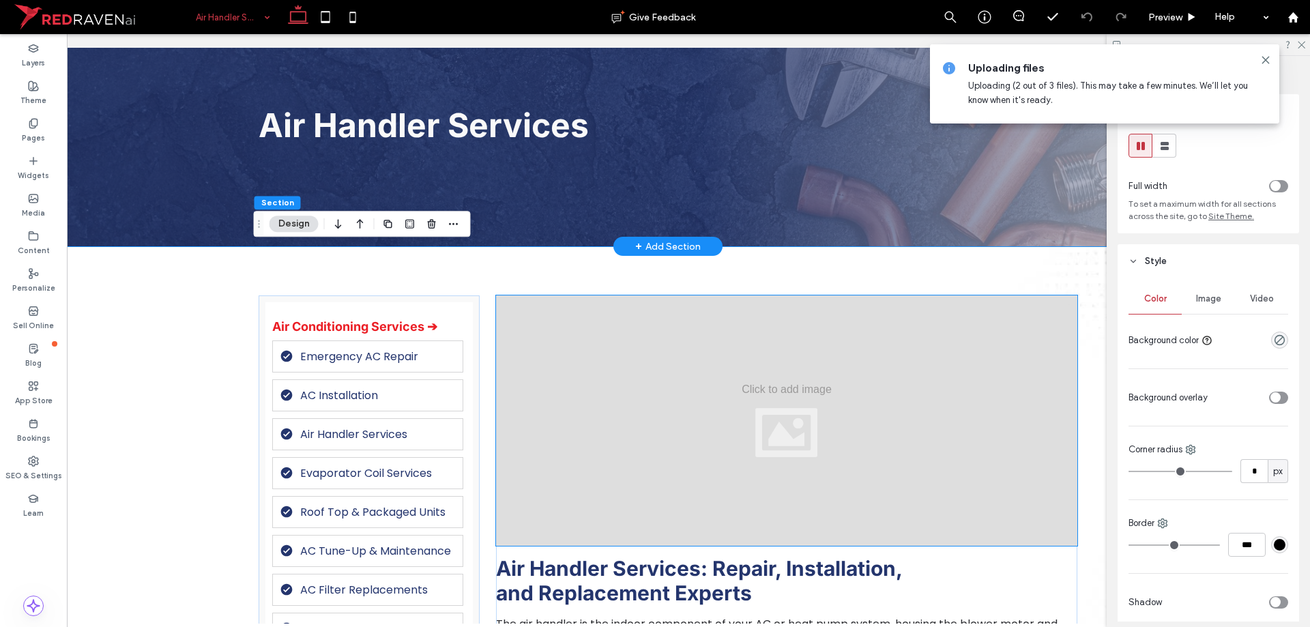
click at [817, 379] on div at bounding box center [786, 420] width 581 height 250
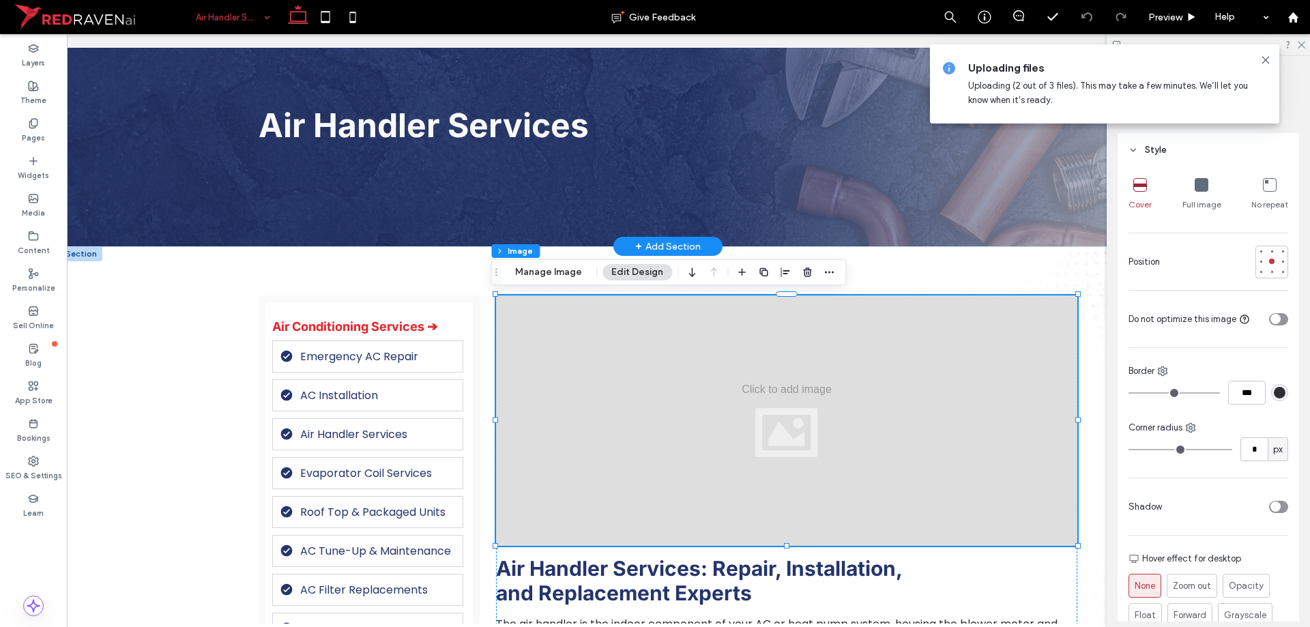
scroll to position [205, 0]
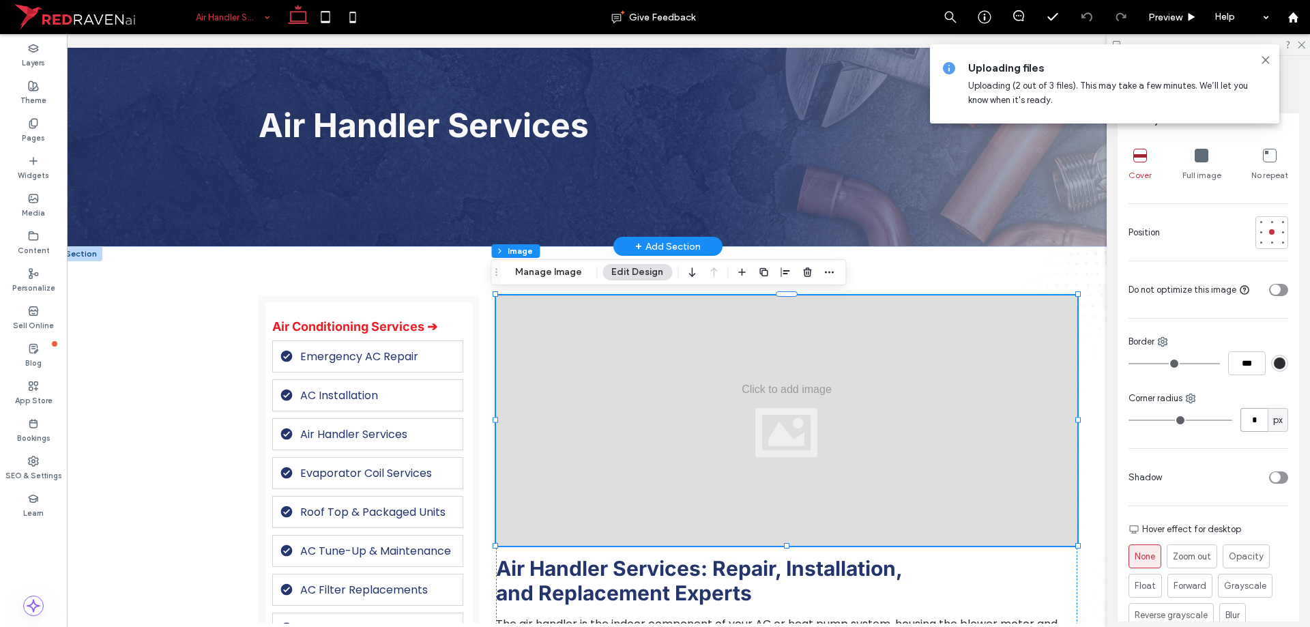
click at [1241, 424] on input "*" at bounding box center [1253, 420] width 27 height 24
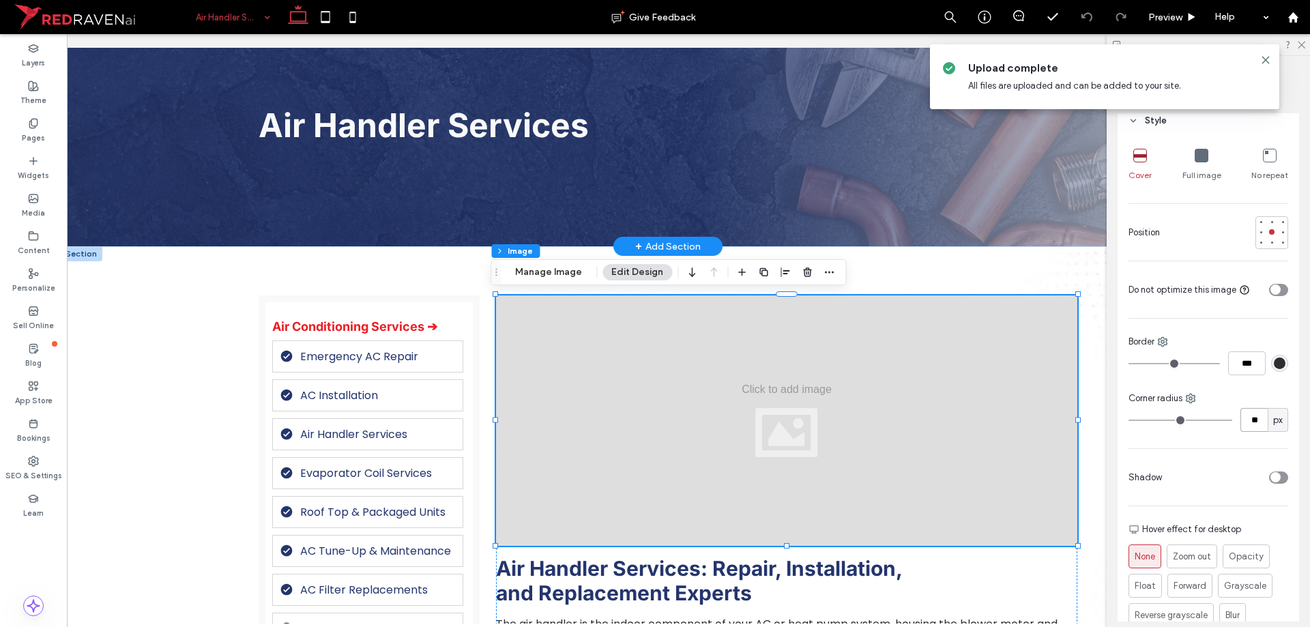
type input "**"
click at [552, 278] on button "Manage Image" at bounding box center [548, 272] width 85 height 16
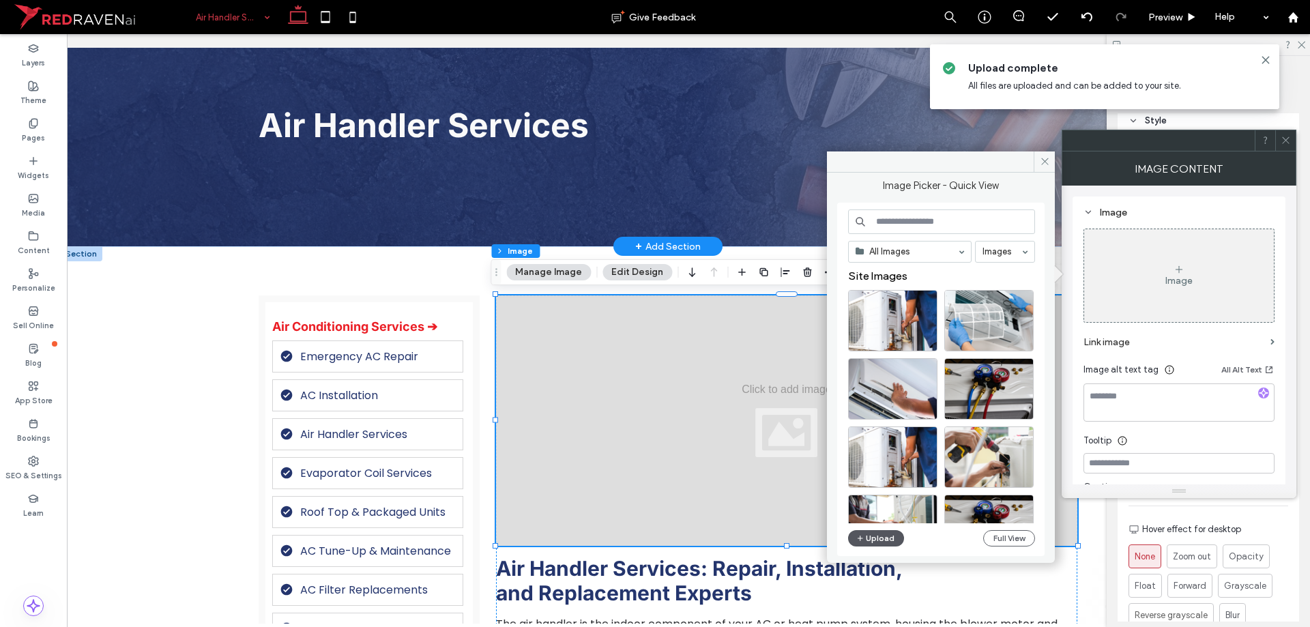
click at [866, 536] on button "Upload" at bounding box center [876, 538] width 56 height 16
click at [901, 328] on div "Select" at bounding box center [892, 320] width 89 height 61
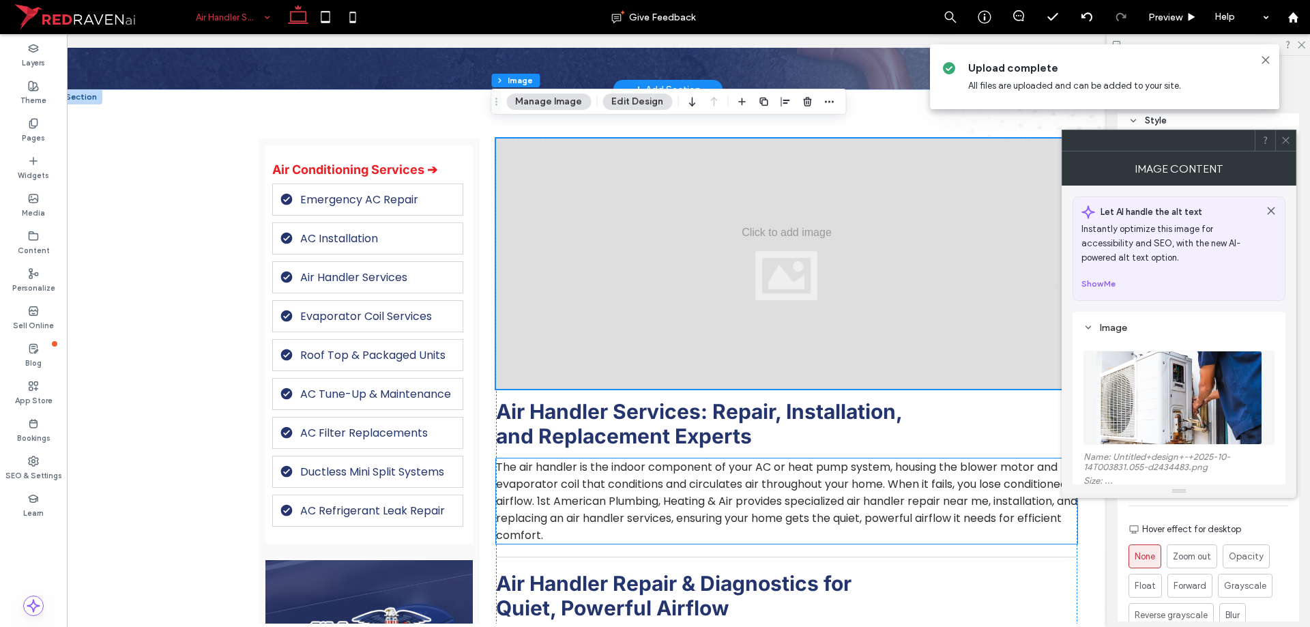
scroll to position [273, 0]
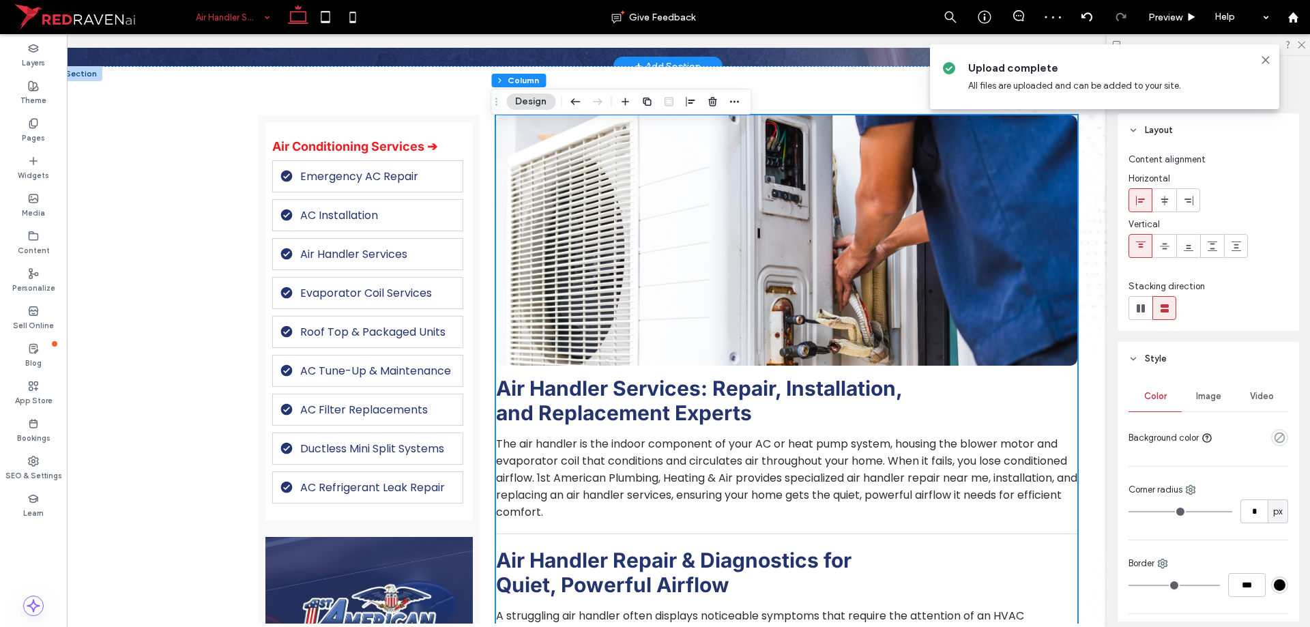
scroll to position [341, 0]
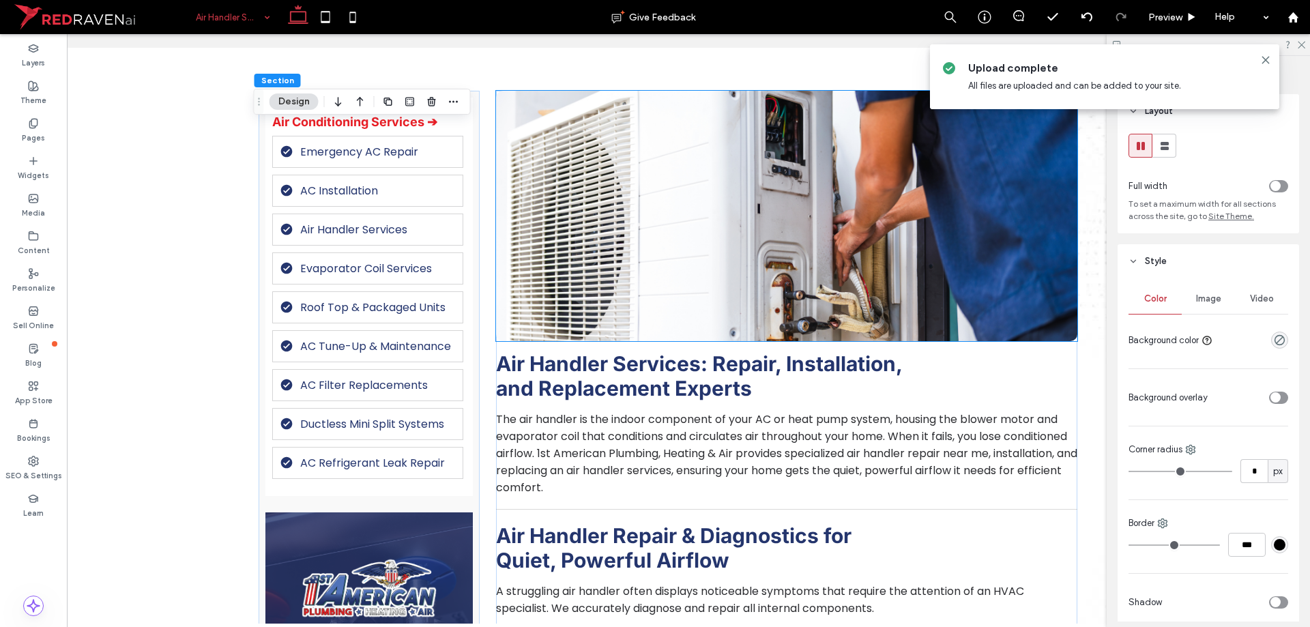
click at [755, 266] on img at bounding box center [786, 216] width 581 height 250
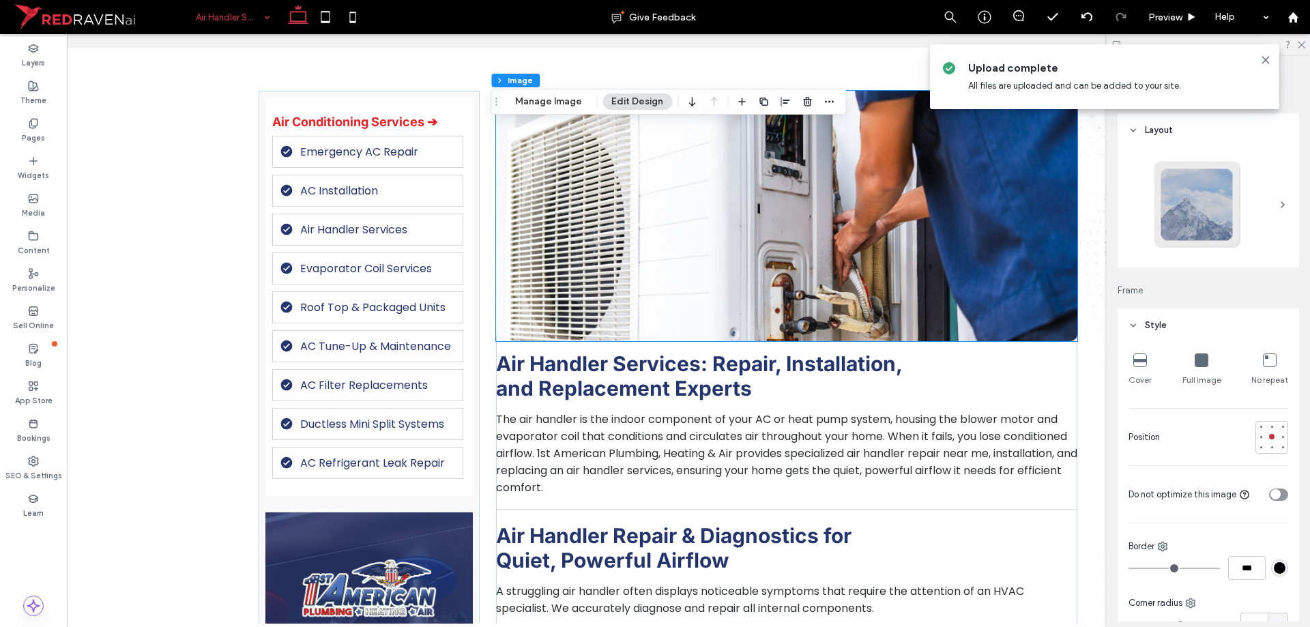
type input "**"
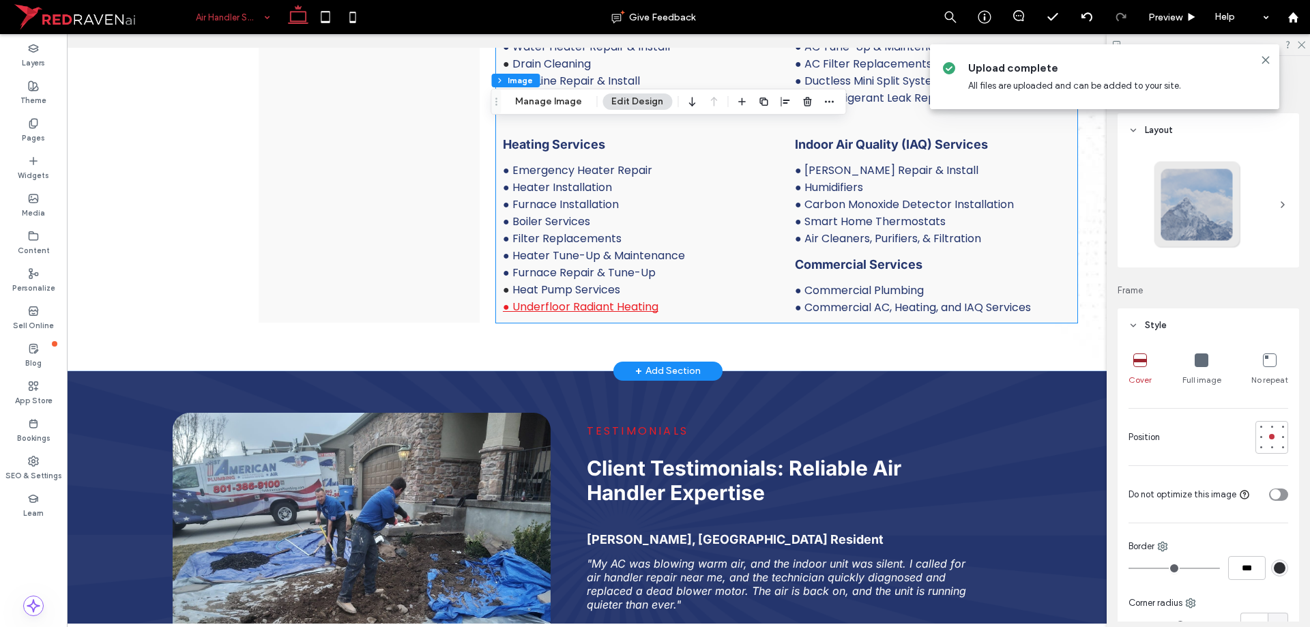
scroll to position [2183, 0]
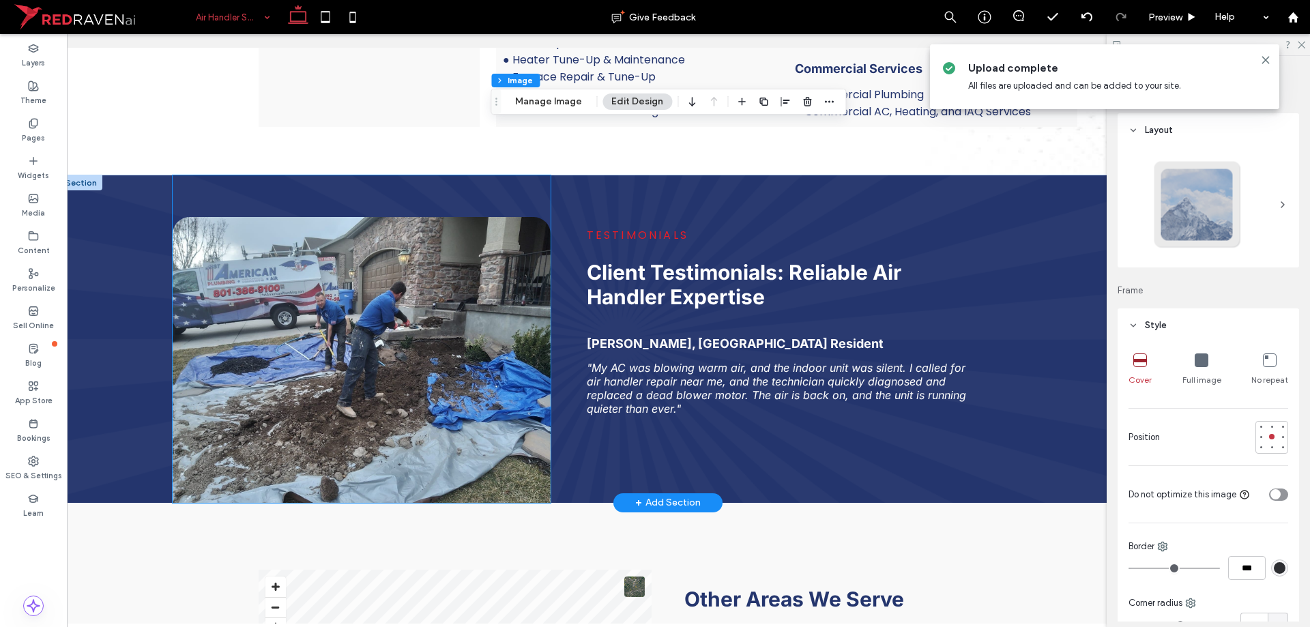
click at [471, 361] on img at bounding box center [362, 360] width 379 height 286
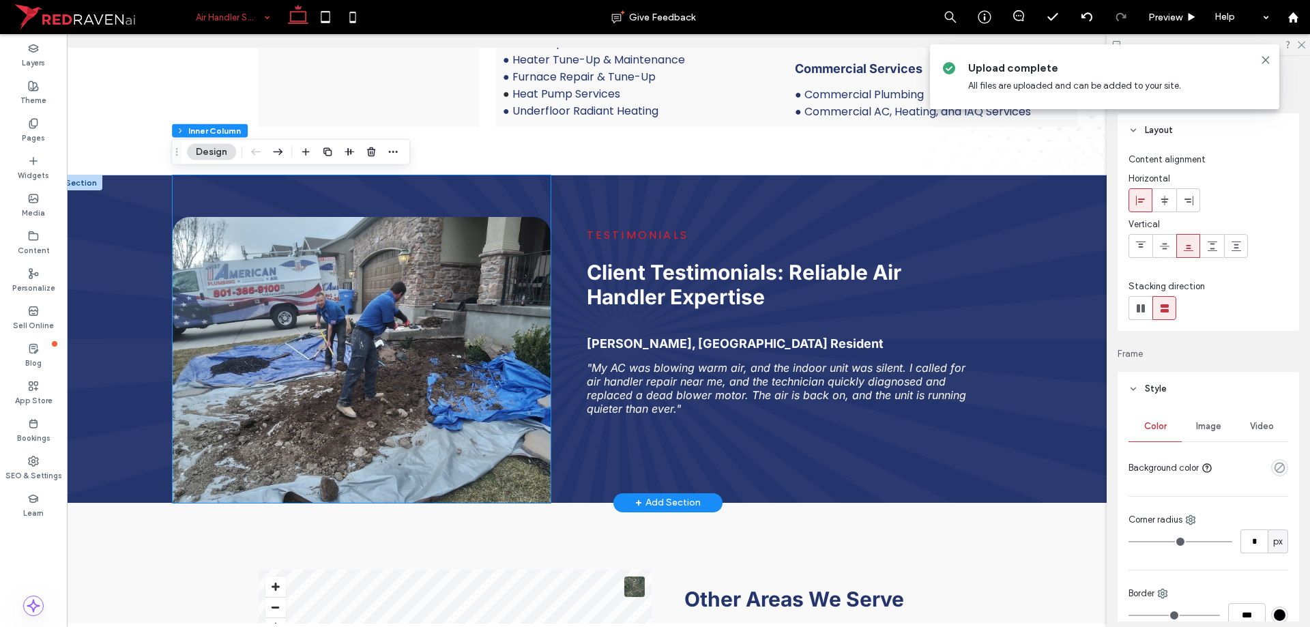
click at [471, 361] on img at bounding box center [362, 360] width 379 height 286
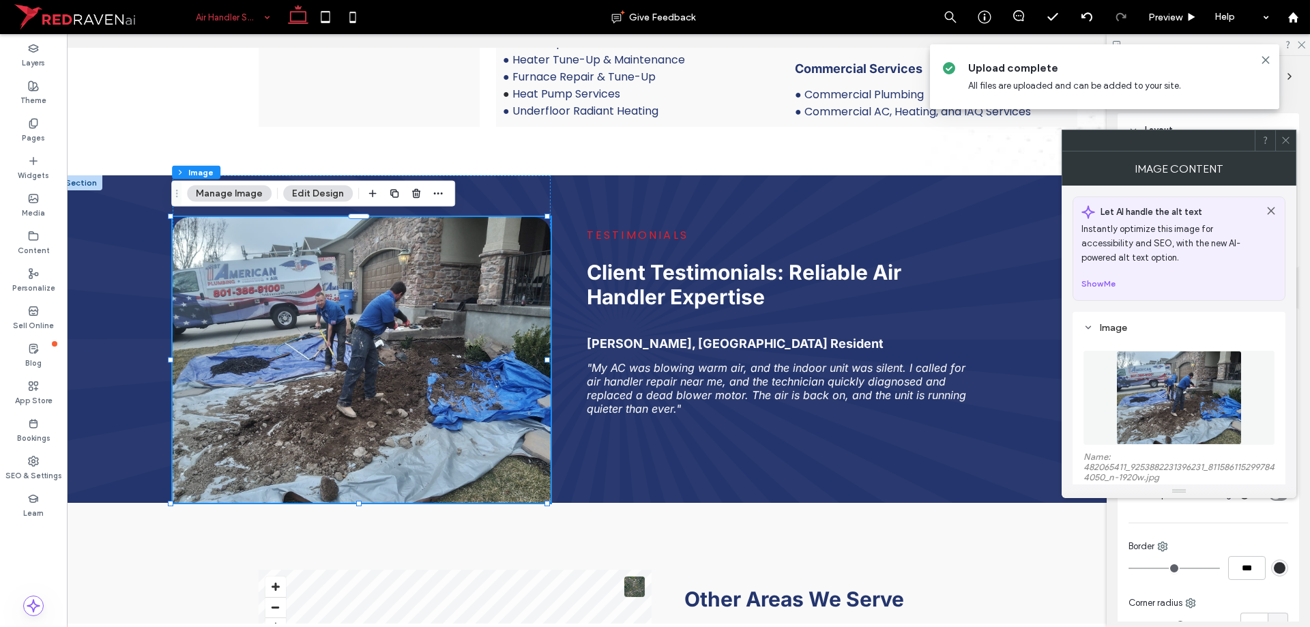
click at [1198, 388] on img at bounding box center [1178, 398] width 125 height 94
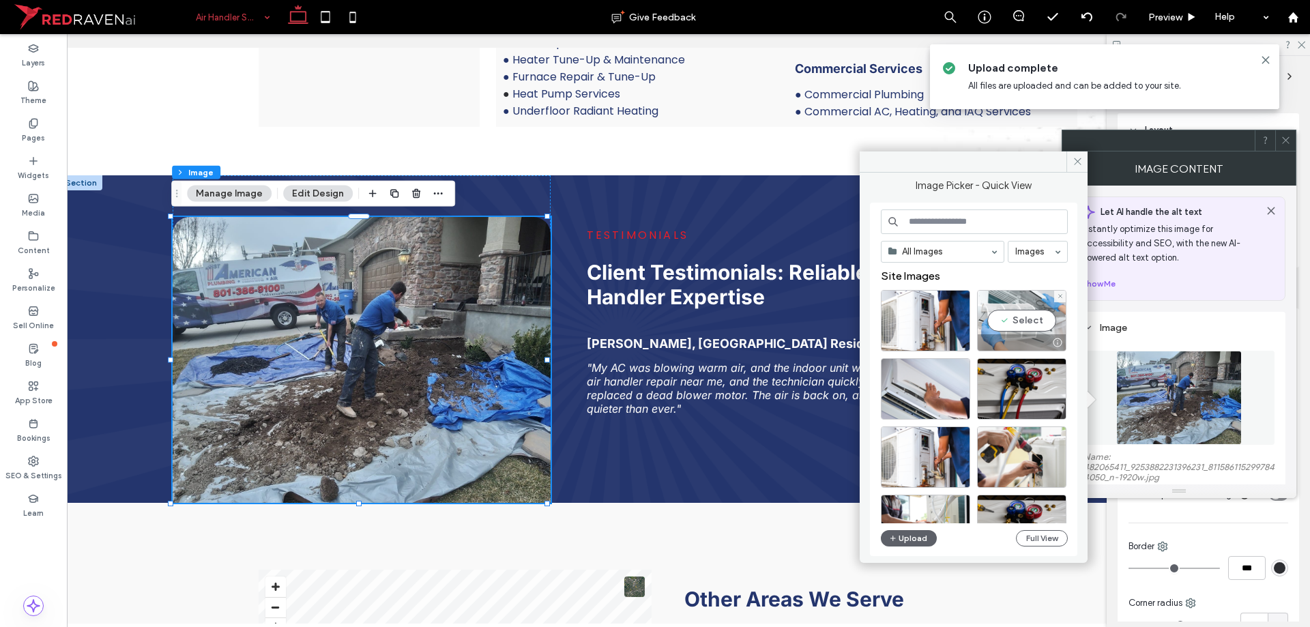
drag, startPoint x: 1004, startPoint y: 319, endPoint x: 703, endPoint y: 348, distance: 302.3
click at [1004, 319] on div "Select" at bounding box center [1021, 320] width 89 height 61
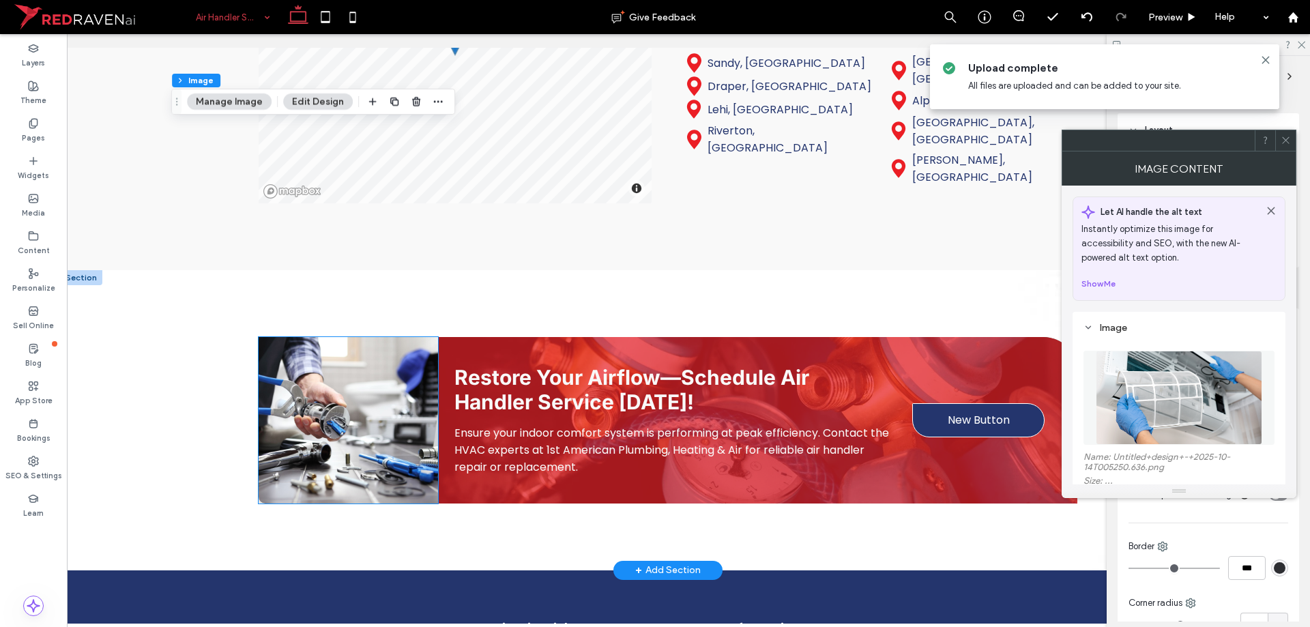
scroll to position [2866, 0]
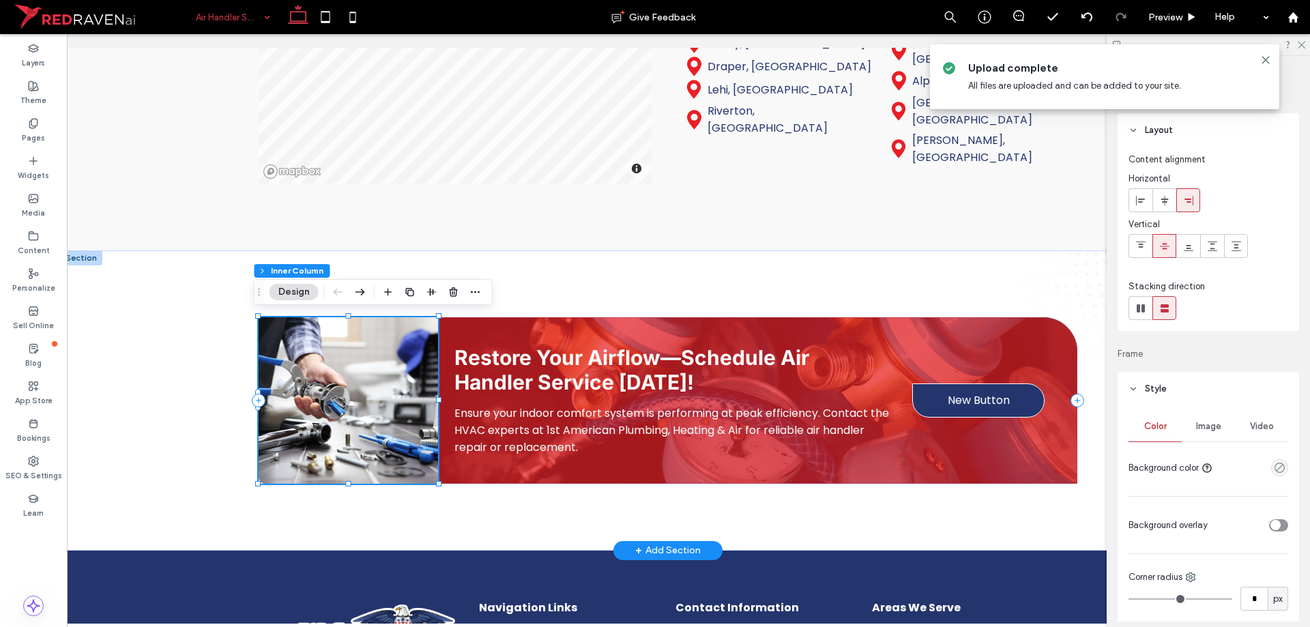
click at [364, 442] on img at bounding box center [348, 400] width 179 height 166
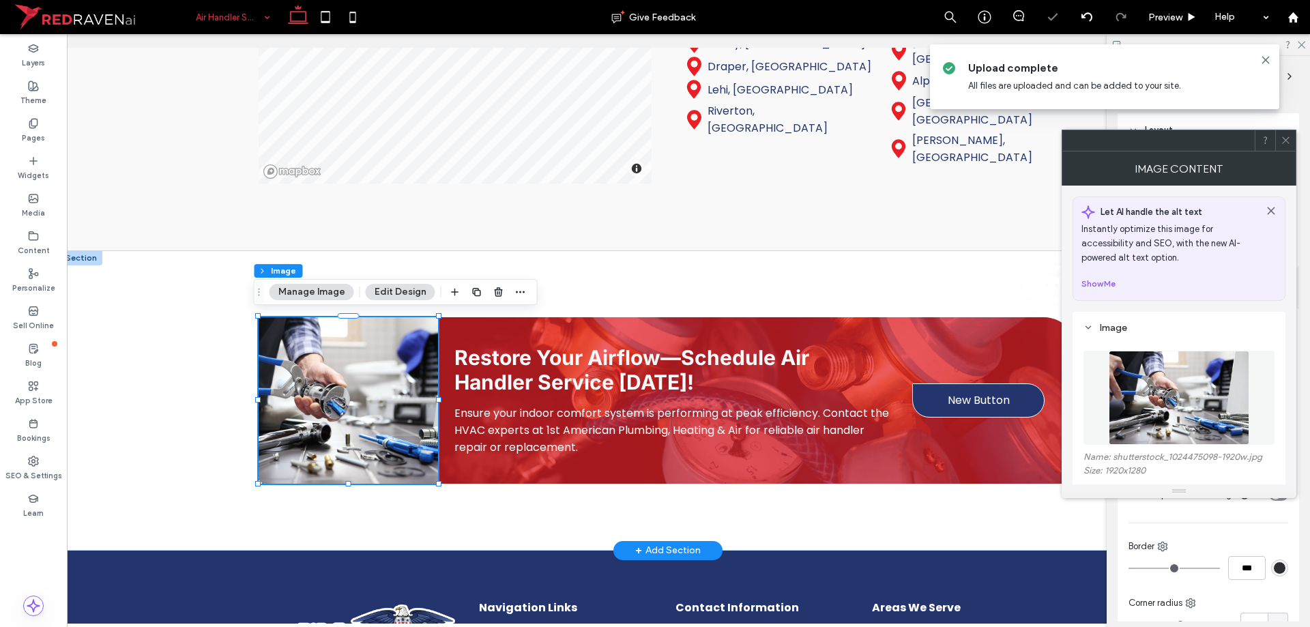
click at [1141, 399] on img at bounding box center [1179, 398] width 141 height 94
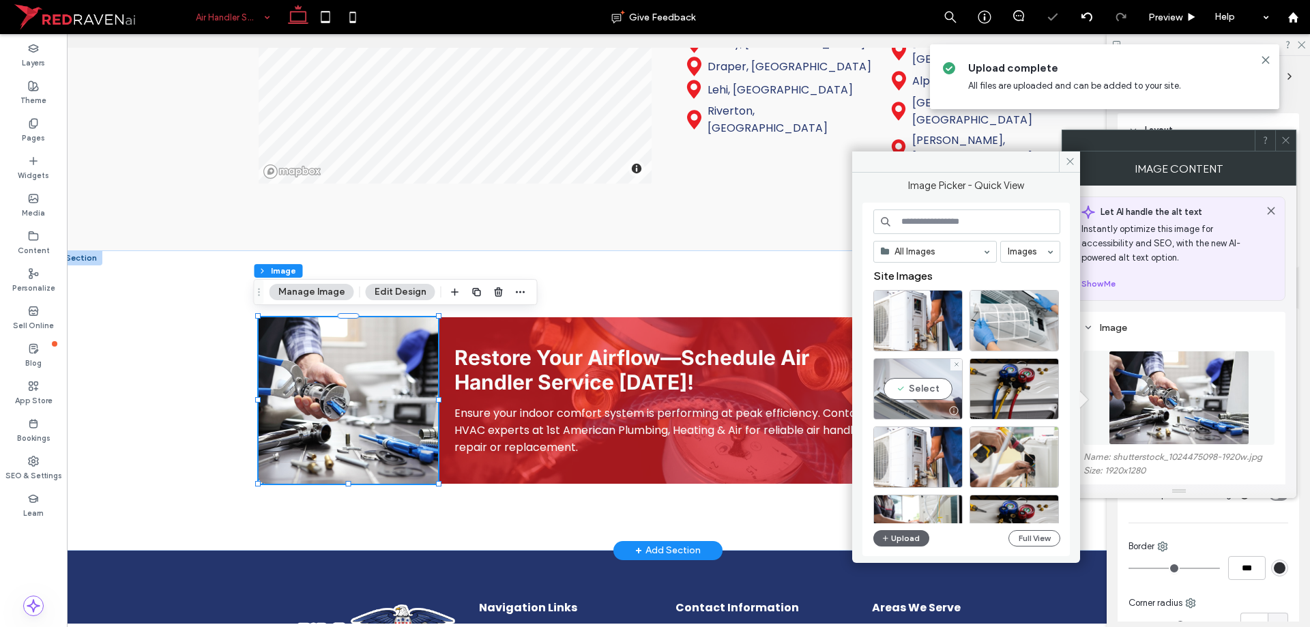
drag, startPoint x: 925, startPoint y: 408, endPoint x: 742, endPoint y: 374, distance: 185.3
click at [925, 408] on div at bounding box center [918, 411] width 88 height 16
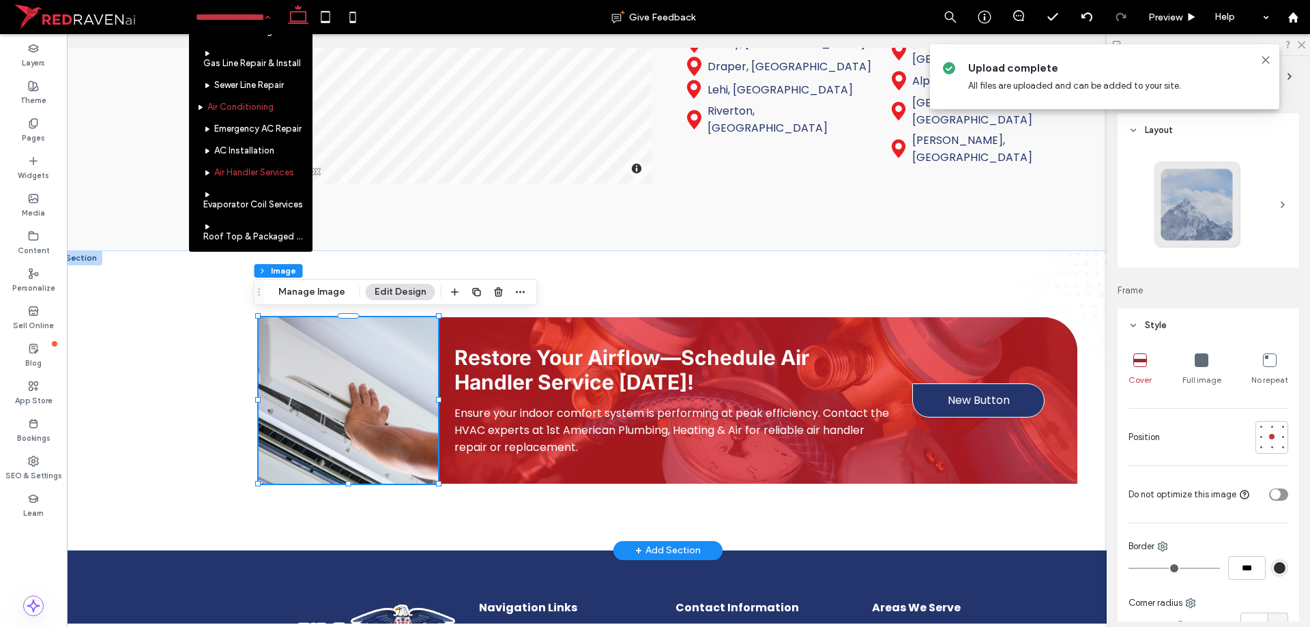
scroll to position [341, 0]
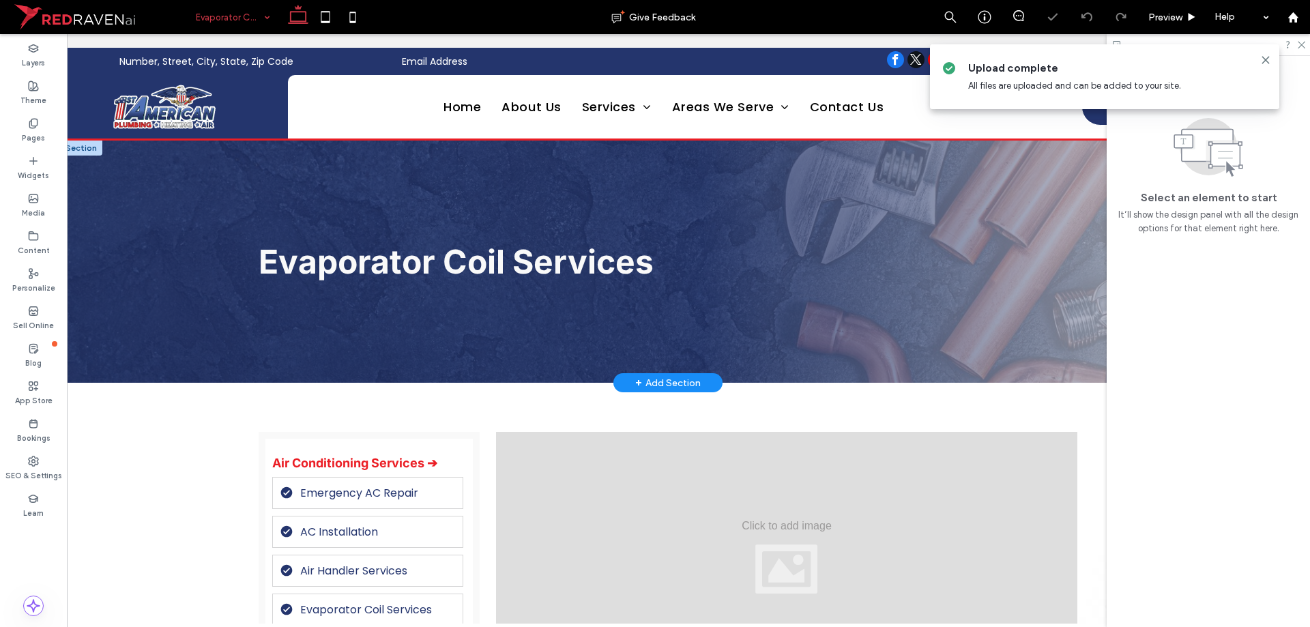
click at [358, 263] on span "Evaporator Coil Services" at bounding box center [456, 262] width 395 height 40
click at [358, 262] on span "Evaporator Coil Services" at bounding box center [456, 262] width 395 height 40
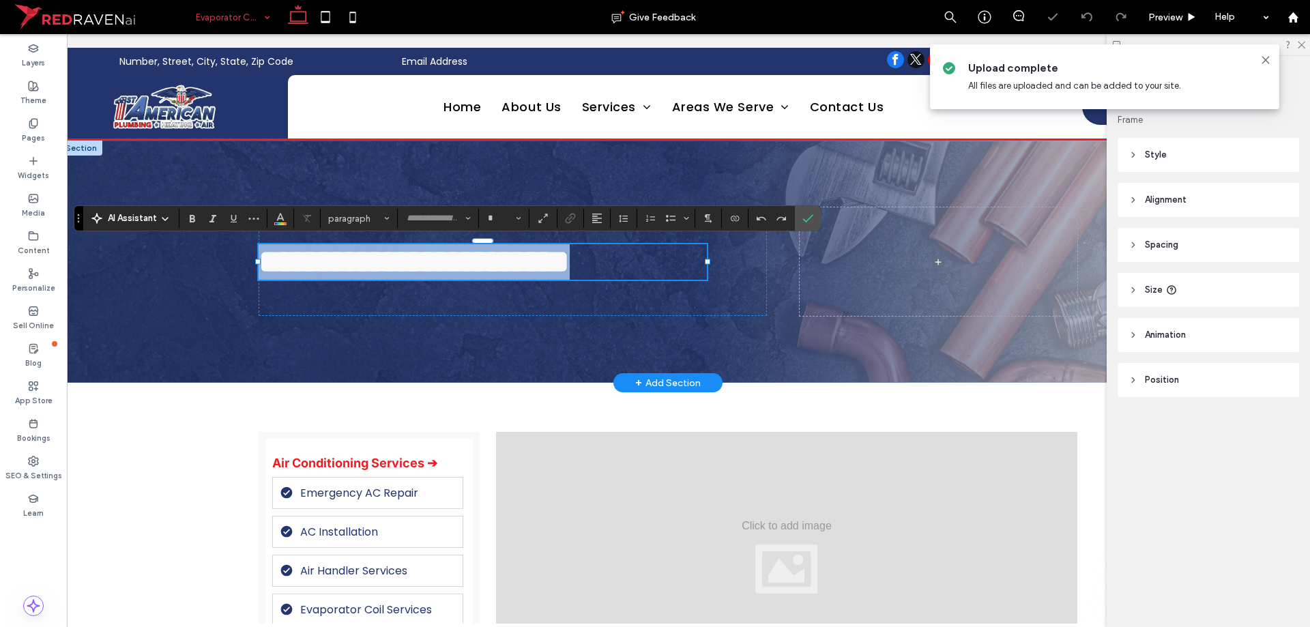
type input "*****"
type input "**"
click at [471, 262] on span "**********" at bounding box center [414, 262] width 311 height 32
drag, startPoint x: 351, startPoint y: 259, endPoint x: 72, endPoint y: 259, distance: 278.4
click at [72, 259] on div "**********" at bounding box center [668, 262] width 1216 height 242
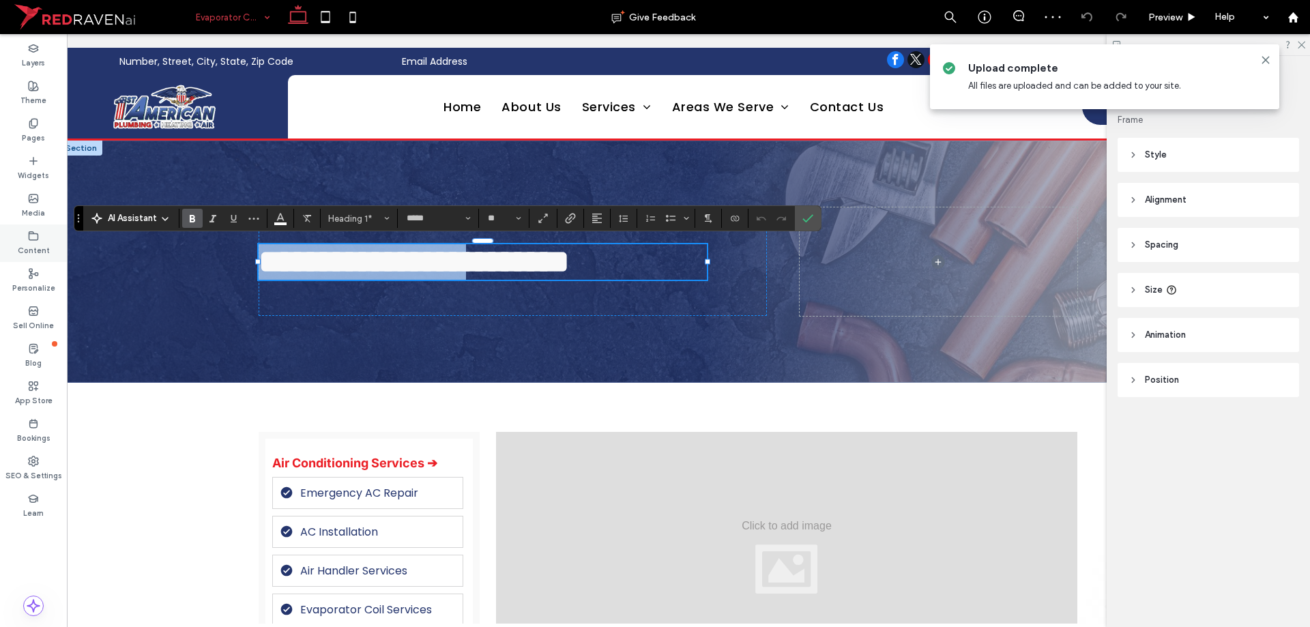
copy span "**********"
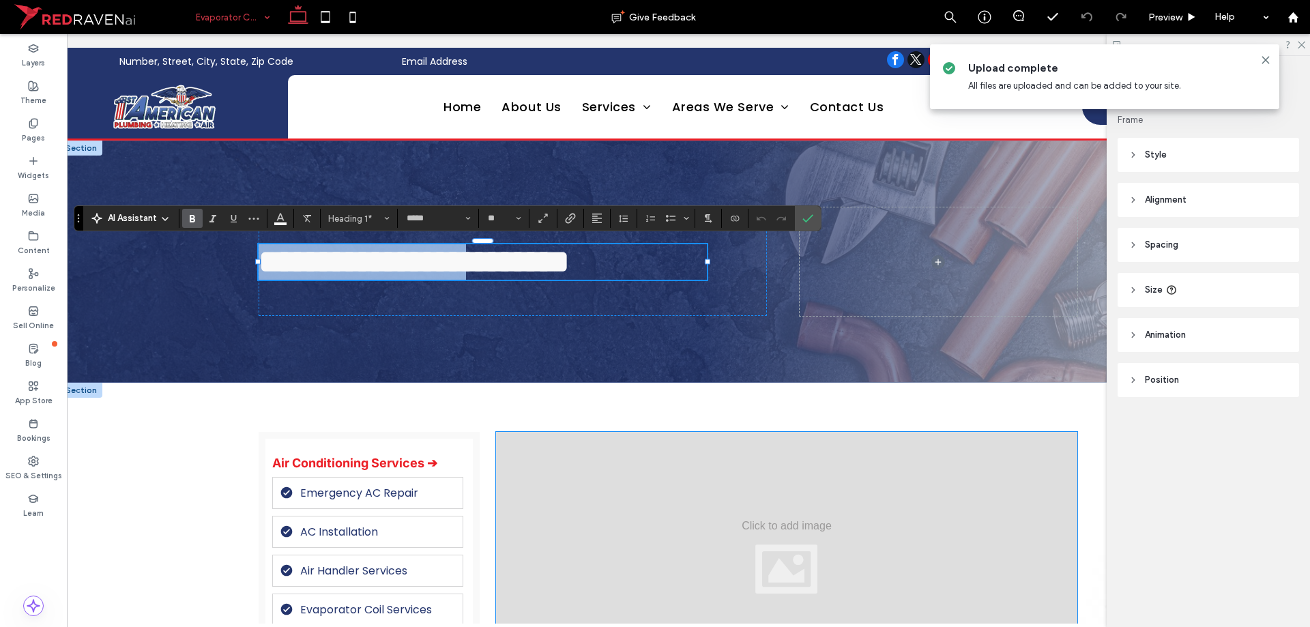
click at [647, 475] on div at bounding box center [786, 557] width 581 height 250
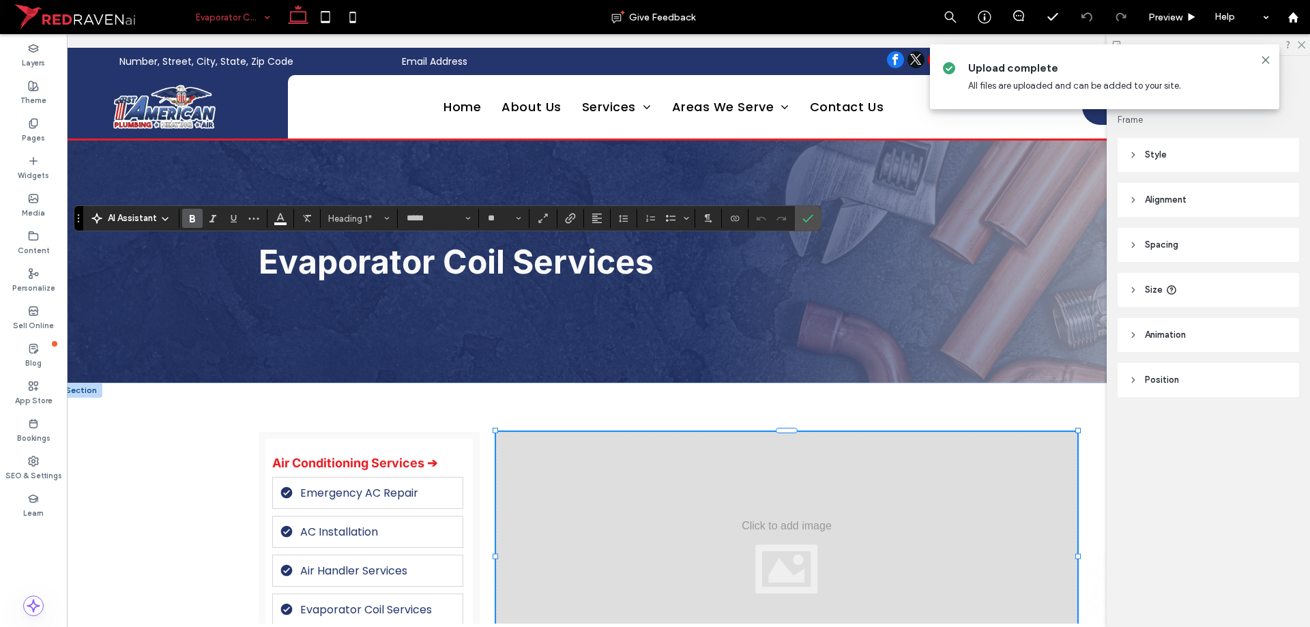
click at [647, 475] on div at bounding box center [786, 557] width 581 height 250
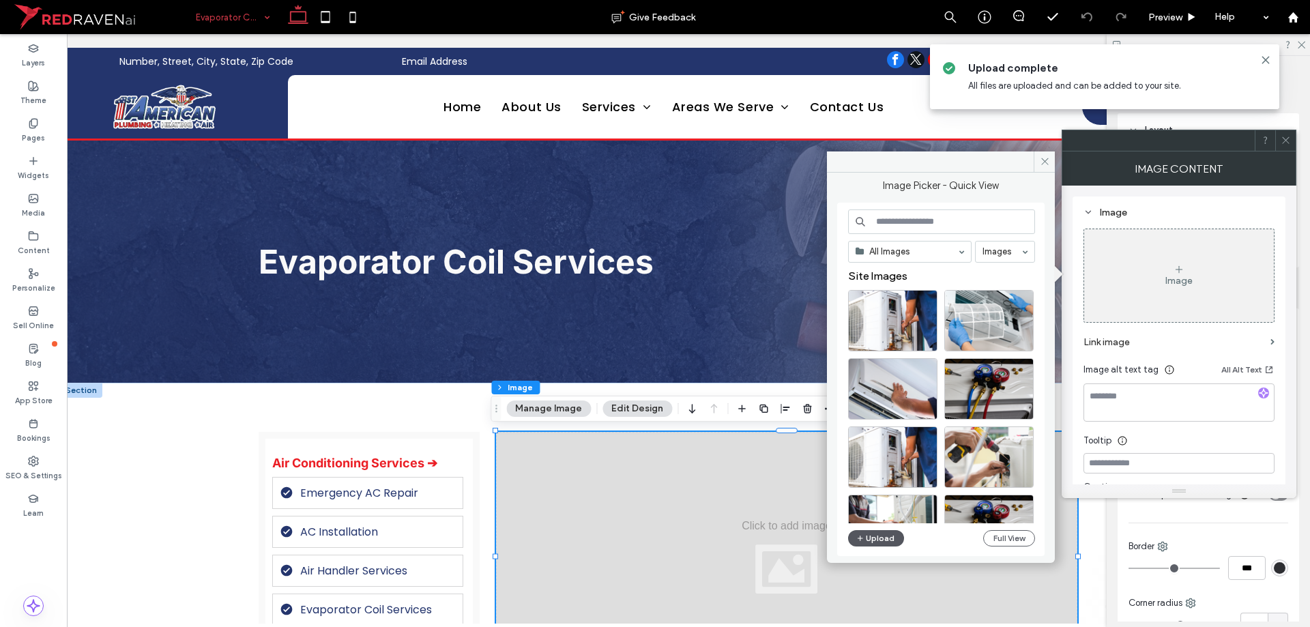
click at [892, 538] on button "Upload" at bounding box center [876, 538] width 56 height 16
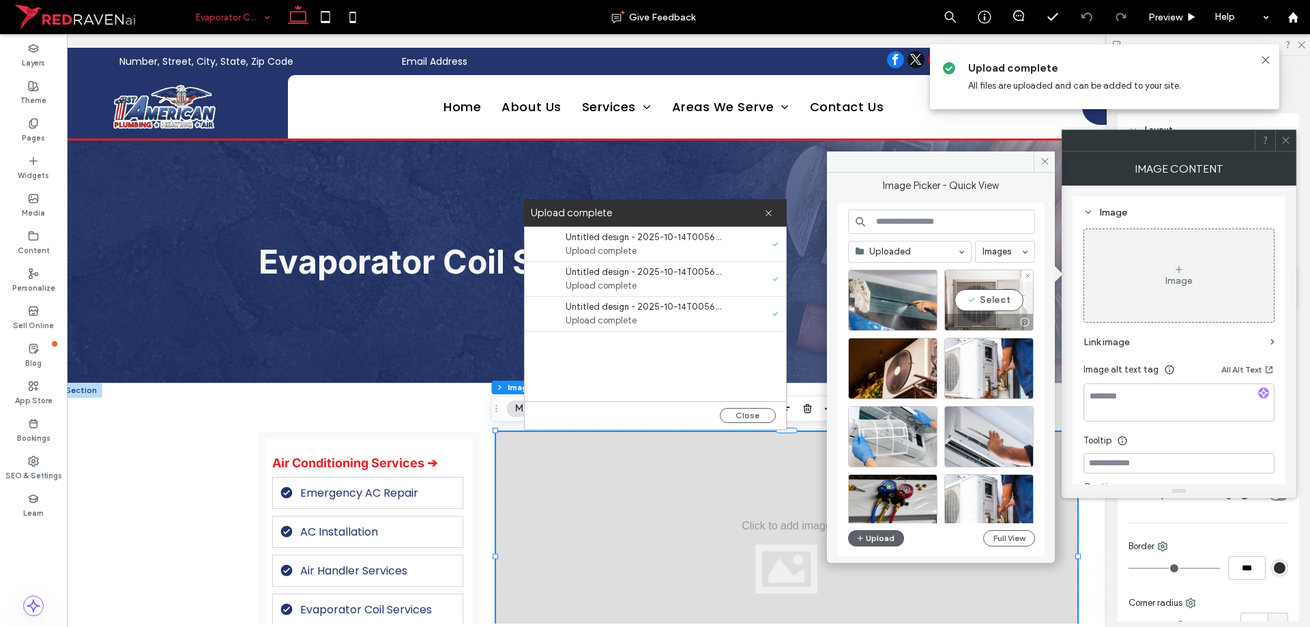
click at [1004, 310] on div "Select" at bounding box center [988, 300] width 89 height 61
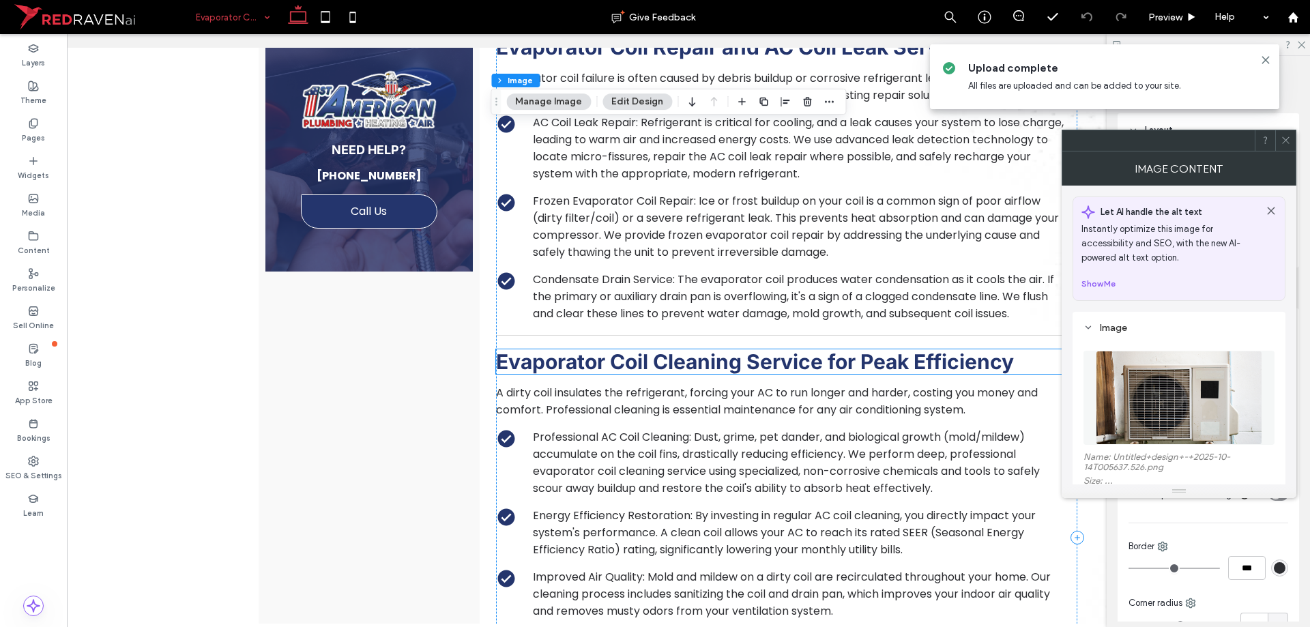
scroll to position [819, 0]
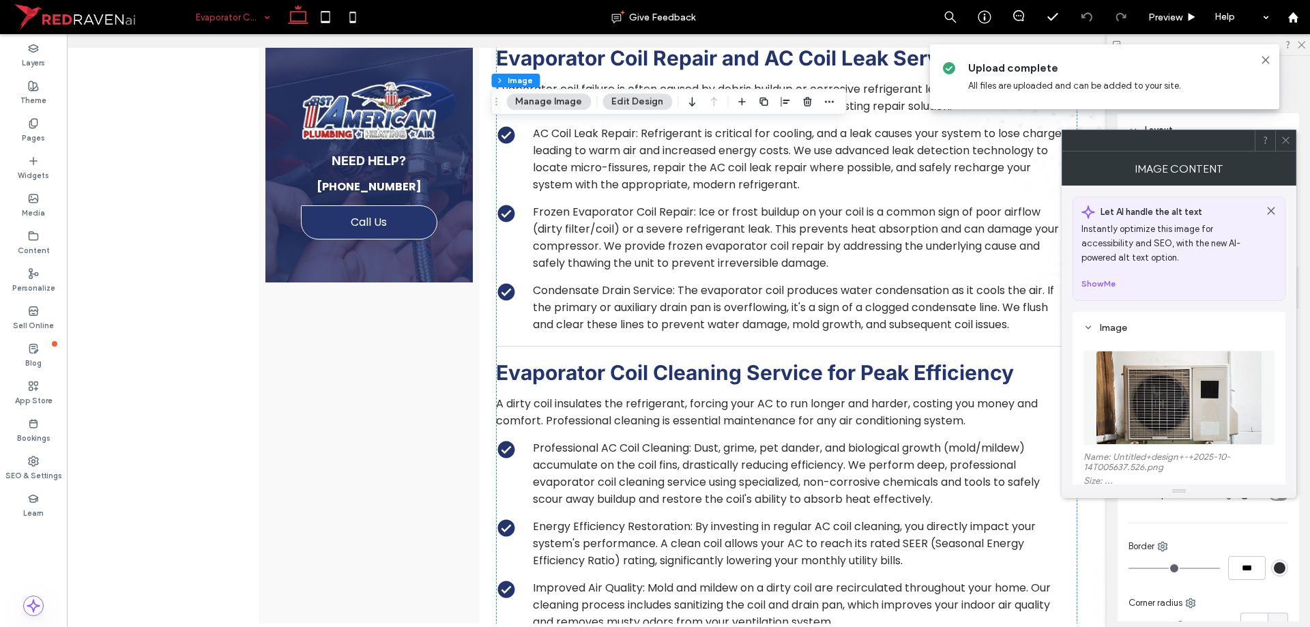
click at [1161, 536] on div "Cover Full image No repeat Position Do not optimize this image Border *** Corne…" at bounding box center [1208, 607] width 181 height 529
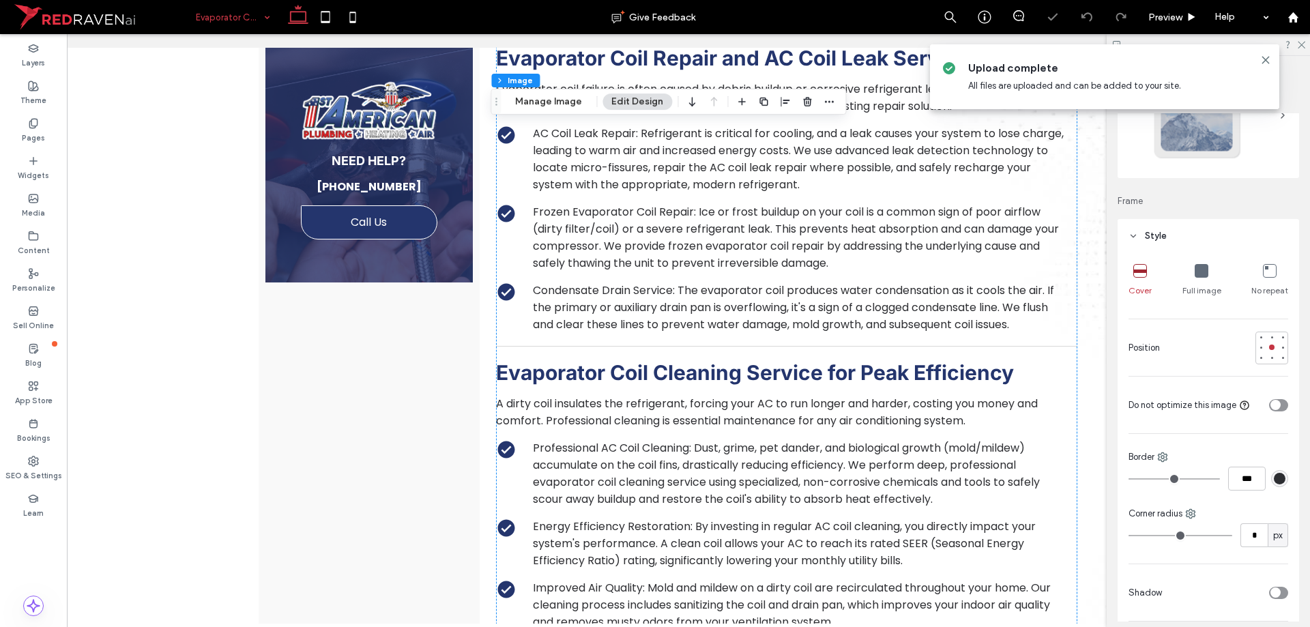
scroll to position [205, 0]
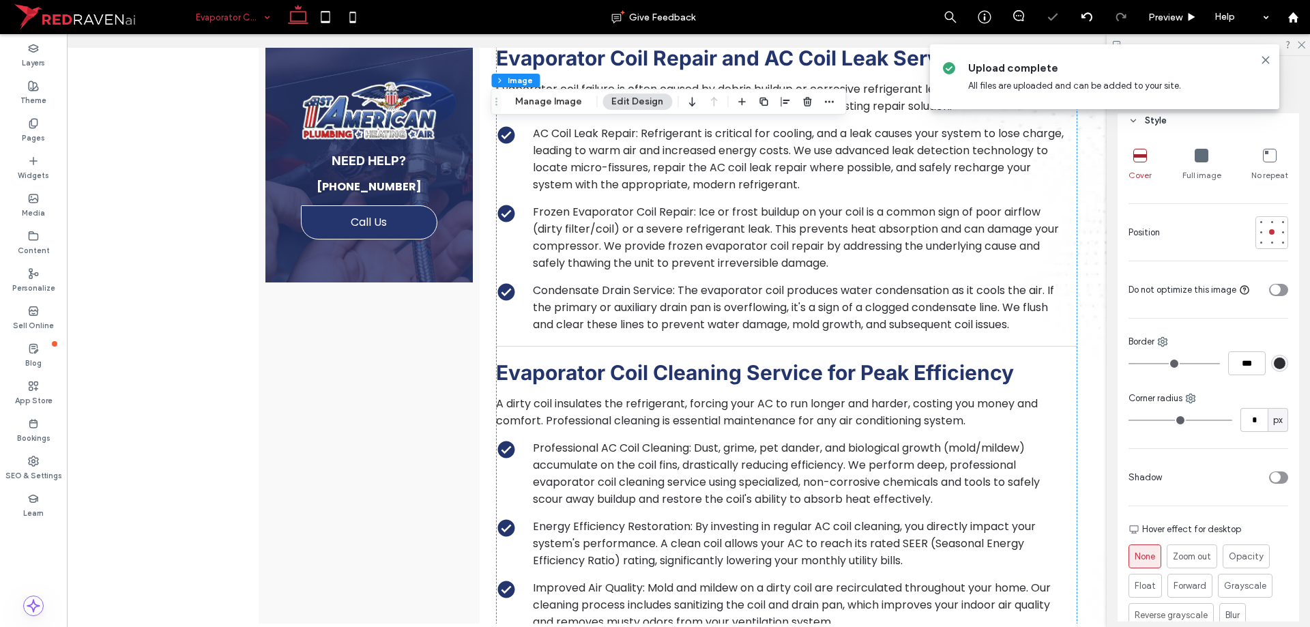
click at [1232, 429] on div "* px" at bounding box center [1209, 420] width 160 height 24
click at [1240, 428] on input "*" at bounding box center [1253, 420] width 27 height 24
type input "**"
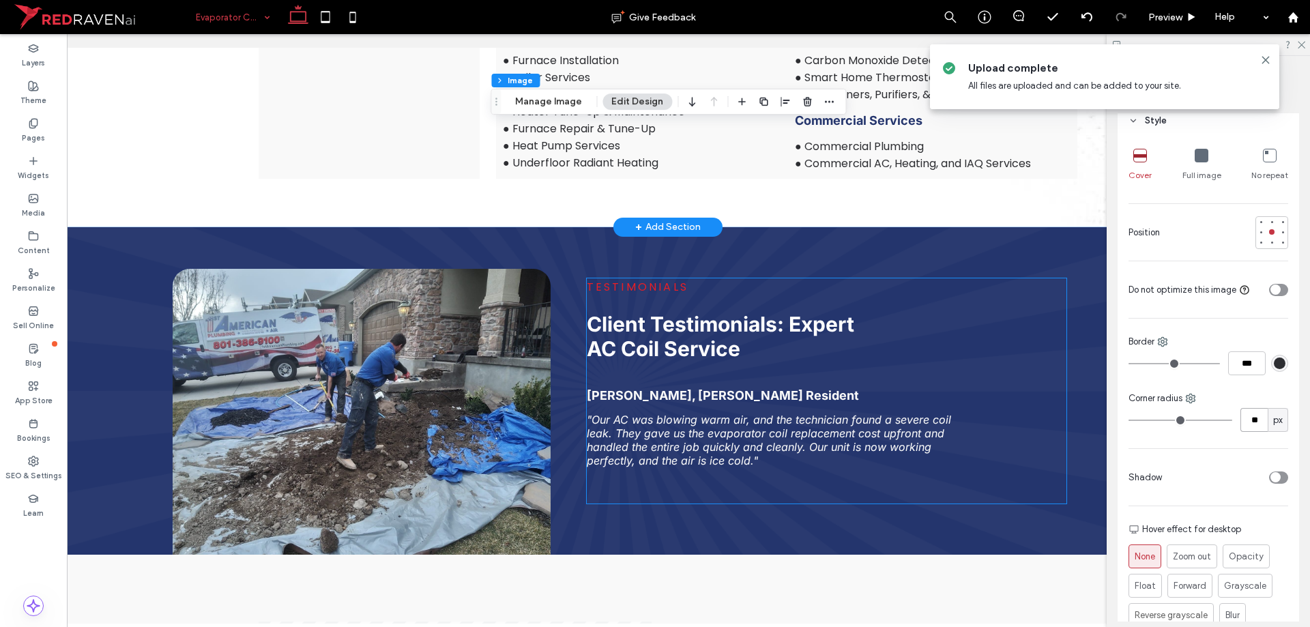
scroll to position [2252, 0]
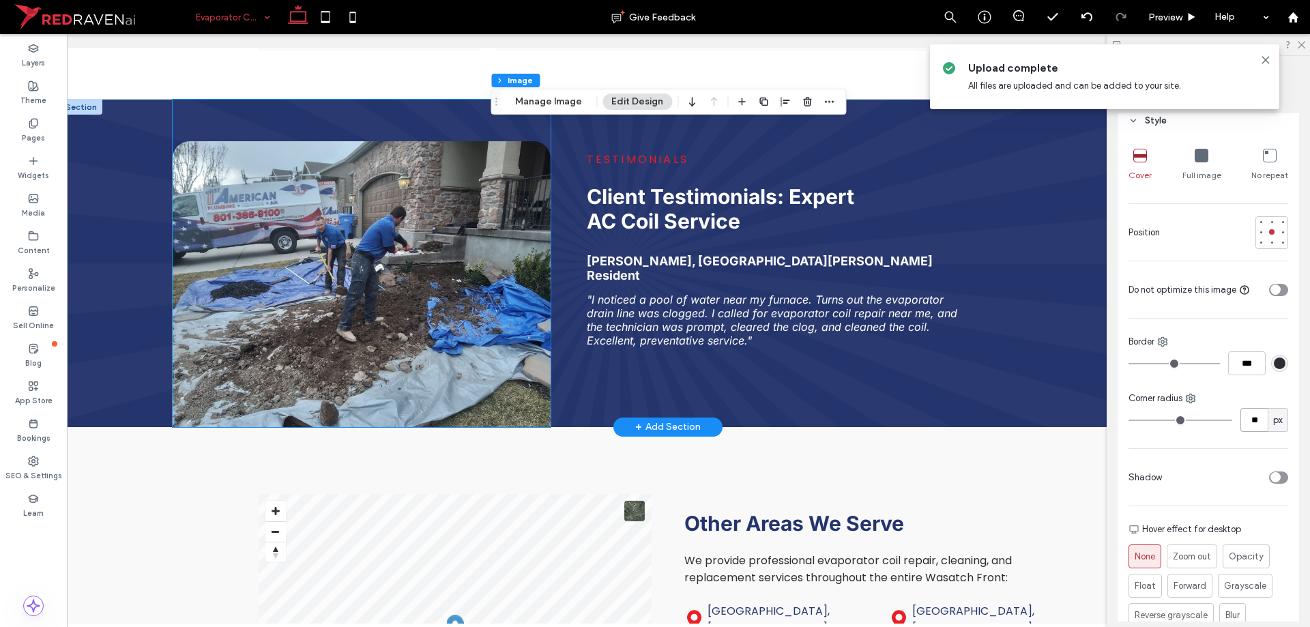
click at [428, 367] on img at bounding box center [362, 284] width 379 height 286
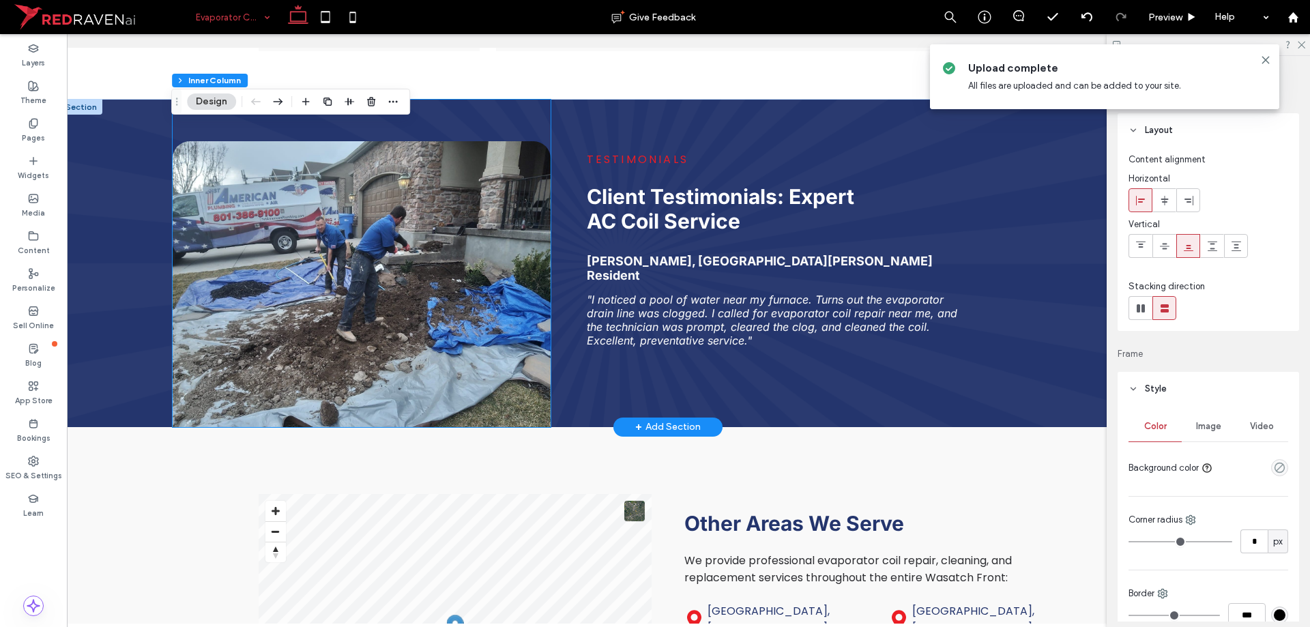
click at [428, 367] on img at bounding box center [362, 284] width 379 height 286
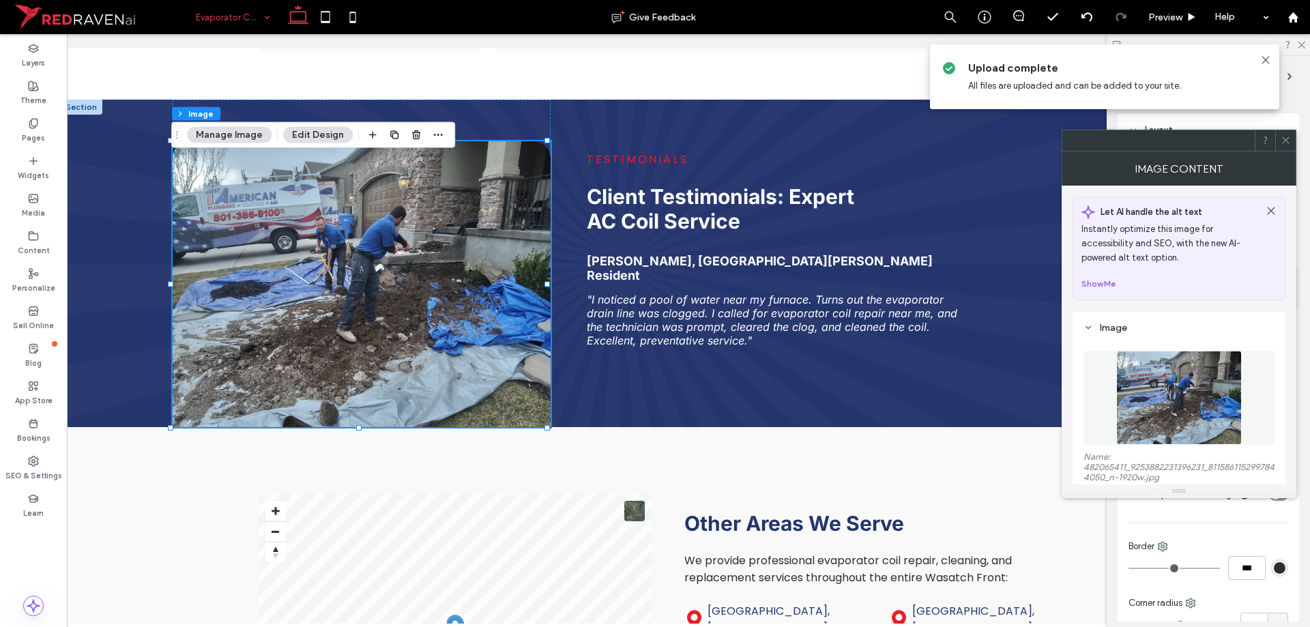
click at [1137, 394] on img at bounding box center [1178, 398] width 125 height 94
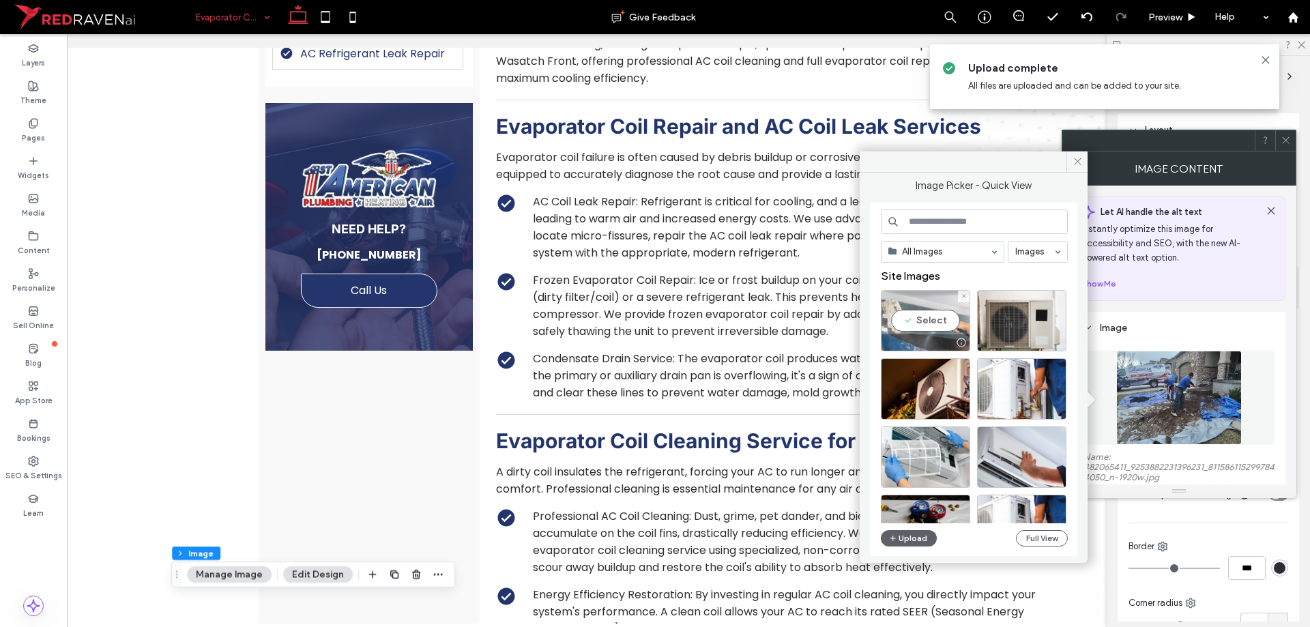
drag, startPoint x: 927, startPoint y: 325, endPoint x: 879, endPoint y: 291, distance: 58.7
click at [927, 325] on div "Select" at bounding box center [925, 320] width 89 height 61
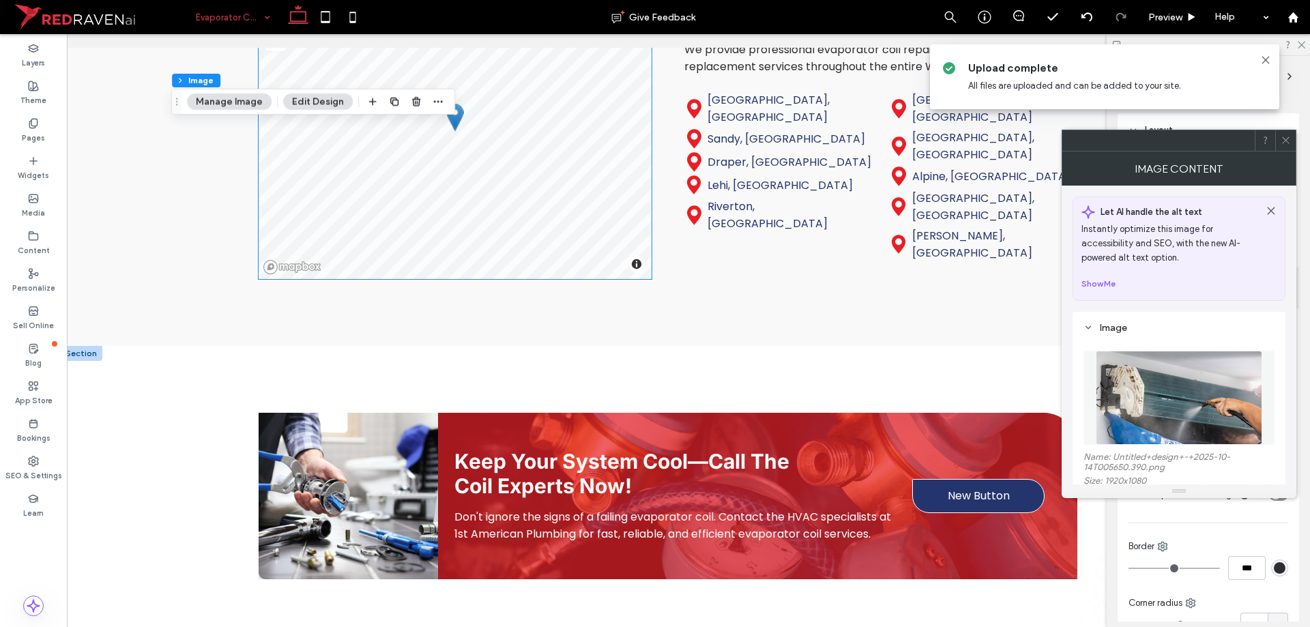
scroll to position [2864, 0]
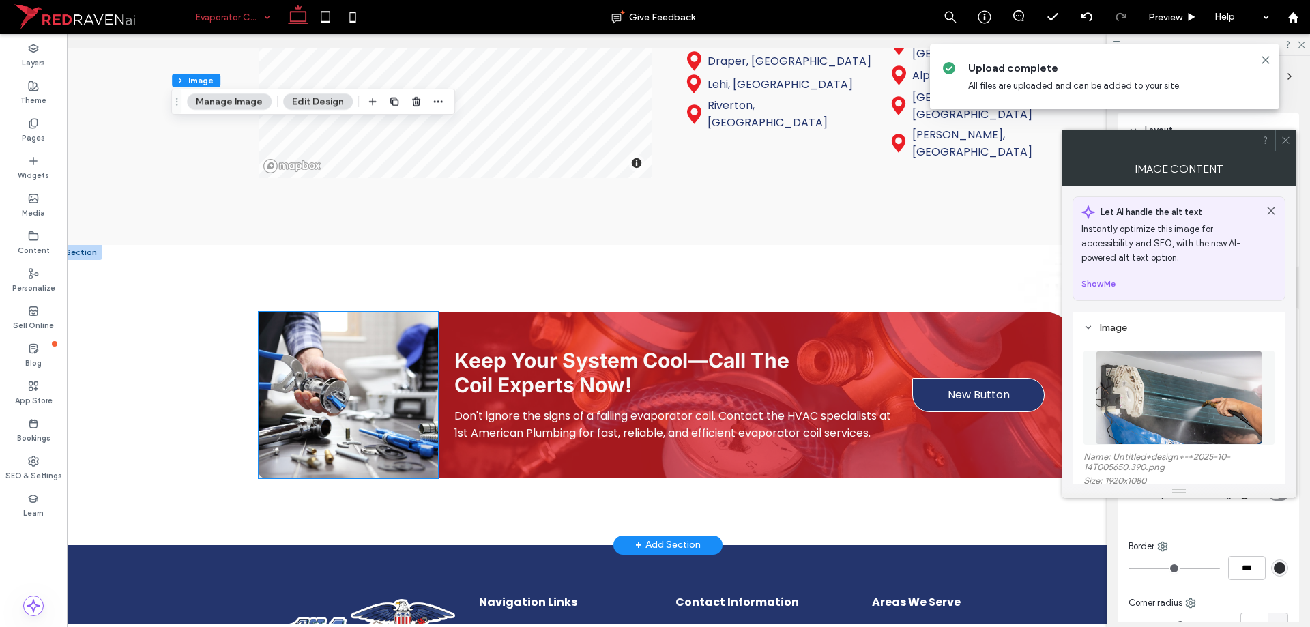
click at [285, 388] on img at bounding box center [348, 395] width 179 height 166
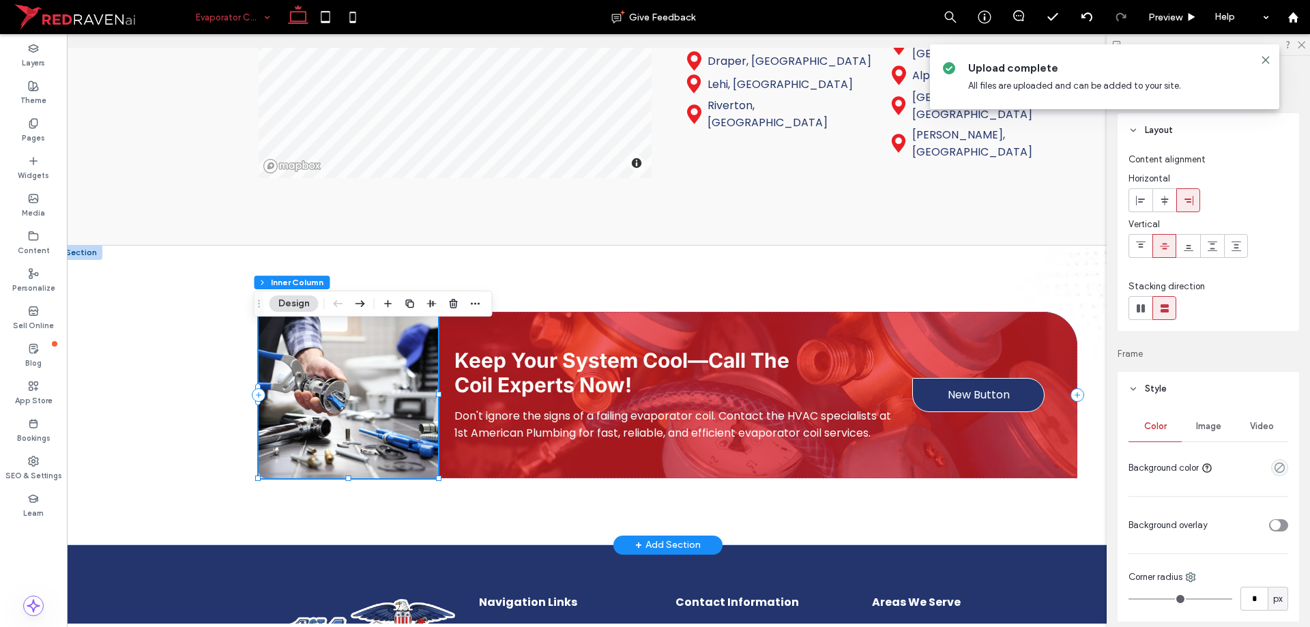
click at [285, 388] on img at bounding box center [348, 395] width 179 height 166
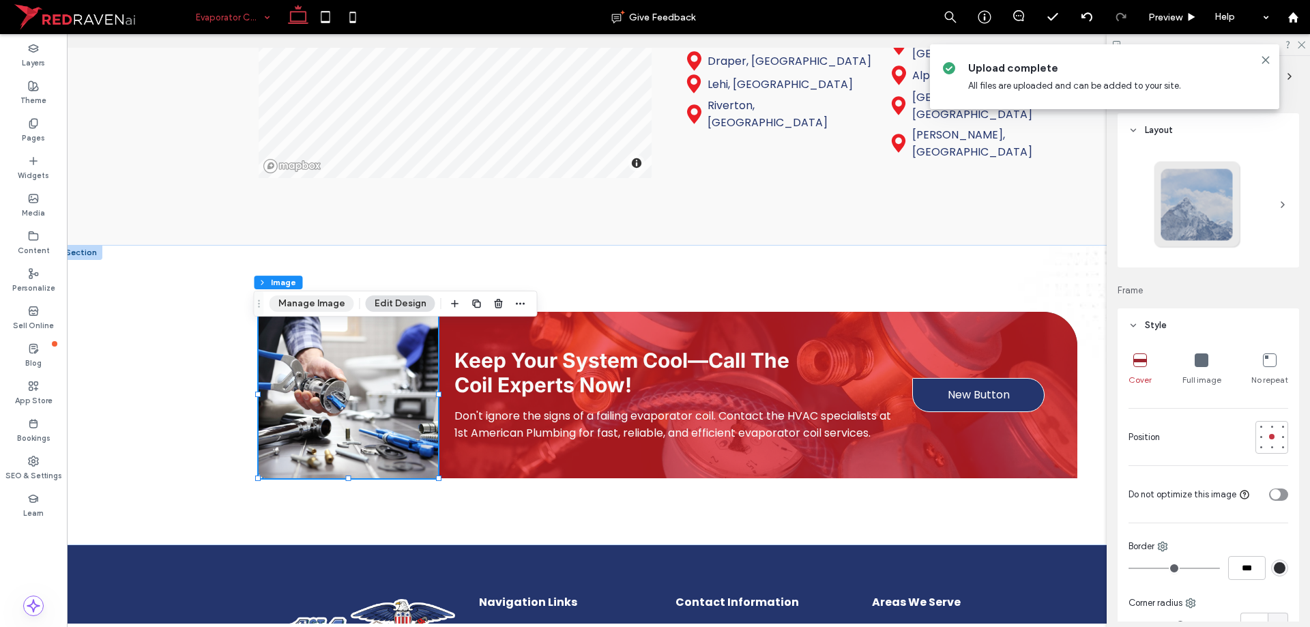
click at [321, 304] on button "Manage Image" at bounding box center [312, 303] width 85 height 16
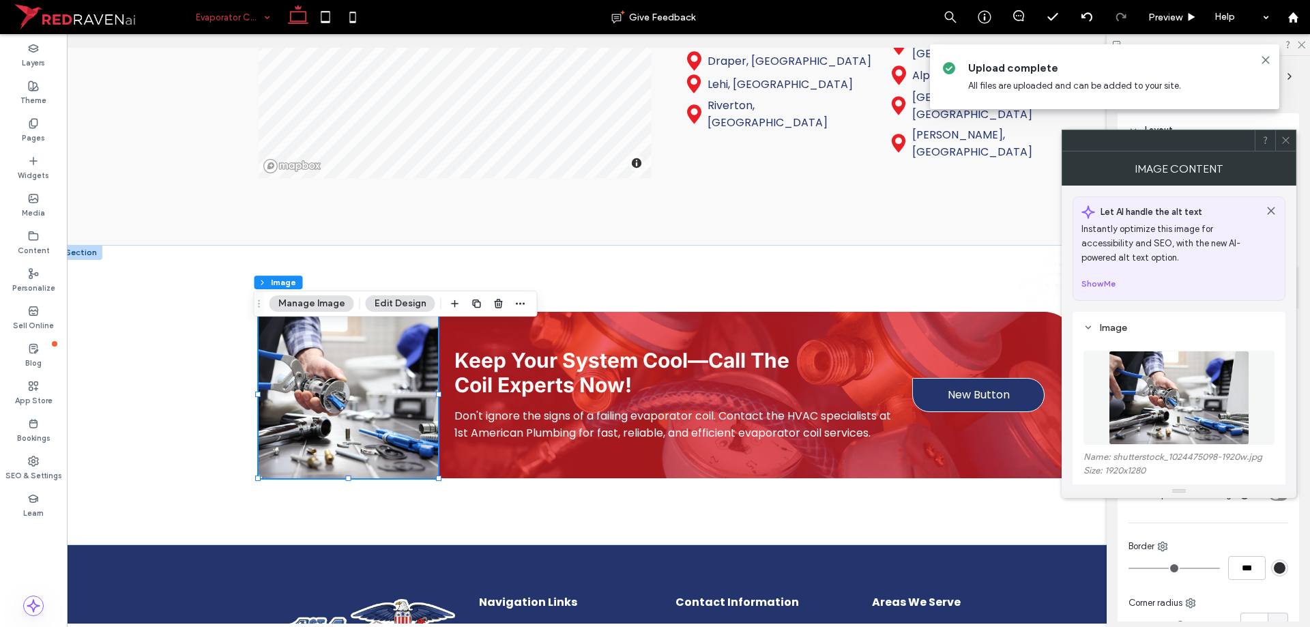
click at [1153, 374] on img at bounding box center [1179, 398] width 141 height 94
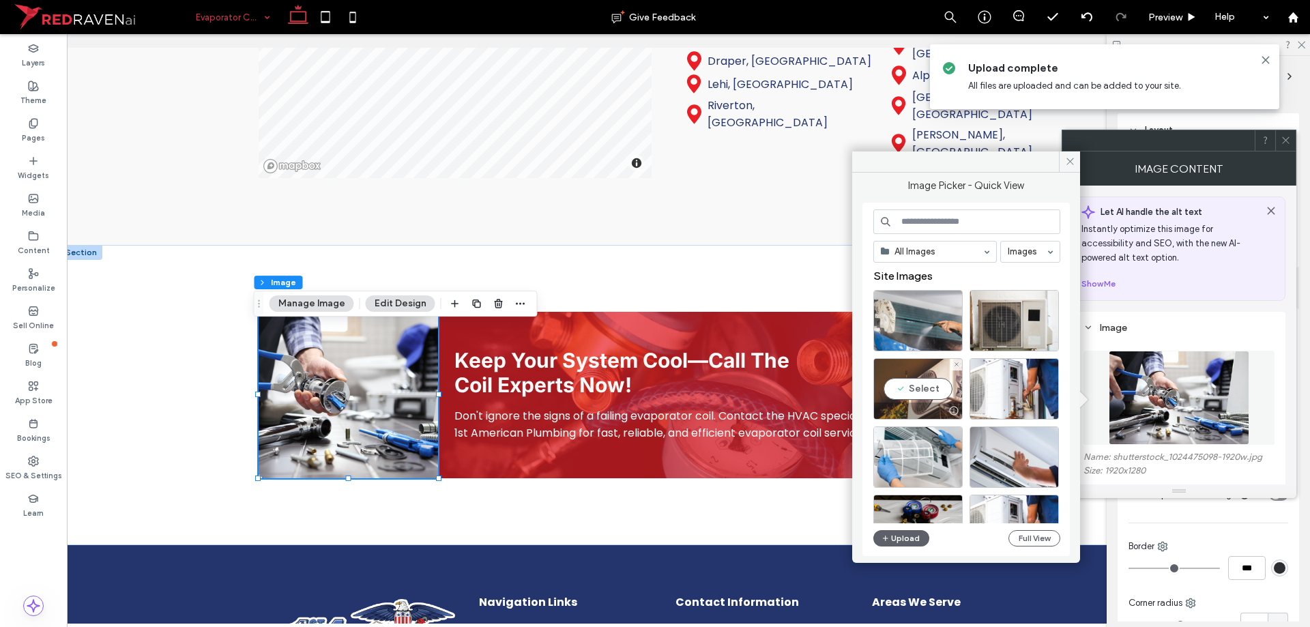
click at [925, 383] on div "Select" at bounding box center [917, 388] width 89 height 61
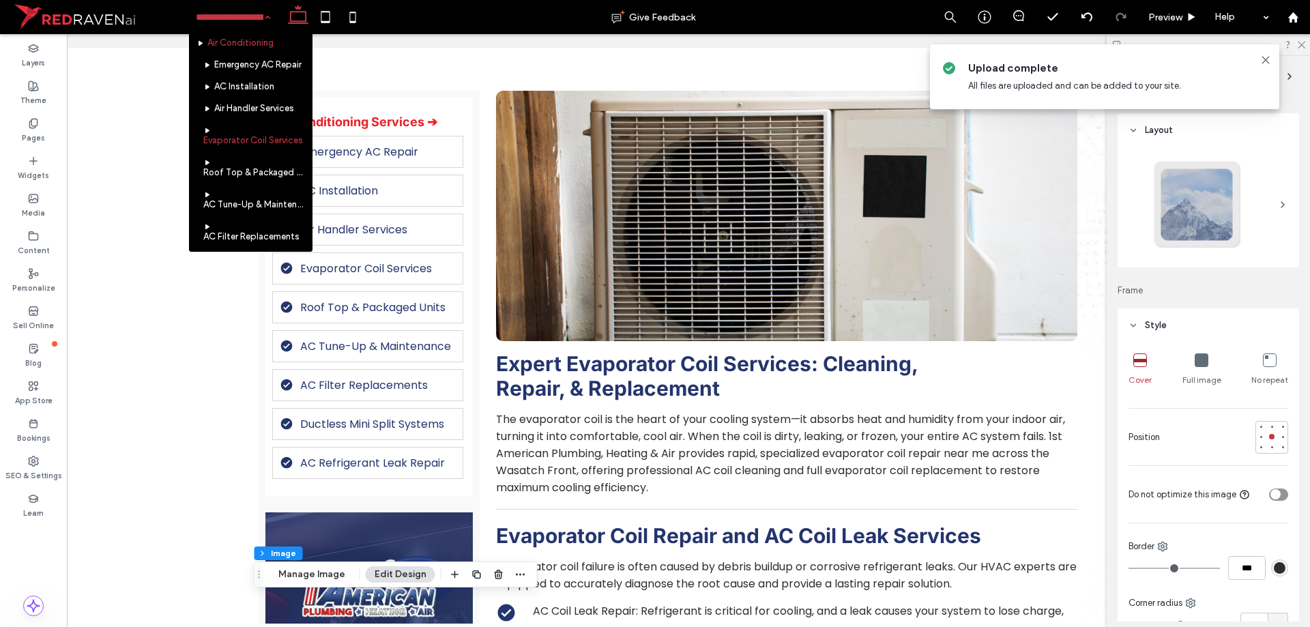
scroll to position [409, 0]
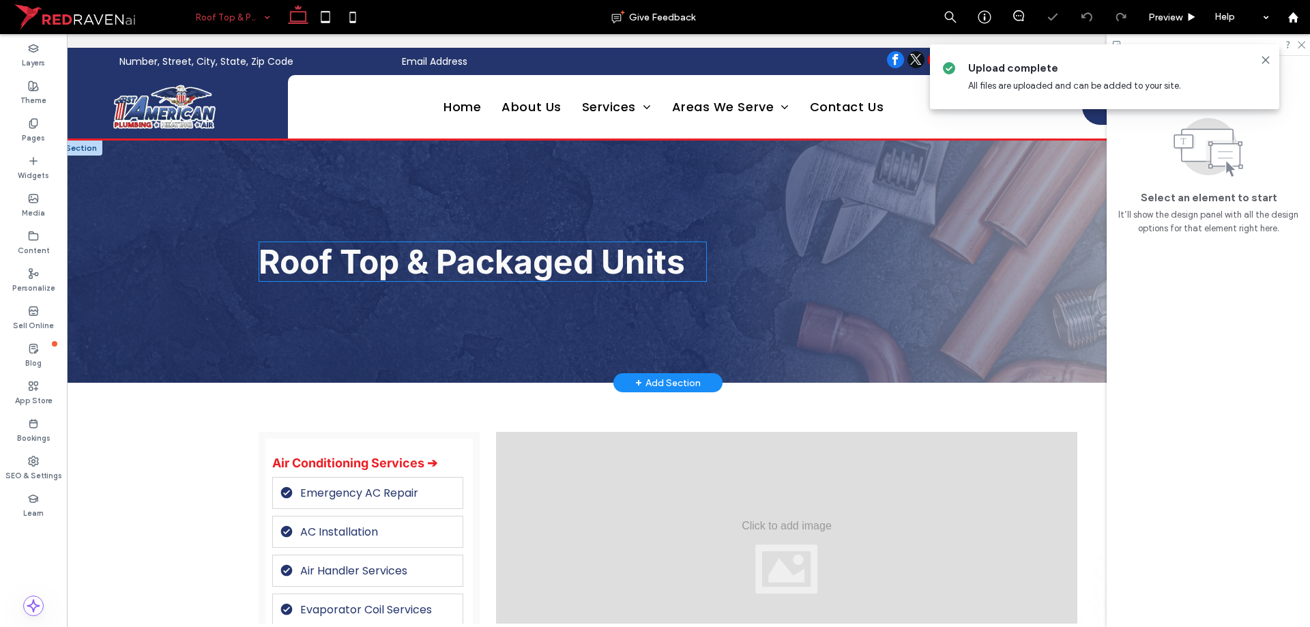
click at [395, 263] on span "Roof Top & Packaged Units" at bounding box center [472, 262] width 426 height 40
click at [395, 262] on div "Roof Top & Packaged Units" at bounding box center [483, 262] width 448 height 40
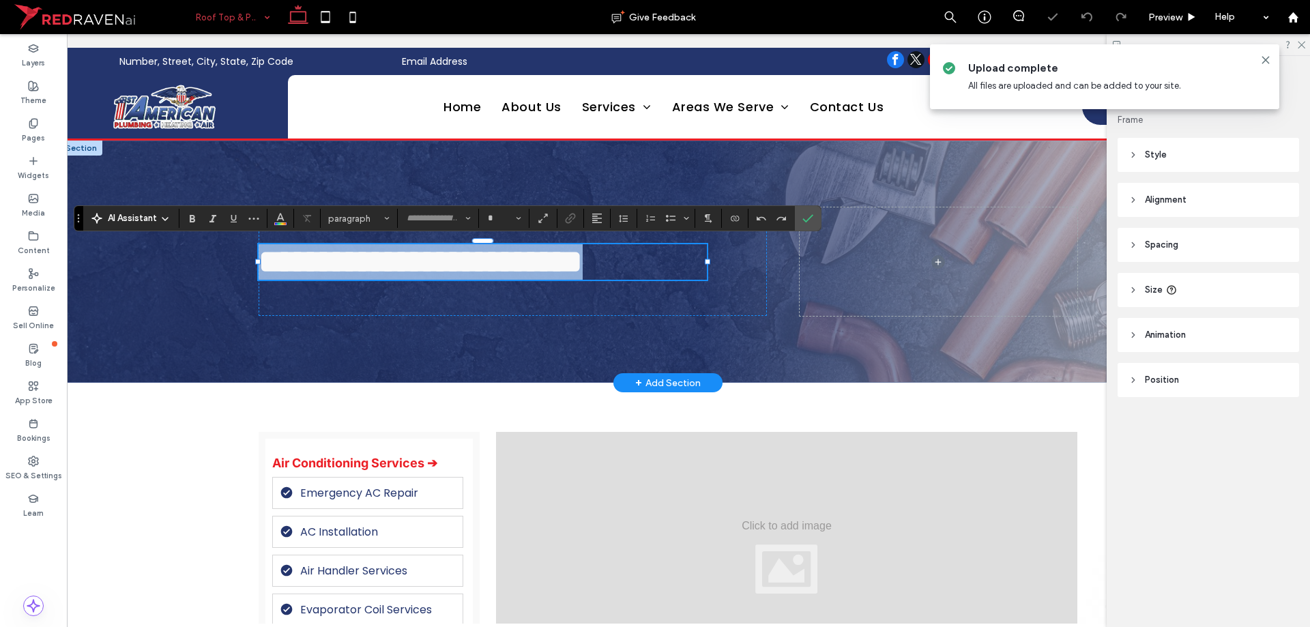
type input "*****"
type input "**"
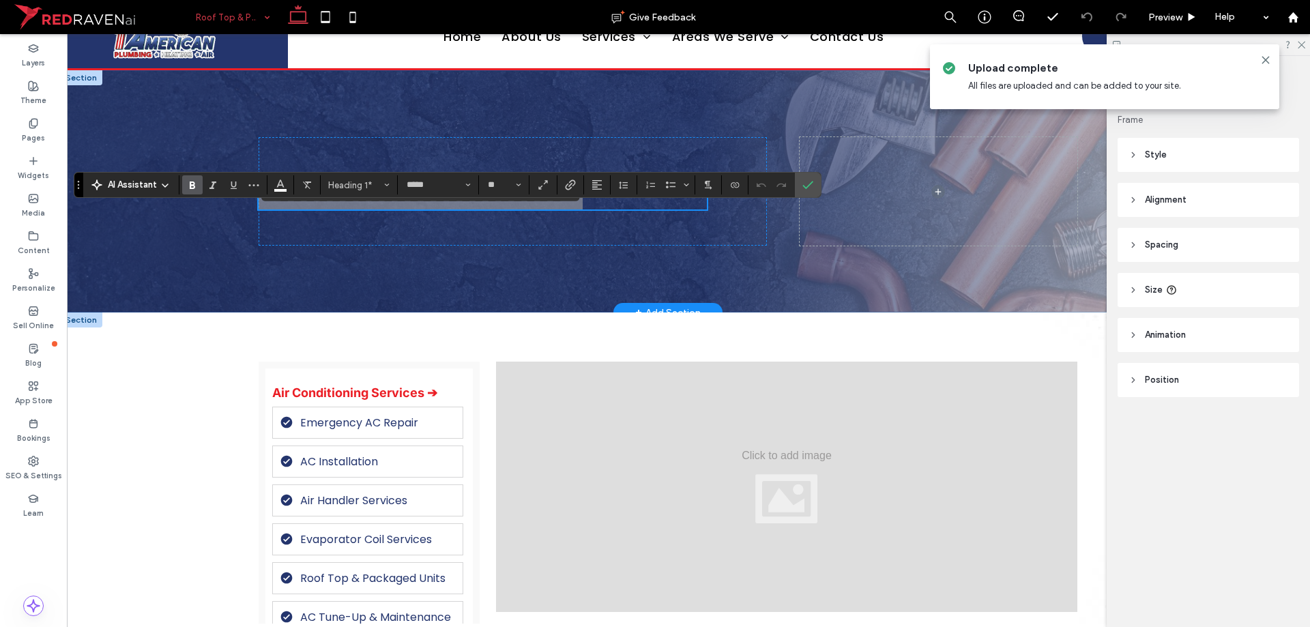
scroll to position [136, 0]
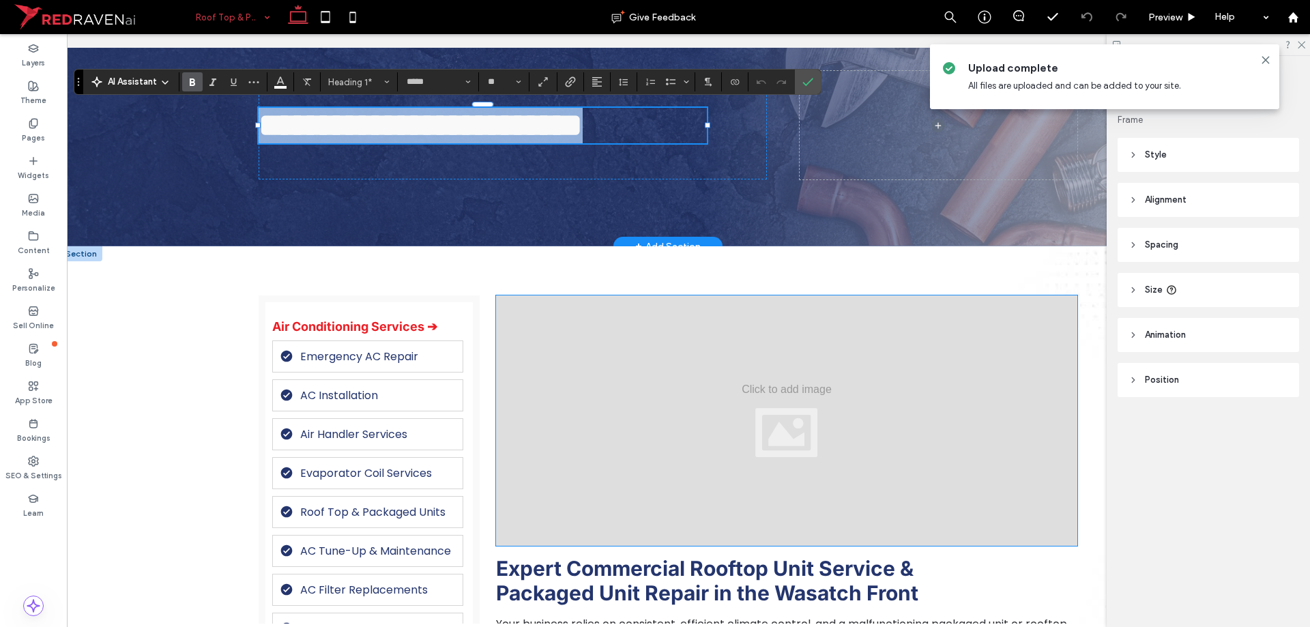
click at [568, 305] on div at bounding box center [786, 420] width 581 height 250
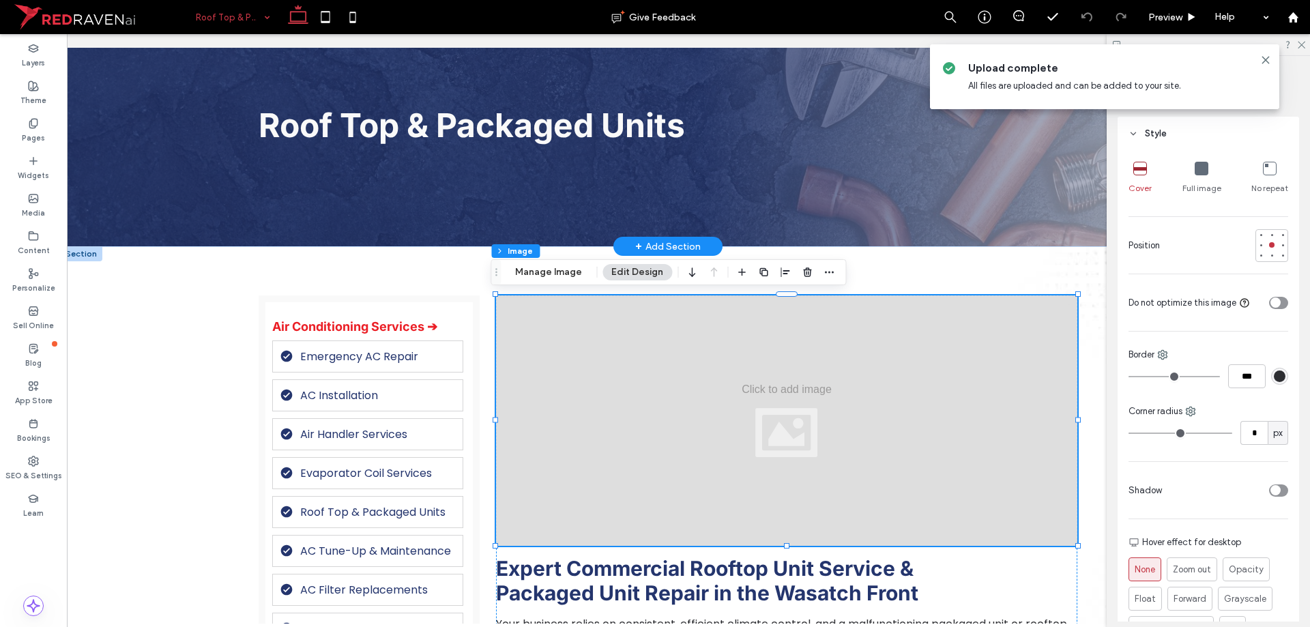
scroll to position [205, 0]
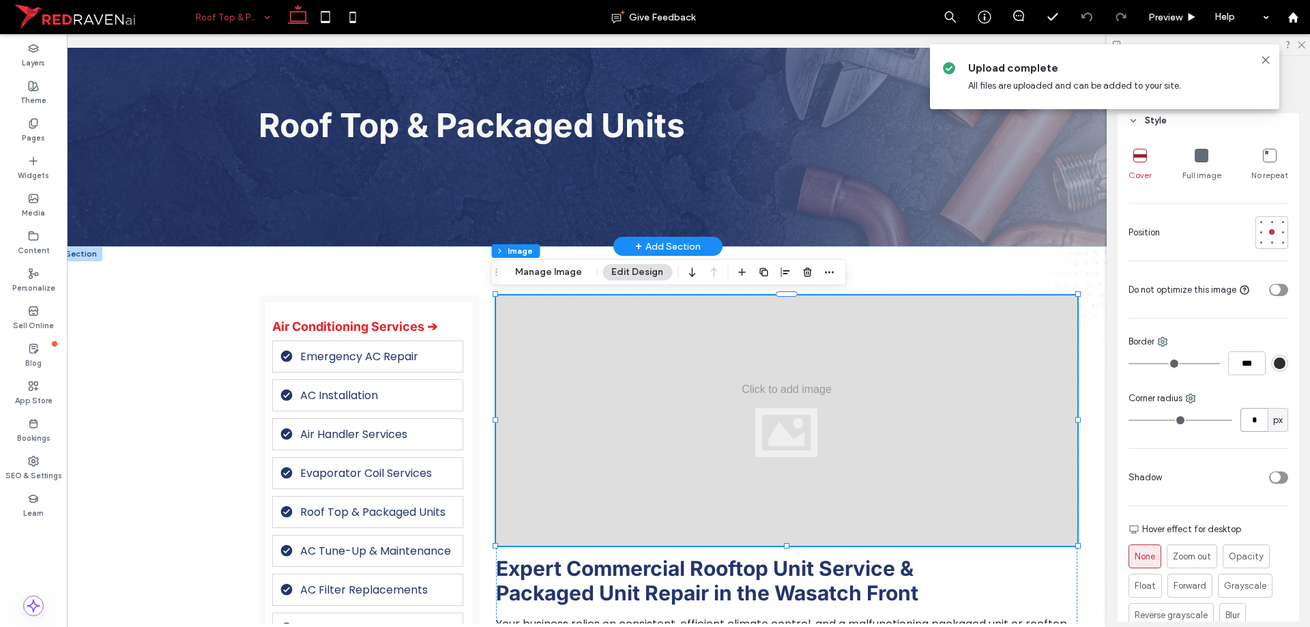
click at [1245, 428] on input "*" at bounding box center [1253, 420] width 27 height 24
type input "**"
drag, startPoint x: 525, startPoint y: 275, endPoint x: 647, endPoint y: 287, distance: 122.1
click at [525, 275] on button "Manage Image" at bounding box center [548, 272] width 85 height 16
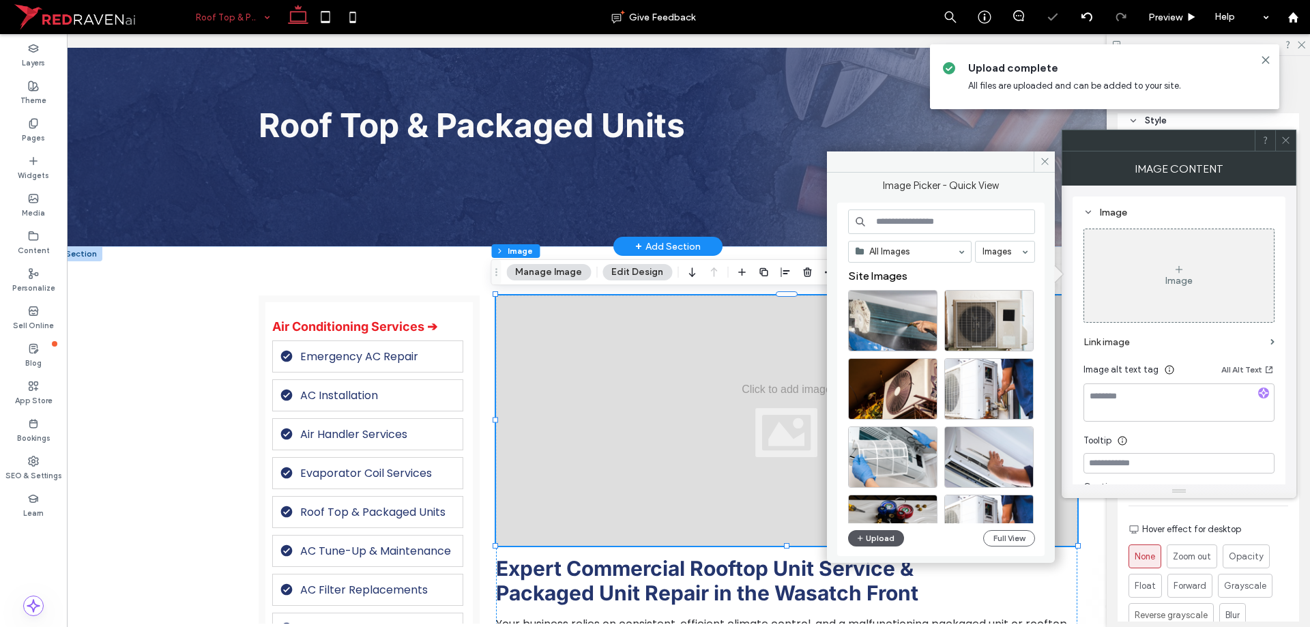
click at [873, 540] on button "Upload" at bounding box center [876, 538] width 56 height 16
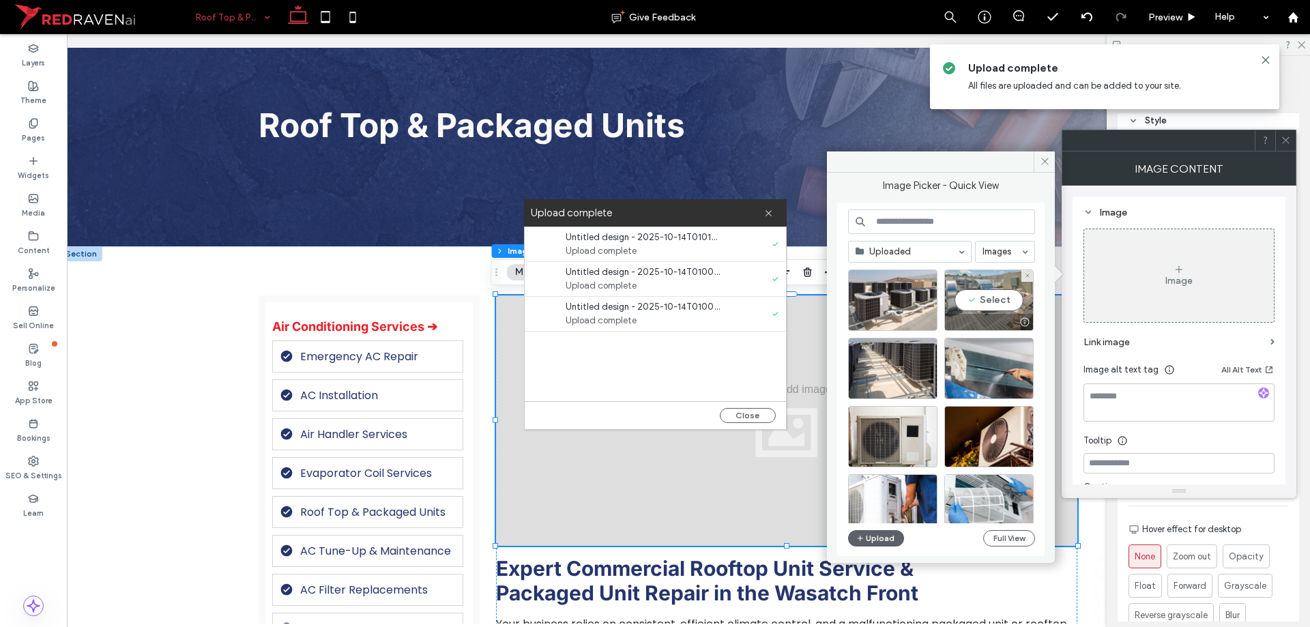
drag, startPoint x: 989, startPoint y: 297, endPoint x: 942, endPoint y: 262, distance: 58.0
click at [989, 297] on div "Select" at bounding box center [988, 300] width 89 height 61
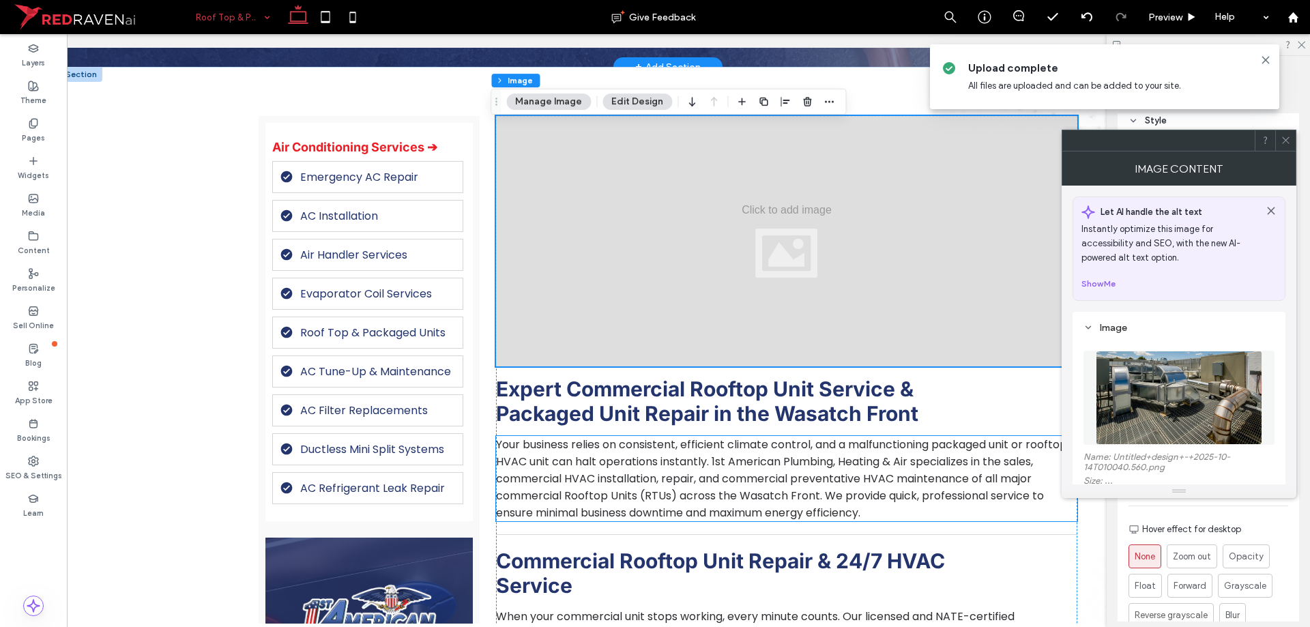
scroll to position [341, 0]
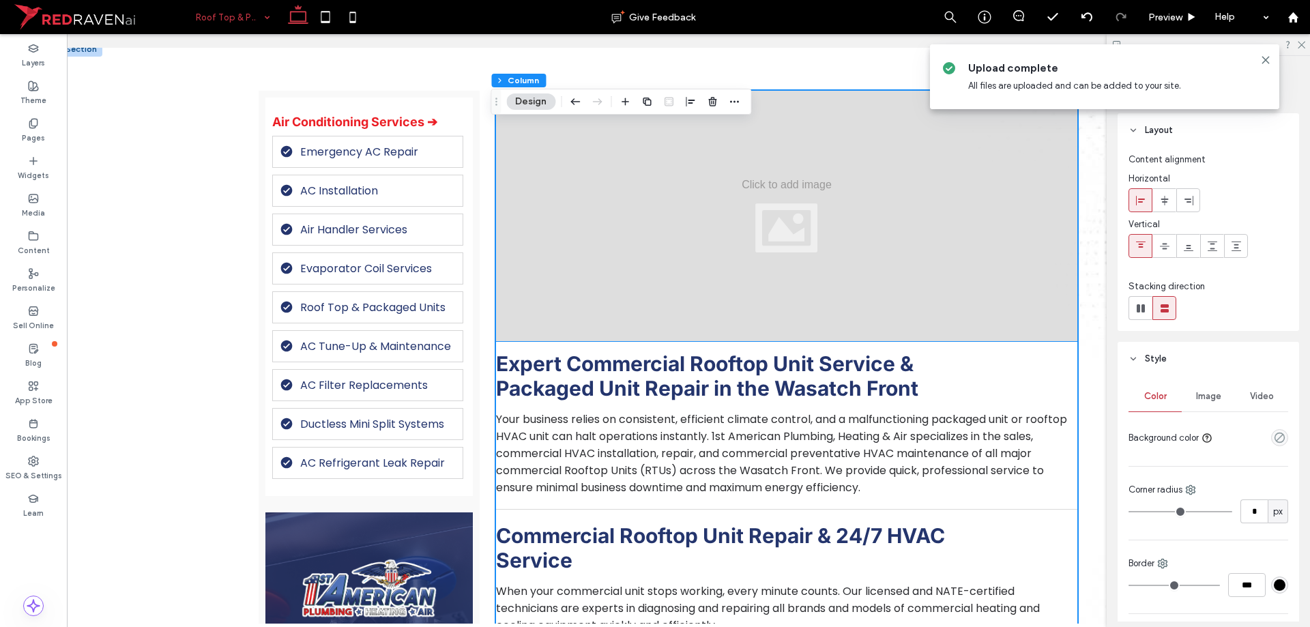
click at [963, 289] on div at bounding box center [786, 216] width 581 height 250
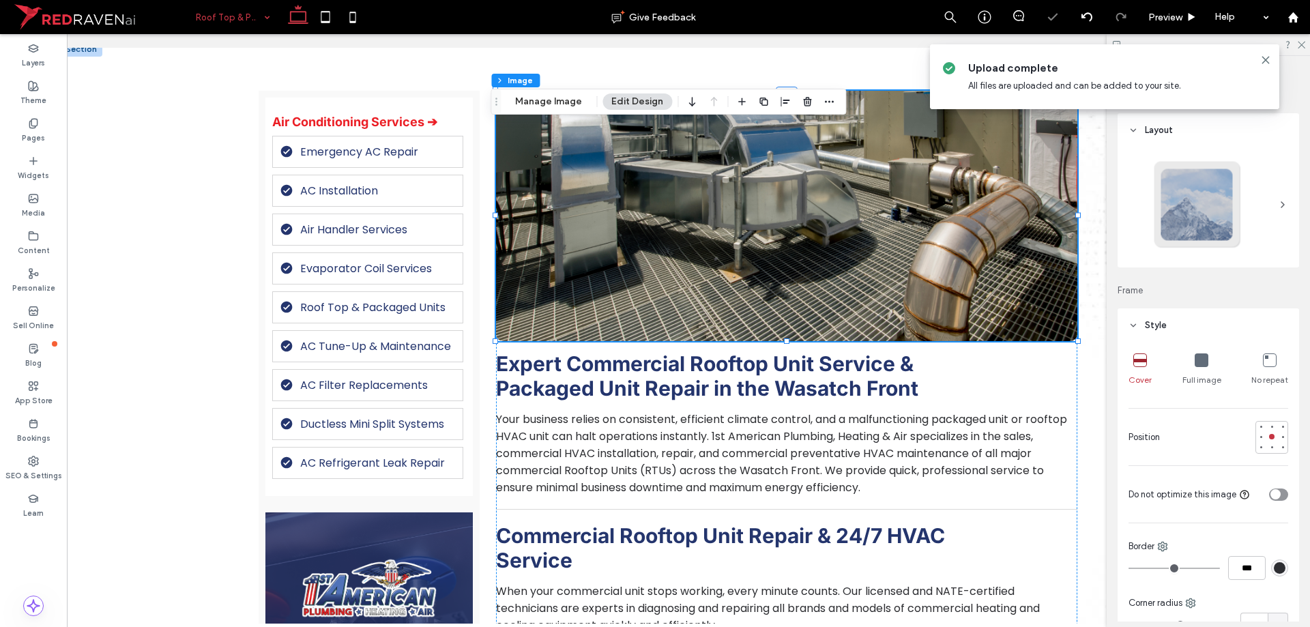
click at [963, 289] on div at bounding box center [786, 216] width 581 height 250
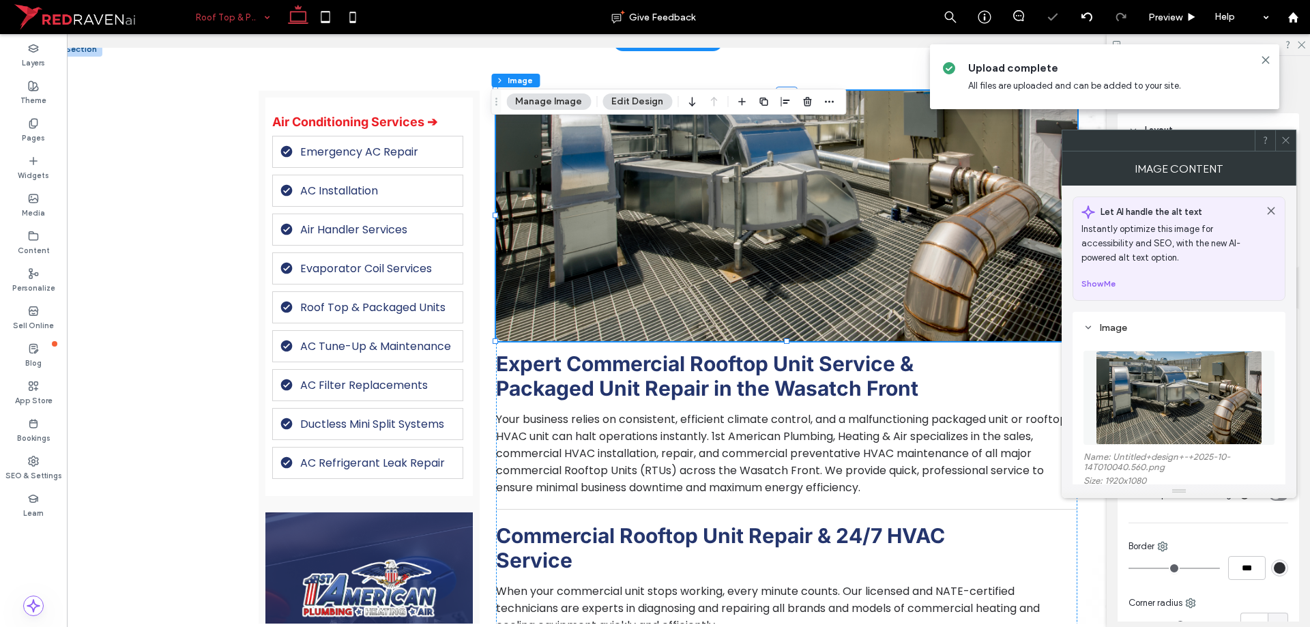
click at [1221, 540] on div "Border" at bounding box center [1209, 547] width 160 height 14
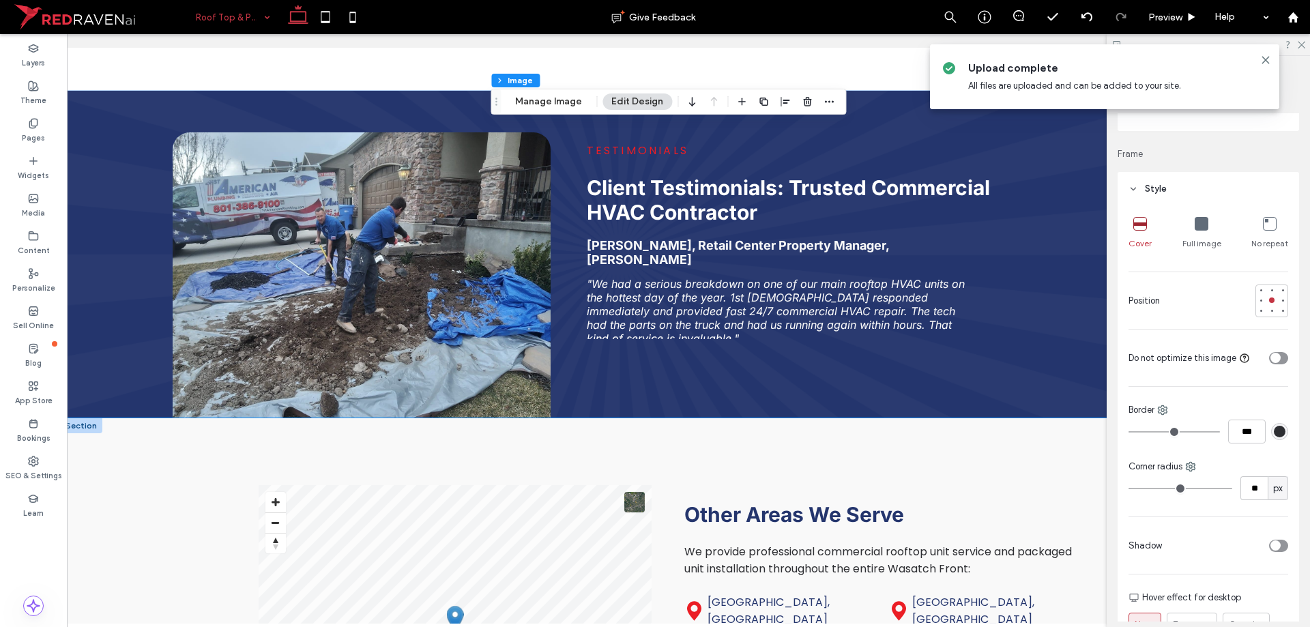
scroll to position [2593, 0]
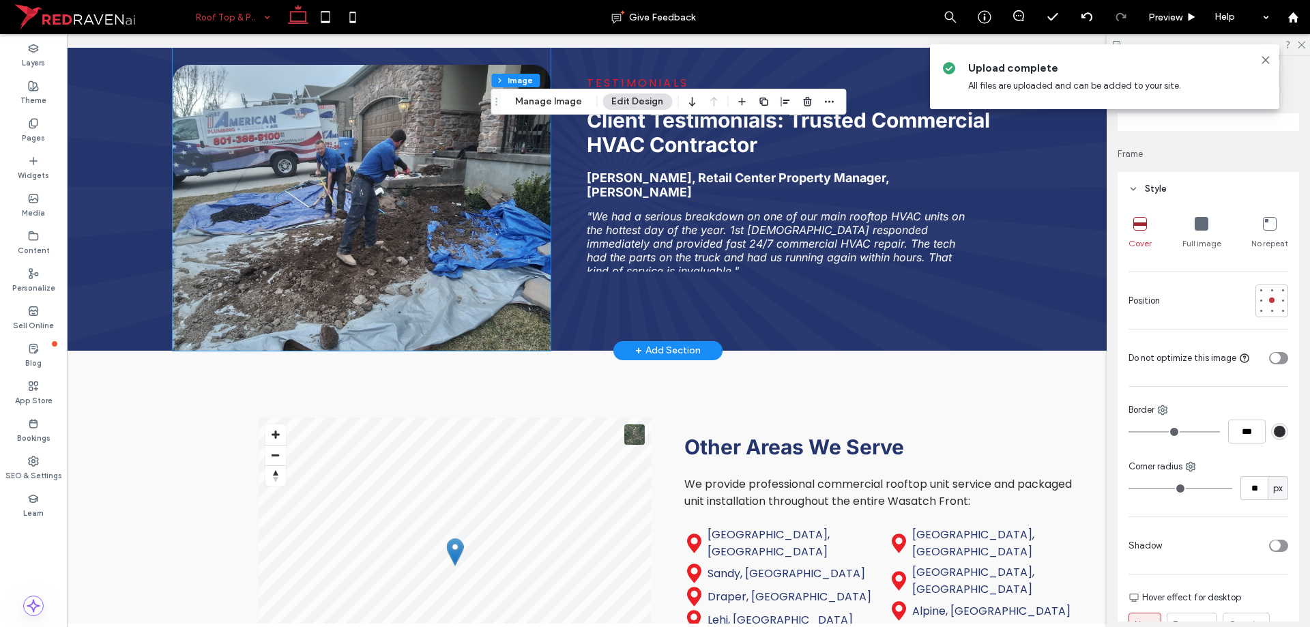
click at [296, 237] on img at bounding box center [362, 208] width 379 height 286
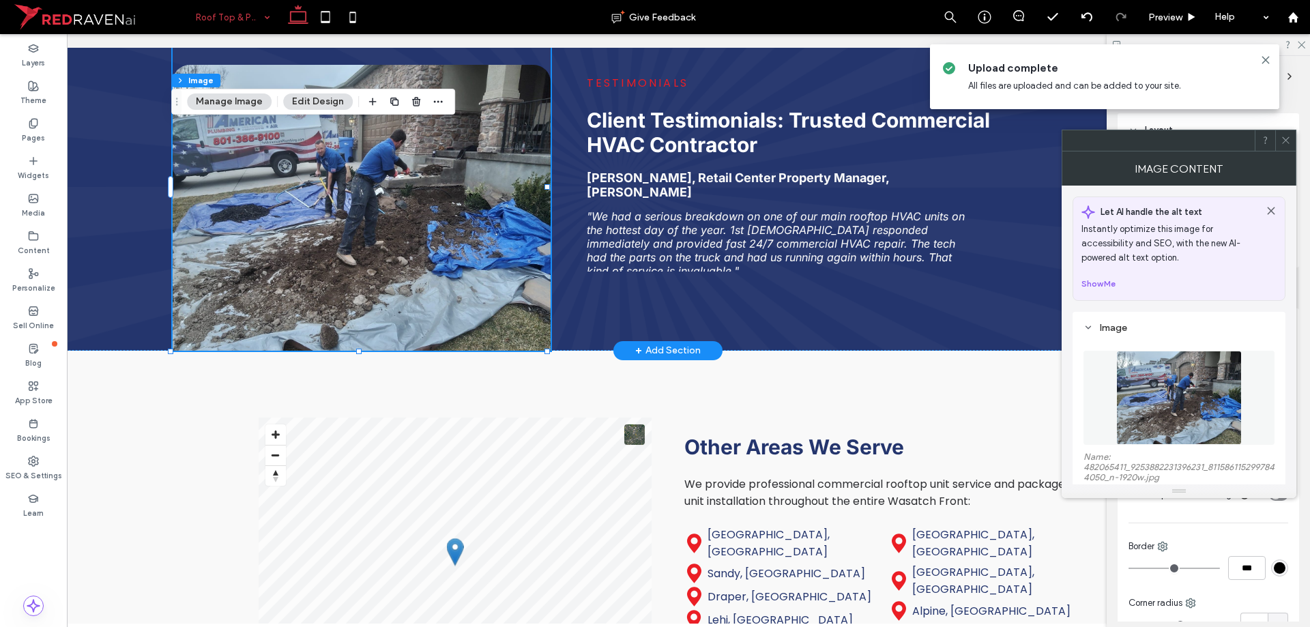
type input "**"
click at [1185, 405] on img at bounding box center [1178, 398] width 125 height 94
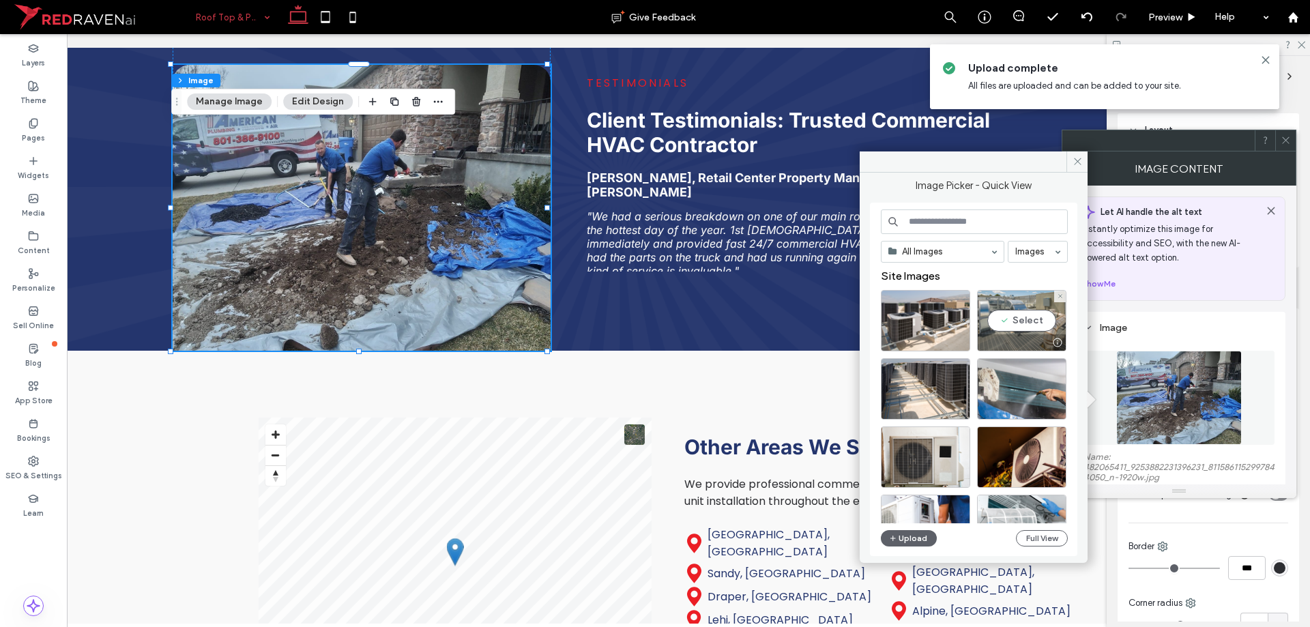
click at [1013, 323] on div "Select" at bounding box center [1021, 320] width 89 height 61
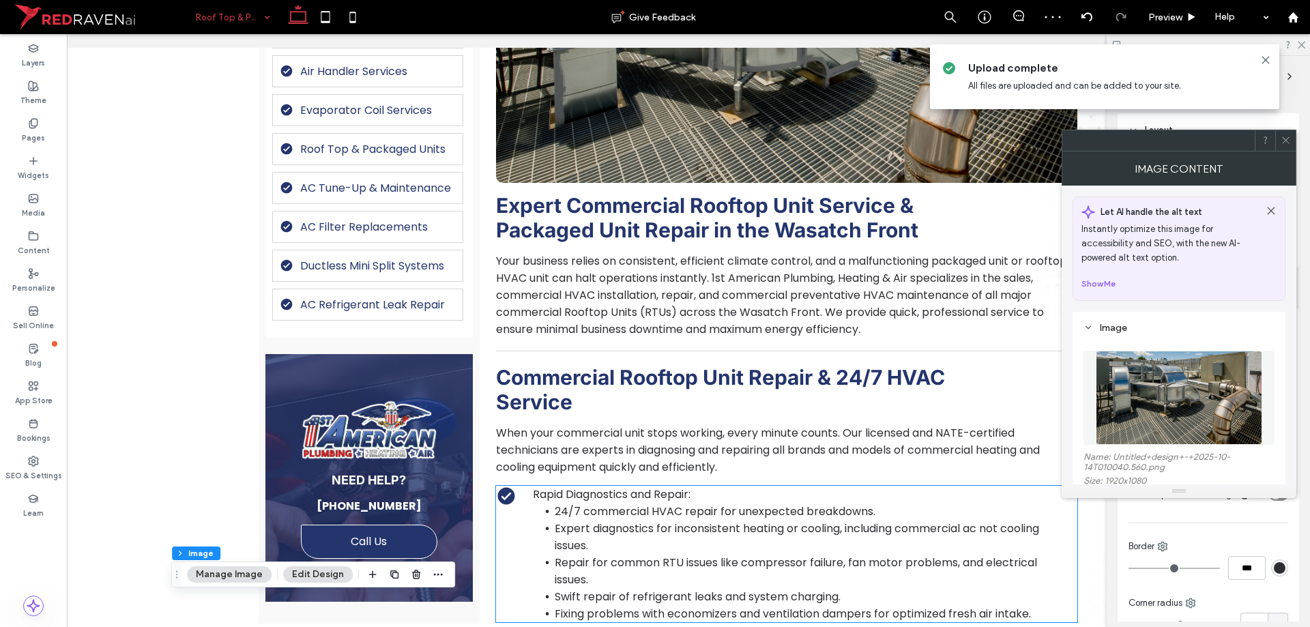
scroll to position [682, 0]
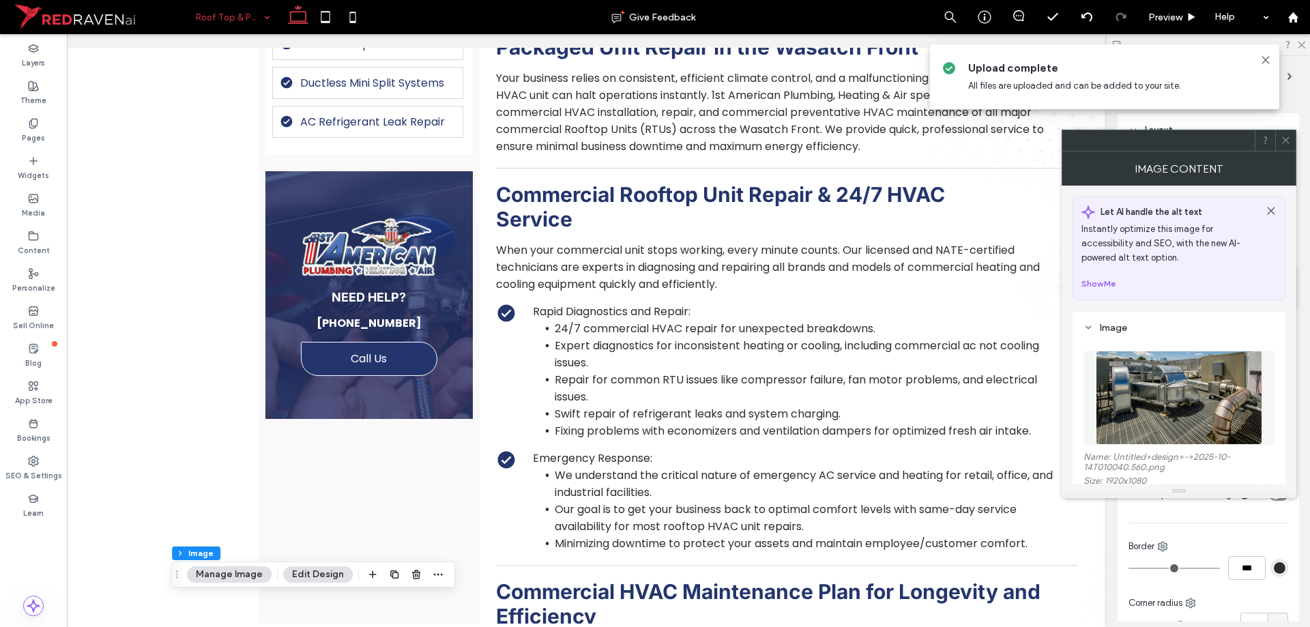
click at [1162, 389] on img at bounding box center [1179, 398] width 166 height 94
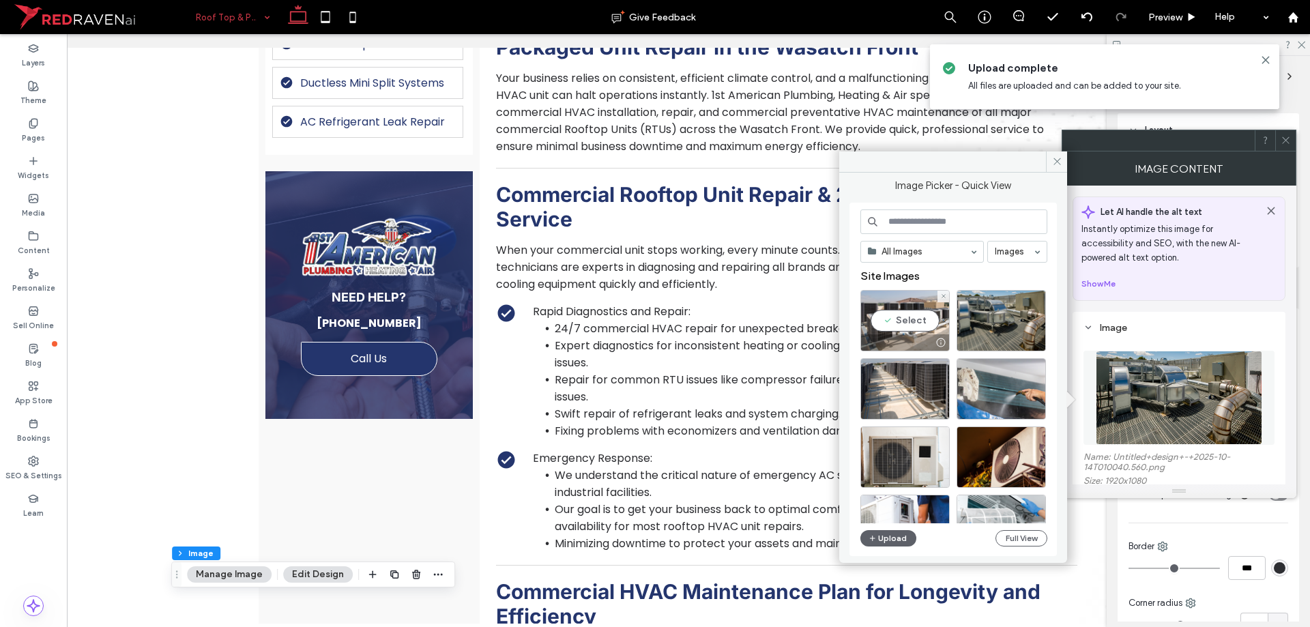
click at [884, 318] on div "Select" at bounding box center [904, 320] width 89 height 61
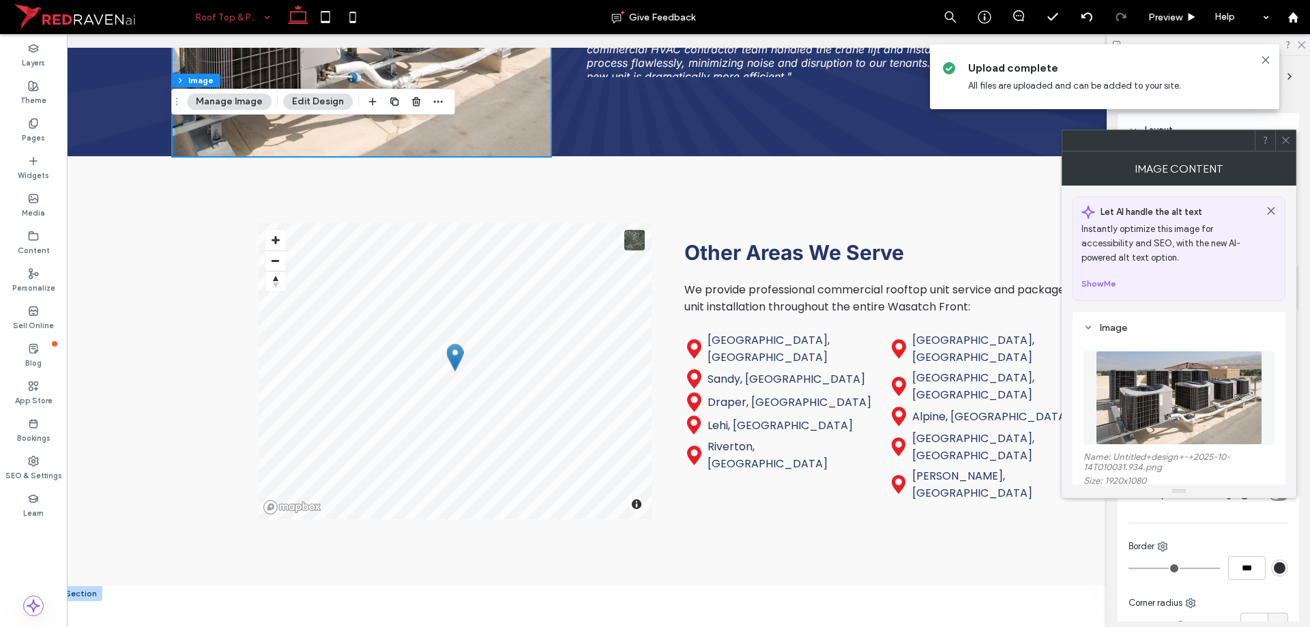
scroll to position [2992, 0]
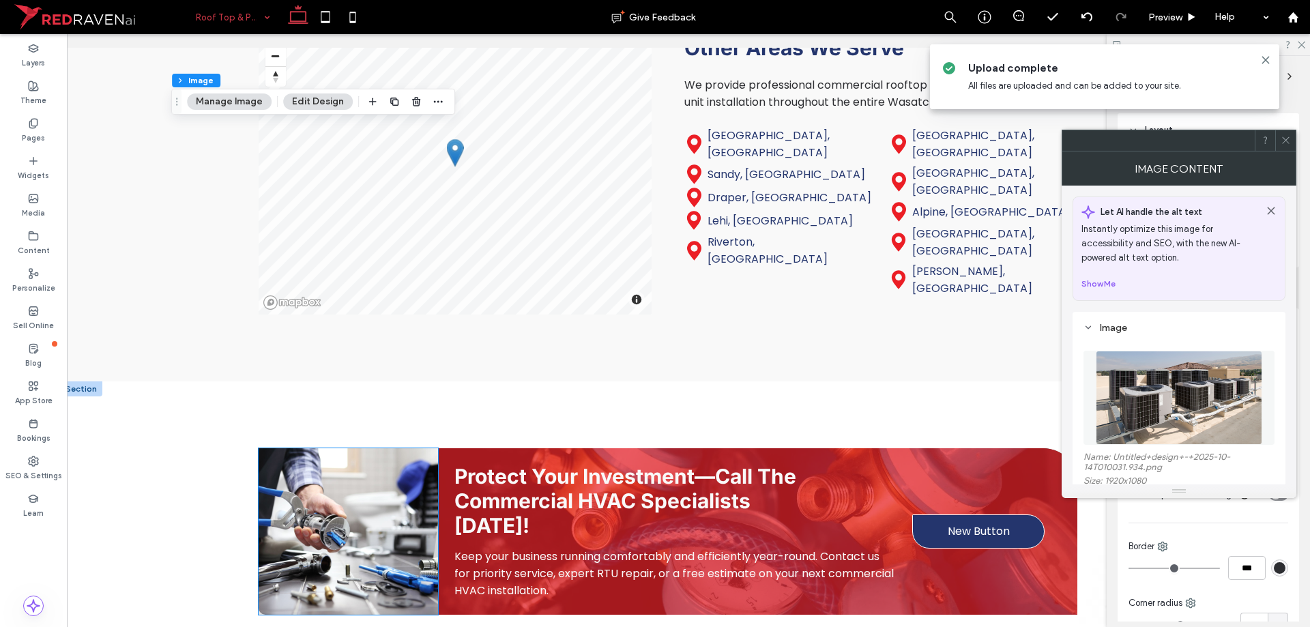
click at [349, 484] on img at bounding box center [348, 531] width 179 height 166
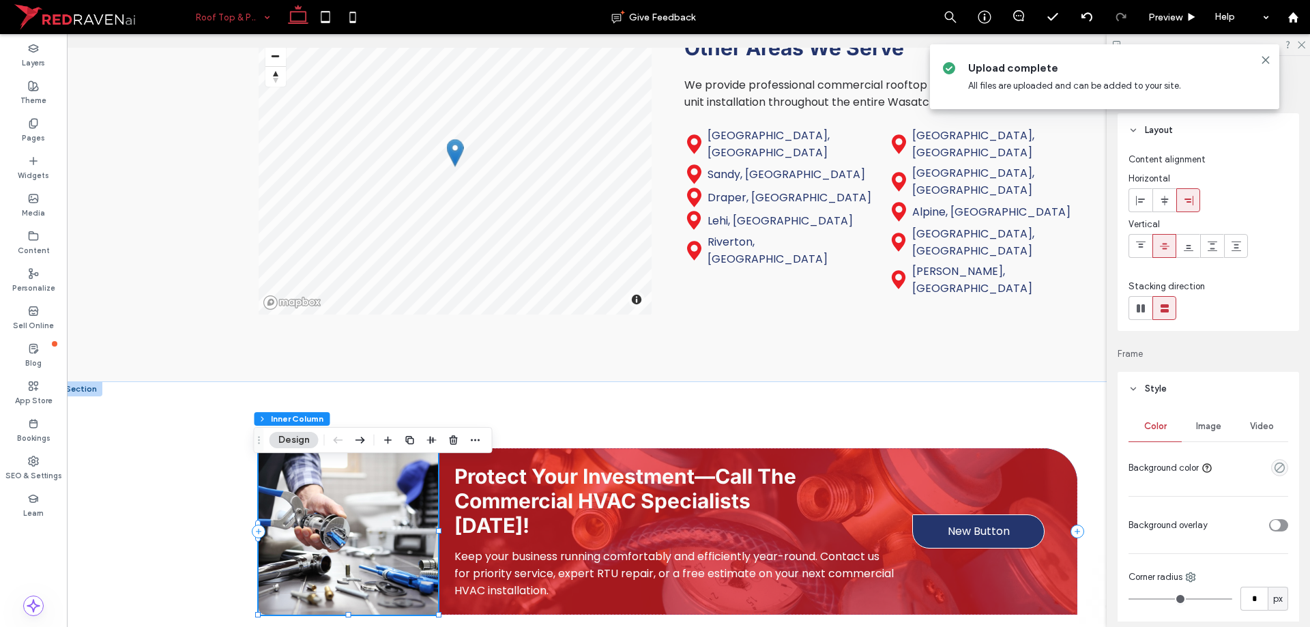
click at [349, 484] on img at bounding box center [348, 531] width 179 height 166
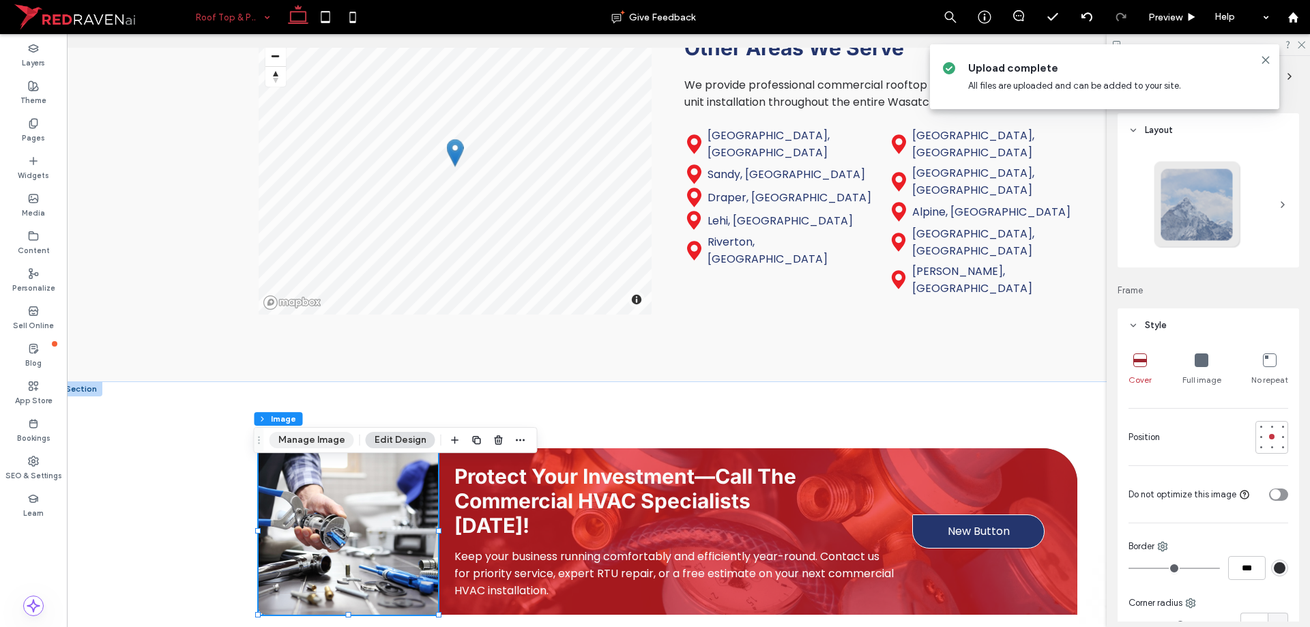
drag, startPoint x: 301, startPoint y: 441, endPoint x: 546, endPoint y: 386, distance: 251.3
click at [301, 441] on button "Manage Image" at bounding box center [312, 440] width 85 height 16
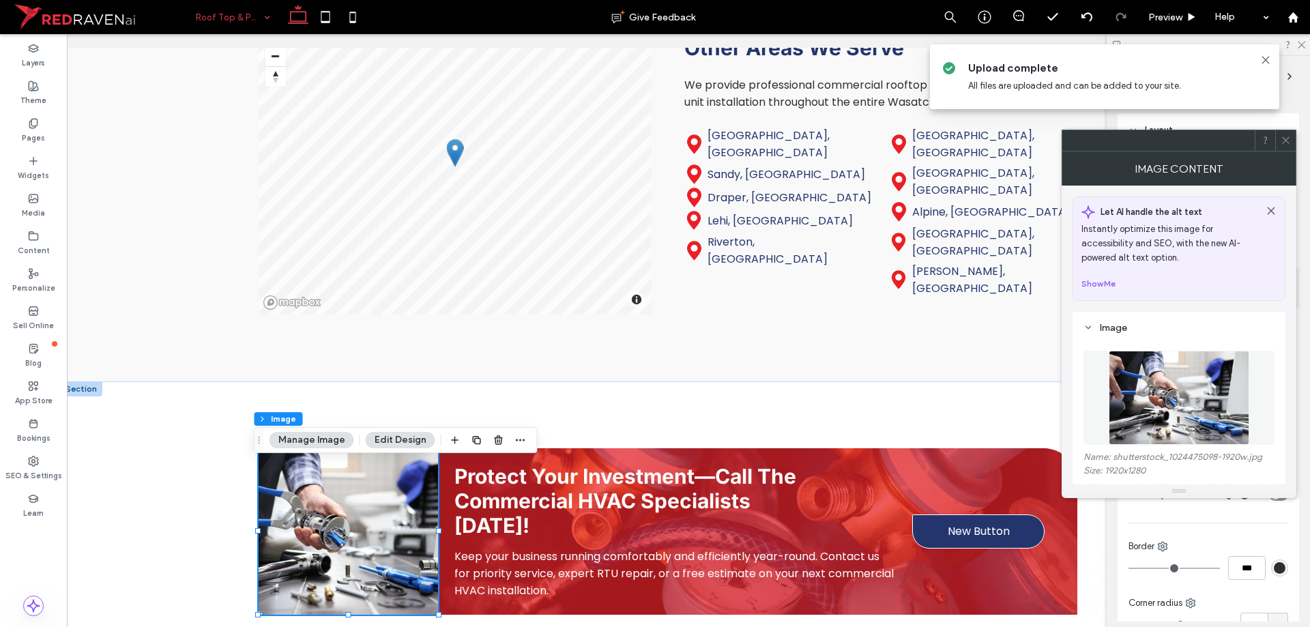
click at [1169, 391] on img at bounding box center [1179, 398] width 141 height 94
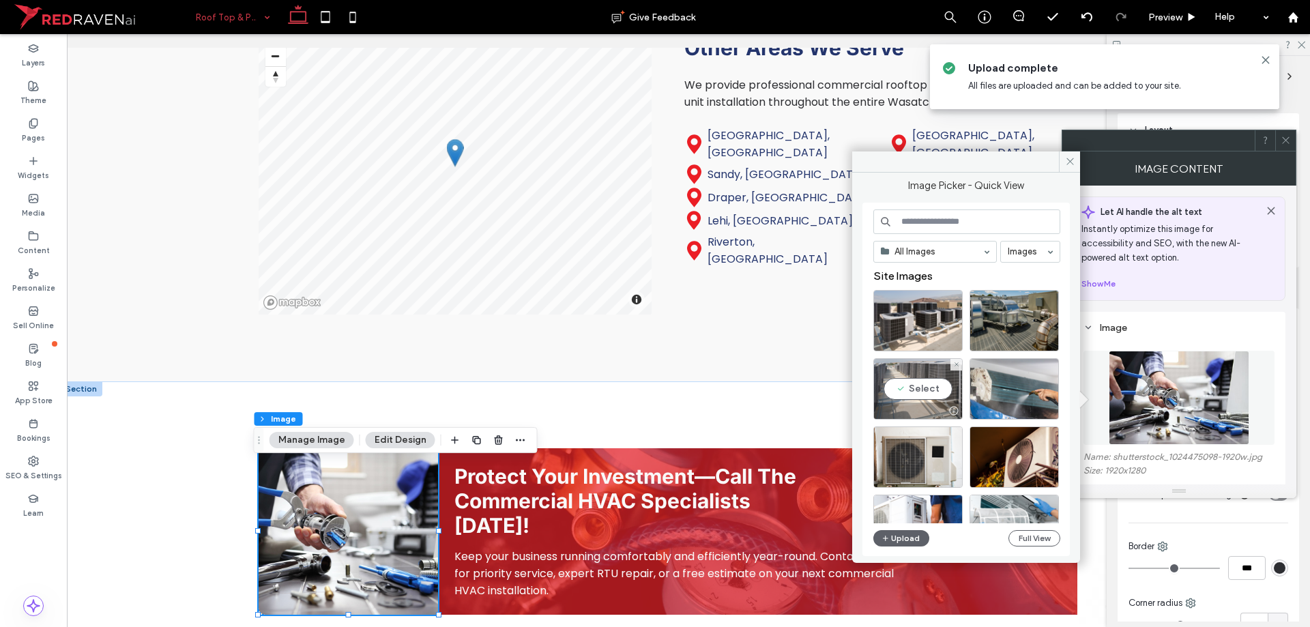
click at [912, 405] on div at bounding box center [918, 411] width 88 height 16
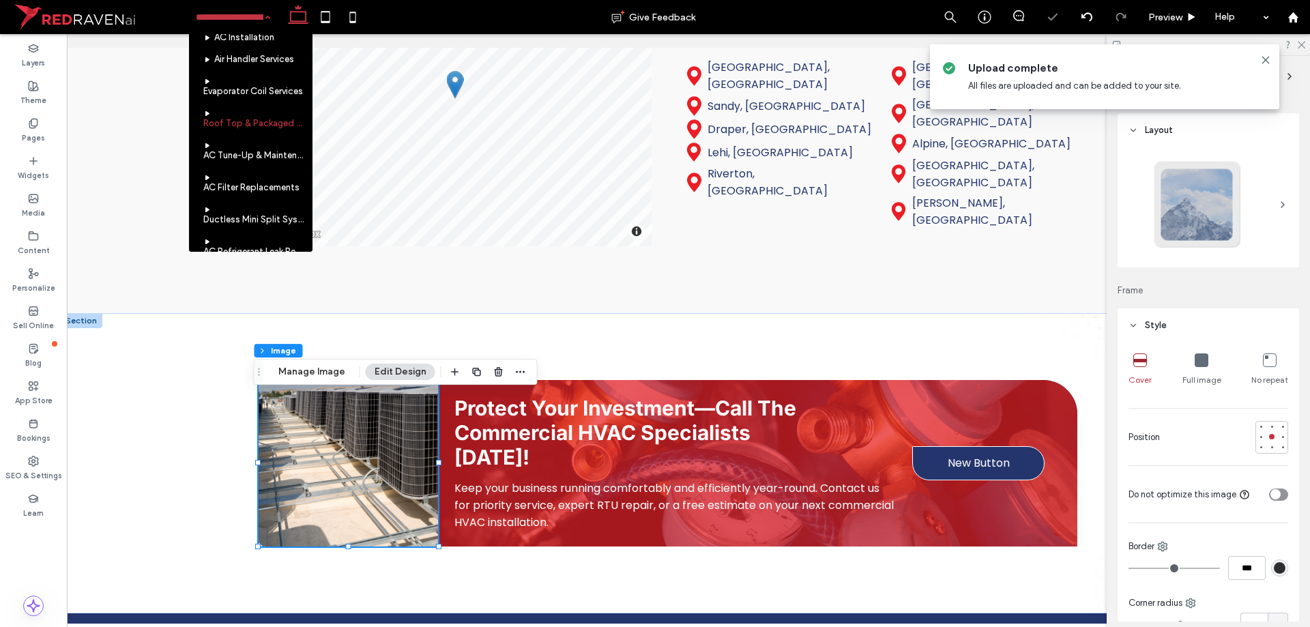
scroll to position [409, 0]
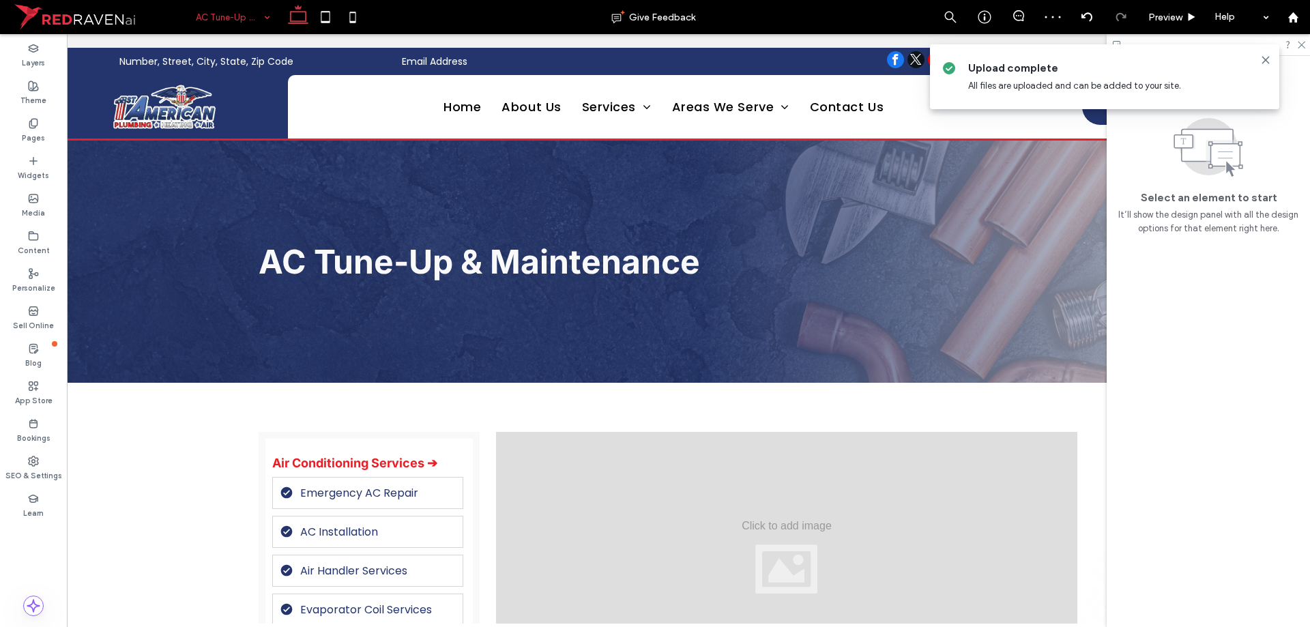
click at [375, 257] on span "AC Tune-Up & Maintenance" at bounding box center [479, 262] width 441 height 40
drag, startPoint x: 433, startPoint y: 274, endPoint x: 375, endPoint y: 257, distance: 60.3
click at [375, 257] on span "AC Tune-Up & Maintenance" at bounding box center [479, 262] width 441 height 40
click at [374, 257] on span "AC Tune-Up & Maintenance" at bounding box center [479, 262] width 441 height 40
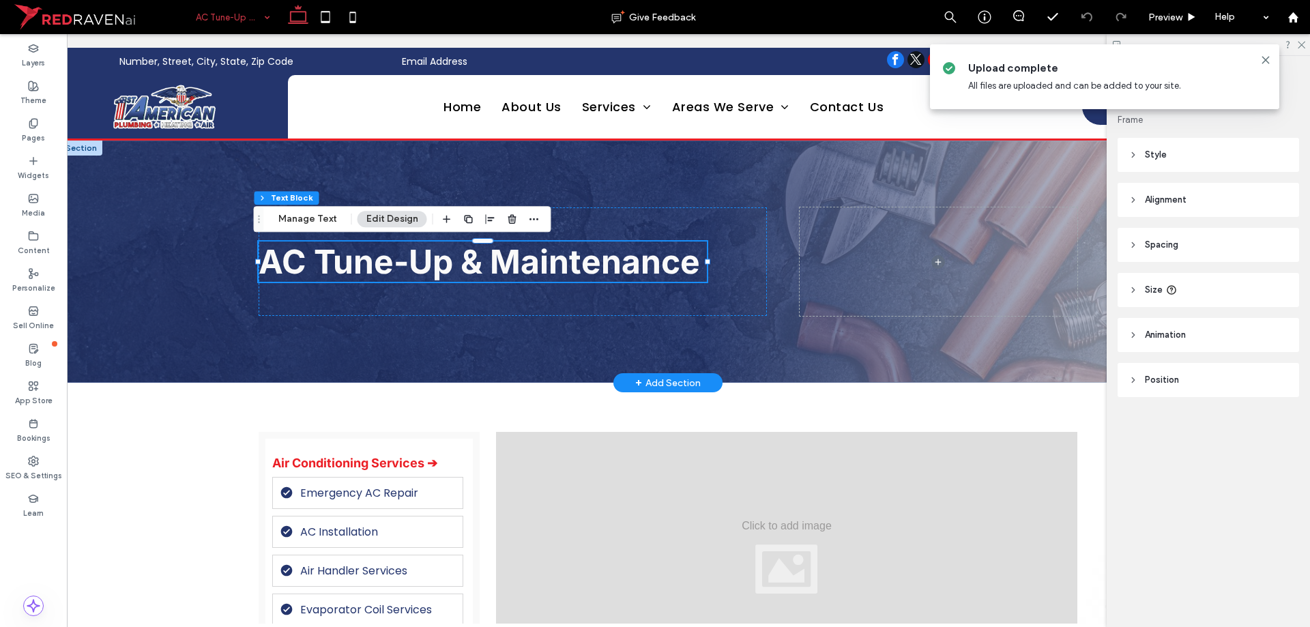
click at [374, 257] on span "AC Tune-Up & Maintenance" at bounding box center [479, 262] width 441 height 40
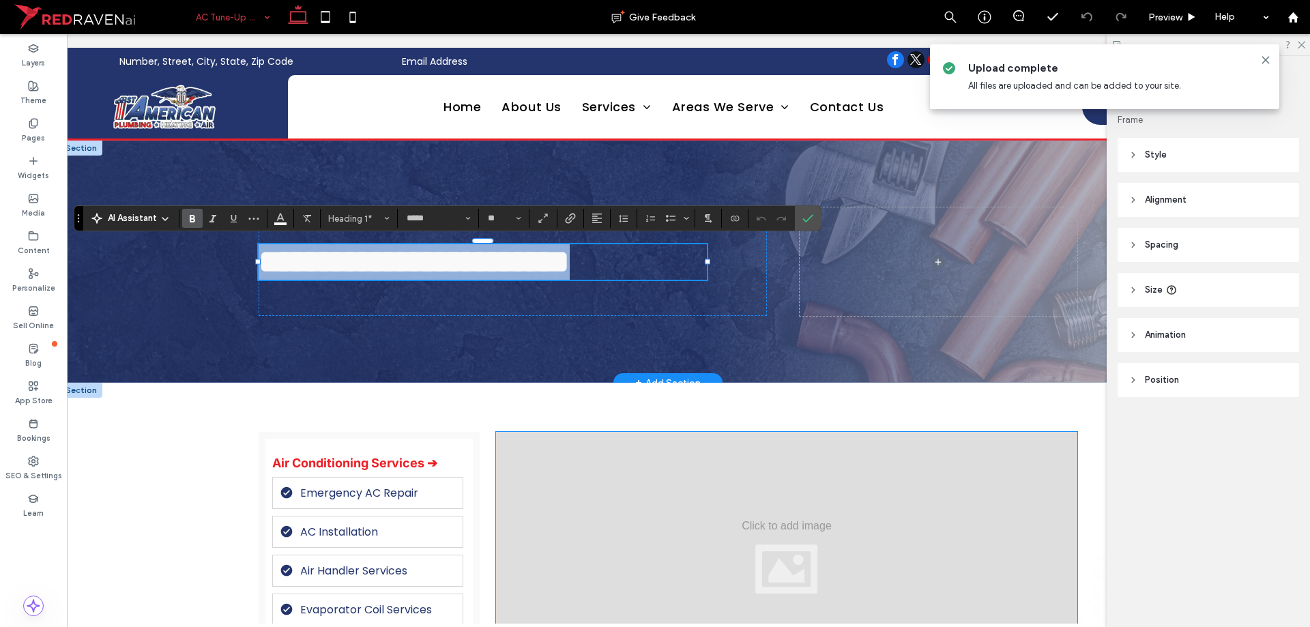
click at [616, 456] on div at bounding box center [786, 557] width 581 height 250
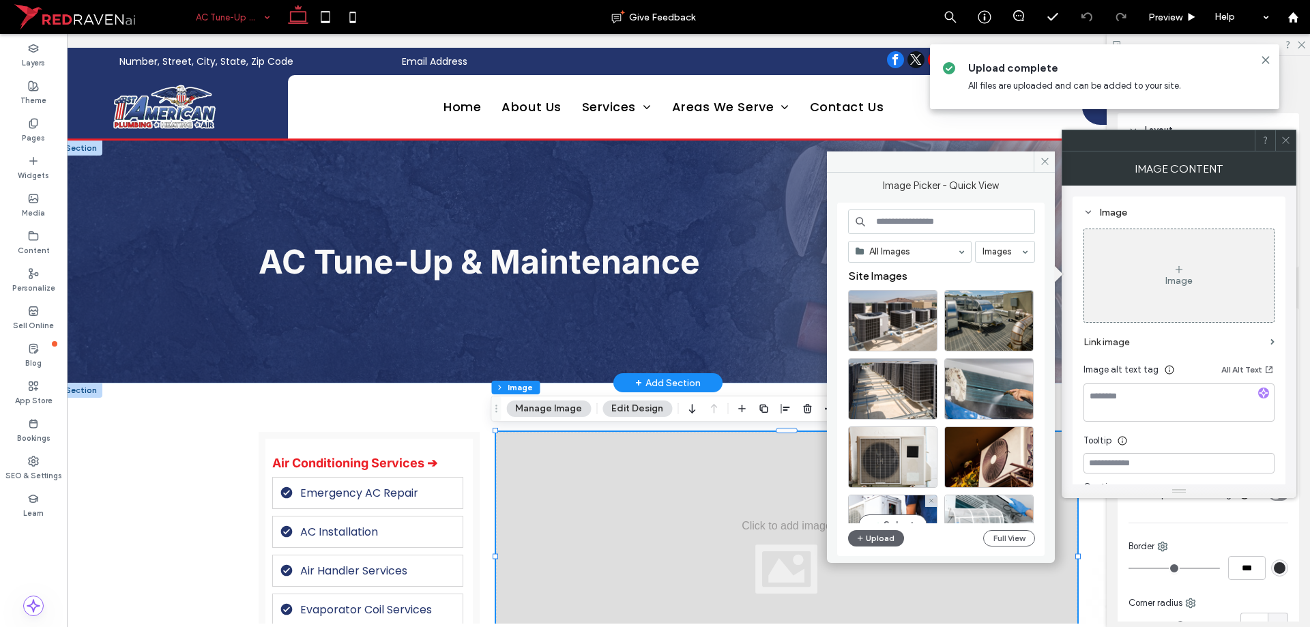
click at [898, 523] on div "All Images Images Site Images Select Upload Full View" at bounding box center [941, 379] width 187 height 340
click at [893, 534] on button "Upload" at bounding box center [876, 538] width 56 height 16
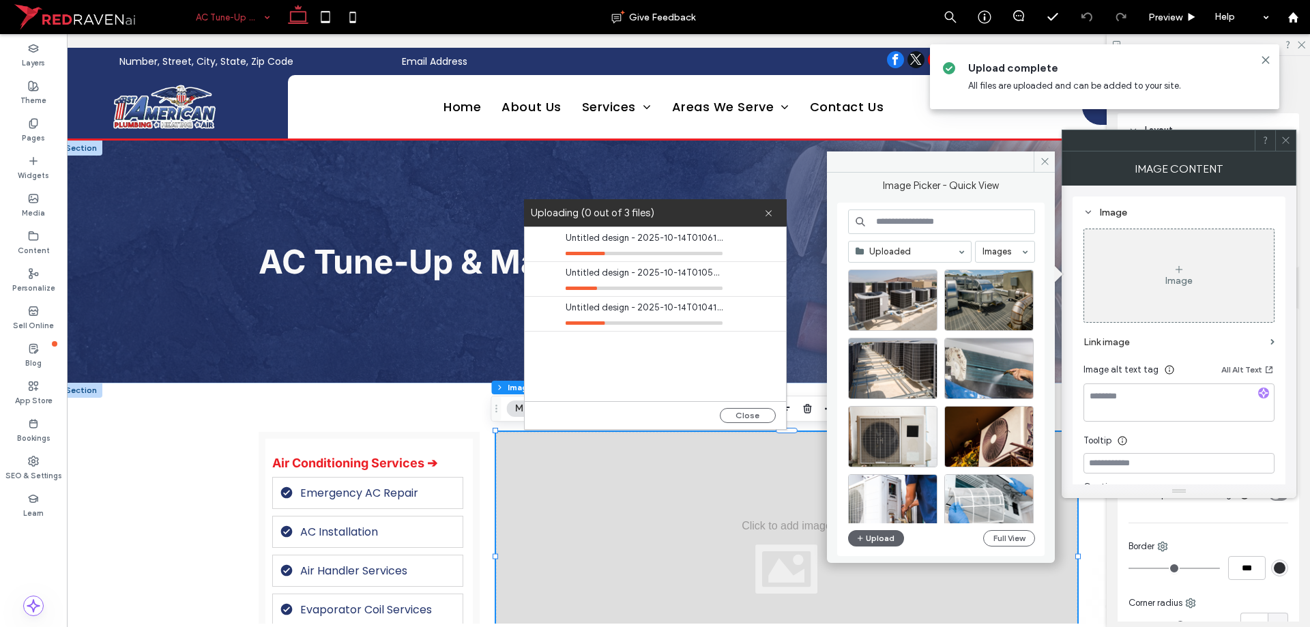
click at [1247, 543] on div "Border" at bounding box center [1209, 547] width 160 height 14
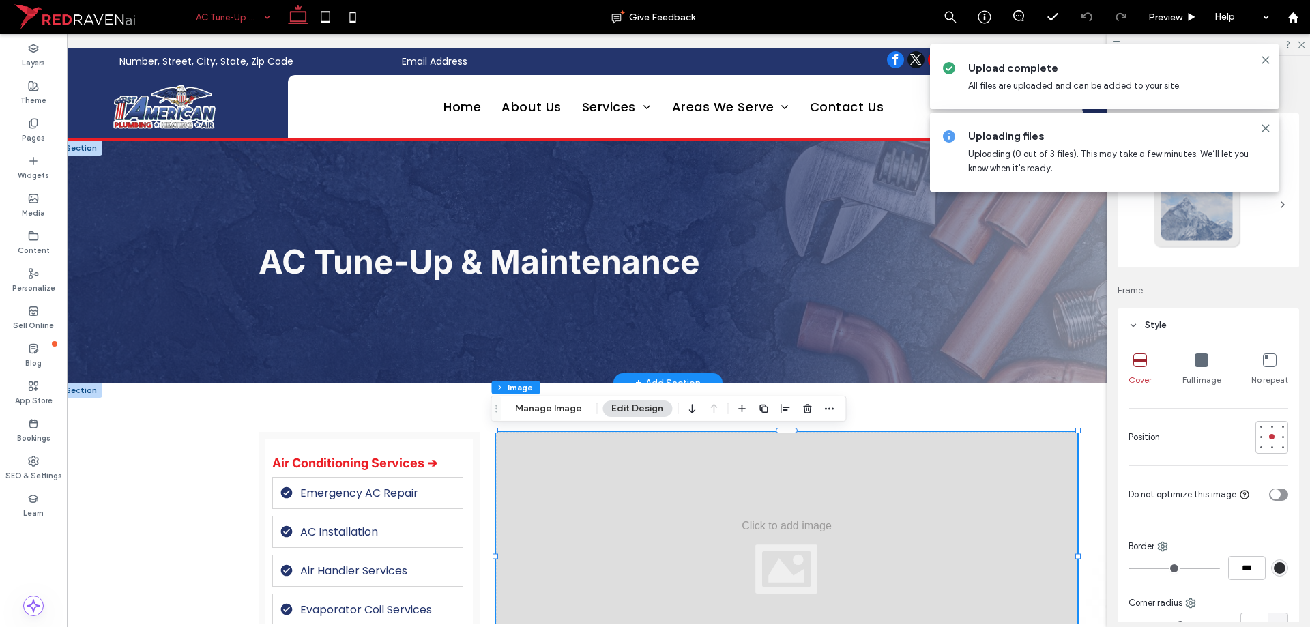
click at [980, 534] on div at bounding box center [786, 557] width 581 height 250
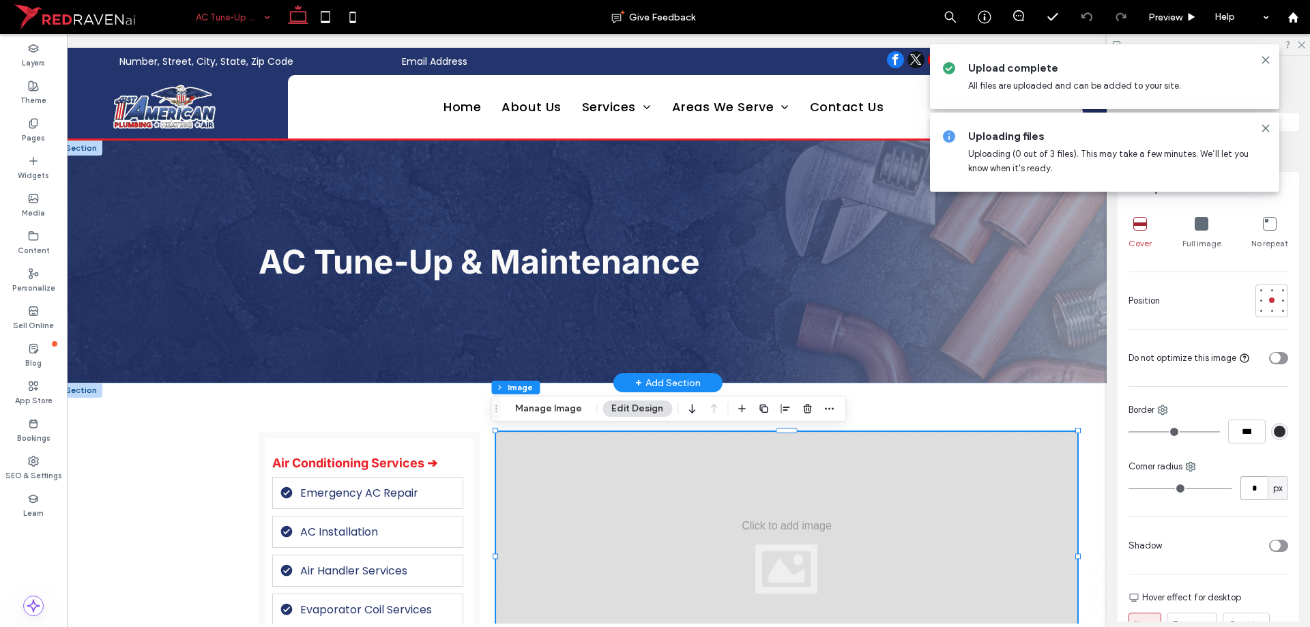
click at [1251, 488] on input "*" at bounding box center [1253, 488] width 27 height 24
type input "**"
click at [566, 405] on button "Manage Image" at bounding box center [548, 409] width 85 height 16
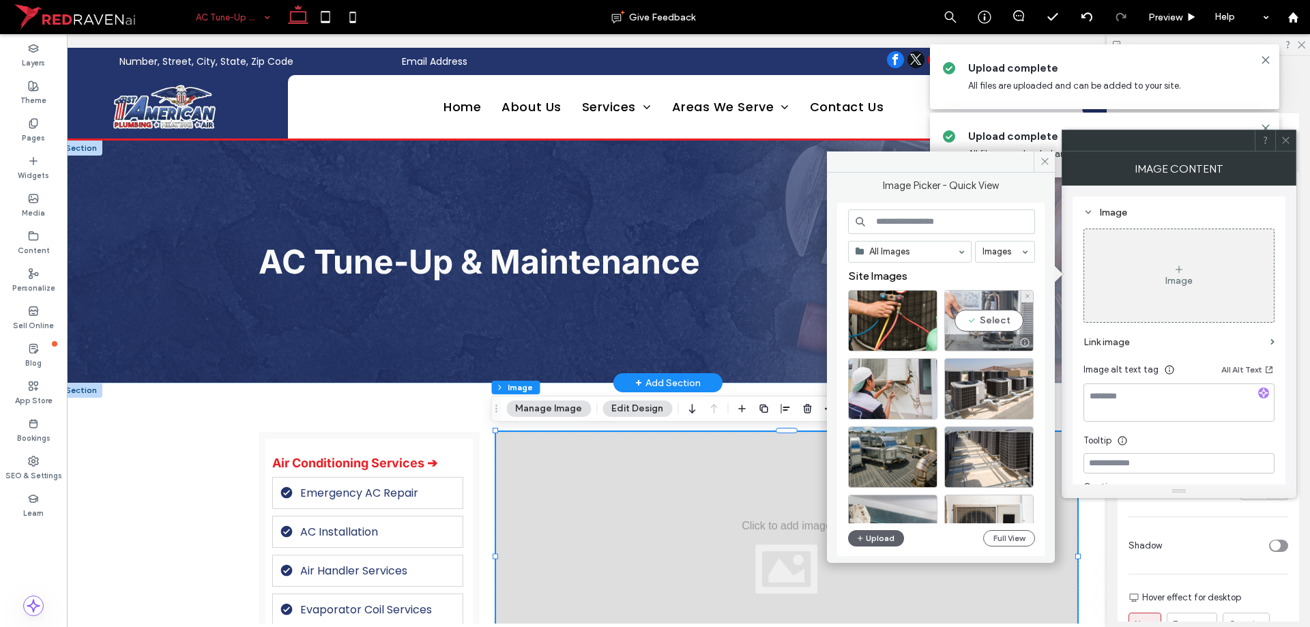
click at [987, 321] on div "Select" at bounding box center [988, 320] width 89 height 61
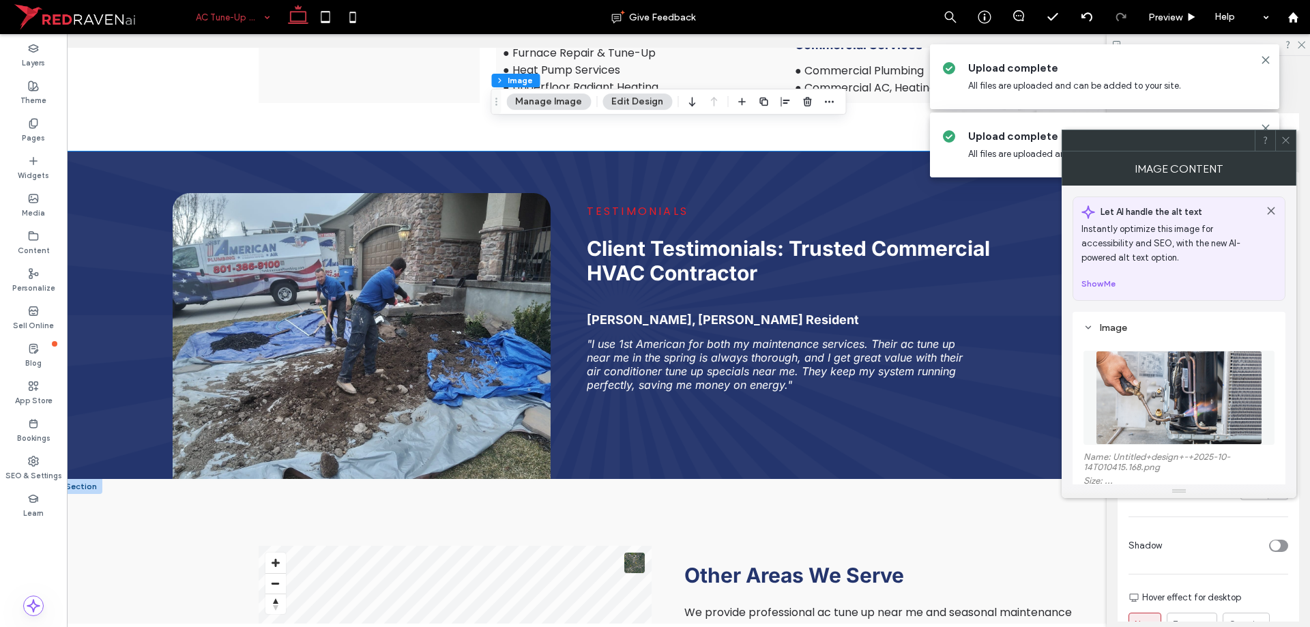
scroll to position [2252, 0]
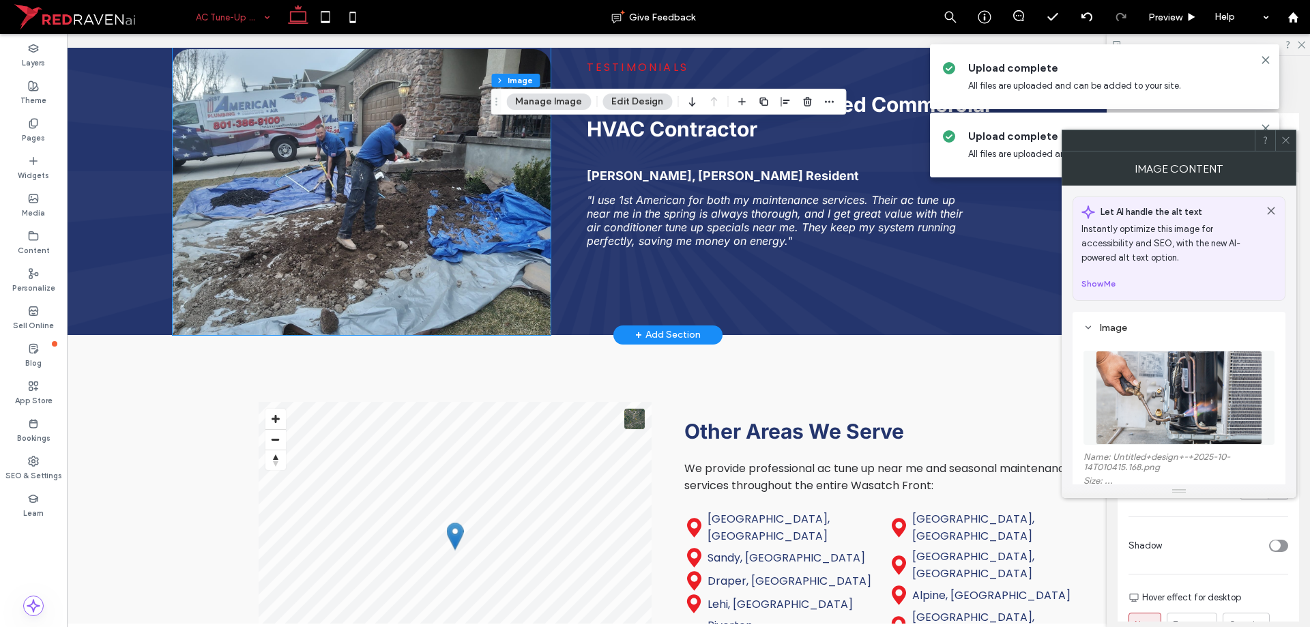
click at [385, 239] on img at bounding box center [362, 192] width 379 height 286
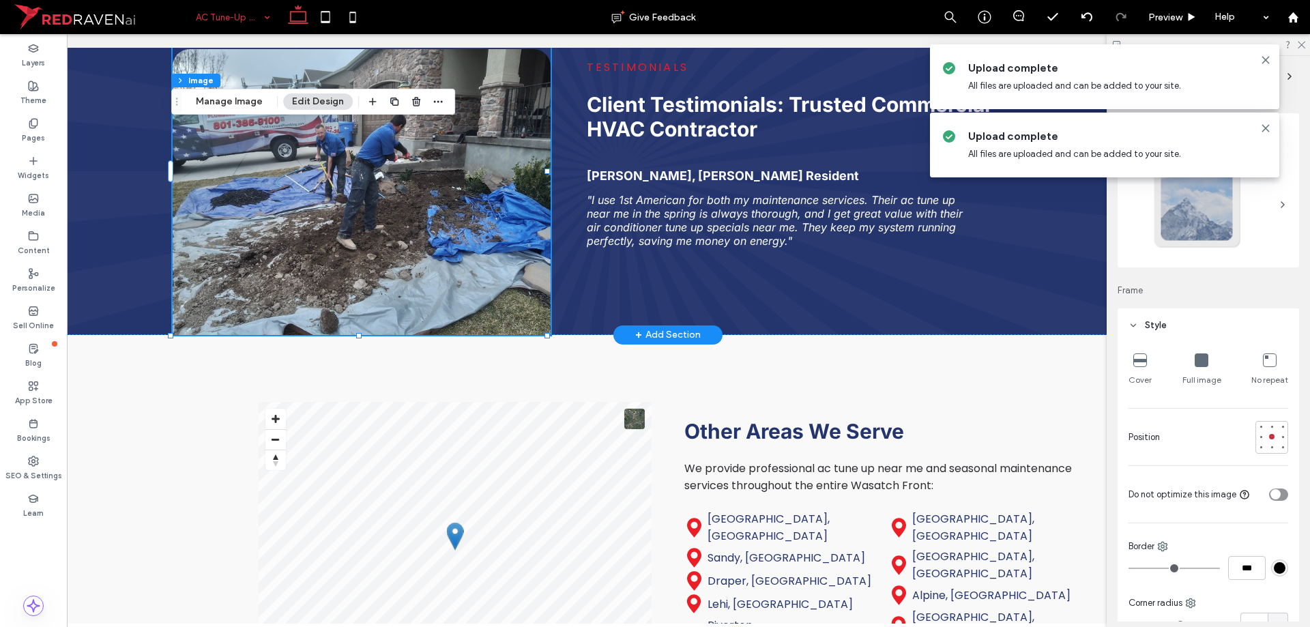
type input "**"
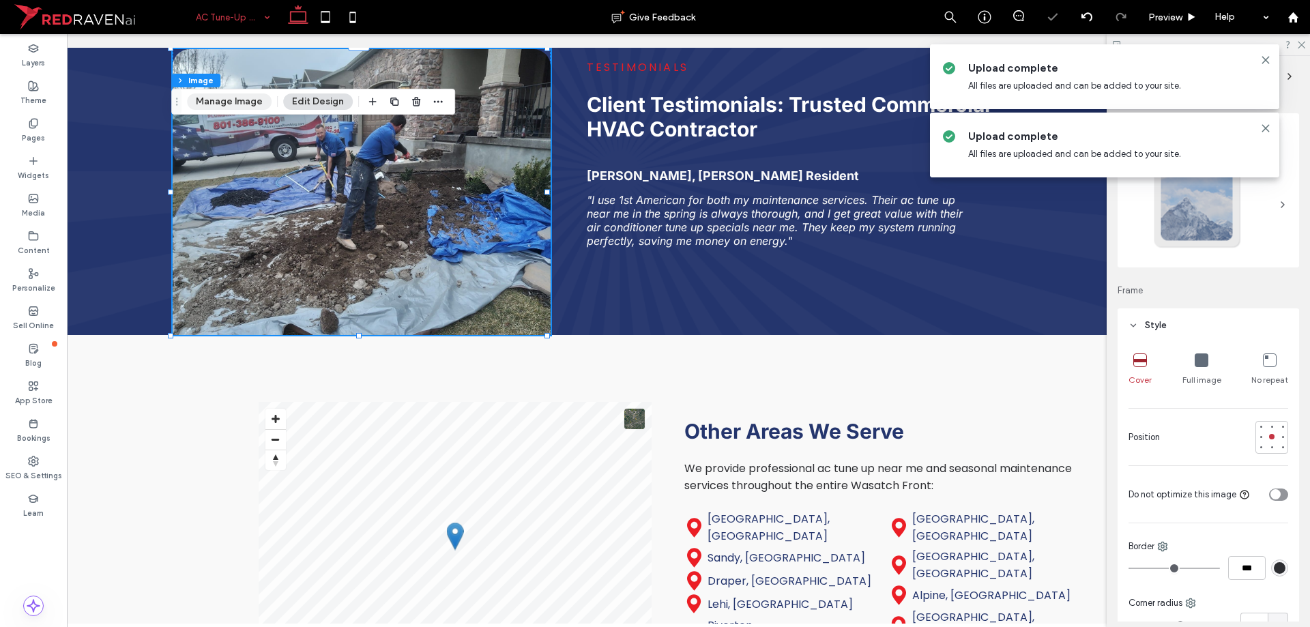
click at [221, 93] on button "Manage Image" at bounding box center [229, 101] width 85 height 16
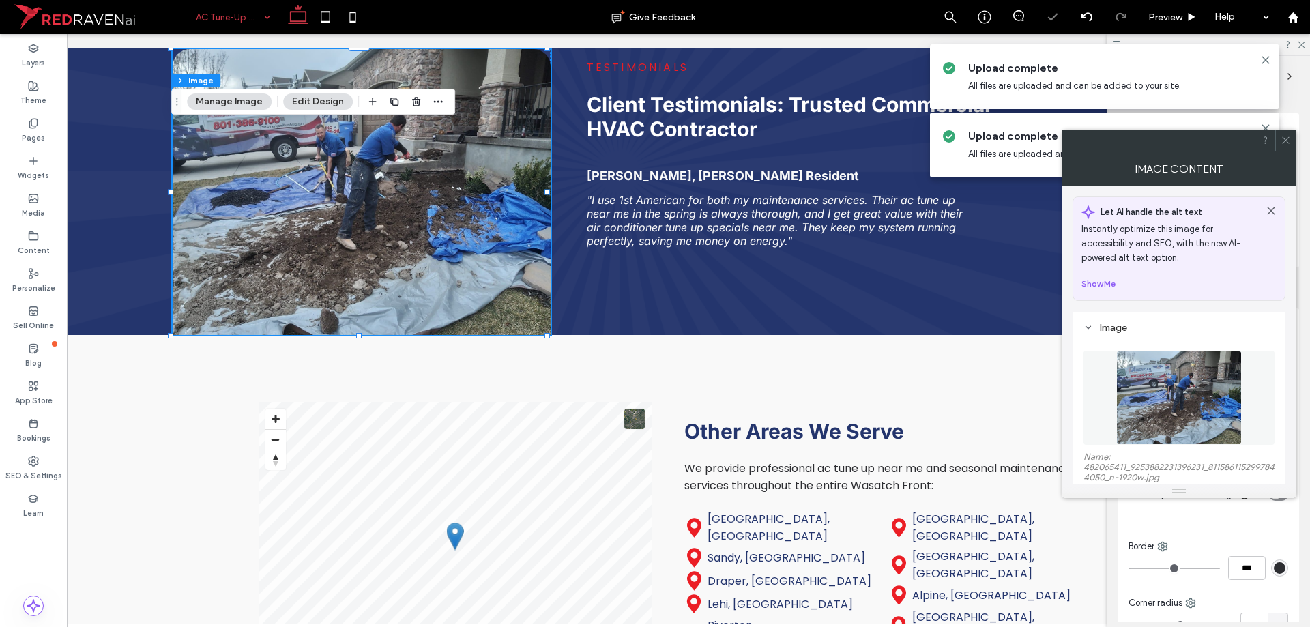
click at [1163, 405] on img at bounding box center [1178, 398] width 125 height 94
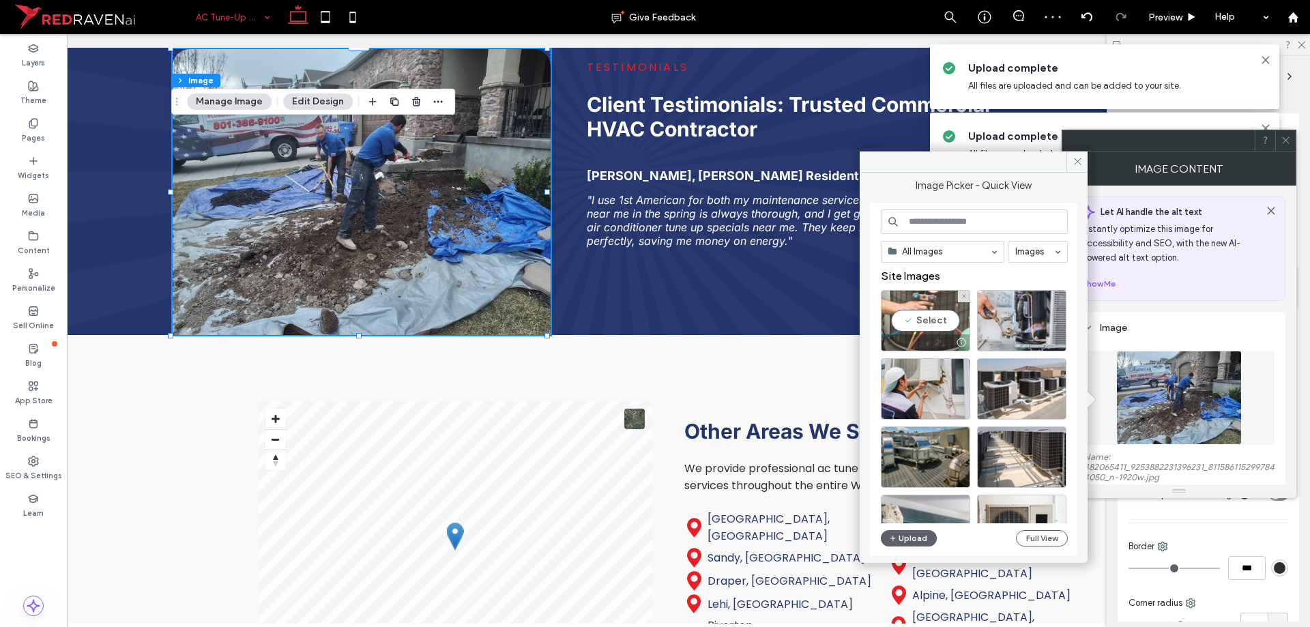
click at [920, 322] on div "Select" at bounding box center [925, 320] width 89 height 61
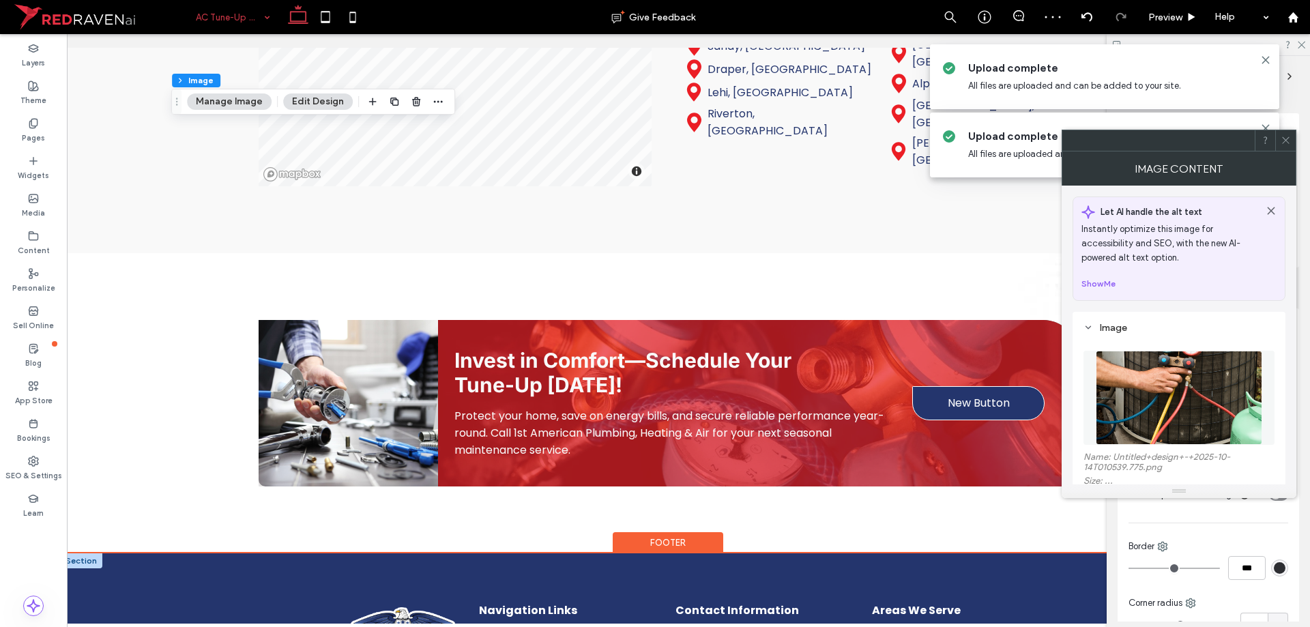
scroll to position [2866, 0]
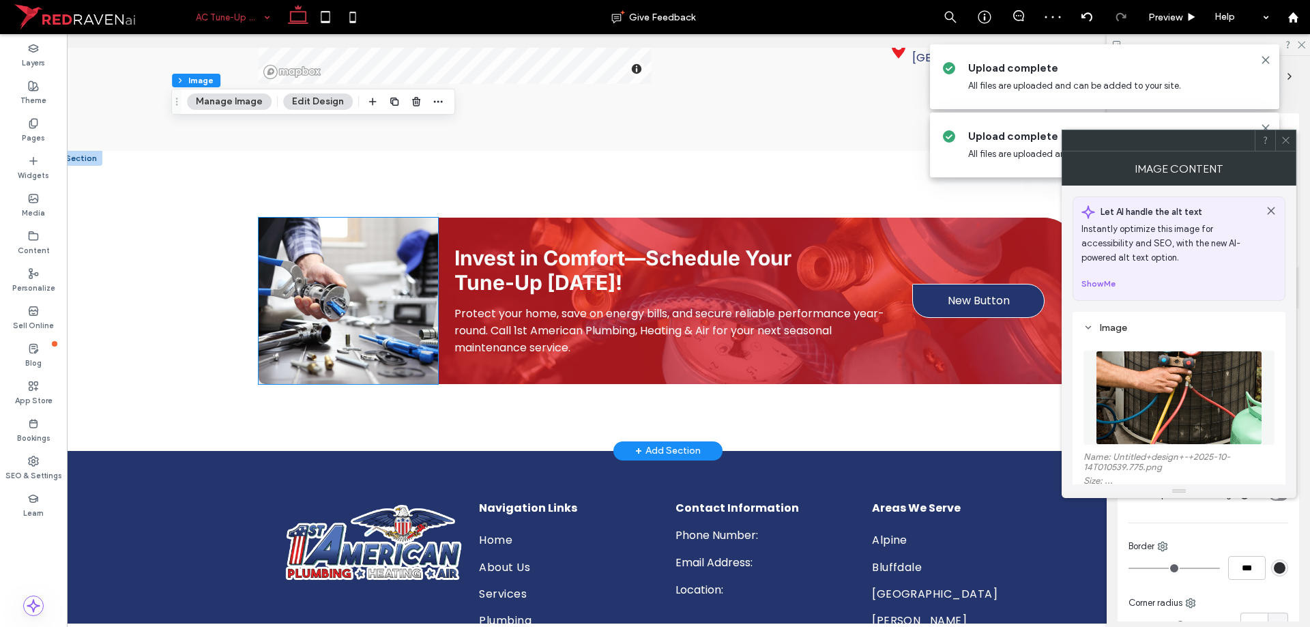
click at [363, 350] on img at bounding box center [348, 301] width 179 height 166
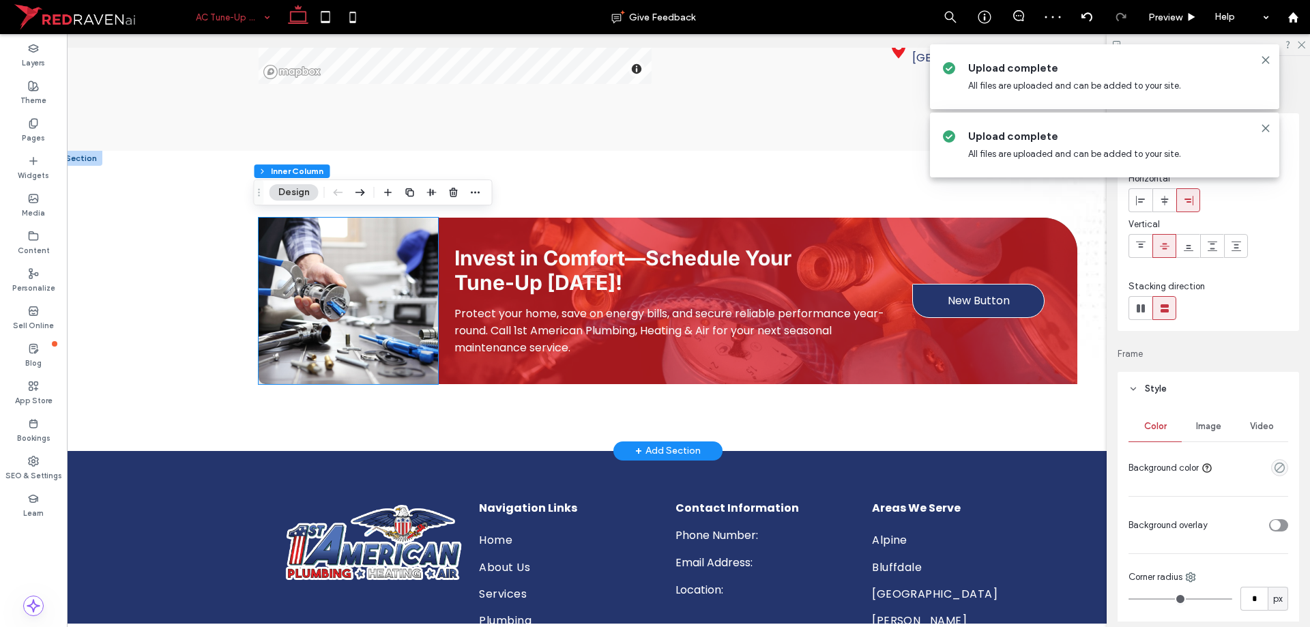
drag, startPoint x: 363, startPoint y: 350, endPoint x: 359, endPoint y: 339, distance: 11.7
click at [363, 350] on img at bounding box center [348, 301] width 179 height 166
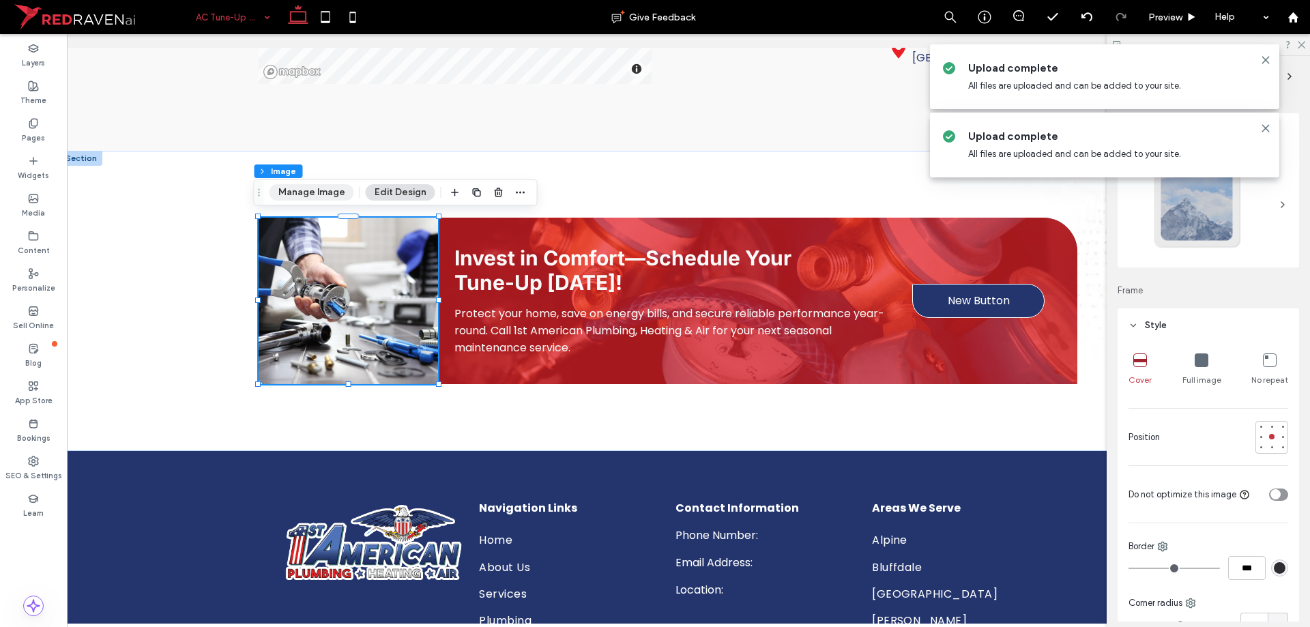
click at [312, 197] on button "Manage Image" at bounding box center [312, 192] width 85 height 16
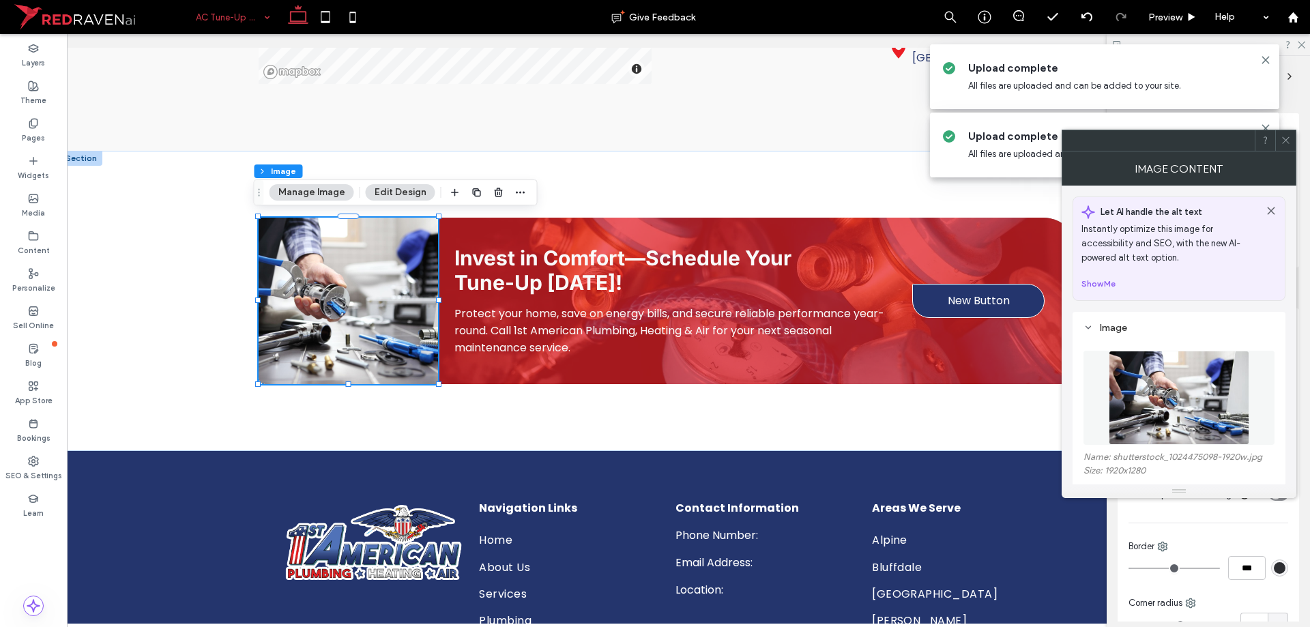
click at [1167, 388] on img at bounding box center [1179, 398] width 141 height 94
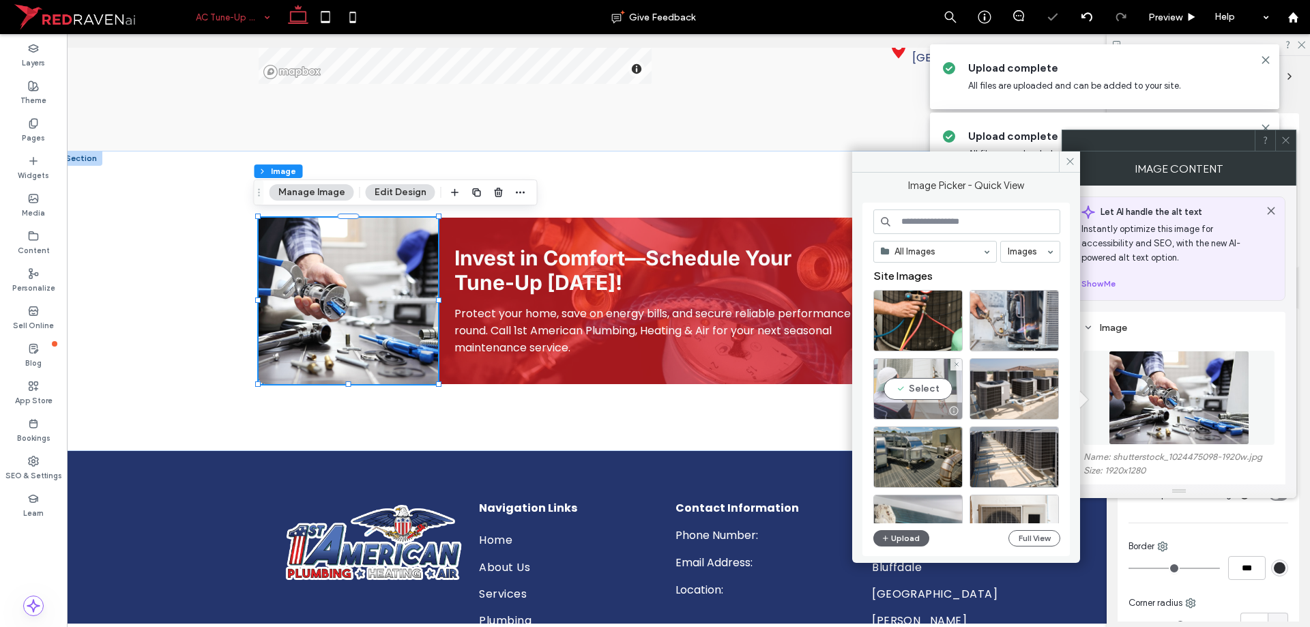
click at [914, 381] on div "Select" at bounding box center [917, 388] width 89 height 61
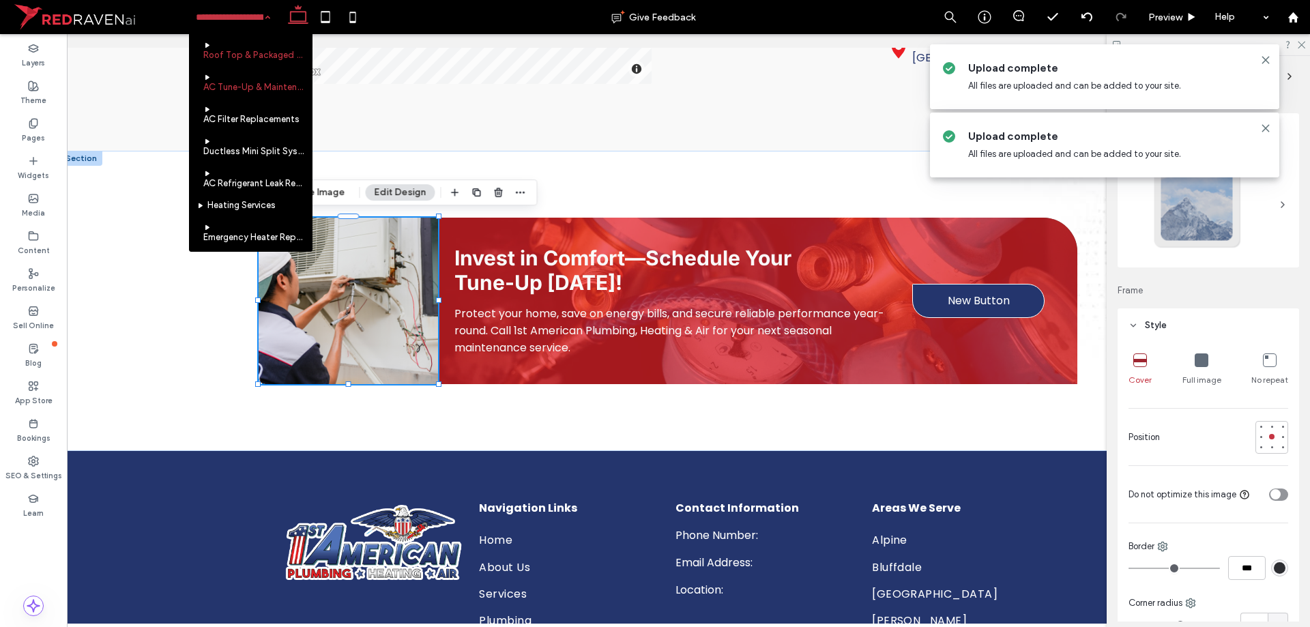
scroll to position [478, 0]
